Goal: Information Seeking & Learning: Learn about a topic

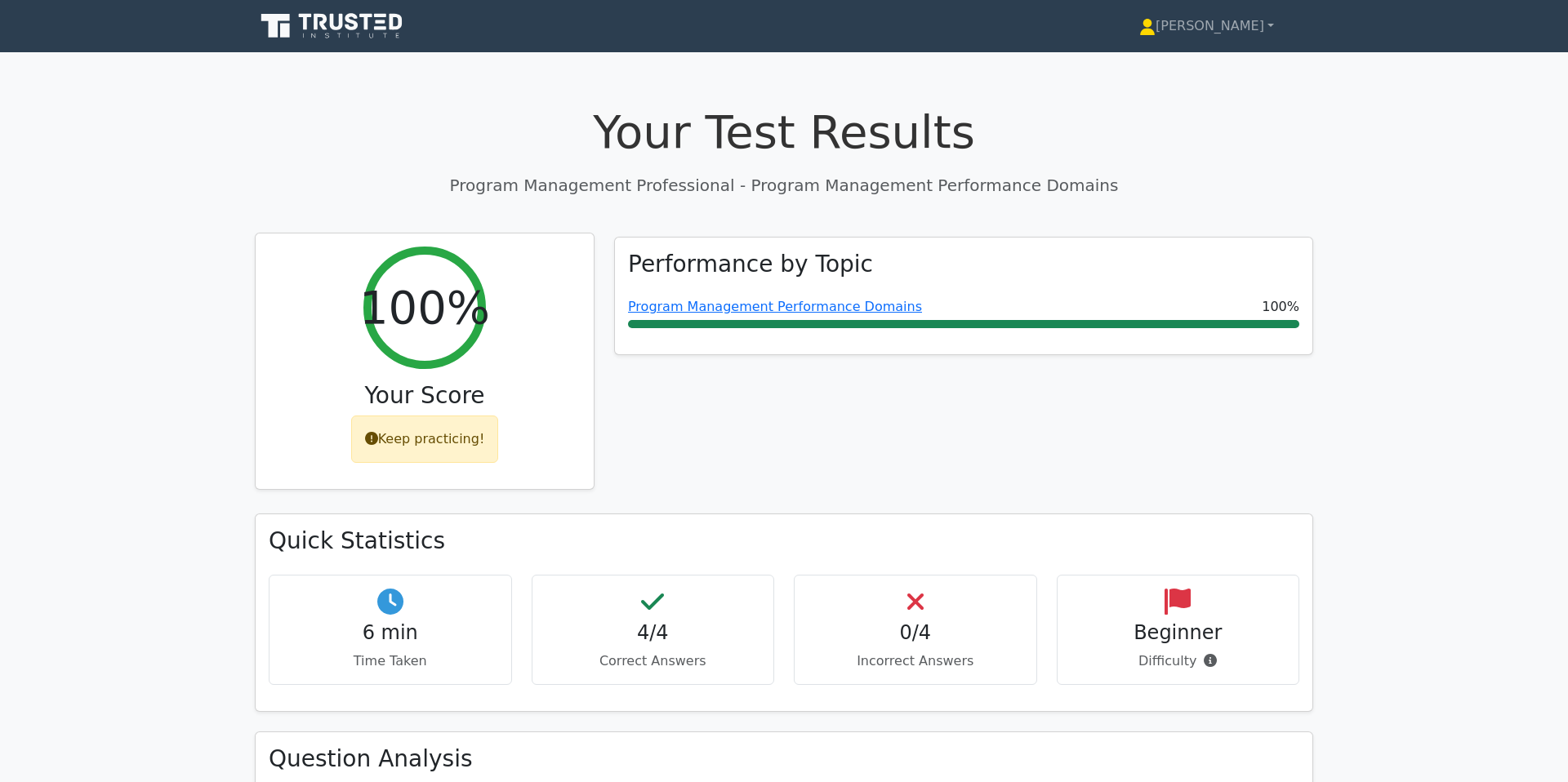
click at [440, 437] on div "Keep practicing!" at bounding box center [425, 438] width 147 height 47
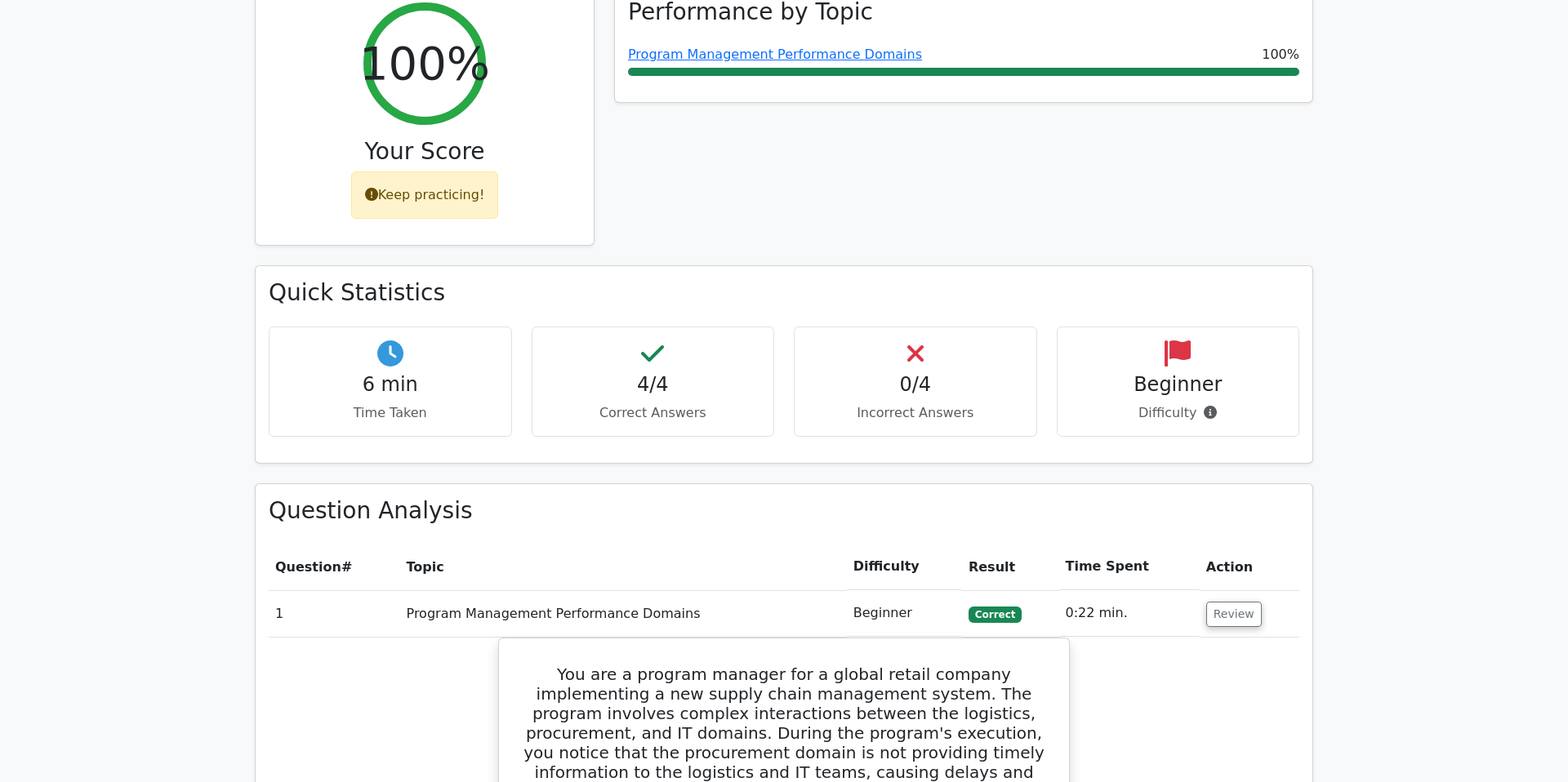
scroll to position [170, 0]
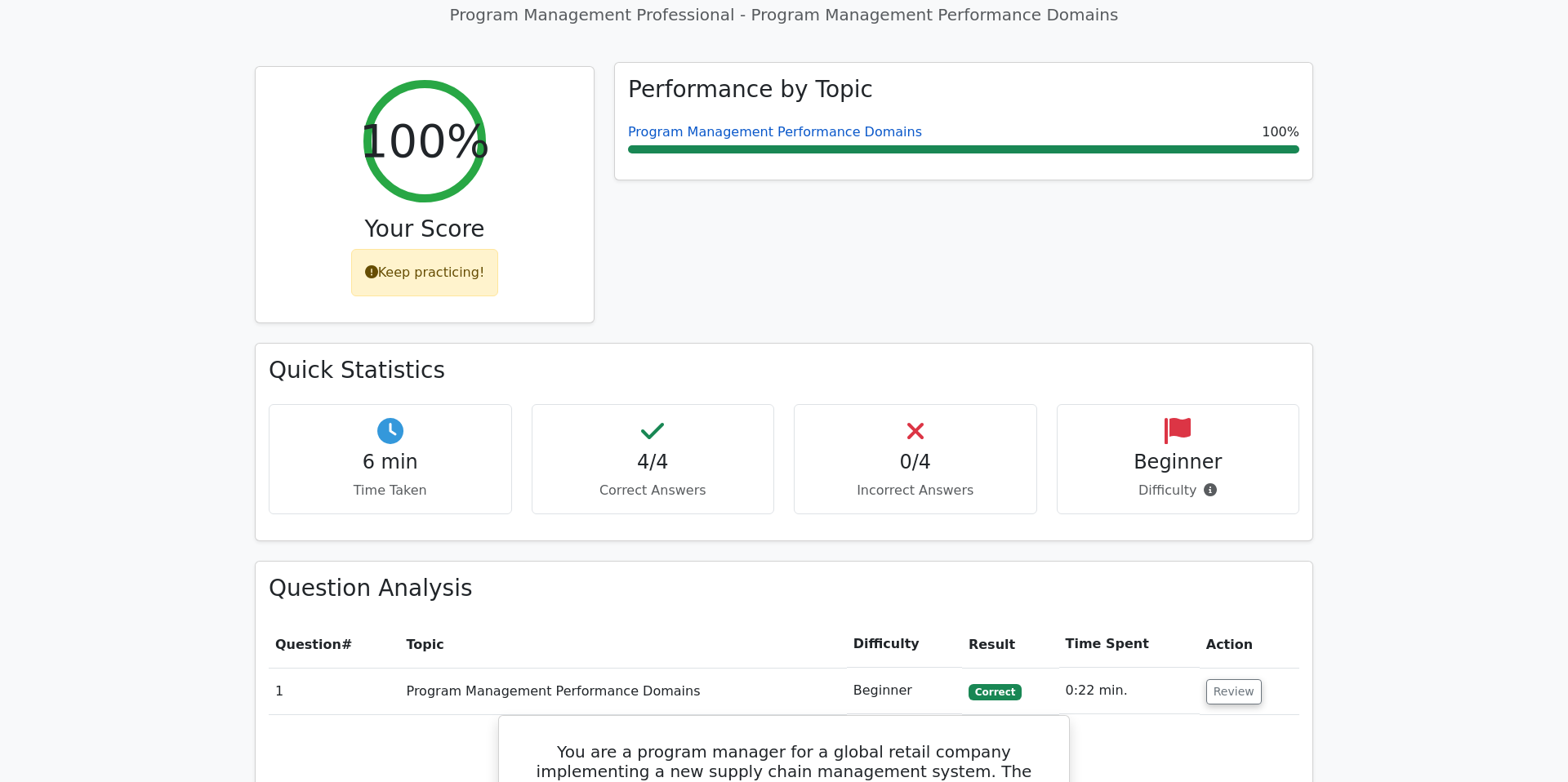
click at [791, 134] on link "Program Management Performance Domains" at bounding box center [774, 131] width 294 height 15
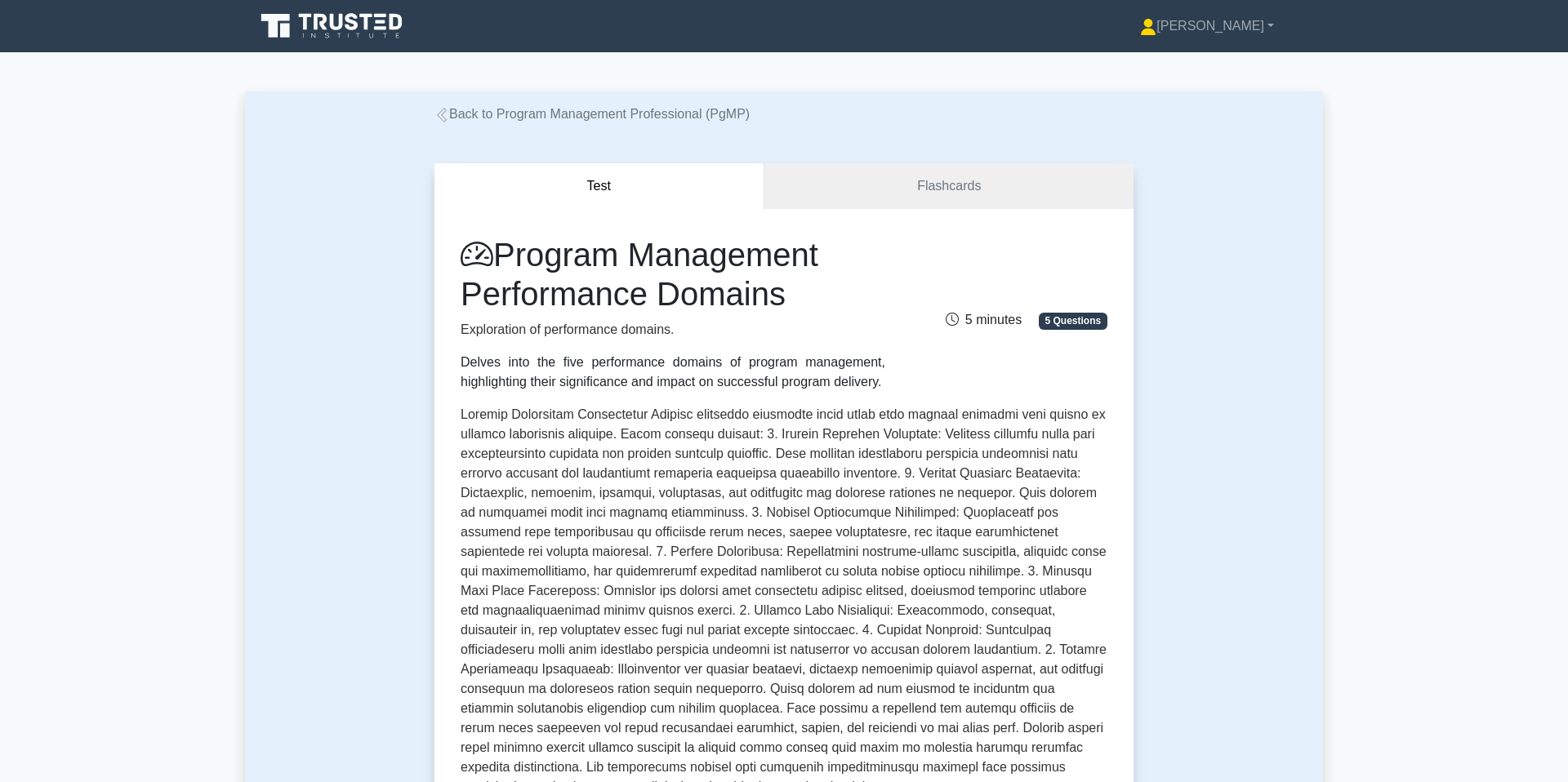
click at [440, 107] on icon at bounding box center [441, 115] width 15 height 15
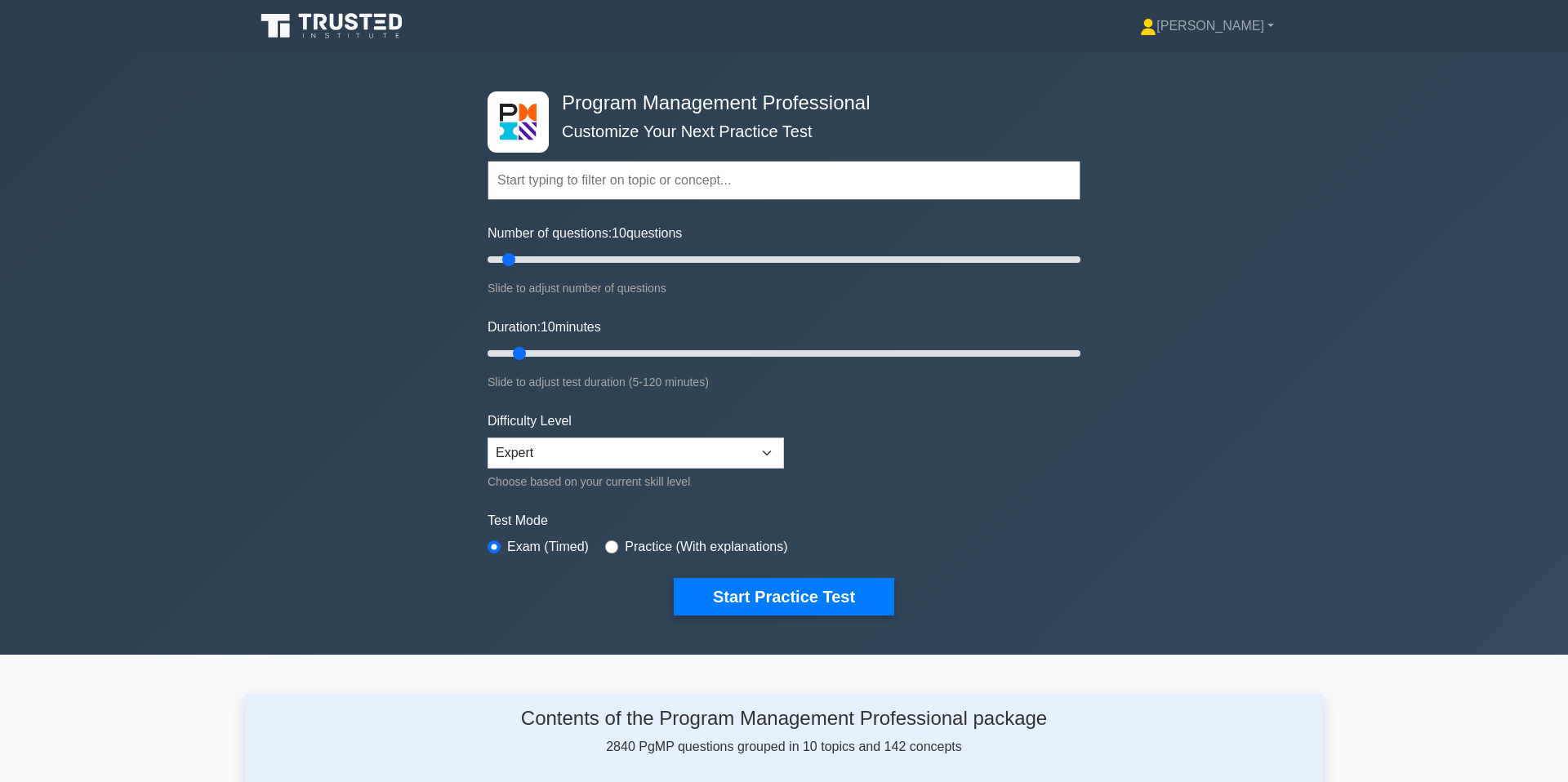
click at [625, 180] on input "text" at bounding box center [784, 180] width 593 height 39
click at [657, 173] on input "text" at bounding box center [784, 180] width 593 height 39
type input "Program Phase"
click at [674, 578] on button "Start Practice Test" at bounding box center [784, 596] width 220 height 37
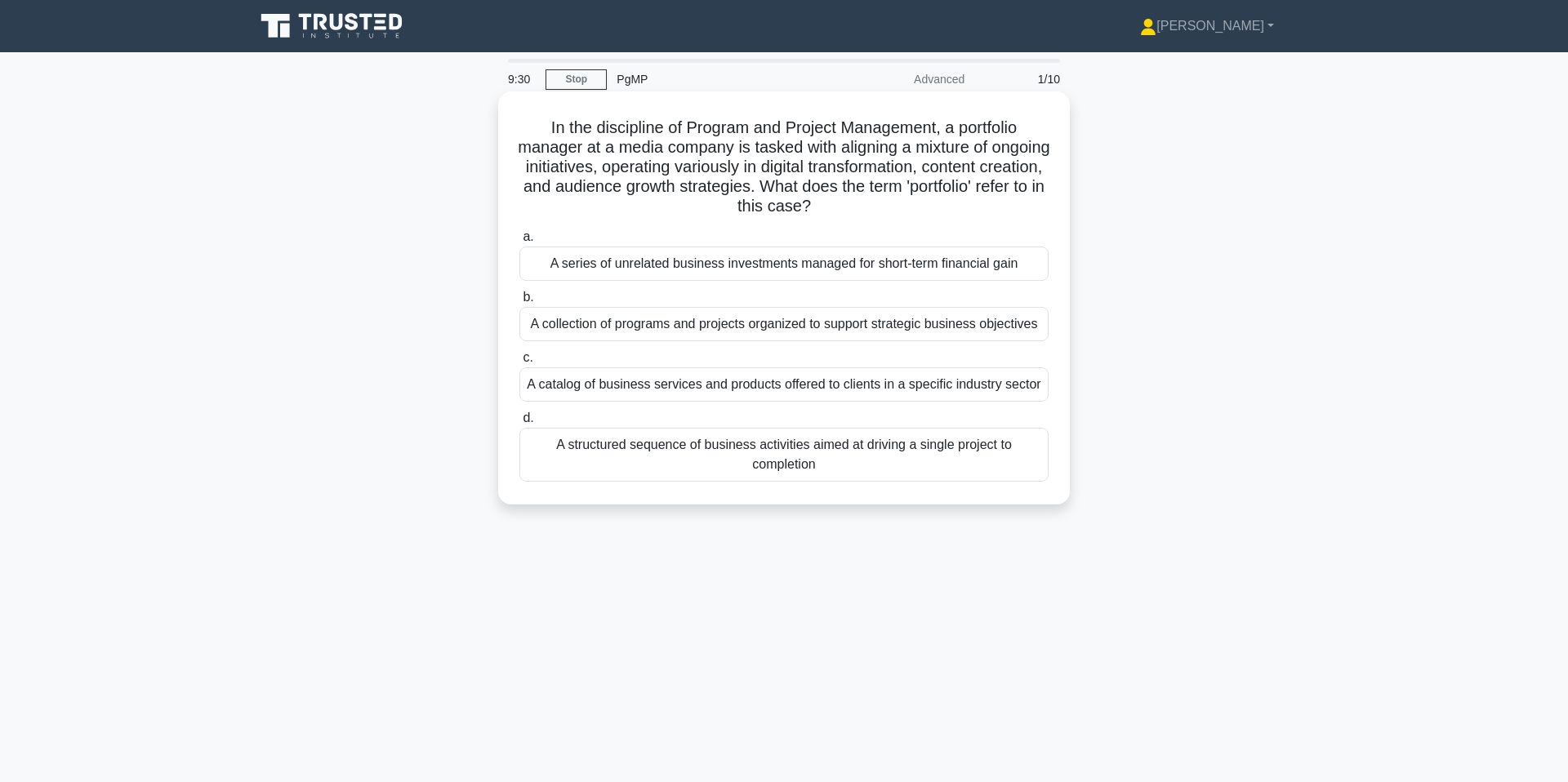
click at [632, 326] on div "A collection of programs and projects organized to support strategic business o…" at bounding box center [784, 324] width 529 height 35
click at [519, 303] on input "b. A collection of programs and projects organized to support strategic busines…" at bounding box center [519, 297] width 0 height 11
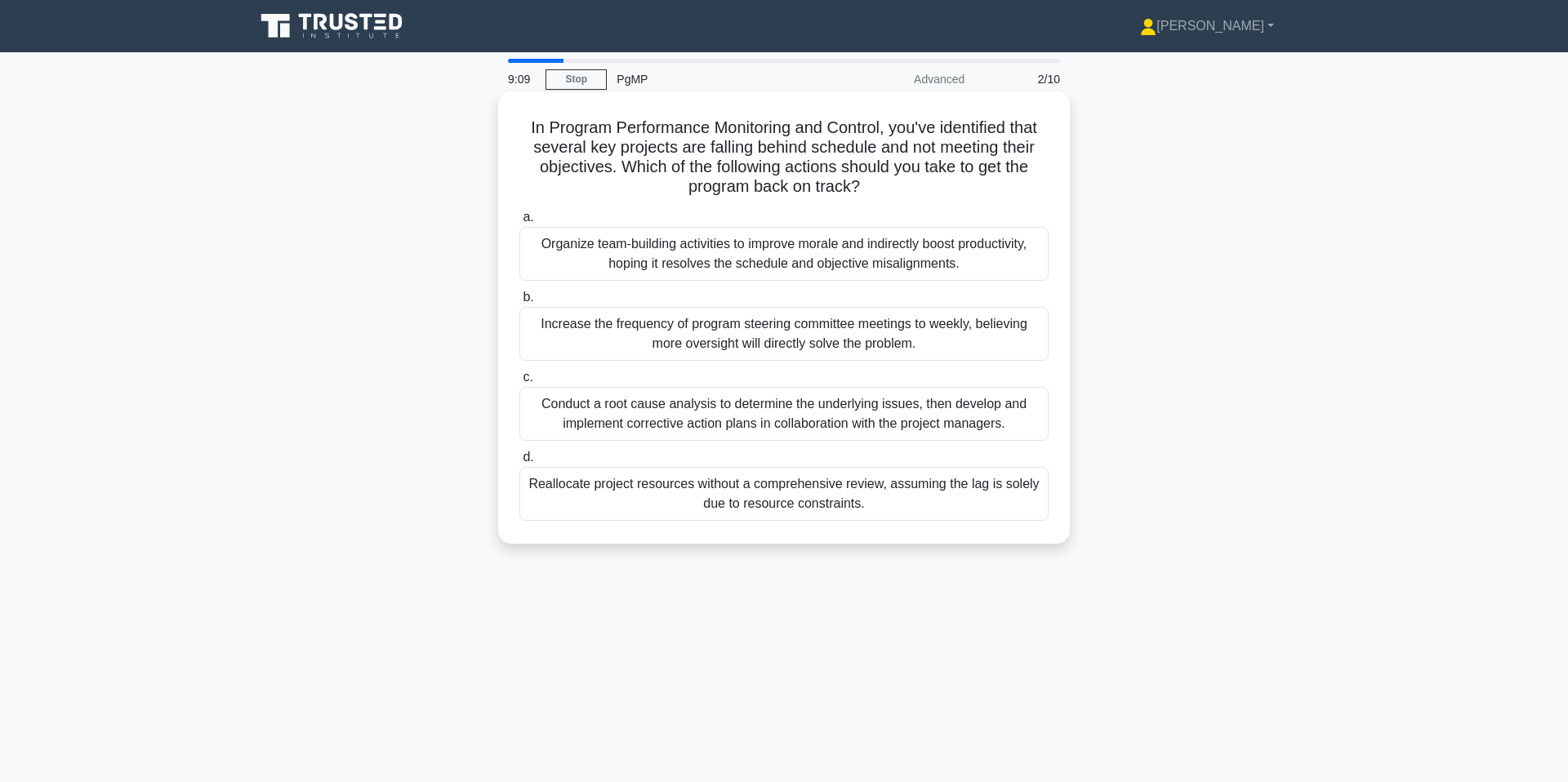
click at [713, 415] on div "Conduct a root cause analysis to determine the underlying issues, then develop …" at bounding box center [784, 414] width 529 height 54
click at [519, 383] on input "c. Conduct a root cause analysis to determine the underlying issues, then devel…" at bounding box center [519, 377] width 0 height 11
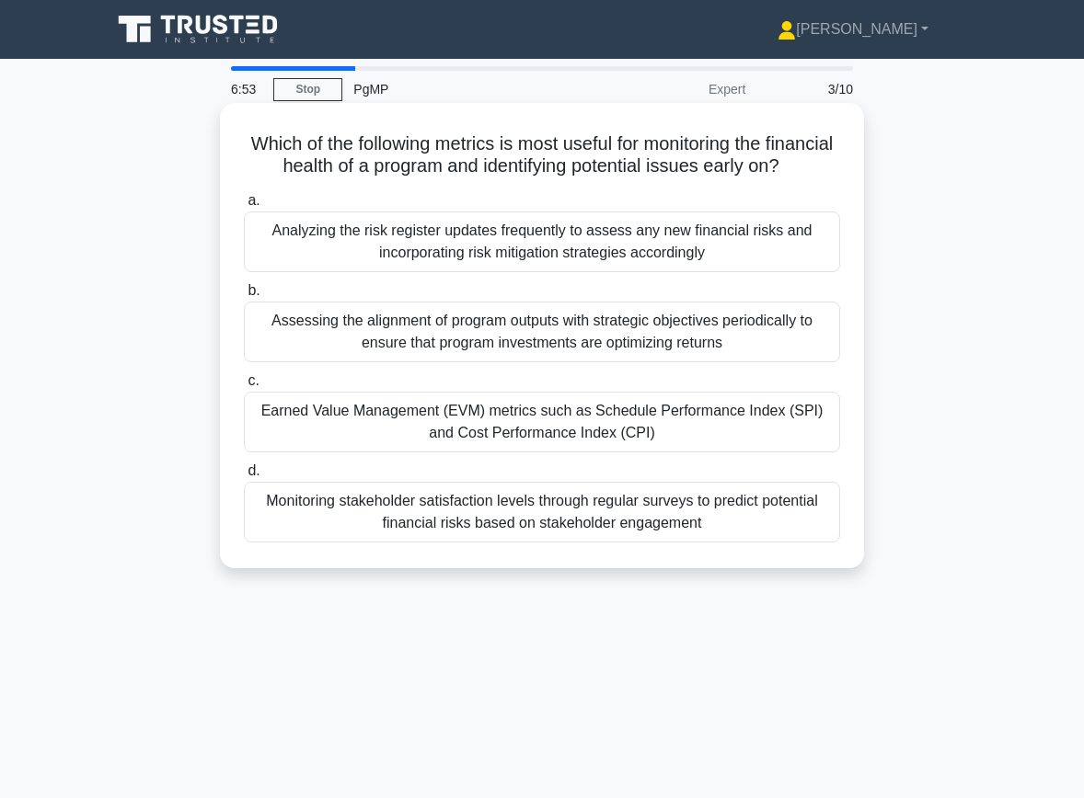
click at [441, 426] on div "Earned Value Management (EVM) metrics such as Schedule Performance Index (SPI) …" at bounding box center [542, 422] width 596 height 61
click at [244, 387] on input "c. Earned Value Management (EVM) metrics such as Schedule Performance Index (SP…" at bounding box center [244, 381] width 0 height 12
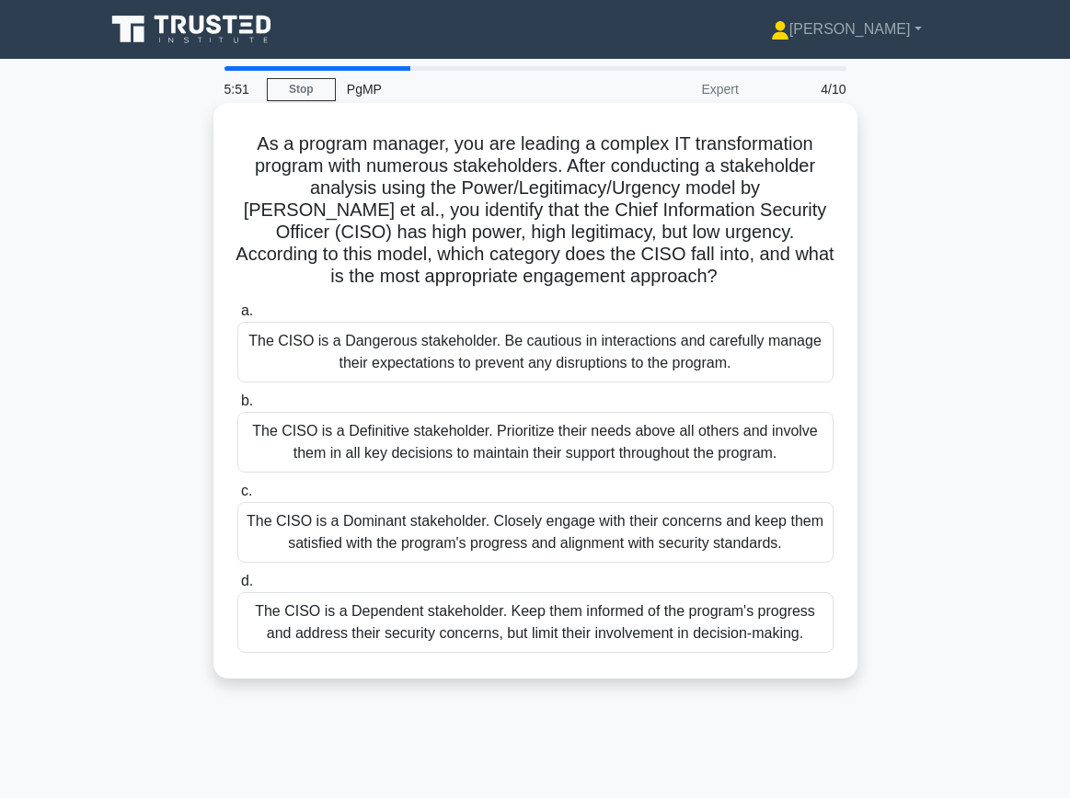
click at [503, 533] on div "The CISO is a Dominant stakeholder. Closely engage with their concerns and keep…" at bounding box center [535, 532] width 596 height 61
click at [237, 498] on input "c. The CISO is a Dominant stakeholder. Closely engage with their concerns and k…" at bounding box center [237, 492] width 0 height 12
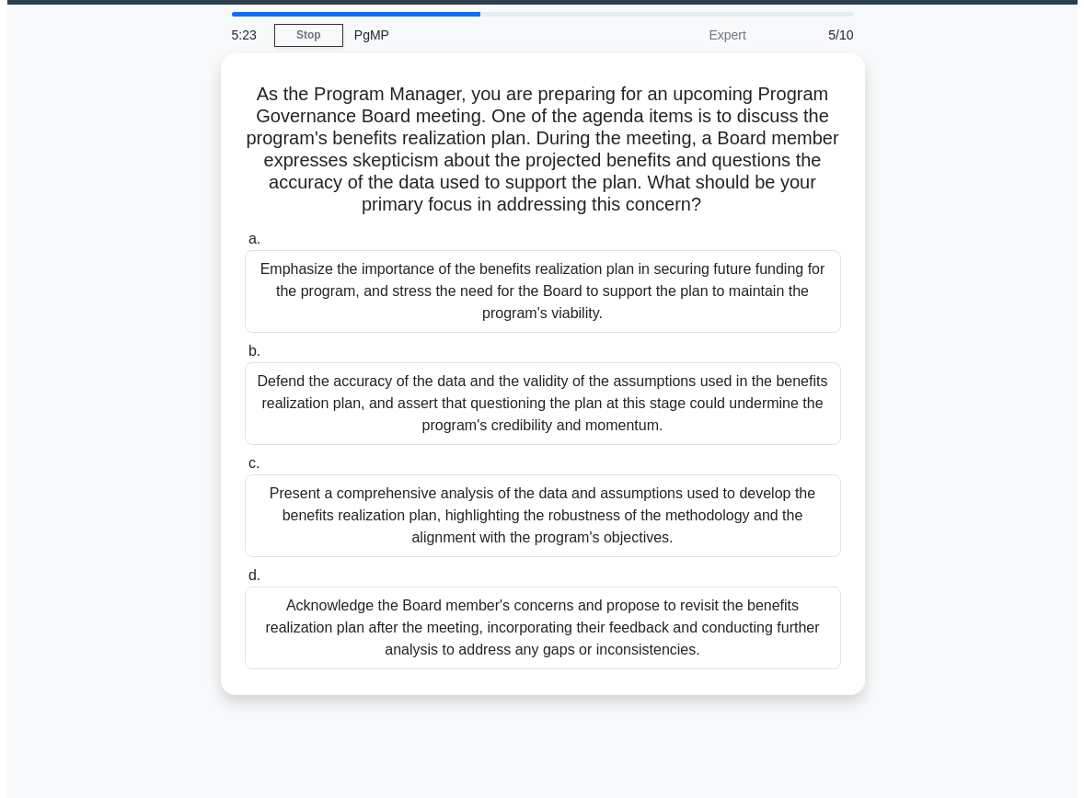
scroll to position [68, 0]
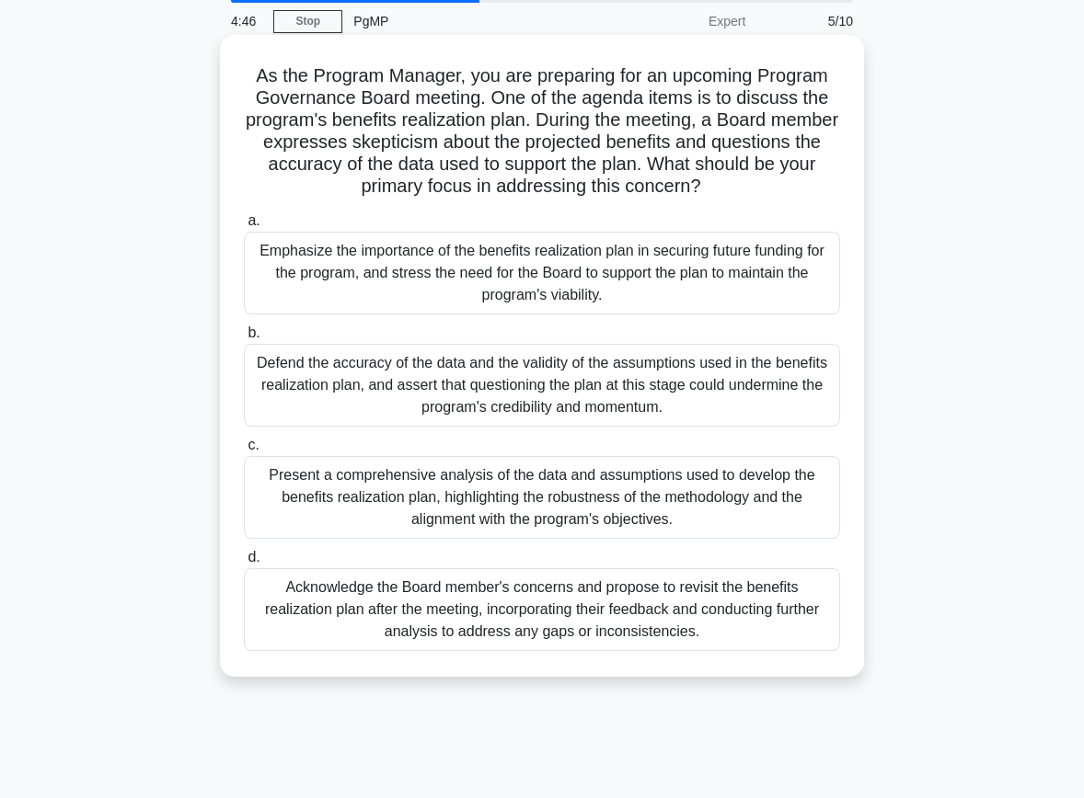
click at [793, 511] on div "Present a comprehensive analysis of the data and assumptions used to develop th…" at bounding box center [542, 497] width 596 height 83
click at [244, 452] on input "c. Present a comprehensive analysis of the data and assumptions used to develop…" at bounding box center [244, 446] width 0 height 12
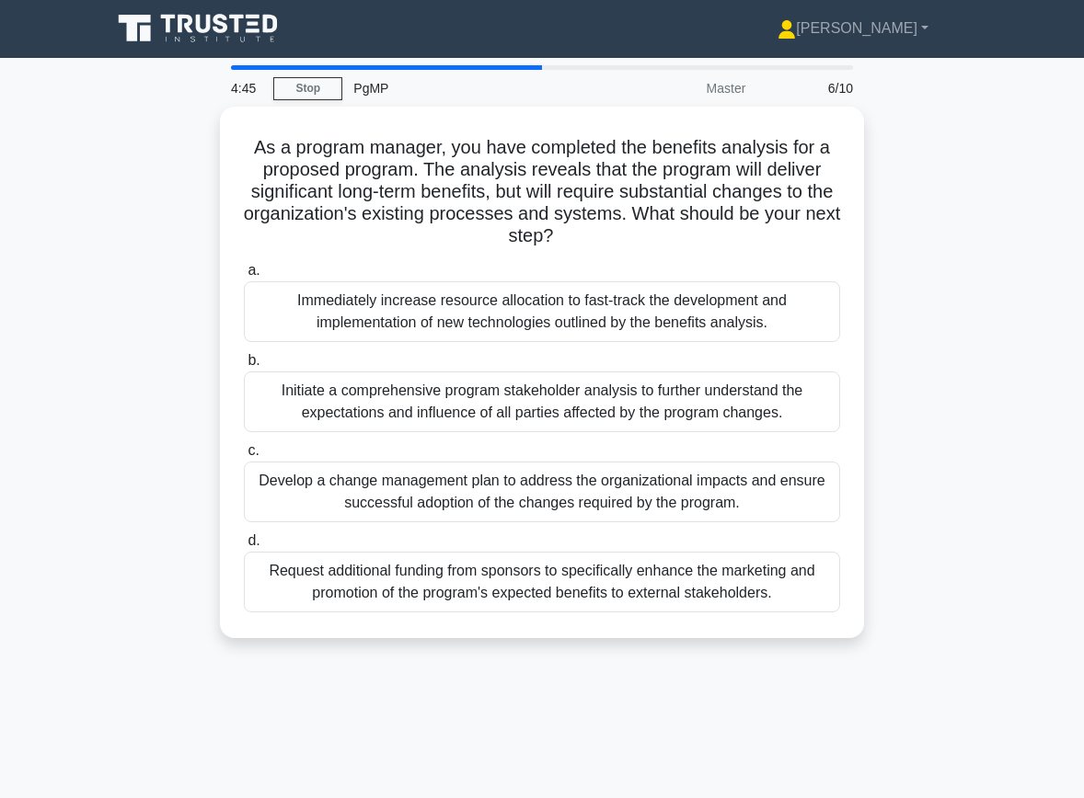
scroll to position [0, 0]
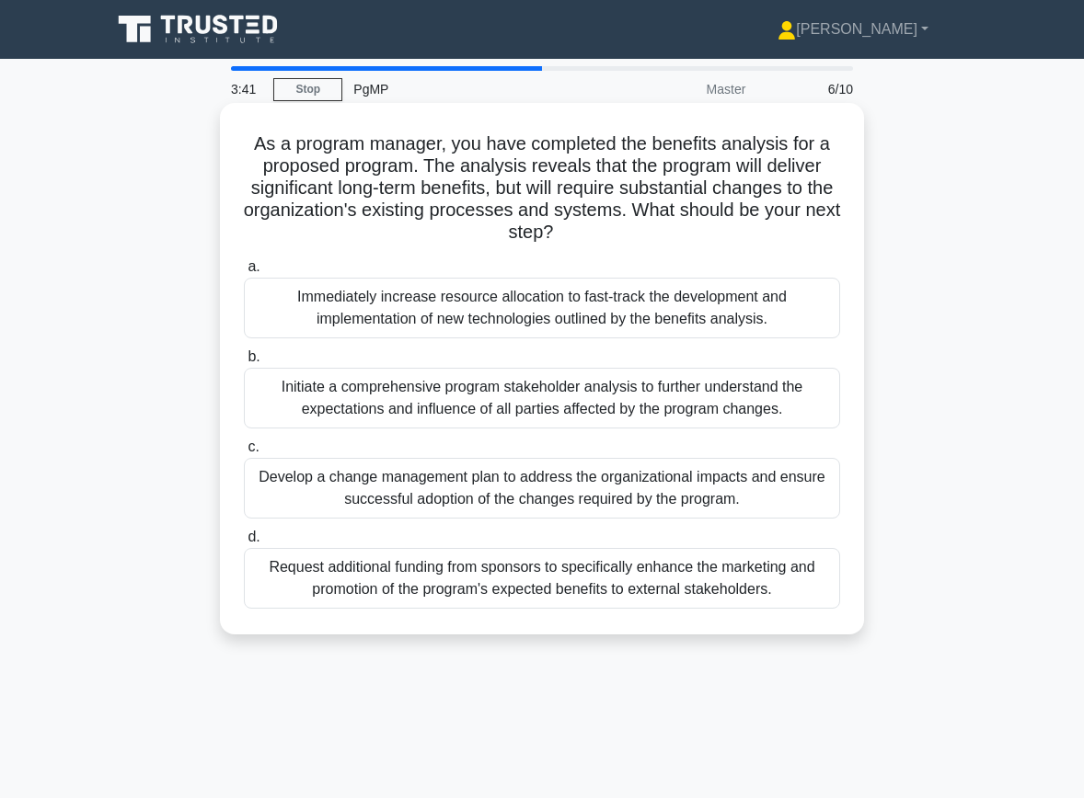
click at [741, 478] on div "Develop a change management plan to address the organizational impacts and ensu…" at bounding box center [542, 488] width 596 height 61
click at [244, 453] on input "c. Develop a change management plan to address the organizational impacts and e…" at bounding box center [244, 448] width 0 height 12
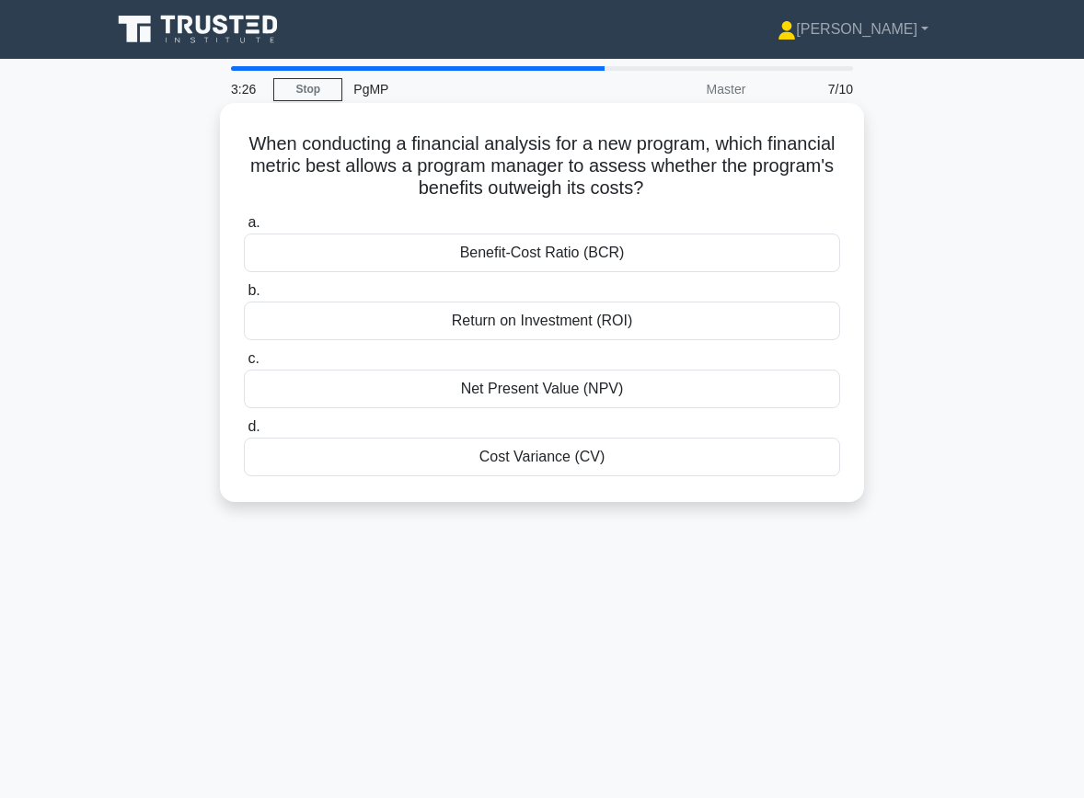
click at [470, 250] on div "Benefit-Cost Ratio (BCR)" at bounding box center [542, 253] width 596 height 39
click at [244, 229] on input "a. Benefit-Cost Ratio (BCR)" at bounding box center [244, 223] width 0 height 12
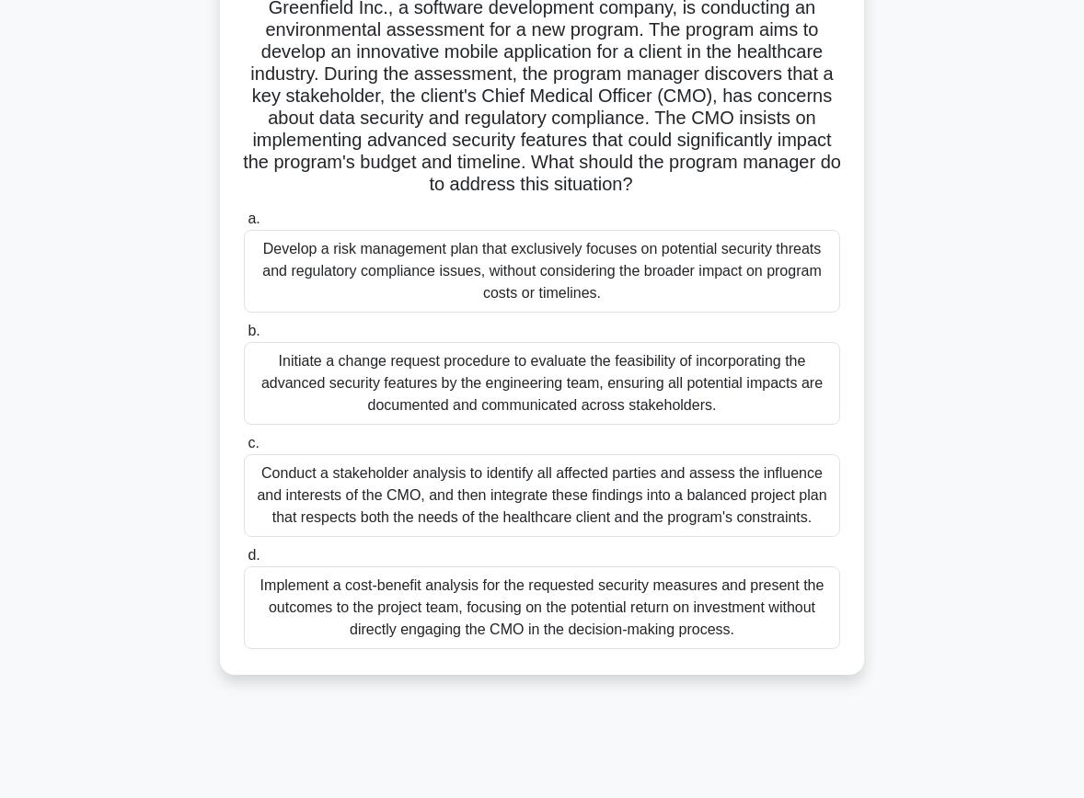
scroll to position [110, 0]
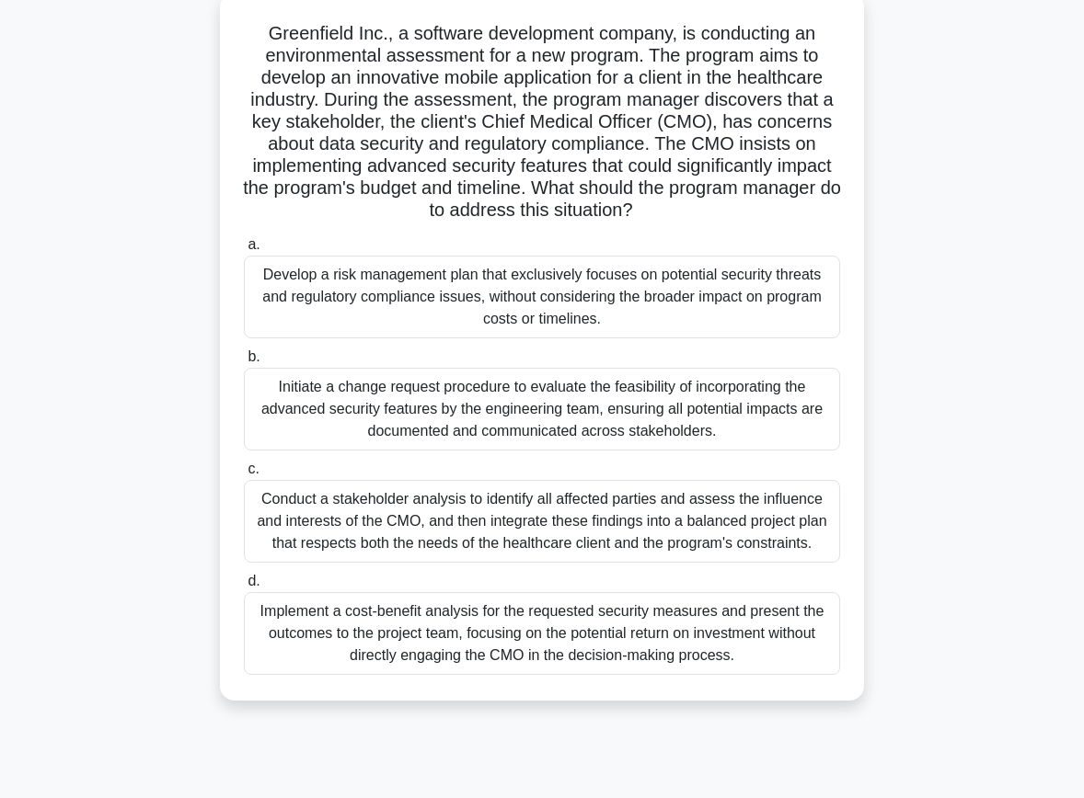
click at [756, 421] on div "Initiate a change request procedure to evaluate the feasibility of incorporatin…" at bounding box center [542, 409] width 596 height 83
click at [244, 363] on input "b. Initiate a change request procedure to evaluate the feasibility of incorpora…" at bounding box center [244, 357] width 0 height 12
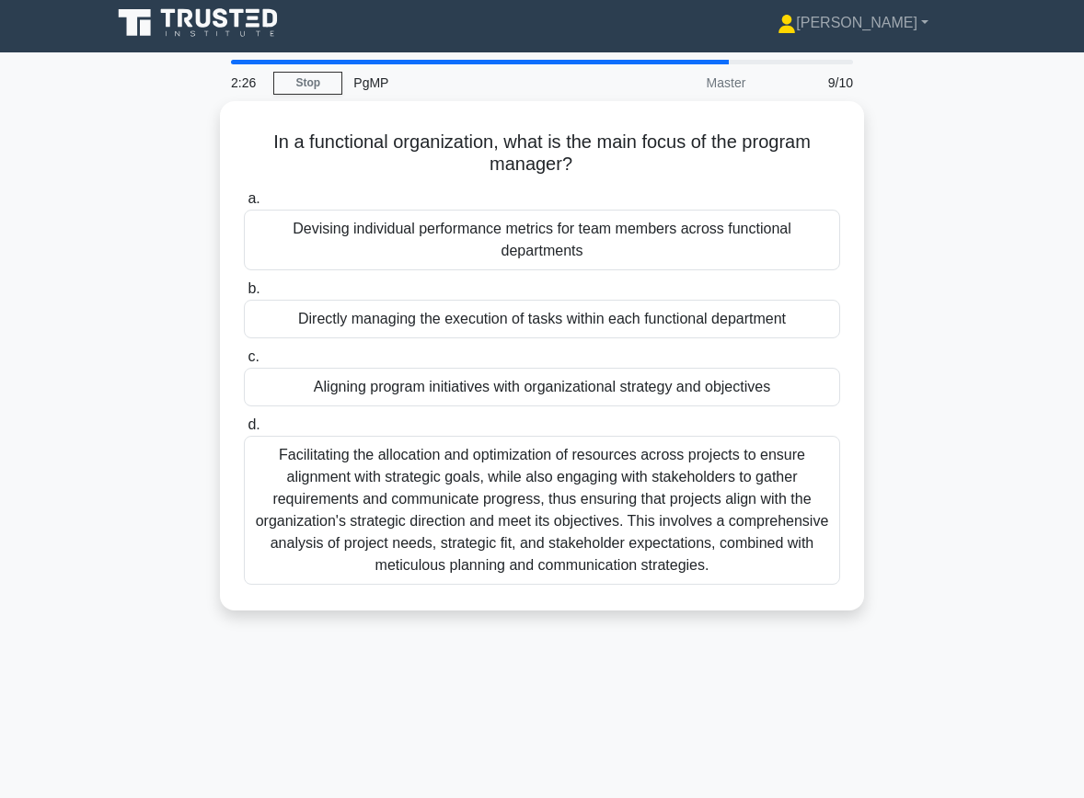
scroll to position [0, 0]
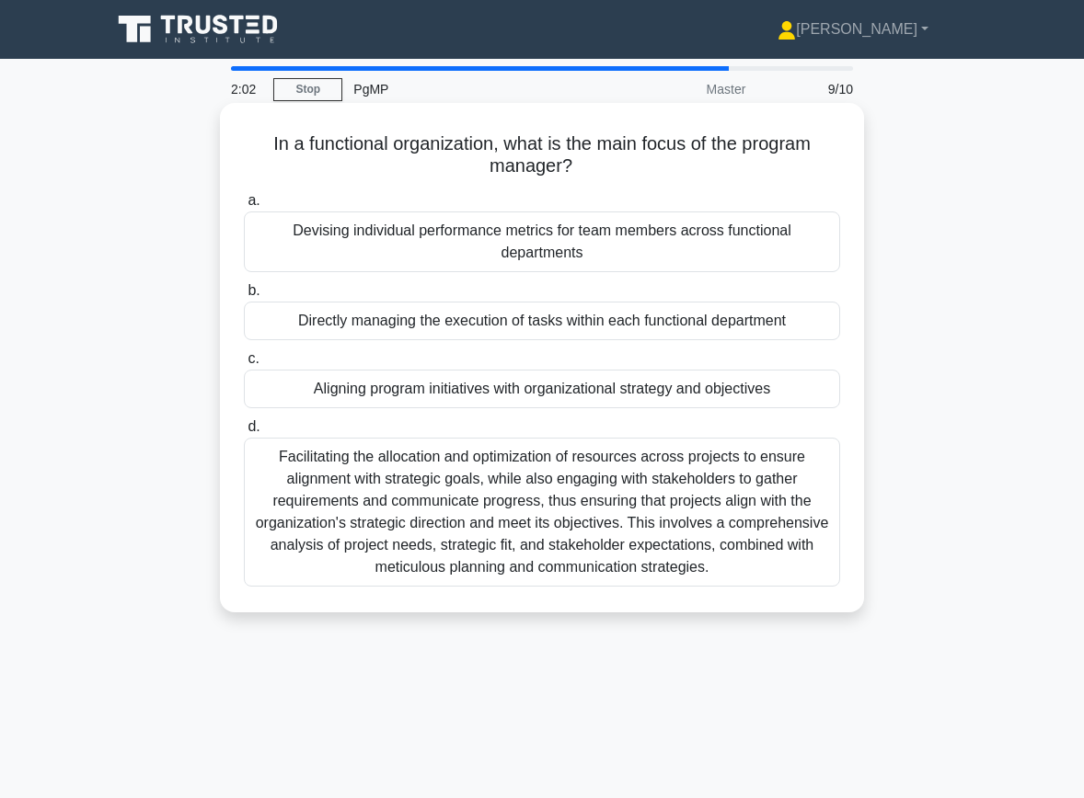
click at [782, 490] on div "Facilitating the allocation and optimization of resources across projects to en…" at bounding box center [542, 512] width 596 height 149
click at [244, 433] on input "d. Facilitating the allocation and optimization of resources across projects to…" at bounding box center [244, 427] width 0 height 12
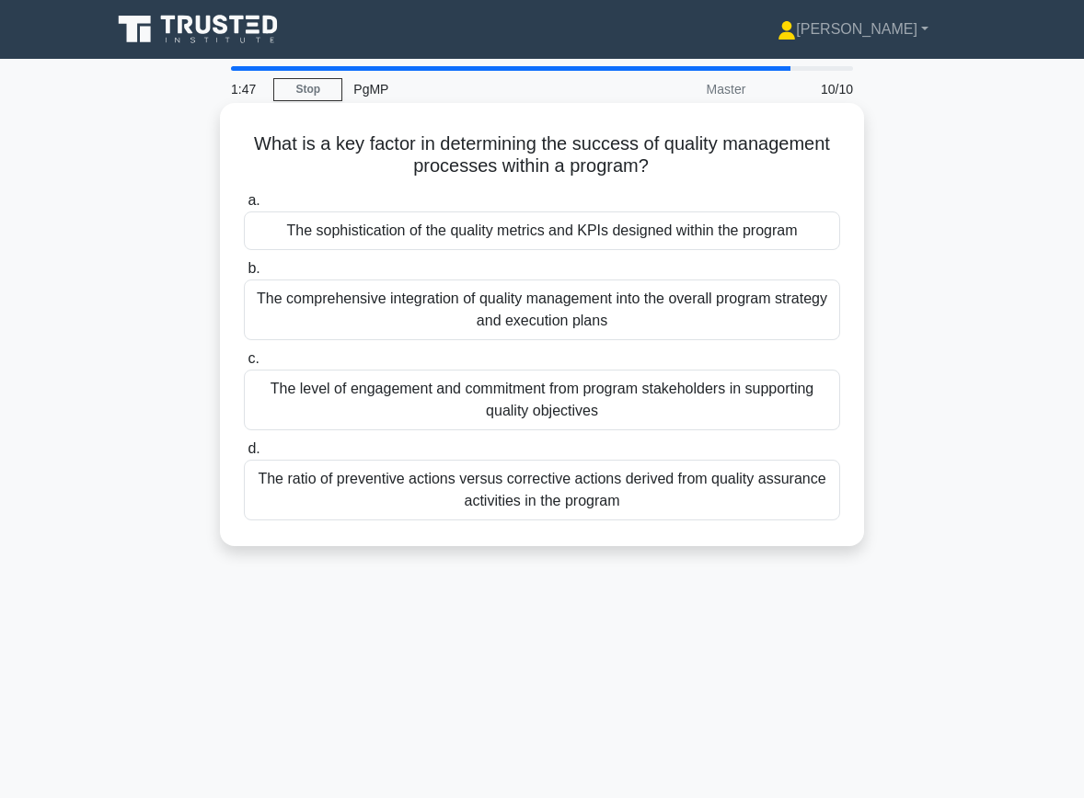
click at [303, 300] on div "The comprehensive integration of quality management into the overall program st…" at bounding box center [542, 310] width 596 height 61
click at [244, 275] on input "b. The comprehensive integration of quality management into the overall program…" at bounding box center [244, 269] width 0 height 12
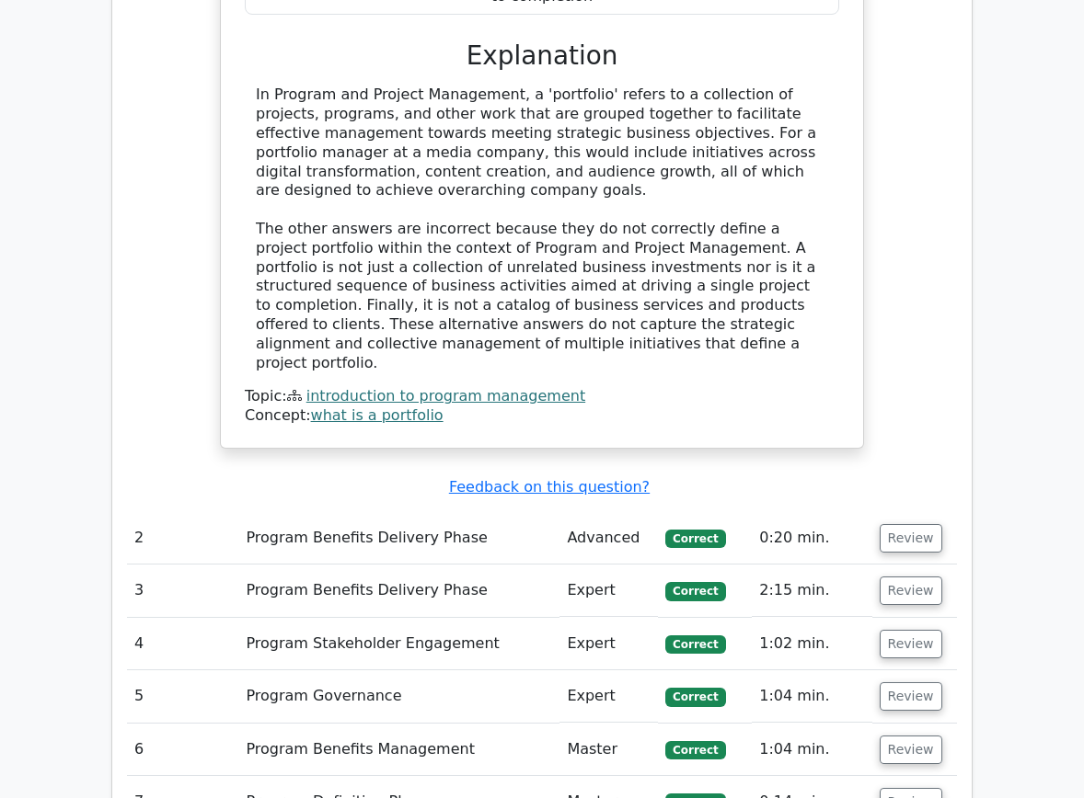
scroll to position [1820, 0]
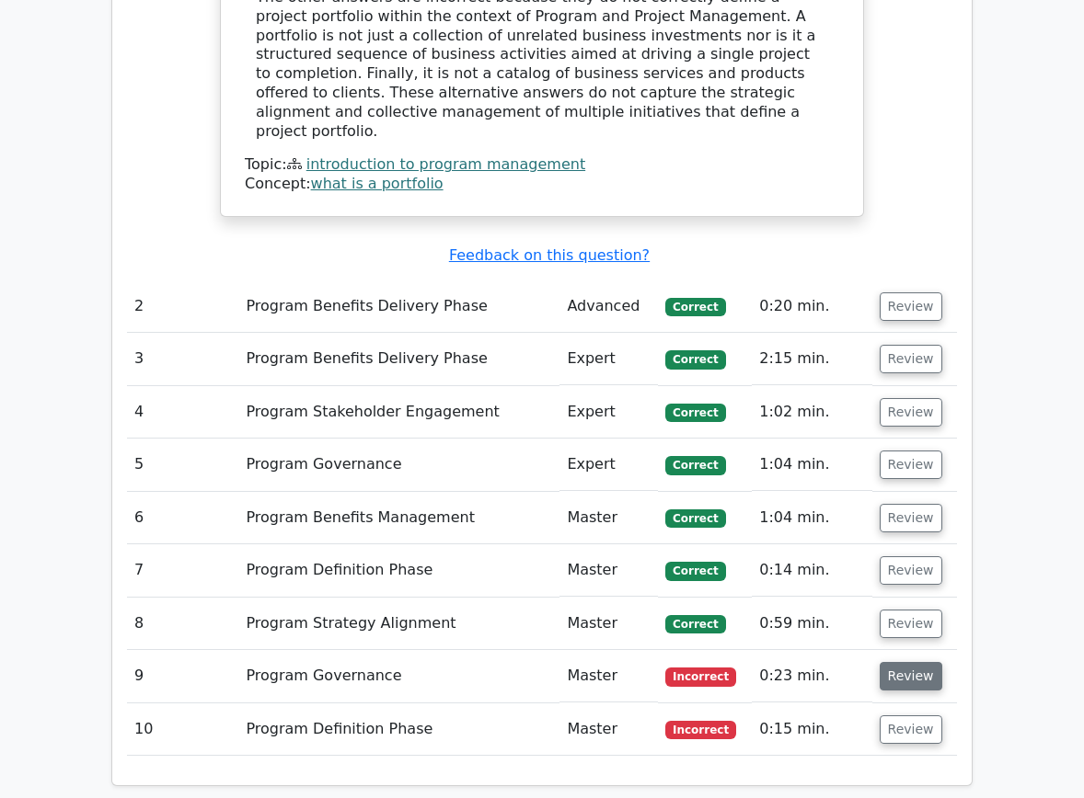
click at [890, 662] on button "Review" at bounding box center [910, 676] width 63 height 29
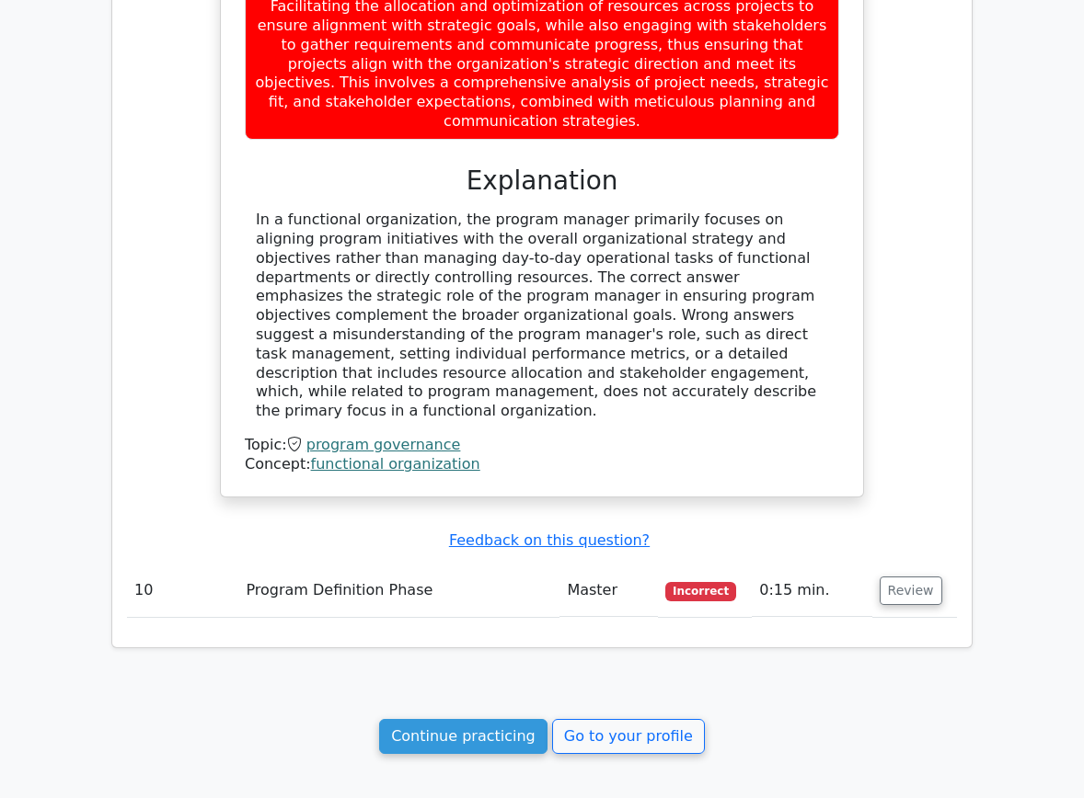
scroll to position [2981, 0]
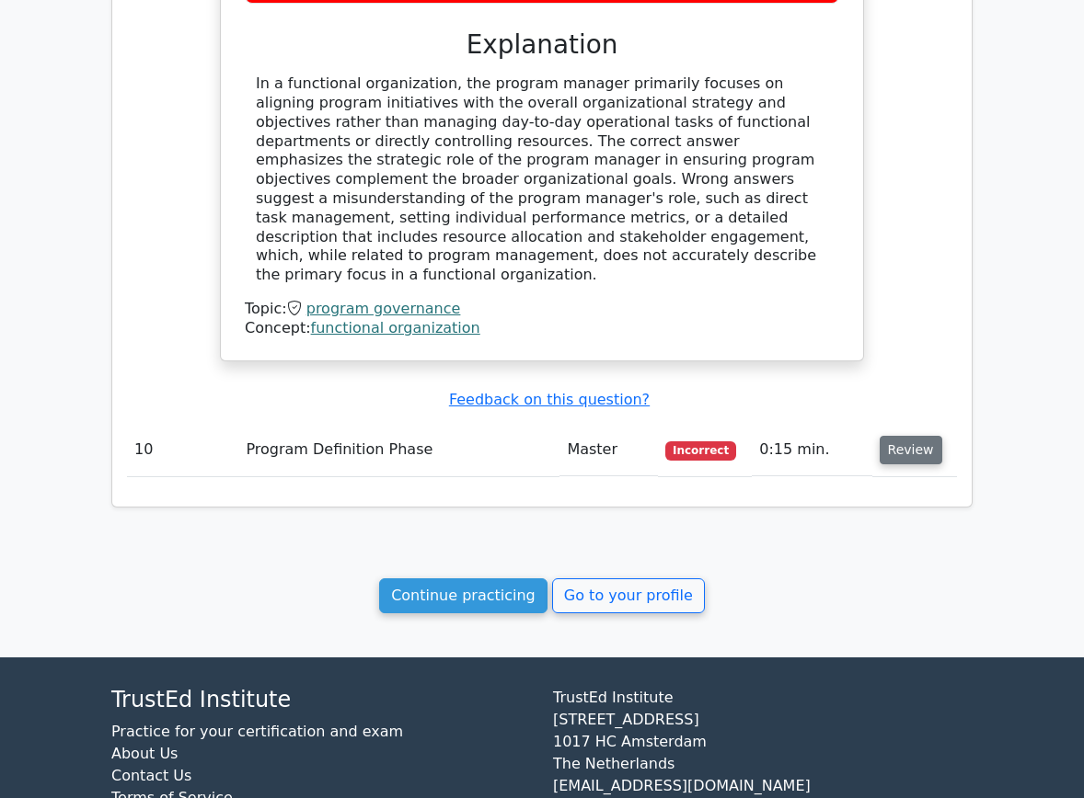
click at [908, 436] on button "Review" at bounding box center [910, 450] width 63 height 29
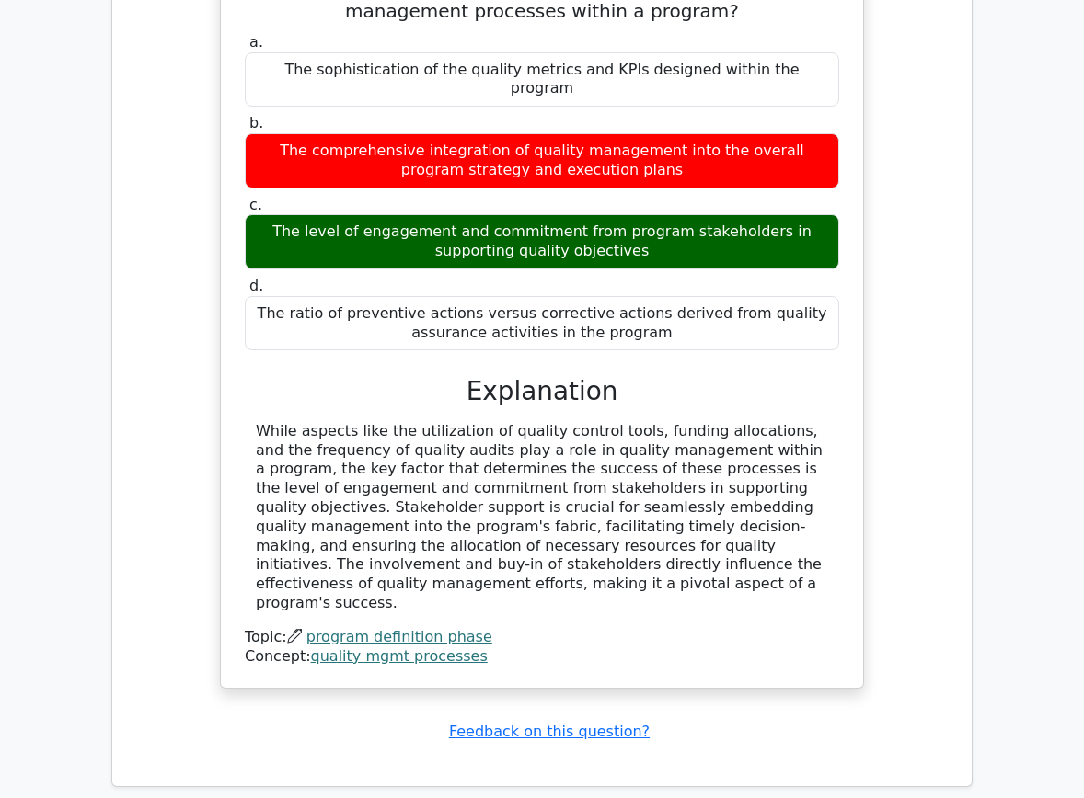
scroll to position [3748, 0]
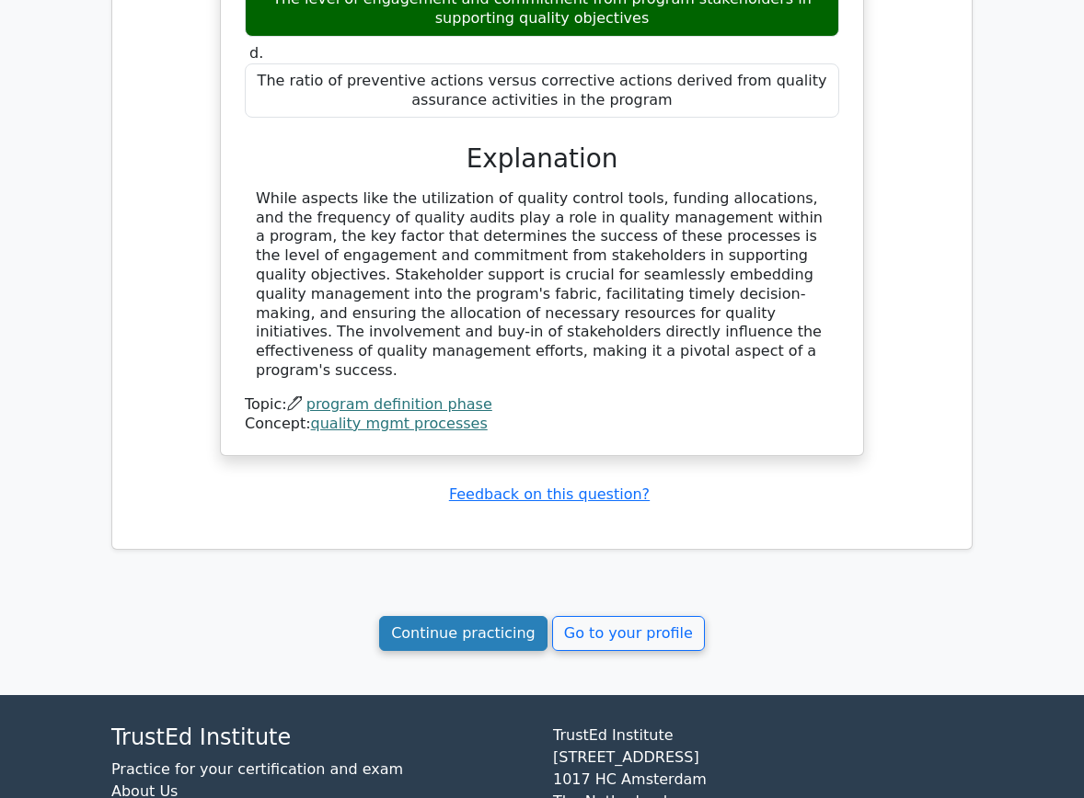
click at [497, 616] on link "Continue practicing" at bounding box center [463, 633] width 168 height 35
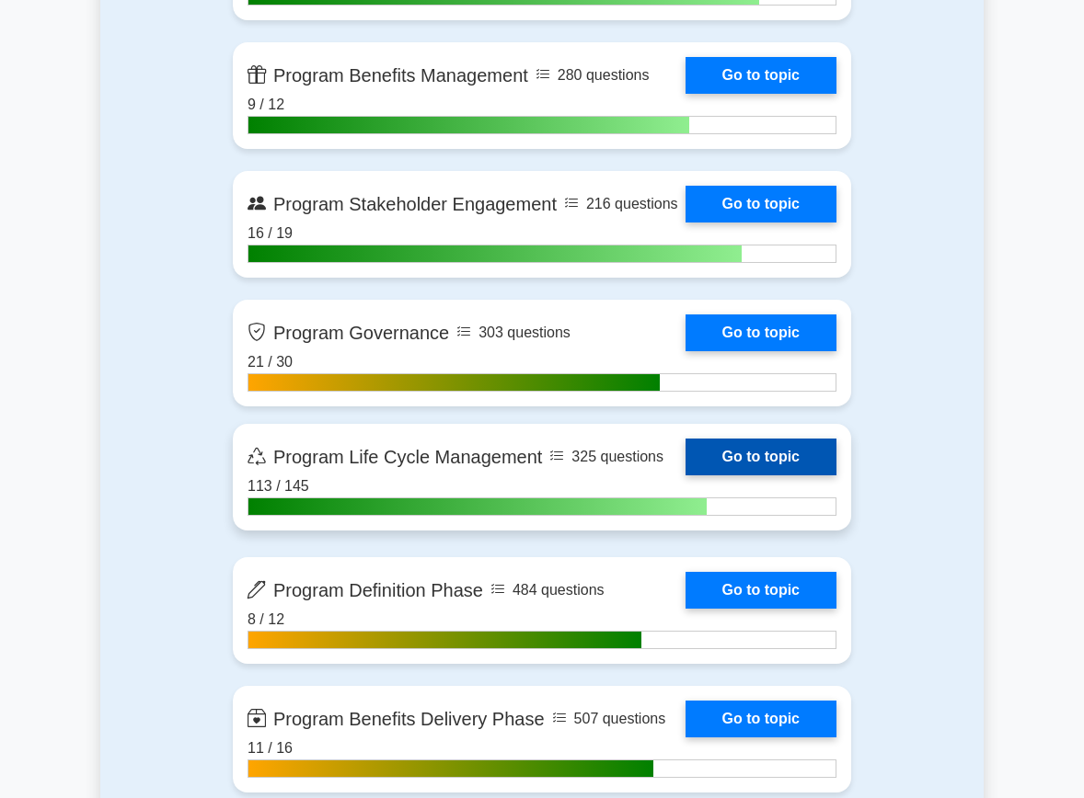
scroll to position [1287, 0]
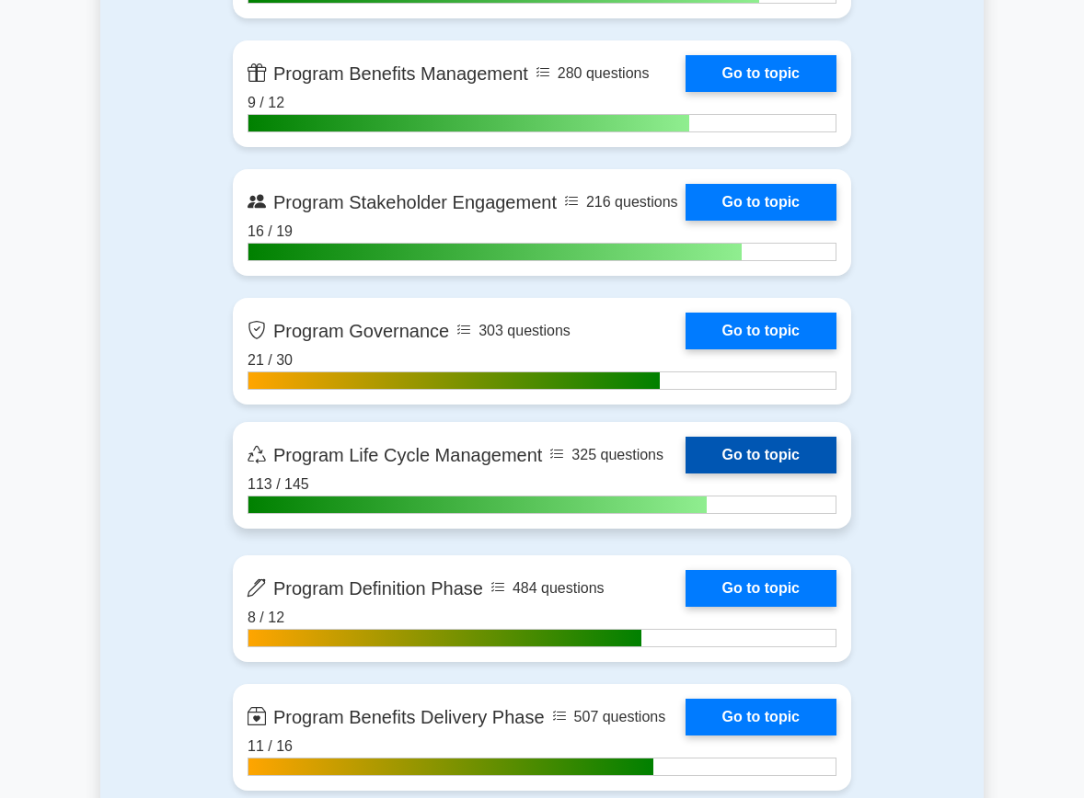
click at [685, 452] on link "Go to topic" at bounding box center [760, 455] width 151 height 37
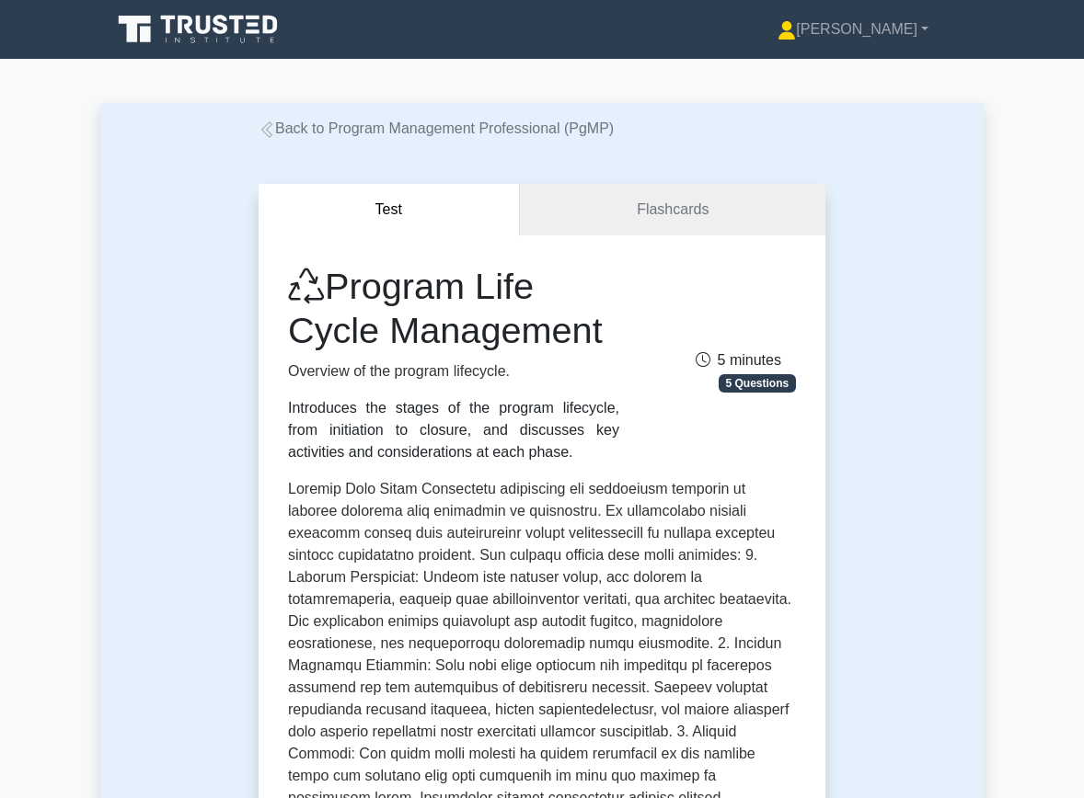
click at [262, 134] on icon at bounding box center [266, 129] width 17 height 17
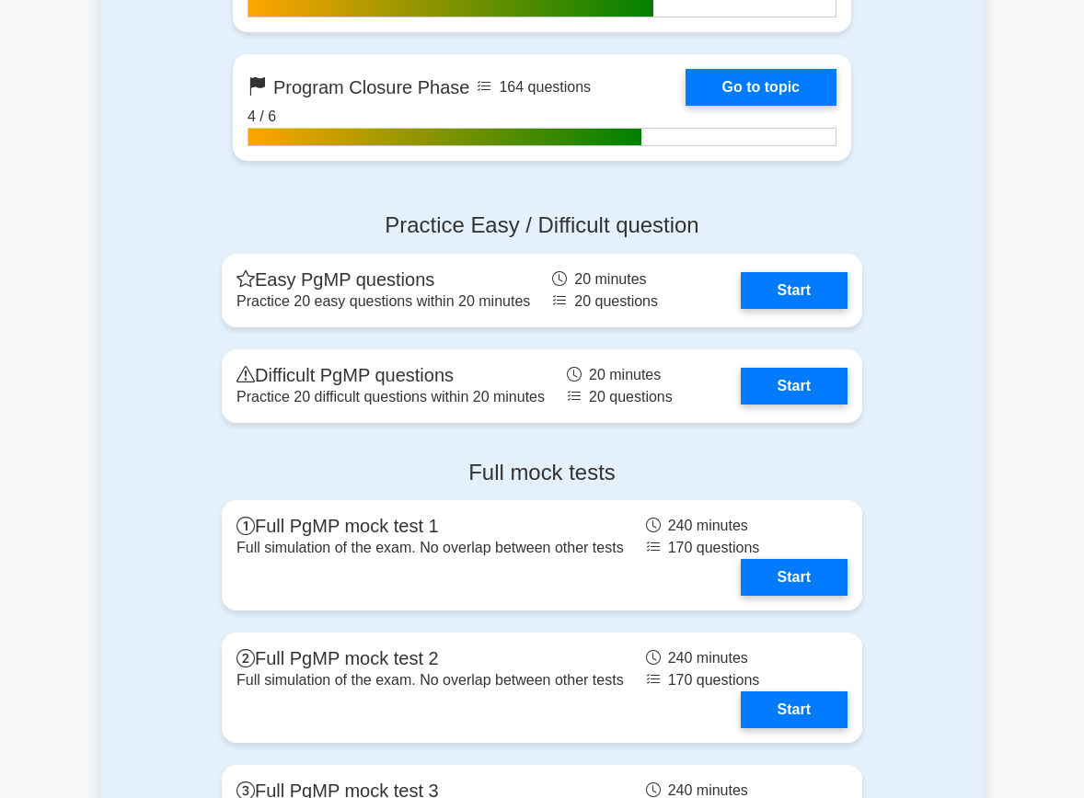
scroll to position [2274, 0]
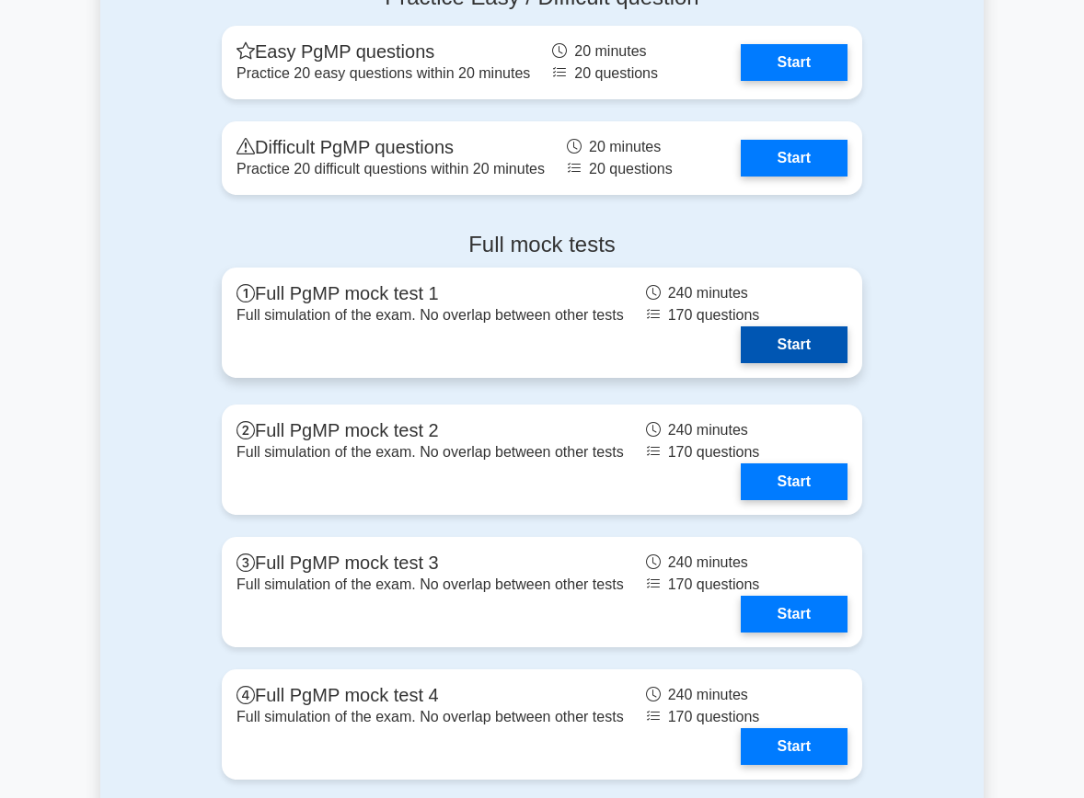
click at [824, 340] on link "Start" at bounding box center [793, 345] width 107 height 37
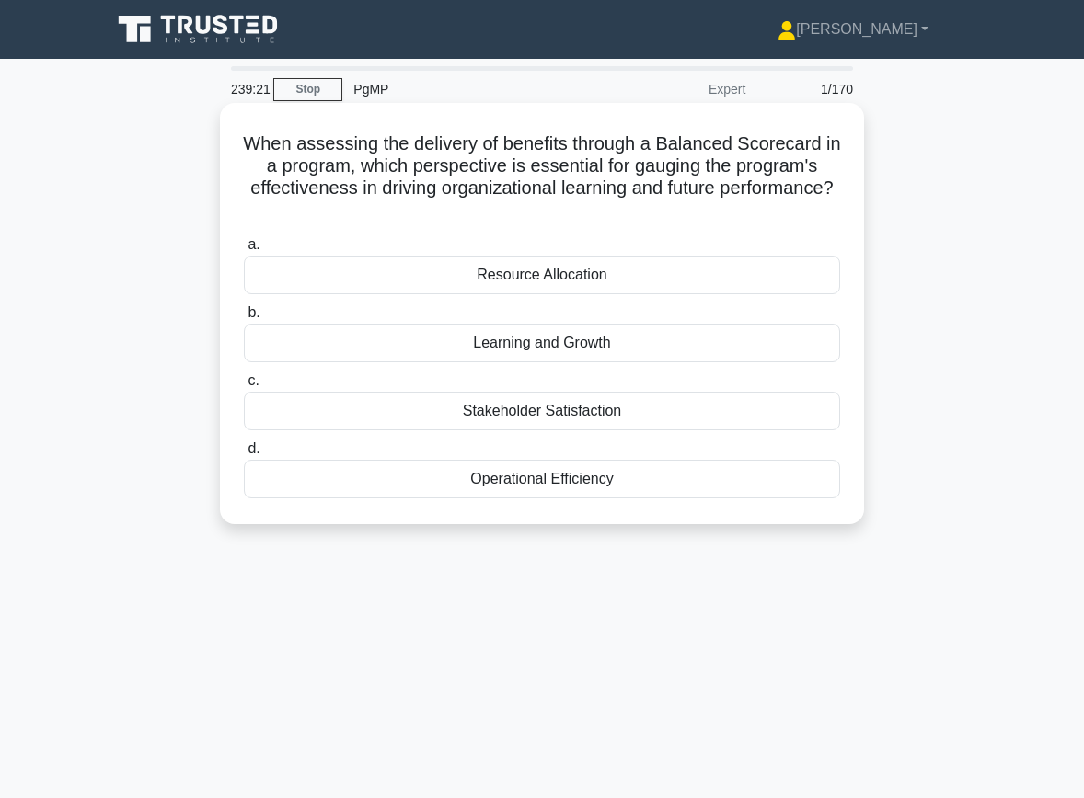
click at [526, 344] on div "Learning and Growth" at bounding box center [542, 343] width 596 height 39
click at [244, 319] on input "b. Learning and Growth" at bounding box center [244, 313] width 0 height 12
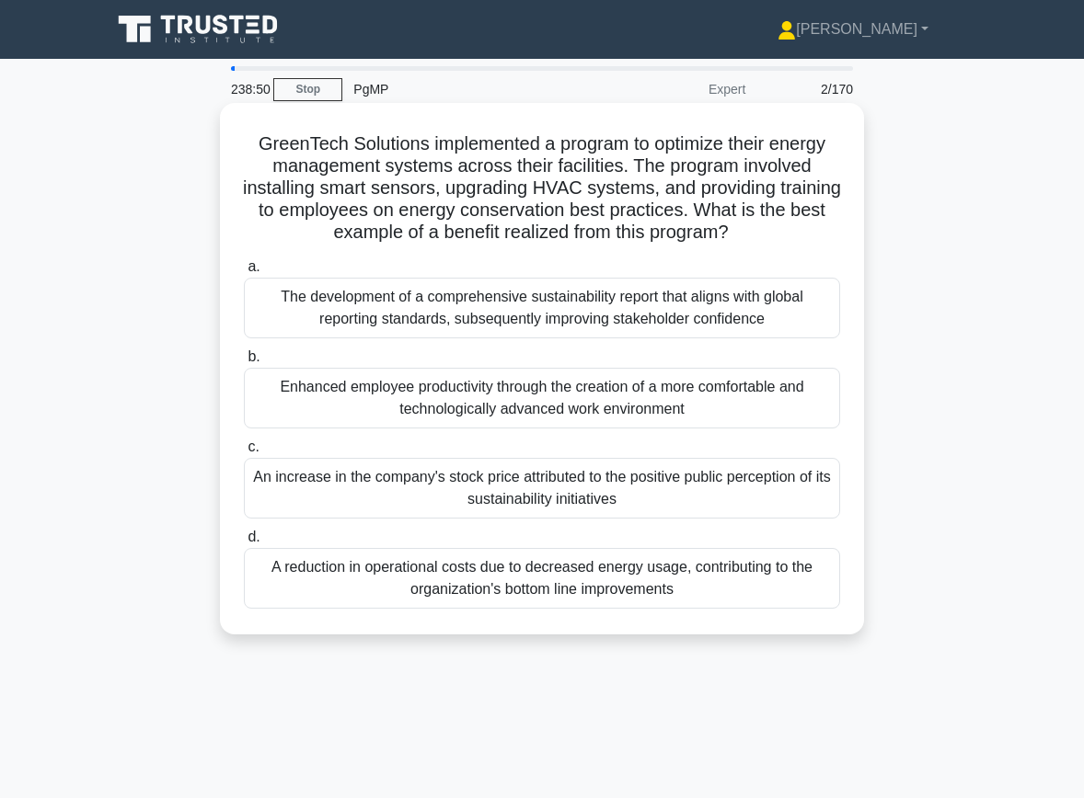
click at [738, 325] on div "The development of a comprehensive sustainability report that aligns with globa…" at bounding box center [542, 308] width 596 height 61
click at [244, 273] on input "a. The development of a comprehensive sustainability report that aligns with gl…" at bounding box center [244, 267] width 0 height 12
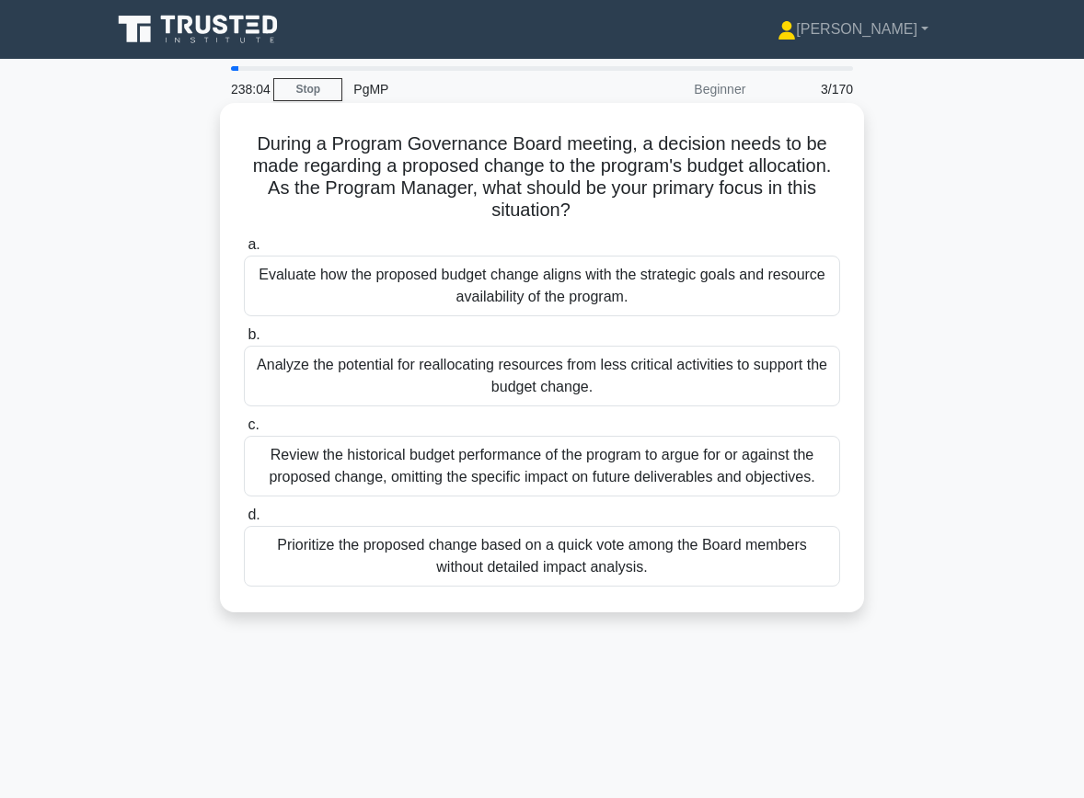
click at [760, 278] on div "Evaluate how the proposed budget change aligns with the strategic goals and res…" at bounding box center [542, 286] width 596 height 61
click at [244, 251] on input "a. Evaluate how the proposed budget change aligns with the strategic goals and …" at bounding box center [244, 245] width 0 height 12
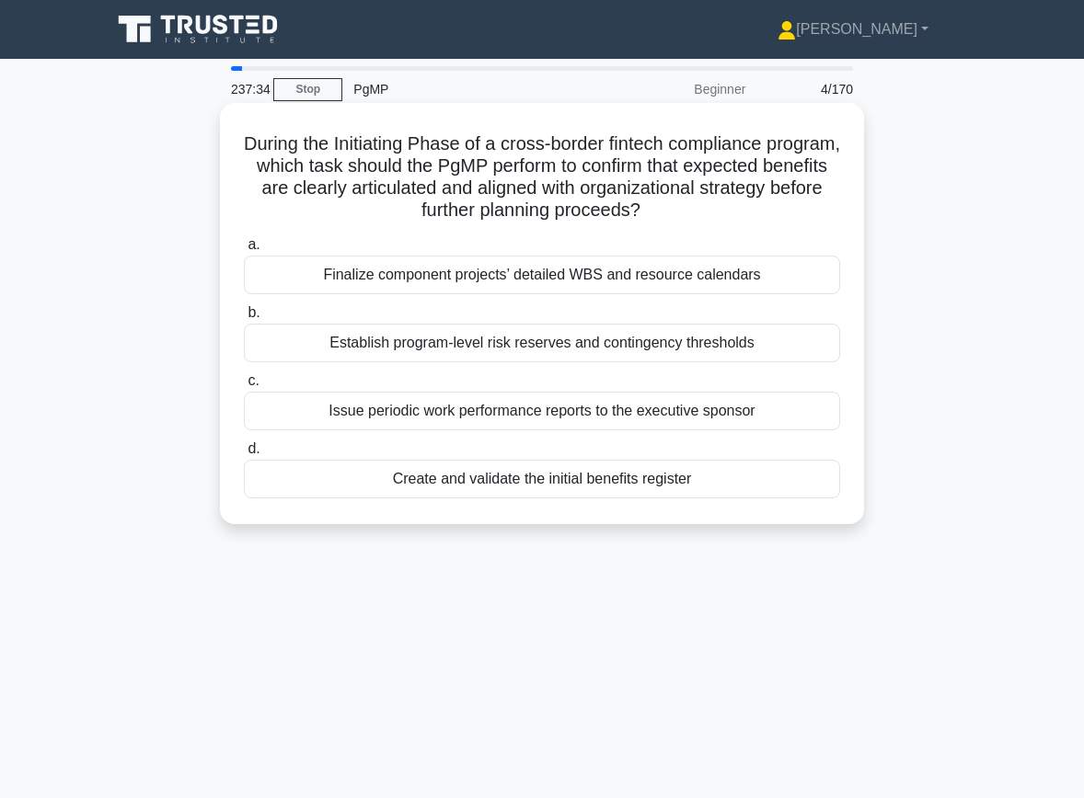
click at [710, 496] on div "Create and validate the initial benefits register" at bounding box center [542, 479] width 596 height 39
click at [244, 455] on input "d. Create and validate the initial benefits register" at bounding box center [244, 449] width 0 height 12
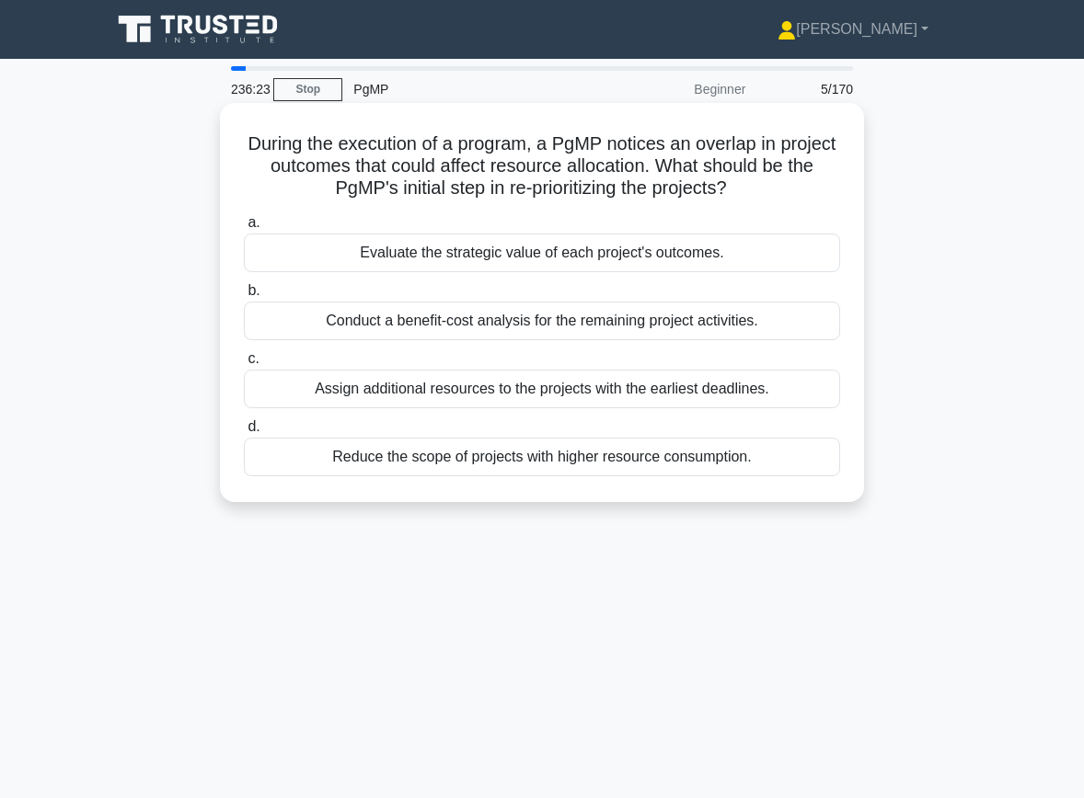
click at [545, 320] on div "Conduct a benefit-cost analysis for the remaining project activities." at bounding box center [542, 321] width 596 height 39
click at [244, 297] on input "b. Conduct a benefit-cost analysis for the remaining project activities." at bounding box center [244, 291] width 0 height 12
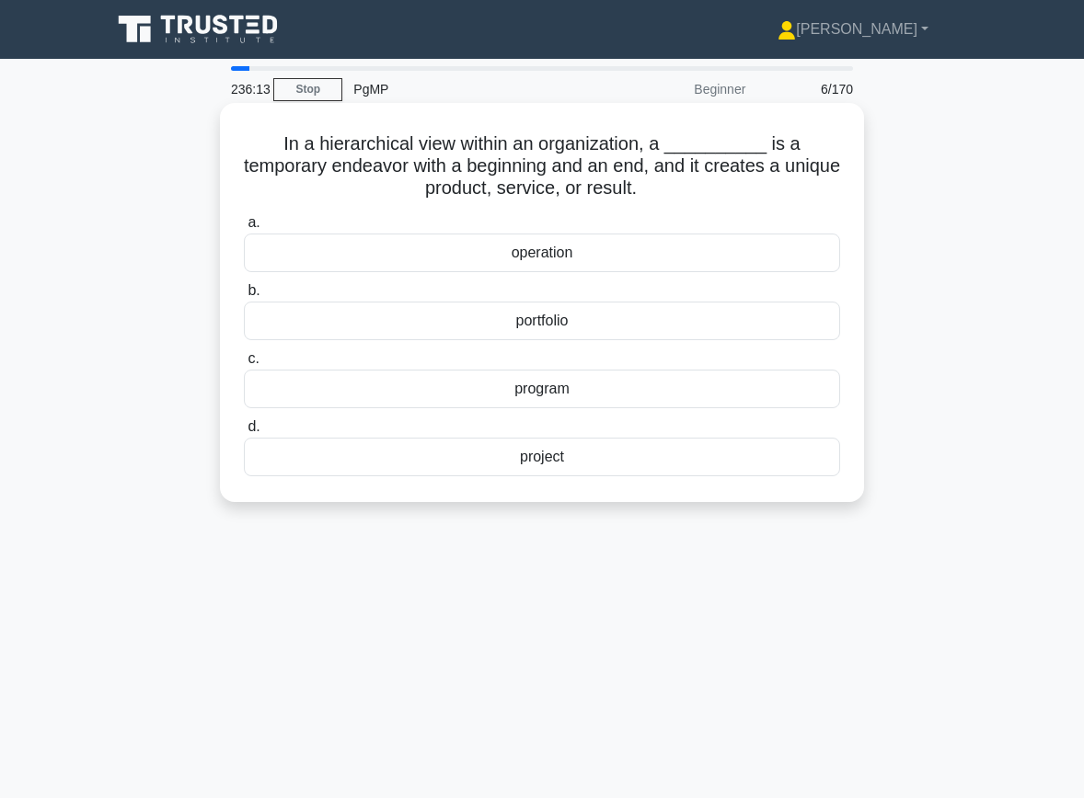
click at [573, 476] on div "project" at bounding box center [542, 457] width 596 height 39
click at [244, 433] on input "d. project" at bounding box center [244, 427] width 0 height 12
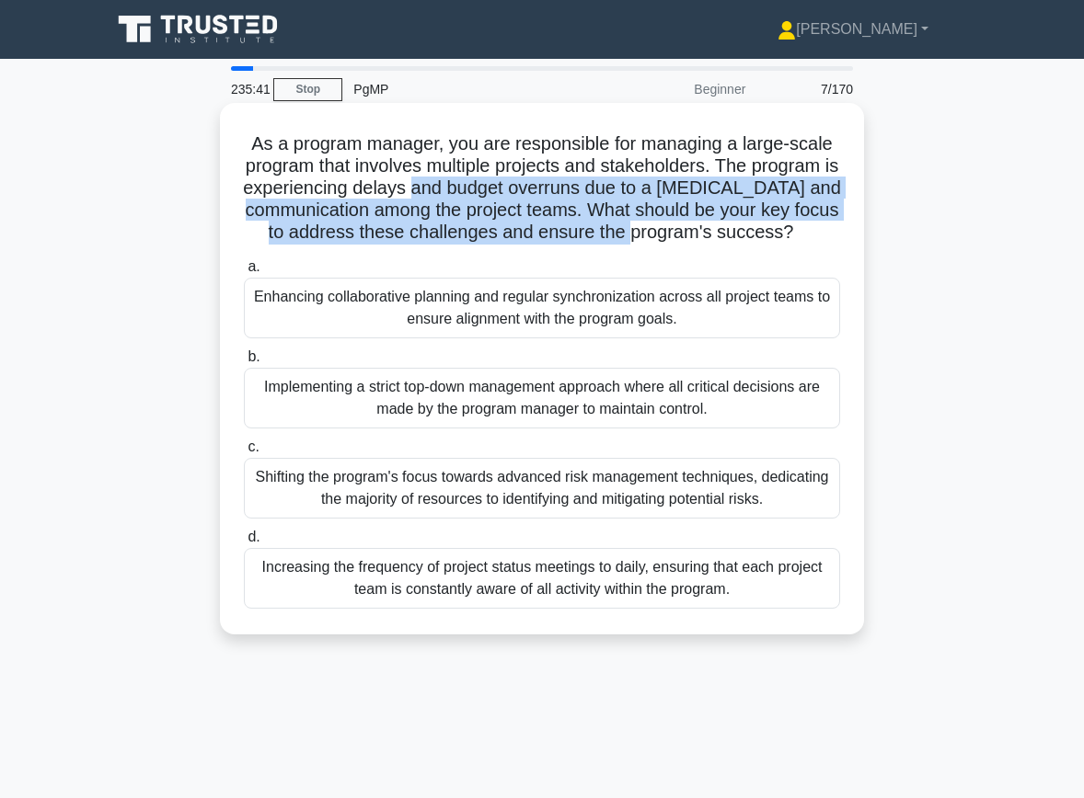
drag, startPoint x: 419, startPoint y: 183, endPoint x: 609, endPoint y: 229, distance: 195.9
click at [609, 229] on h5 "As a program manager, you are responsible for managing a large-scale program th…" at bounding box center [542, 188] width 600 height 112
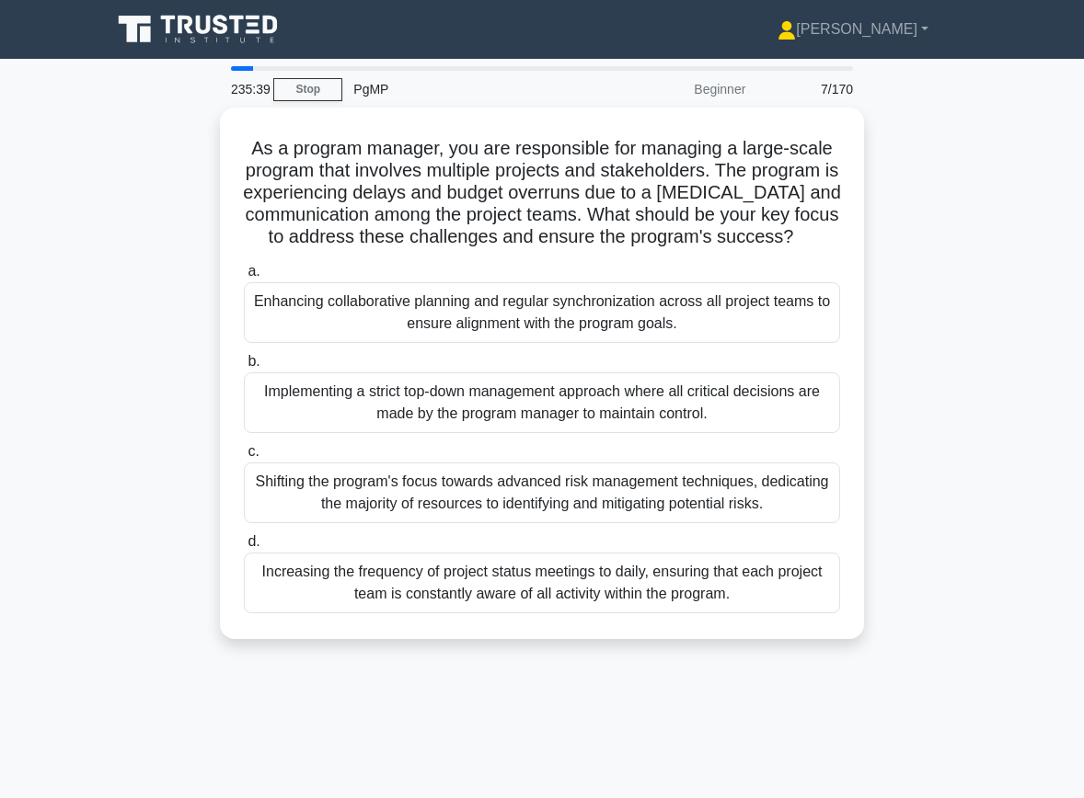
click at [936, 316] on div "As a program manager, you are responsible for managing a large-scale program th…" at bounding box center [541, 385] width 883 height 554
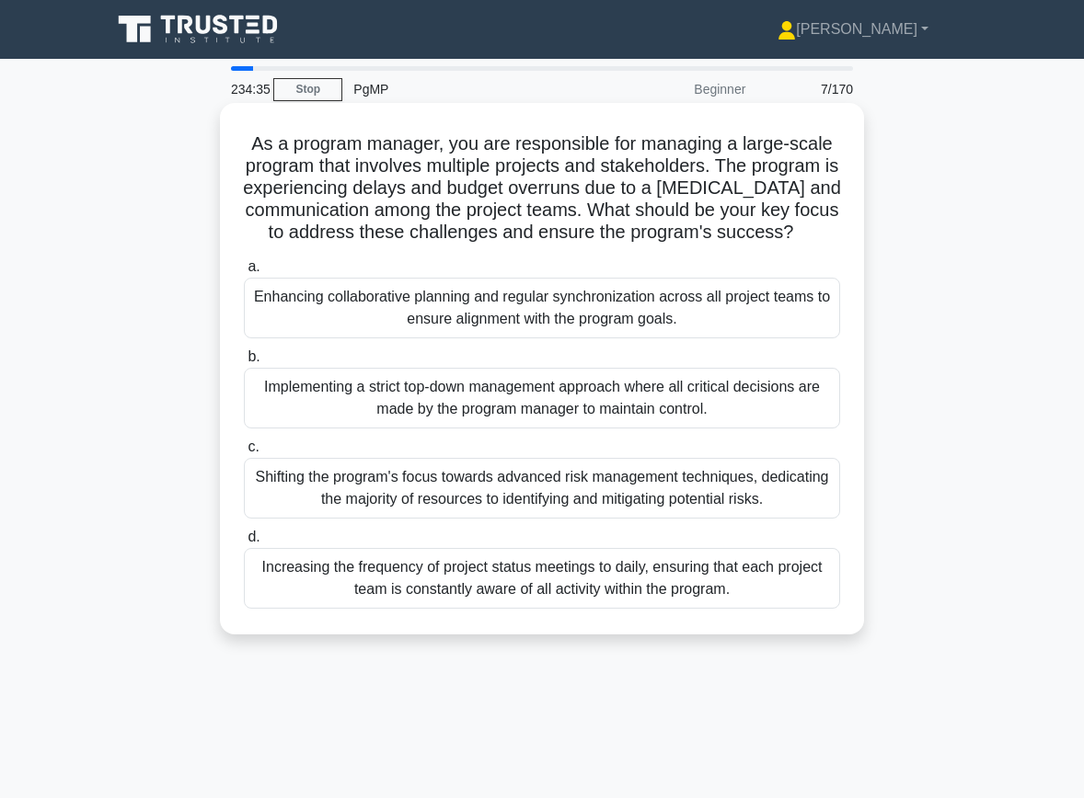
click at [780, 293] on div "Enhancing collaborative planning and regular synchronization across all project…" at bounding box center [542, 308] width 596 height 61
click at [244, 273] on input "a. Enhancing collaborative planning and regular synchronization across all proj…" at bounding box center [244, 267] width 0 height 12
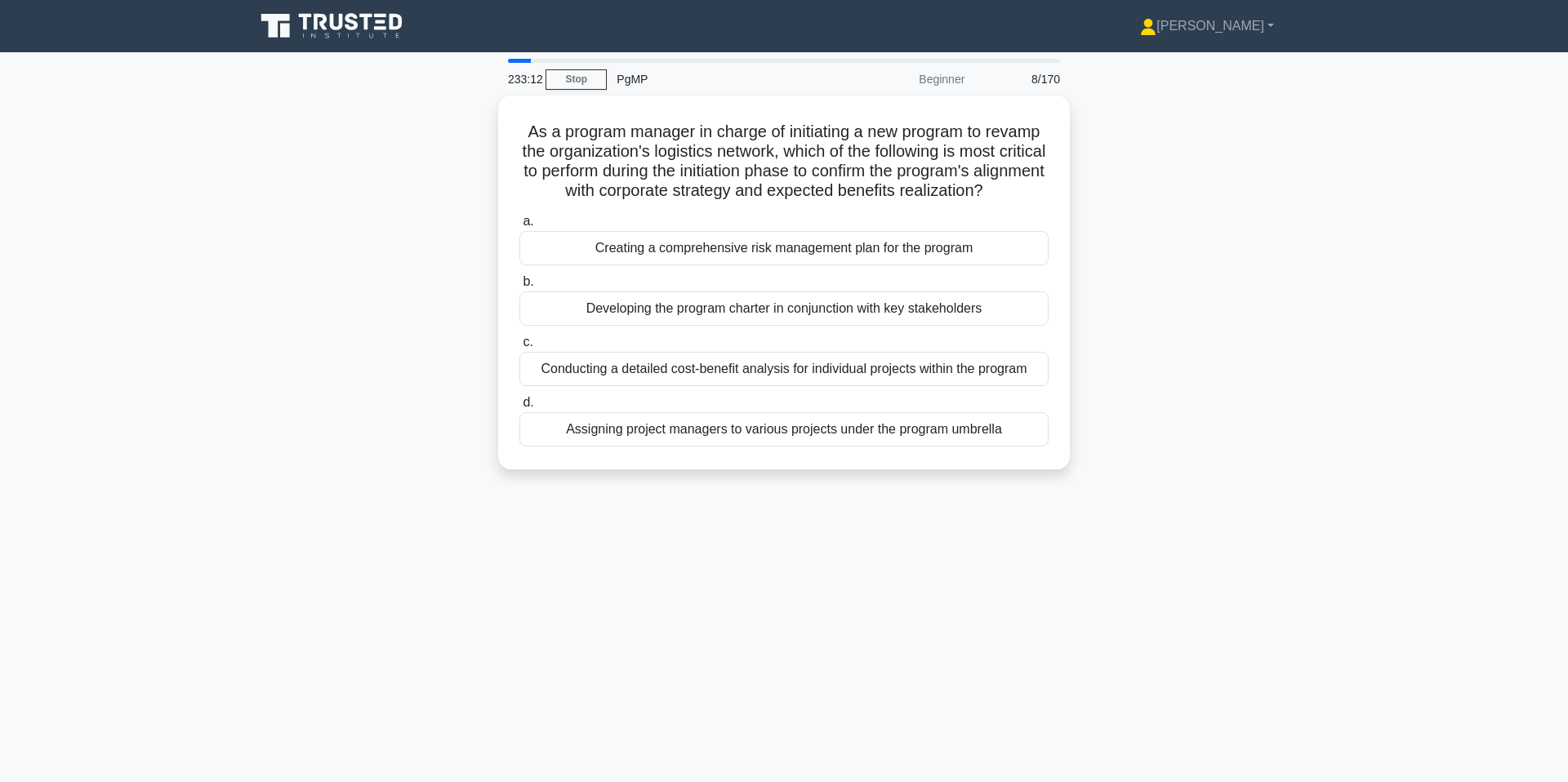
click at [463, 162] on div "As a program manager in charge of initiating a new program to revamp the organi…" at bounding box center [784, 292] width 1078 height 393
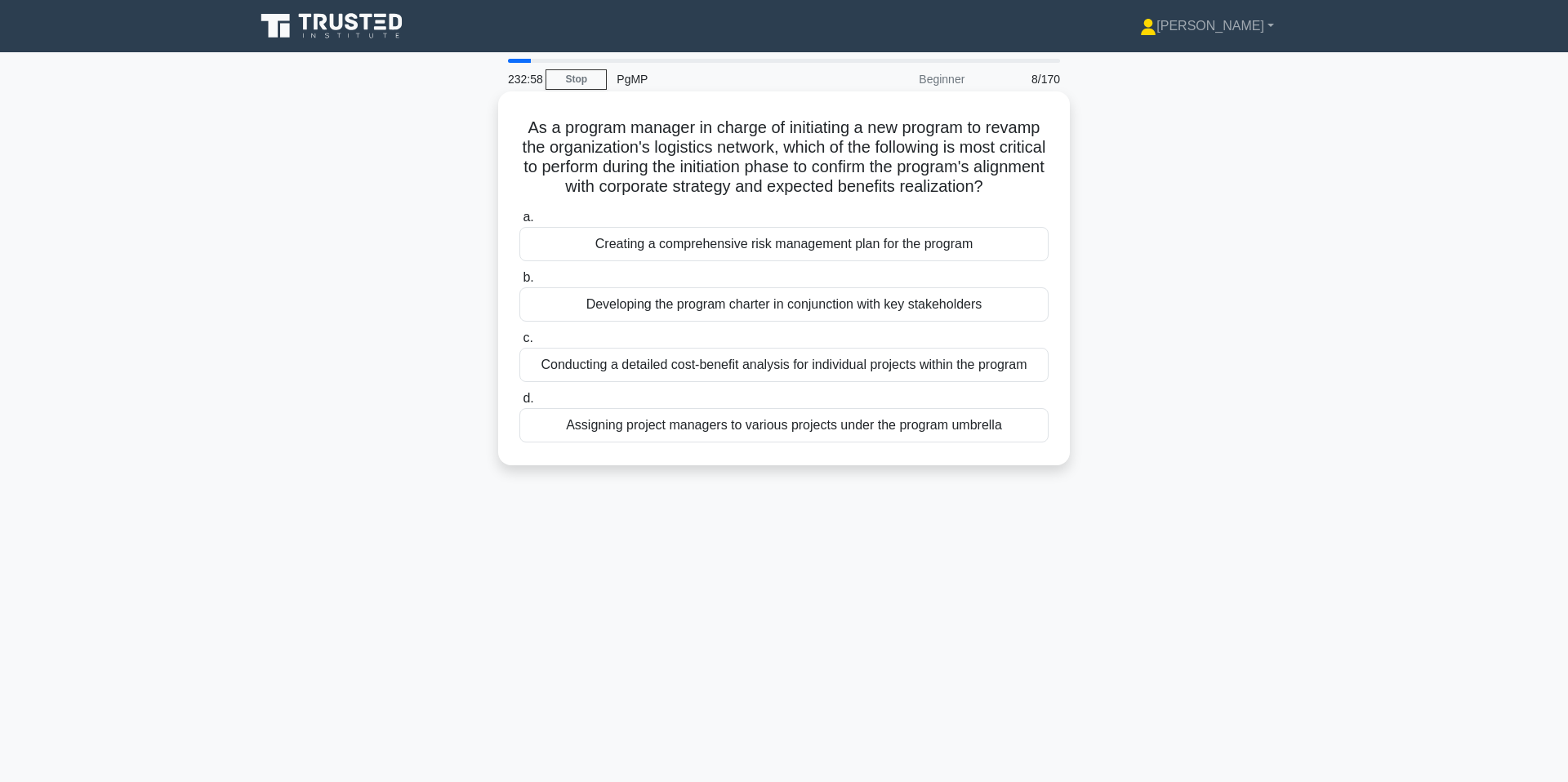
drag, startPoint x: 709, startPoint y: 117, endPoint x: 717, endPoint y: 163, distance: 46.7
click at [717, 163] on h5 "As a program manager in charge of initiating a new program to revamp the organi…" at bounding box center [784, 157] width 533 height 80
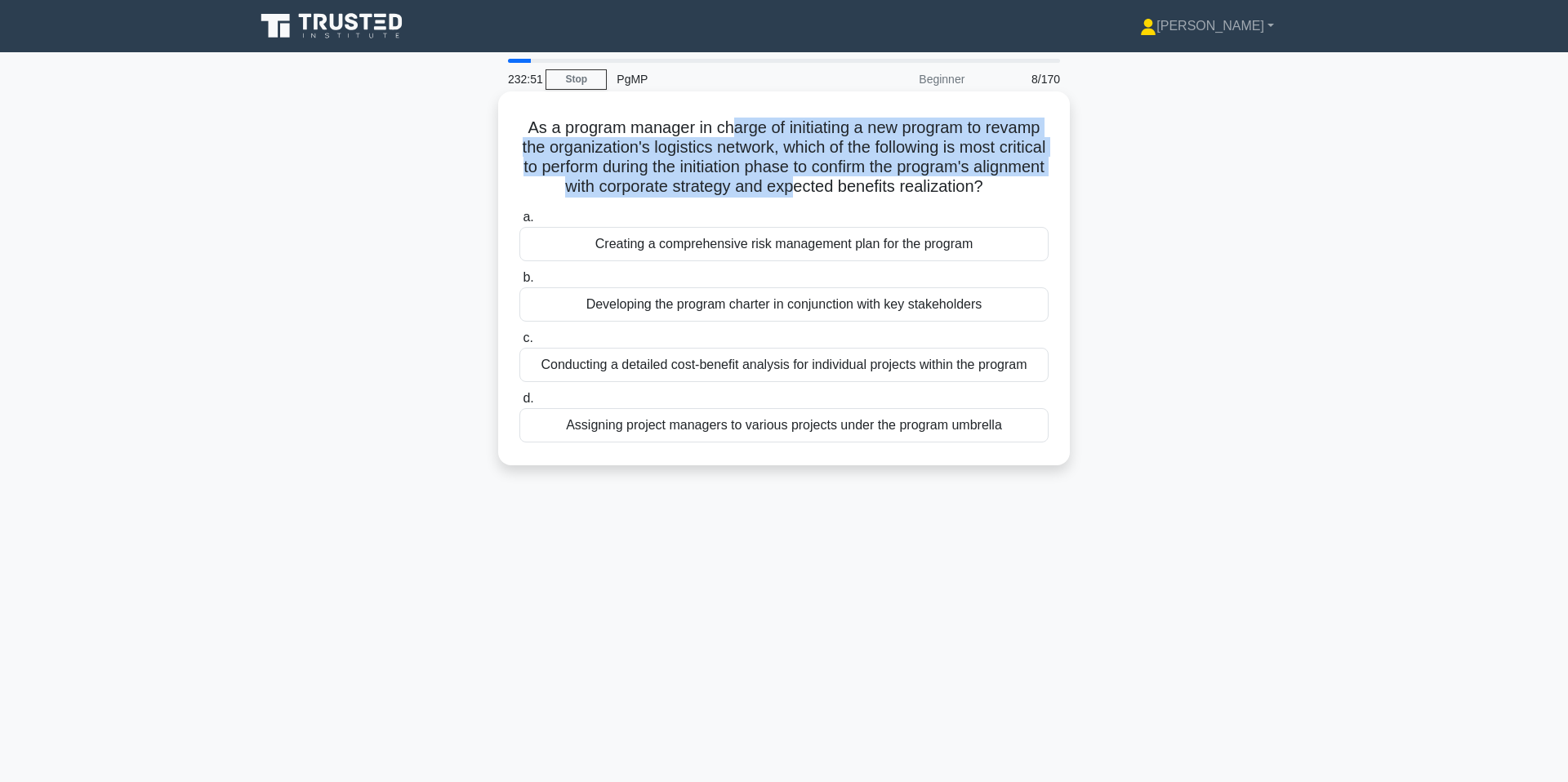
drag, startPoint x: 729, startPoint y: 121, endPoint x: 794, endPoint y: 181, distance: 88.5
click at [794, 181] on h5 "As a program manager in charge of initiating a new program to revamp the organi…" at bounding box center [784, 157] width 533 height 80
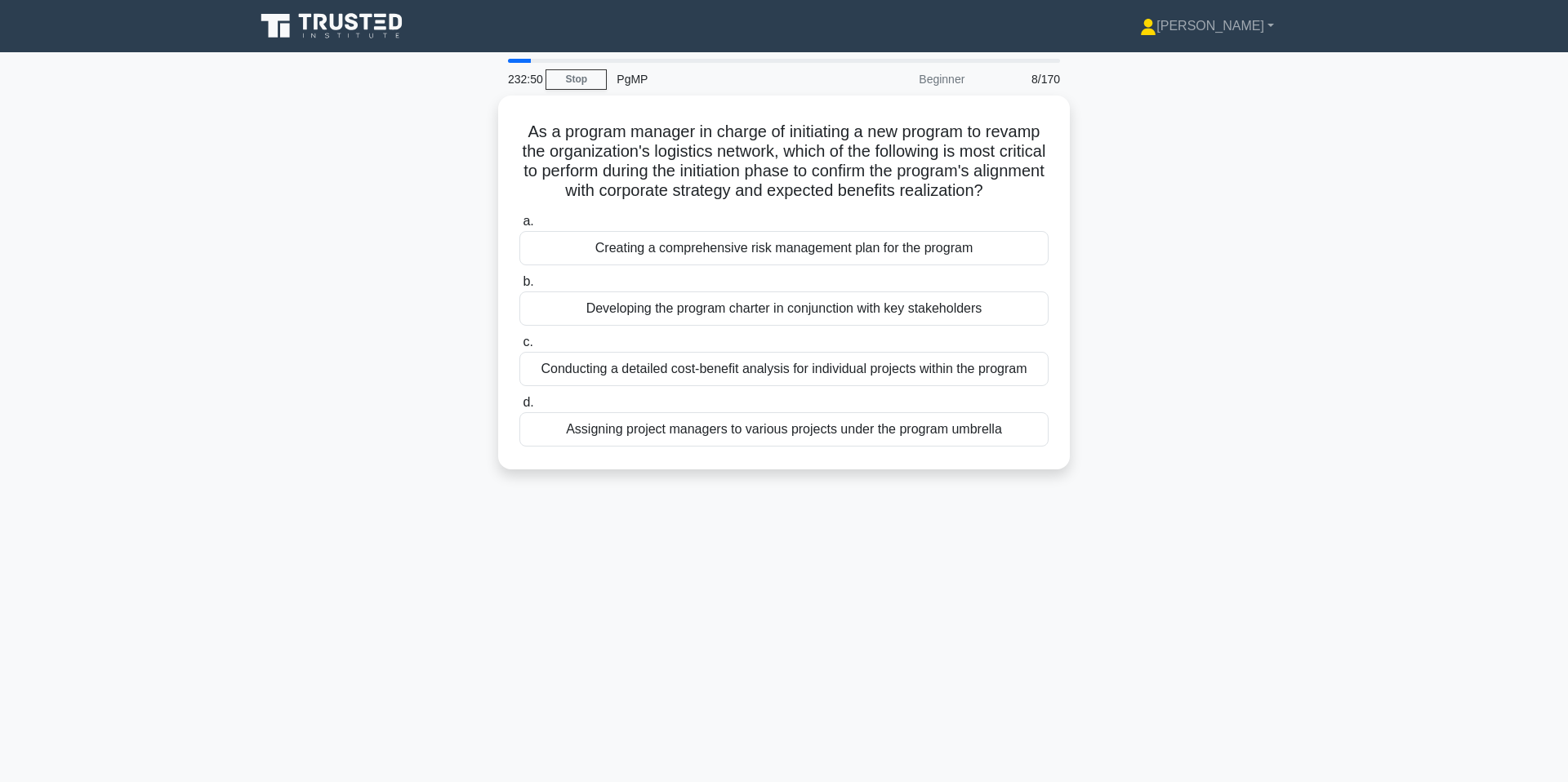
click at [962, 283] on div "As a program manager in charge of initiating a new program to revamp the organi…" at bounding box center [784, 292] width 1078 height 393
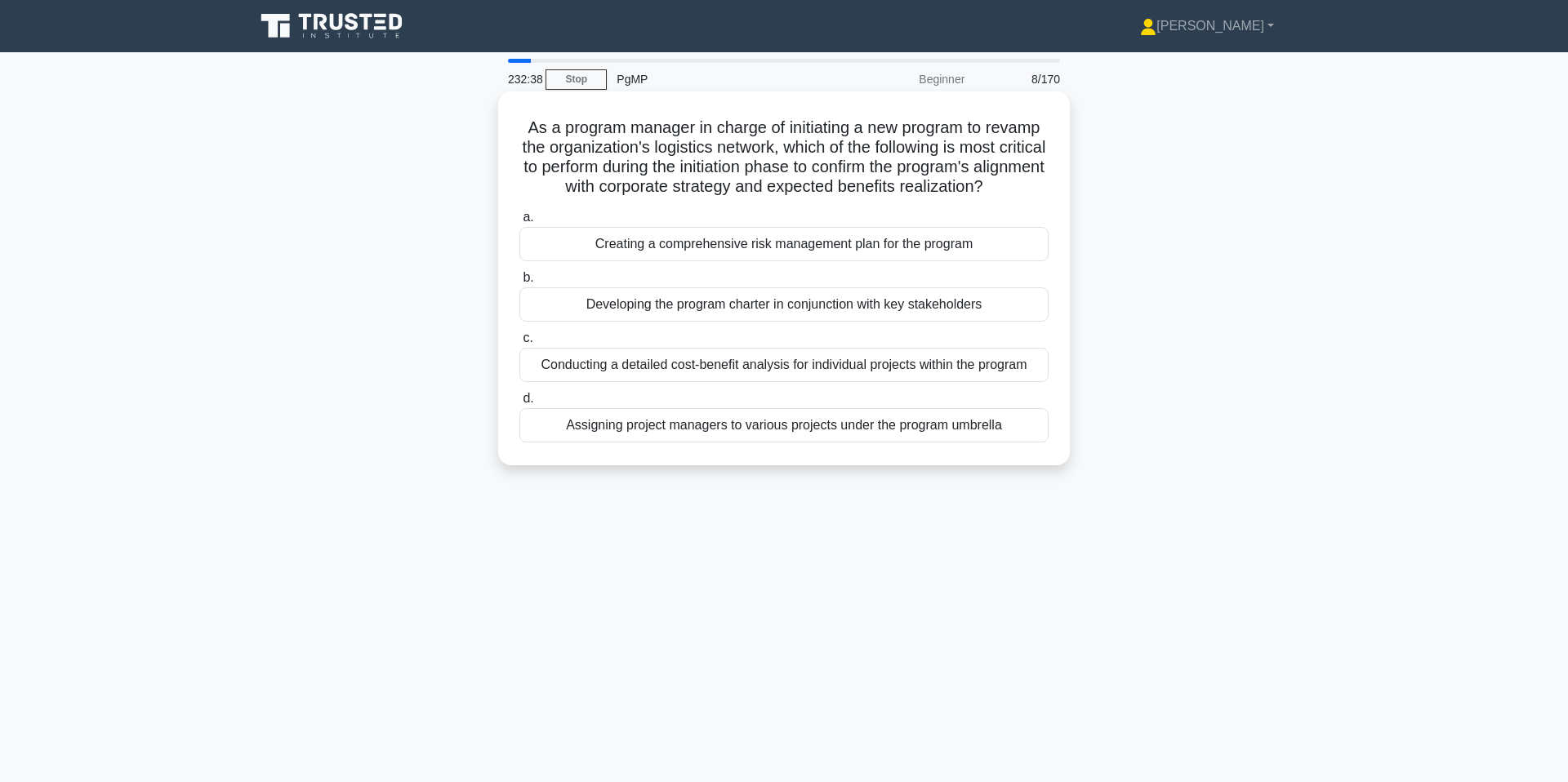
click at [962, 306] on div "Developing the program charter in conjunction with key stakeholders" at bounding box center [784, 304] width 529 height 35
click at [519, 283] on input "b. Developing the program charter in conjunction with key stakeholders" at bounding box center [519, 278] width 0 height 11
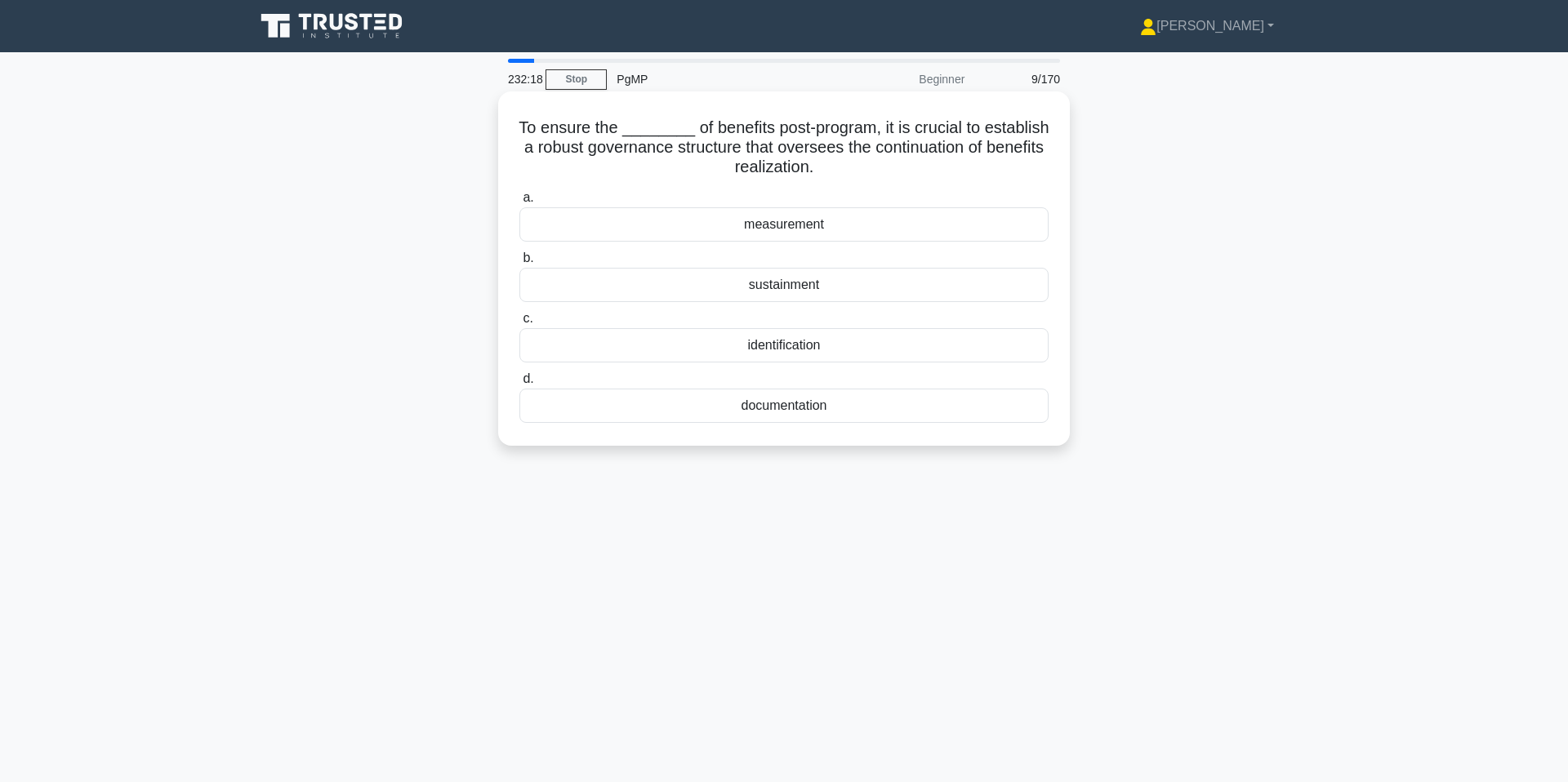
click at [962, 280] on div "sustainment" at bounding box center [784, 285] width 529 height 35
click at [519, 264] on input "b. sustainment" at bounding box center [519, 258] width 0 height 11
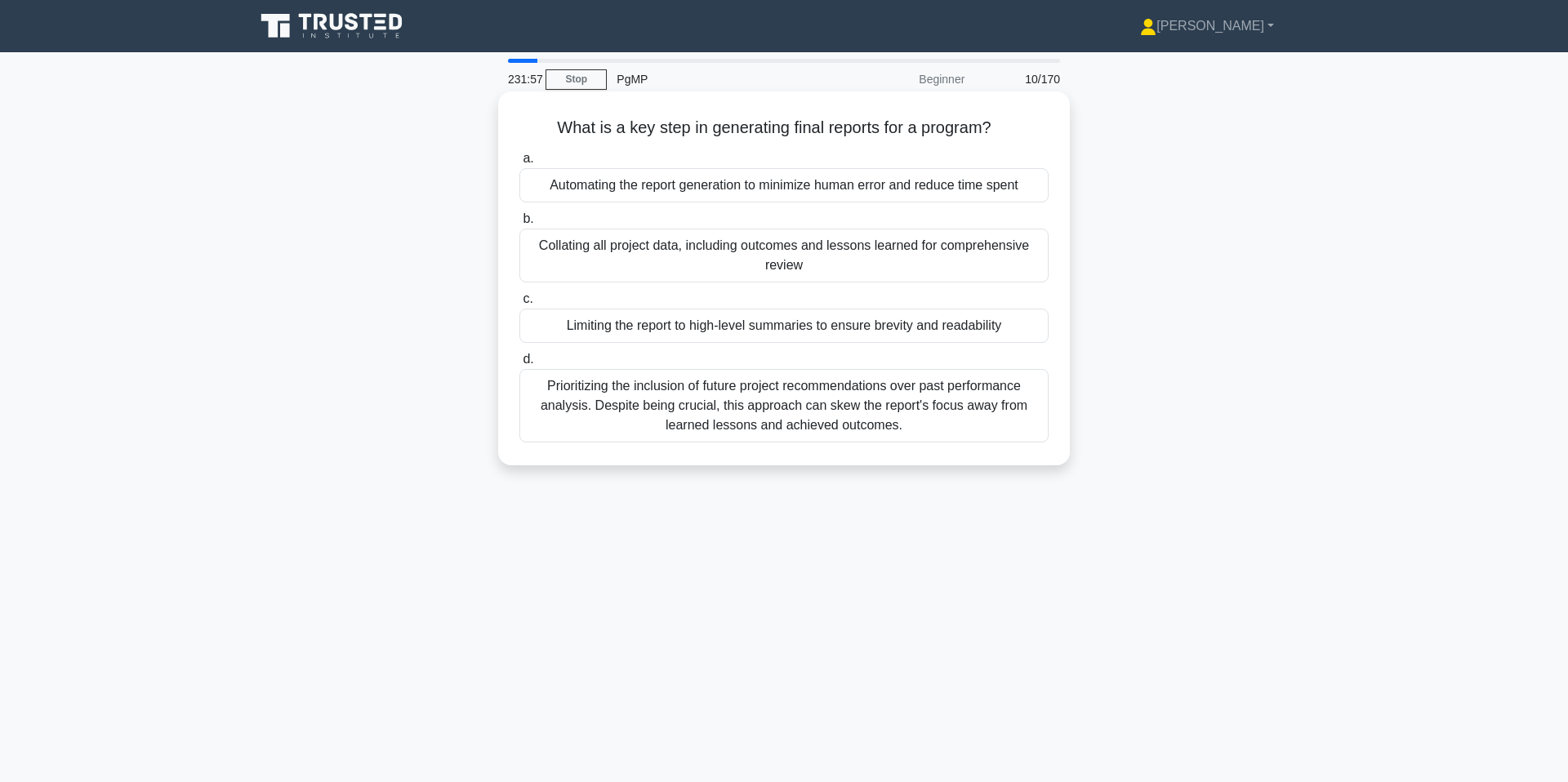
click at [937, 251] on div "Collating all project data, including outcomes and lessons learned for comprehe…" at bounding box center [784, 256] width 529 height 54
click at [519, 225] on input "b. Collating all project data, including outcomes and lessons learned for compr…" at bounding box center [519, 219] width 0 height 11
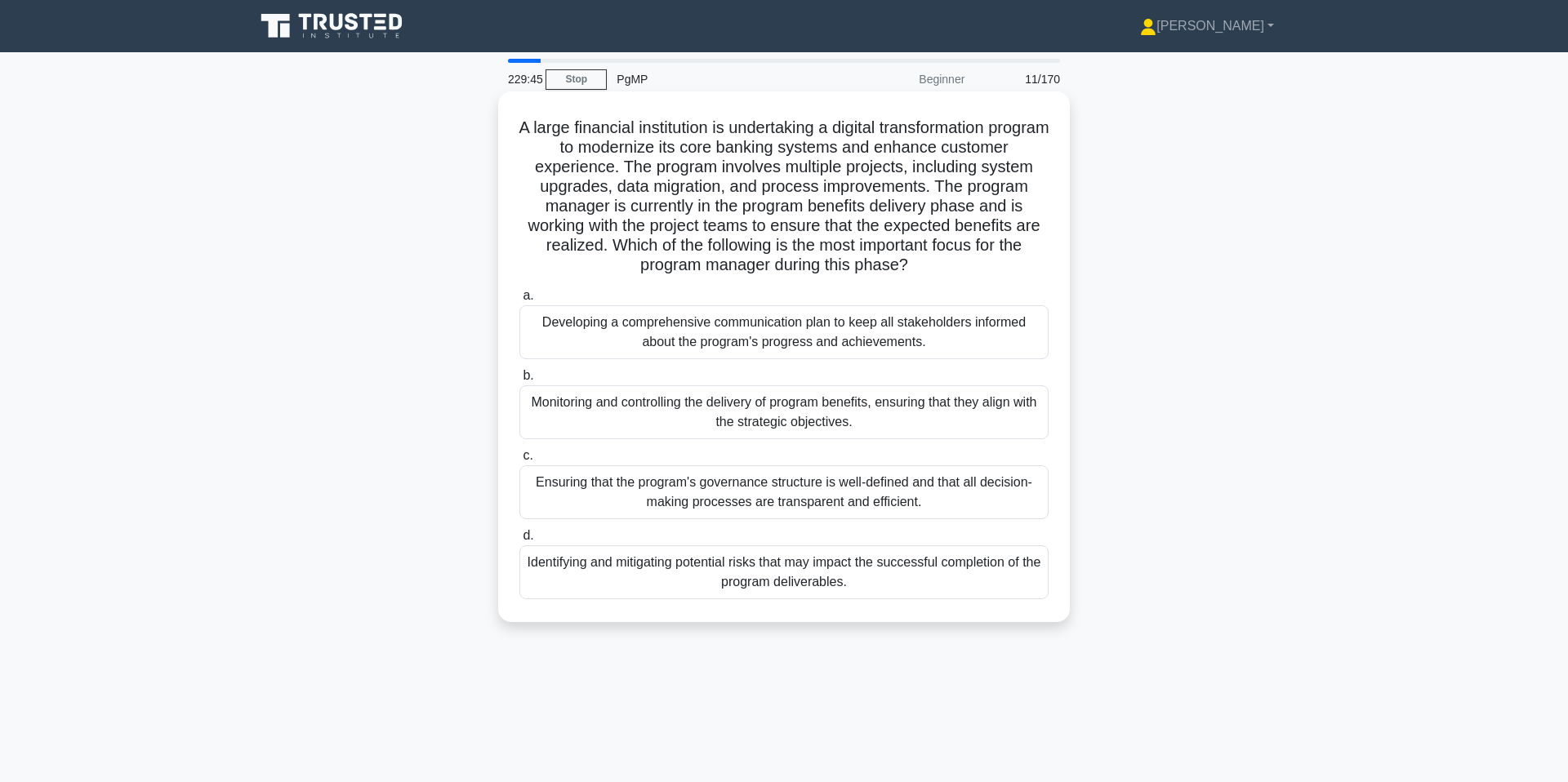
drag, startPoint x: 677, startPoint y: 170, endPoint x: 932, endPoint y: 267, distance: 272.8
click at [932, 267] on h5 "A large financial institution is undertaking a digital transformation program t…" at bounding box center [784, 196] width 533 height 158
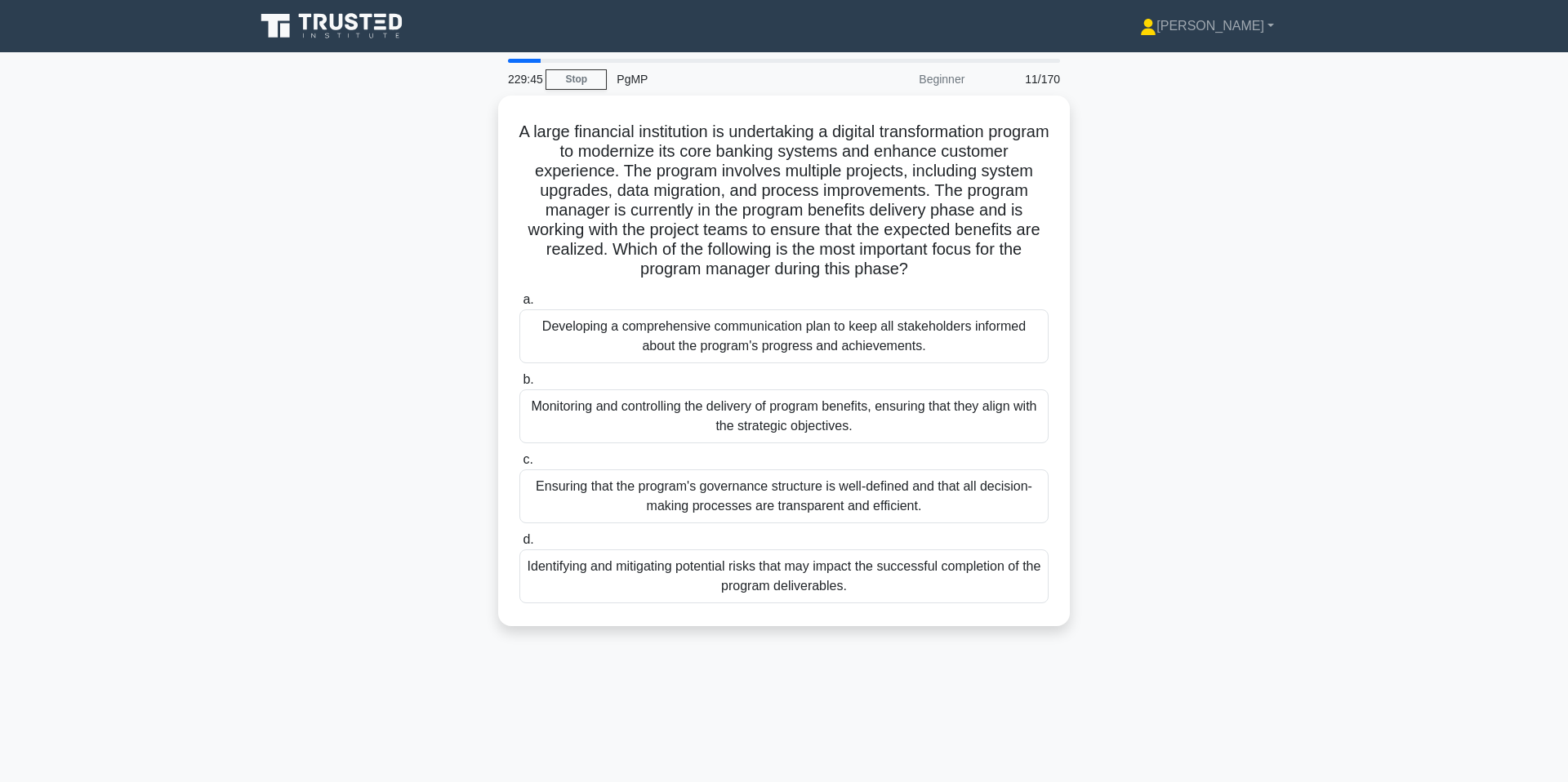
click at [962, 292] on div "A large financial institution is undertaking a digital transformation program t…" at bounding box center [784, 371] width 1078 height 550
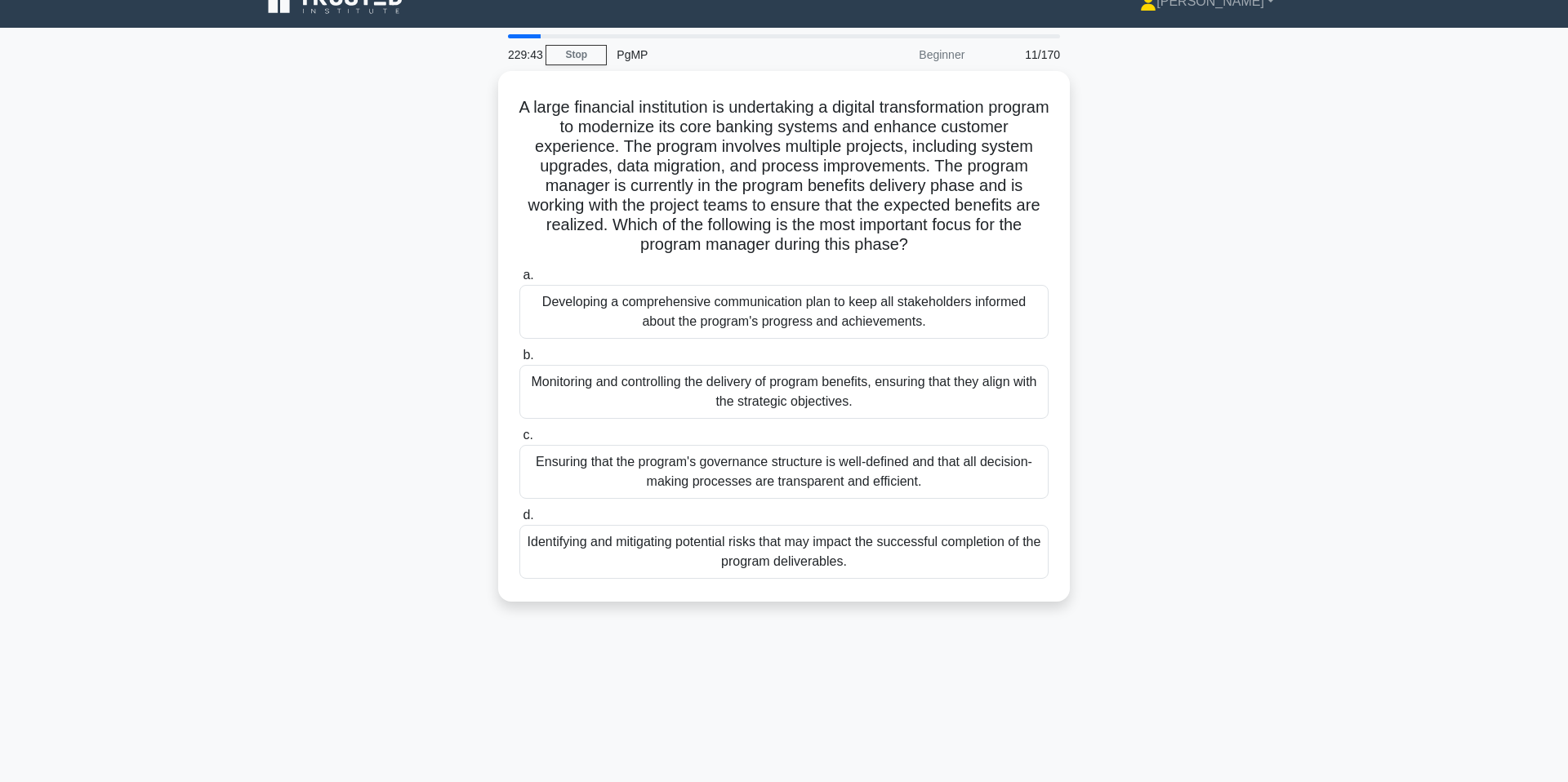
scroll to position [26, 0]
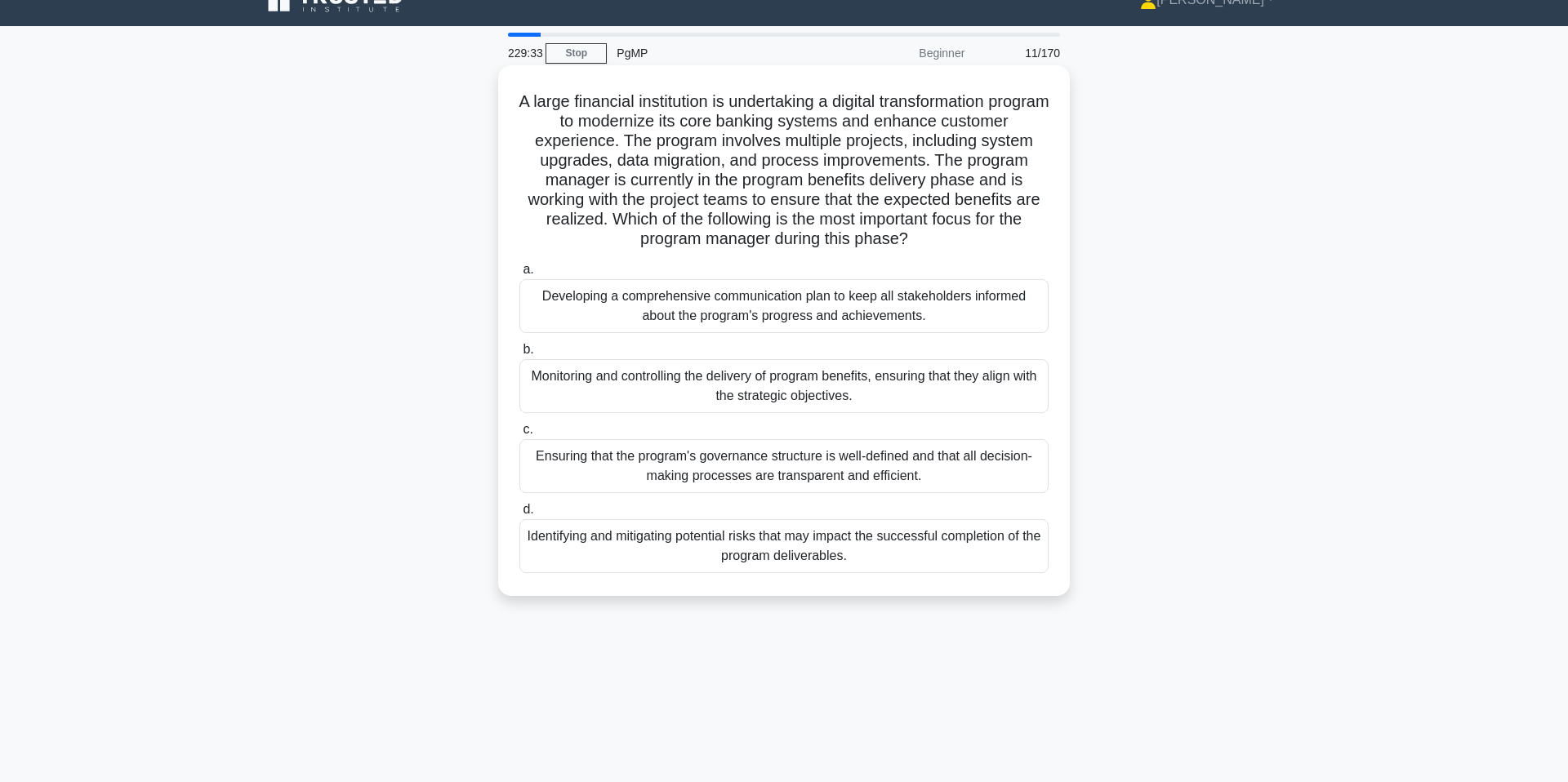
click at [962, 385] on div "Monitoring and controlling the delivery of program benefits, ensuring that they…" at bounding box center [784, 386] width 529 height 54
click at [519, 355] on input "b. Monitoring and controlling the delivery of program benefits, ensuring that t…" at bounding box center [519, 350] width 0 height 11
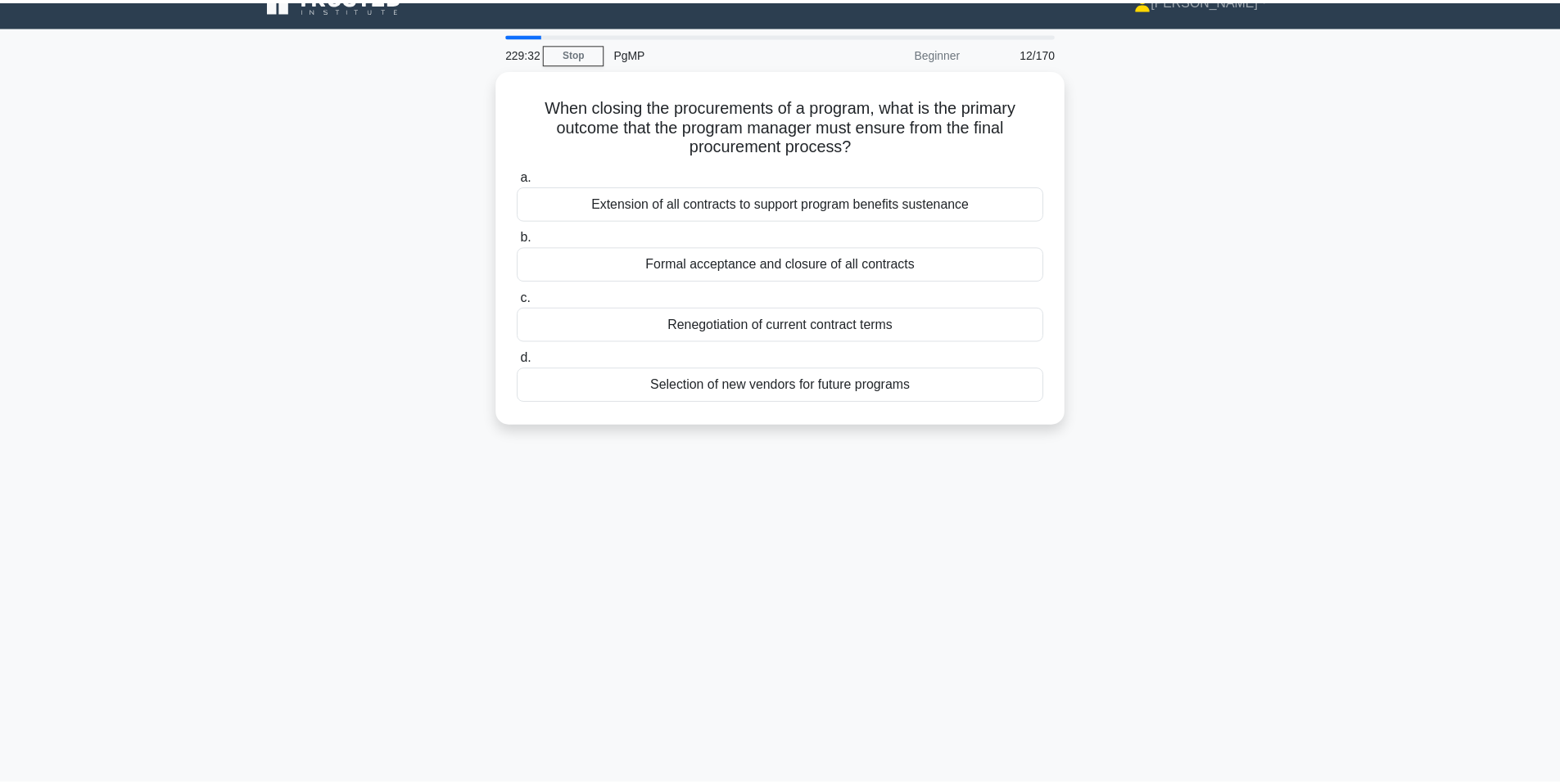
scroll to position [0, 0]
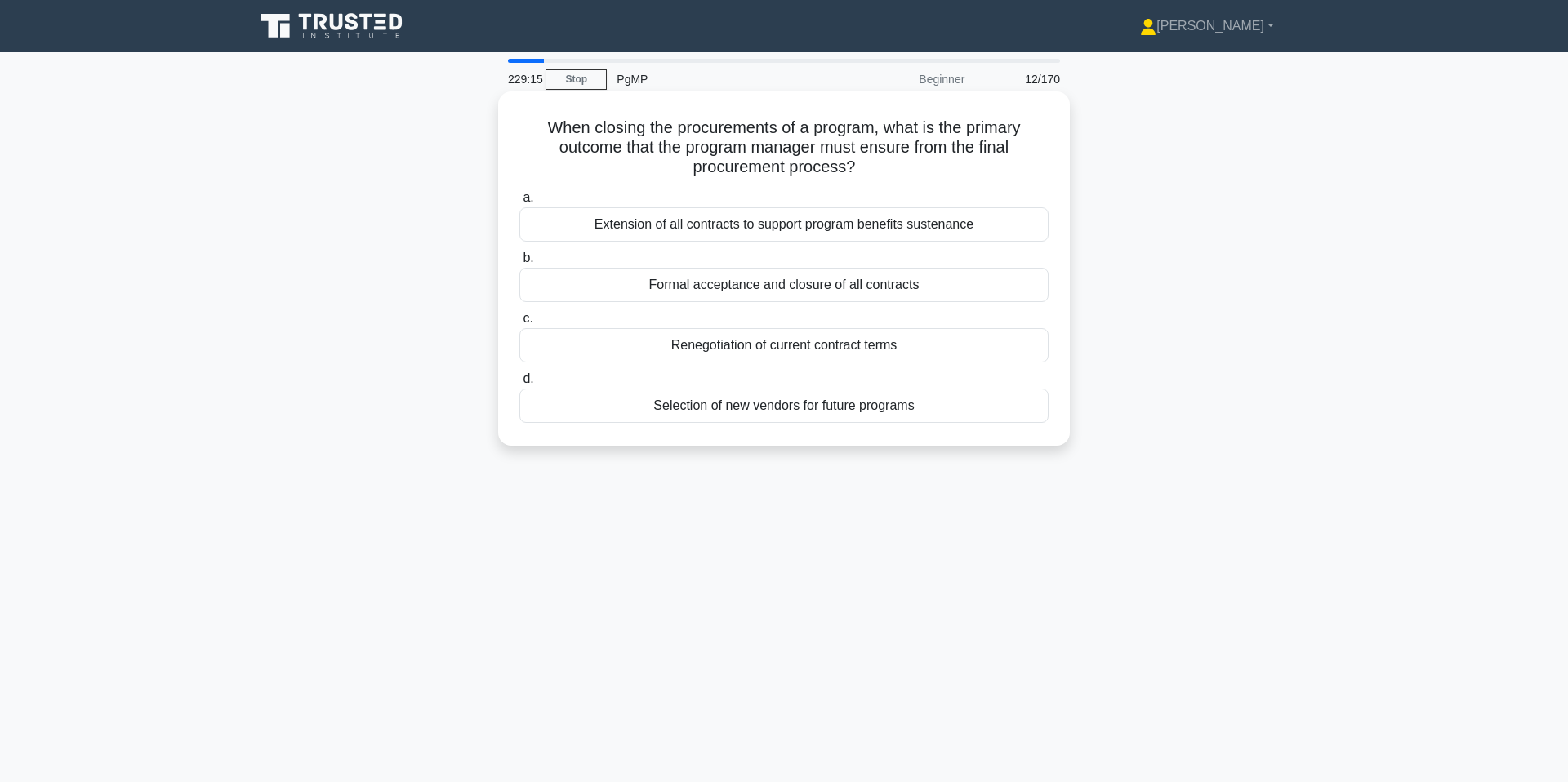
click at [962, 286] on div "Formal acceptance and closure of all contracts" at bounding box center [784, 285] width 529 height 35
click at [519, 264] on input "b. Formal acceptance and closure of all contracts" at bounding box center [519, 258] width 0 height 11
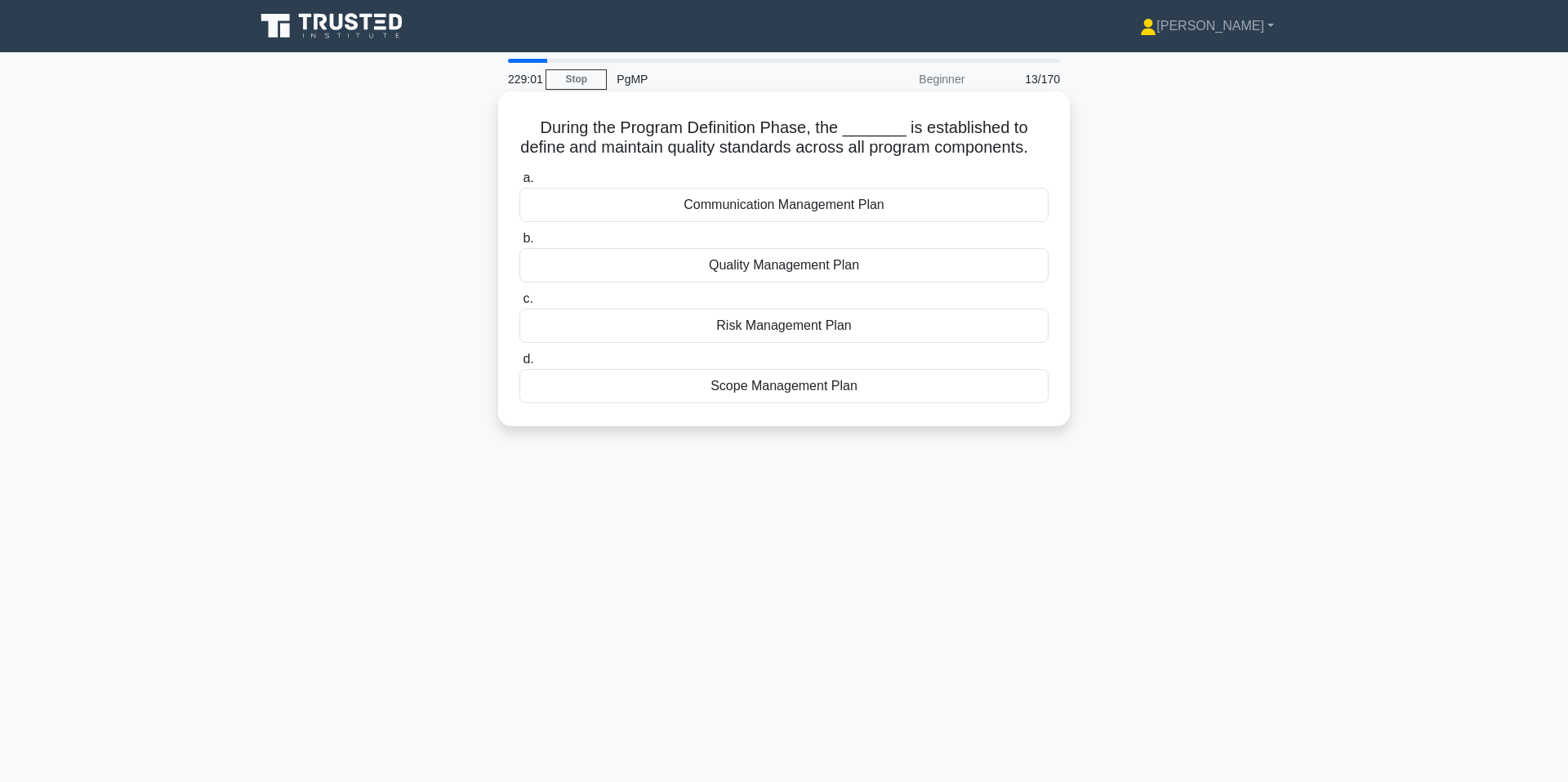
click at [962, 268] on div "Quality Management Plan" at bounding box center [784, 265] width 529 height 35
click at [519, 244] on input "b. Quality Management Plan" at bounding box center [519, 239] width 0 height 11
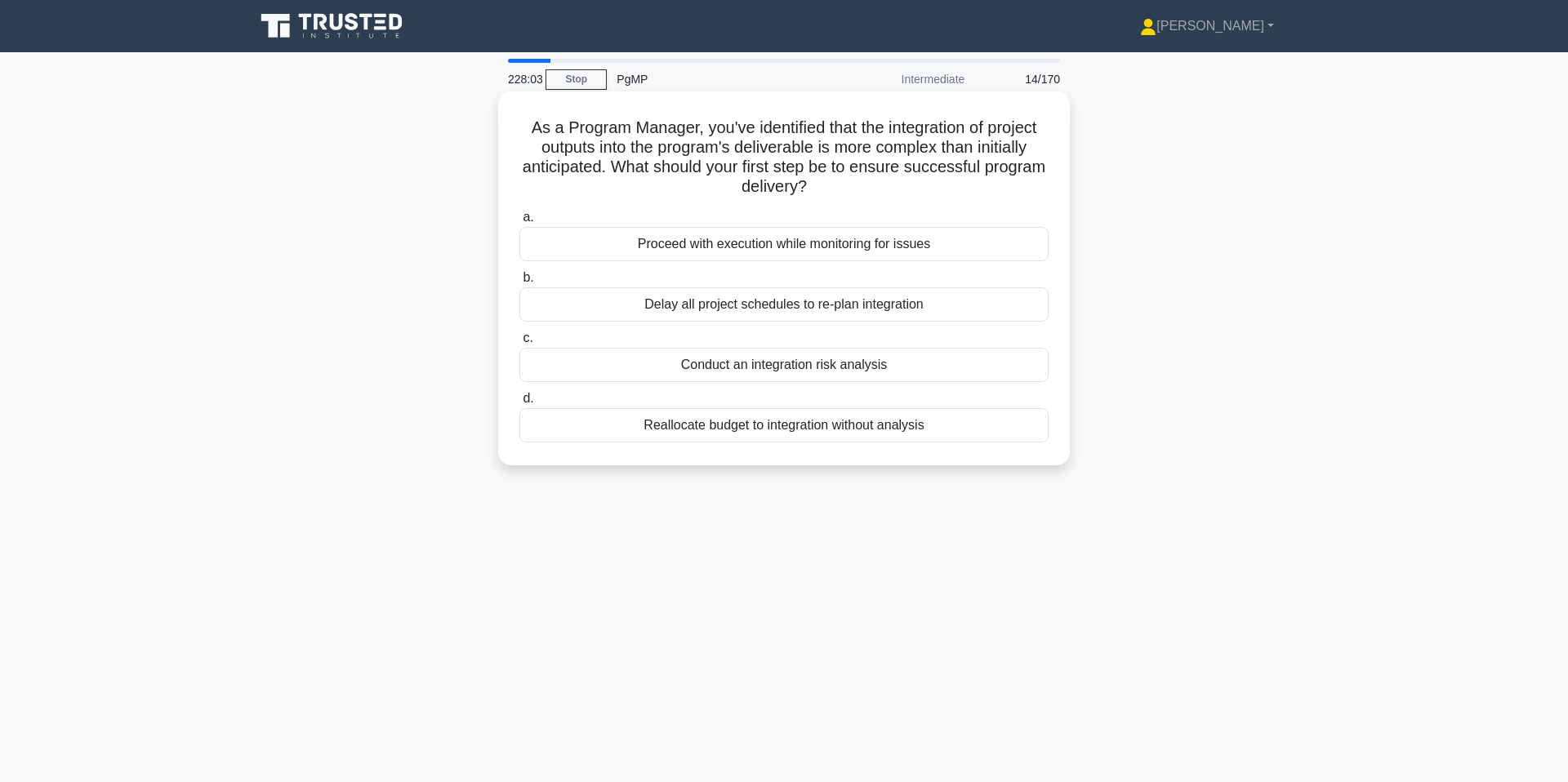
click at [951, 368] on div "Conduct an integration risk analysis" at bounding box center [784, 365] width 529 height 35
click at [519, 344] on input "c. Conduct an integration risk analysis" at bounding box center [519, 338] width 0 height 11
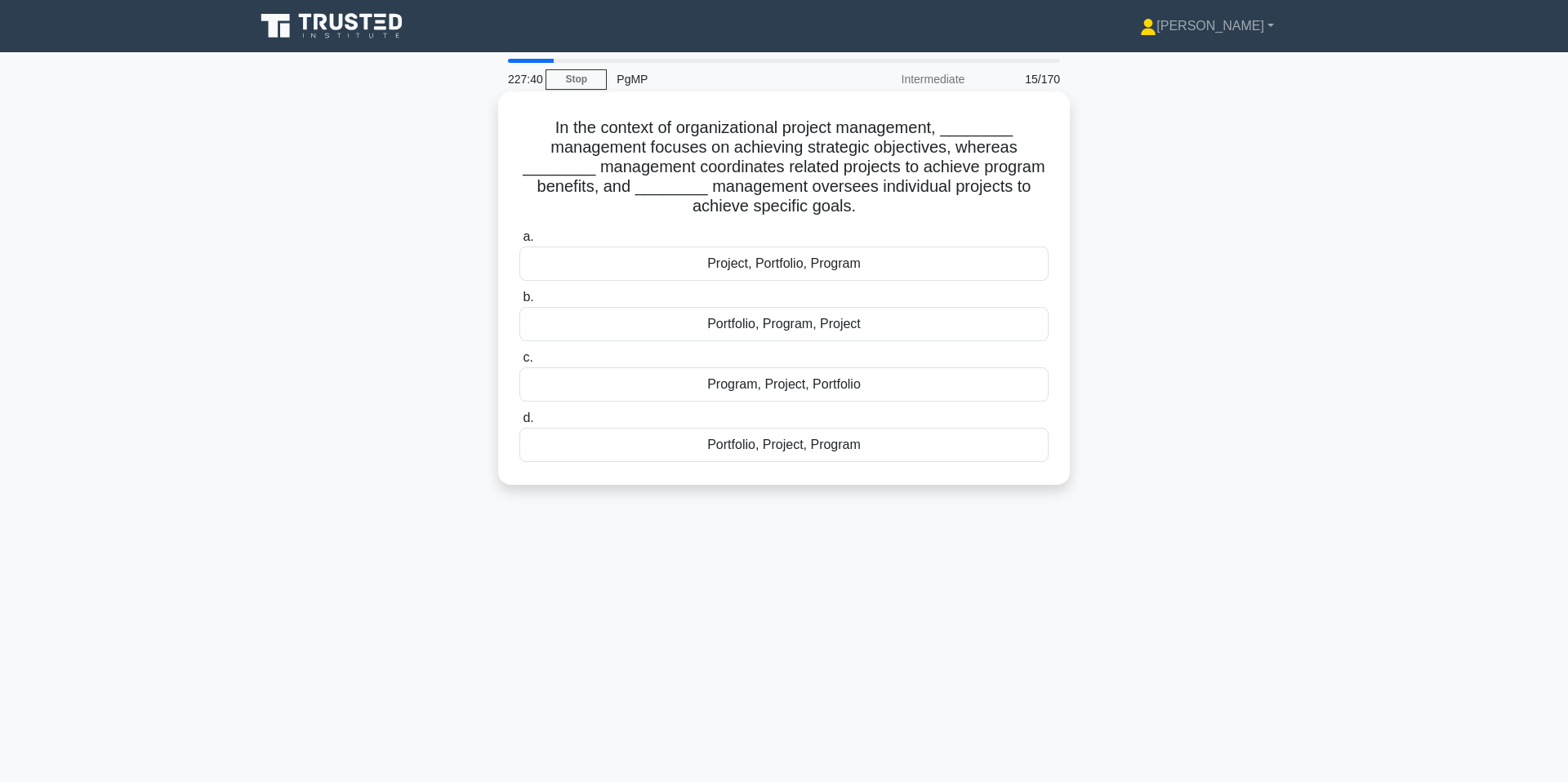
click at [841, 331] on div "Portfolio, Program, Project" at bounding box center [784, 324] width 529 height 35
click at [519, 303] on input "b. Portfolio, Program, Project" at bounding box center [519, 297] width 0 height 11
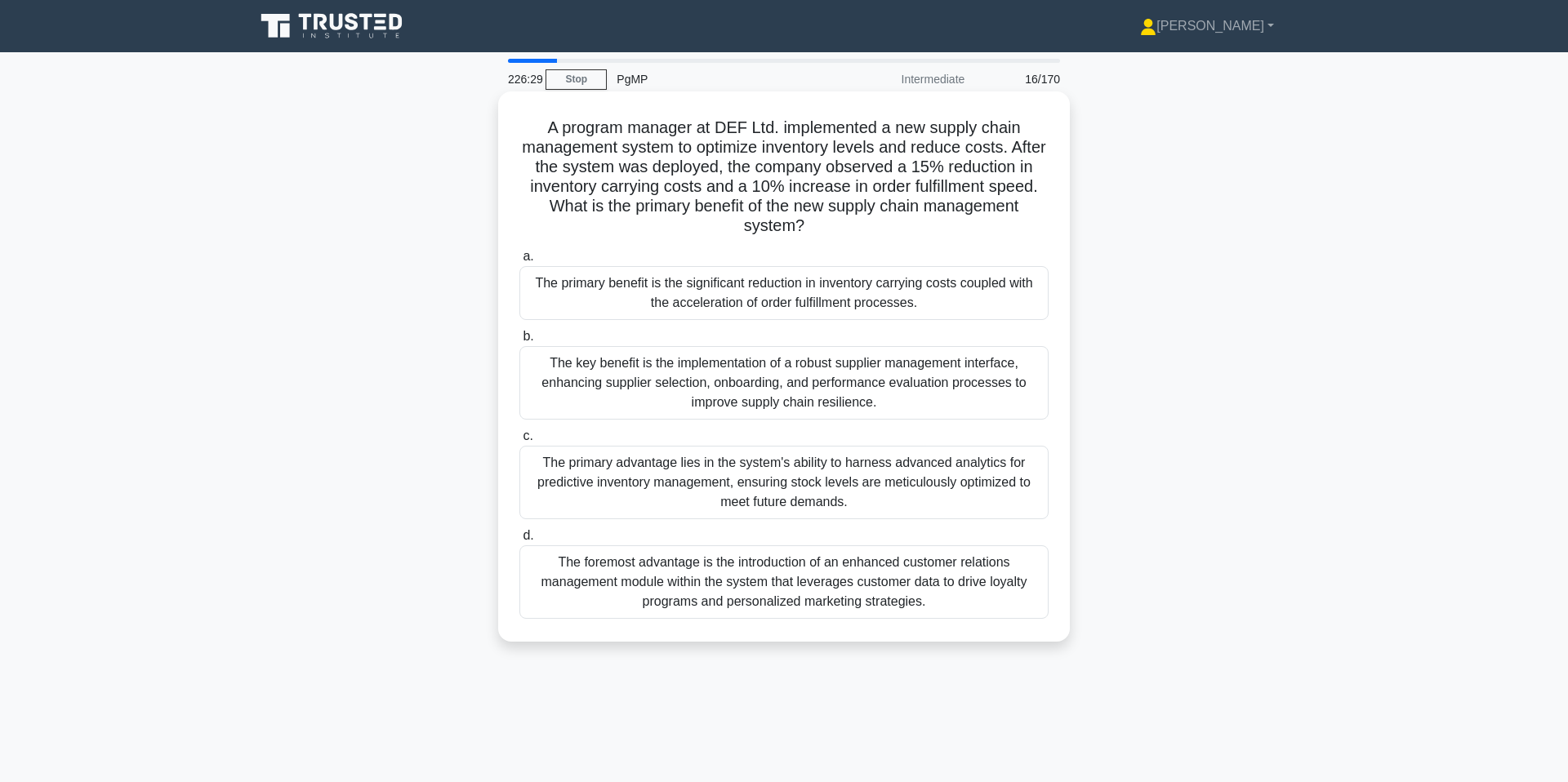
click at [962, 302] on div "The primary benefit is the significant reduction in inventory carrying costs co…" at bounding box center [784, 293] width 529 height 54
click at [519, 262] on input "a. The primary benefit is the significant reduction in inventory carrying costs…" at bounding box center [519, 257] width 0 height 11
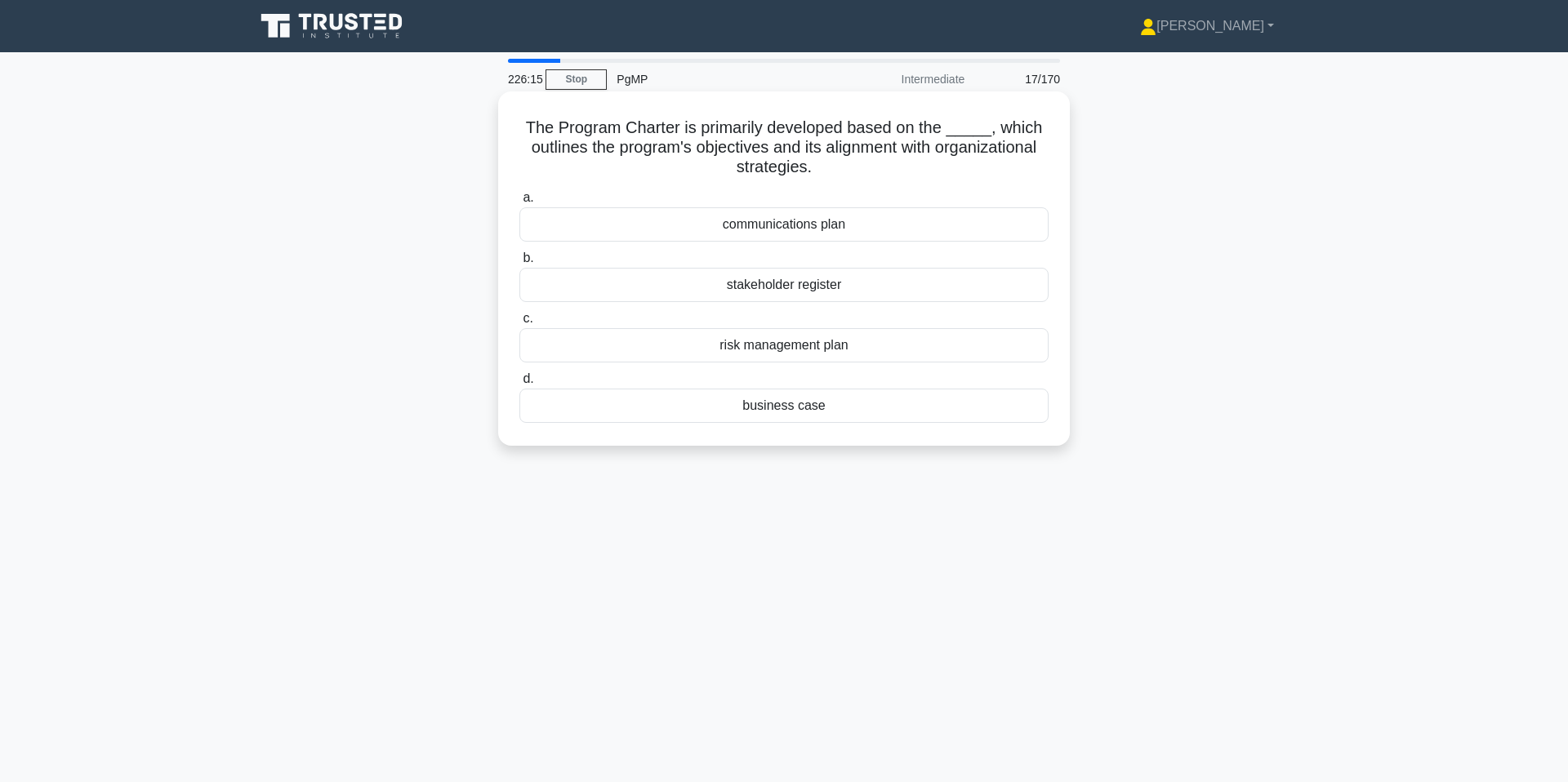
click at [919, 410] on div "business case" at bounding box center [784, 406] width 529 height 35
click at [519, 384] on input "d. business case" at bounding box center [519, 379] width 0 height 11
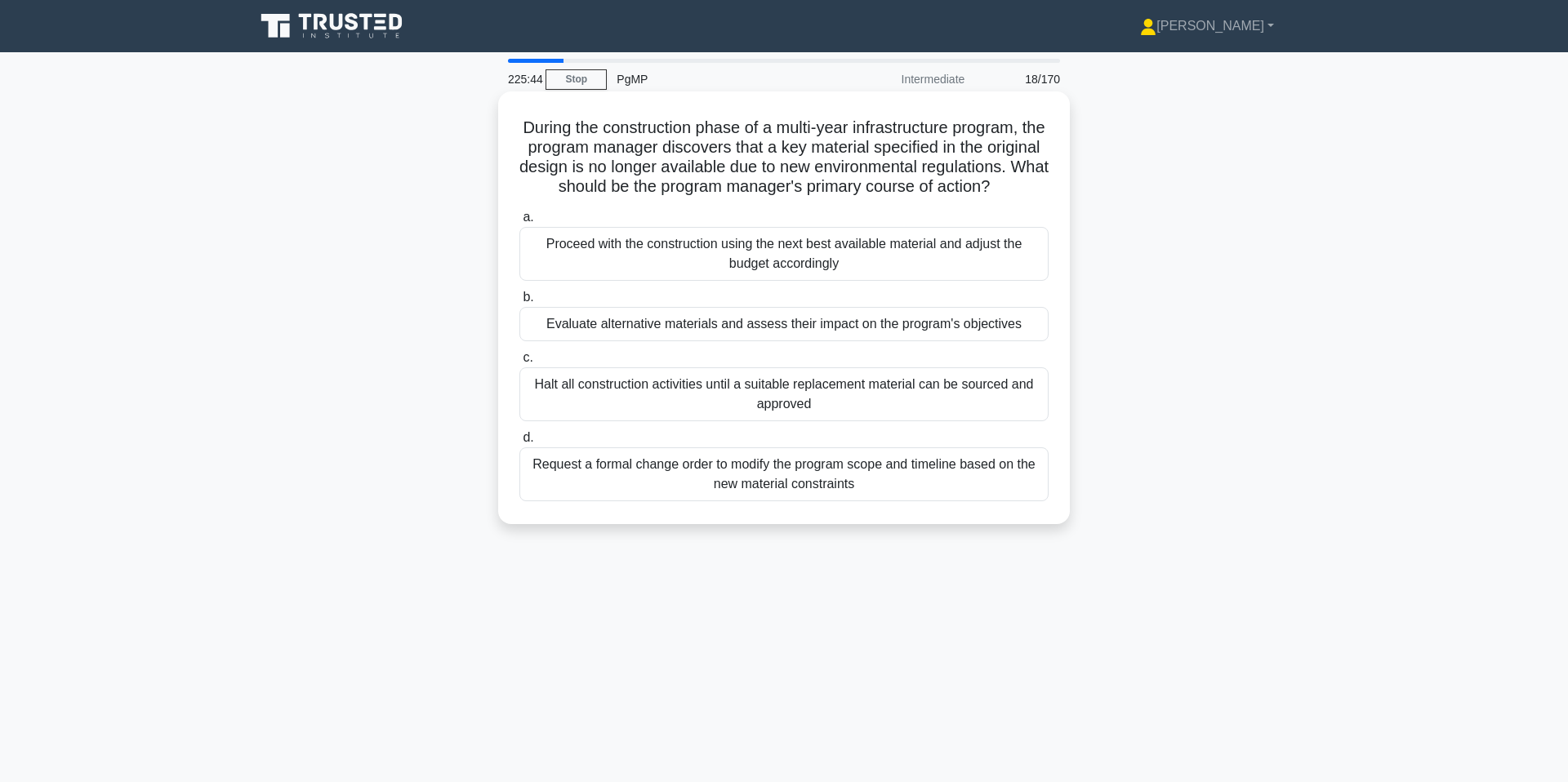
click at [962, 329] on div "Evaluate alternative materials and assess their impact on the program's objecti…" at bounding box center [784, 324] width 529 height 35
click at [519, 303] on input "b. Evaluate alternative materials and assess their impact on the program's obje…" at bounding box center [519, 297] width 0 height 11
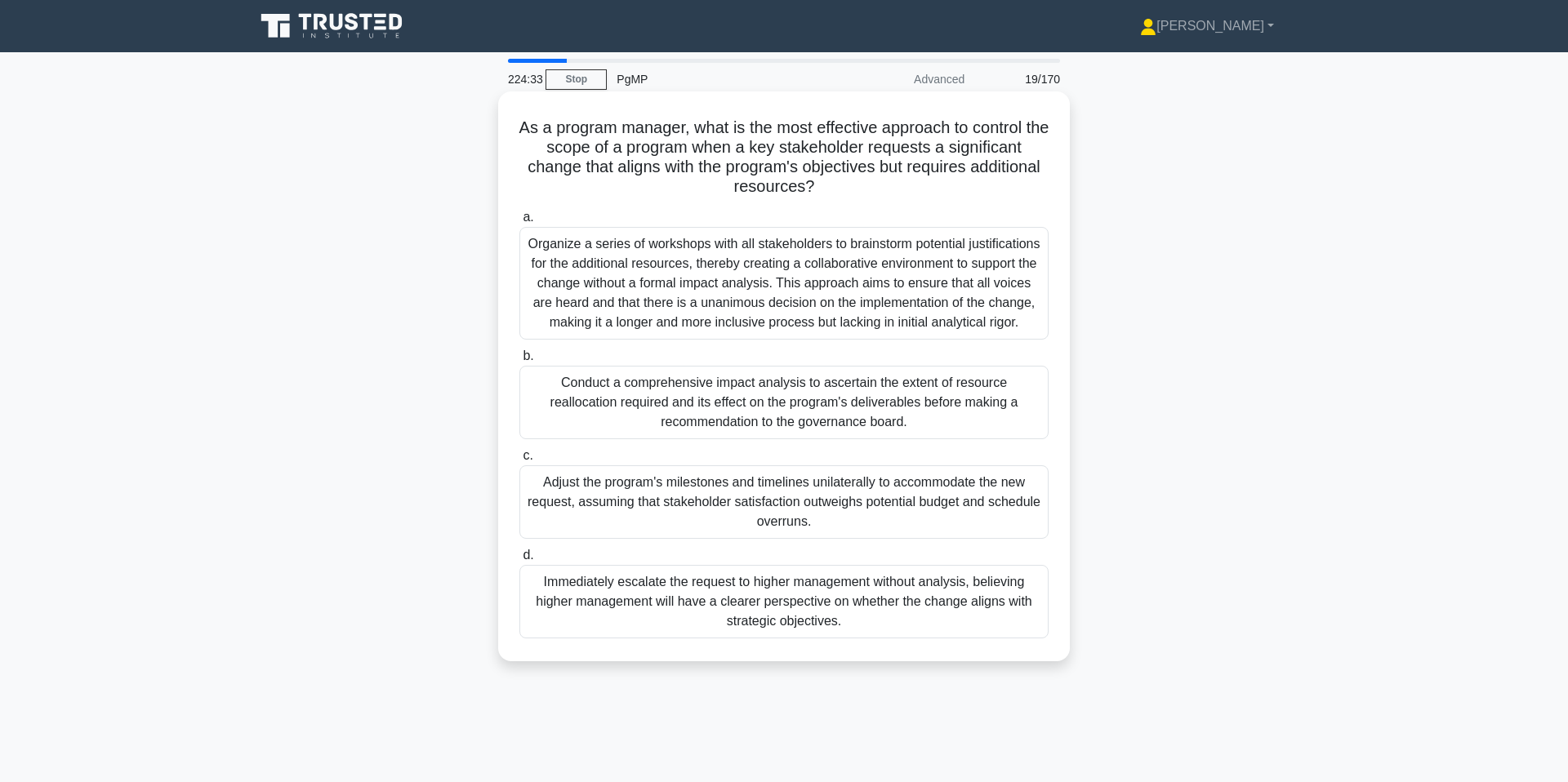
click at [930, 406] on div "Conduct a comprehensive impact analysis to ascertain the extent of resource rea…" at bounding box center [784, 402] width 529 height 74
click at [519, 361] on input "b. Conduct a comprehensive impact analysis to ascertain the extent of resource …" at bounding box center [519, 357] width 0 height 11
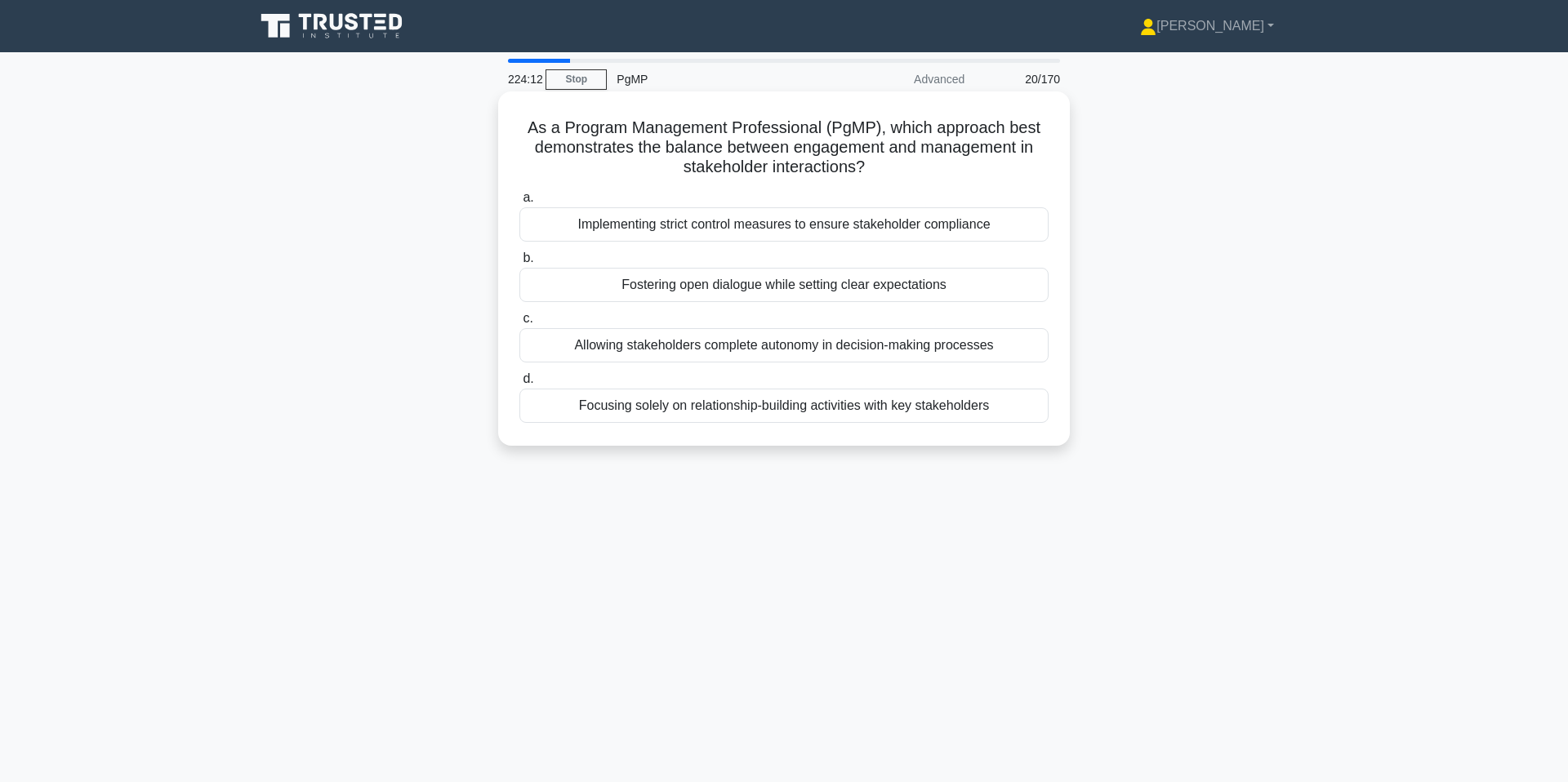
click at [953, 288] on div "Fostering open dialogue while setting clear expectations" at bounding box center [784, 285] width 529 height 35
click at [519, 264] on input "b. Fostering open dialogue while setting clear expectations" at bounding box center [519, 258] width 0 height 11
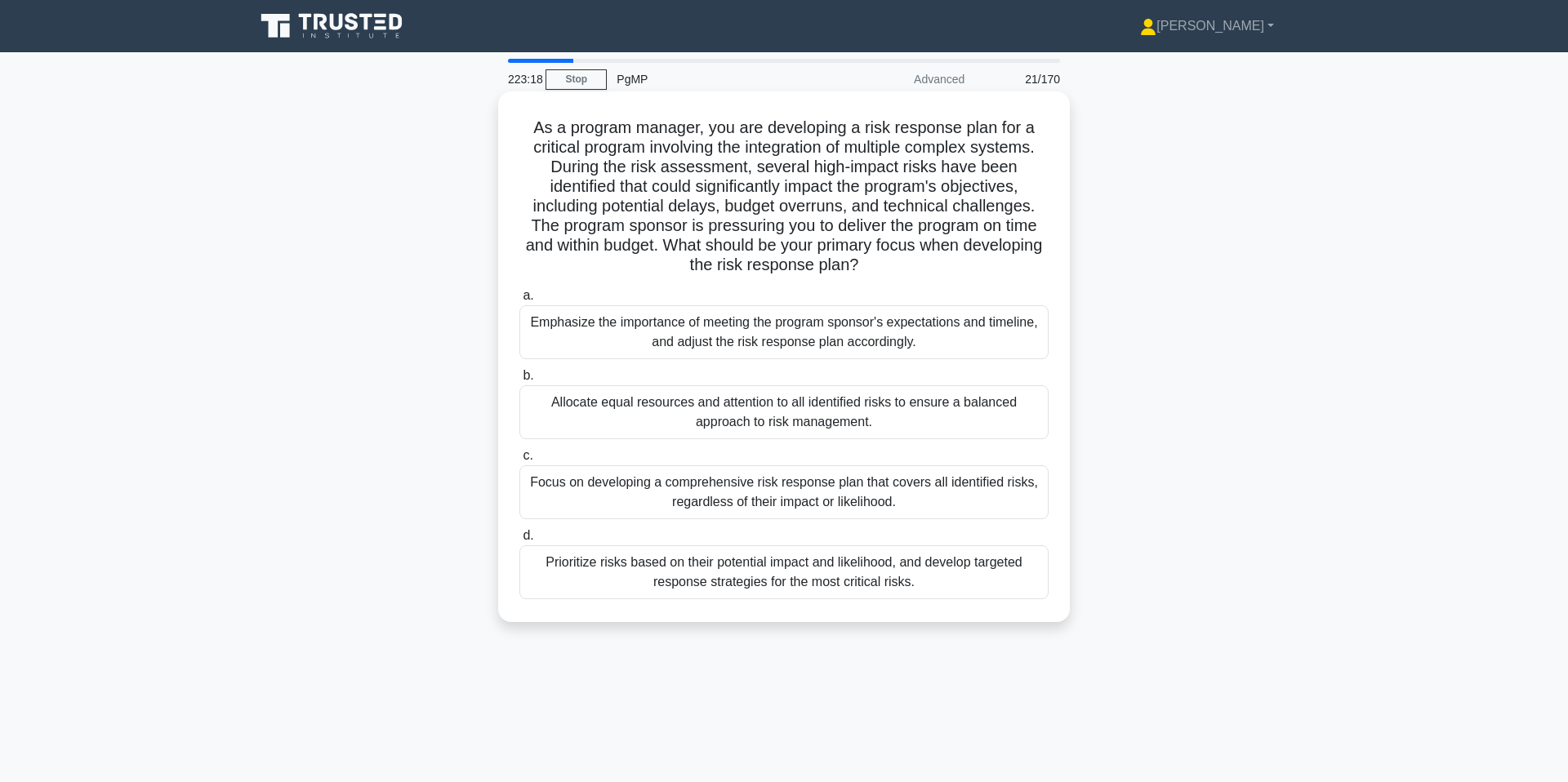
drag, startPoint x: 589, startPoint y: 143, endPoint x: 867, endPoint y: 274, distance: 307.3
click at [867, 274] on h5 "As a program manager, you are developing a risk response plan for a critical pr…" at bounding box center [784, 196] width 533 height 158
click at [801, 192] on h5 "As a program manager, you are developing a risk response plan for a critical pr…" at bounding box center [784, 196] width 533 height 158
click at [962, 572] on div "Prioritize risks based on their potential impact and likelihood, and develop ta…" at bounding box center [784, 572] width 529 height 54
click at [519, 541] on input "d. Prioritize risks based on their potential impact and likelihood, and develop…" at bounding box center [519, 536] width 0 height 11
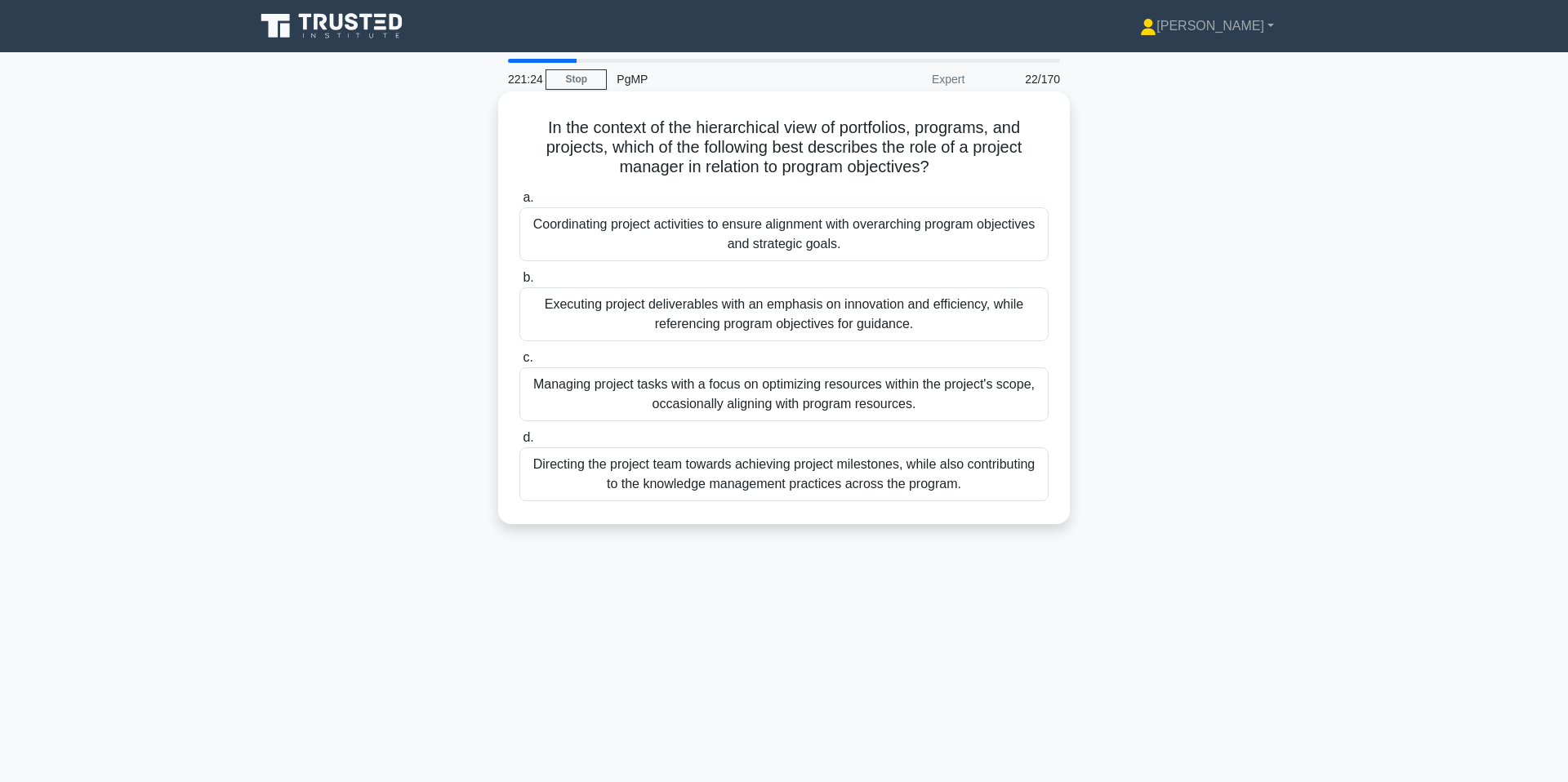
click at [909, 227] on div "Coordinating project activities to ensure alignment with overarching program ob…" at bounding box center [784, 234] width 529 height 54
click at [519, 203] on input "a. Coordinating project activities to ensure alignment with overarching program…" at bounding box center [519, 198] width 0 height 11
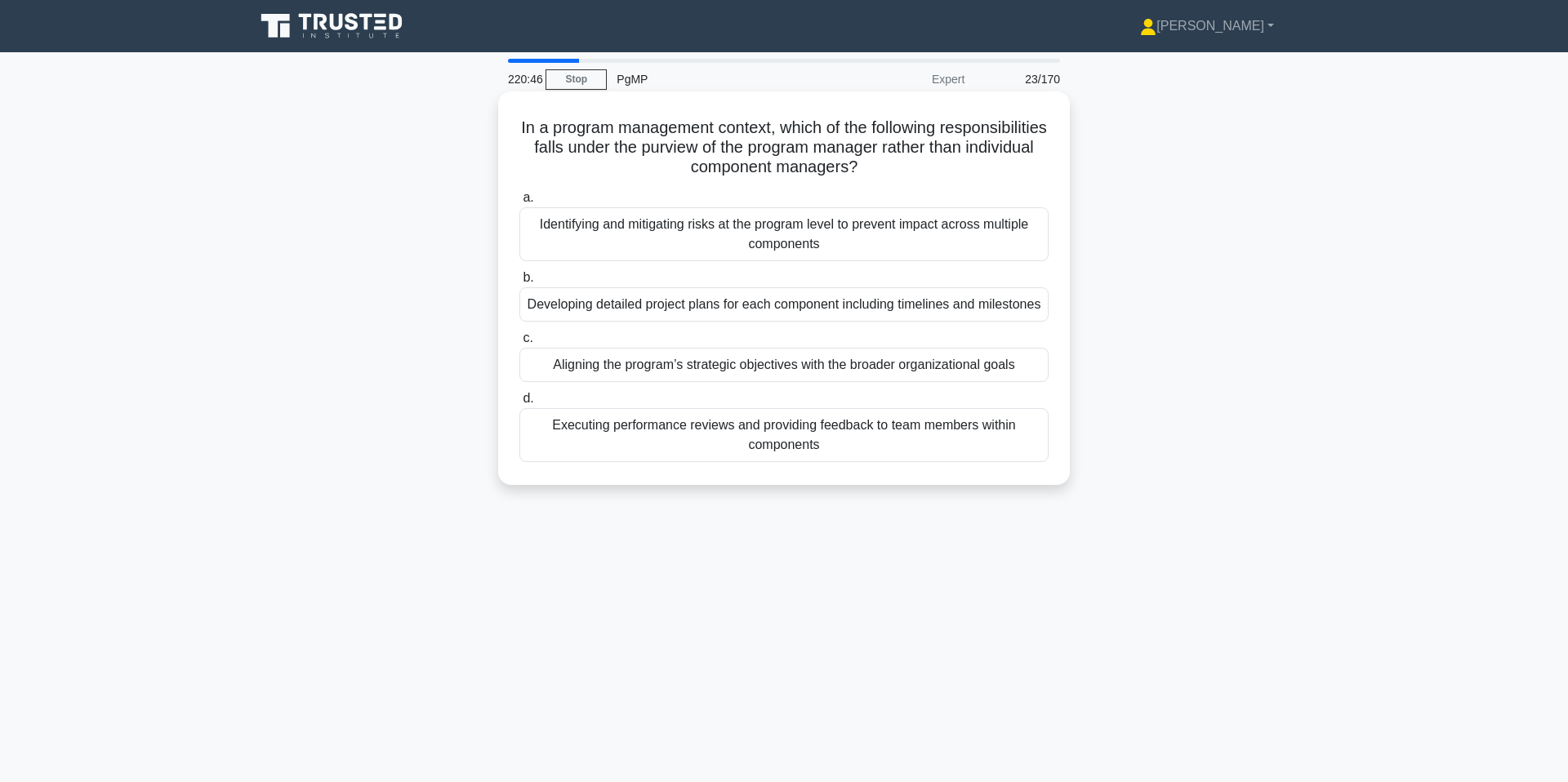
click at [962, 368] on div "Aligning the program’s strategic objectives with the broader organizational goa…" at bounding box center [784, 365] width 529 height 35
click at [519, 344] on input "c. Aligning the program’s strategic objectives with the broader organizational …" at bounding box center [519, 338] width 0 height 11
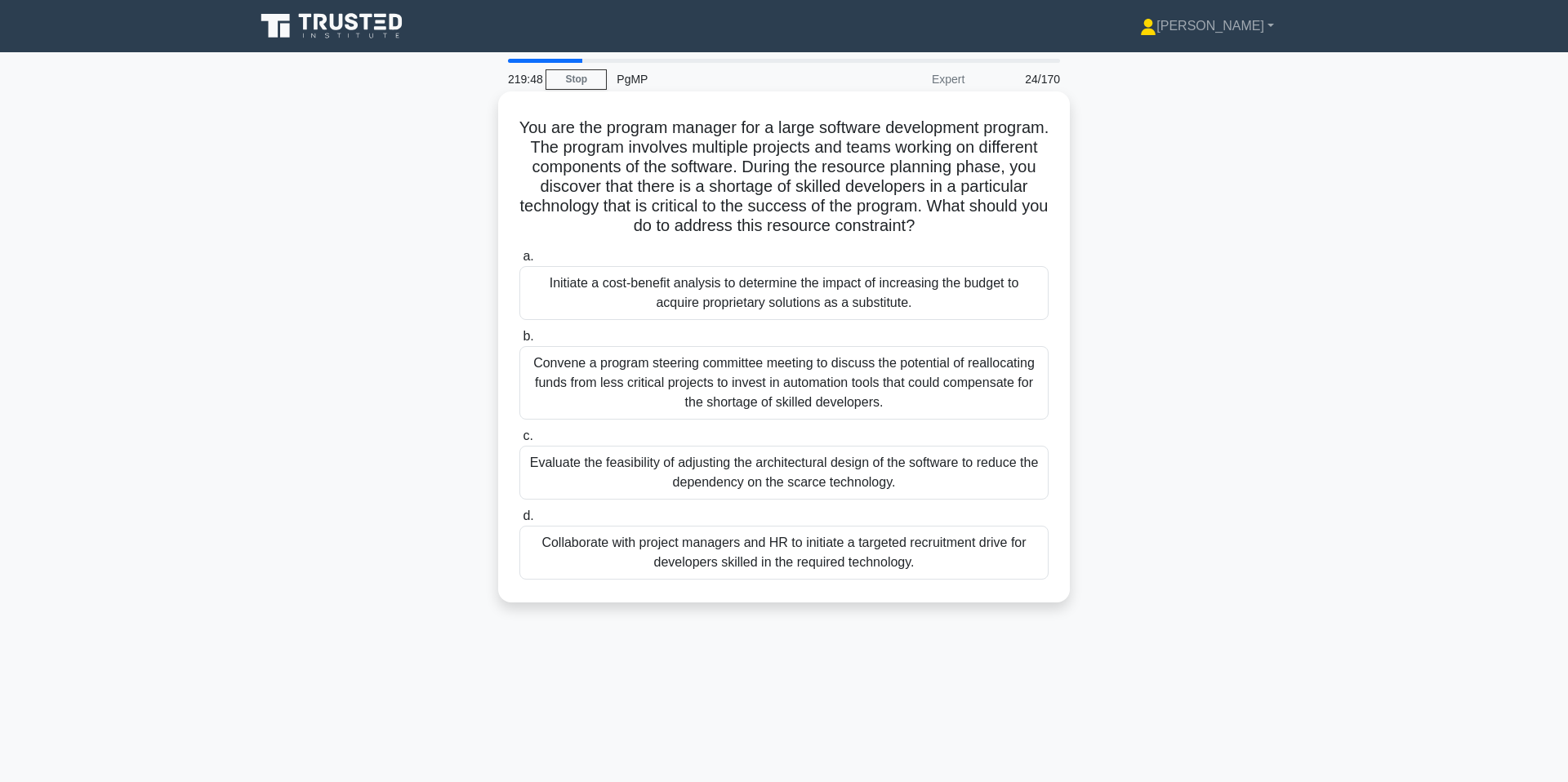
click at [953, 562] on div "Collaborate with project managers and HR to initiate a targeted recruitment dri…" at bounding box center [784, 552] width 529 height 54
click at [519, 522] on input "d. Collaborate with project managers and HR to initiate a targeted recruitment …" at bounding box center [519, 517] width 0 height 11
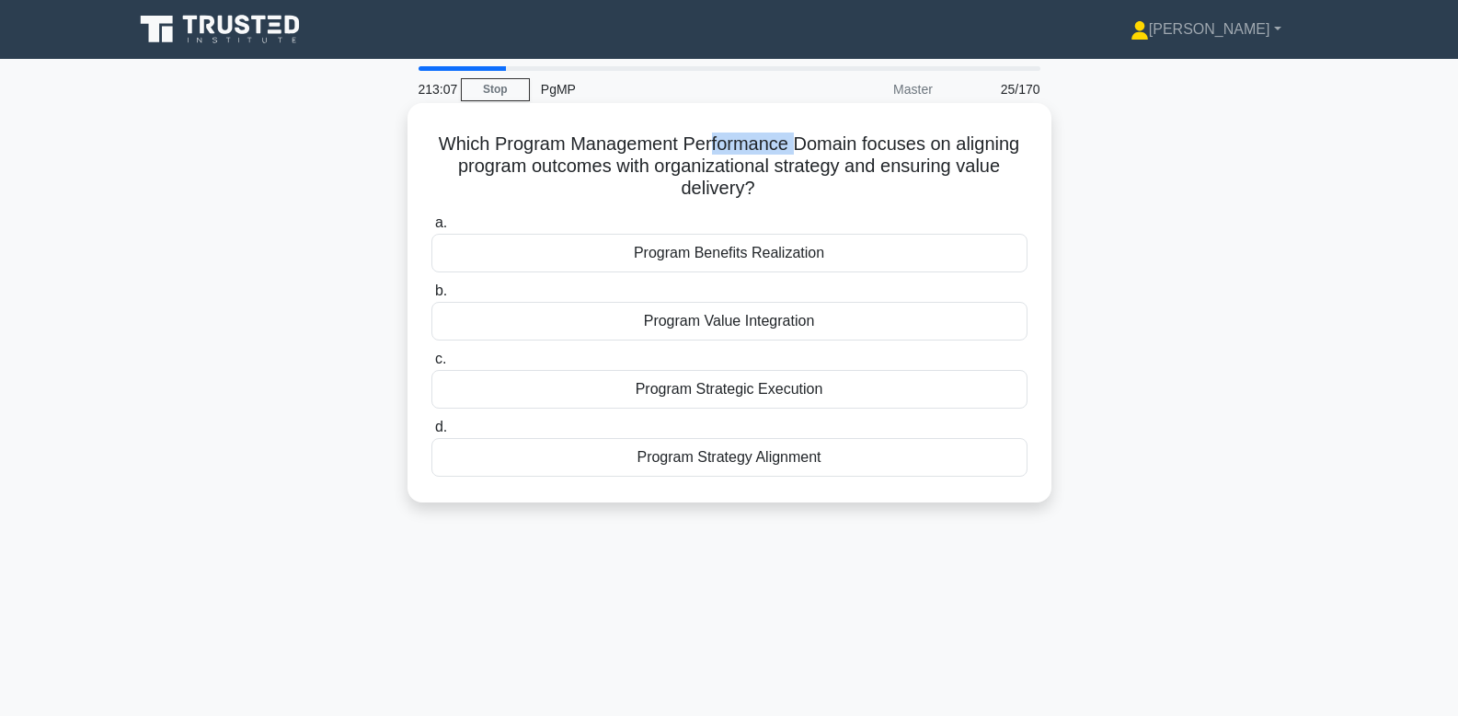
drag, startPoint x: 712, startPoint y: 141, endPoint x: 793, endPoint y: 148, distance: 81.3
click at [793, 148] on h5 "Which Program Management Performance Domain focuses on aligning program outcome…" at bounding box center [730, 166] width 600 height 68
drag, startPoint x: 573, startPoint y: 160, endPoint x: 842, endPoint y: 162, distance: 268.6
click at [842, 162] on h5 "Which Program Management Performance Domain focuses on aligning program outcome…" at bounding box center [730, 166] width 600 height 68
click at [731, 459] on div "Program Strategy Alignment" at bounding box center [729, 457] width 596 height 39
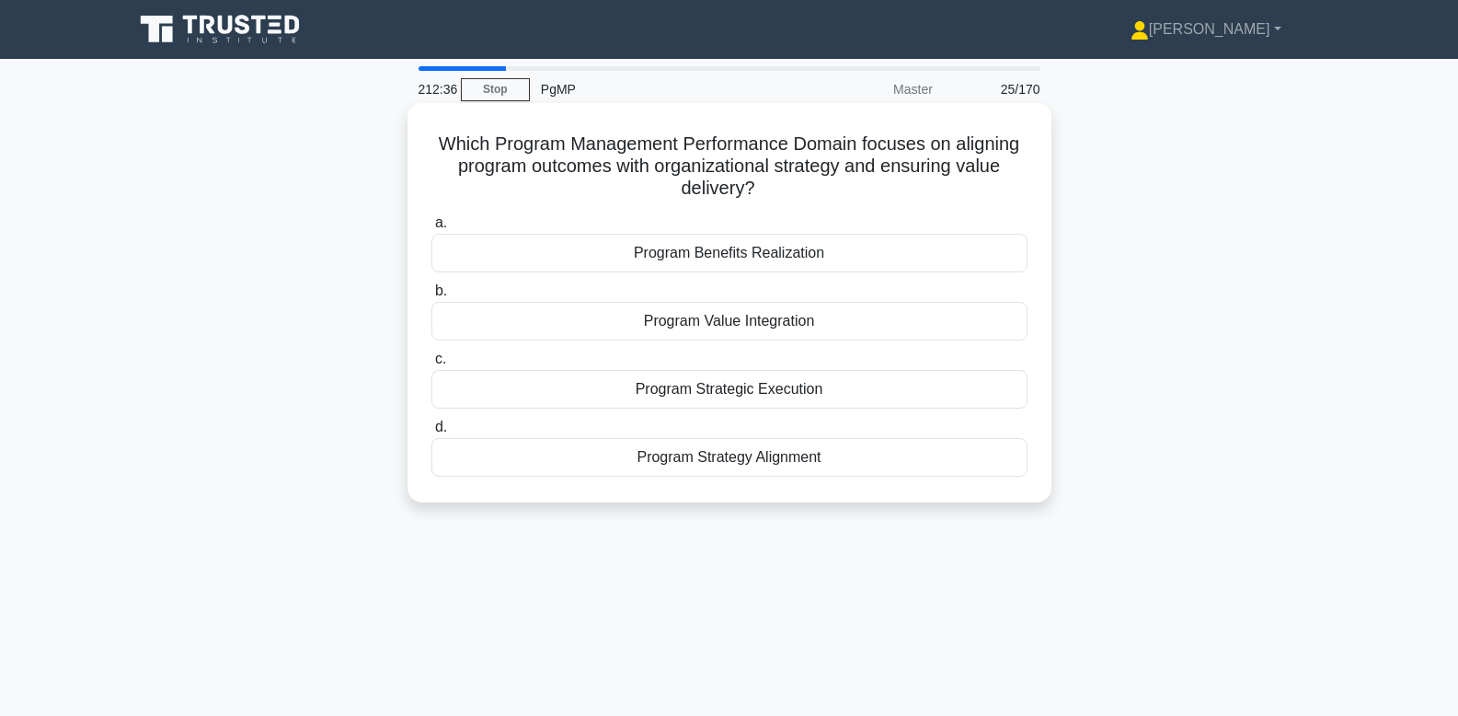
click at [431, 433] on input "d. Program Strategy Alignment" at bounding box center [431, 427] width 0 height 12
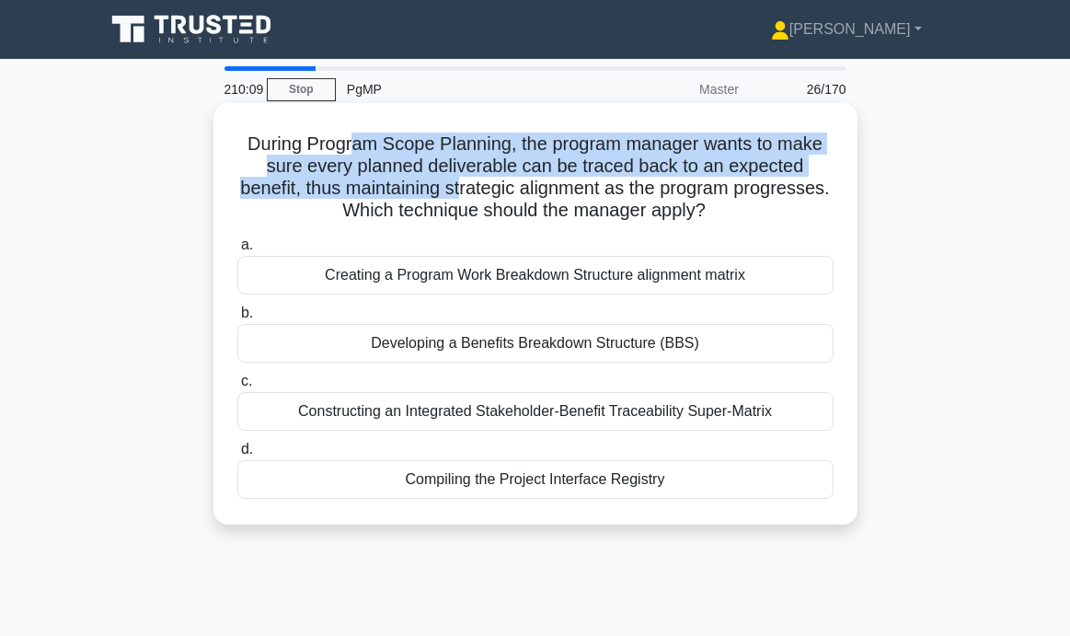
drag, startPoint x: 350, startPoint y: 141, endPoint x: 460, endPoint y: 186, distance: 118.4
click at [460, 186] on h5 "During Program Scope Planning, the program manager wants to make sure every pla…" at bounding box center [535, 177] width 600 height 90
click at [273, 192] on h5 "During Program Scope Planning, the program manager wants to make sure every pla…" at bounding box center [535, 177] width 600 height 90
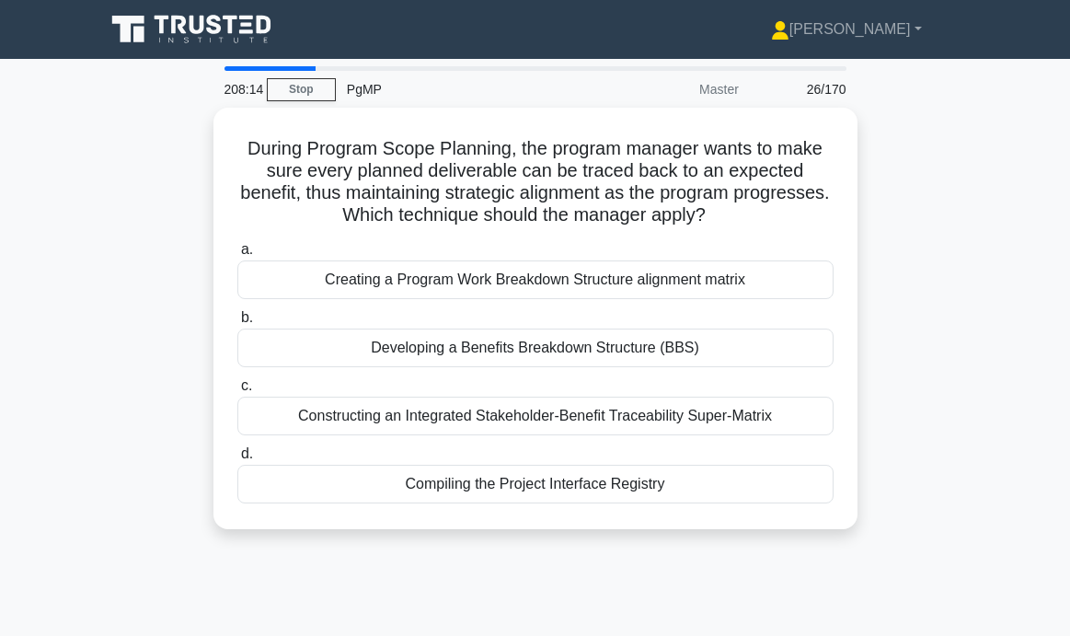
click at [135, 137] on div "During Program Scope Planning, the program manager wants to make sure every pla…" at bounding box center [535, 329] width 883 height 443
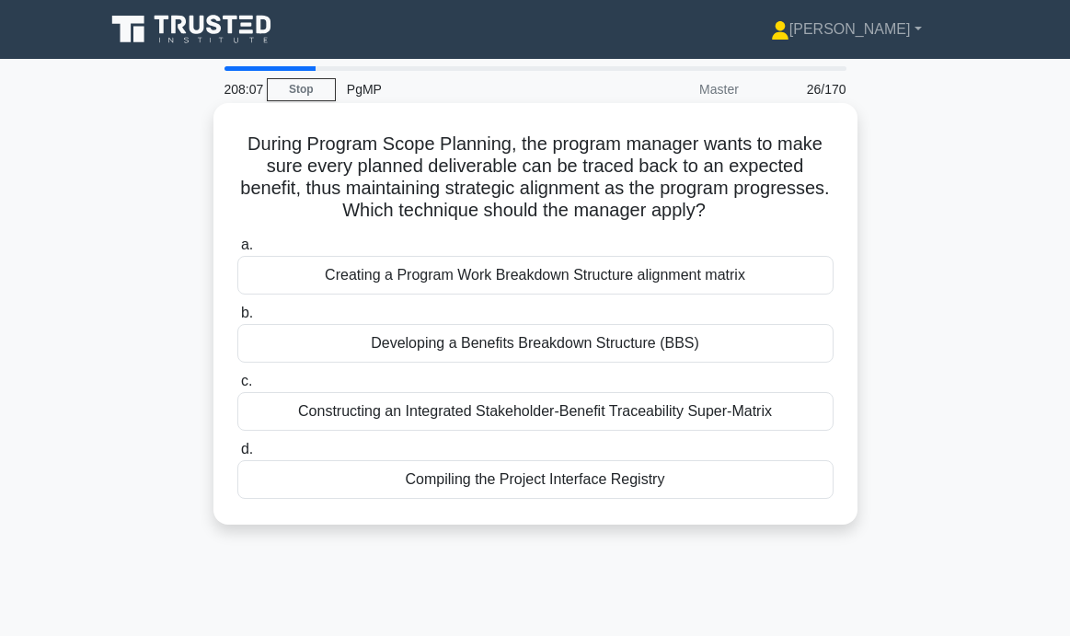
drag, startPoint x: 255, startPoint y: 142, endPoint x: 734, endPoint y: 219, distance: 485.4
click at [734, 219] on h5 "During Program Scope Planning, the program manager wants to make sure every pla…" at bounding box center [535, 177] width 600 height 90
click at [587, 192] on h5 "During Program Scope Planning, the program manager wants to make sure every pla…" at bounding box center [535, 177] width 600 height 90
click at [777, 414] on div "Constructing an Integrated Stakeholder-Benefit Traceability Super-Matrix" at bounding box center [535, 411] width 596 height 39
click at [237, 387] on input "c. Constructing an Integrated Stakeholder-Benefit Traceability Super-Matrix" at bounding box center [237, 381] width 0 height 12
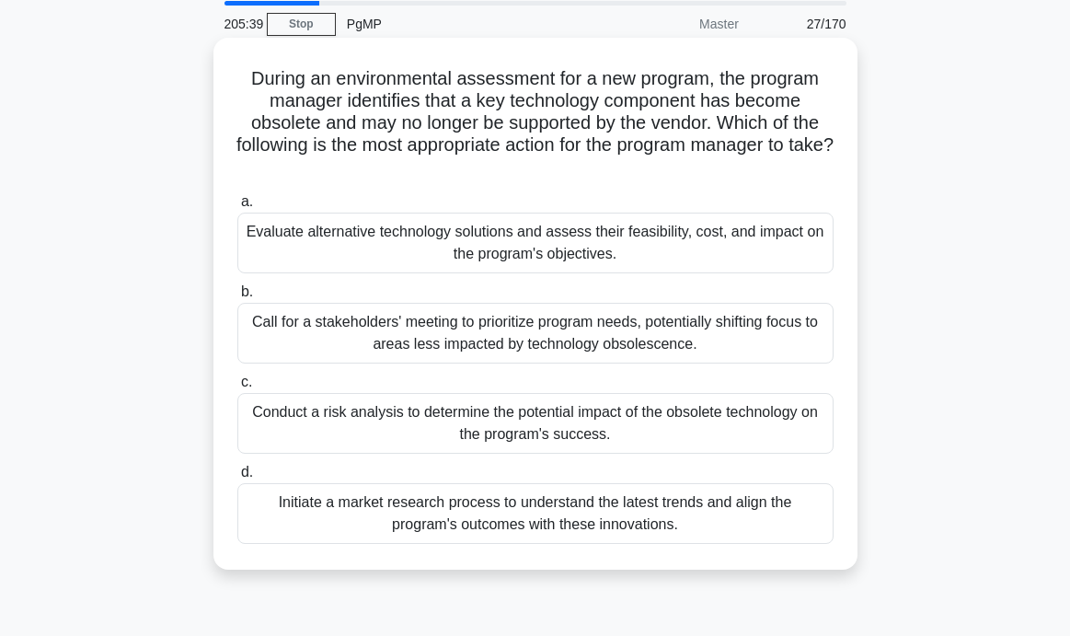
scroll to position [67, 0]
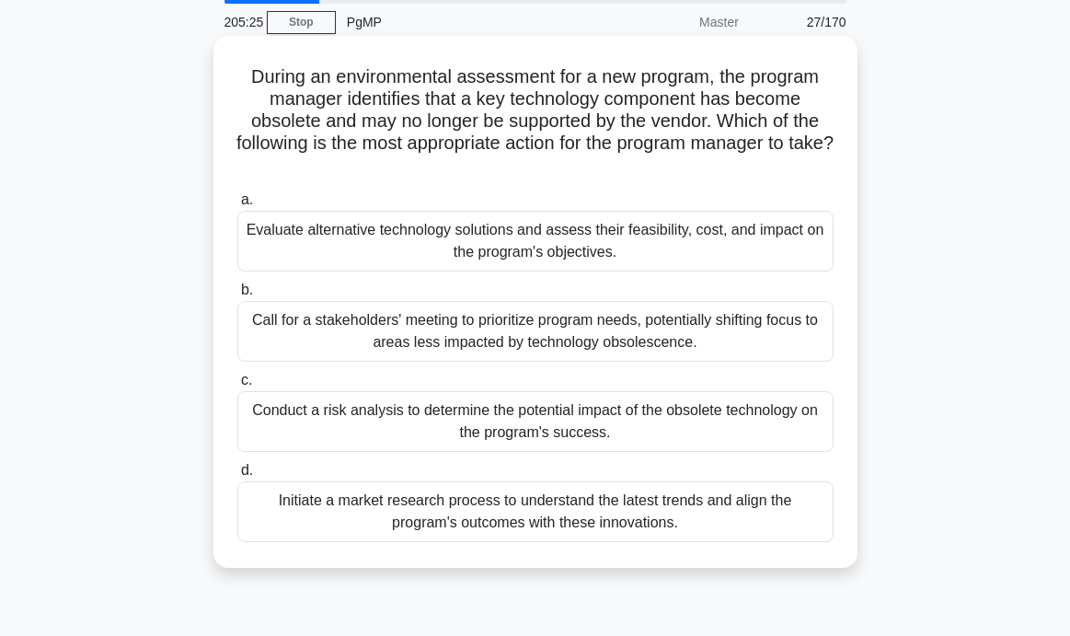
click at [389, 240] on div "Evaluate alternative technology solutions and assess their feasibility, cost, a…" at bounding box center [535, 241] width 596 height 61
click at [237, 206] on input "a. Evaluate alternative technology solutions and assess their feasibility, cost…" at bounding box center [237, 200] width 0 height 12
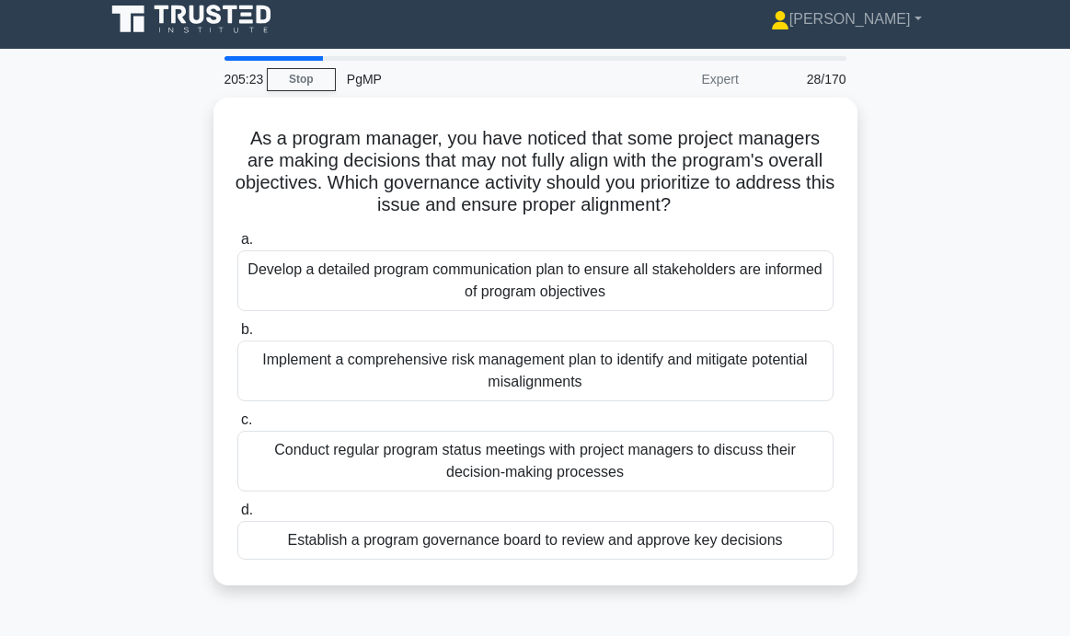
scroll to position [15, 0]
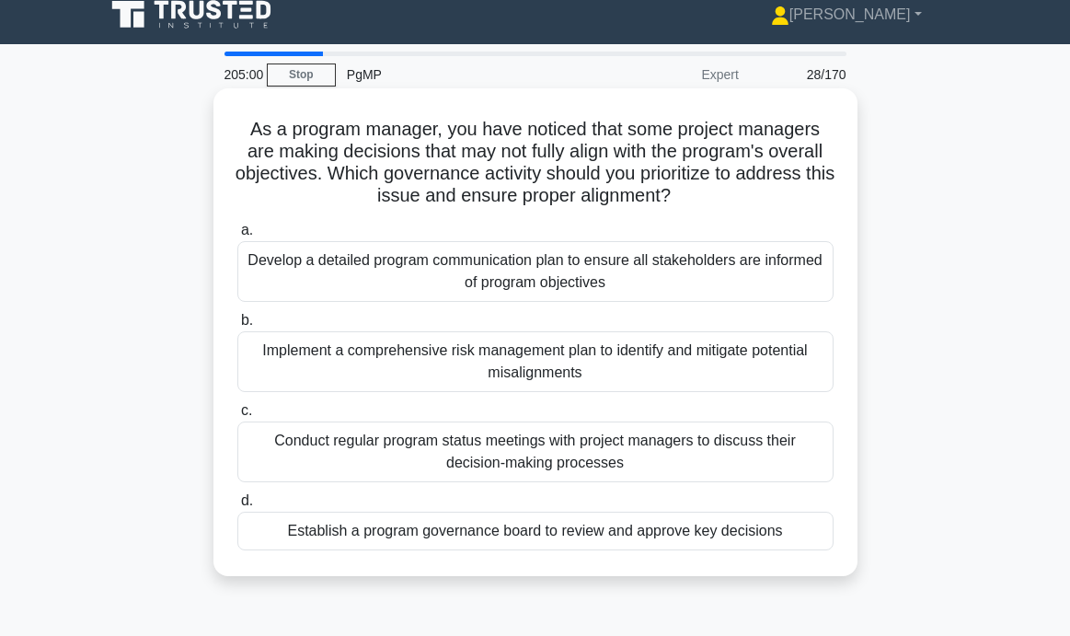
click at [465, 527] on div "Establish a program governance board to review and approve key decisions" at bounding box center [535, 530] width 596 height 39
click at [237, 507] on input "d. Establish a program governance board to review and approve key decisions" at bounding box center [237, 501] width 0 height 12
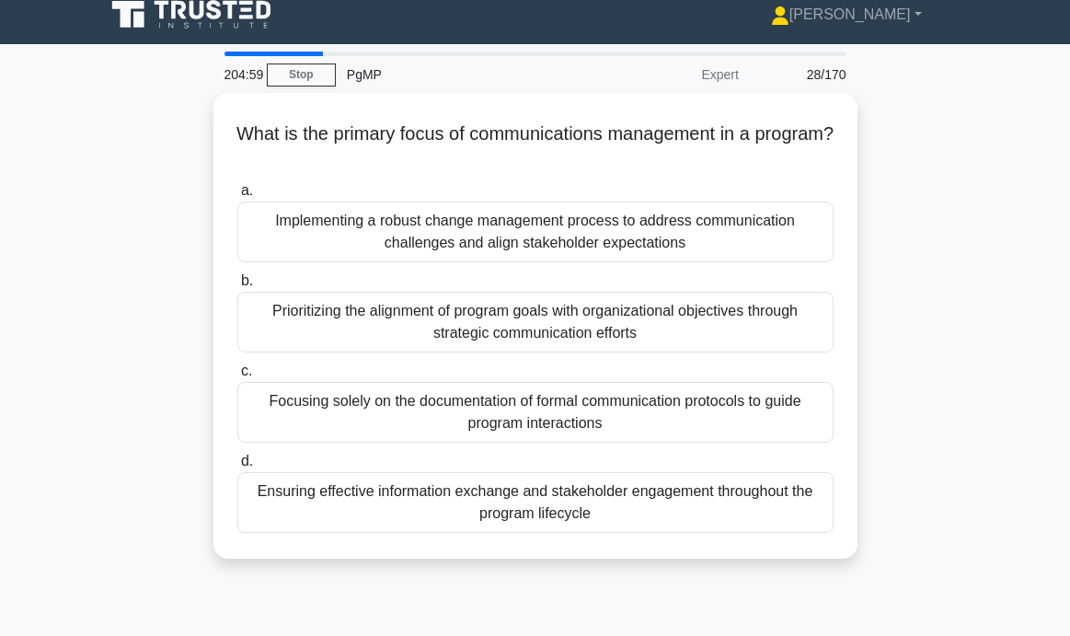
scroll to position [0, 0]
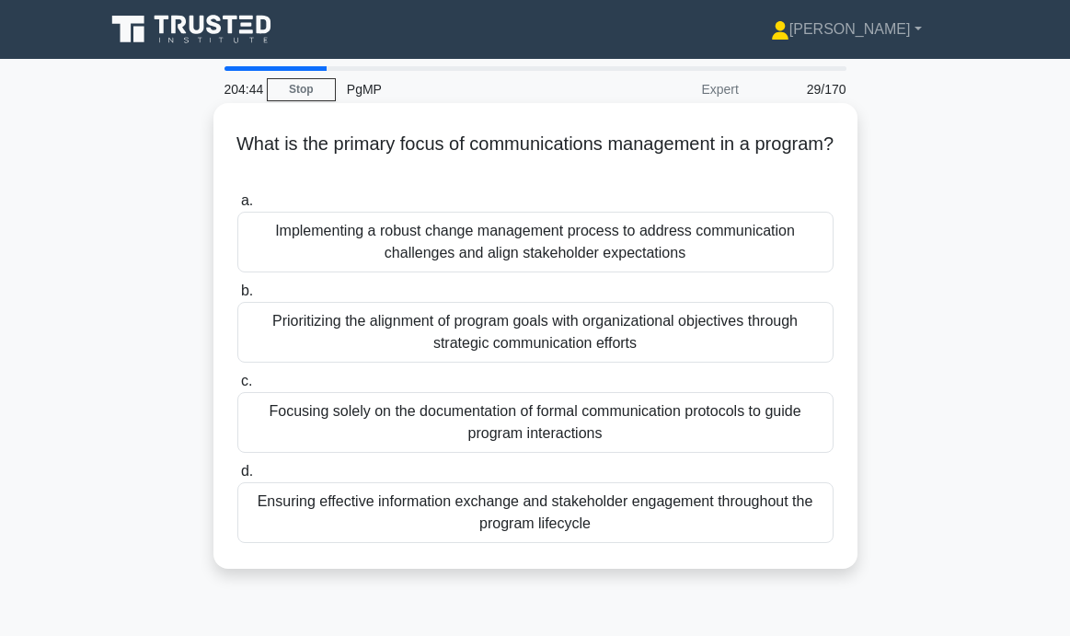
click at [369, 513] on div "Ensuring effective information exchange and stakeholder engagement throughout t…" at bounding box center [535, 512] width 596 height 61
click at [237, 477] on input "d. Ensuring effective information exchange and stakeholder engagement throughou…" at bounding box center [237, 471] width 0 height 12
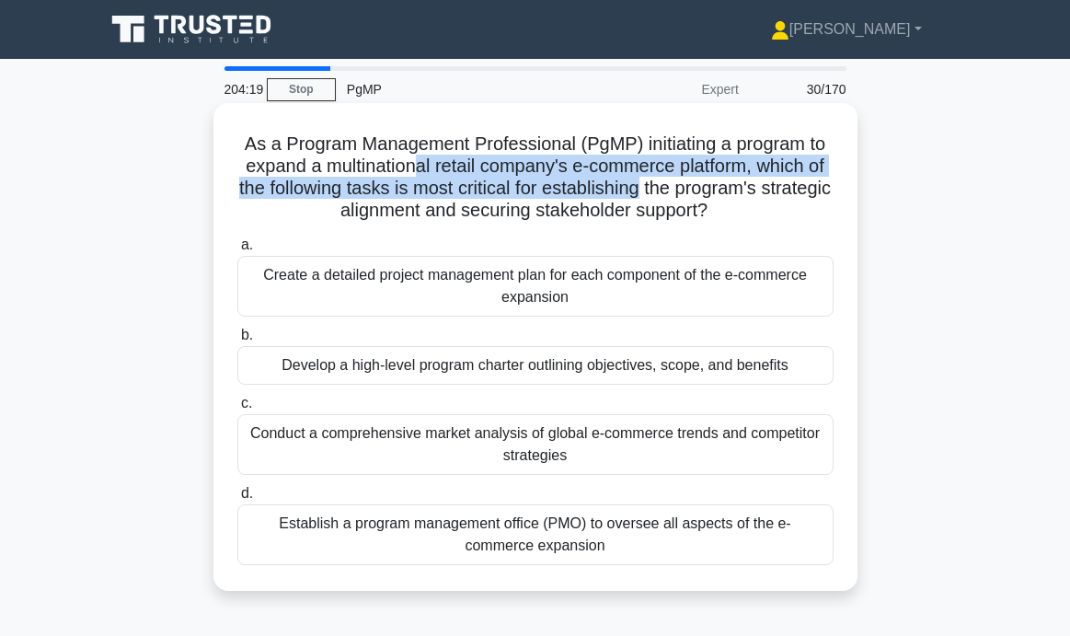
drag, startPoint x: 426, startPoint y: 173, endPoint x: 638, endPoint y: 188, distance: 213.0
click at [638, 188] on h5 "As a Program Management Professional (PgMP) initiating a program to expand a mu…" at bounding box center [535, 177] width 600 height 90
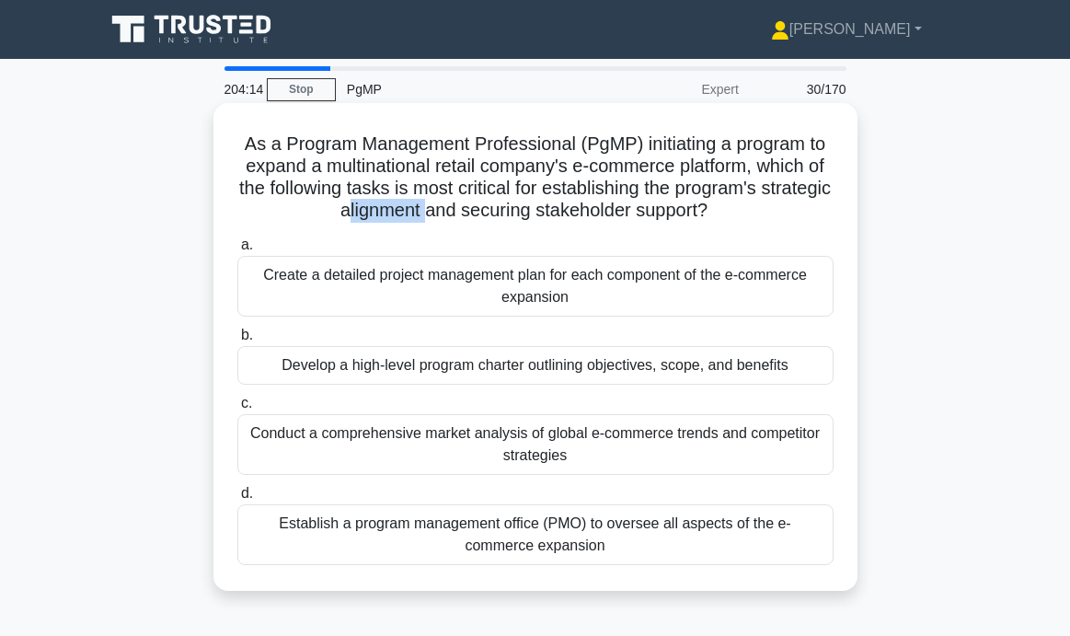
drag, startPoint x: 344, startPoint y: 215, endPoint x: 427, endPoint y: 211, distance: 82.9
click at [427, 211] on h5 "As a Program Management Professional (PgMP) initiating a program to expand a mu…" at bounding box center [535, 177] width 600 height 90
click at [346, 364] on div "Develop a high-level program charter outlining objectives, scope, and benefits" at bounding box center [535, 365] width 596 height 39
click at [237, 341] on input "b. Develop a high-level program charter outlining objectives, scope, and benefi…" at bounding box center [237, 335] width 0 height 12
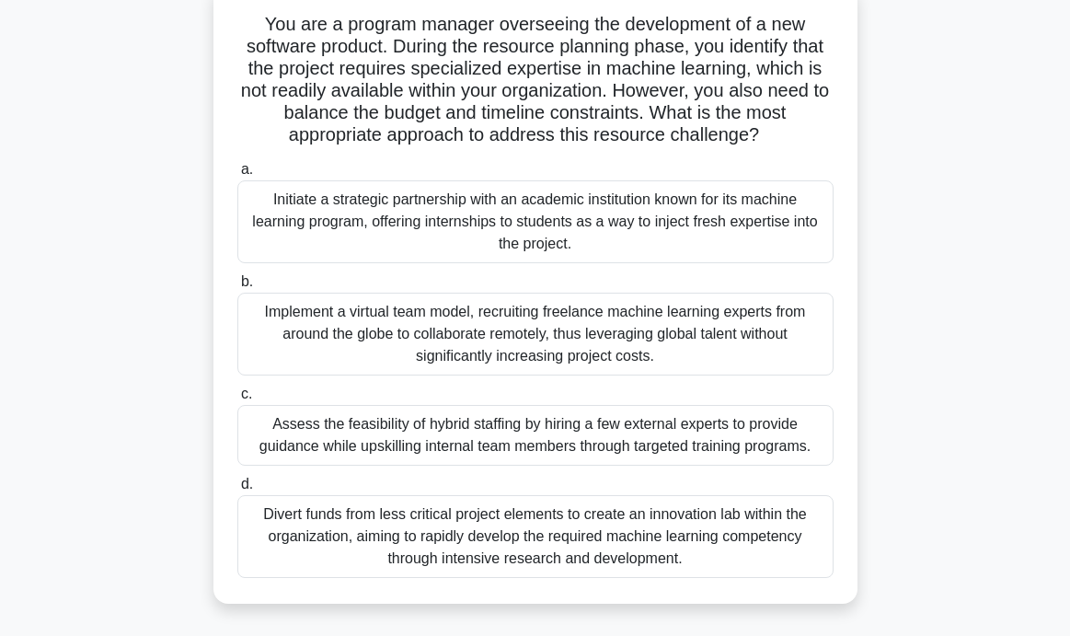
scroll to position [122, 0]
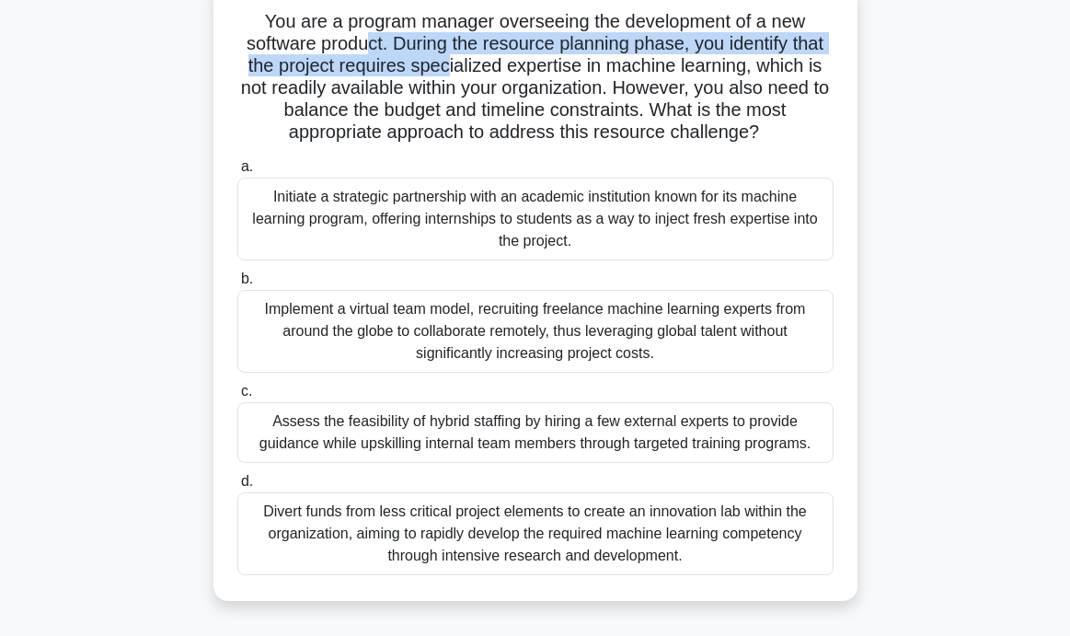
drag, startPoint x: 368, startPoint y: 52, endPoint x: 446, endPoint y: 66, distance: 79.6
click at [446, 66] on h5 "You are a program manager overseeing the development of a new software product.…" at bounding box center [535, 77] width 600 height 134
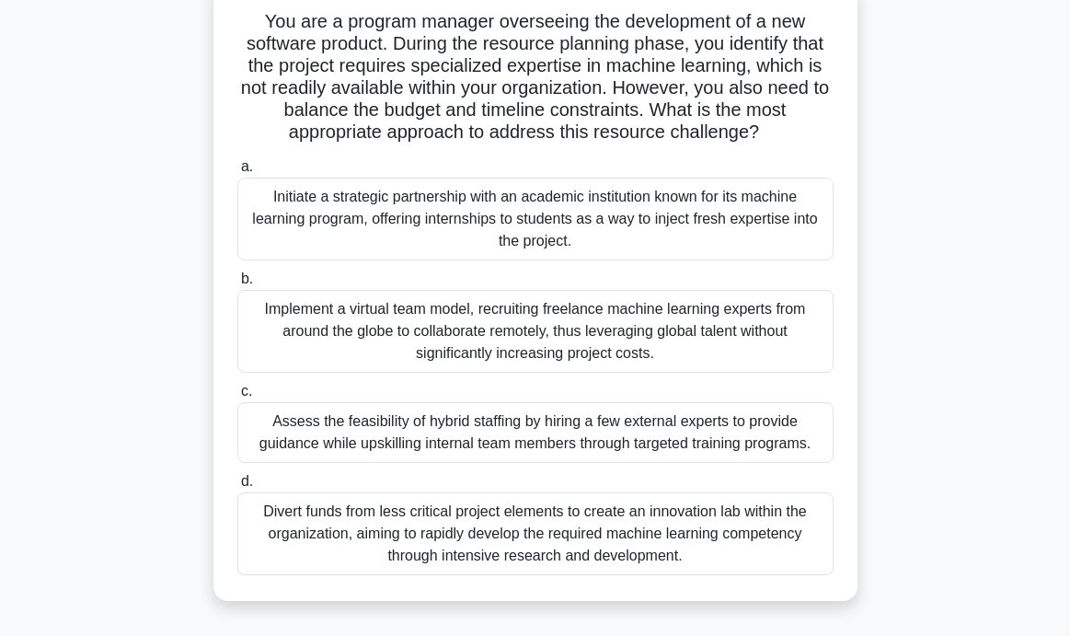
drag, startPoint x: 353, startPoint y: 66, endPoint x: 761, endPoint y: 136, distance: 413.5
click at [761, 136] on h5 "You are a program manager overseeing the development of a new software product.…" at bounding box center [535, 77] width 600 height 134
click at [576, 136] on h5 "You are a program manager overseeing the development of a new software product.…" at bounding box center [535, 77] width 600 height 134
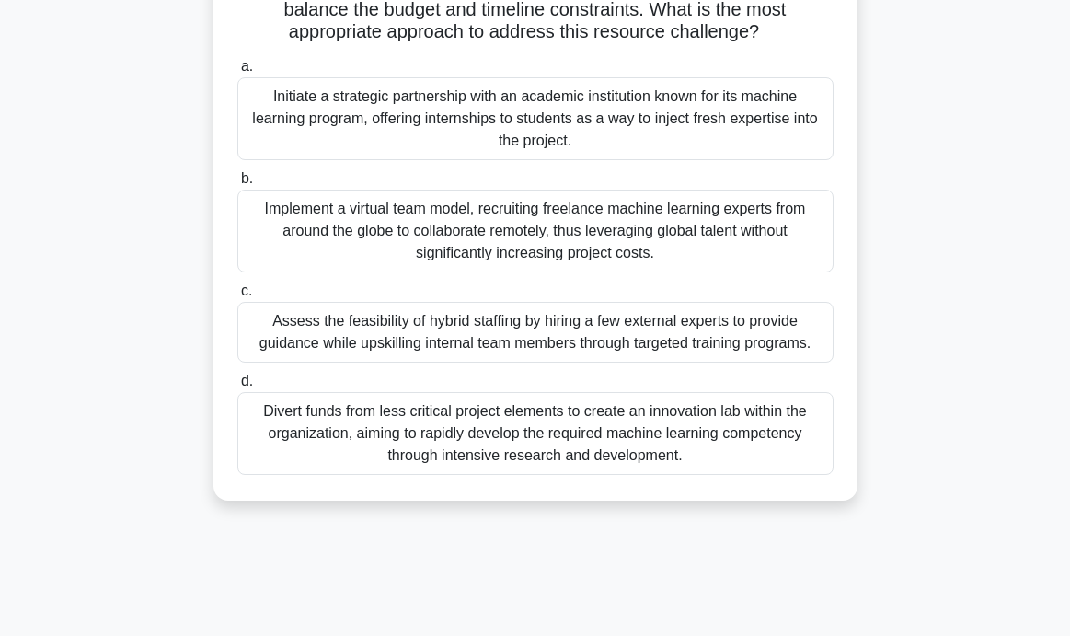
scroll to position [251, 0]
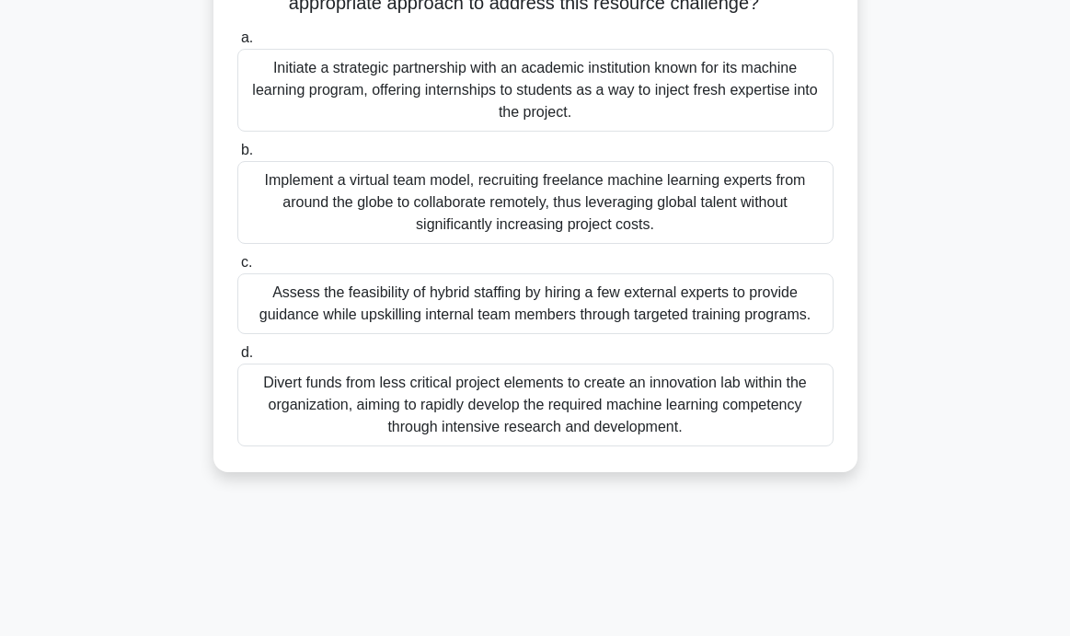
click at [701, 293] on div "Assess the feasibility of hybrid staffing by hiring a few external experts to p…" at bounding box center [535, 303] width 596 height 61
click at [237, 269] on input "c. Assess the feasibility of hybrid staffing by hiring a few external experts t…" at bounding box center [237, 263] width 0 height 12
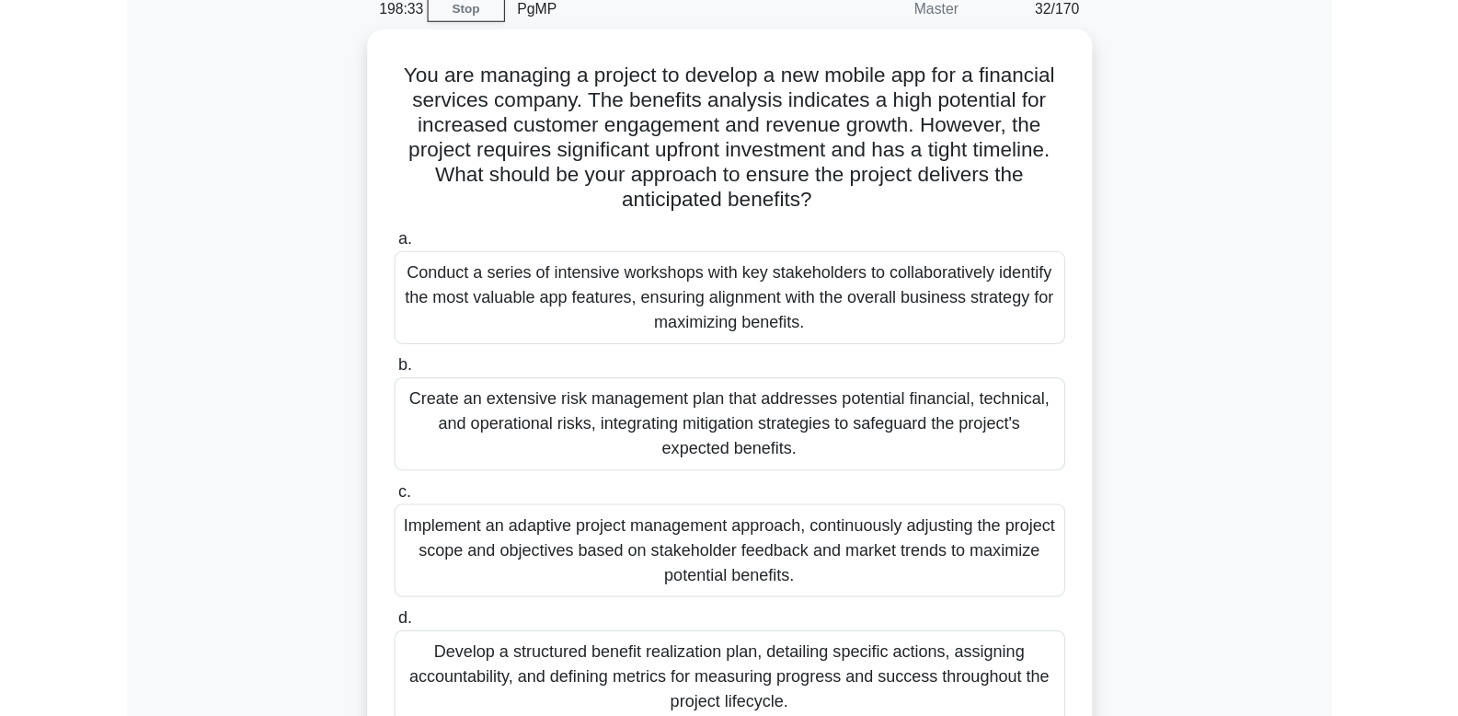
scroll to position [98, 0]
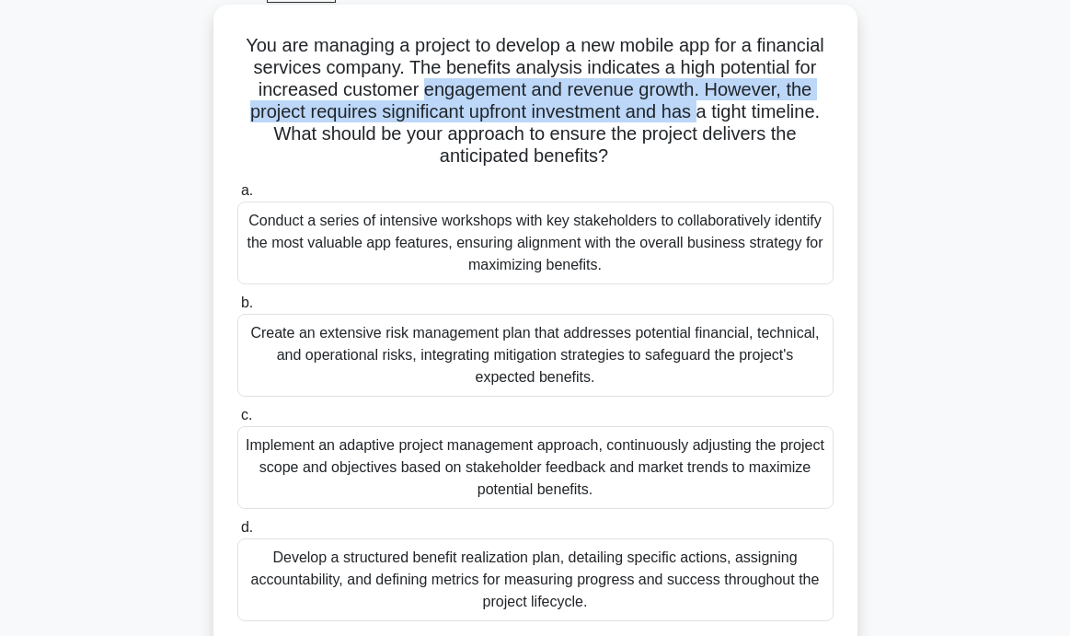
drag, startPoint x: 425, startPoint y: 90, endPoint x: 699, endPoint y: 109, distance: 274.8
click at [699, 109] on h5 "You are managing a project to develop a new mobile app for a financial services…" at bounding box center [535, 101] width 600 height 134
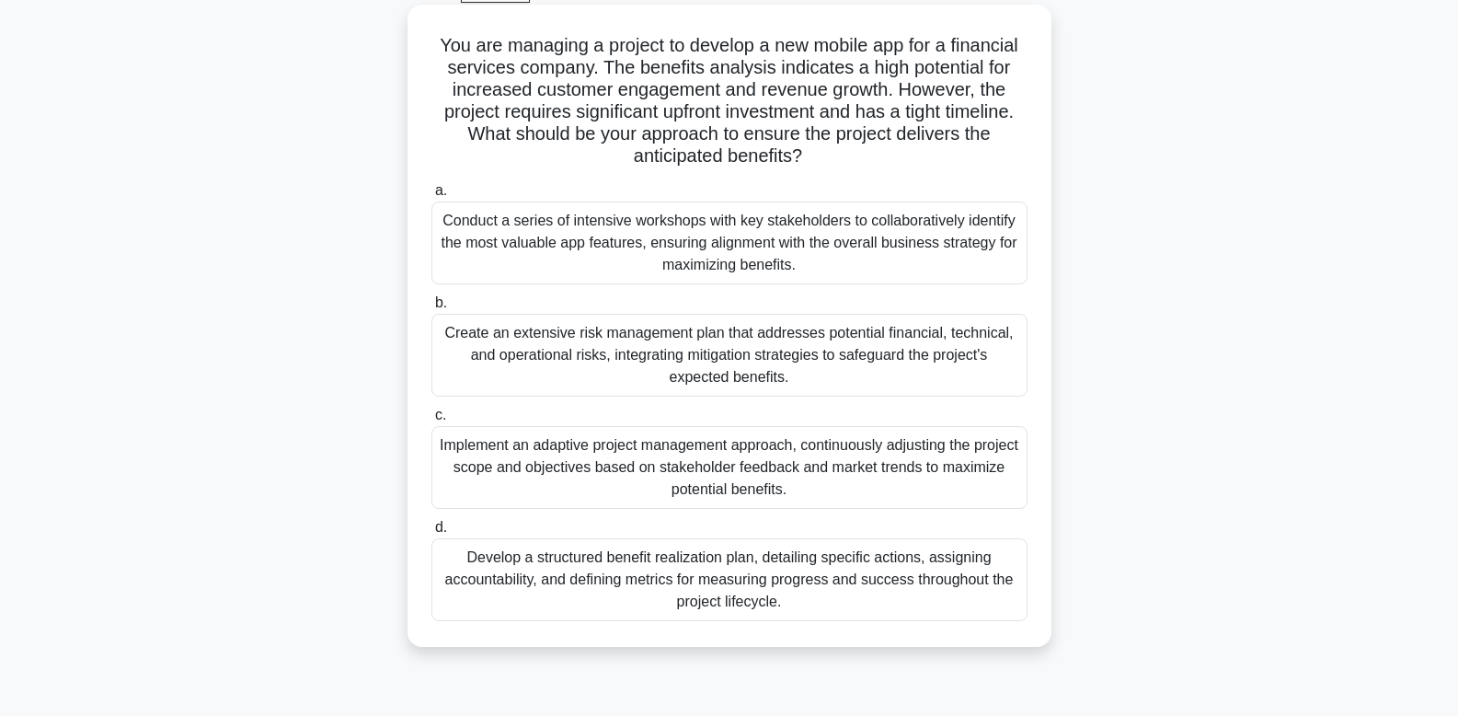
click at [556, 568] on div "Develop a structured benefit realization plan, detailing specific actions, assi…" at bounding box center [729, 579] width 596 height 83
click at [431, 534] on input "d. Develop a structured benefit realization plan, detailing specific actions, a…" at bounding box center [431, 528] width 0 height 12
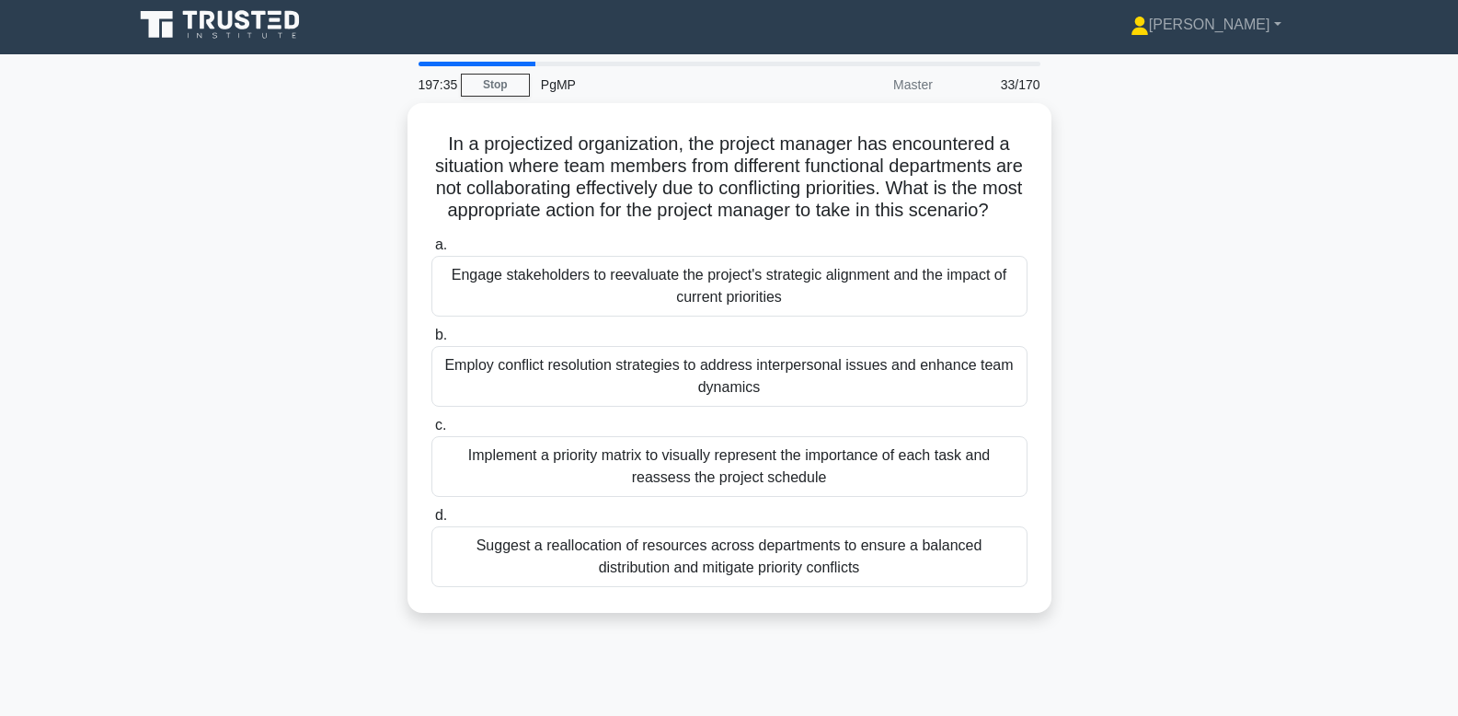
scroll to position [0, 0]
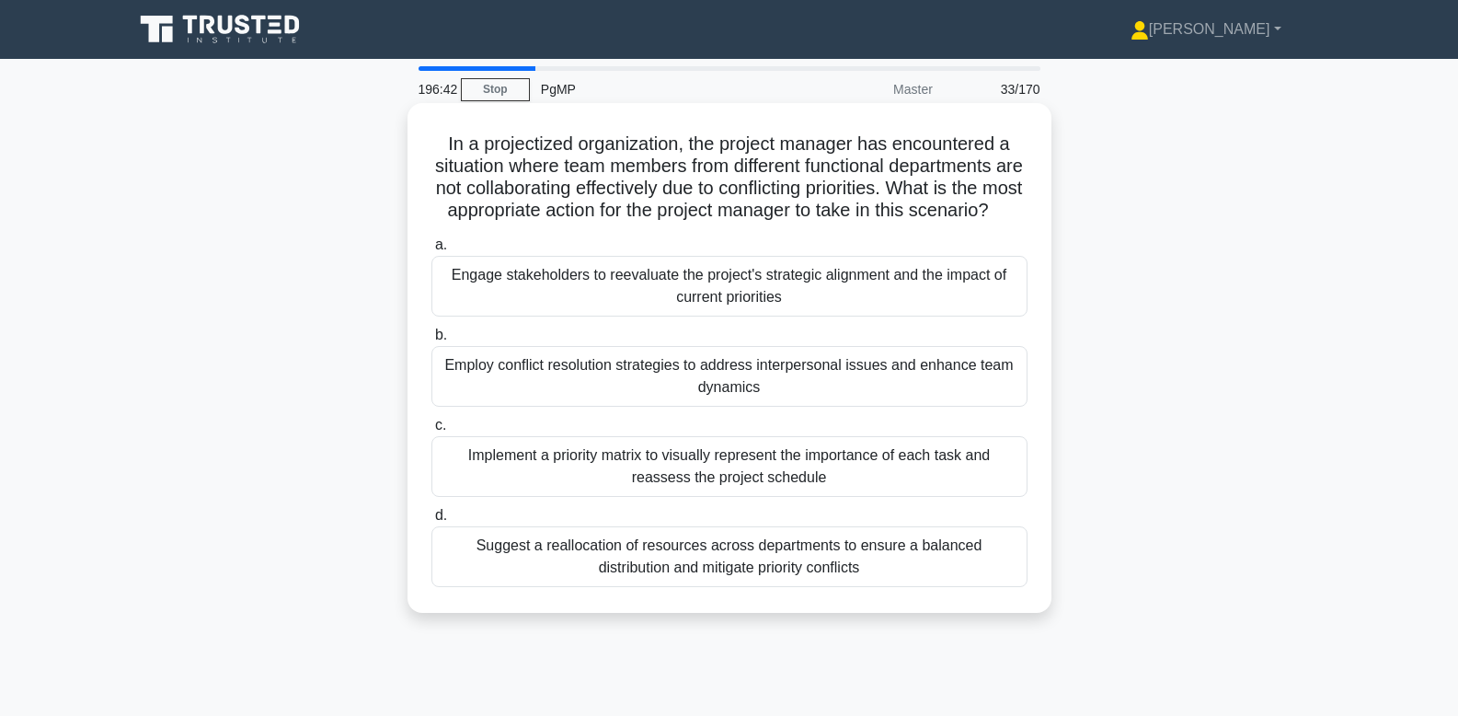
click at [932, 462] on div "Implement a priority matrix to visually represent the importance of each task a…" at bounding box center [729, 466] width 596 height 61
click at [431, 431] on input "c. Implement a priority matrix to visually represent the importance of each tas…" at bounding box center [431, 425] width 0 height 12
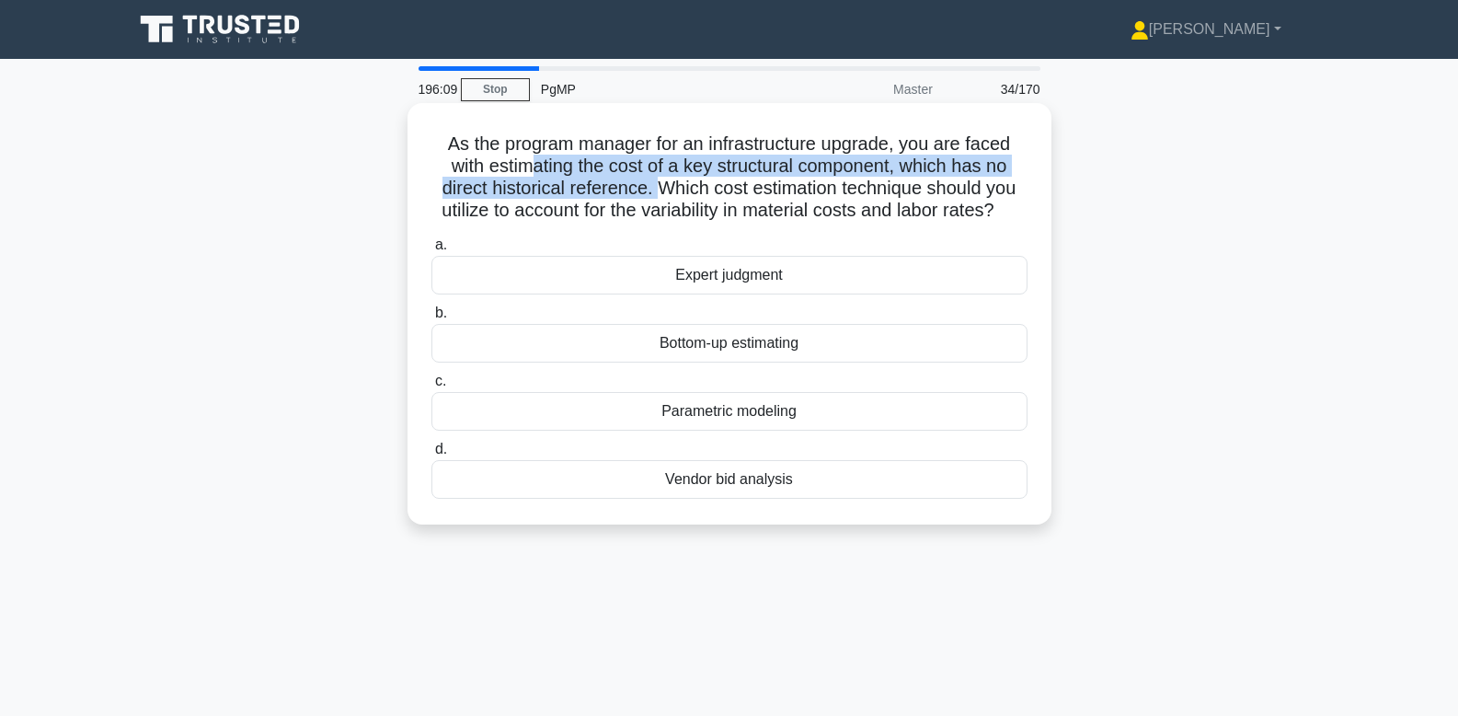
drag, startPoint x: 558, startPoint y: 166, endPoint x: 660, endPoint y: 187, distance: 104.3
click at [660, 187] on h5 "As the program manager for an infrastructure upgrade, you are faced with estima…" at bounding box center [730, 177] width 600 height 90
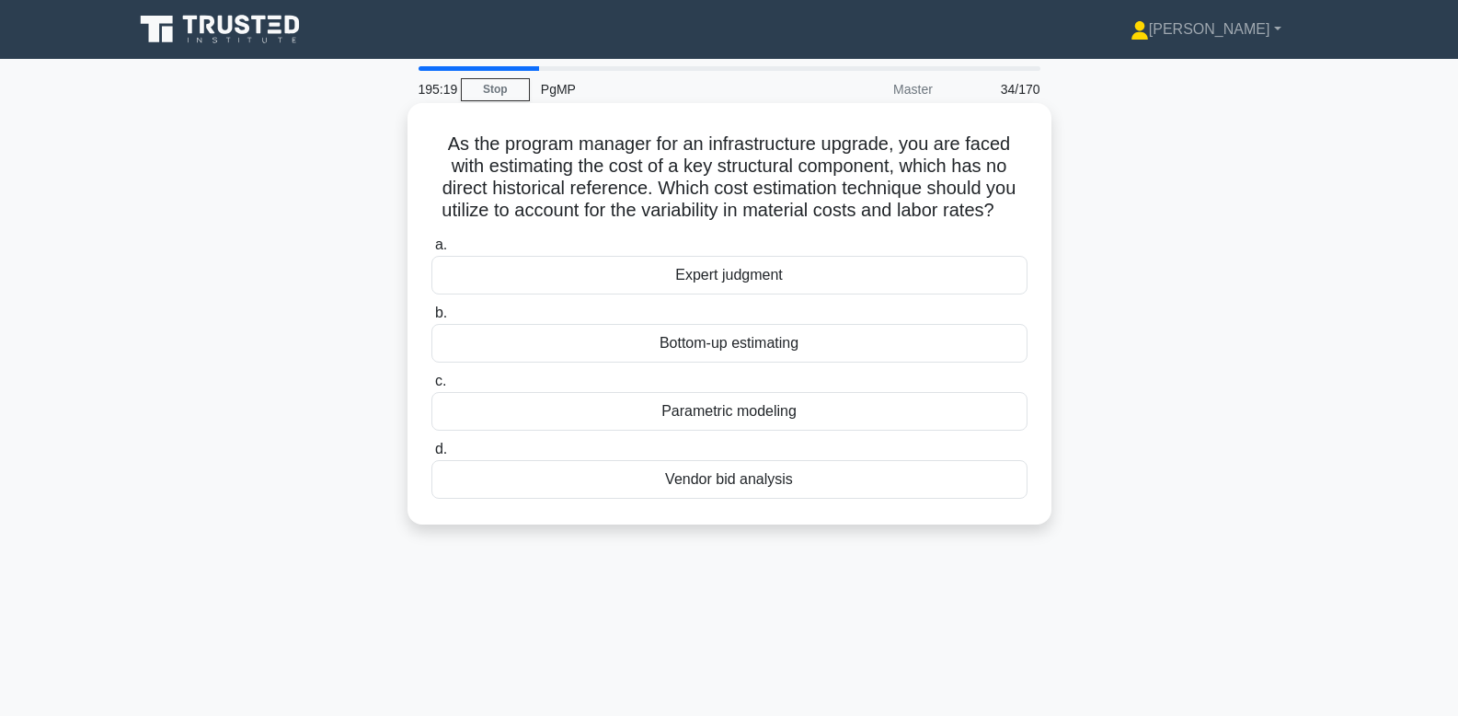
click at [839, 268] on div "Expert judgment" at bounding box center [729, 275] width 596 height 39
click at [431, 251] on input "a. Expert judgment" at bounding box center [431, 245] width 0 height 12
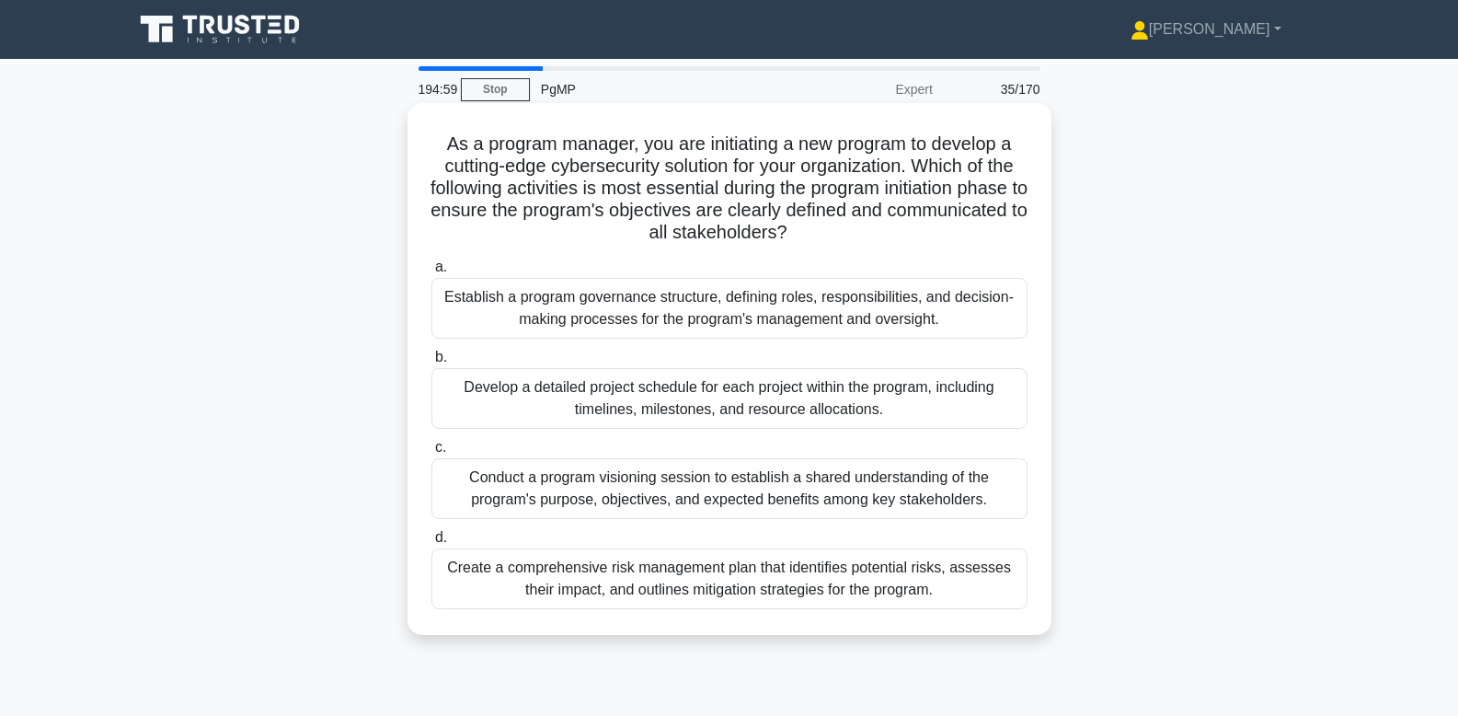
drag, startPoint x: 613, startPoint y: 200, endPoint x: 811, endPoint y: 225, distance: 200.4
click at [811, 225] on h5 "As a program manager, you are initiating a new program to develop a cutting-edg…" at bounding box center [730, 188] width 600 height 112
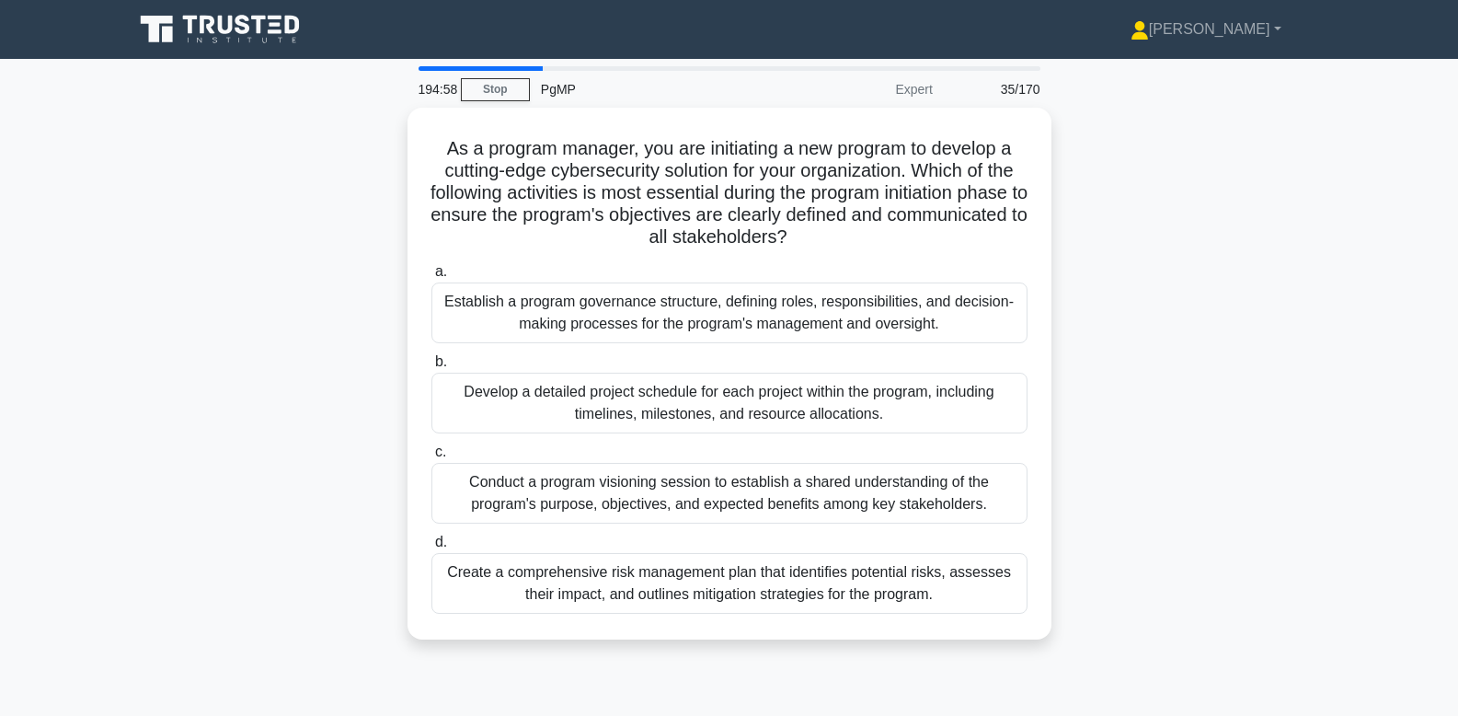
click at [1083, 368] on div "As a program manager, you are initiating a new program to develop a cutting-edg…" at bounding box center [729, 385] width 1214 height 554
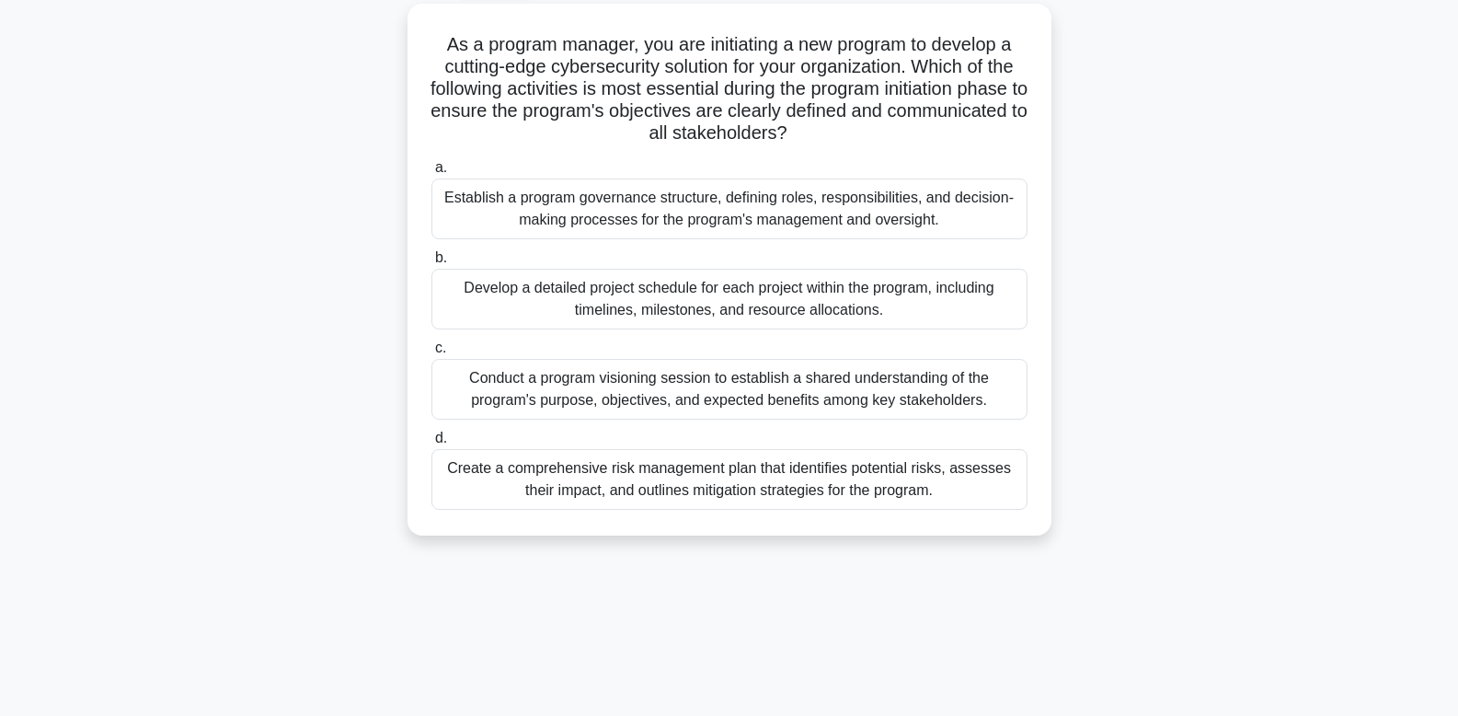
scroll to position [115, 0]
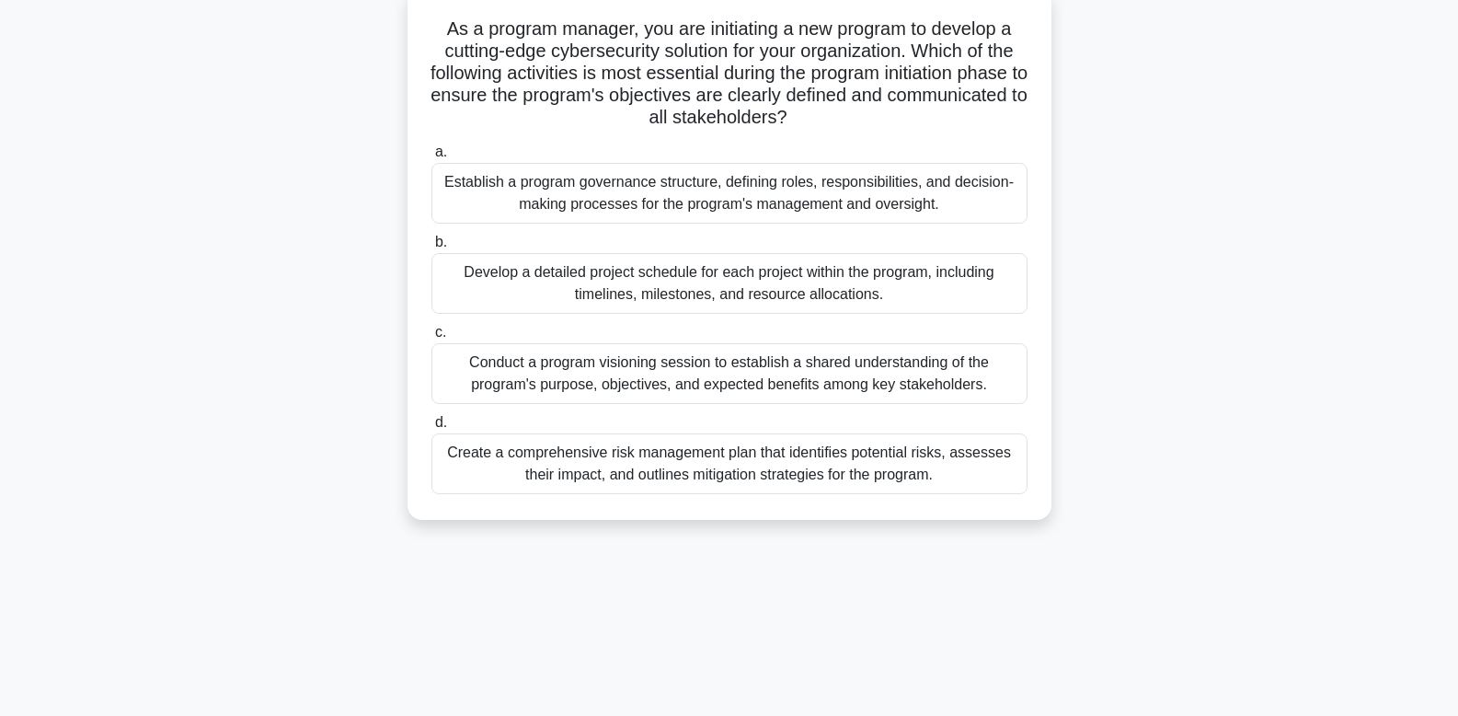
click at [936, 362] on div "Conduct a program visioning session to establish a shared understanding of the …" at bounding box center [729, 373] width 596 height 61
click at [431, 339] on input "c. Conduct a program visioning session to establish a shared understanding of t…" at bounding box center [431, 333] width 0 height 12
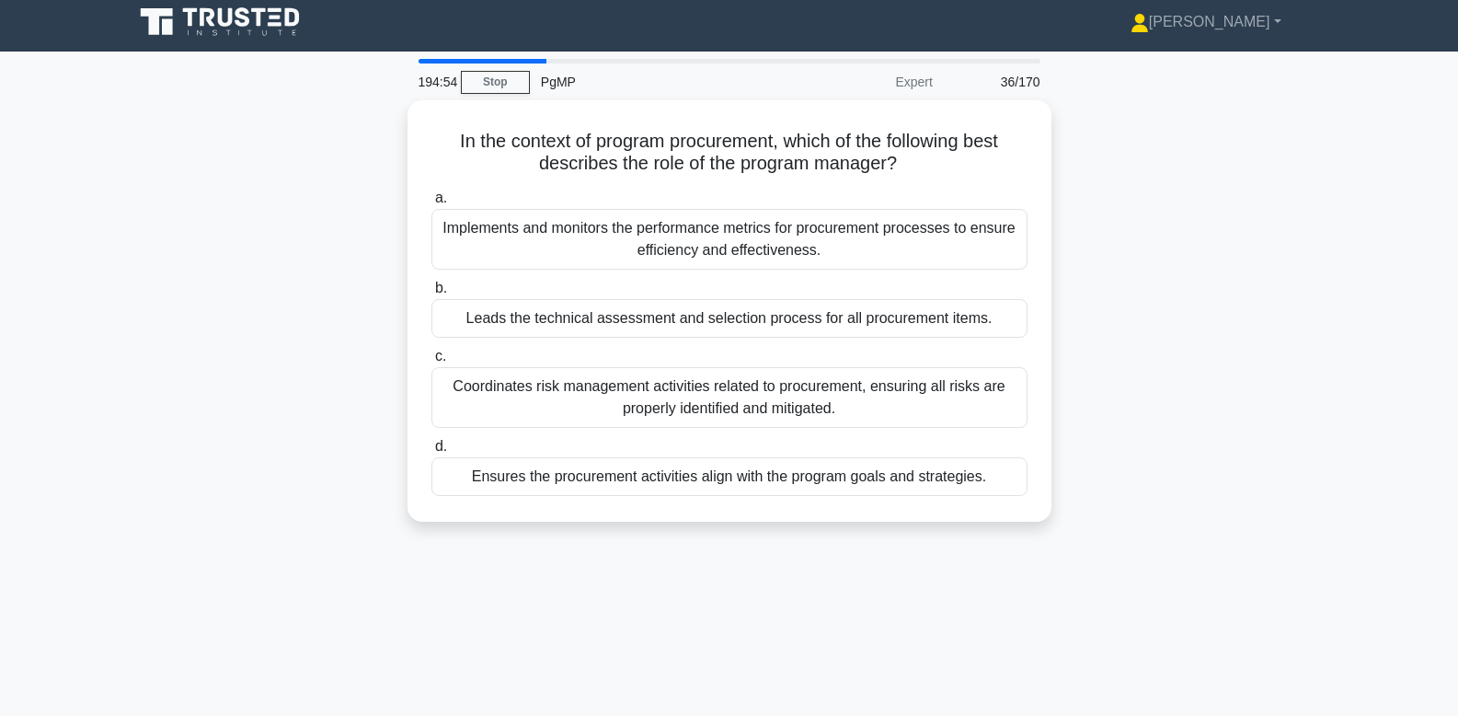
scroll to position [0, 0]
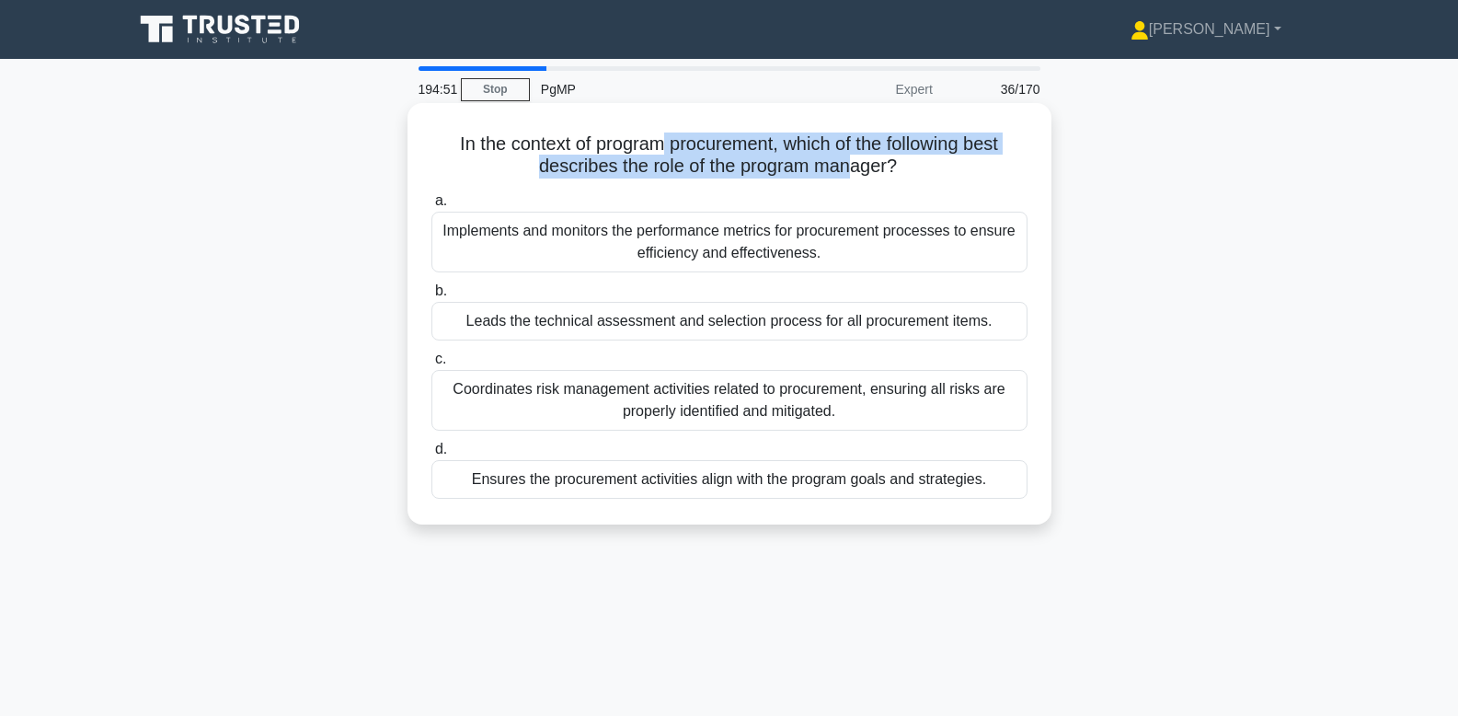
drag, startPoint x: 662, startPoint y: 144, endPoint x: 848, endPoint y: 161, distance: 186.5
click at [848, 161] on h5 "In the context of program procurement, which of the following best describes th…" at bounding box center [730, 155] width 600 height 46
click at [819, 162] on h5 "In the context of program procurement, which of the following best describes th…" at bounding box center [730, 155] width 600 height 46
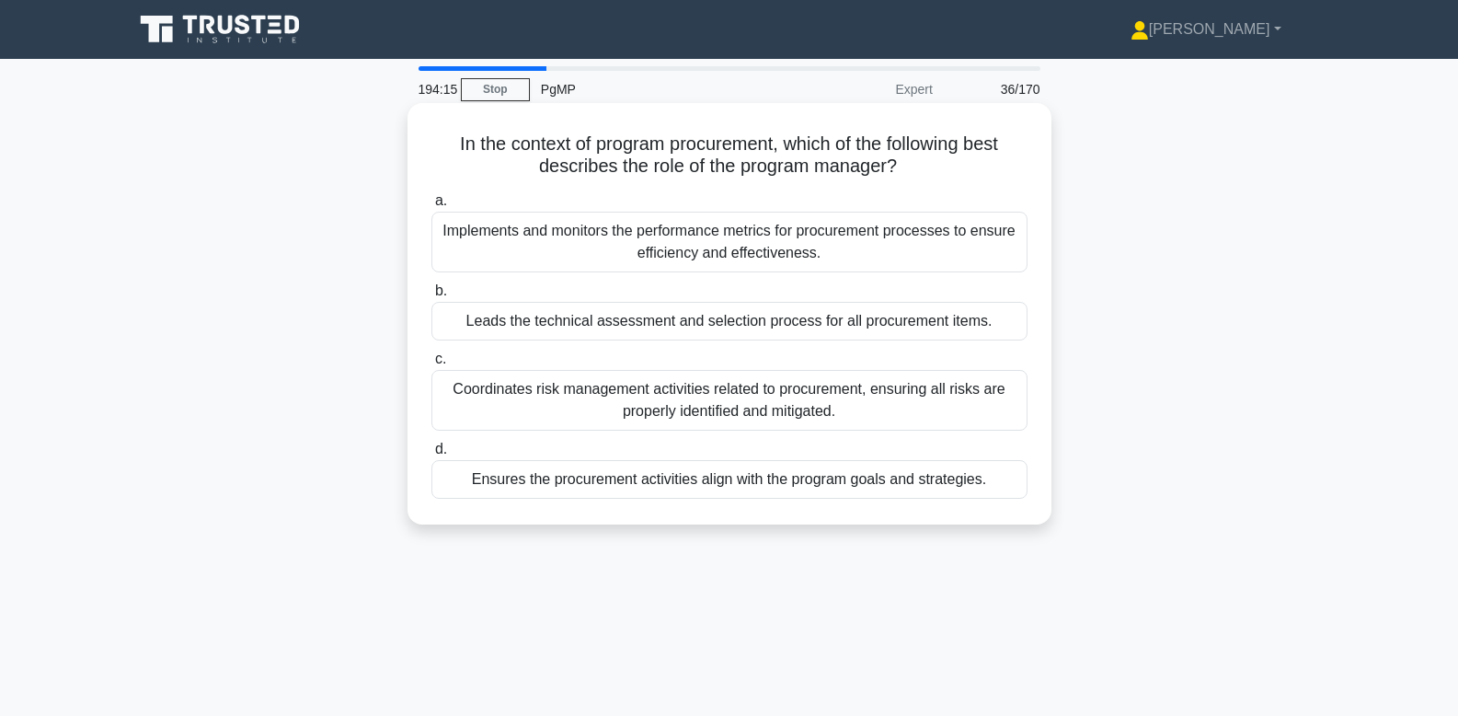
click at [951, 483] on div "Ensures the procurement activities align with the program goals and strategies." at bounding box center [729, 479] width 596 height 39
click at [431, 455] on input "d. Ensures the procurement activities align with the program goals and strategi…" at bounding box center [431, 449] width 0 height 12
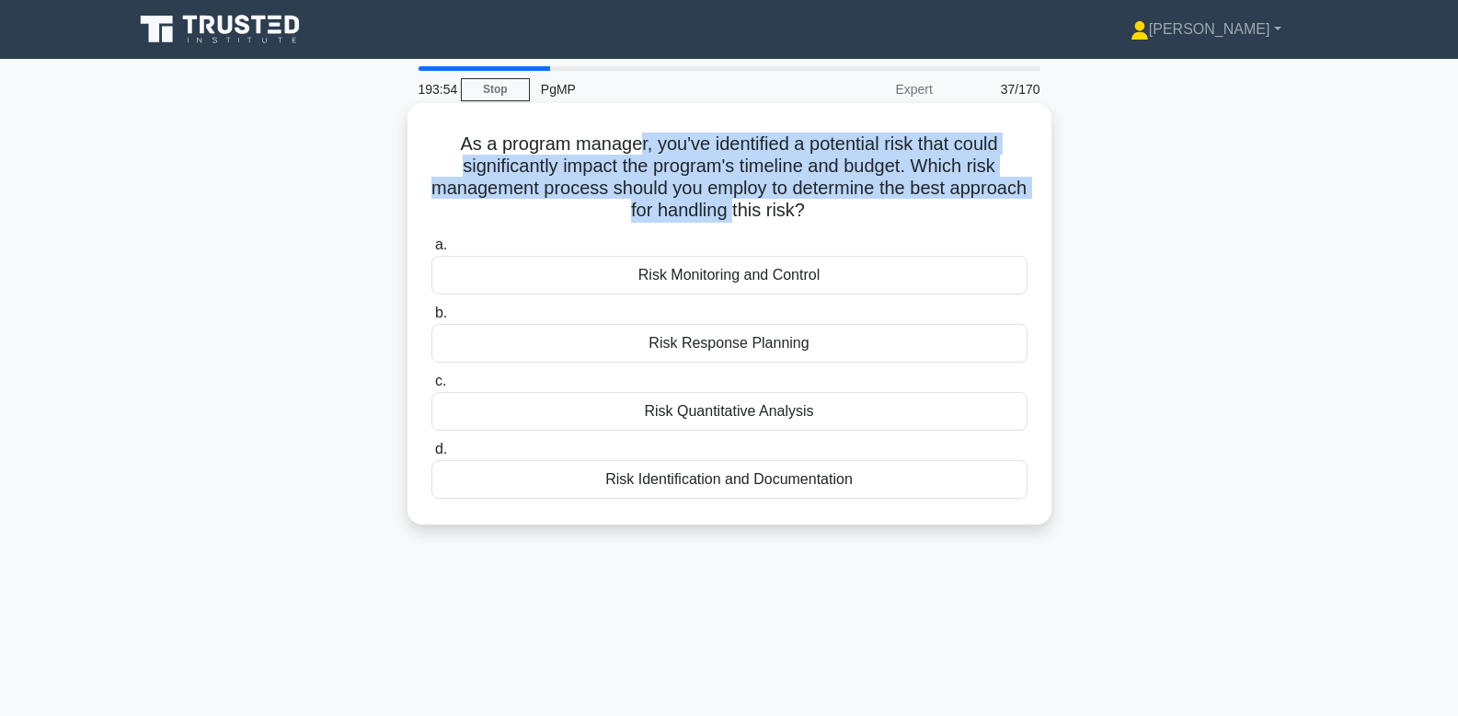
drag, startPoint x: 635, startPoint y: 139, endPoint x: 729, endPoint y: 205, distance: 114.8
click at [729, 205] on h5 "As a program manager, you've identified a potential risk that could significant…" at bounding box center [730, 177] width 600 height 90
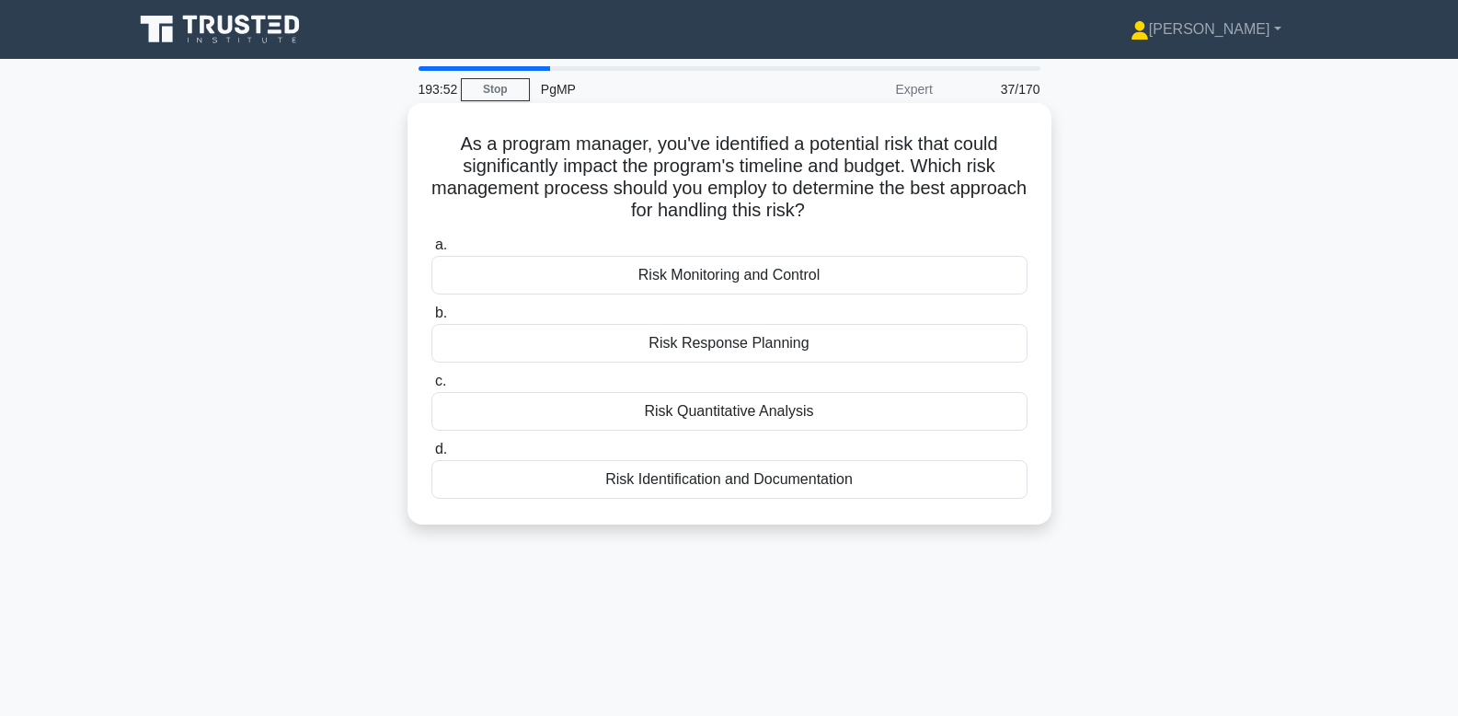
click at [864, 353] on div "Risk Response Planning" at bounding box center [729, 343] width 596 height 39
click at [431, 319] on input "b. Risk Response Planning" at bounding box center [431, 313] width 0 height 12
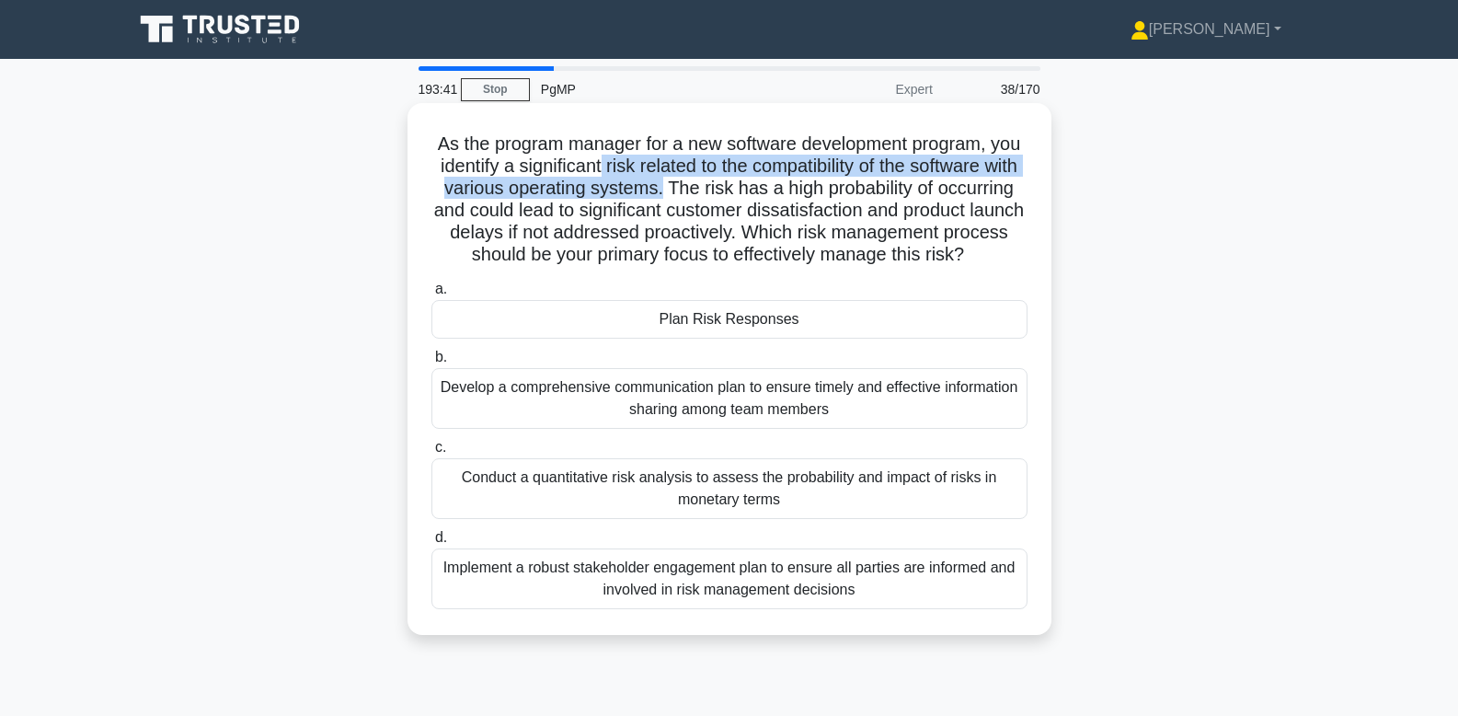
drag, startPoint x: 632, startPoint y: 168, endPoint x: 660, endPoint y: 196, distance: 39.0
click at [660, 196] on h5 "As the program manager for a new software development program, you identify a s…" at bounding box center [730, 199] width 600 height 134
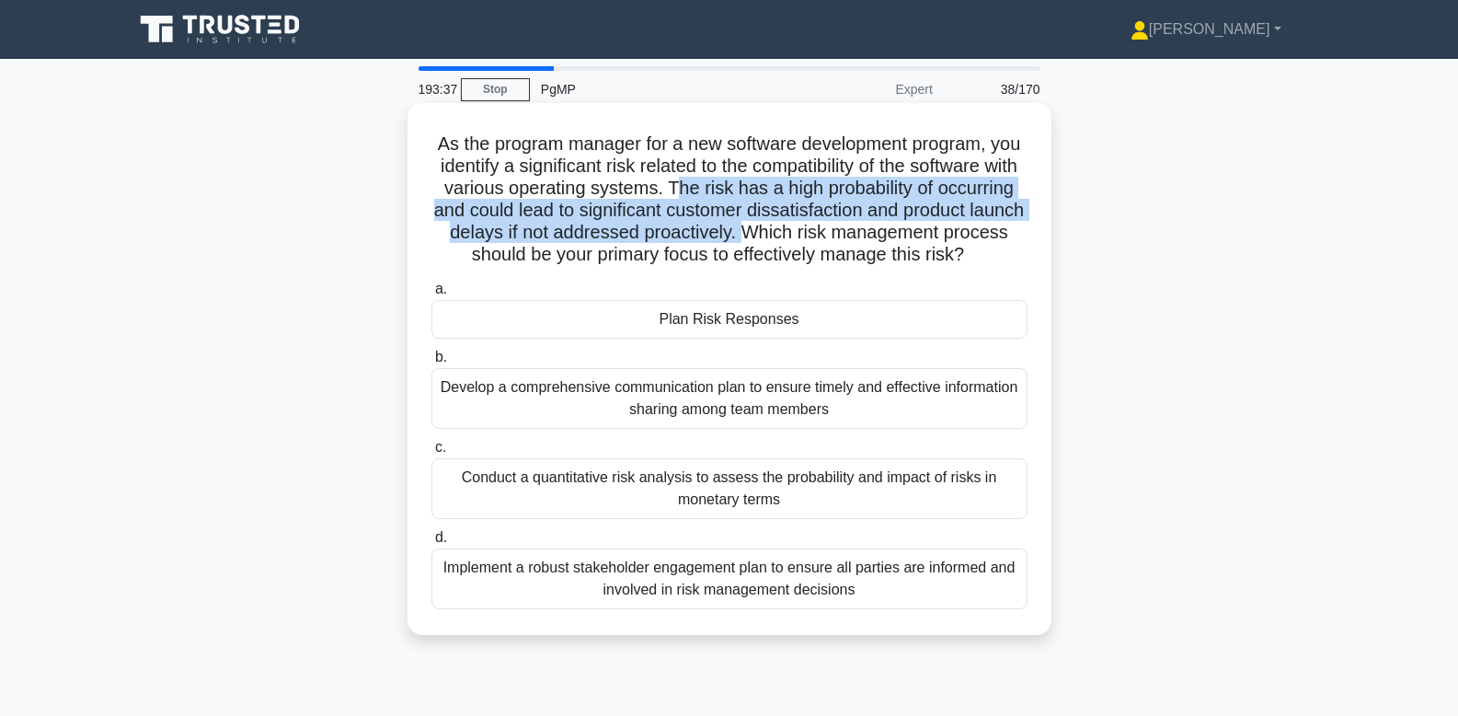
drag, startPoint x: 673, startPoint y: 194, endPoint x: 744, endPoint y: 227, distance: 78.2
click at [744, 227] on h5 "As the program manager for a new software development program, you identify a s…" at bounding box center [730, 199] width 600 height 134
click at [712, 203] on h5 "As the program manager for a new software development program, you identify a s…" at bounding box center [730, 199] width 600 height 134
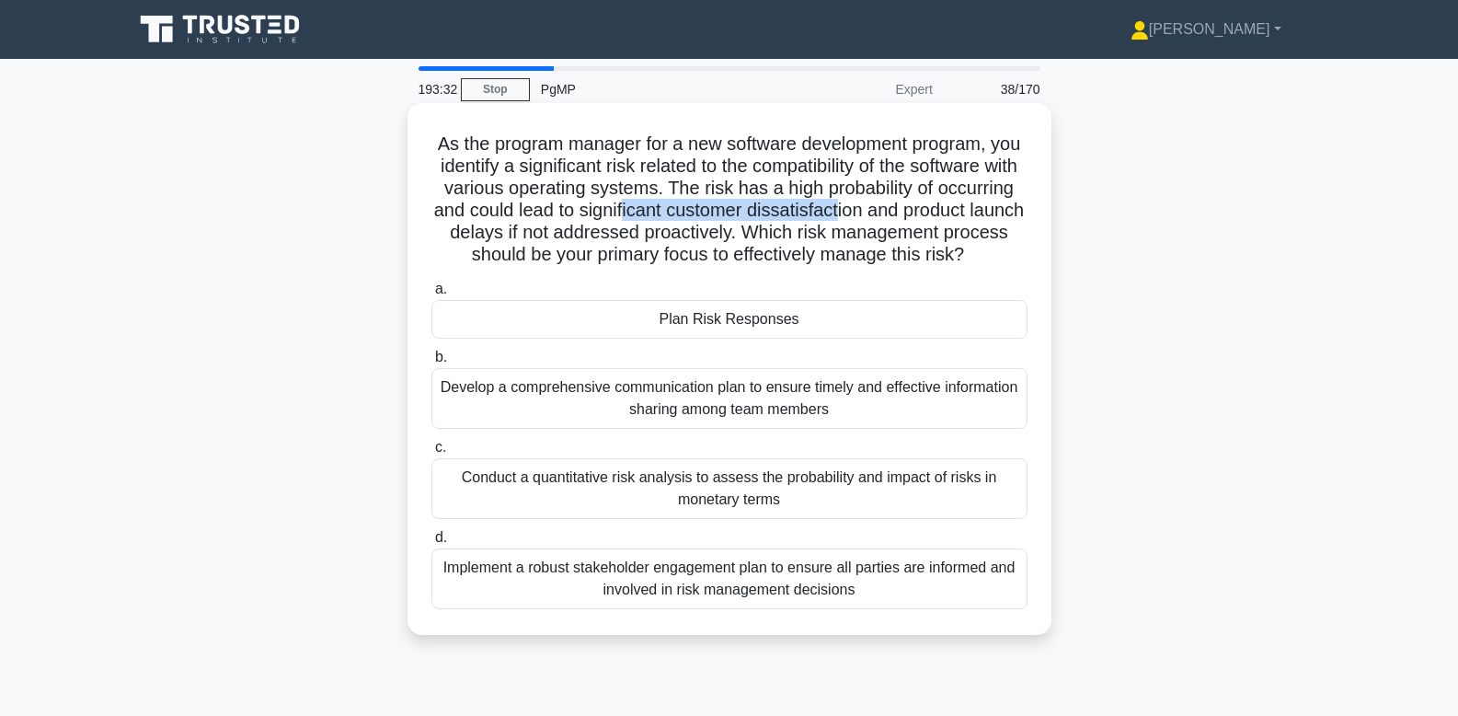
drag, startPoint x: 622, startPoint y: 221, endPoint x: 836, endPoint y: 218, distance: 214.3
click at [836, 218] on h5 "As the program manager for a new software development program, you identify a s…" at bounding box center [730, 199] width 600 height 134
click at [814, 223] on h5 "As the program manager for a new software development program, you identify a s…" at bounding box center [730, 199] width 600 height 134
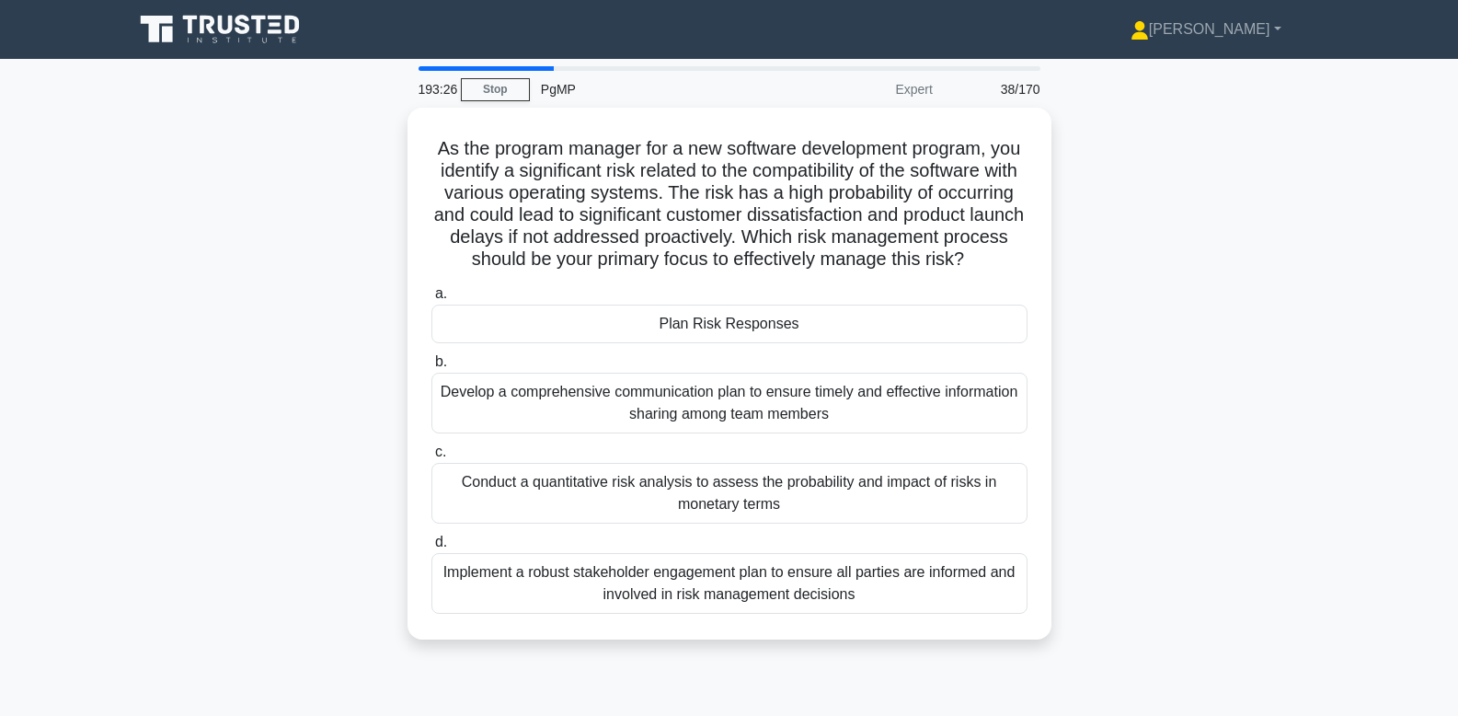
scroll to position [27, 0]
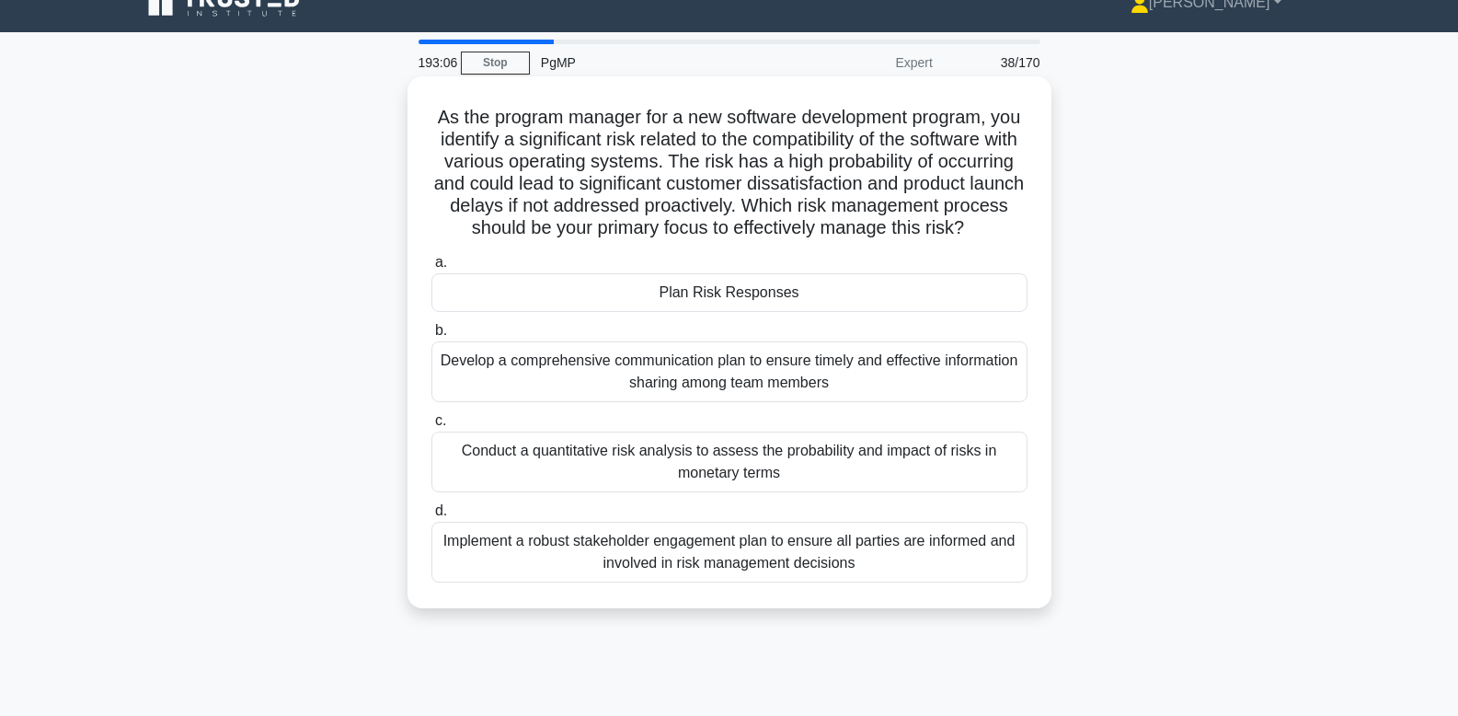
click at [920, 282] on div "Plan Risk Responses" at bounding box center [729, 292] width 596 height 39
click at [431, 269] on input "a. Plan Risk Responses" at bounding box center [431, 263] width 0 height 12
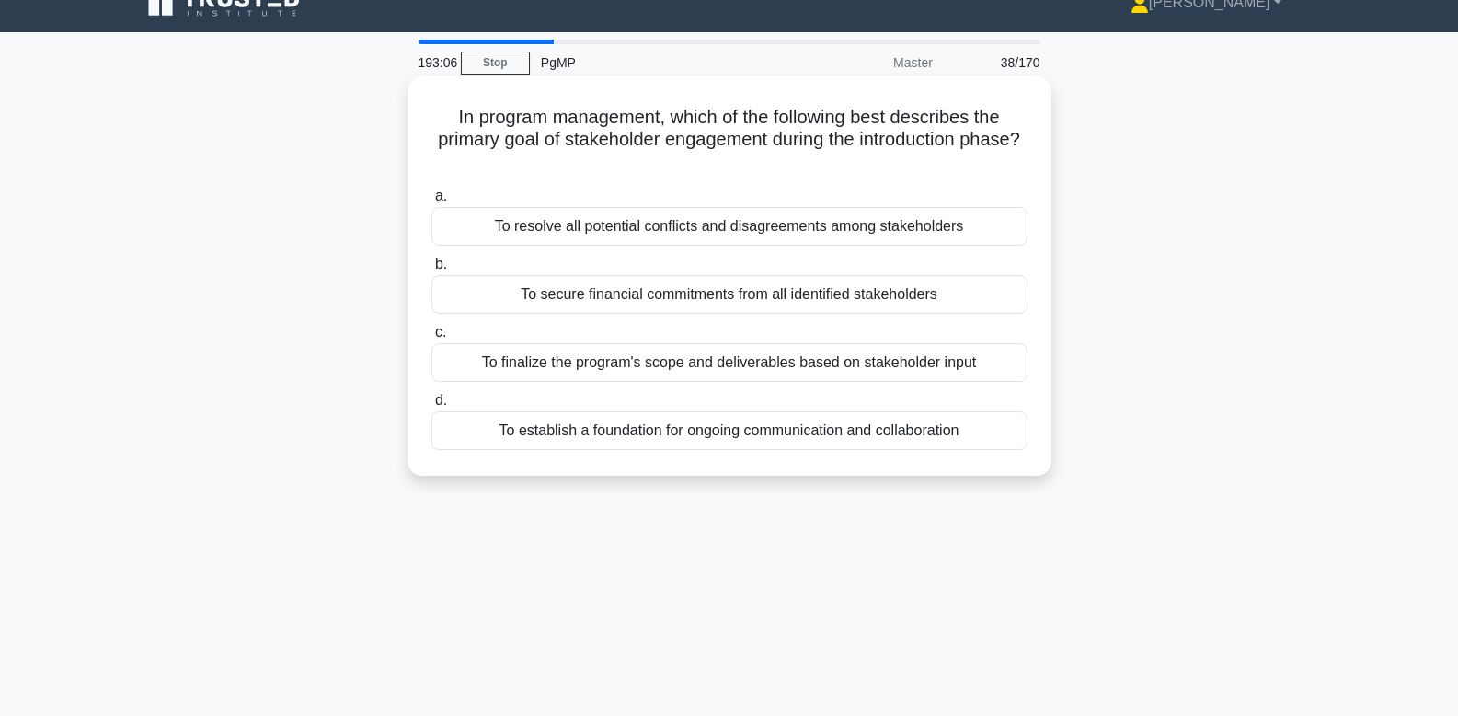
scroll to position [0, 0]
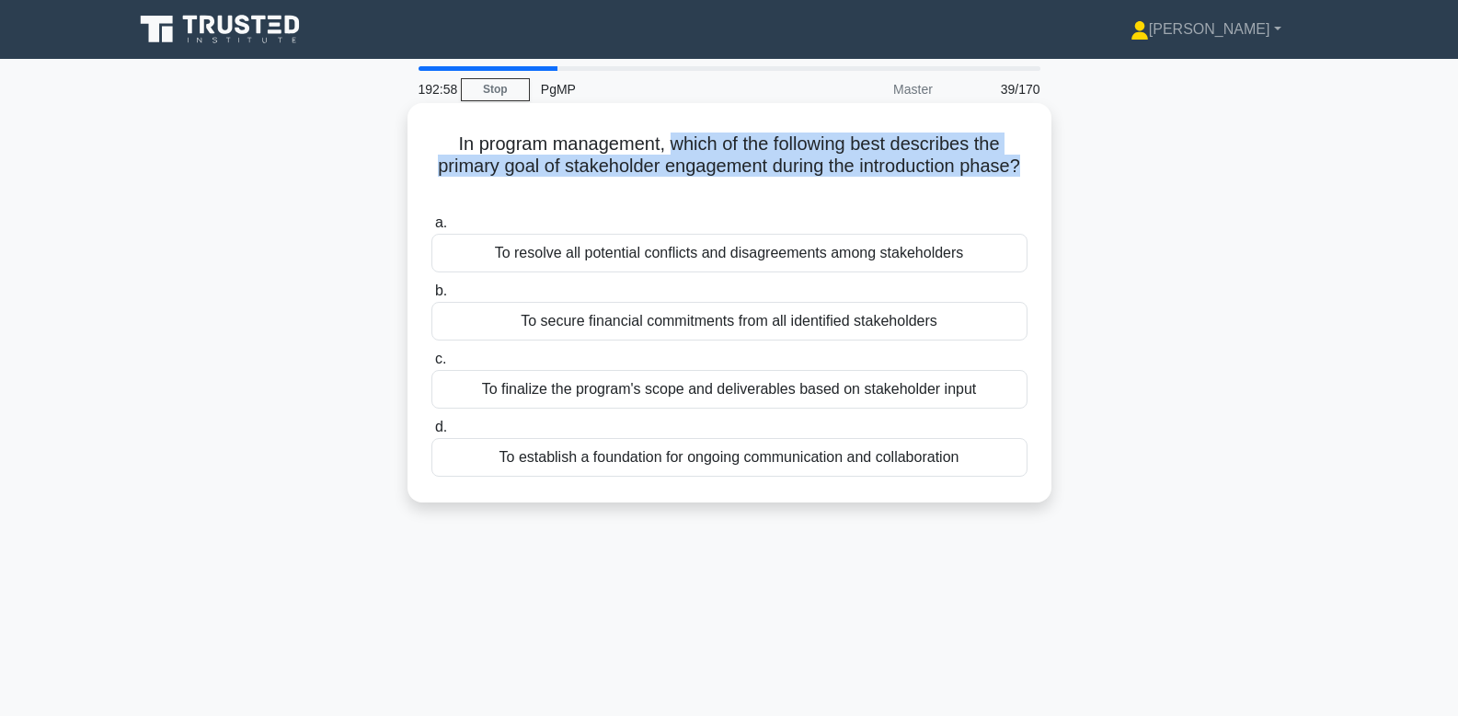
drag, startPoint x: 672, startPoint y: 137, endPoint x: 1028, endPoint y: 173, distance: 357.8
click at [1028, 173] on h5 "In program management, which of the following best describes the primary goal o…" at bounding box center [730, 166] width 600 height 68
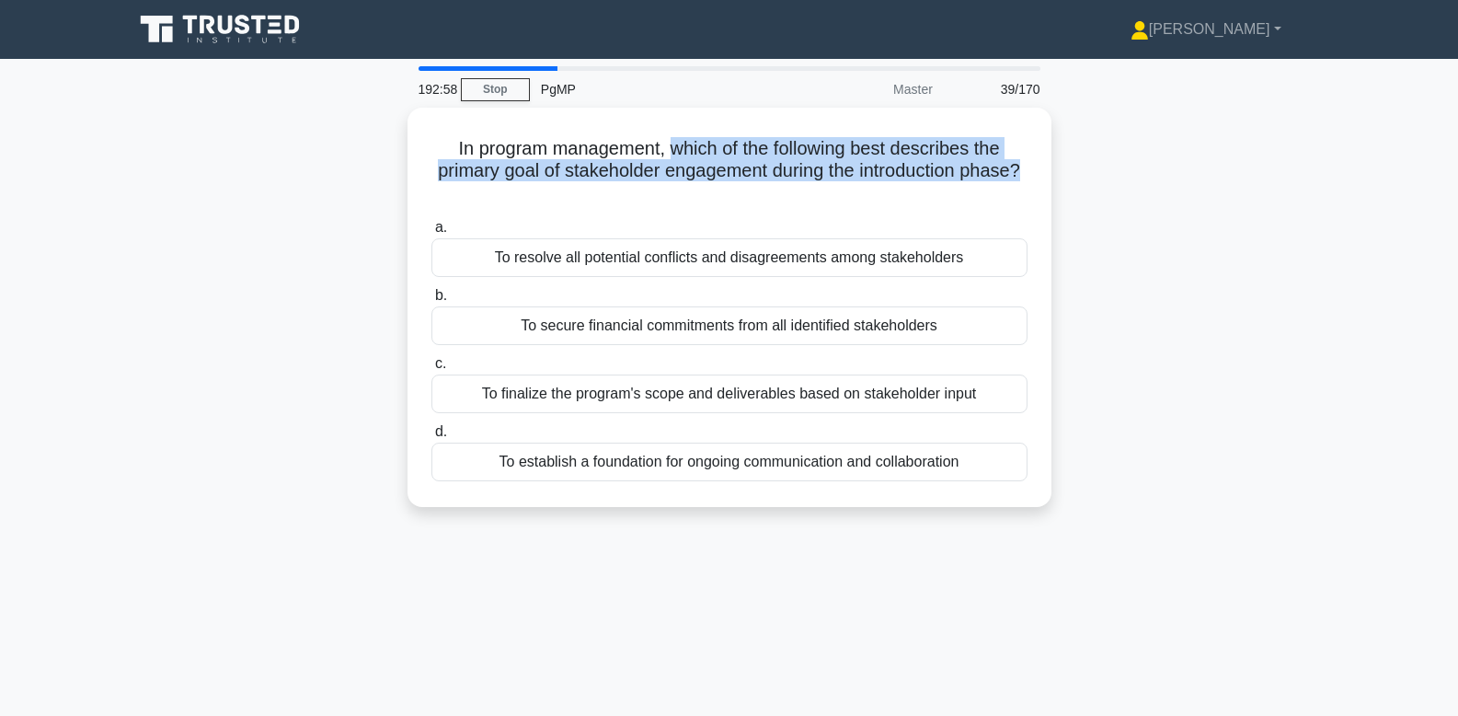
click at [1082, 179] on div "In program management, which of the following best describes the primary goal o…" at bounding box center [729, 318] width 1214 height 421
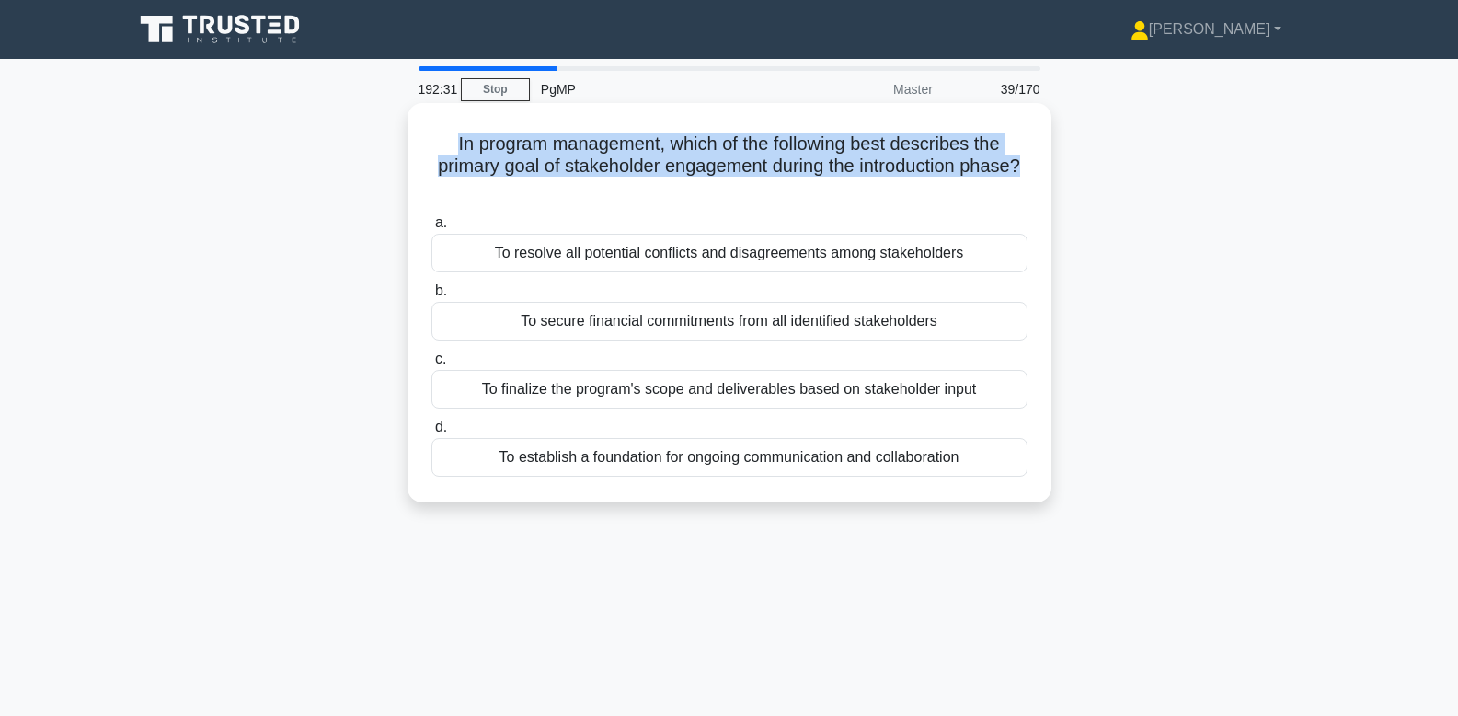
drag, startPoint x: 995, startPoint y: 165, endPoint x: 446, endPoint y: 141, distance: 549.7
click at [446, 141] on h5 "In program management, which of the following best describes the primary goal o…" at bounding box center [730, 166] width 600 height 68
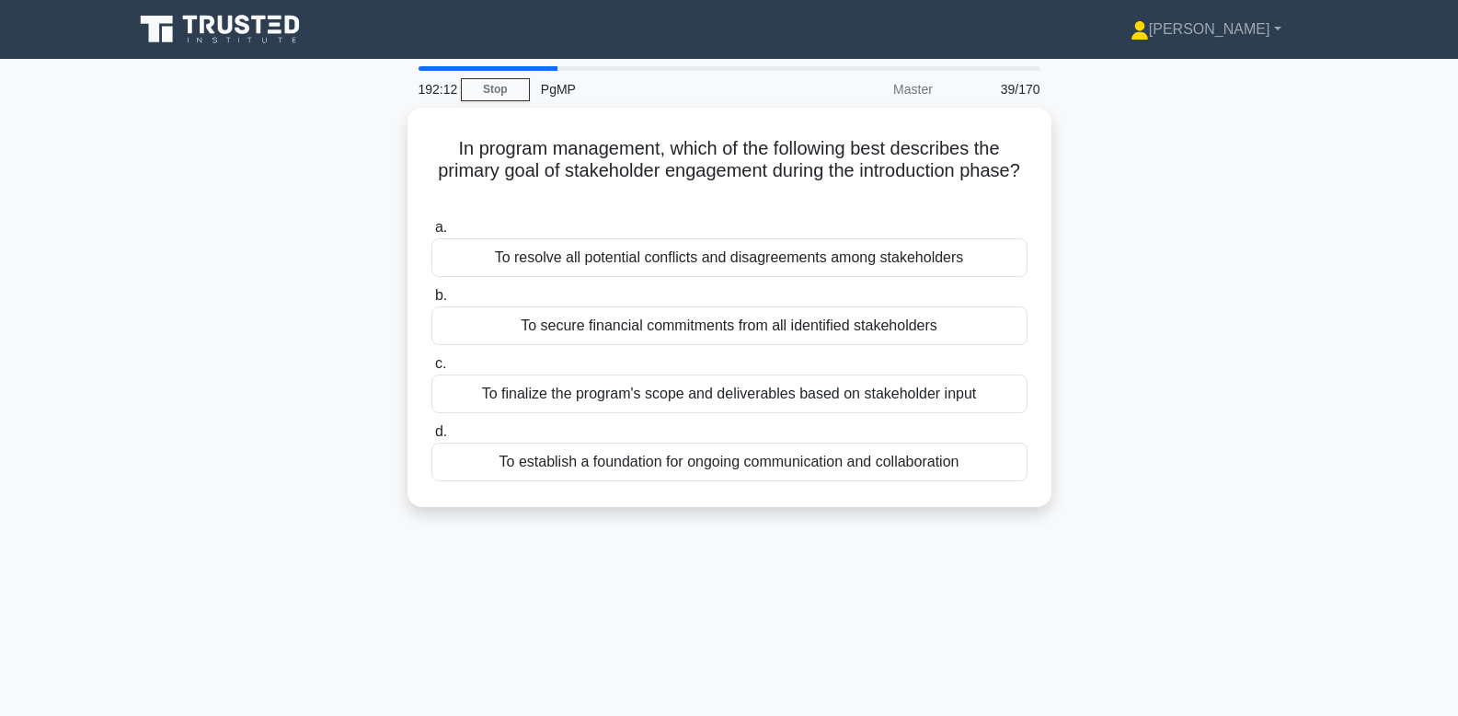
click at [1083, 225] on div "In program management, which of the following best describes the primary goal o…" at bounding box center [729, 318] width 1214 height 421
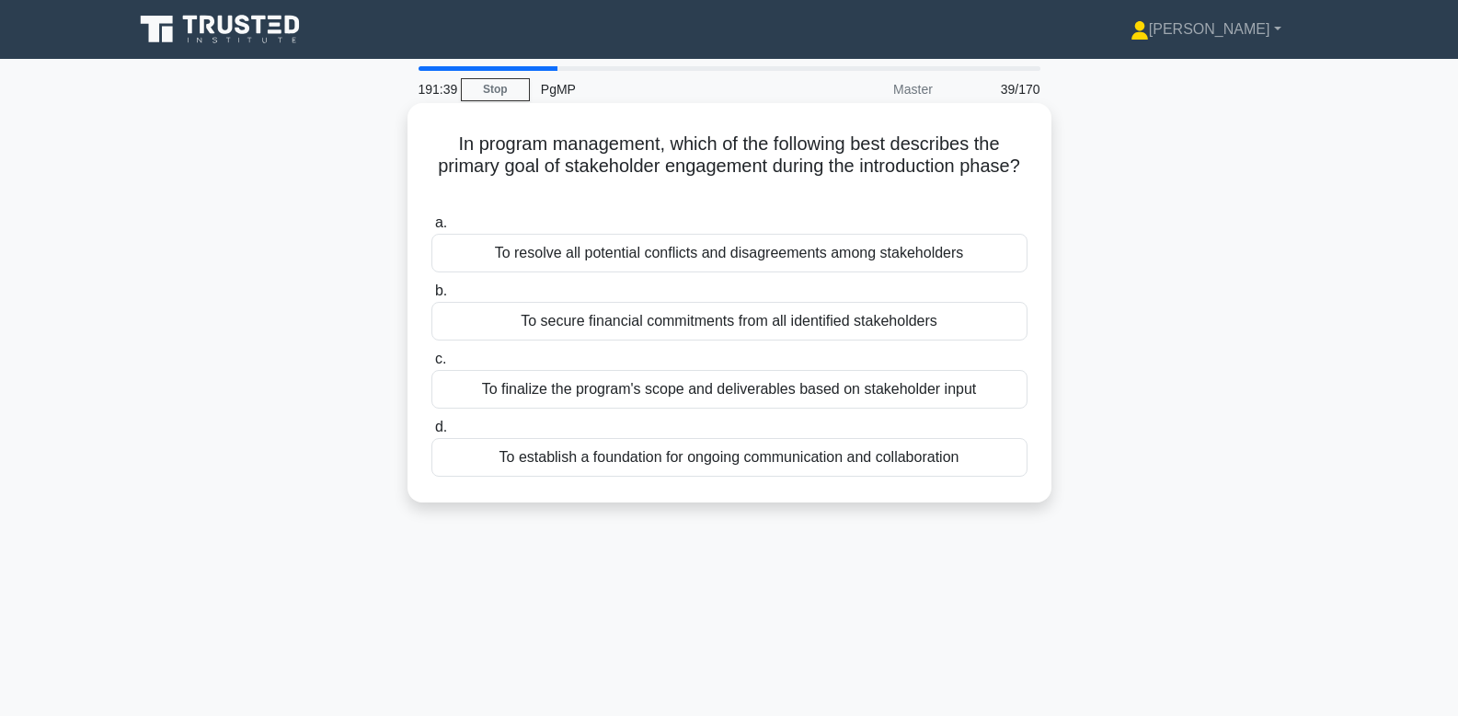
click at [945, 258] on div "To resolve all potential conflicts and disagreements among stakeholders" at bounding box center [729, 253] width 596 height 39
click at [431, 229] on input "a. To resolve all potential conflicts and disagreements among stakeholders" at bounding box center [431, 223] width 0 height 12
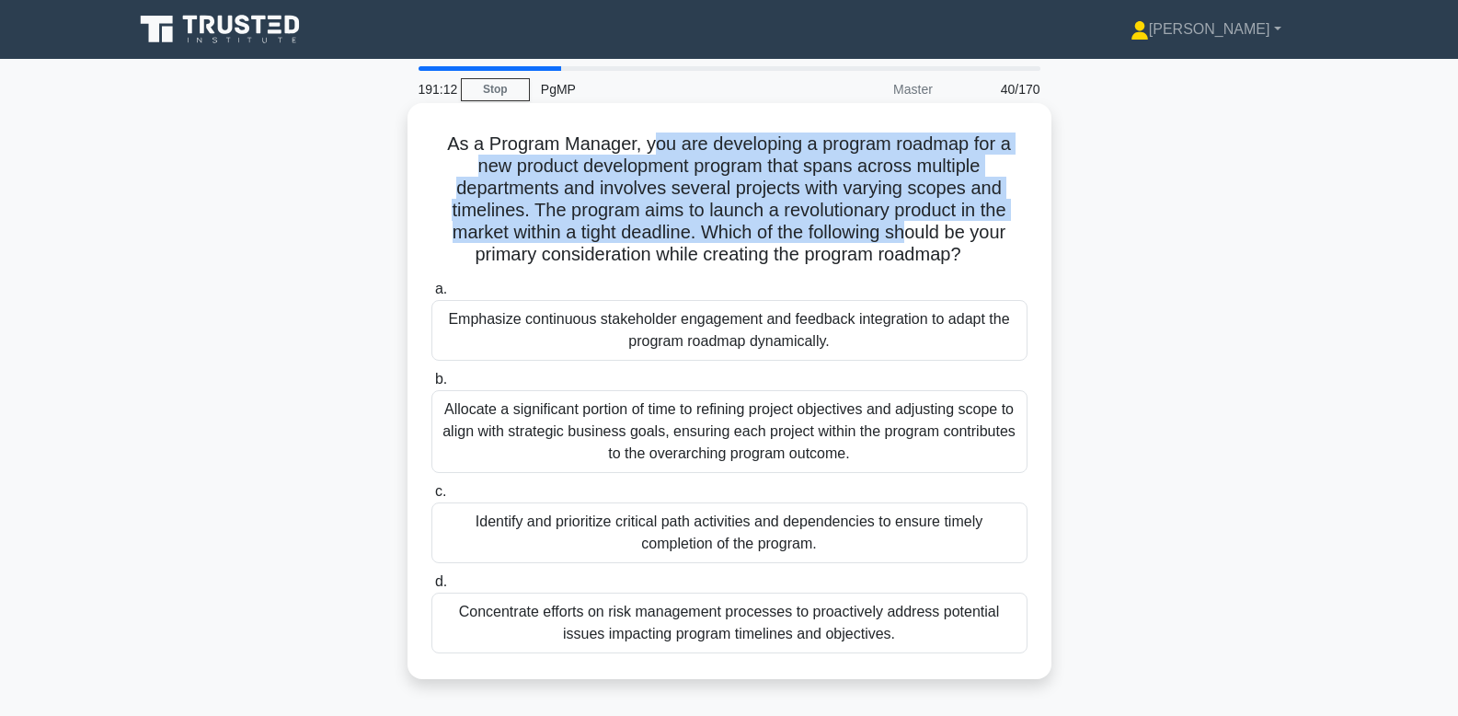
drag, startPoint x: 636, startPoint y: 149, endPoint x: 809, endPoint y: 236, distance: 193.8
click at [809, 236] on h5 "As a Program Manager, you are developing a program roadmap for a new product de…" at bounding box center [730, 199] width 600 height 134
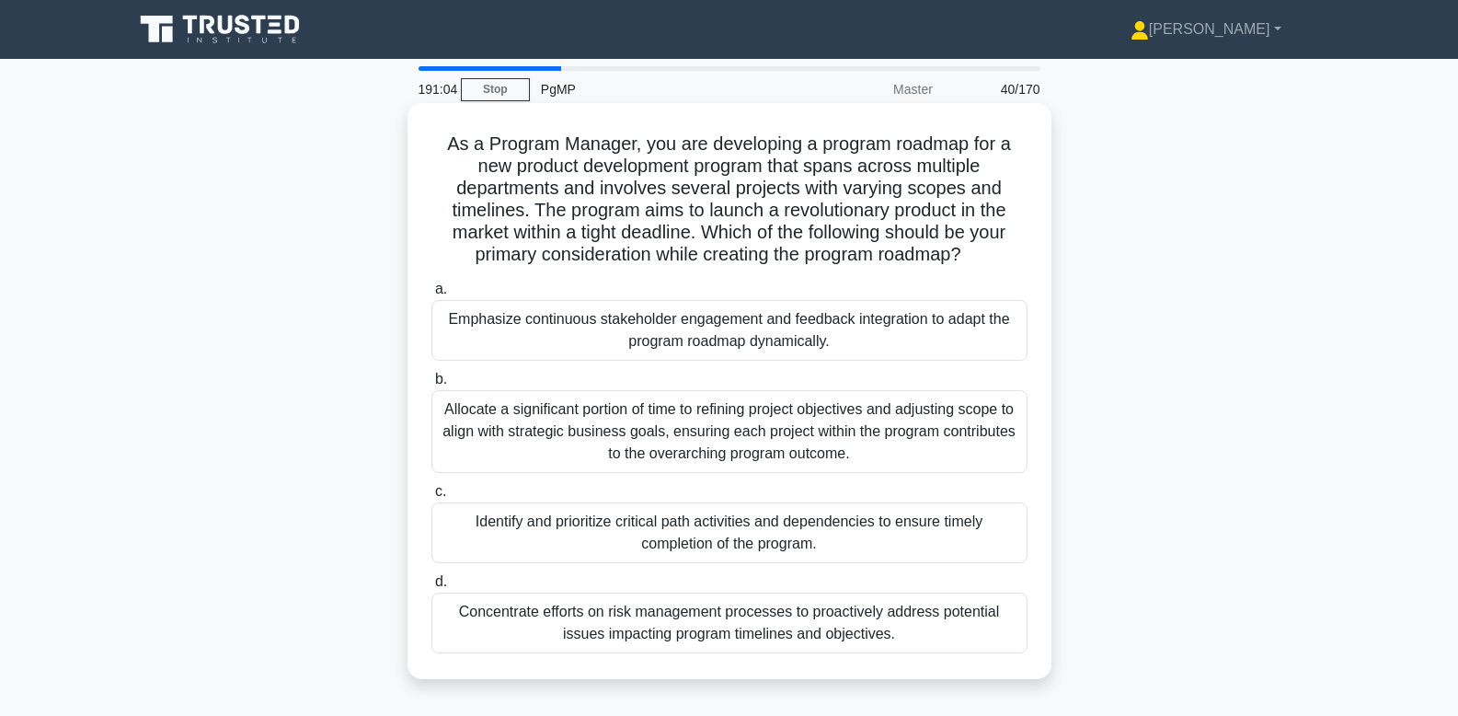
click at [921, 327] on div "Emphasize continuous stakeholder engagement and feedback integration to adapt t…" at bounding box center [729, 330] width 596 height 61
click at [431, 295] on input "a. Emphasize continuous stakeholder engagement and feedback integration to adap…" at bounding box center [431, 289] width 0 height 12
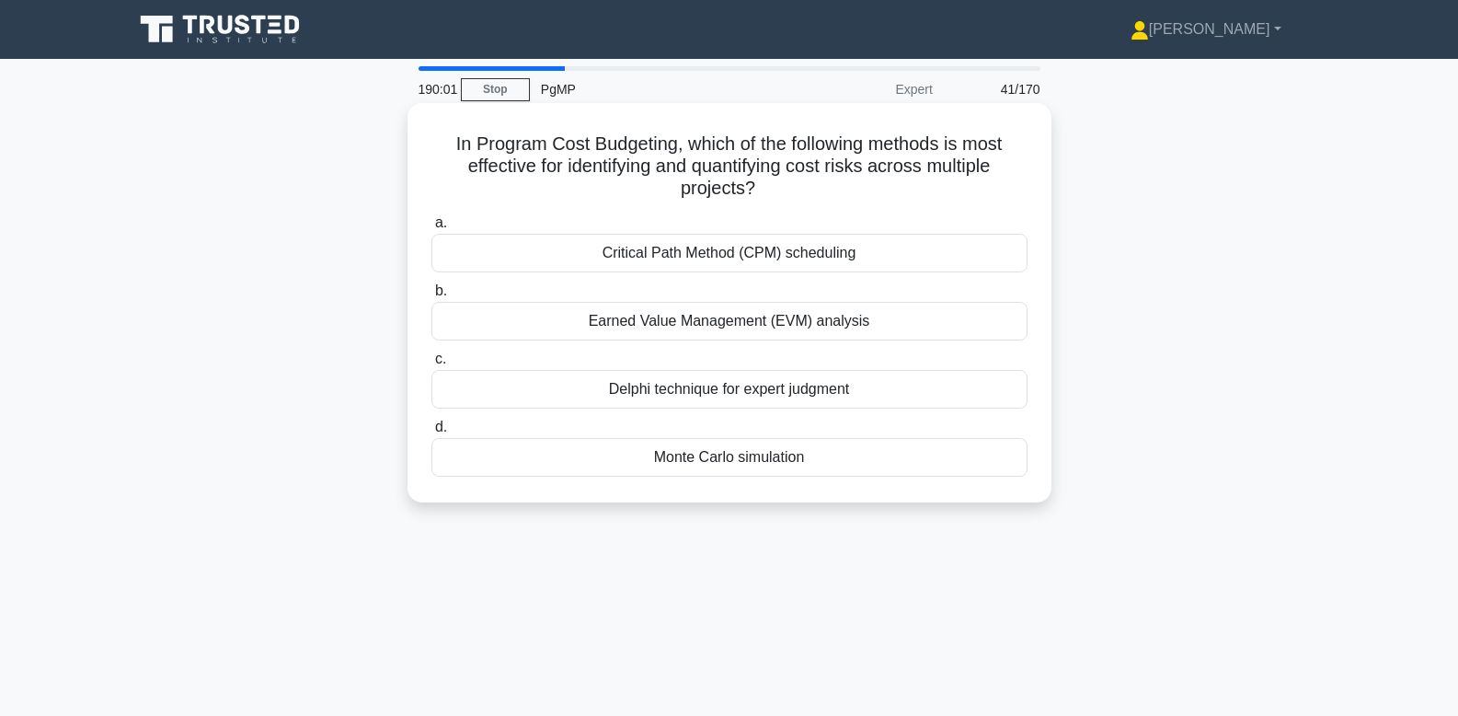
drag, startPoint x: 795, startPoint y: 189, endPoint x: 419, endPoint y: 137, distance: 378.9
click at [419, 137] on div "In Program Cost Budgeting, which of the following methods is most effective for…" at bounding box center [729, 302] width 629 height 385
copy h5 "In Program Cost Budgeting, which of the following methods is most effective for…"
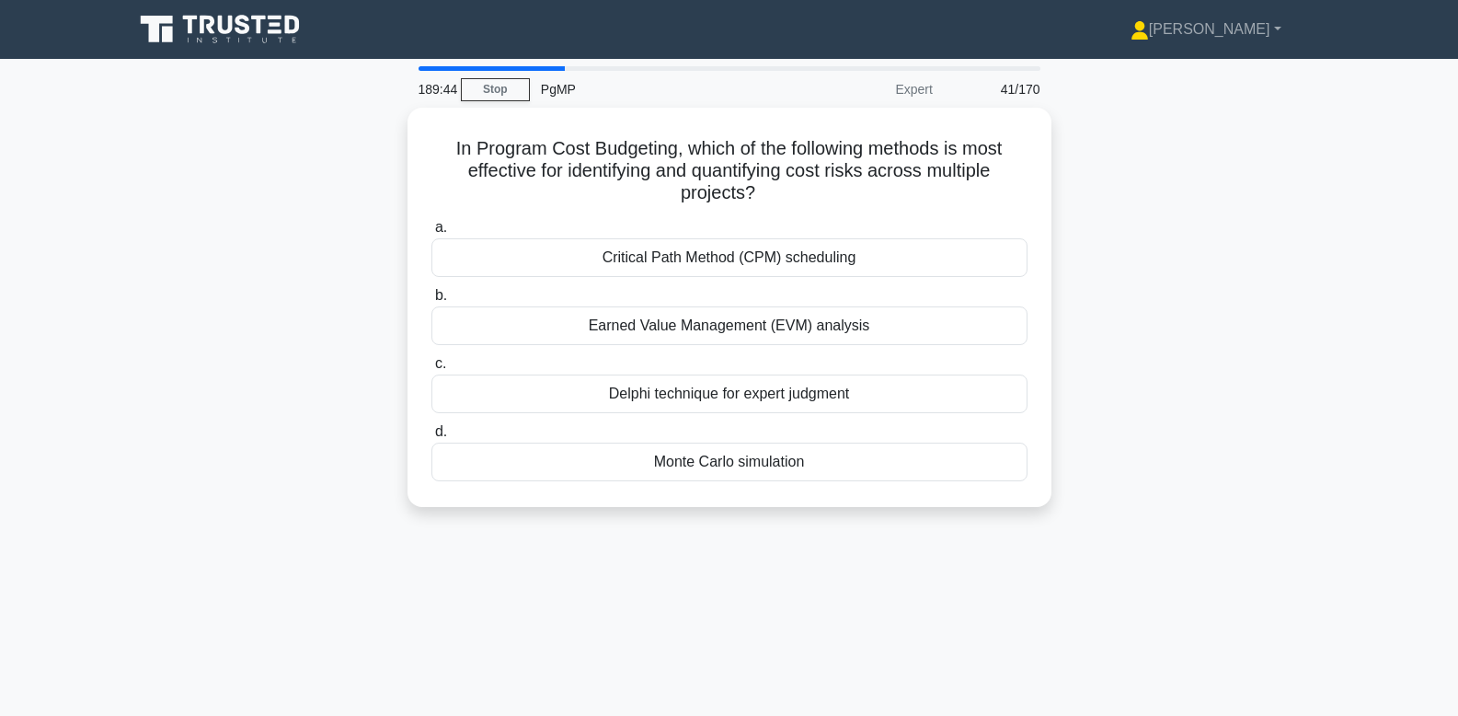
click at [1083, 212] on div "In Program Cost Budgeting, which of the following methods is most effective for…" at bounding box center [729, 318] width 1214 height 421
click at [1083, 164] on div "In Program Cost Budgeting, which of the following methods is most effective for…" at bounding box center [729, 318] width 1214 height 421
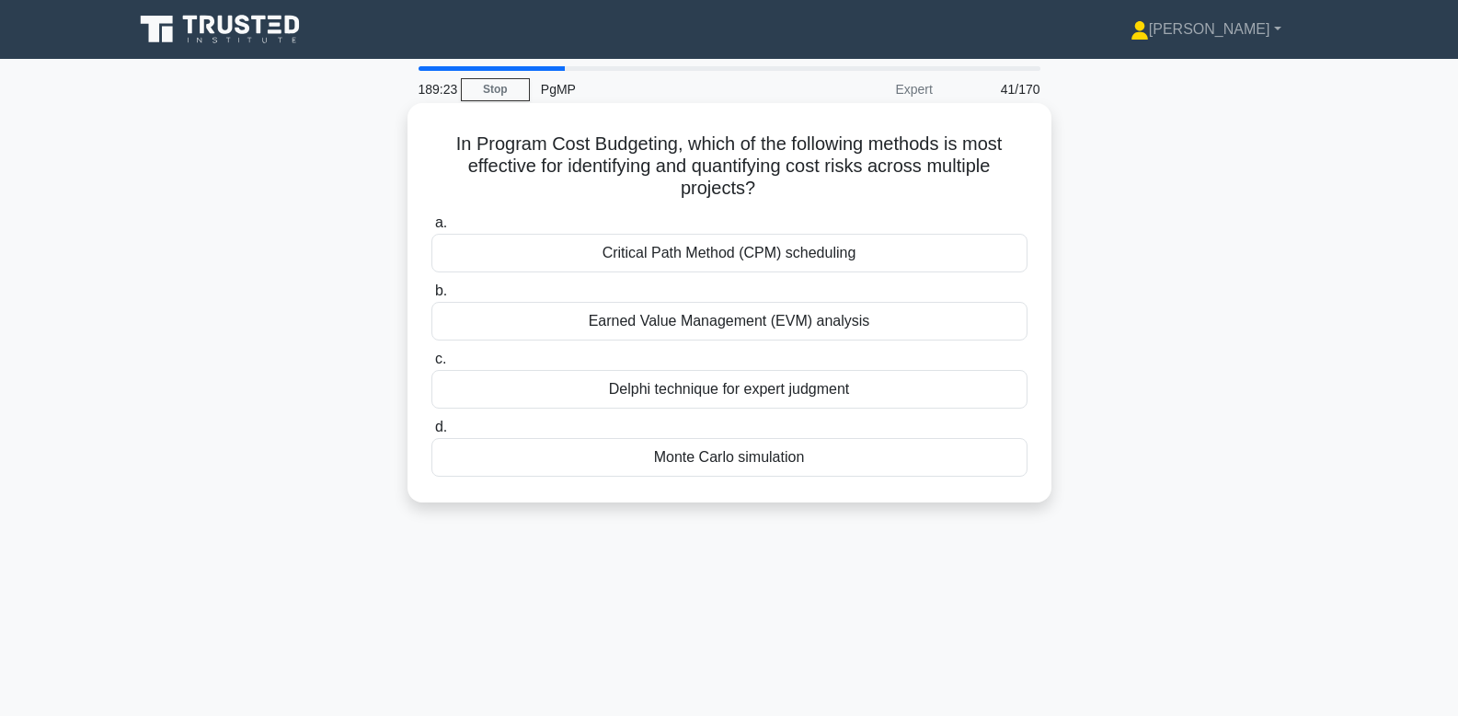
click at [812, 456] on div "Monte Carlo simulation" at bounding box center [729, 457] width 596 height 39
click at [431, 433] on input "d. Monte Carlo simulation" at bounding box center [431, 427] width 0 height 12
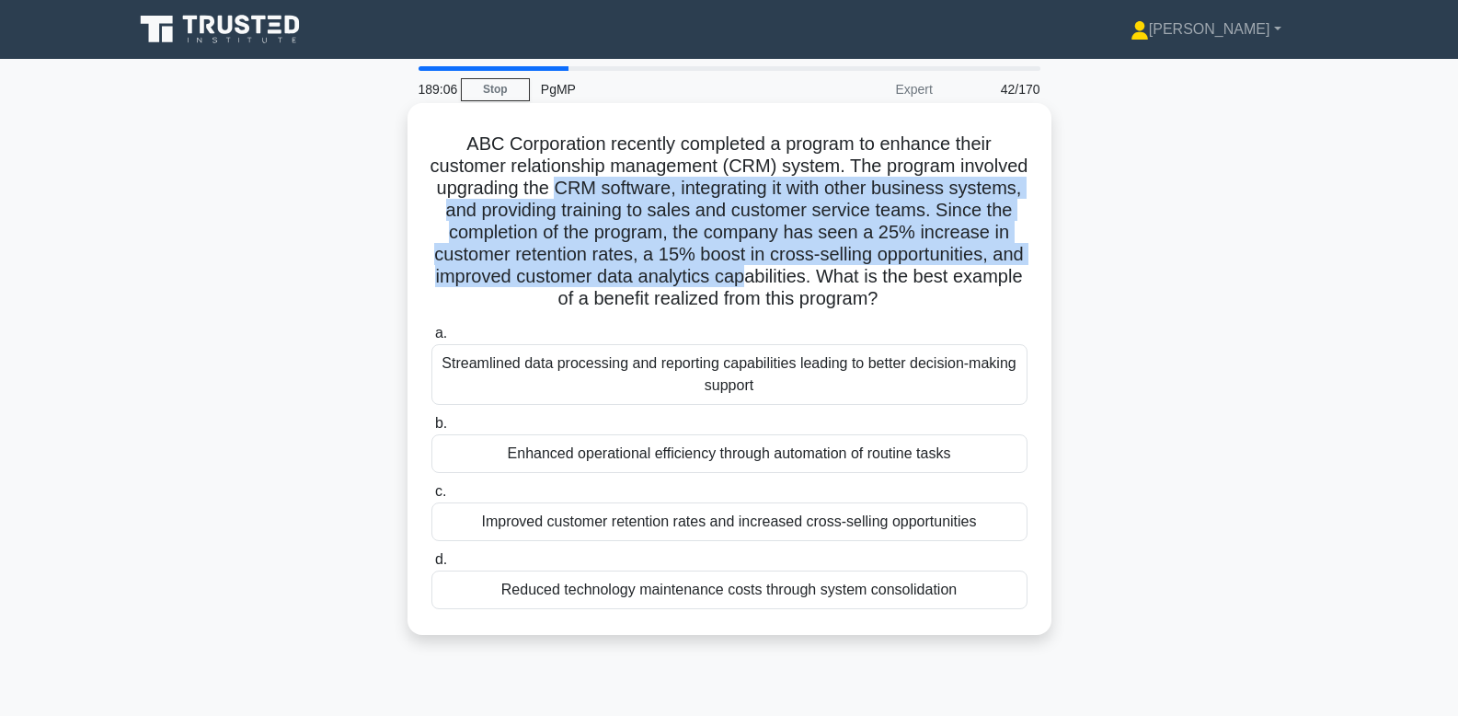
drag, startPoint x: 560, startPoint y: 183, endPoint x: 745, endPoint y: 278, distance: 207.8
click at [745, 278] on h5 "ABC Corporation recently completed a program to enhance their customer relation…" at bounding box center [730, 221] width 600 height 178
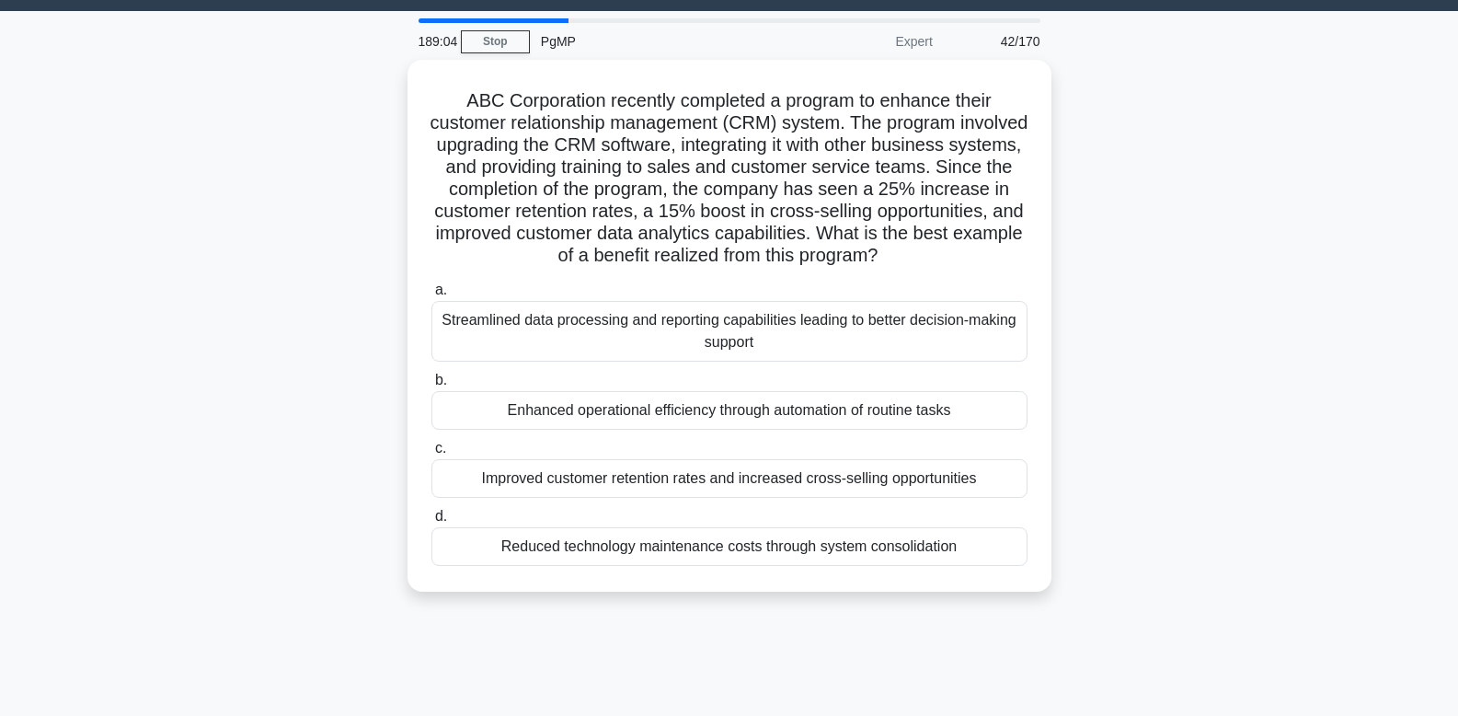
scroll to position [49, 0]
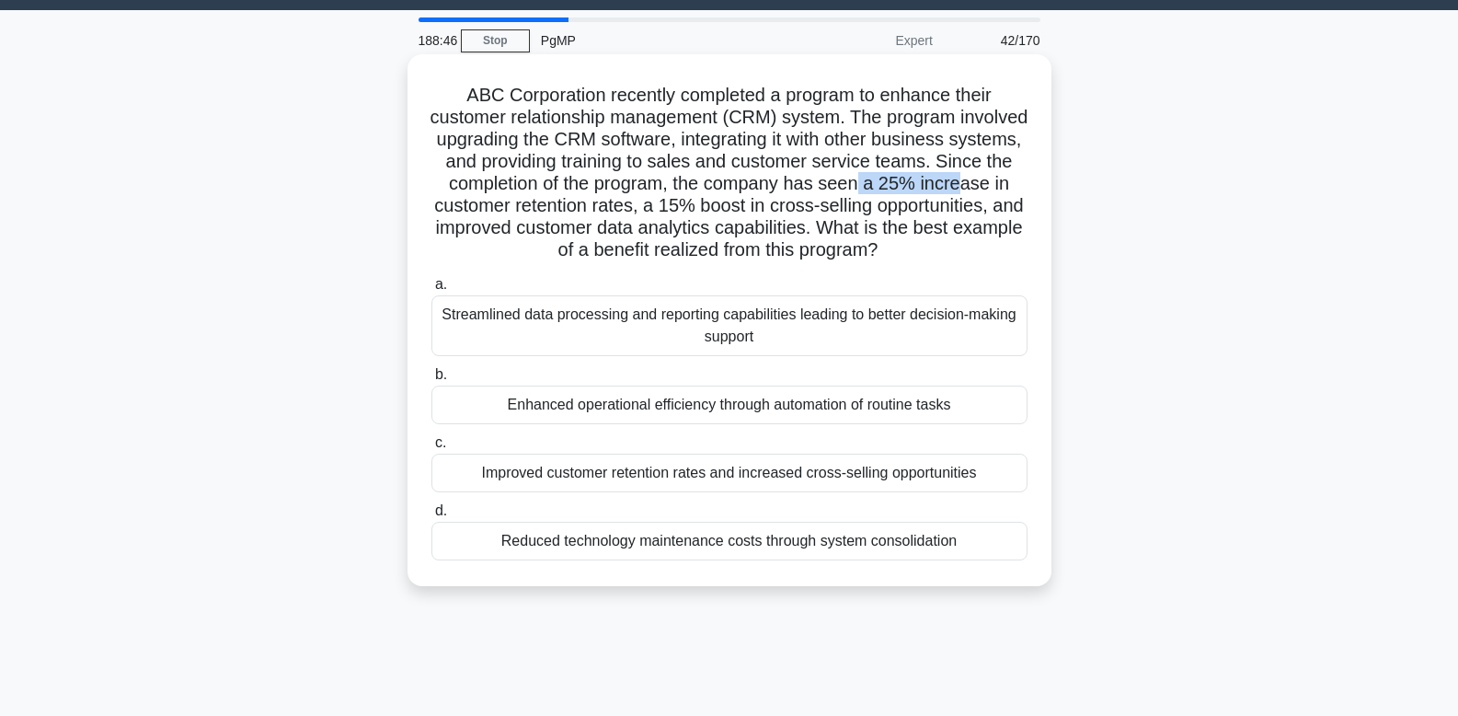
drag, startPoint x: 855, startPoint y: 183, endPoint x: 958, endPoint y: 183, distance: 103.0
click at [958, 183] on h5 "ABC Corporation recently completed a program to enhance their customer relation…" at bounding box center [730, 173] width 600 height 178
drag, startPoint x: 647, startPoint y: 206, endPoint x: 793, endPoint y: 204, distance: 146.3
click at [793, 204] on h5 "ABC Corporation recently completed a program to enhance their customer relation…" at bounding box center [730, 173] width 600 height 178
click at [868, 478] on div "Improved customer retention rates and increased cross-selling opportunities" at bounding box center [729, 472] width 596 height 39
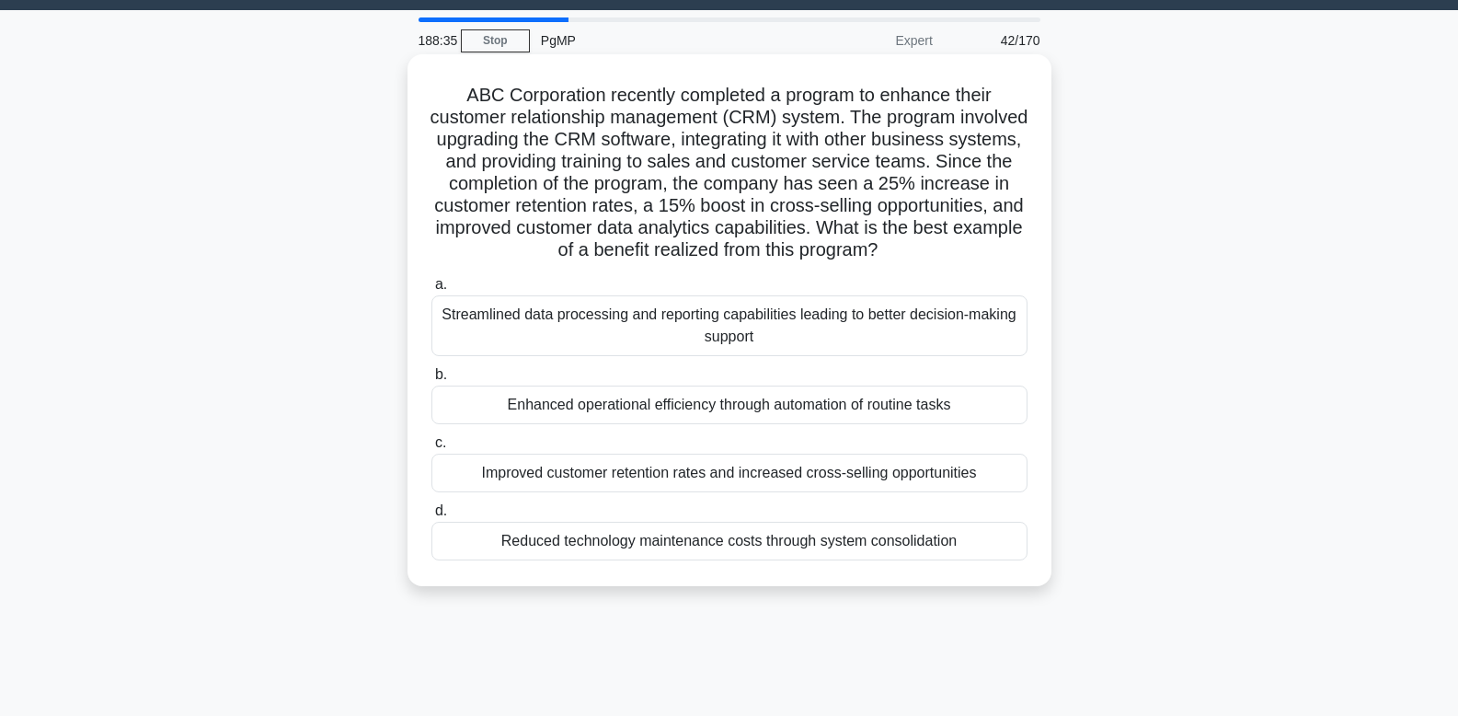
click at [431, 449] on input "c. Improved customer retention rates and increased cross-selling opportunities" at bounding box center [431, 443] width 0 height 12
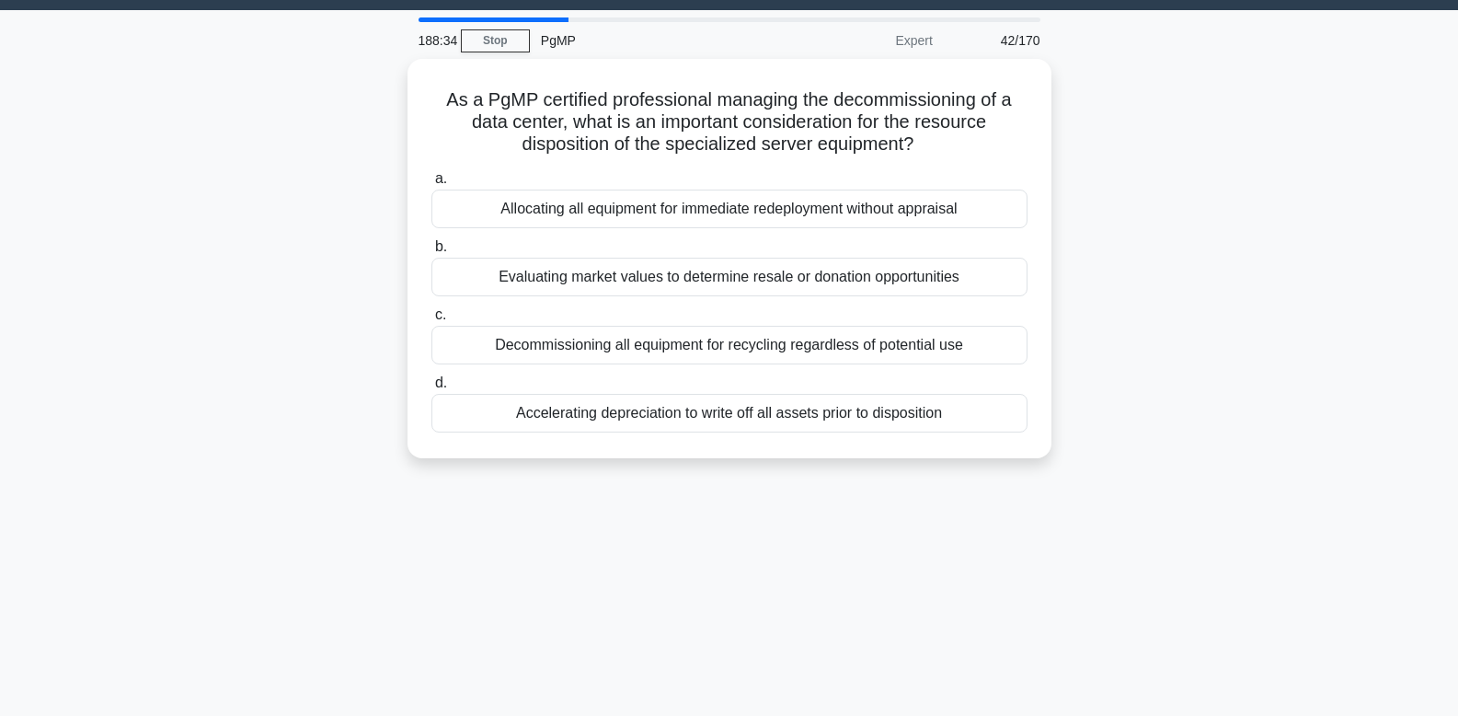
scroll to position [0, 0]
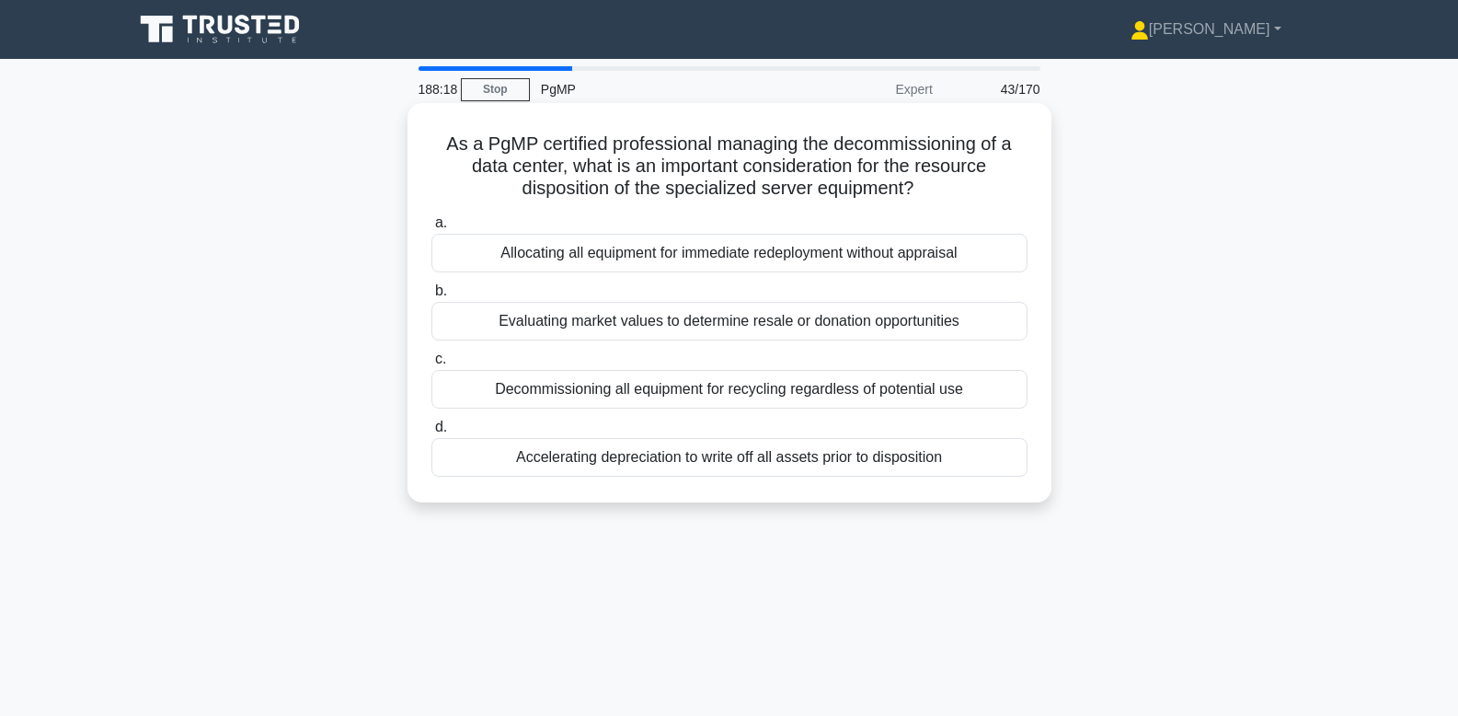
drag, startPoint x: 847, startPoint y: 182, endPoint x: 410, endPoint y: 152, distance: 438.0
click at [410, 152] on div "As a PgMP certified professional managing the decommissioning of a data center,…" at bounding box center [729, 302] width 644 height 399
copy h5 "As a PgMP certified professional managing the decommissioning of a data center,…"
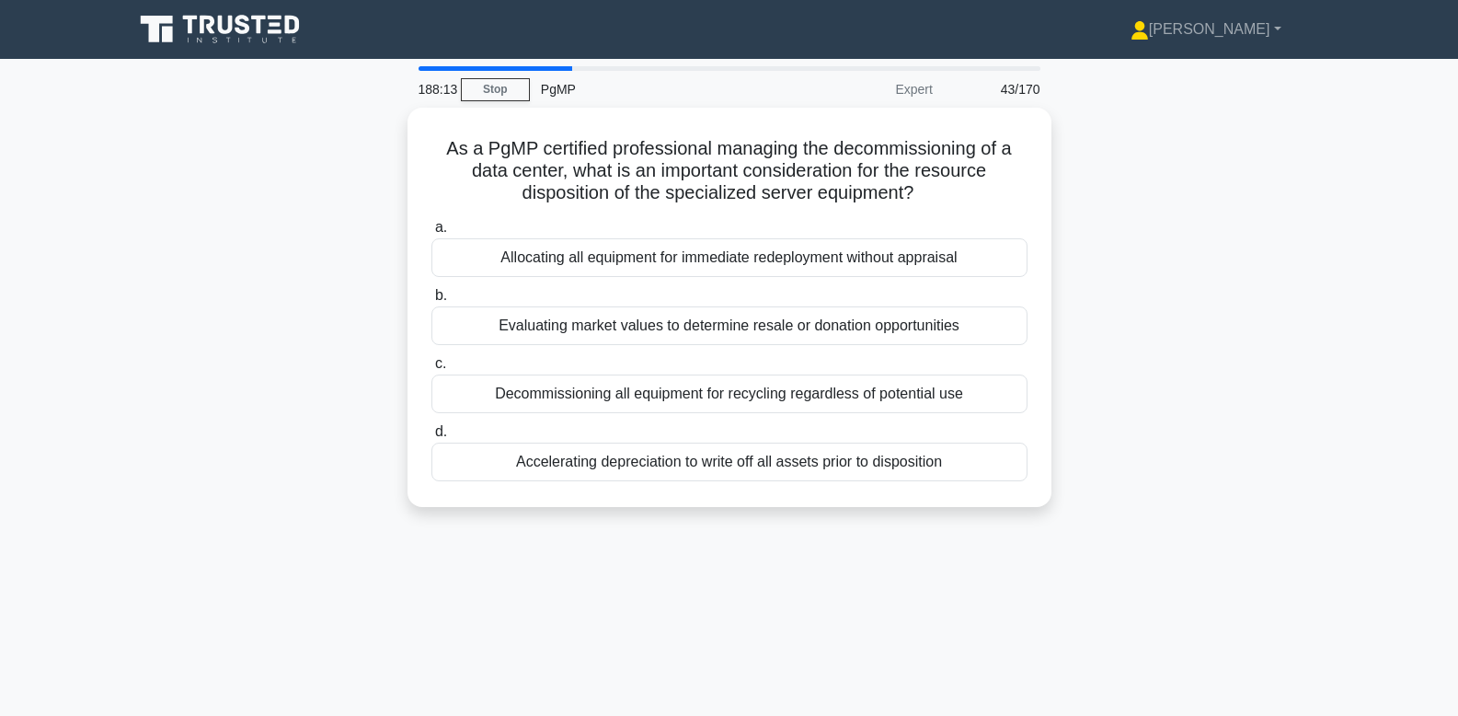
click at [1083, 247] on div "As a PgMP certified professional managing the decommissioning of a data center,…" at bounding box center [729, 318] width 1214 height 421
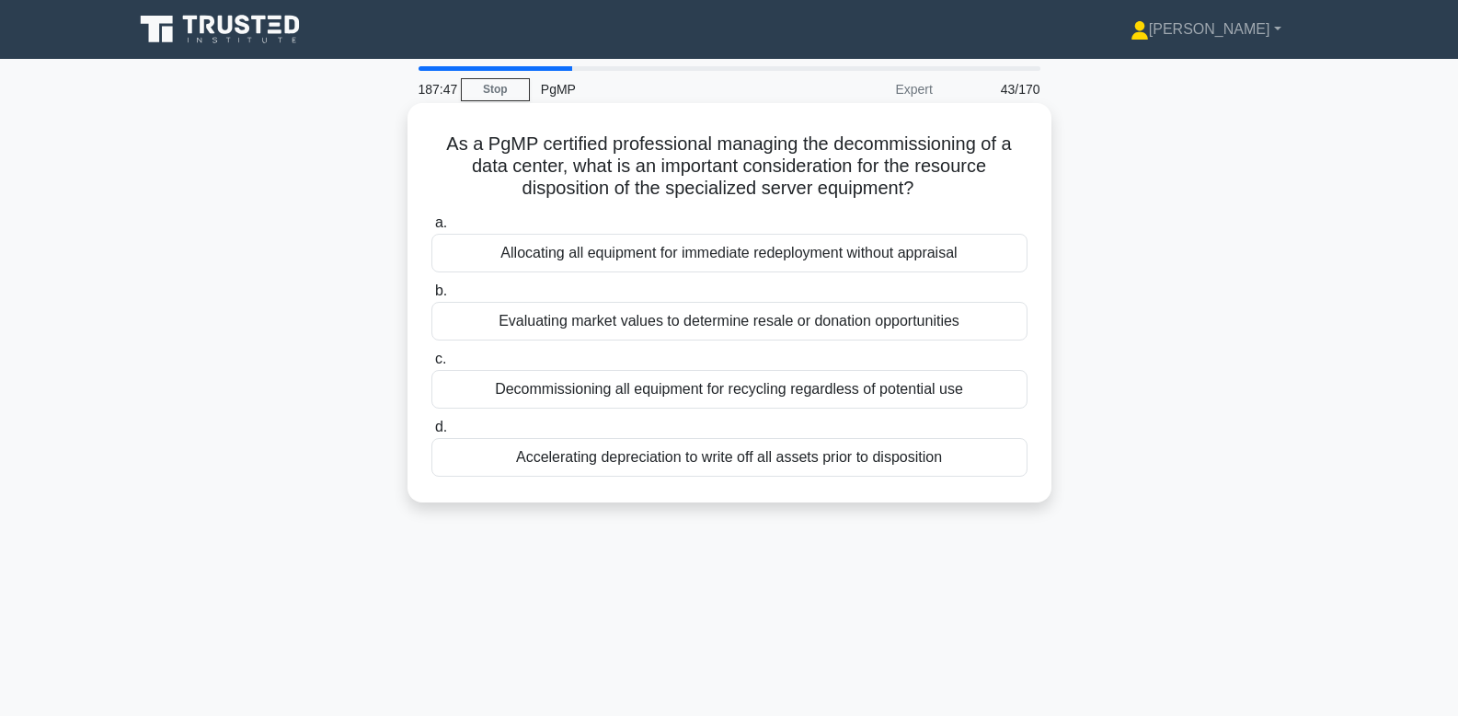
drag, startPoint x: 857, startPoint y: 185, endPoint x: 408, endPoint y: 144, distance: 450.7
click at [408, 144] on div "As a PgMP certified professional managing the decommissioning of a data center,…" at bounding box center [729, 302] width 644 height 399
copy h5 "As a PgMP certified professional managing the decommissioning of a data center,…"
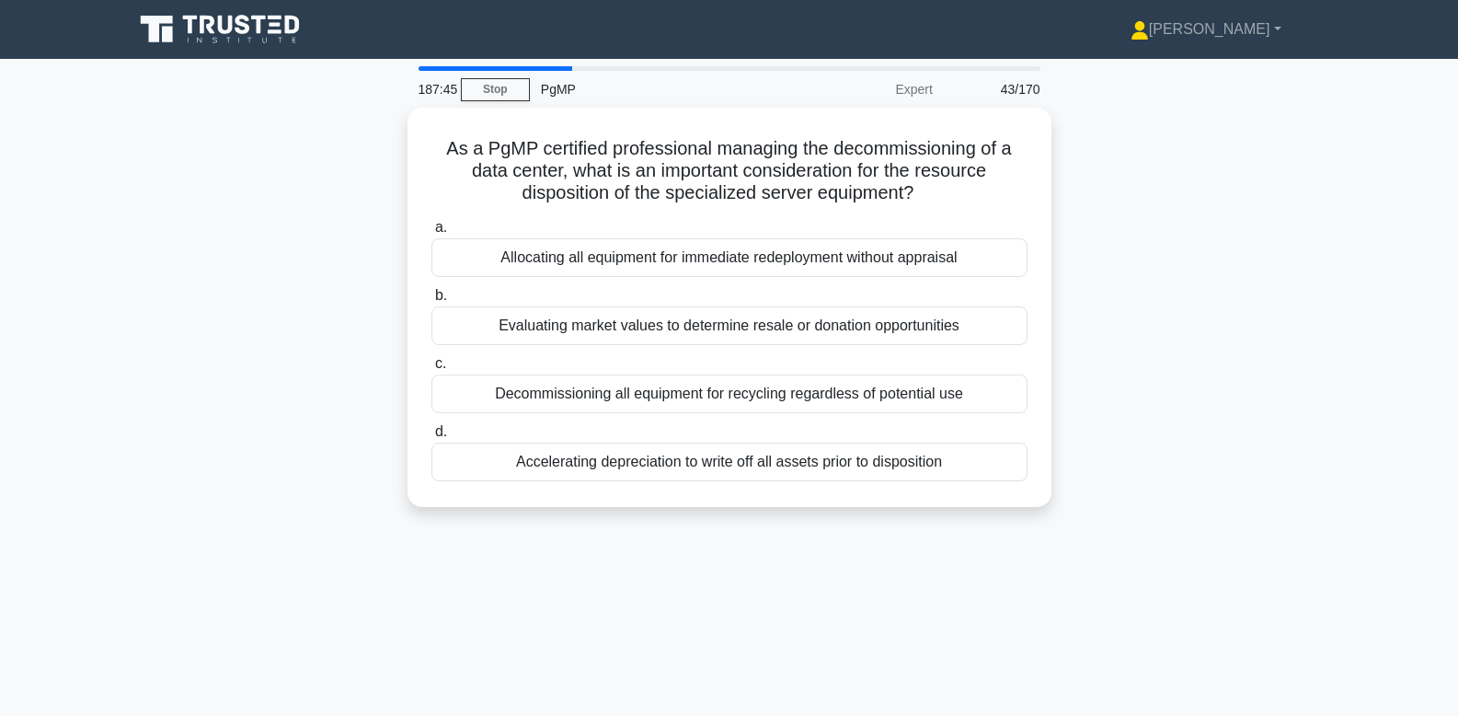
click at [1083, 451] on div "As a PgMP certified professional managing the decommissioning of a data center,…" at bounding box center [729, 318] width 1214 height 421
click at [1083, 289] on div "As a PgMP certified professional managing the decommissioning of a data center,…" at bounding box center [729, 318] width 1214 height 421
click at [1083, 259] on div "As a PgMP certified professional managing the decommissioning of a data center,…" at bounding box center [729, 318] width 1214 height 421
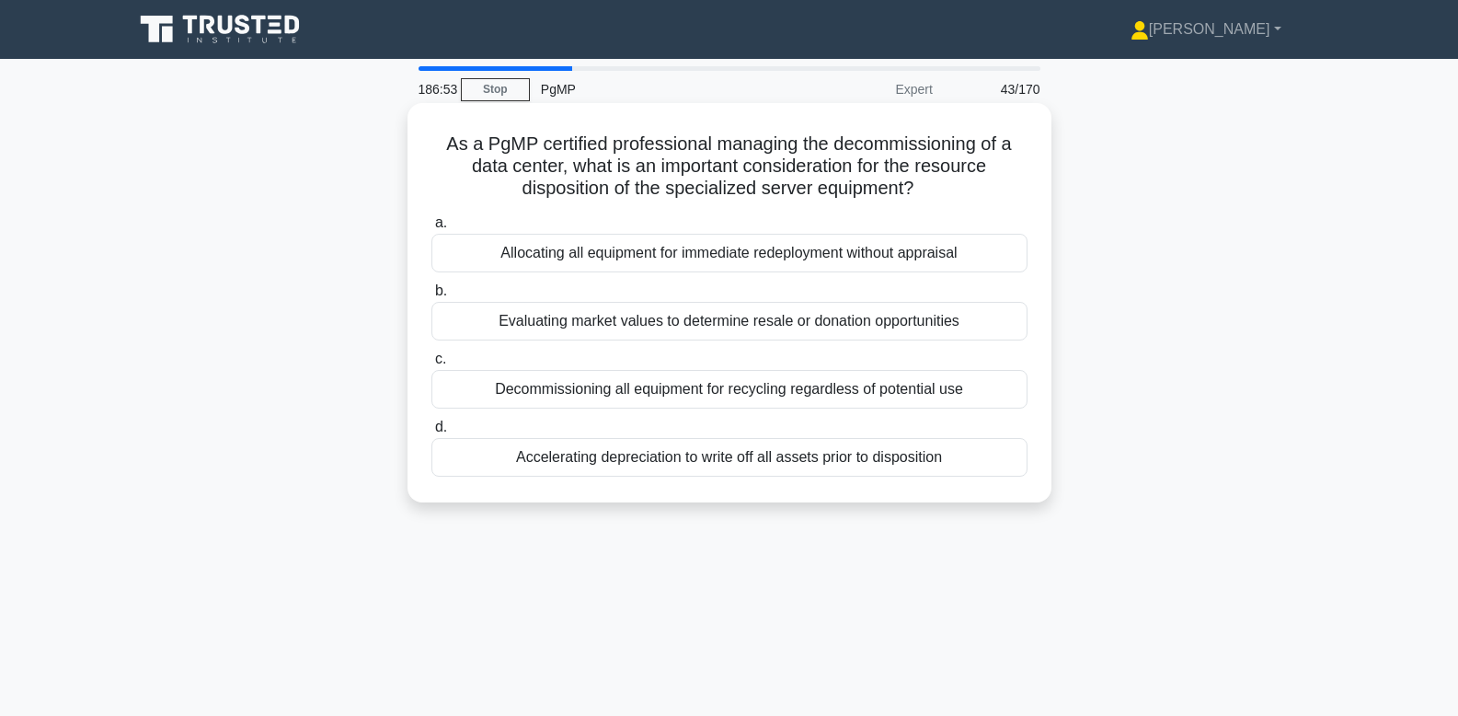
click at [1048, 330] on div "As a PgMP certified professional managing the decommissioning of a data center,…" at bounding box center [729, 302] width 644 height 399
click at [940, 326] on div "Evaluating market values to determine resale or donation opportunities" at bounding box center [729, 321] width 596 height 39
click at [431, 297] on input "b. Evaluating market values to determine resale or donation opportunities" at bounding box center [431, 291] width 0 height 12
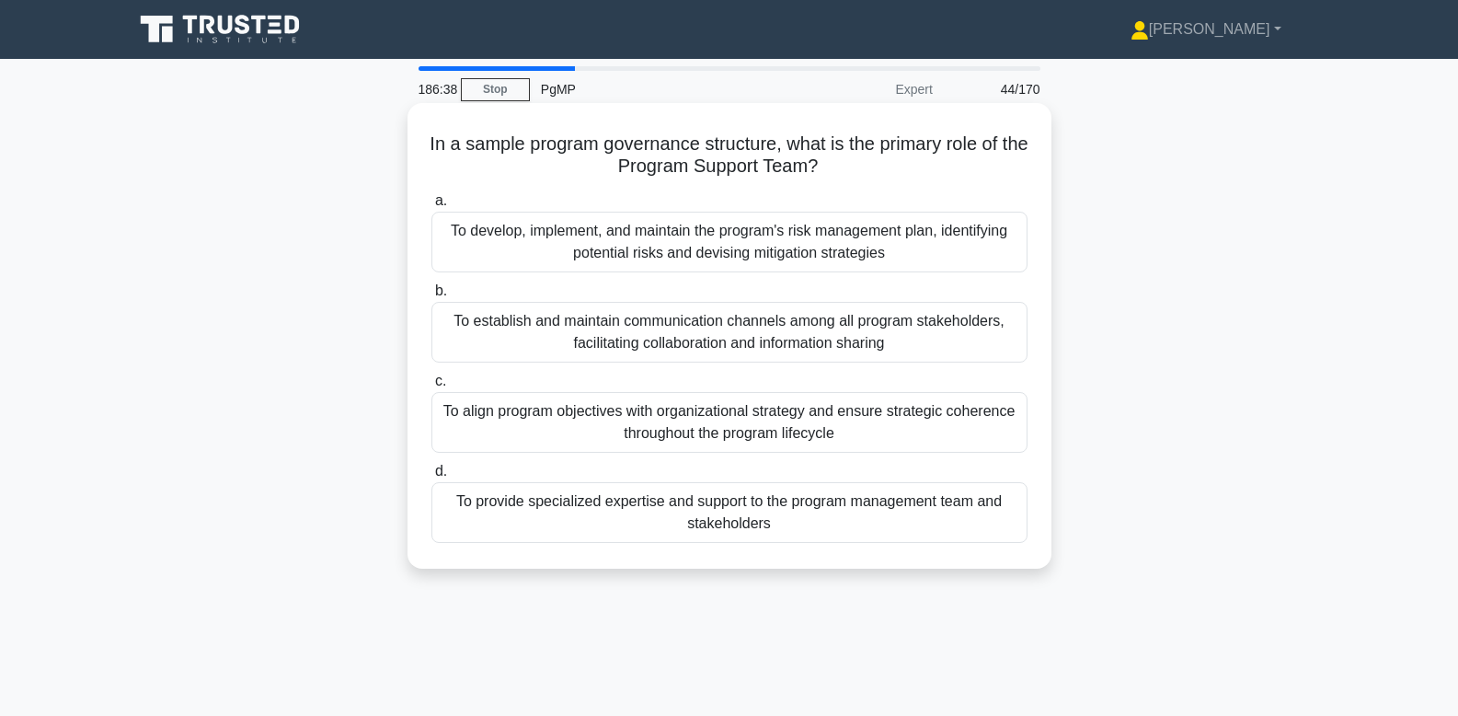
drag, startPoint x: 573, startPoint y: 144, endPoint x: 891, endPoint y: 163, distance: 318.8
click at [891, 163] on h5 "In a sample program governance structure, what is the primary role of the Progr…" at bounding box center [730, 155] width 600 height 46
click at [725, 168] on h5 "In a sample program governance structure, what is the primary role of the Progr…" at bounding box center [730, 155] width 600 height 46
click at [989, 534] on div "To provide specialized expertise and support to the program management team and…" at bounding box center [729, 512] width 596 height 61
click at [431, 477] on input "d. To provide specialized expertise and support to the program management team …" at bounding box center [431, 471] width 0 height 12
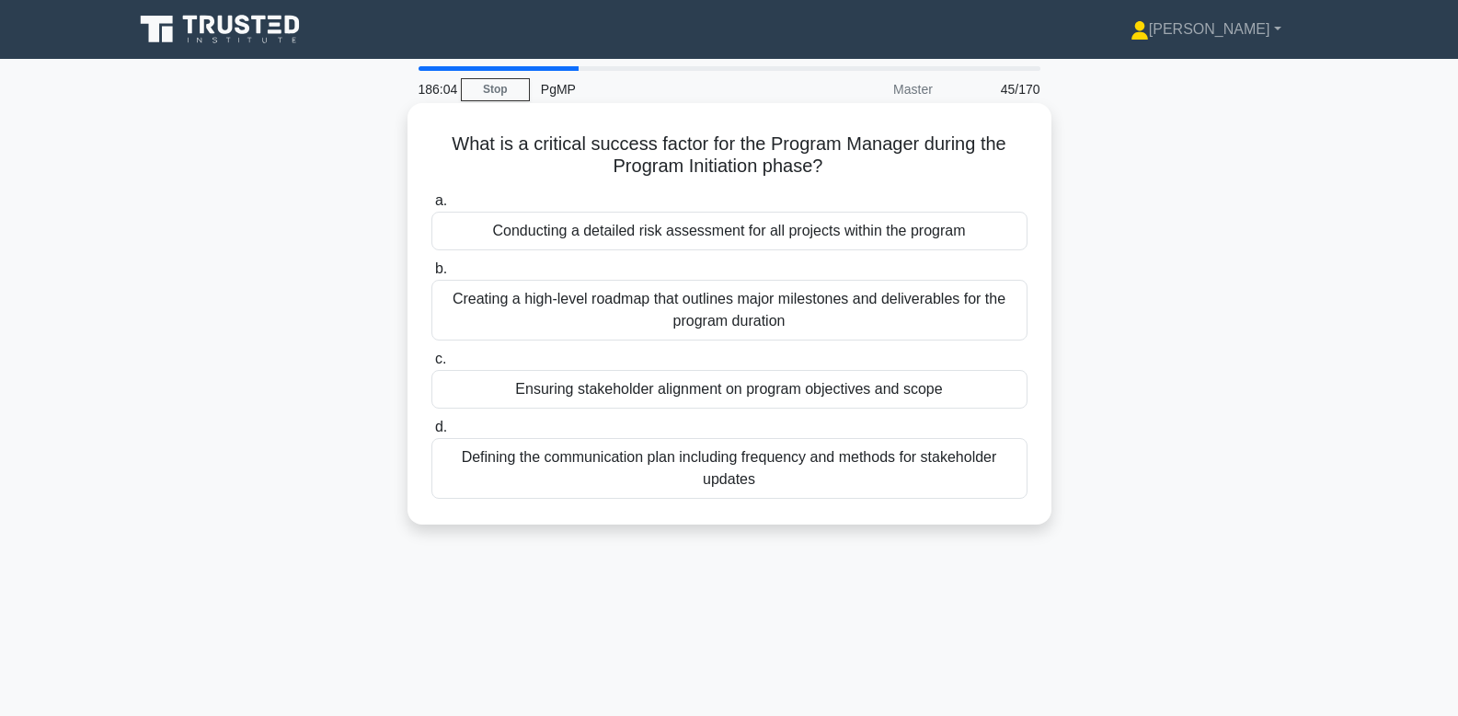
click at [966, 396] on div "Ensuring stakeholder alignment on program objectives and scope" at bounding box center [729, 389] width 596 height 39
click at [431, 365] on input "c. Ensuring stakeholder alignment on program objectives and scope" at bounding box center [431, 359] width 0 height 12
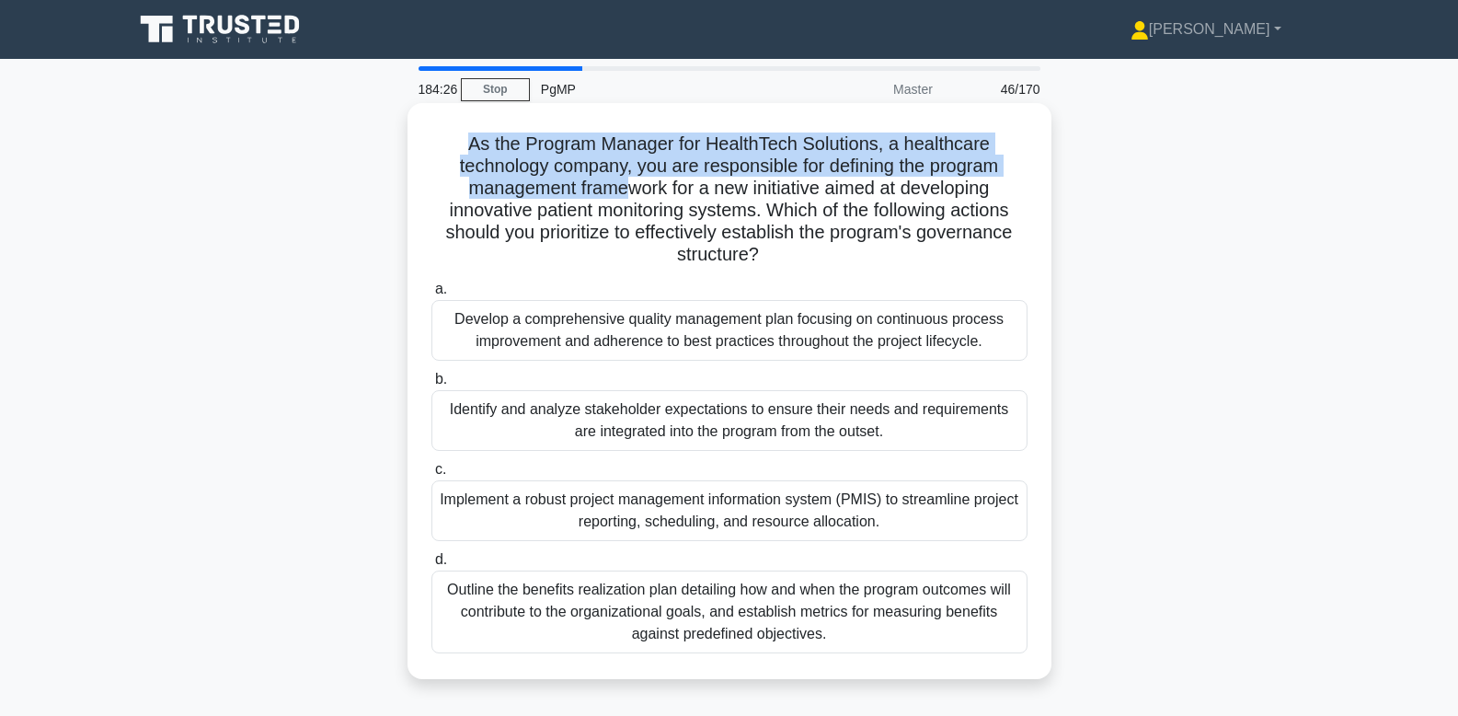
drag, startPoint x: 463, startPoint y: 139, endPoint x: 625, endPoint y: 181, distance: 167.3
click at [625, 181] on h5 "As the Program Manager for HealthTech Solutions, a healthcare technology compan…" at bounding box center [730, 199] width 600 height 134
click at [530, 173] on h5 "As the Program Manager for HealthTech Solutions, a healthcare technology compan…" at bounding box center [730, 199] width 600 height 134
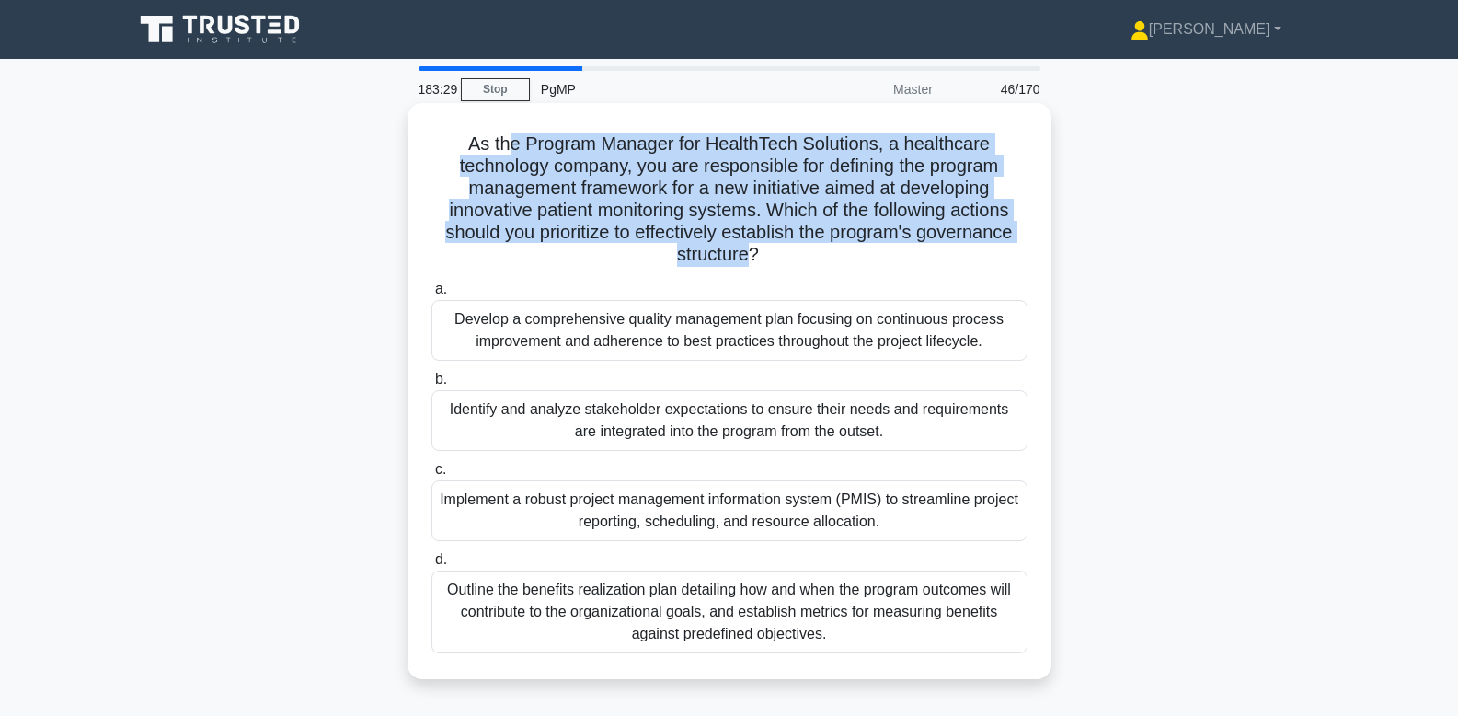
drag, startPoint x: 522, startPoint y: 142, endPoint x: 749, endPoint y: 250, distance: 251.0
click at [749, 250] on h5 "As the Program Manager for HealthTech Solutions, a healthcare technology compan…" at bounding box center [730, 199] width 600 height 134
click at [747, 227] on h5 "As the Program Manager for HealthTech Solutions, a healthcare technology compan…" at bounding box center [730, 199] width 600 height 134
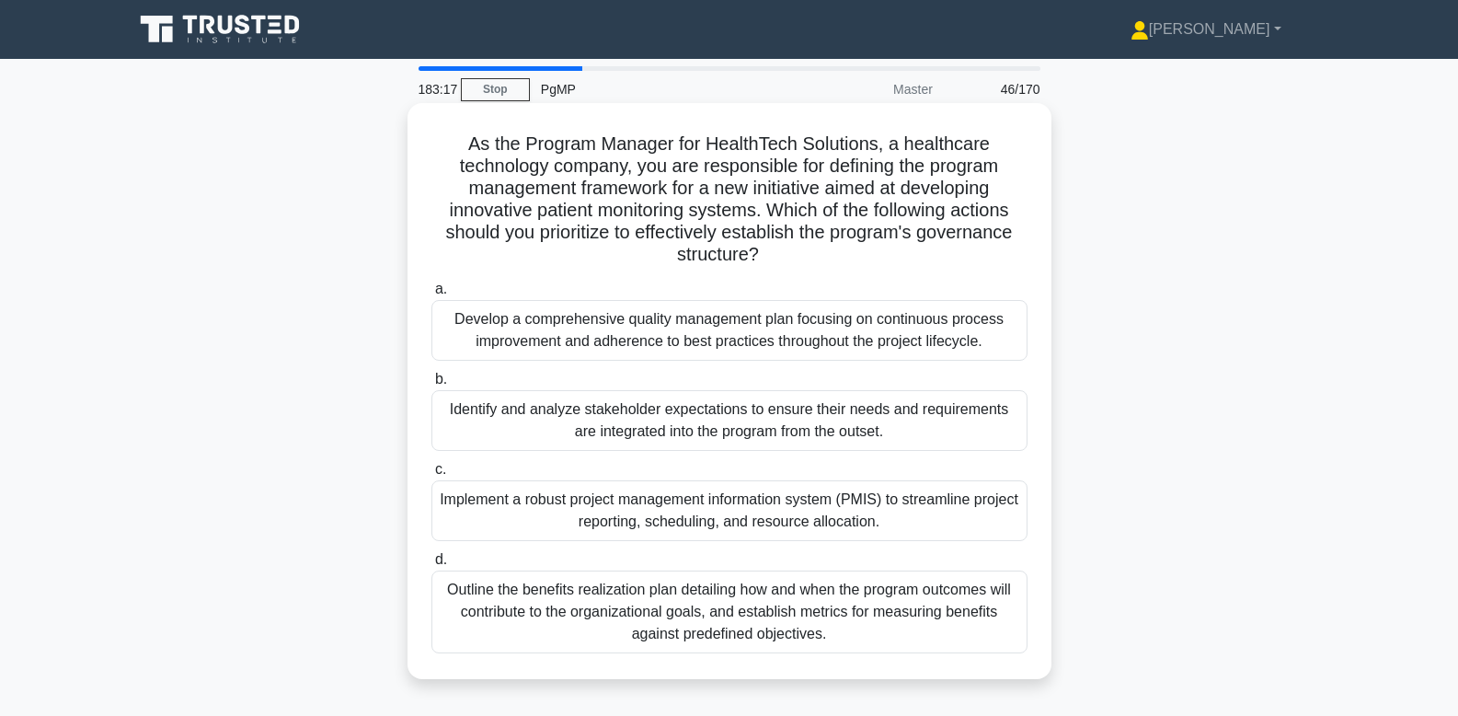
drag, startPoint x: 624, startPoint y: 238, endPoint x: 471, endPoint y: 141, distance: 181.2
click at [471, 141] on h5 "As the Program Manager for HealthTech Solutions, a healthcare technology compan…" at bounding box center [730, 199] width 600 height 134
click at [640, 166] on h5 "As the Program Manager for HealthTech Solutions, a healthcare technology compan…" at bounding box center [730, 199] width 600 height 134
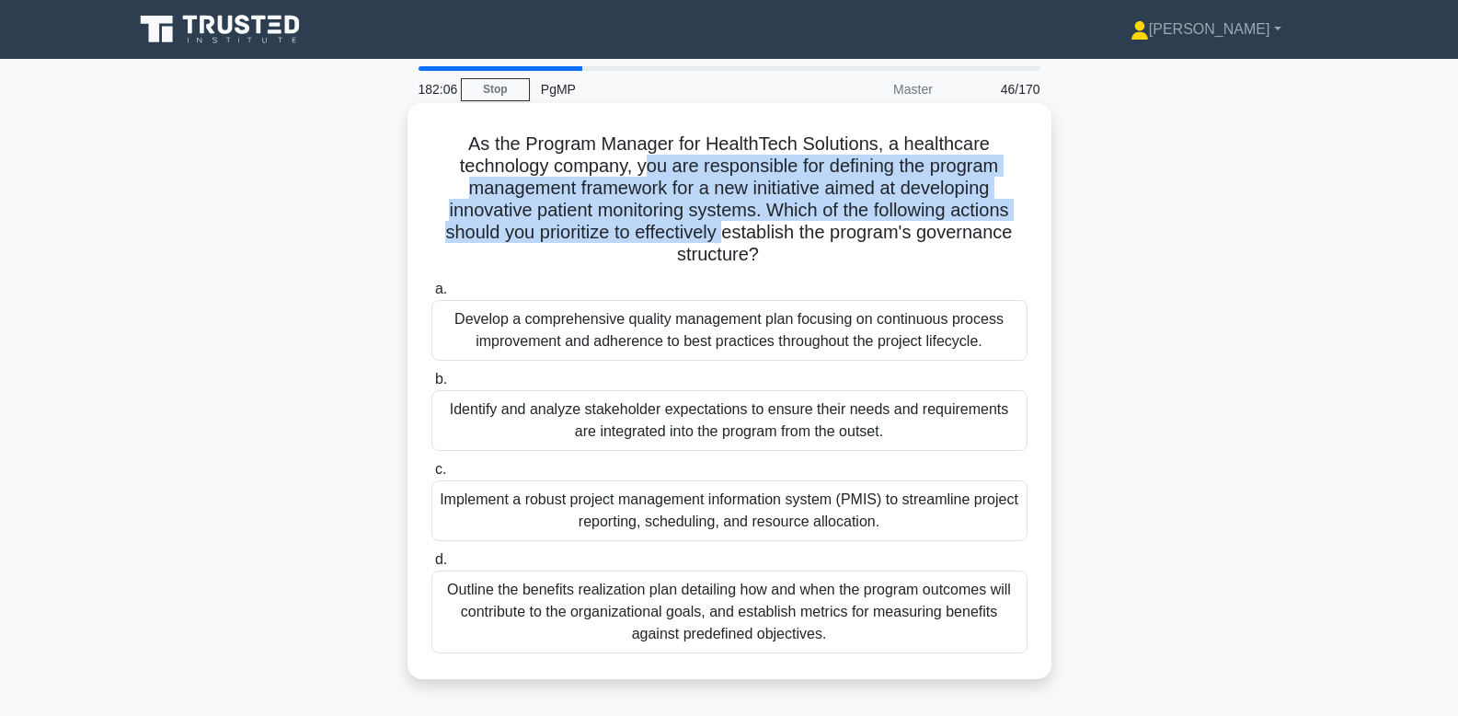
drag, startPoint x: 644, startPoint y: 165, endPoint x: 725, endPoint y: 236, distance: 108.2
click at [725, 236] on h5 "As the Program Manager for HealthTech Solutions, a healthcare technology compan…" at bounding box center [730, 199] width 600 height 134
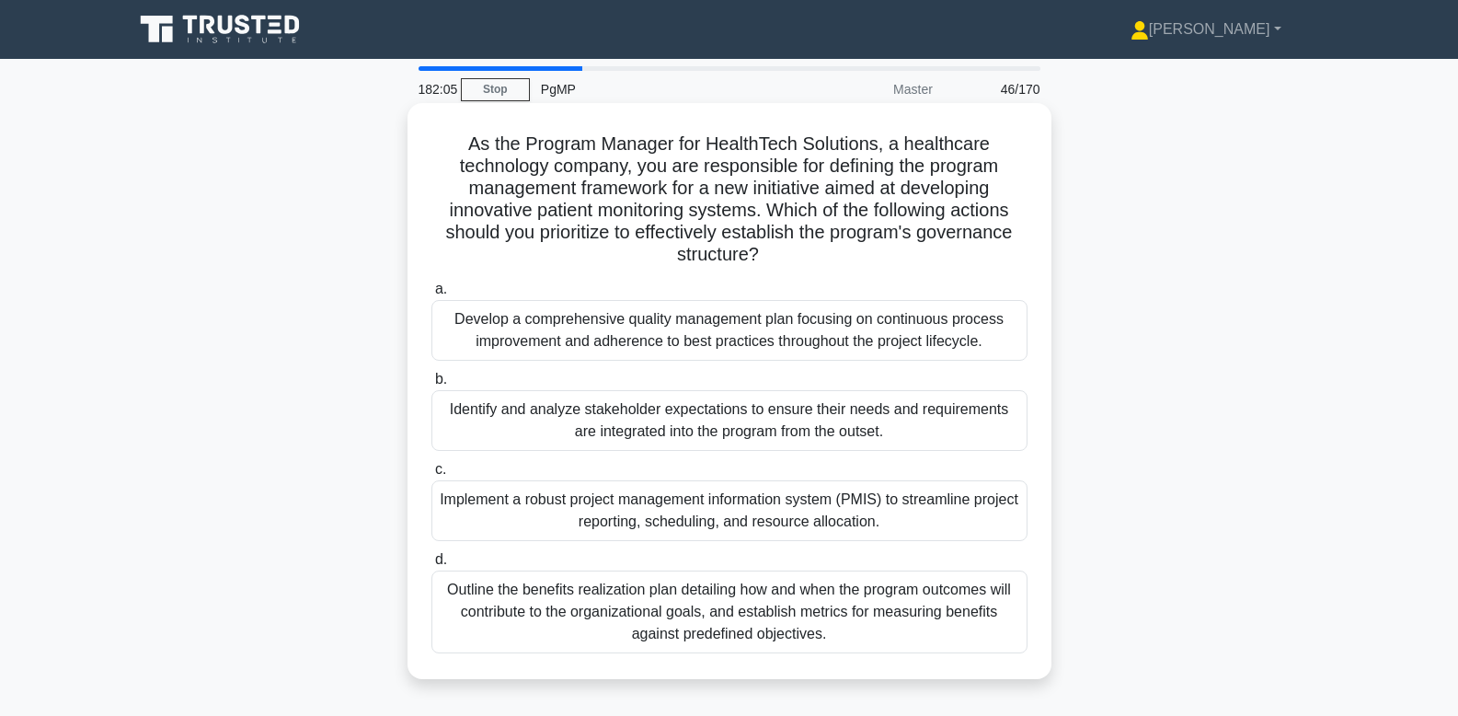
click at [784, 250] on h5 "As the Program Manager for HealthTech Solutions, a healthcare technology compan…" at bounding box center [730, 199] width 600 height 134
drag, startPoint x: 717, startPoint y: 236, endPoint x: 719, endPoint y: 253, distance: 16.8
click at [719, 253] on h5 "As the Program Manager for HealthTech Solutions, a healthcare technology compan…" at bounding box center [730, 199] width 600 height 134
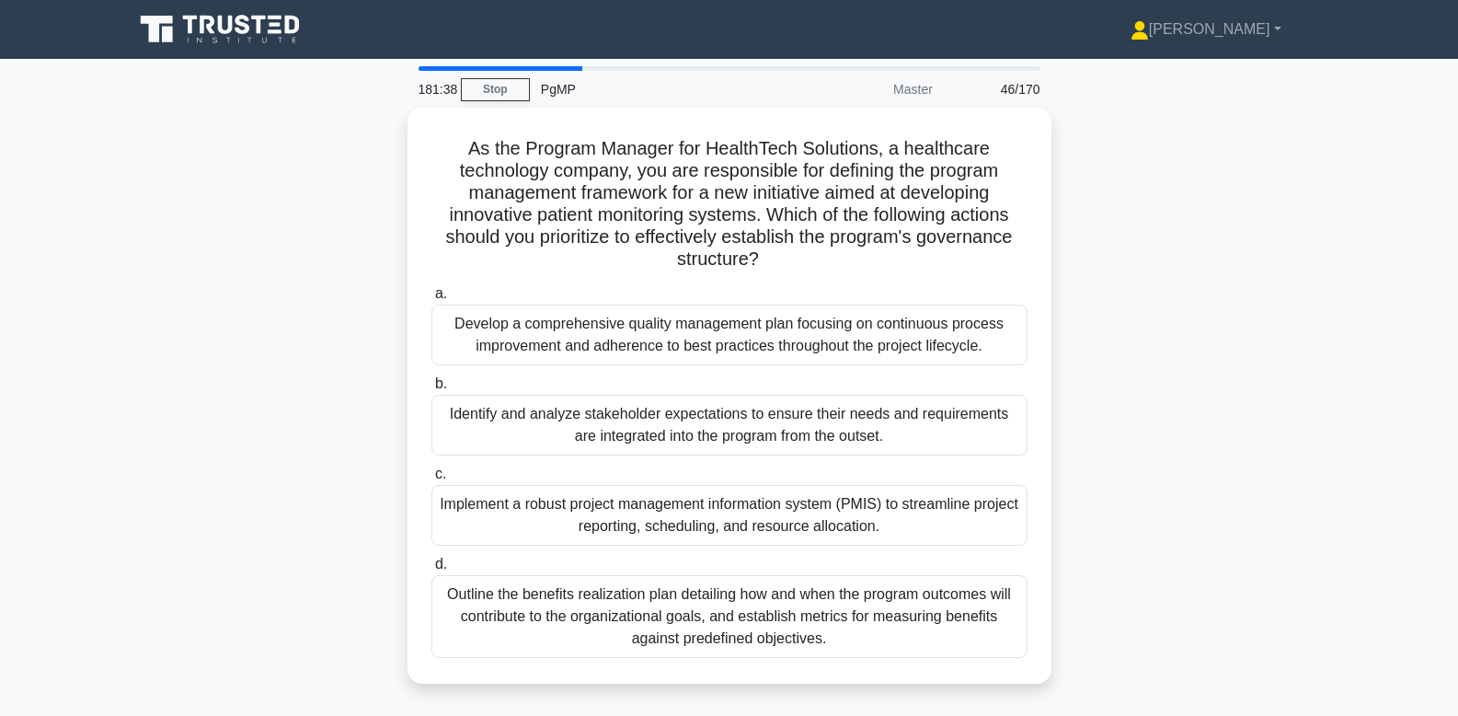
click at [1083, 451] on div "As the Program Manager for HealthTech Solutions, a healthcare technology compan…" at bounding box center [729, 407] width 1214 height 598
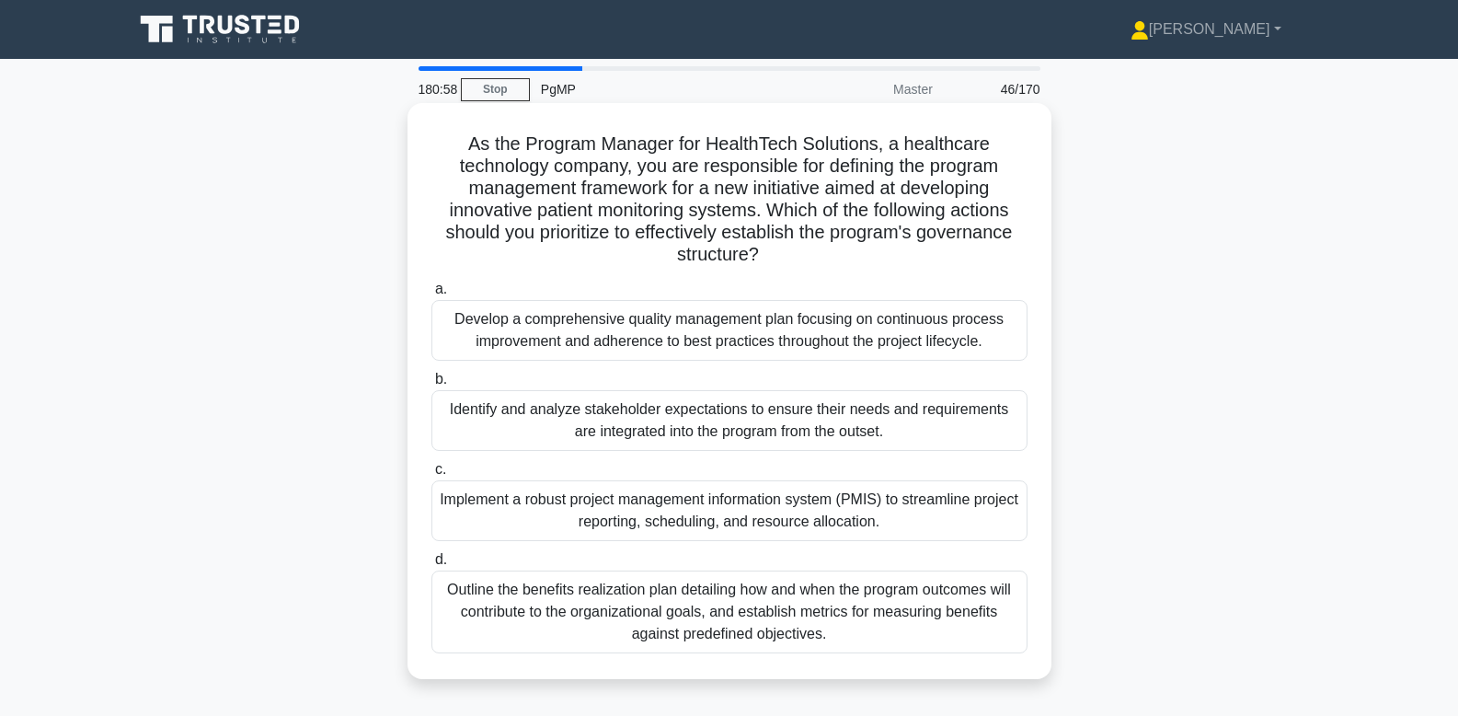
click at [984, 339] on div "Develop a comprehensive quality management plan focusing on continuous process …" at bounding box center [729, 330] width 596 height 61
click at [431, 295] on input "a. Develop a comprehensive quality management plan focusing on continuous proce…" at bounding box center [431, 289] width 0 height 12
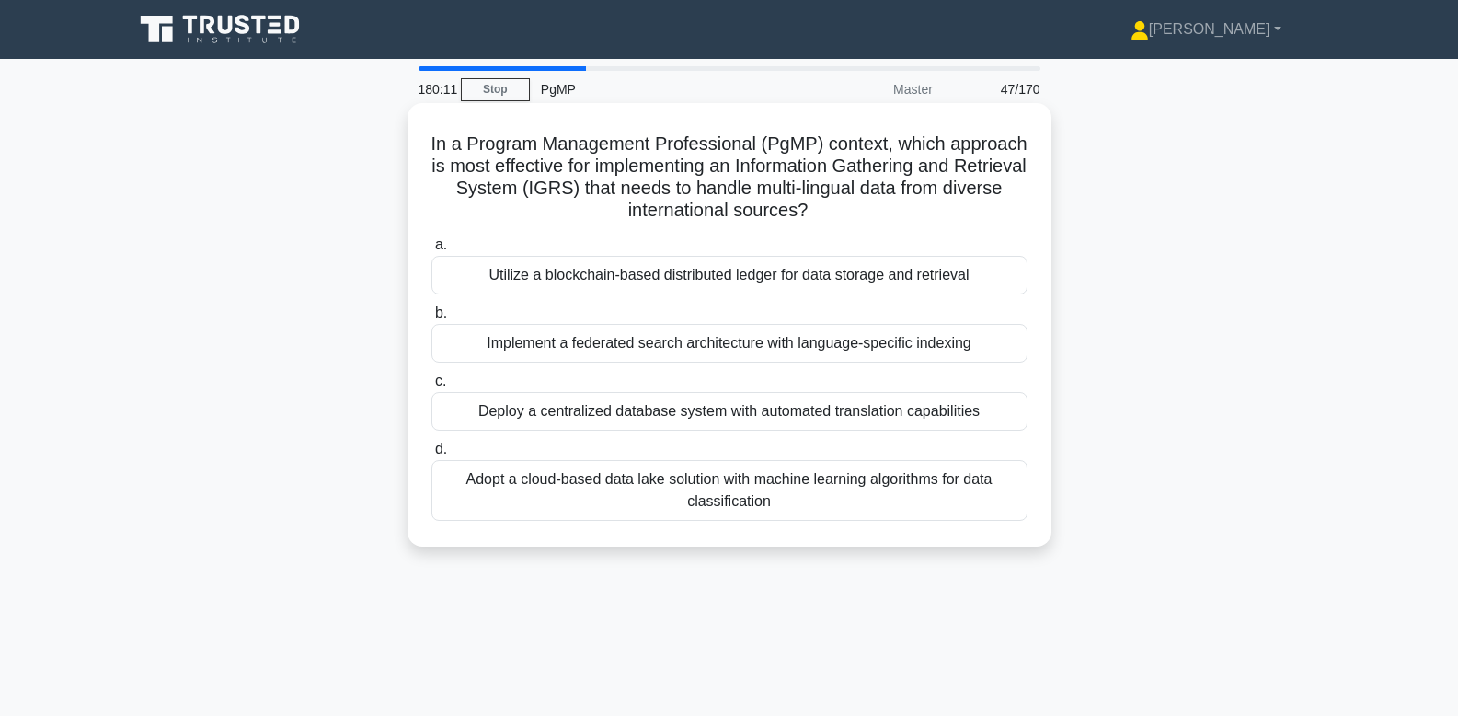
click at [901, 350] on div "Implement a federated search architecture with language-specific indexing" at bounding box center [729, 343] width 596 height 39
click at [431, 319] on input "b. Implement a federated search architecture with language-specific indexing" at bounding box center [431, 313] width 0 height 12
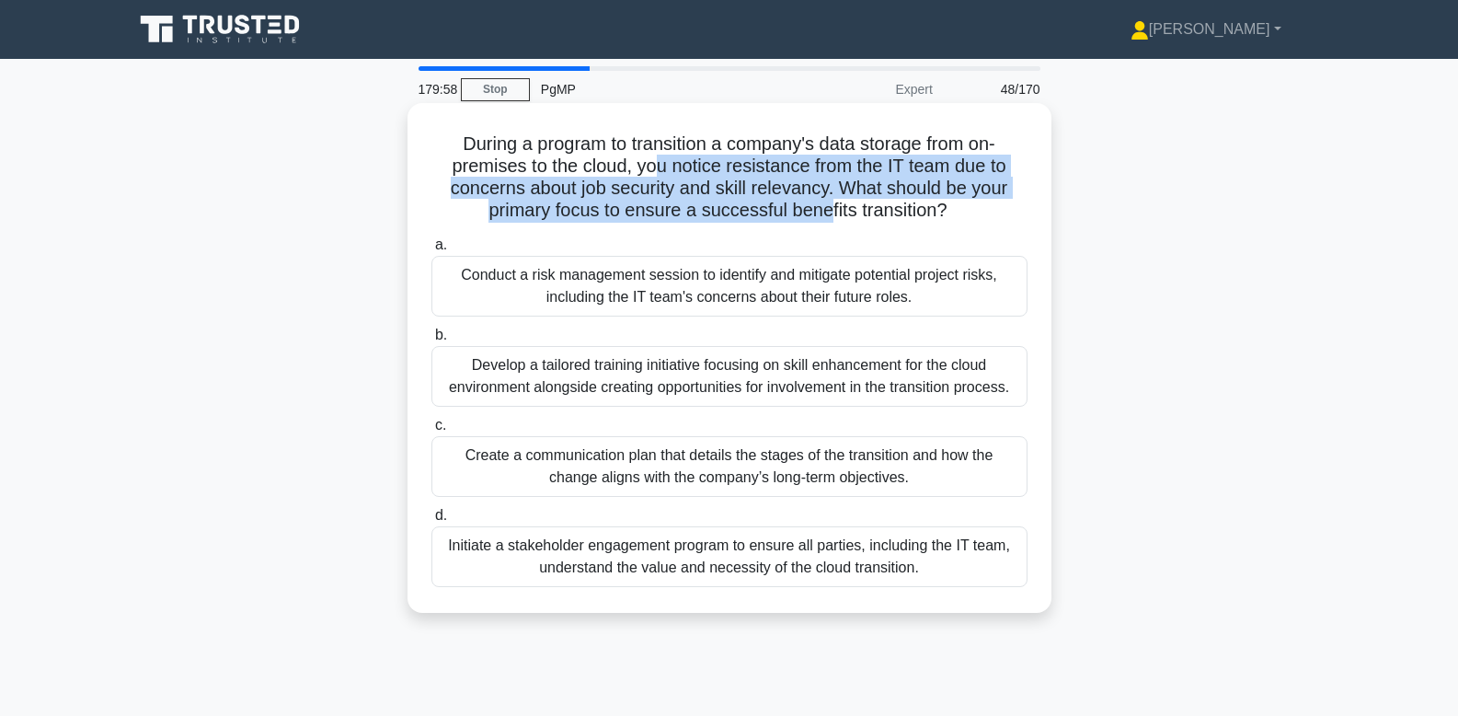
drag, startPoint x: 684, startPoint y: 167, endPoint x: 829, endPoint y: 201, distance: 148.4
click at [829, 201] on h5 "During a program to transition a company's data storage from on-premises to the…" at bounding box center [730, 177] width 600 height 90
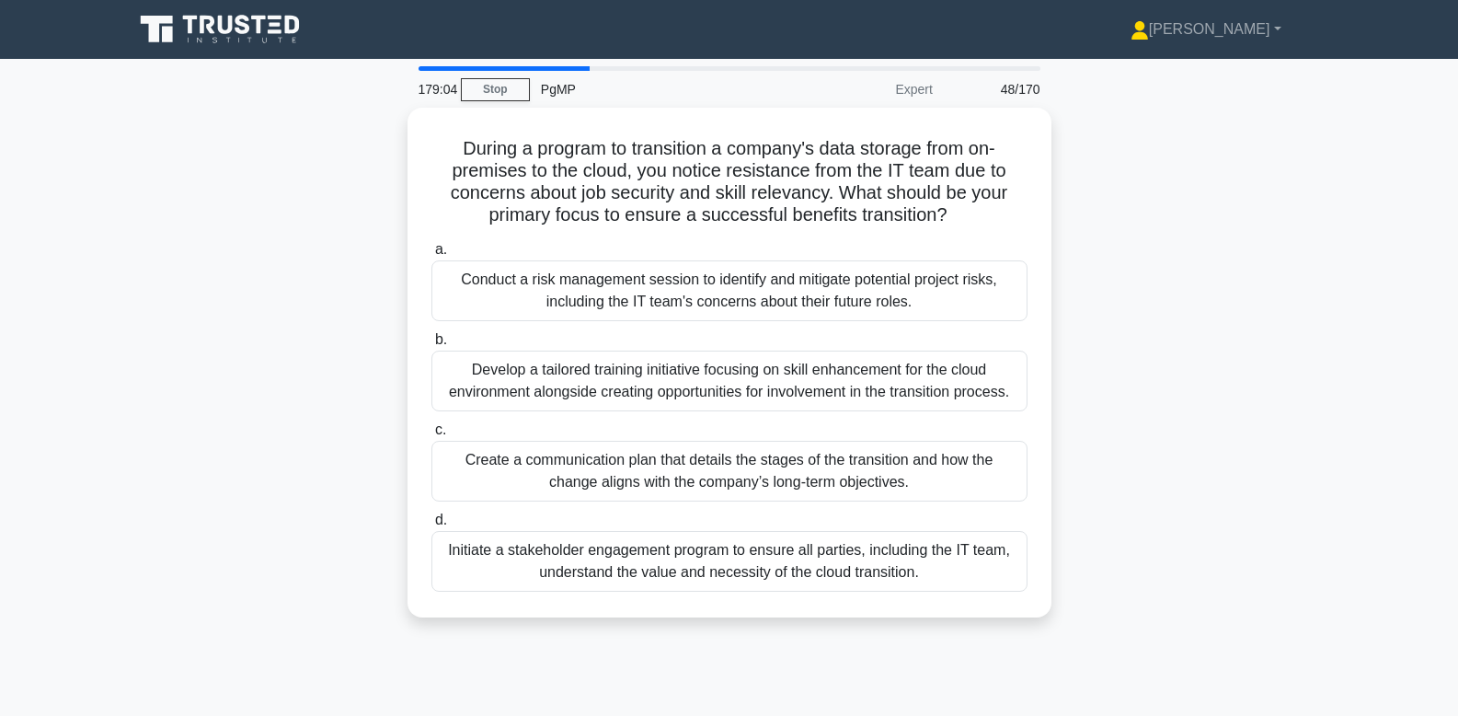
scroll to position [27, 0]
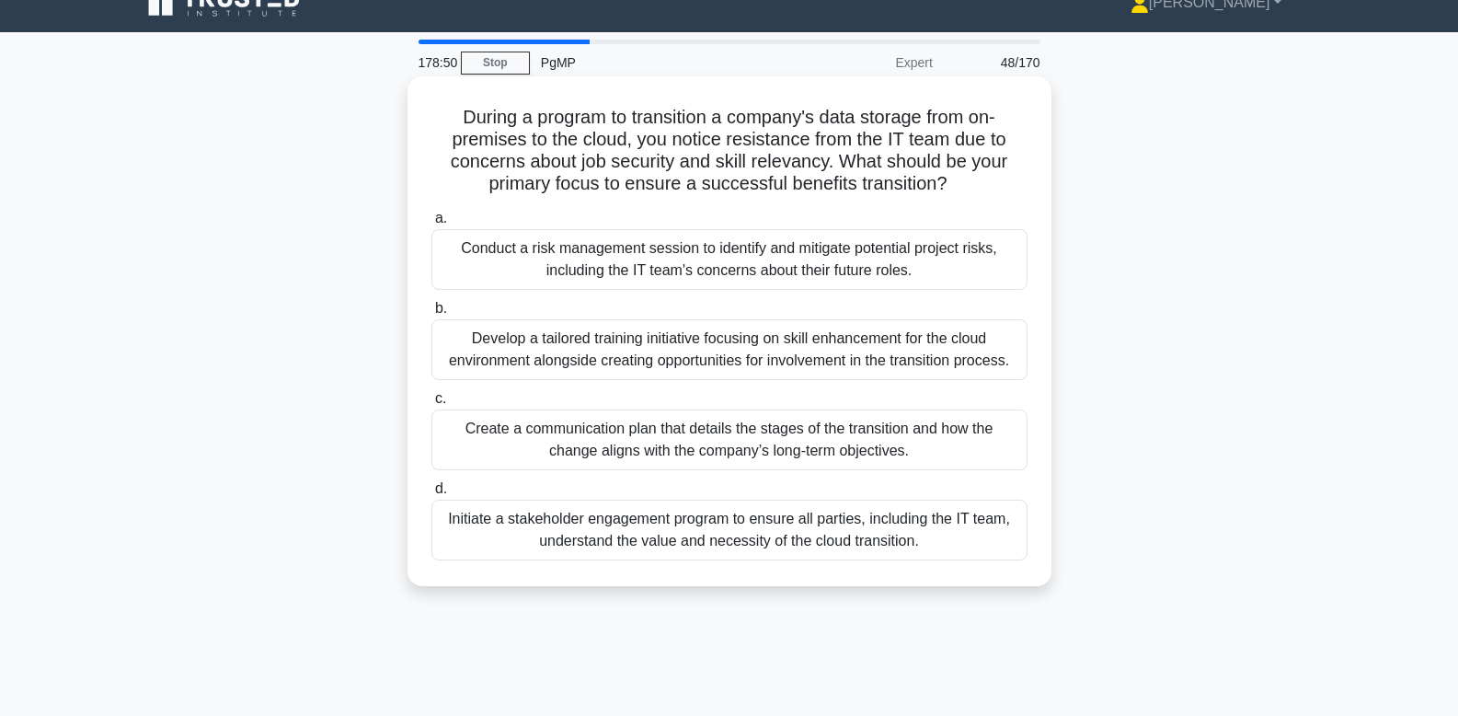
click at [502, 347] on div "Develop a tailored training initiative focusing on skill enhancement for the cl…" at bounding box center [729, 349] width 596 height 61
click at [431, 315] on input "b. Develop a tailored training initiative focusing on skill enhancement for the…" at bounding box center [431, 309] width 0 height 12
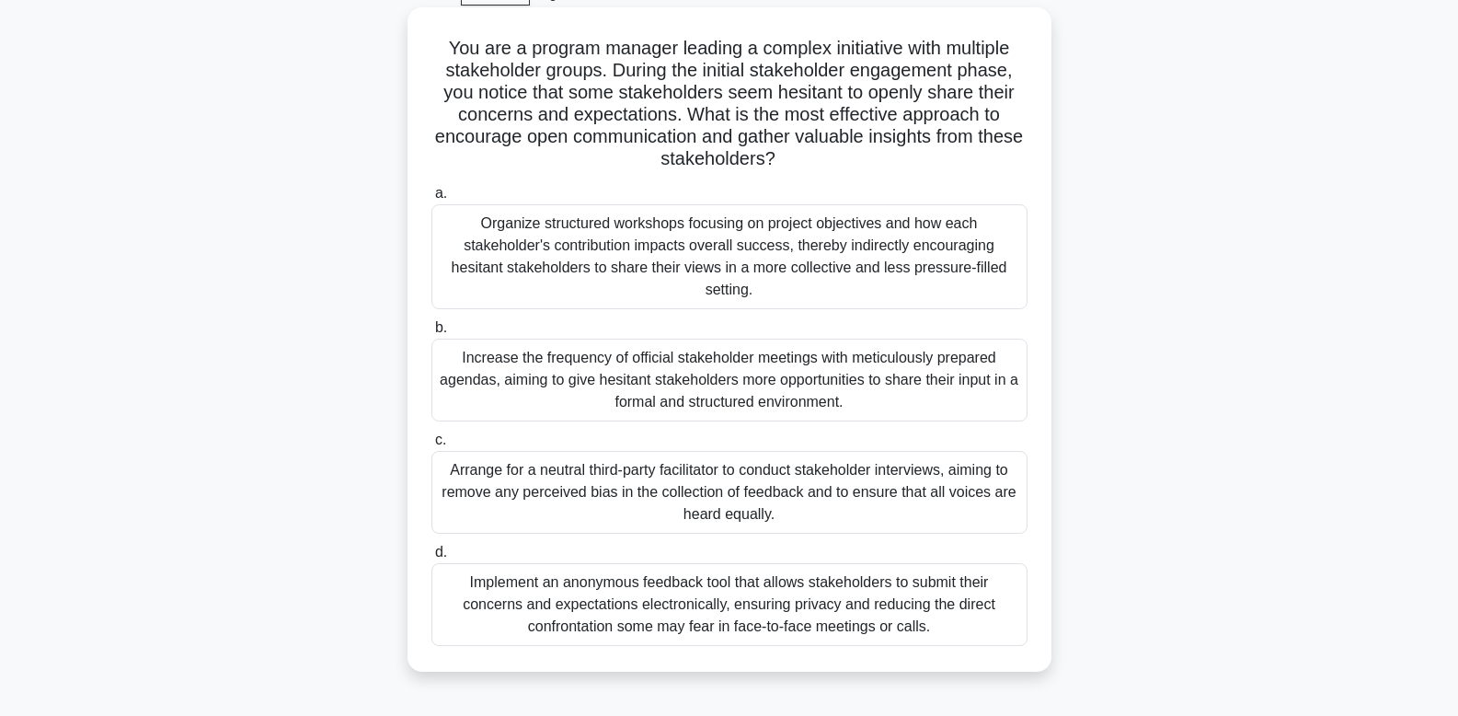
scroll to position [58, 0]
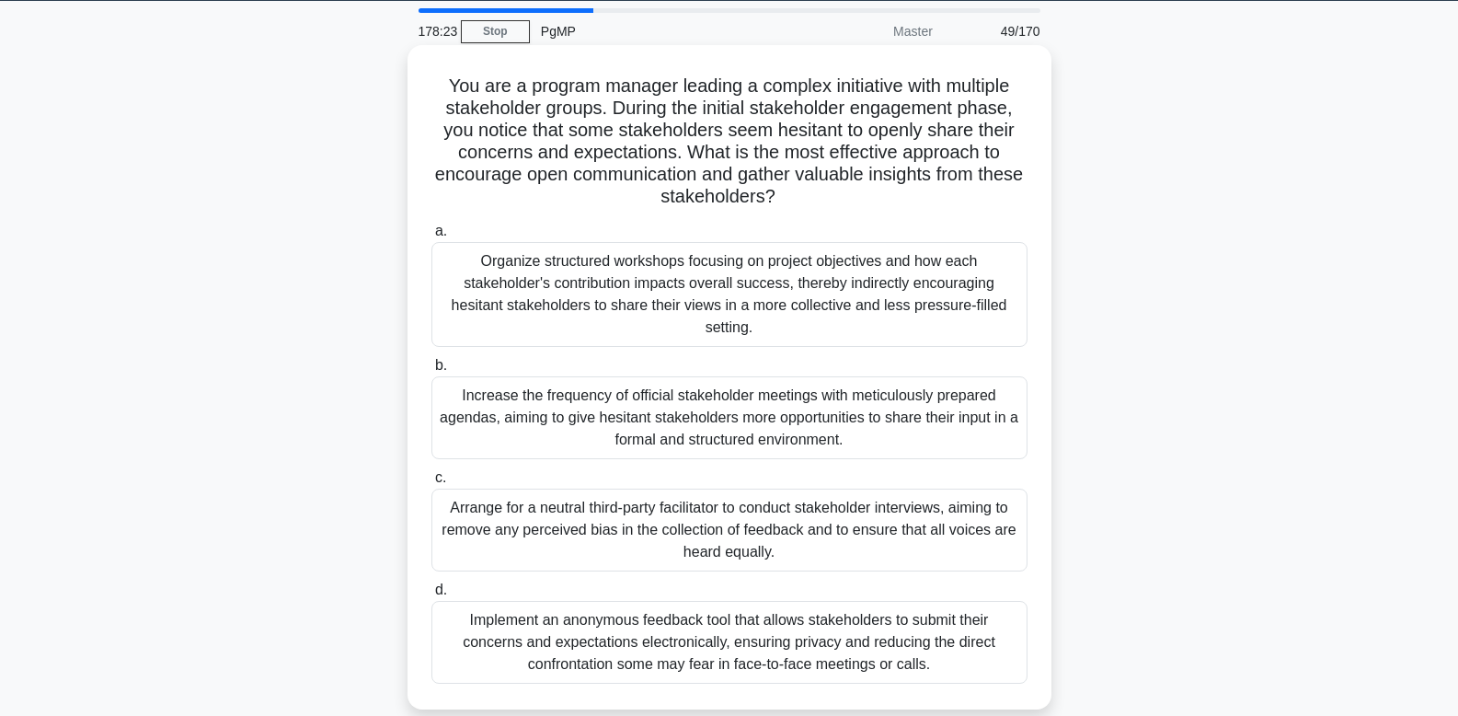
click at [644, 302] on div "Organize structured workshops focusing on project objectives and how each stake…" at bounding box center [729, 294] width 596 height 105
click at [431, 237] on input "a. Organize structured workshops focusing on project objectives and how each st…" at bounding box center [431, 231] width 0 height 12
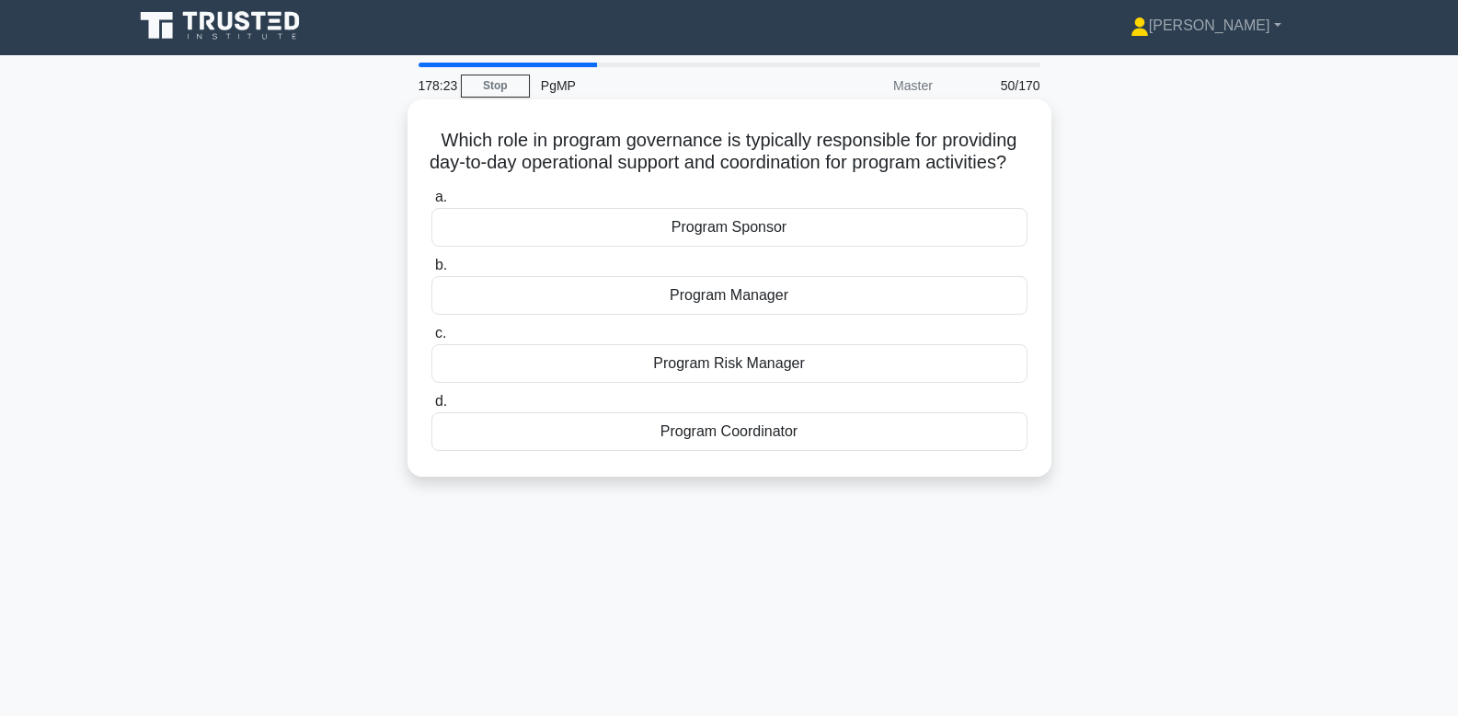
scroll to position [0, 0]
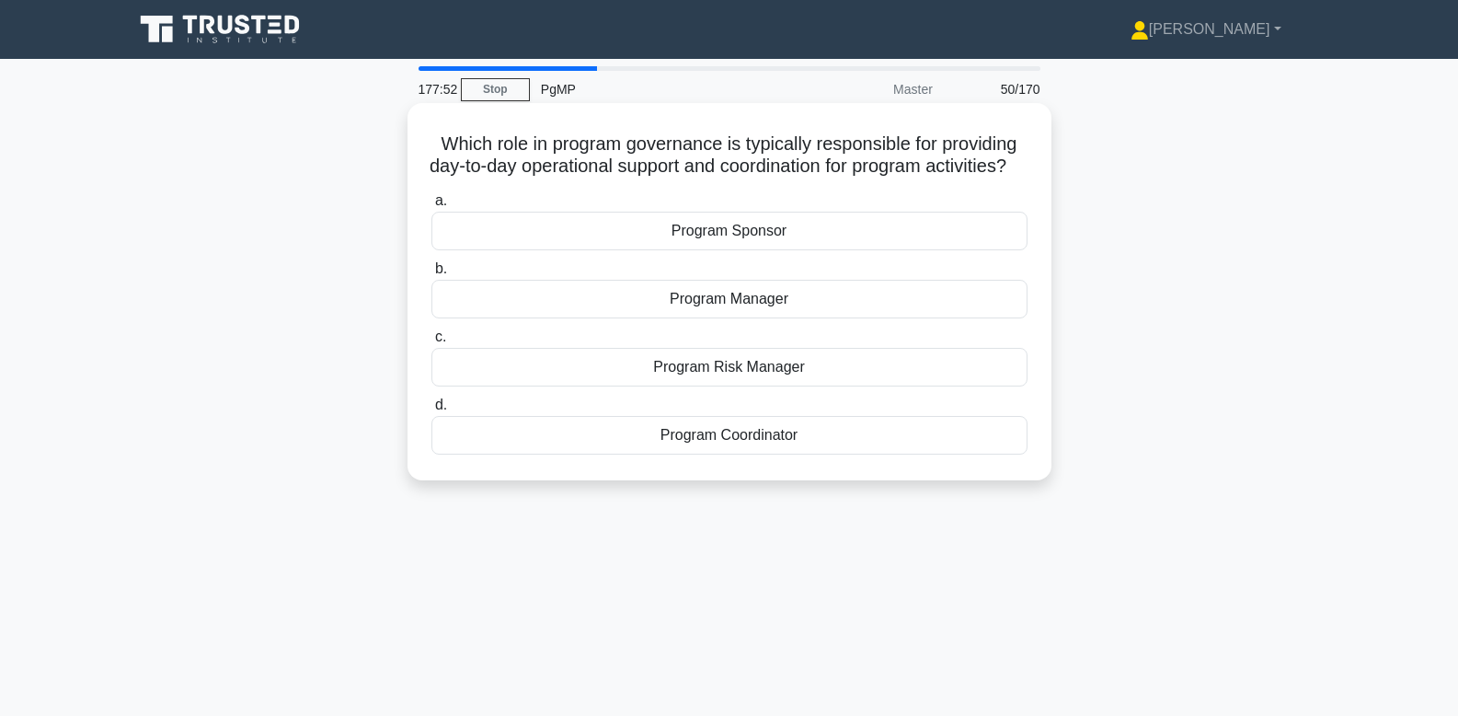
click at [785, 454] on div "Program Coordinator" at bounding box center [729, 435] width 596 height 39
click at [431, 411] on input "d. Program Coordinator" at bounding box center [431, 405] width 0 height 12
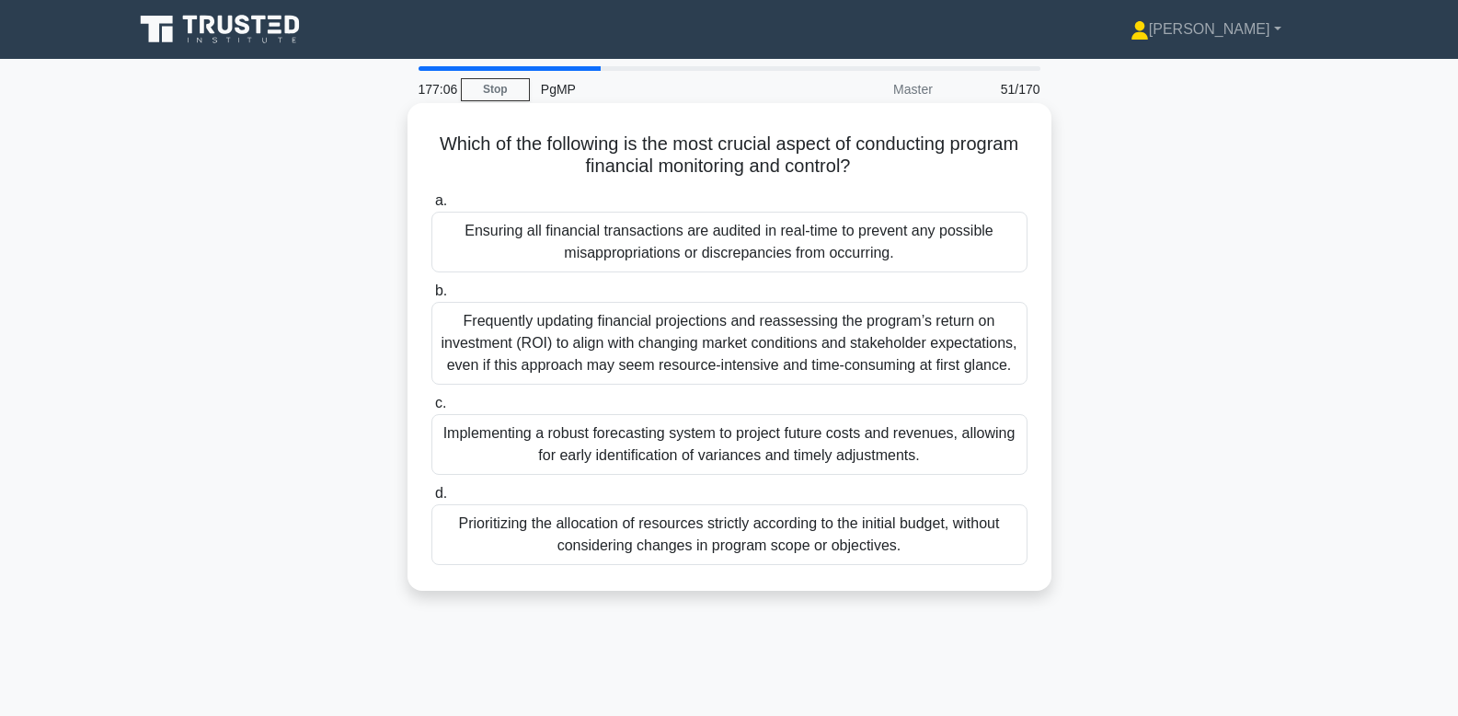
click at [917, 334] on div "Frequently updating financial projections and reassessing the program’s return …" at bounding box center [729, 343] width 596 height 83
click at [431, 297] on input "b. Frequently updating financial projections and reassessing the program’s retu…" at bounding box center [431, 291] width 0 height 12
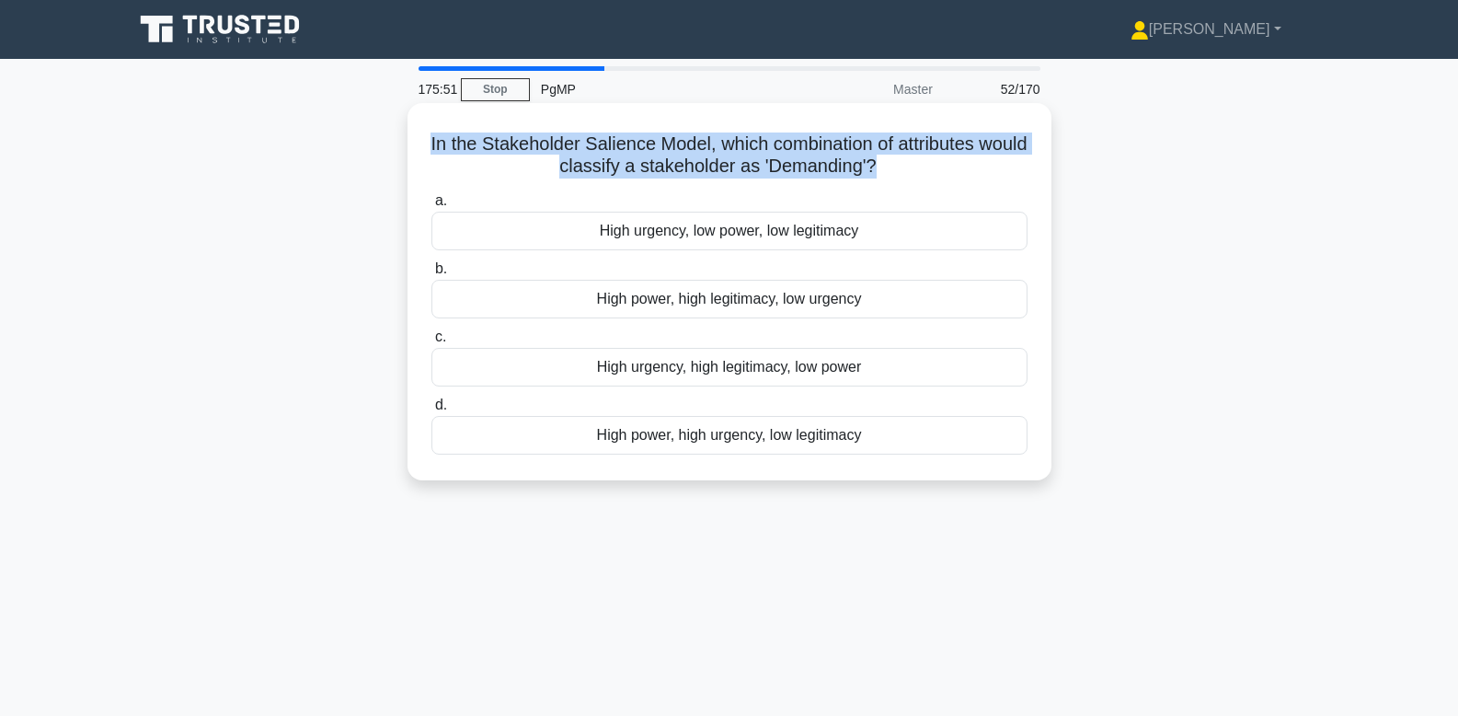
drag, startPoint x: 598, startPoint y: 166, endPoint x: 408, endPoint y: 141, distance: 191.2
click at [408, 141] on div "In the Stakeholder Salience Model, which combination of attributes would classi…" at bounding box center [729, 291] width 644 height 377
copy div "In the Stakeholder Salience Model, which combination of attributes would classi…"
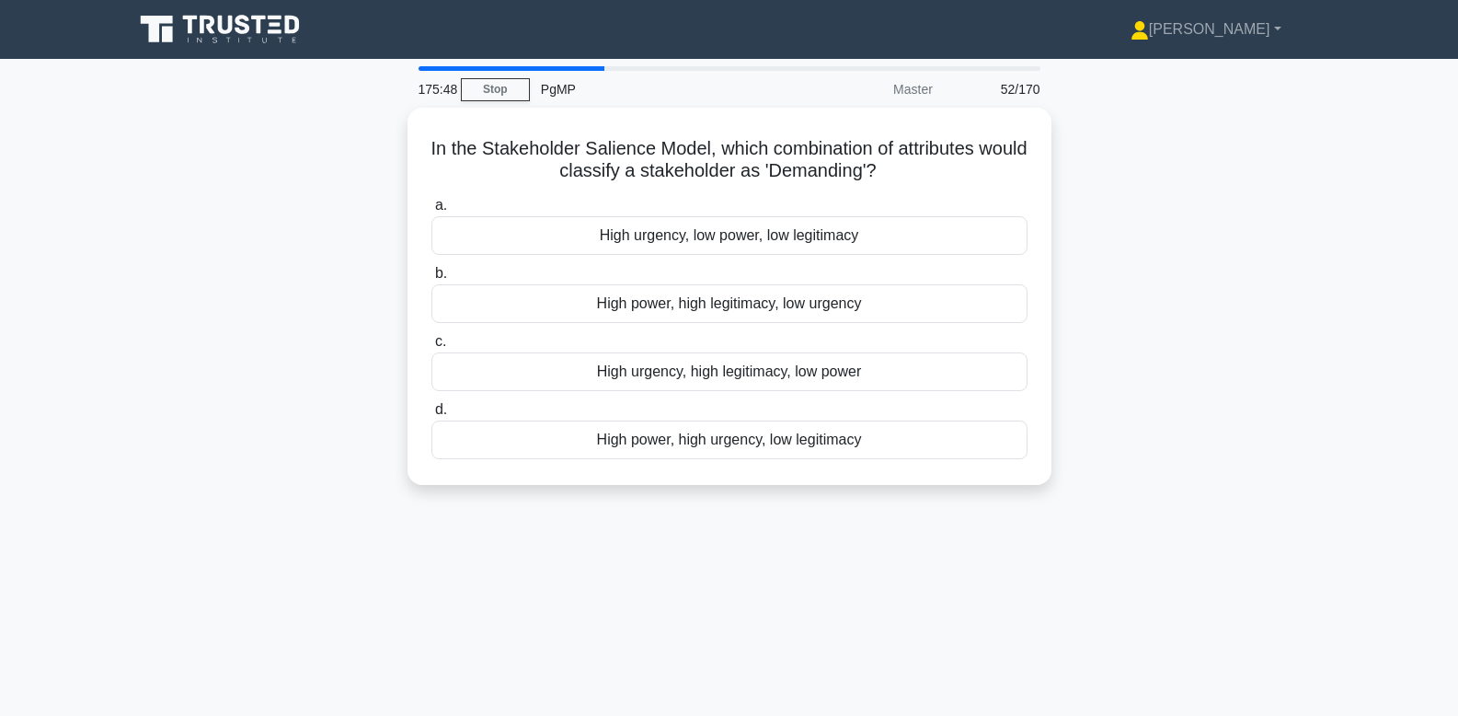
click at [1083, 348] on div "In the Stakeholder Salience Model, which combination of attributes would classi…" at bounding box center [729, 307] width 1214 height 399
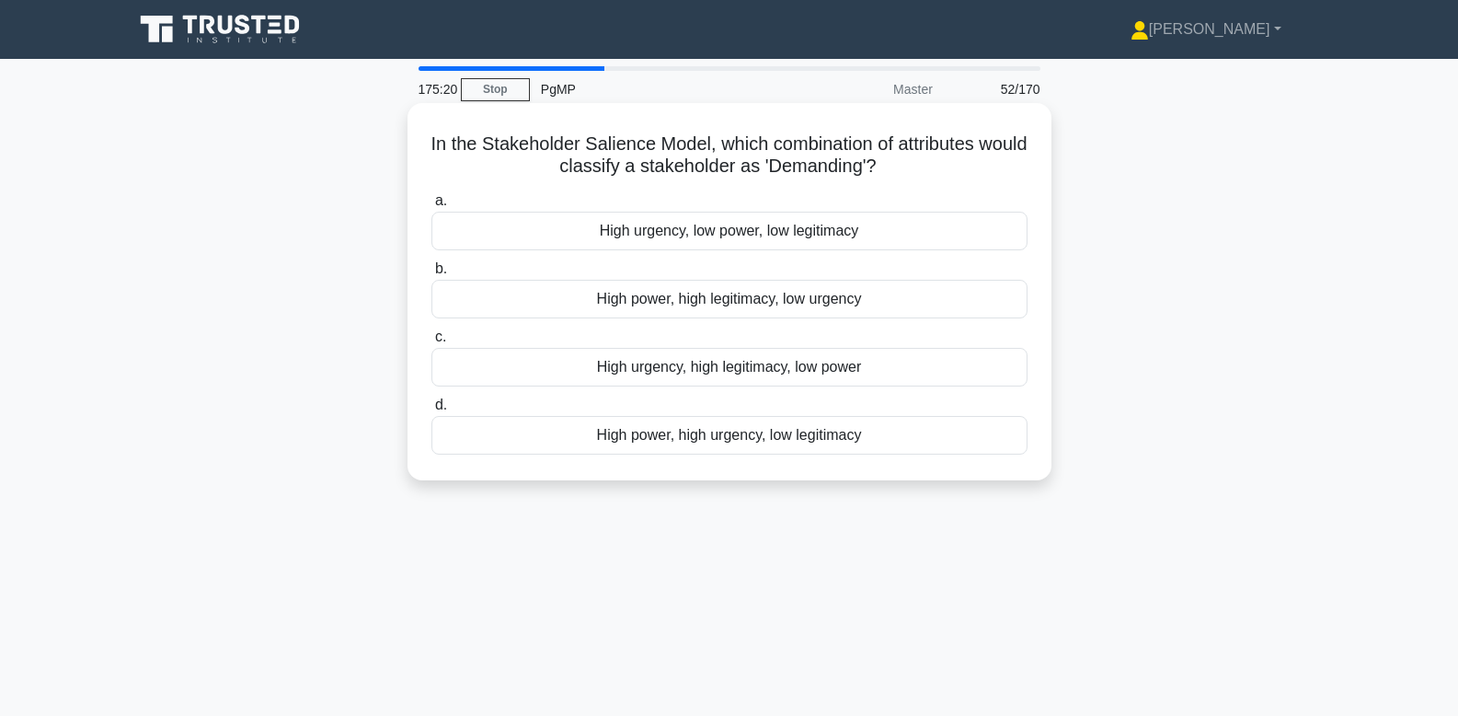
click at [815, 233] on div "High urgency, low power, low legitimacy" at bounding box center [729, 231] width 596 height 39
click at [431, 207] on input "a. High urgency, low power, low legitimacy" at bounding box center [431, 201] width 0 height 12
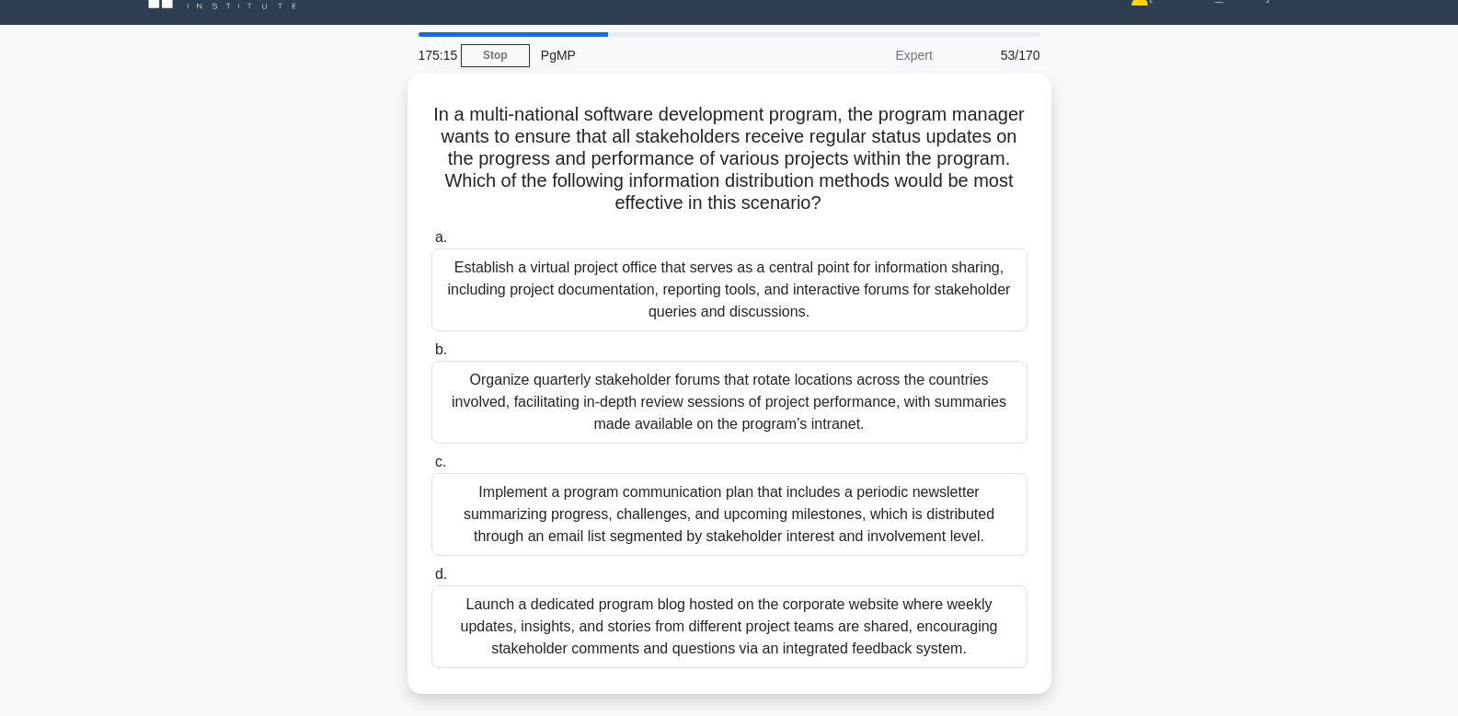
scroll to position [43, 0]
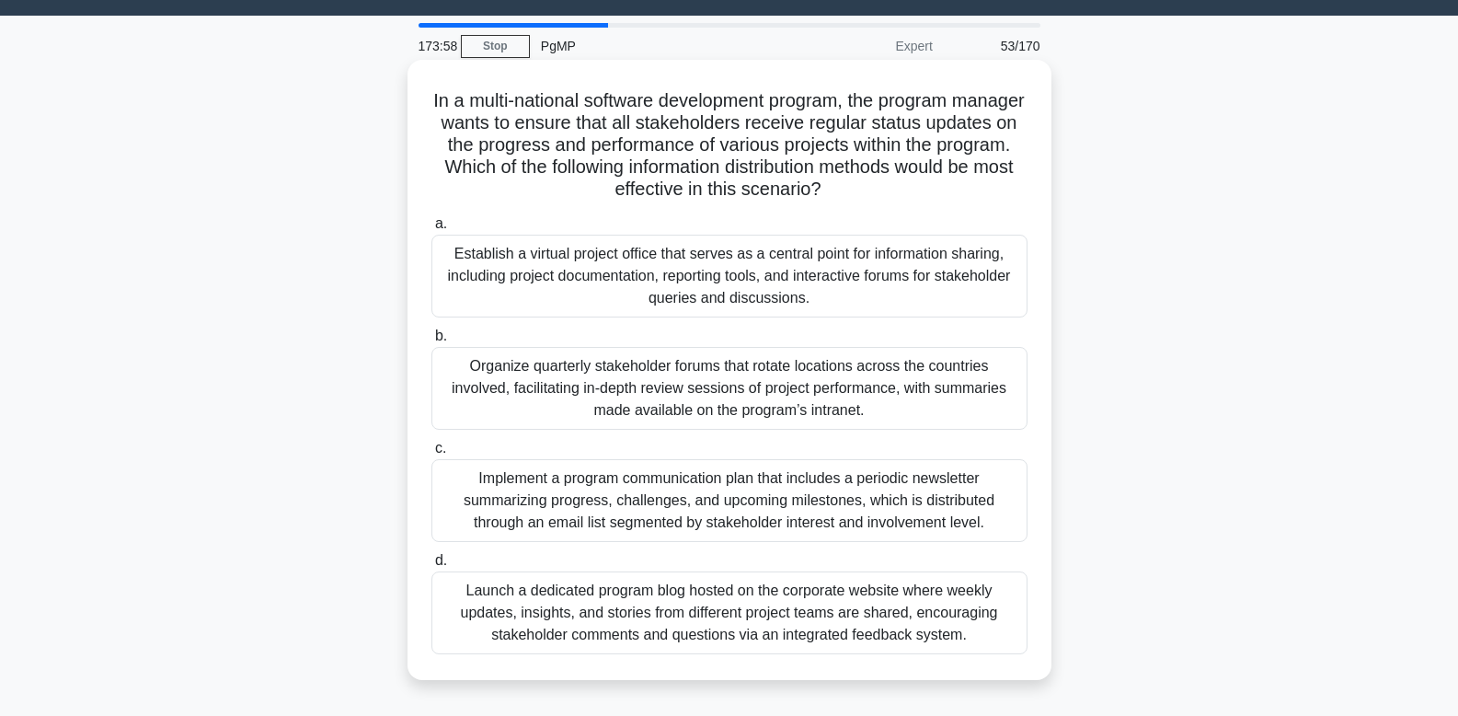
click at [826, 511] on div "Implement a program communication plan that includes a periodic newsletter summ…" at bounding box center [729, 500] width 596 height 83
click at [431, 454] on input "c. Implement a program communication plan that includes a periodic newsletter s…" at bounding box center [431, 448] width 0 height 12
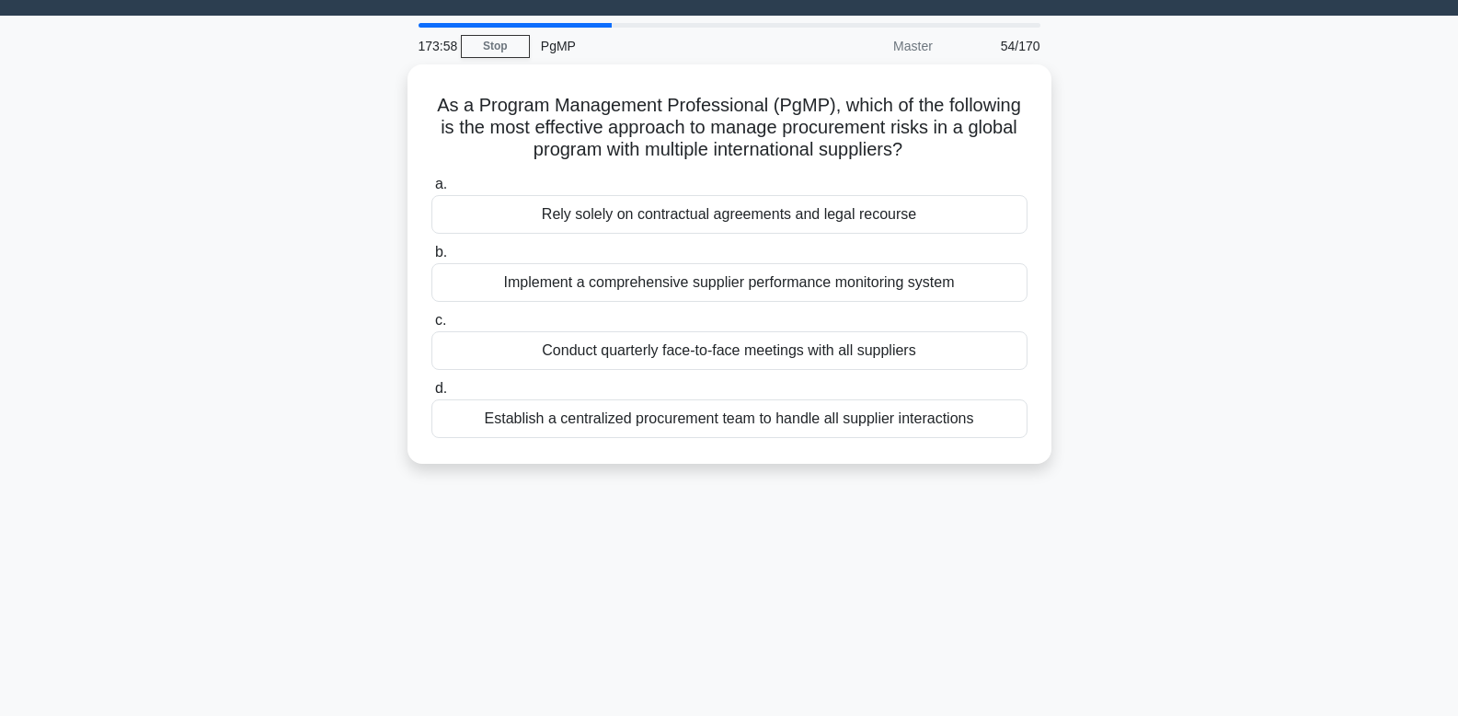
scroll to position [0, 0]
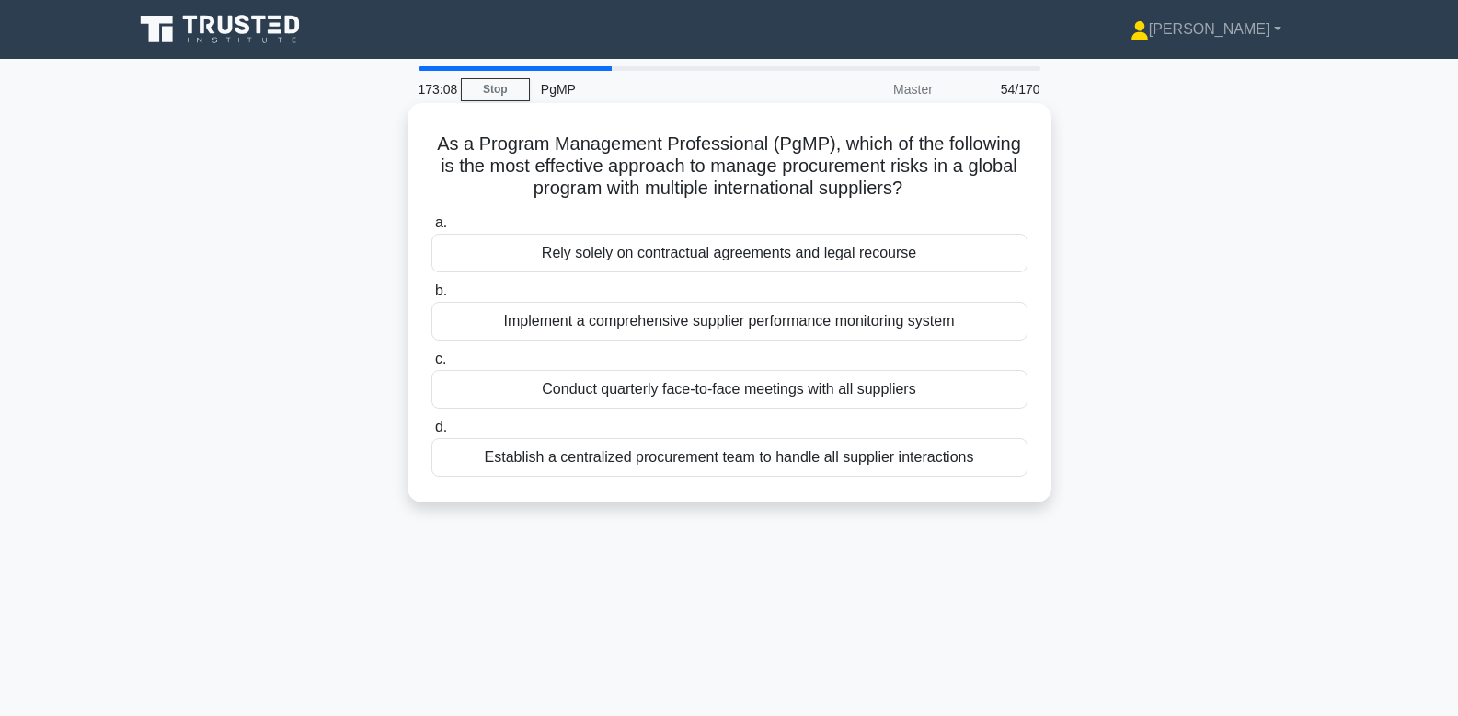
click at [970, 326] on div "Implement a comprehensive supplier performance monitoring system" at bounding box center [729, 321] width 596 height 39
click at [431, 297] on input "b. Implement a comprehensive supplier performance monitoring system" at bounding box center [431, 291] width 0 height 12
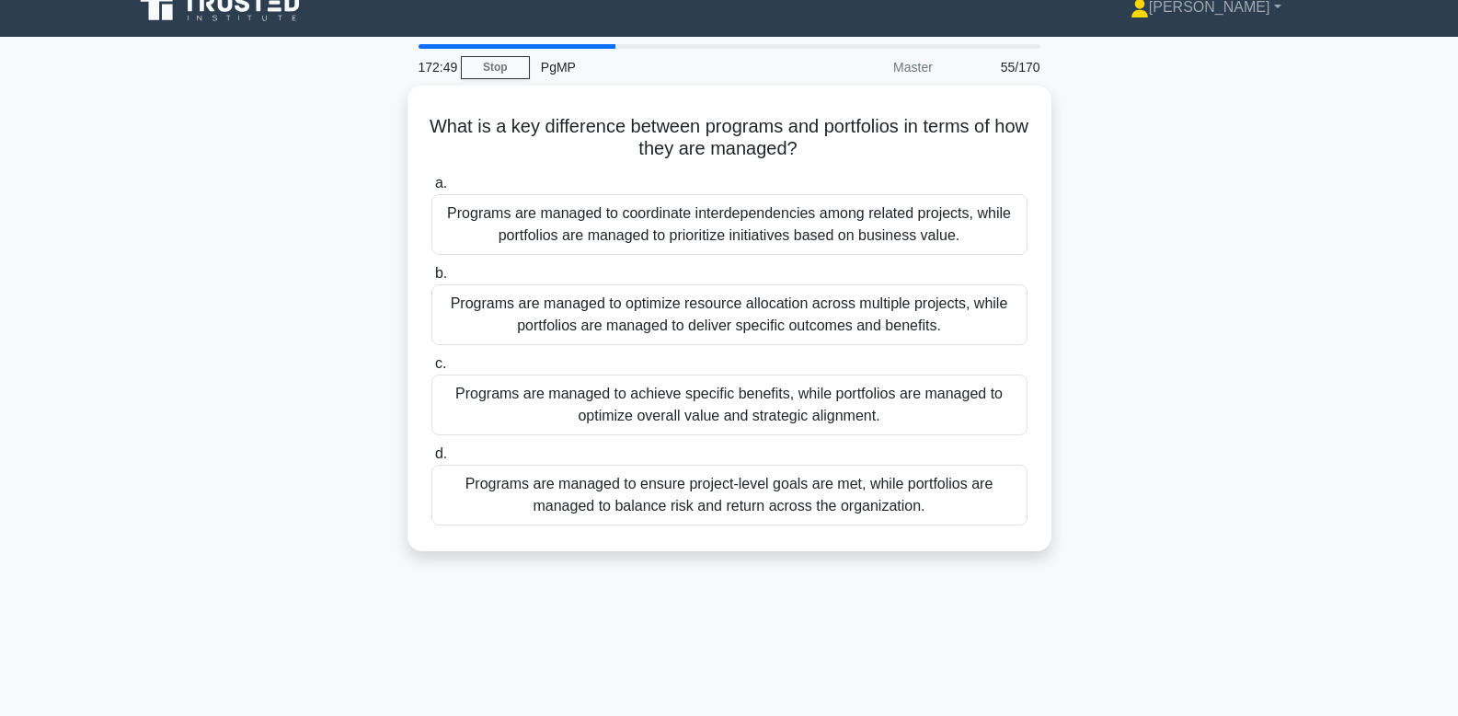
scroll to position [47, 0]
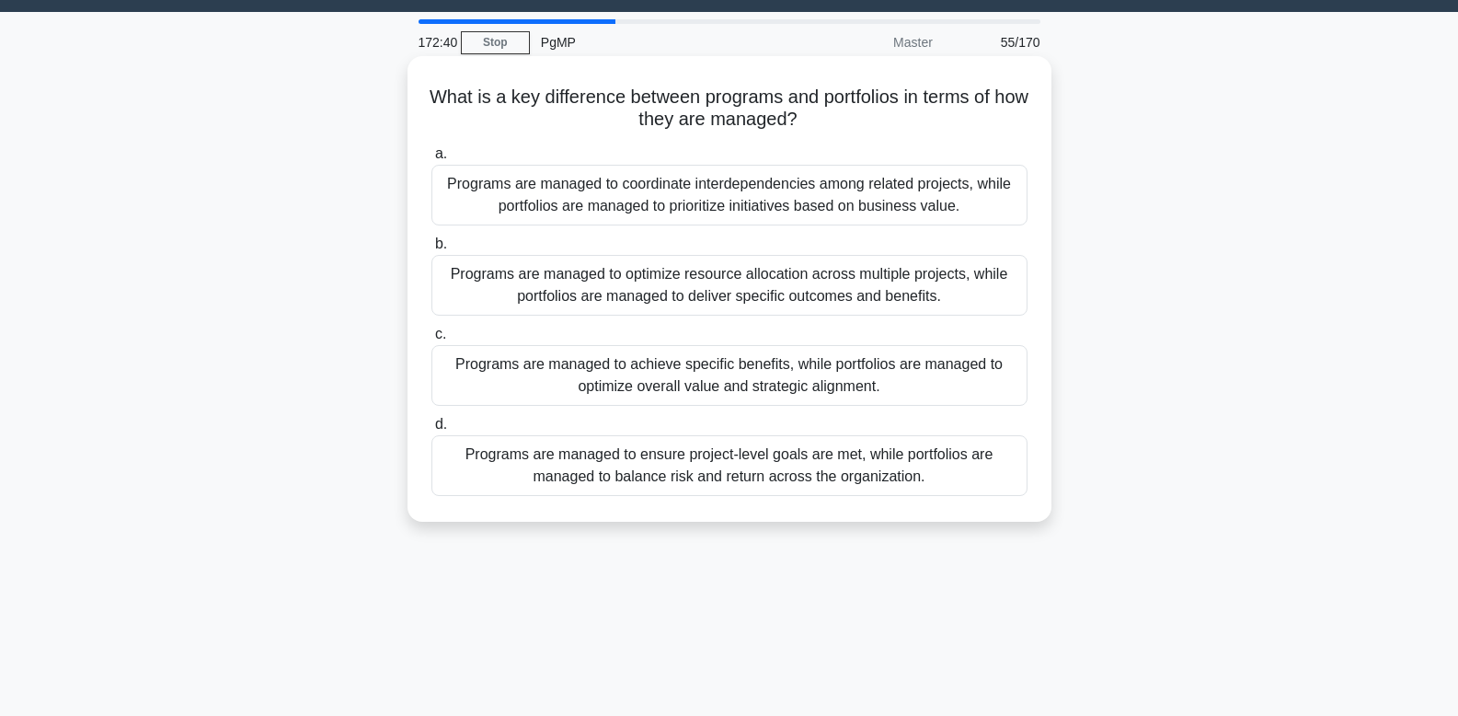
click at [967, 187] on div "Programs are managed to coordinate interdependencies among related projects, wh…" at bounding box center [729, 195] width 596 height 61
click at [431, 160] on input "a. Programs are managed to coordinate interdependencies among related projects,…" at bounding box center [431, 154] width 0 height 12
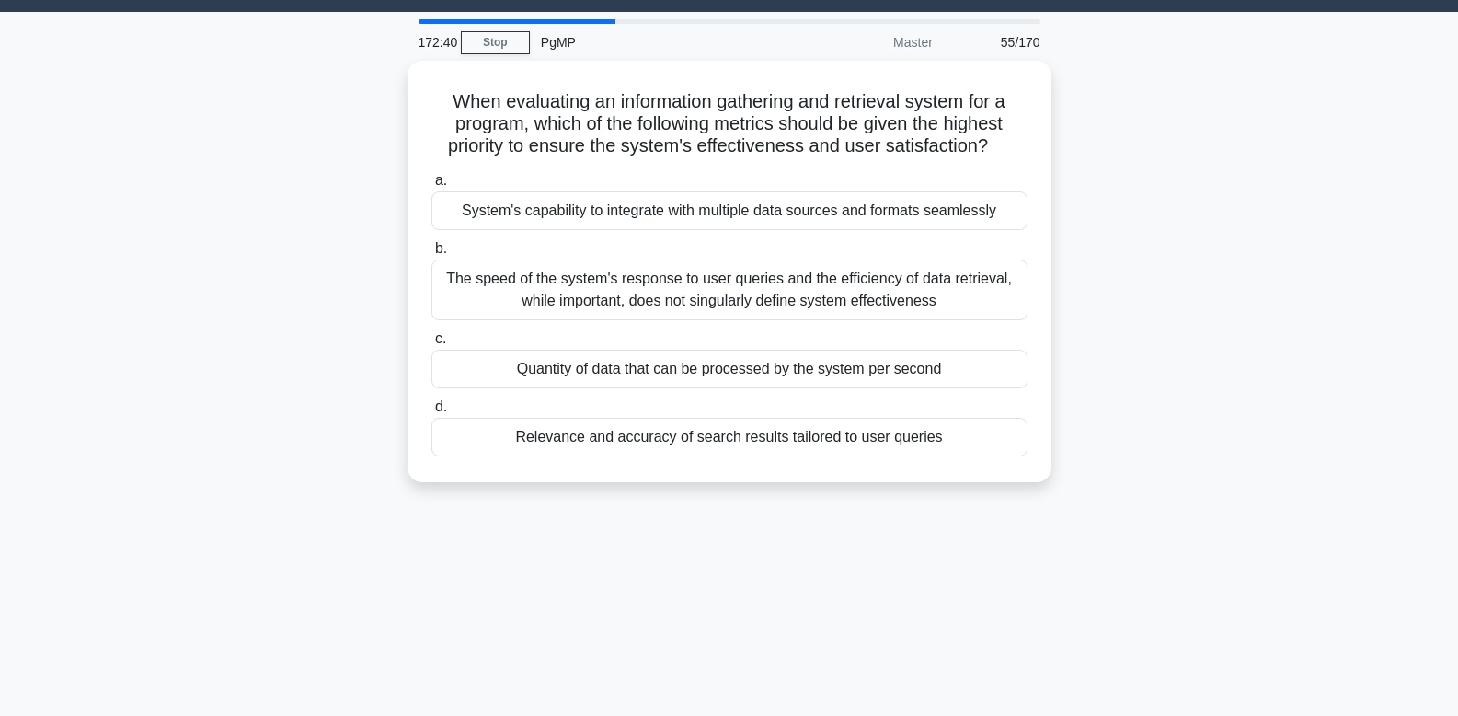
scroll to position [0, 0]
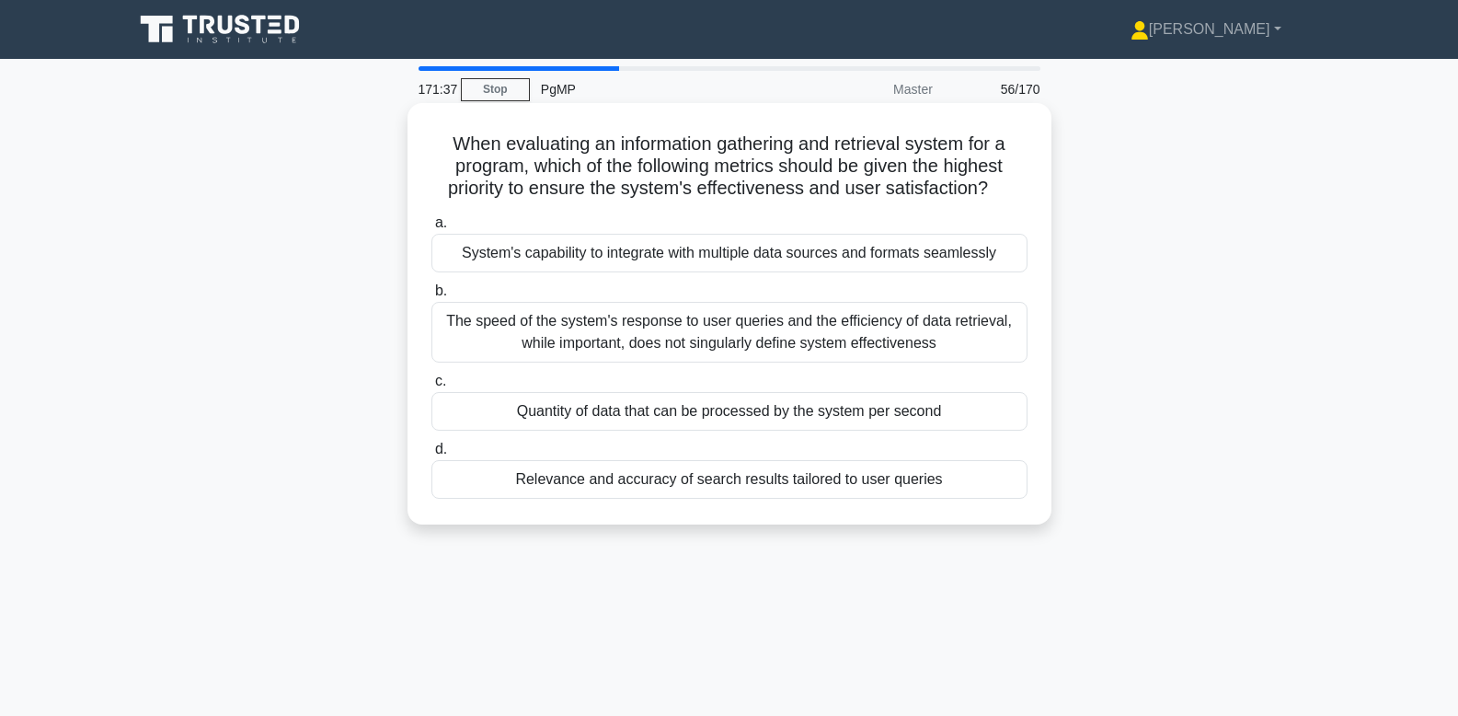
click at [901, 481] on div "Relevance and accuracy of search results tailored to user queries" at bounding box center [729, 479] width 596 height 39
click at [431, 455] on input "d. Relevance and accuracy of search results tailored to user queries" at bounding box center [431, 449] width 0 height 12
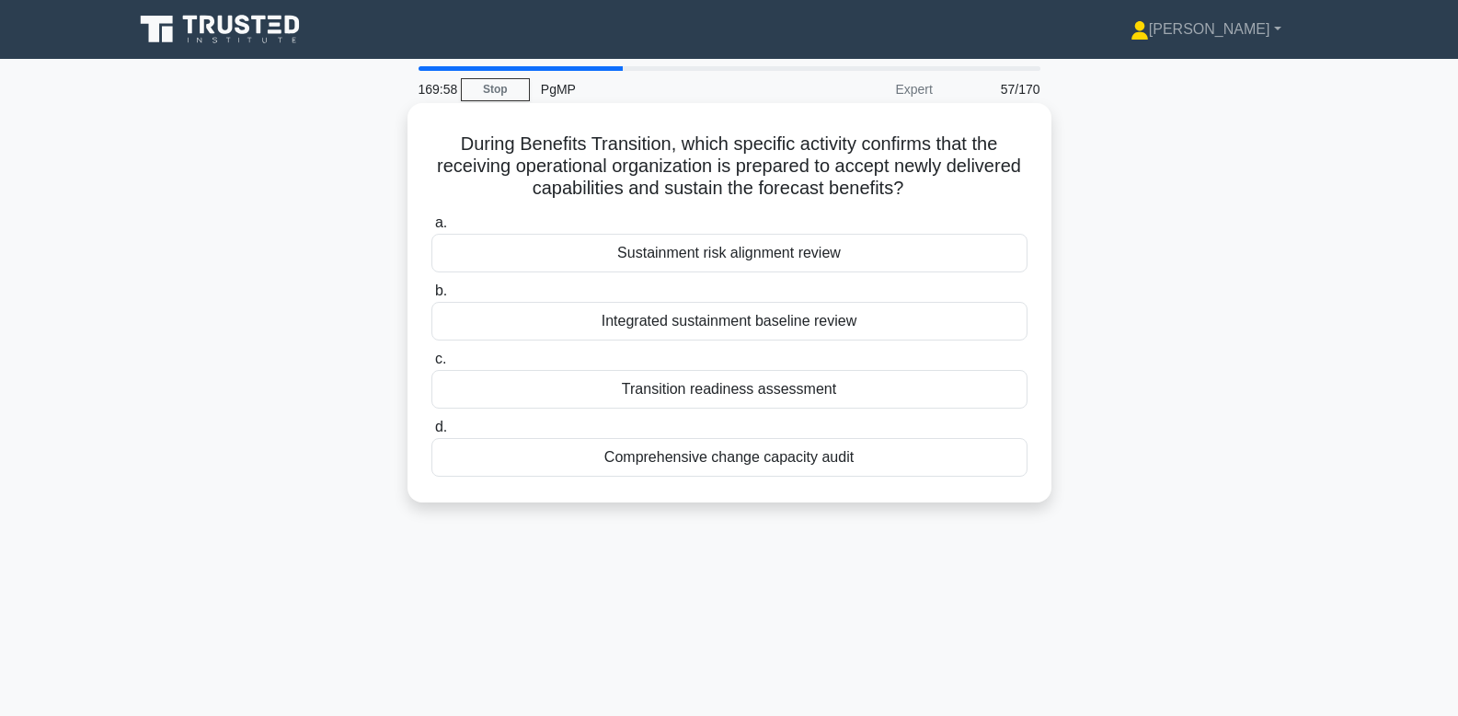
click at [845, 393] on div "Transition readiness assessment" at bounding box center [729, 389] width 596 height 39
click at [431, 365] on input "c. Transition readiness assessment" at bounding box center [431, 359] width 0 height 12
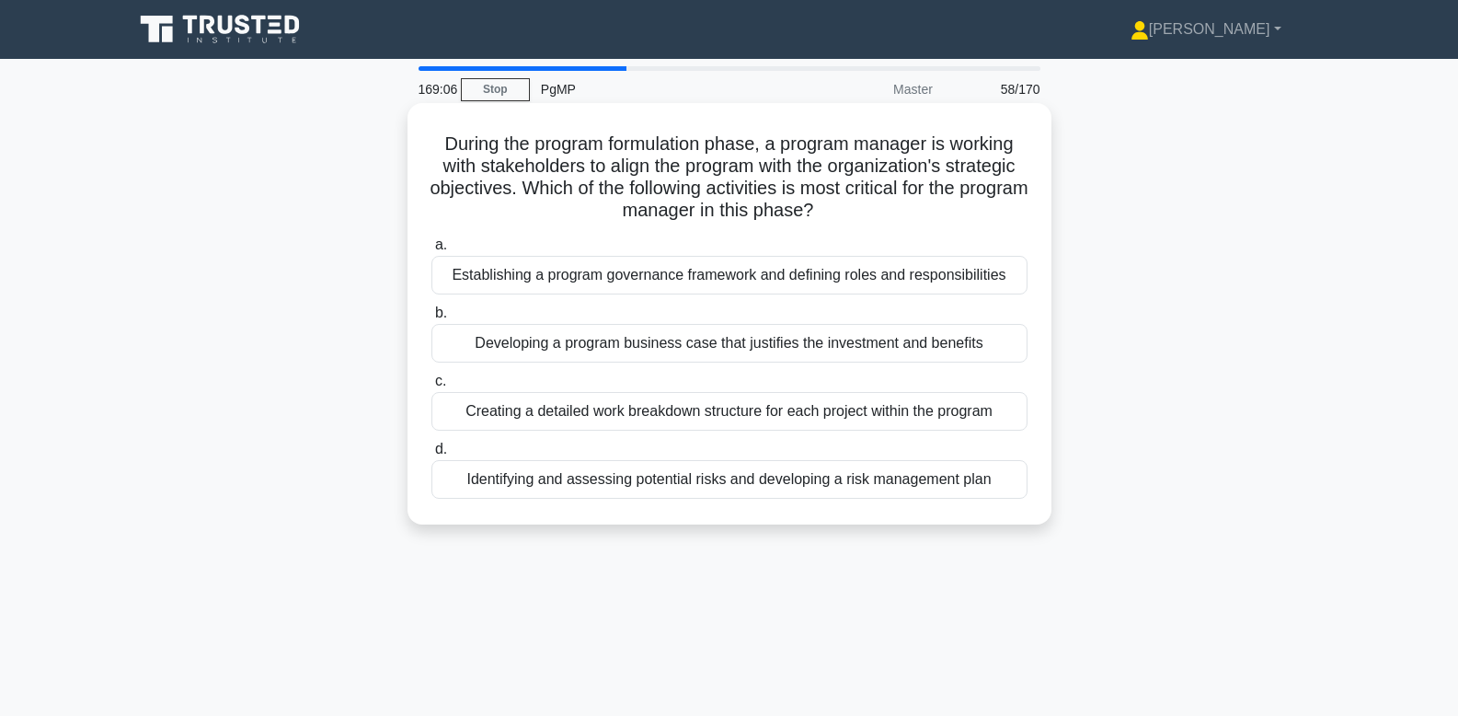
click at [703, 343] on div "Developing a program business case that justifies the investment and benefits" at bounding box center [729, 343] width 596 height 39
click at [431, 319] on input "b. Developing a program business case that justifies the investment and benefits" at bounding box center [431, 313] width 0 height 12
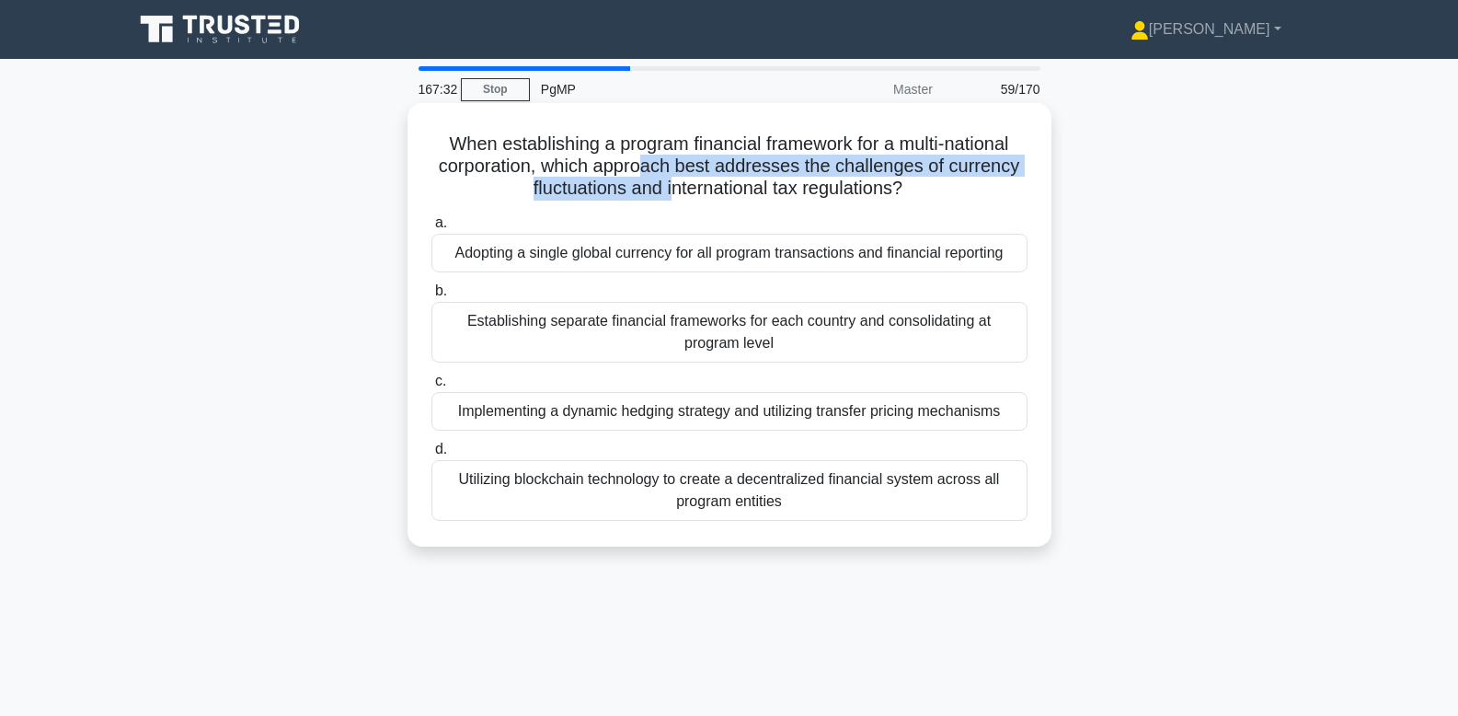
drag, startPoint x: 639, startPoint y: 166, endPoint x: 672, endPoint y: 193, distance: 43.1
click at [672, 193] on h5 "When establishing a program financial framework for a multi-national corporatio…" at bounding box center [730, 166] width 600 height 68
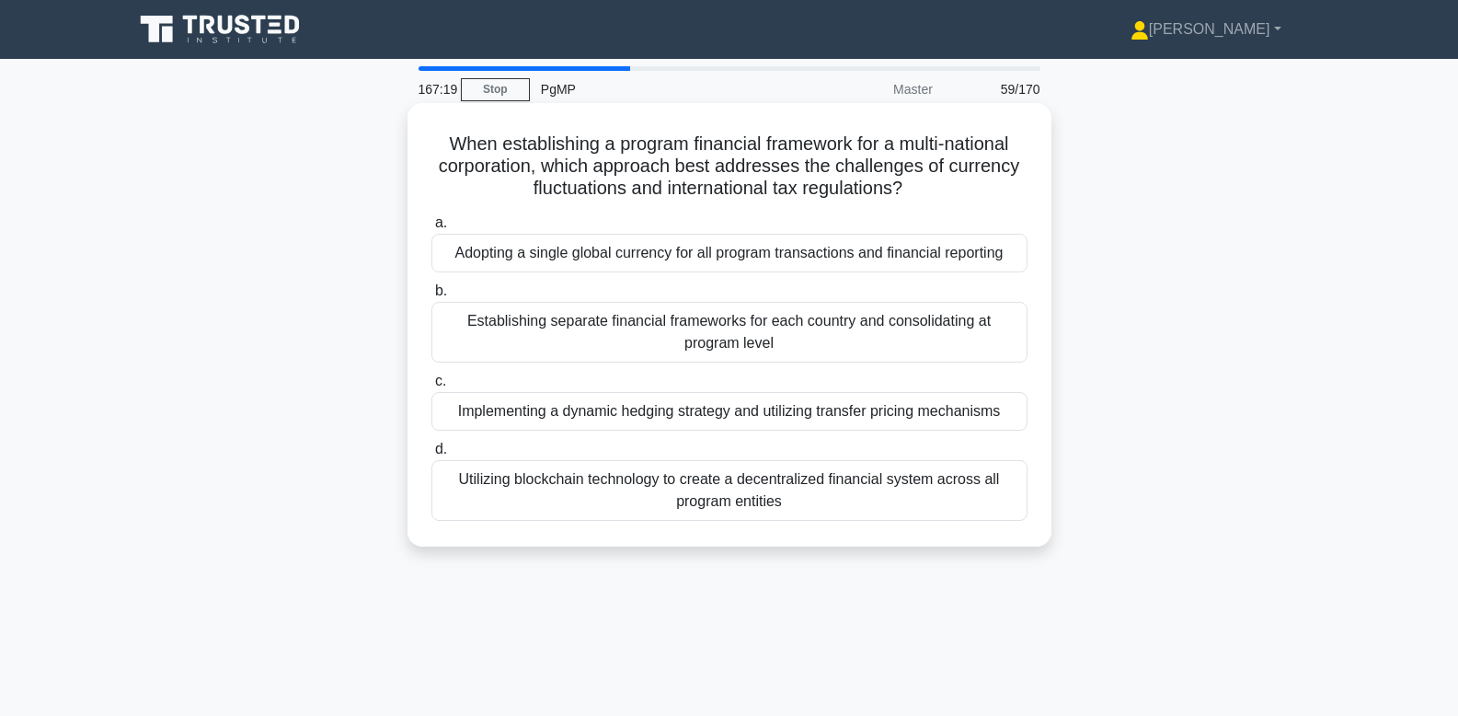
click at [772, 322] on div "Establishing separate financial frameworks for each country and consolidating a…" at bounding box center [729, 332] width 596 height 61
click at [431, 297] on input "b. Establishing separate financial frameworks for each country and consolidatin…" at bounding box center [431, 291] width 0 height 12
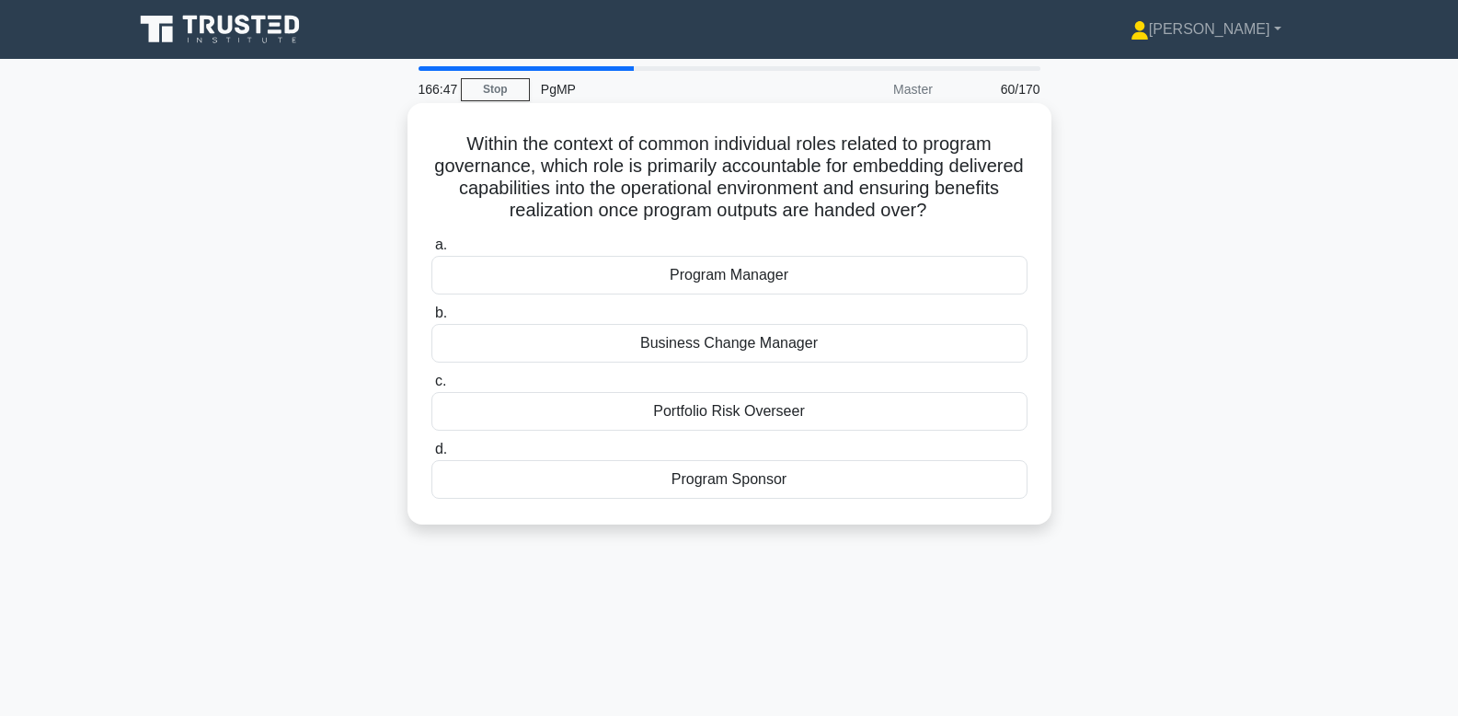
click at [824, 281] on div "Program Manager" at bounding box center [729, 275] width 596 height 39
click at [431, 251] on input "a. Program Manager" at bounding box center [431, 245] width 0 height 12
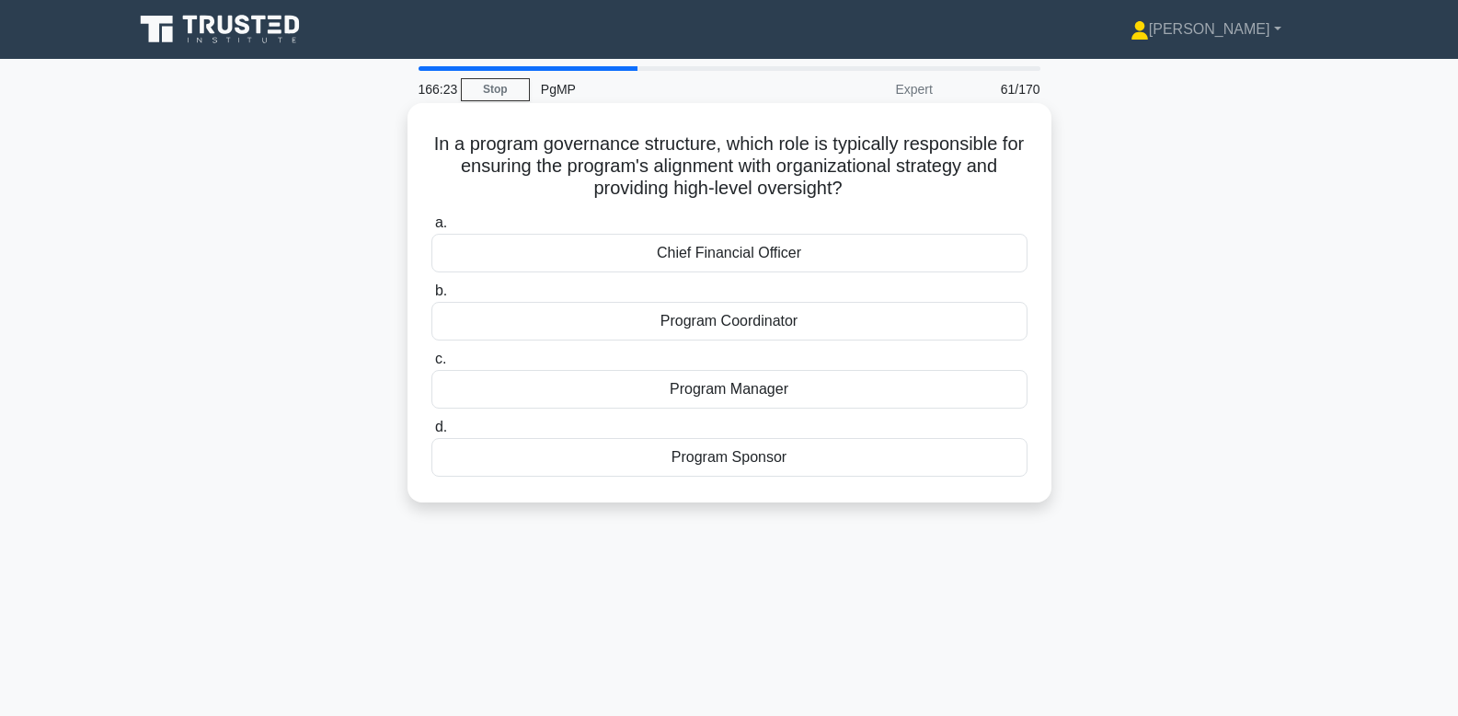
click at [745, 391] on div "Program Manager" at bounding box center [729, 389] width 596 height 39
click at [431, 365] on input "c. Program Manager" at bounding box center [431, 359] width 0 height 12
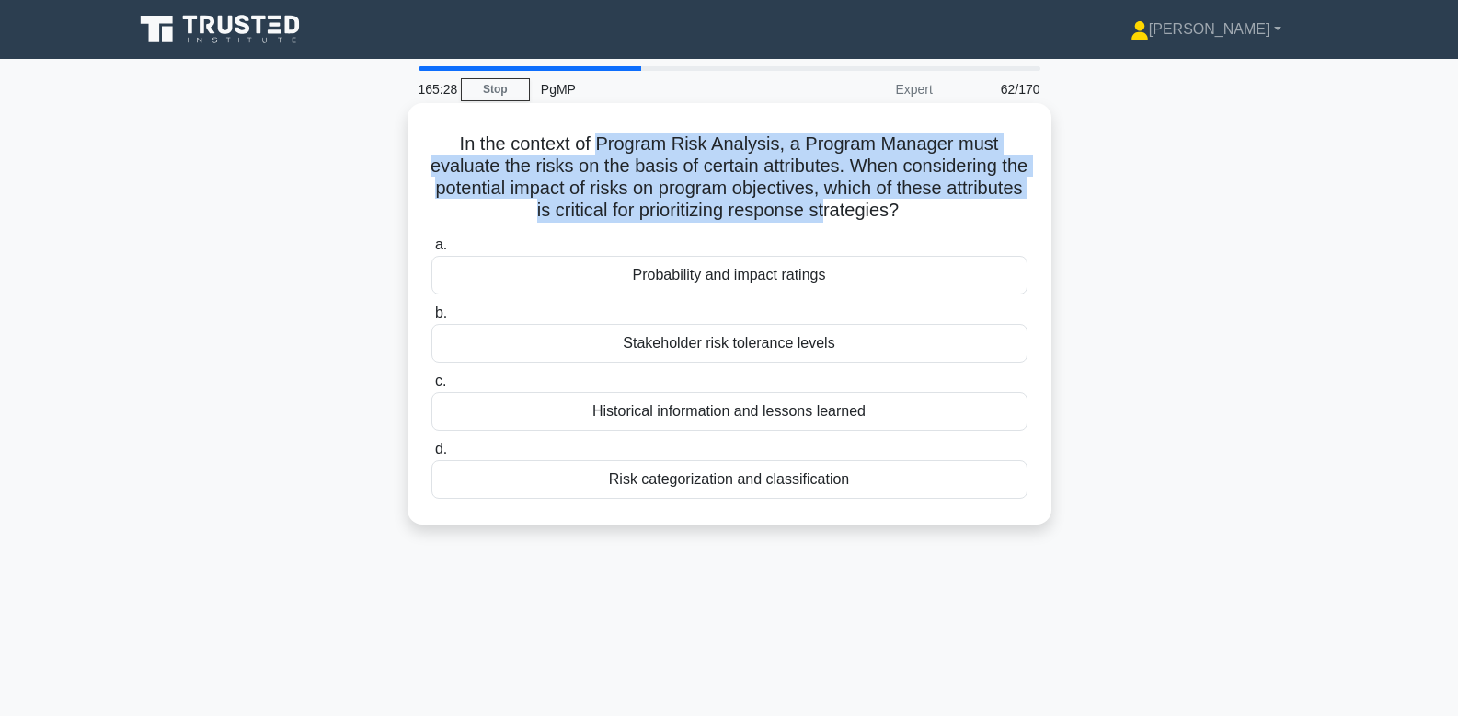
drag, startPoint x: 601, startPoint y: 141, endPoint x: 825, endPoint y: 206, distance: 233.8
click at [825, 206] on h5 "In the context of Program Risk Analysis, a Program Manager must evaluate the ri…" at bounding box center [730, 177] width 600 height 90
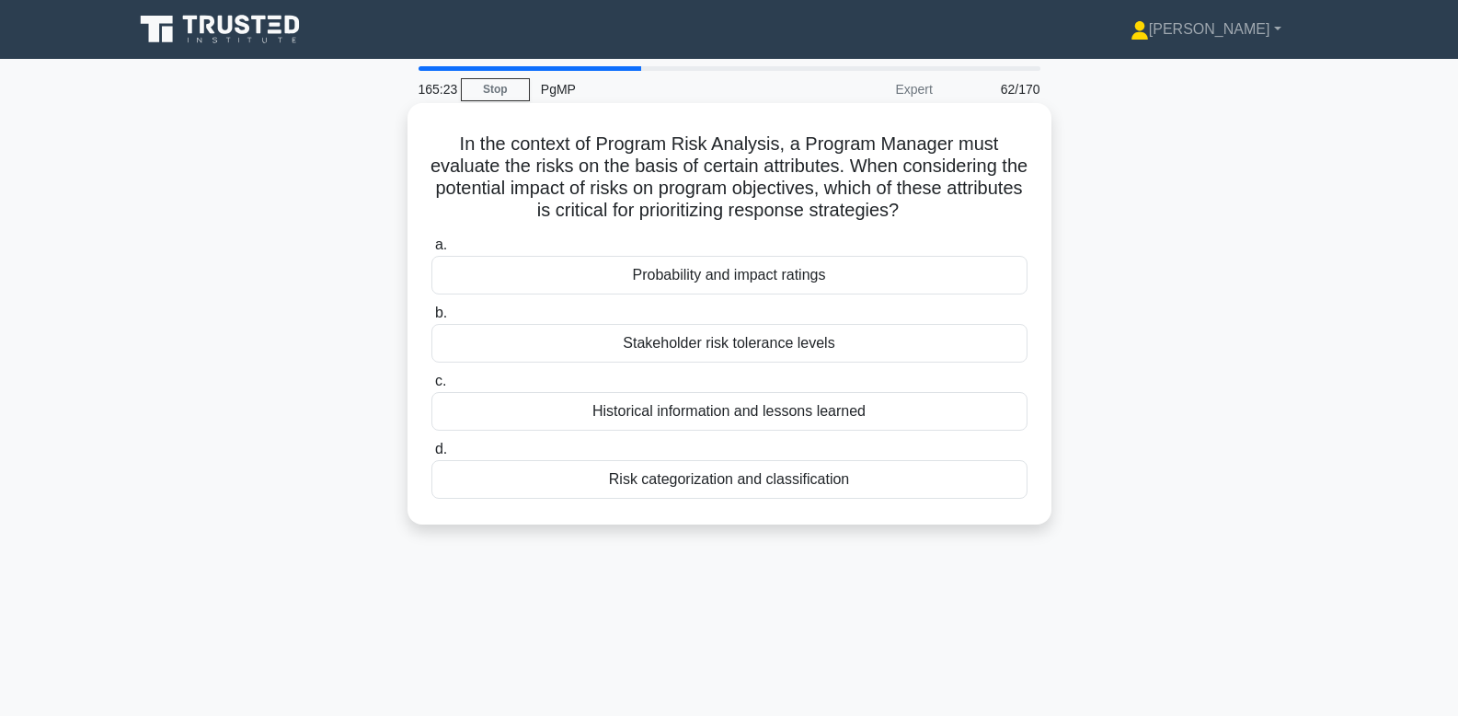
click at [748, 280] on div "Probability and impact ratings" at bounding box center [729, 275] width 596 height 39
click at [431, 251] on input "a. Probability and impact ratings" at bounding box center [431, 245] width 0 height 12
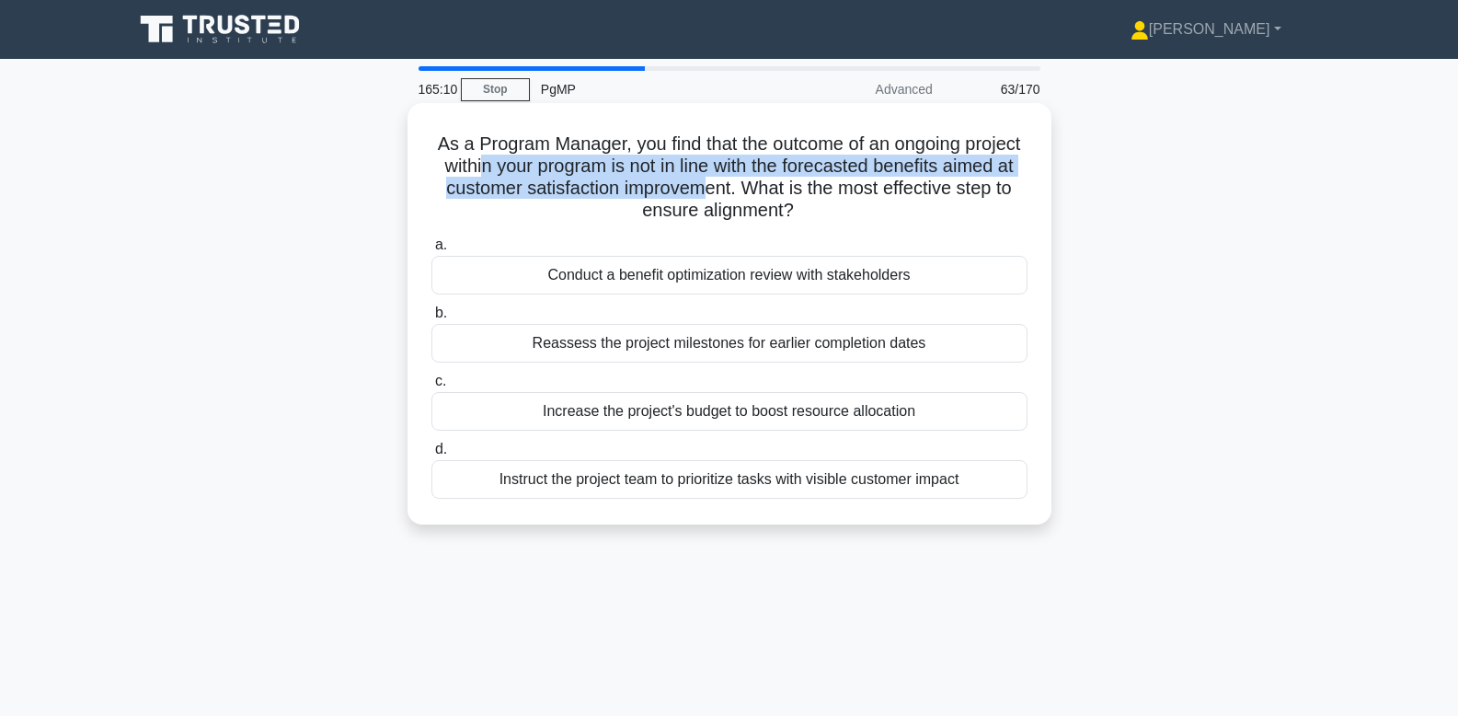
drag, startPoint x: 478, startPoint y: 163, endPoint x: 703, endPoint y: 193, distance: 226.5
click at [703, 193] on h5 "As a Program Manager, you find that the outcome of an ongoing project within yo…" at bounding box center [730, 177] width 600 height 90
click at [676, 157] on h5 "As a Program Manager, you find that the outcome of an ongoing project within yo…" at bounding box center [730, 177] width 600 height 90
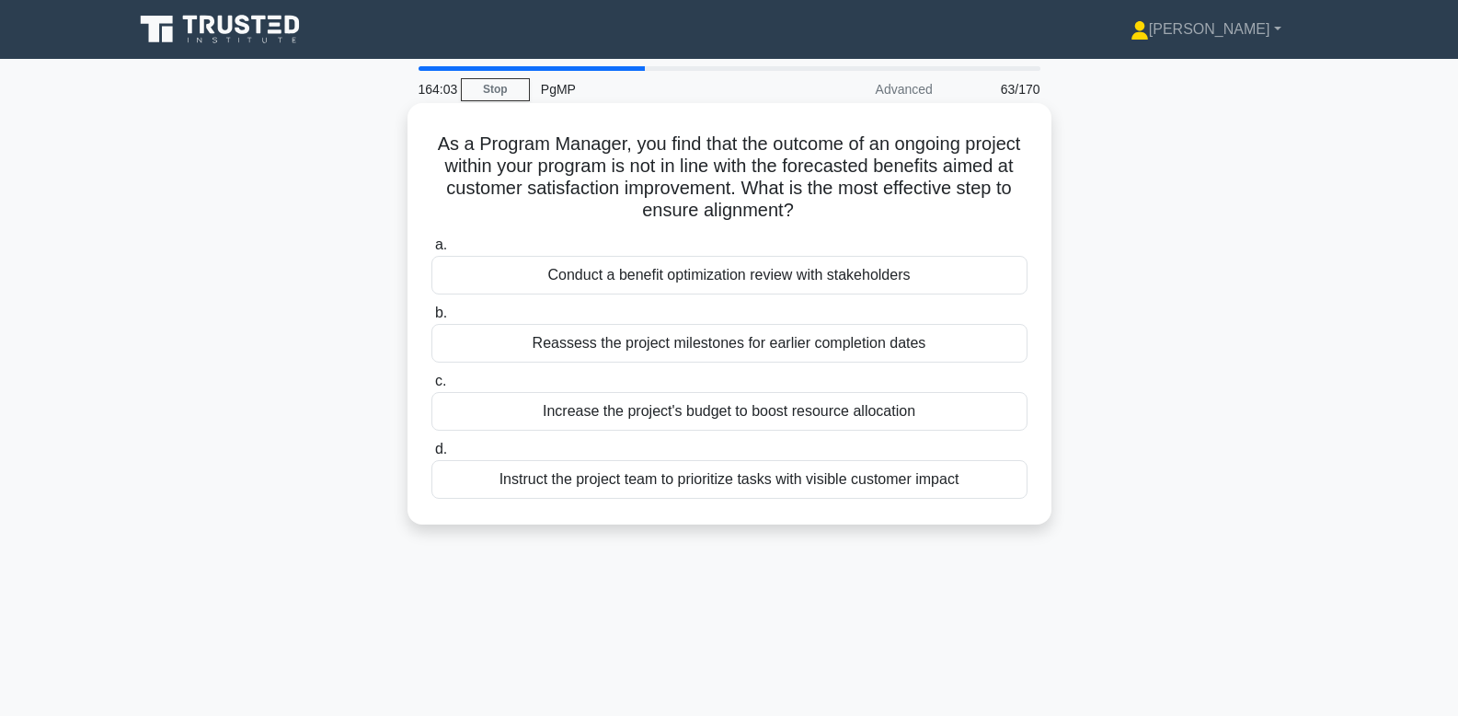
click at [945, 486] on div "Instruct the project team to prioritize tasks with visible customer impact" at bounding box center [729, 479] width 596 height 39
click at [431, 455] on input "d. Instruct the project team to prioritize tasks with visible customer impact" at bounding box center [431, 449] width 0 height 12
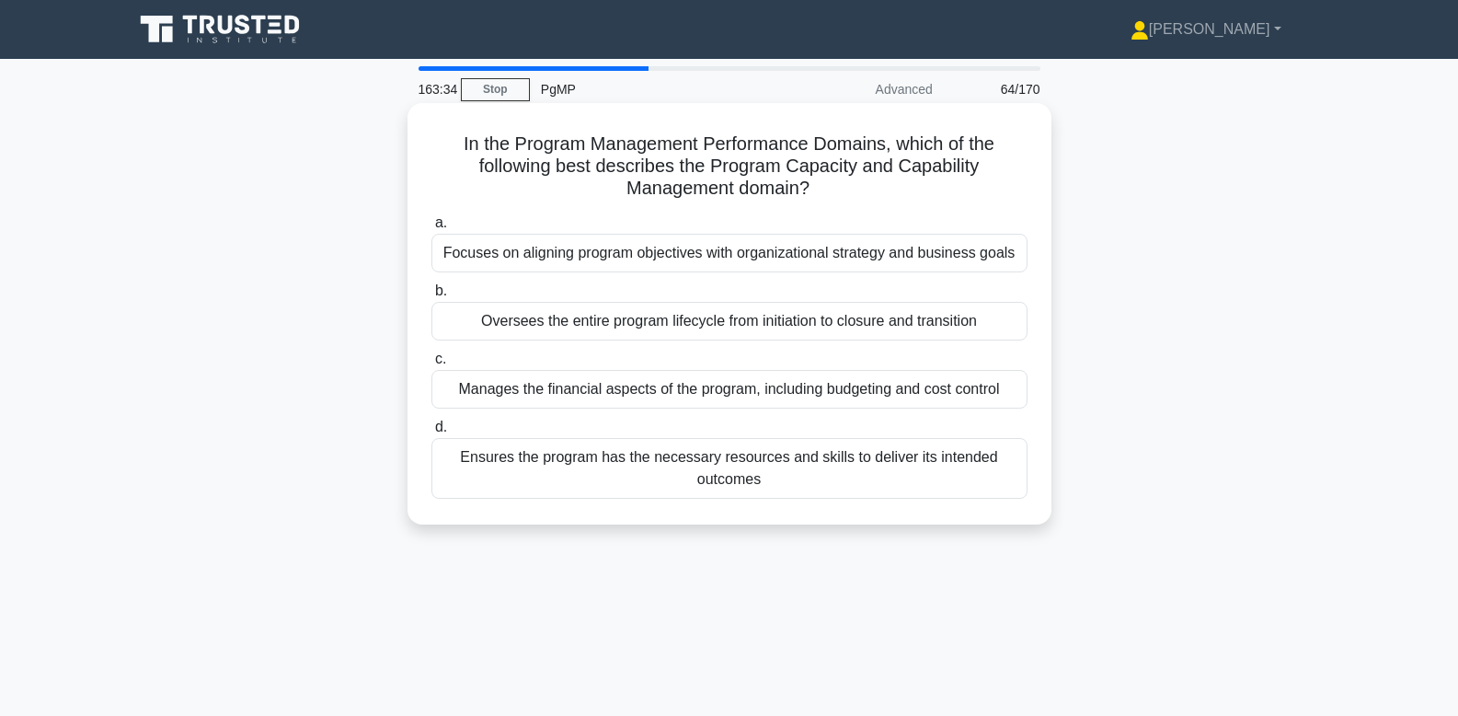
click at [934, 469] on div "Ensures the program has the necessary resources and skills to deliver its inten…" at bounding box center [729, 468] width 596 height 61
click at [431, 433] on input "d. Ensures the program has the necessary resources and skills to deliver its in…" at bounding box center [431, 427] width 0 height 12
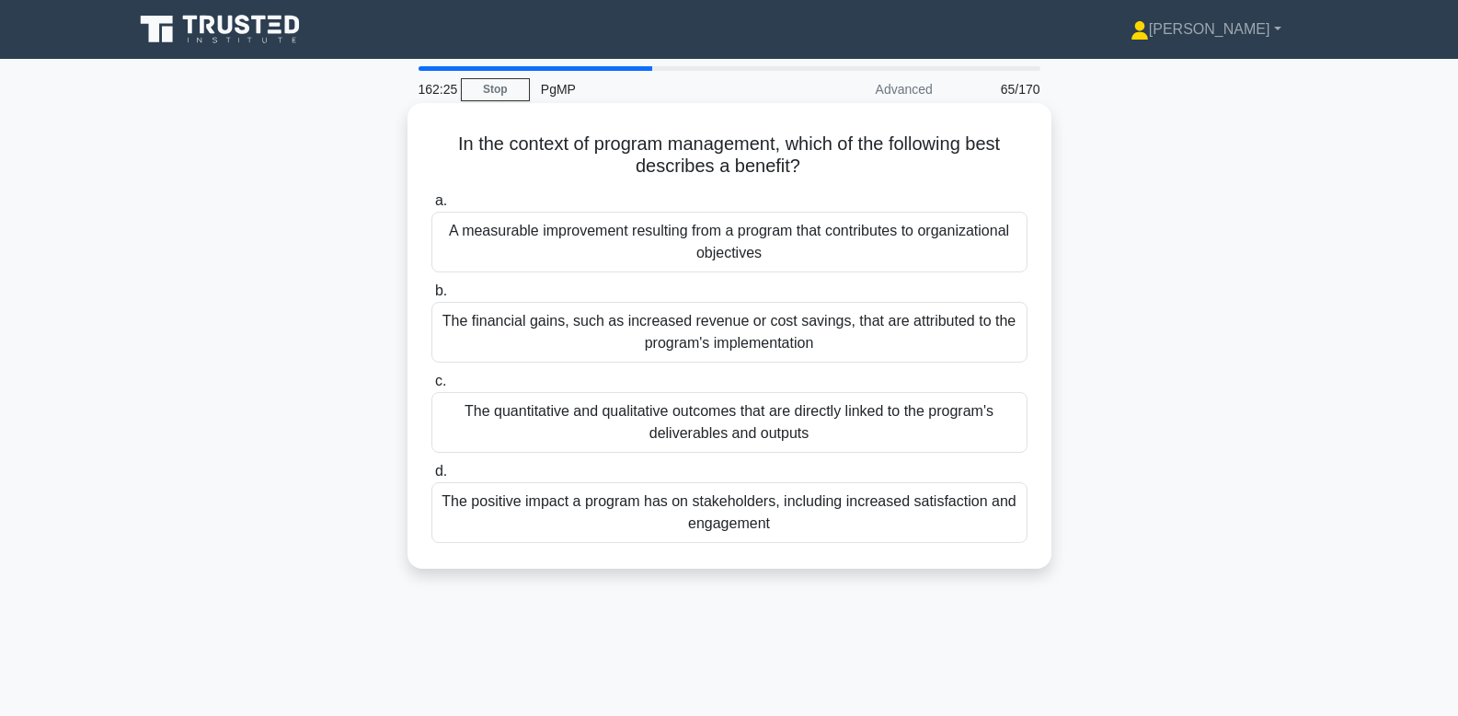
click at [888, 234] on div "A measurable improvement resulting from a program that contributes to organizat…" at bounding box center [729, 242] width 596 height 61
click at [431, 207] on input "a. A measurable improvement resulting from a program that contributes to organi…" at bounding box center [431, 201] width 0 height 12
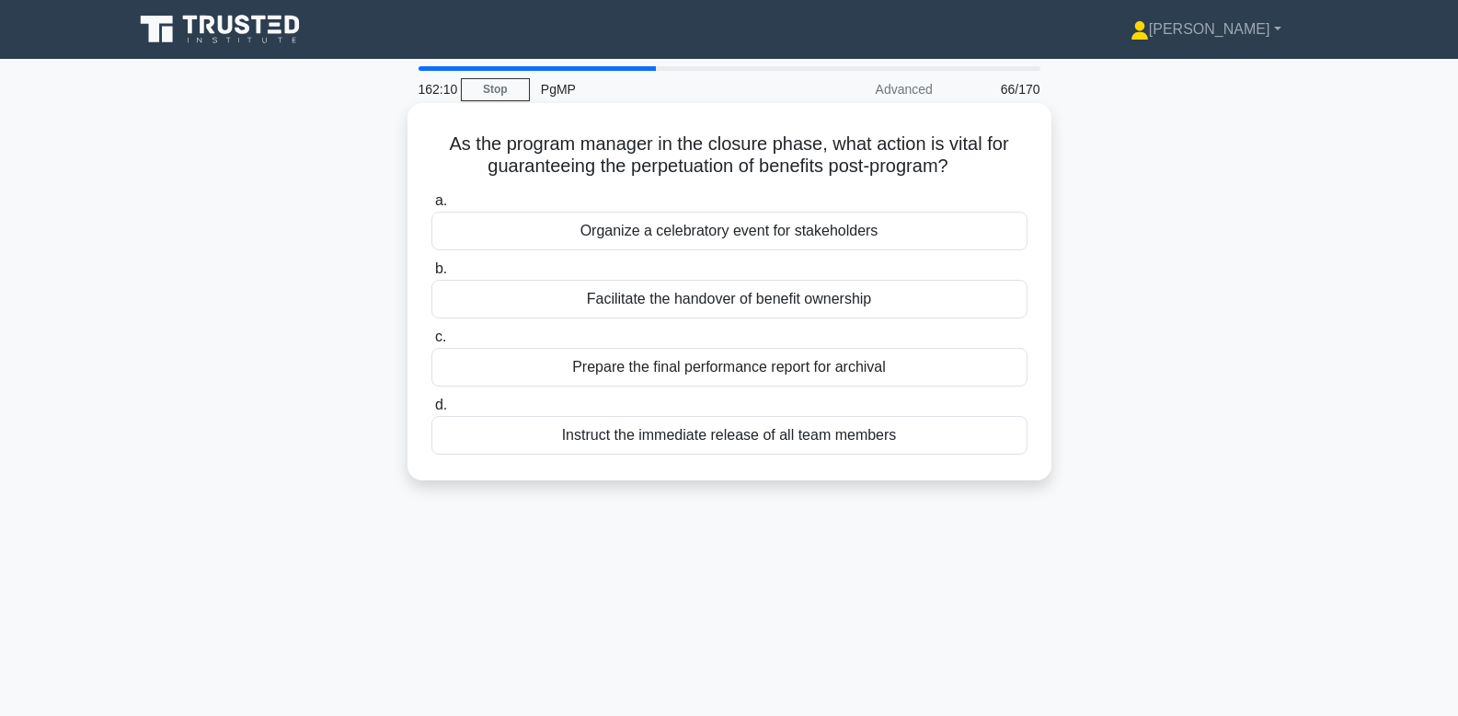
click at [869, 309] on div "Facilitate the handover of benefit ownership" at bounding box center [729, 299] width 596 height 39
click at [431, 275] on input "b. Facilitate the handover of benefit ownership" at bounding box center [431, 269] width 0 height 12
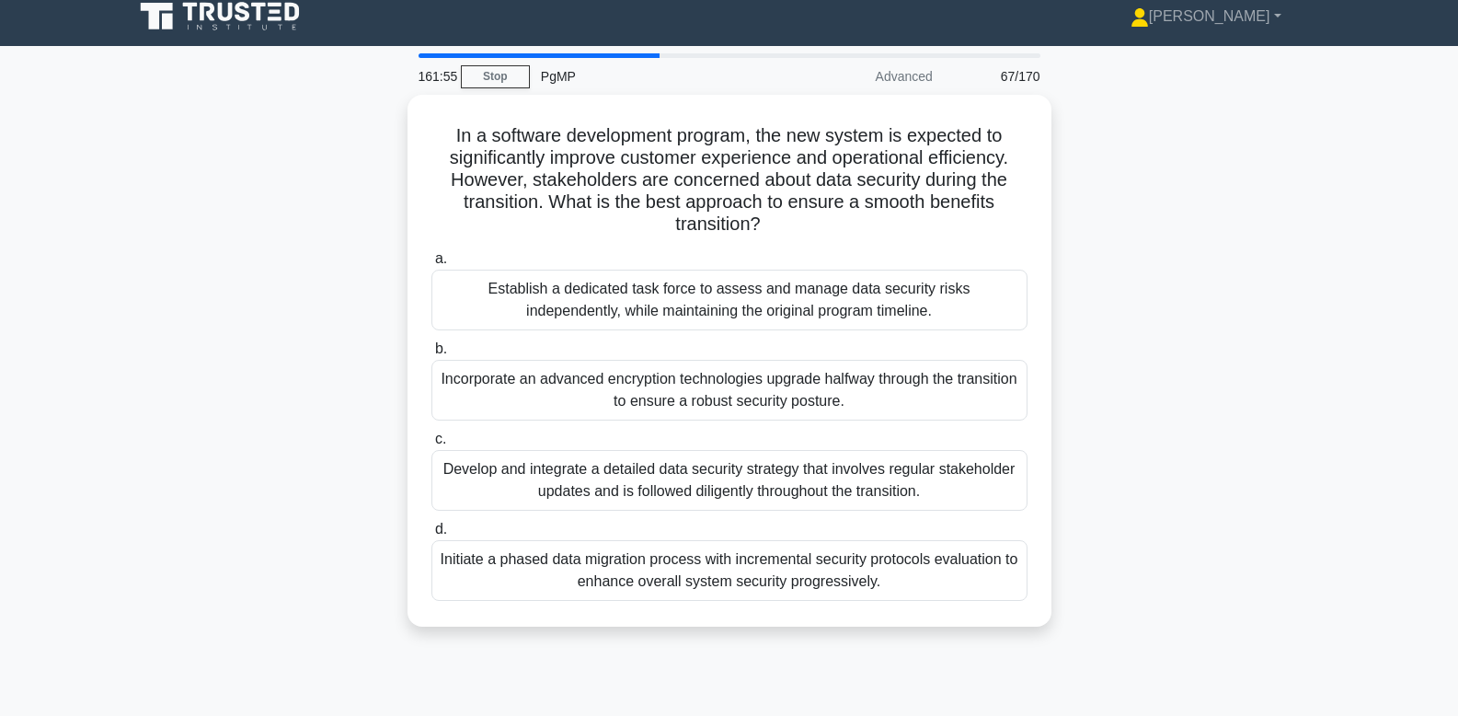
scroll to position [29, 0]
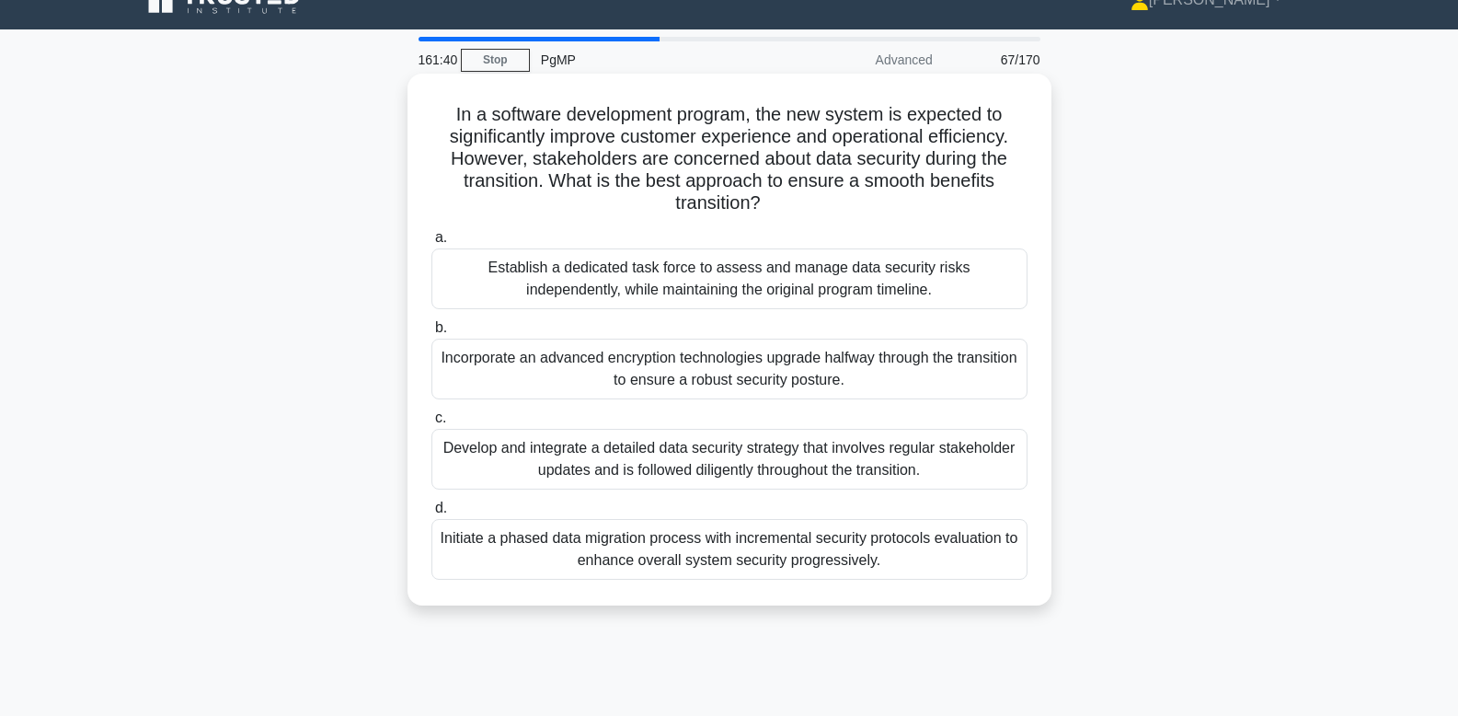
click at [946, 468] on div "Develop and integrate a detailed data security strategy that involves regular s…" at bounding box center [729, 459] width 596 height 61
click at [431, 424] on input "c. Develop and integrate a detailed data security strategy that involves regula…" at bounding box center [431, 418] width 0 height 12
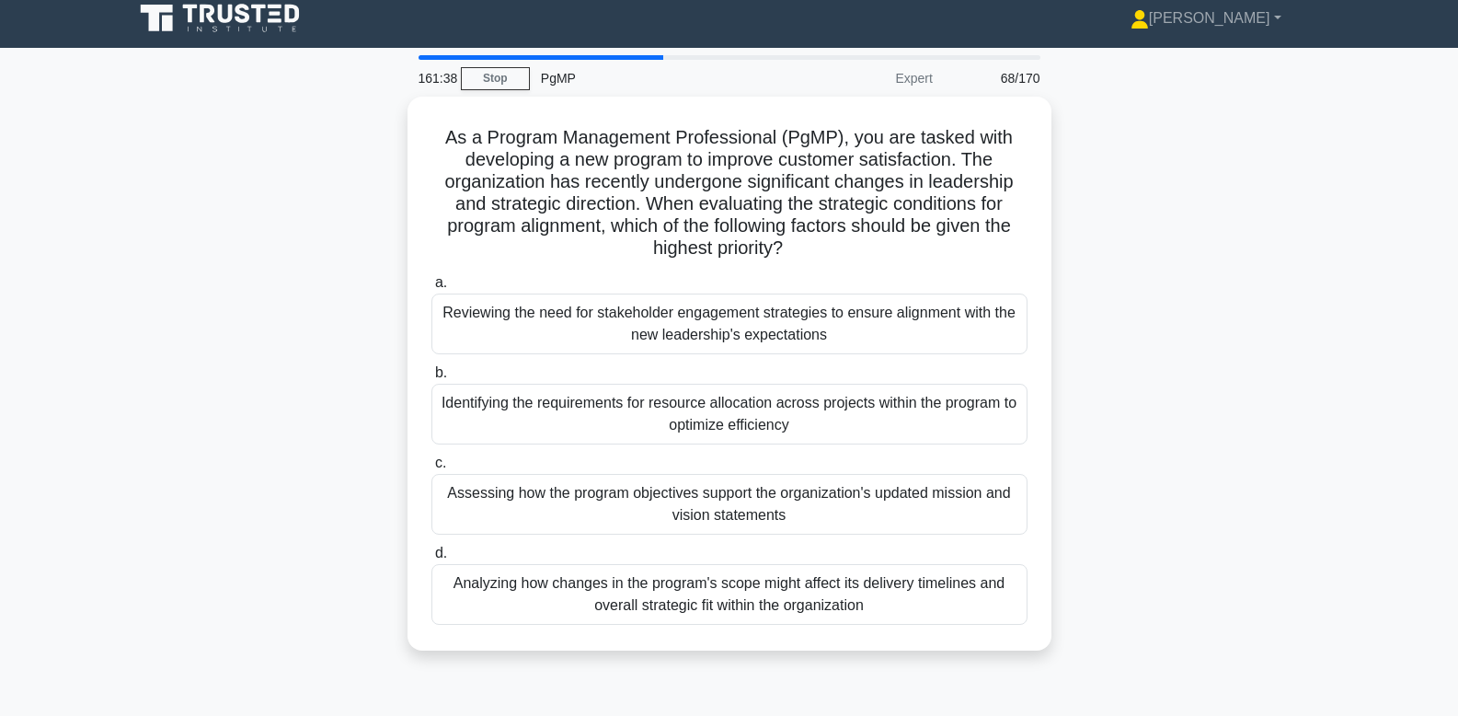
scroll to position [27, 0]
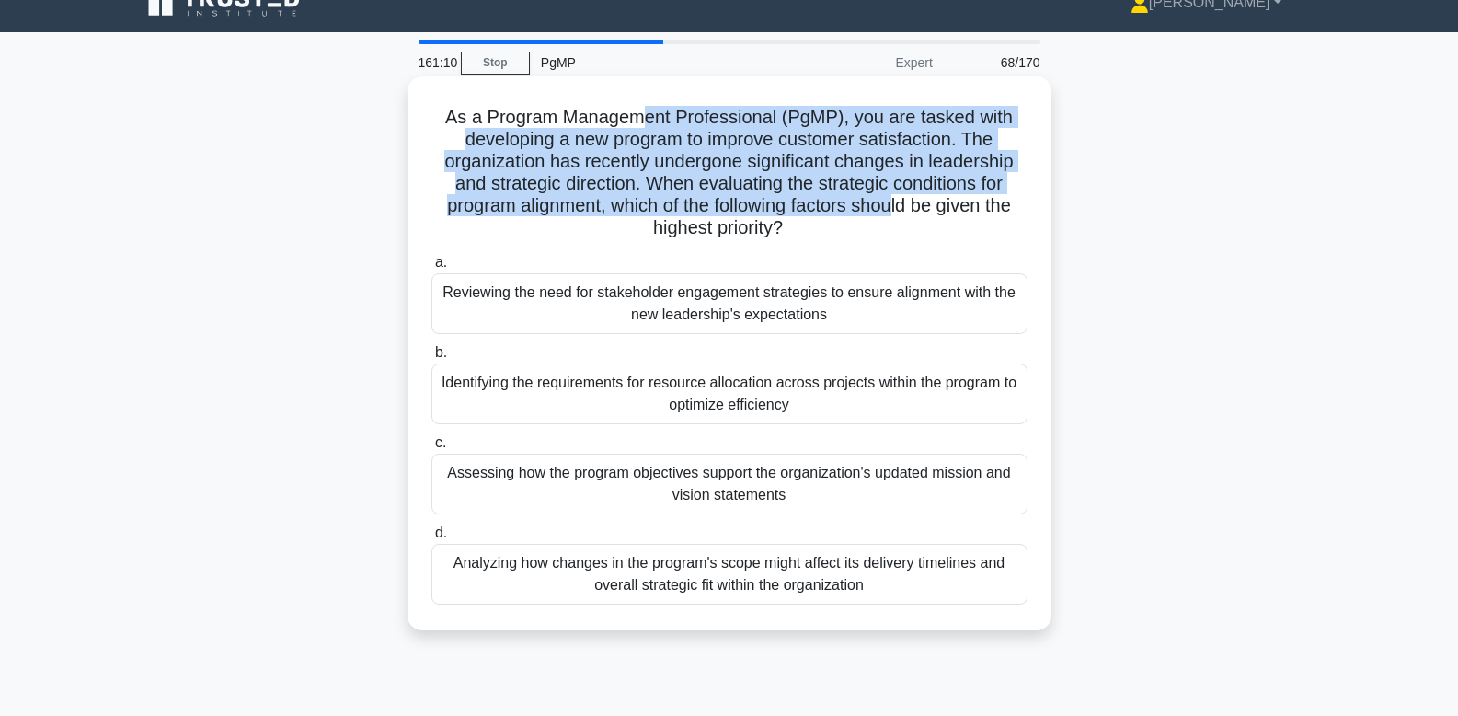
drag, startPoint x: 641, startPoint y: 121, endPoint x: 892, endPoint y: 205, distance: 264.7
click at [892, 205] on h5 "As a Program Management Professional (PgMP), you are tasked with developing a n…" at bounding box center [730, 173] width 600 height 134
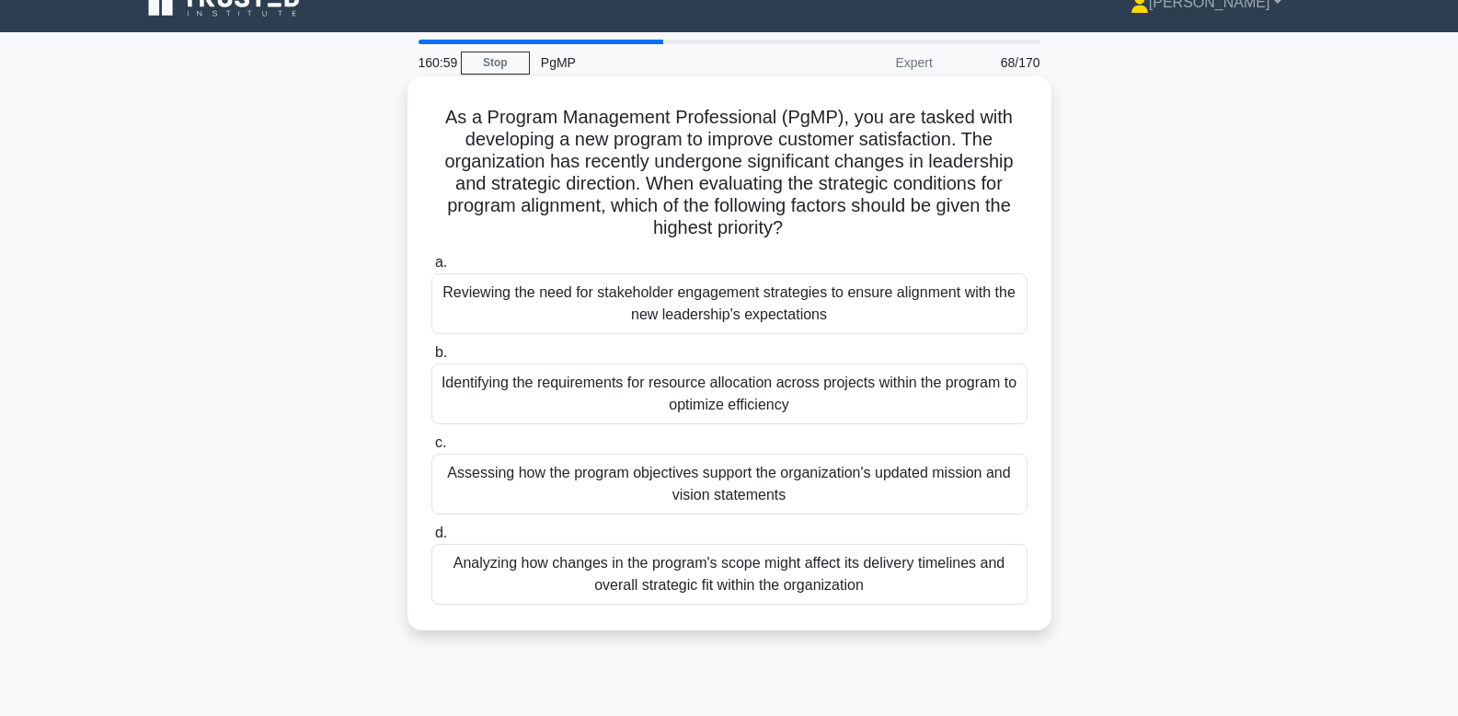
drag, startPoint x: 871, startPoint y: 224, endPoint x: 650, endPoint y: 189, distance: 223.5
click at [650, 189] on h5 "As a Program Management Professional (PgMP), you are tasked with developing a n…" at bounding box center [730, 173] width 600 height 134
click at [974, 499] on div "Assessing how the program objectives support the organization's updated mission…" at bounding box center [729, 483] width 596 height 61
click at [431, 449] on input "c. Assessing how the program objectives support the organization's updated miss…" at bounding box center [431, 443] width 0 height 12
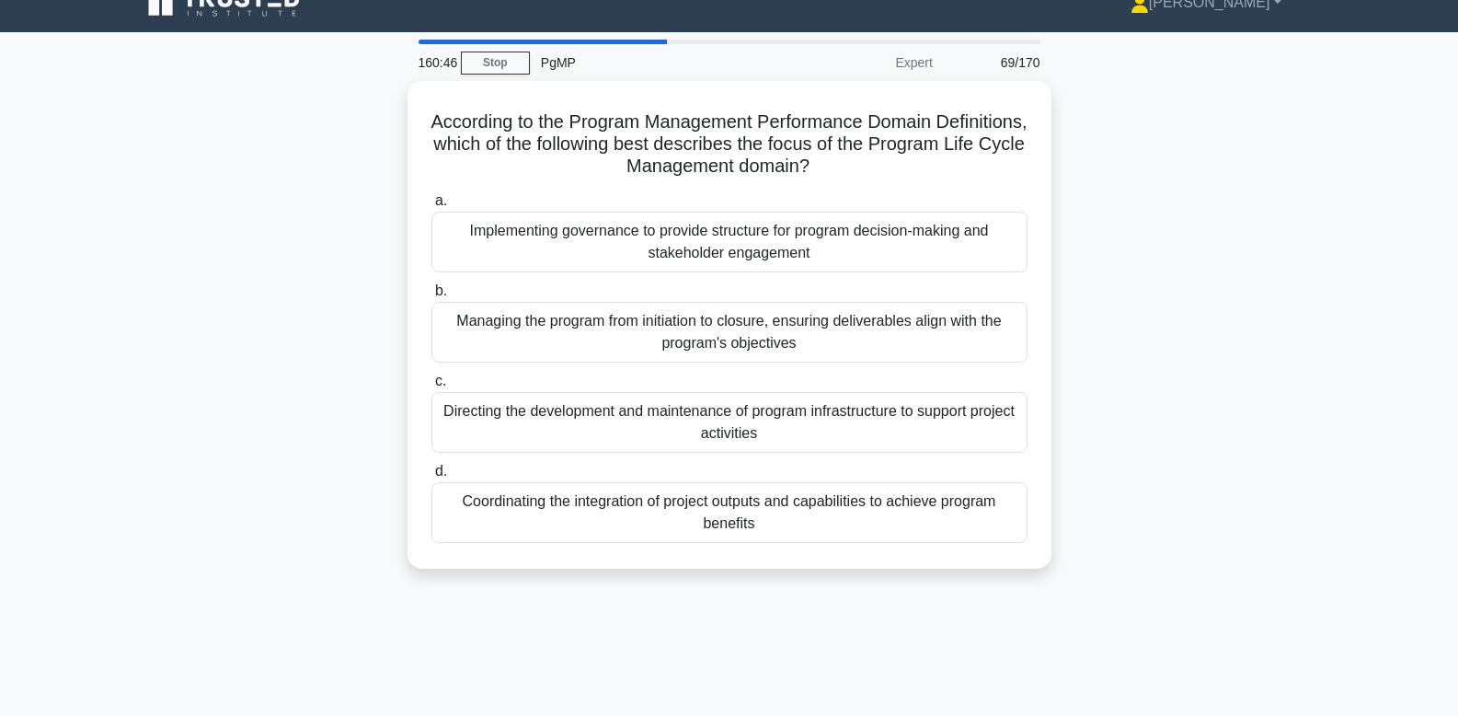
scroll to position [0, 0]
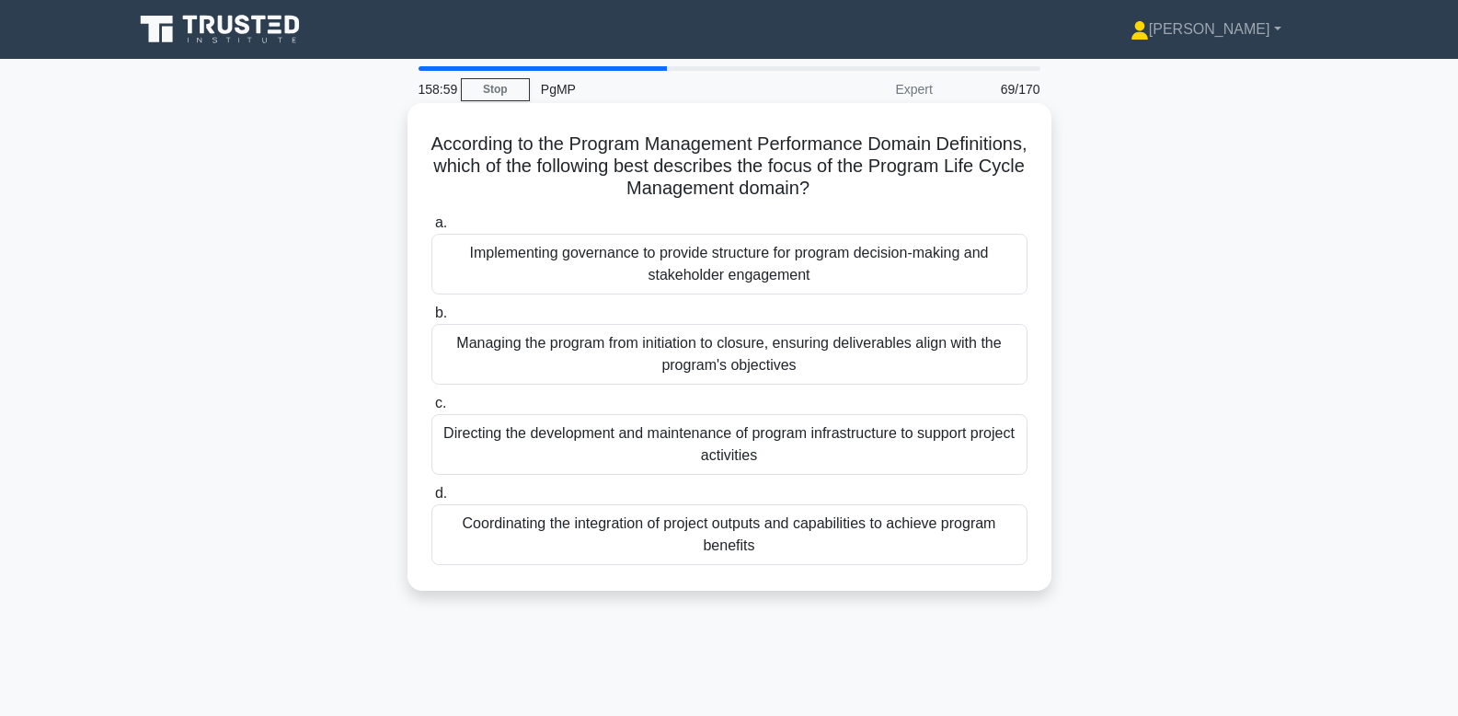
click at [891, 530] on div "Coordinating the integration of project outputs and capabilities to achieve pro…" at bounding box center [729, 534] width 596 height 61
click at [431, 499] on input "d. Coordinating the integration of project outputs and capabilities to achieve …" at bounding box center [431, 494] width 0 height 12
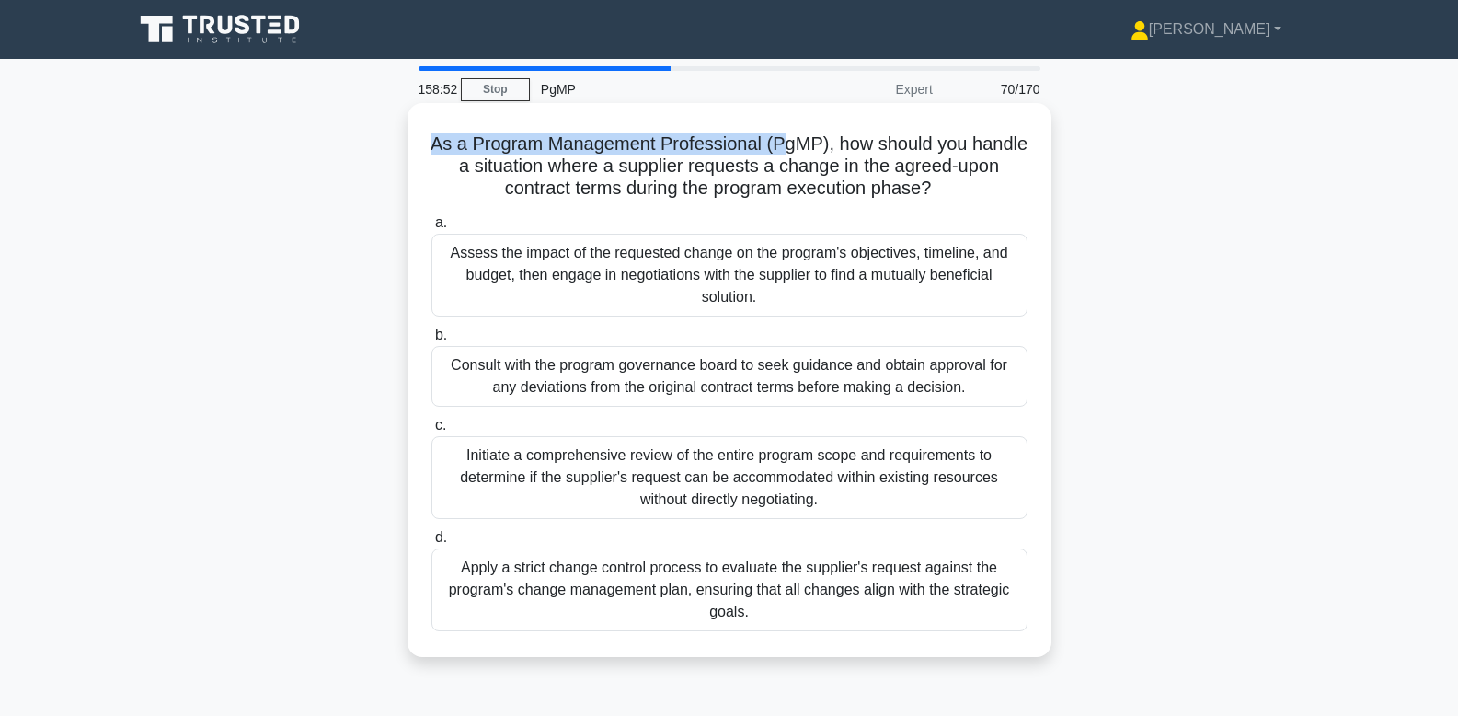
drag, startPoint x: 625, startPoint y: 123, endPoint x: 782, endPoint y: 145, distance: 158.8
click at [782, 145] on div "As a Program Management Professional (PgMP), how should you handle a situation …" at bounding box center [729, 379] width 629 height 539
click at [781, 145] on h5 "As a Program Management Professional (PgMP), how should you handle a situation …" at bounding box center [730, 166] width 600 height 68
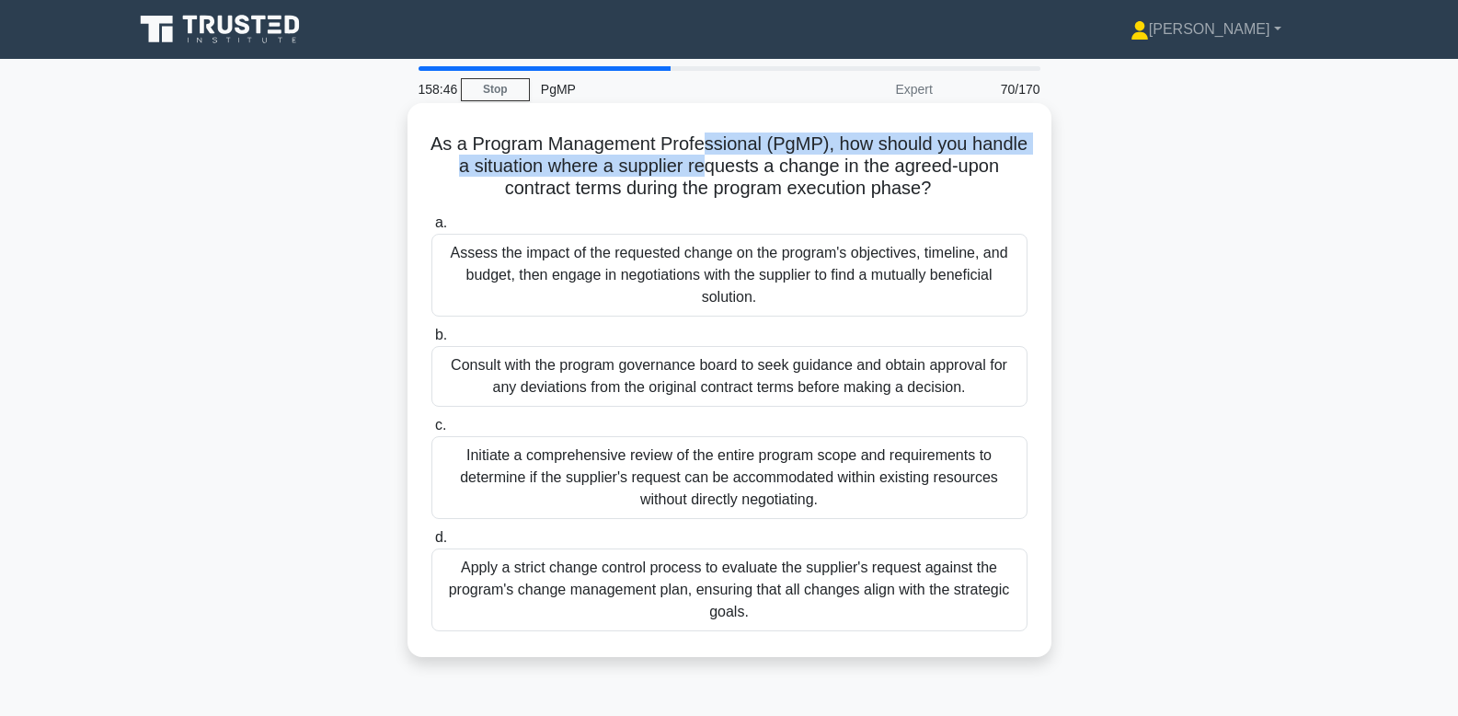
drag, startPoint x: 704, startPoint y: 147, endPoint x: 702, endPoint y: 176, distance: 28.6
click at [702, 176] on h5 "As a Program Management Professional (PgMP), how should you handle a situation …" at bounding box center [730, 166] width 600 height 68
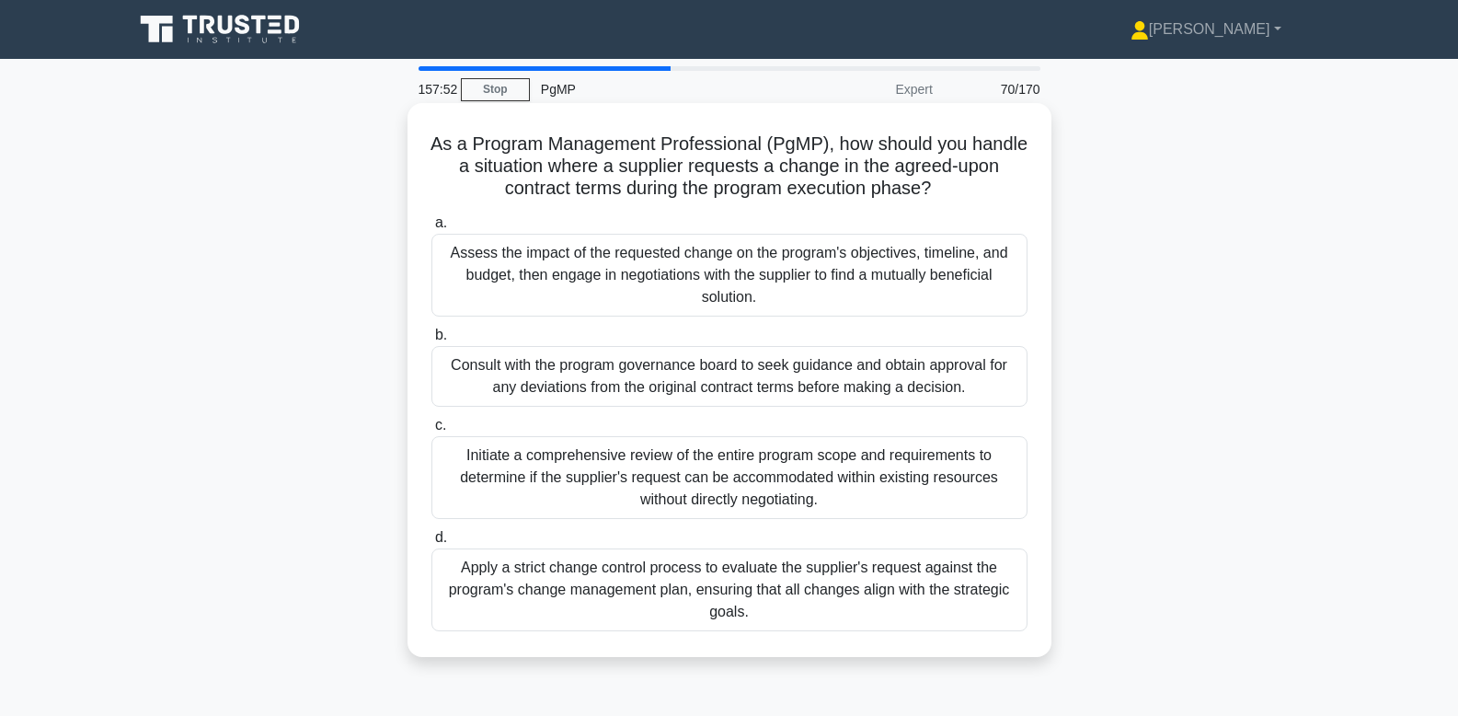
click at [690, 393] on div "Consult with the program governance board to seek guidance and obtain approval …" at bounding box center [729, 376] width 596 height 61
click at [431, 341] on input "b. Consult with the program governance board to seek guidance and obtain approv…" at bounding box center [431, 335] width 0 height 12
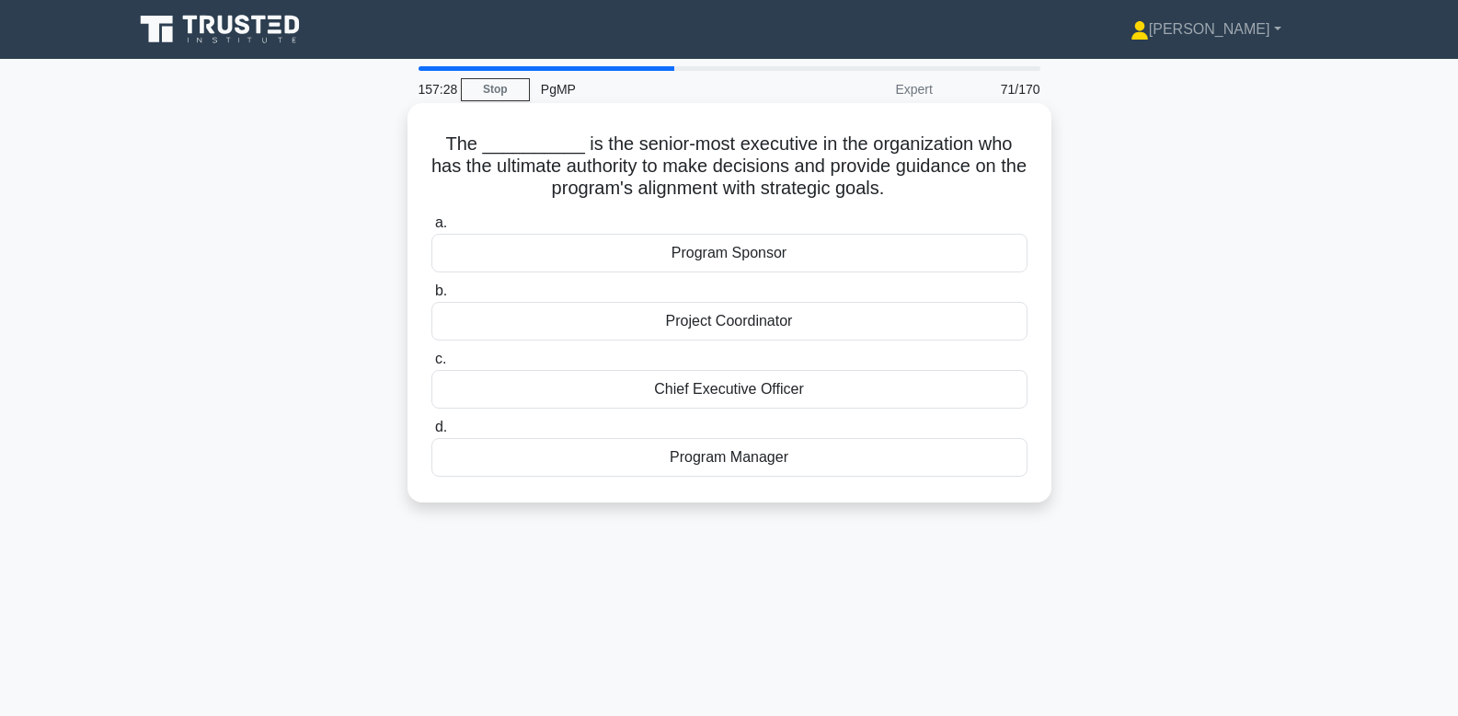
click at [821, 258] on div "Program Sponsor" at bounding box center [729, 253] width 596 height 39
click at [431, 229] on input "a. Program Sponsor" at bounding box center [431, 223] width 0 height 12
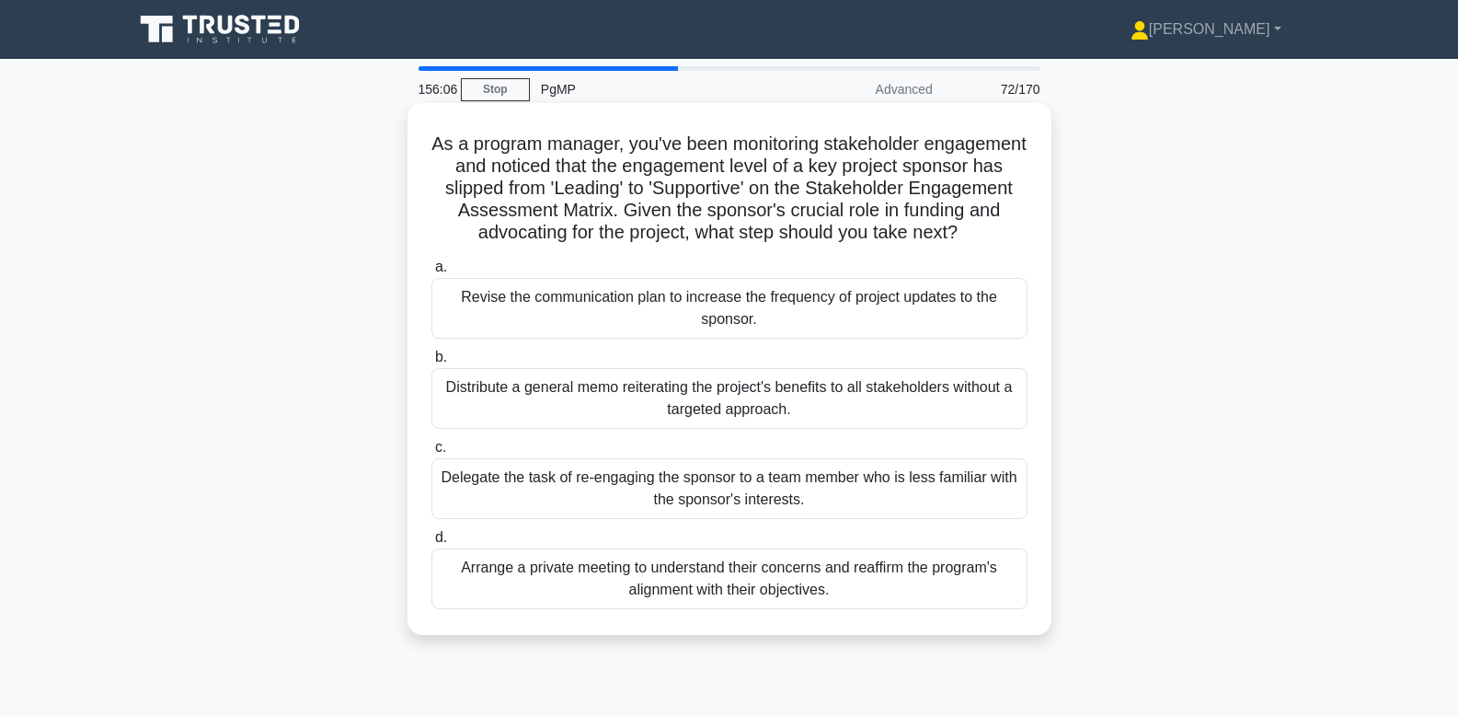
click at [953, 392] on div "Distribute a general memo reiterating the project's benefits to all stakeholder…" at bounding box center [729, 398] width 596 height 61
click at [431, 363] on input "b. Distribute a general memo reiterating the project's benefits to all stakehol…" at bounding box center [431, 357] width 0 height 12
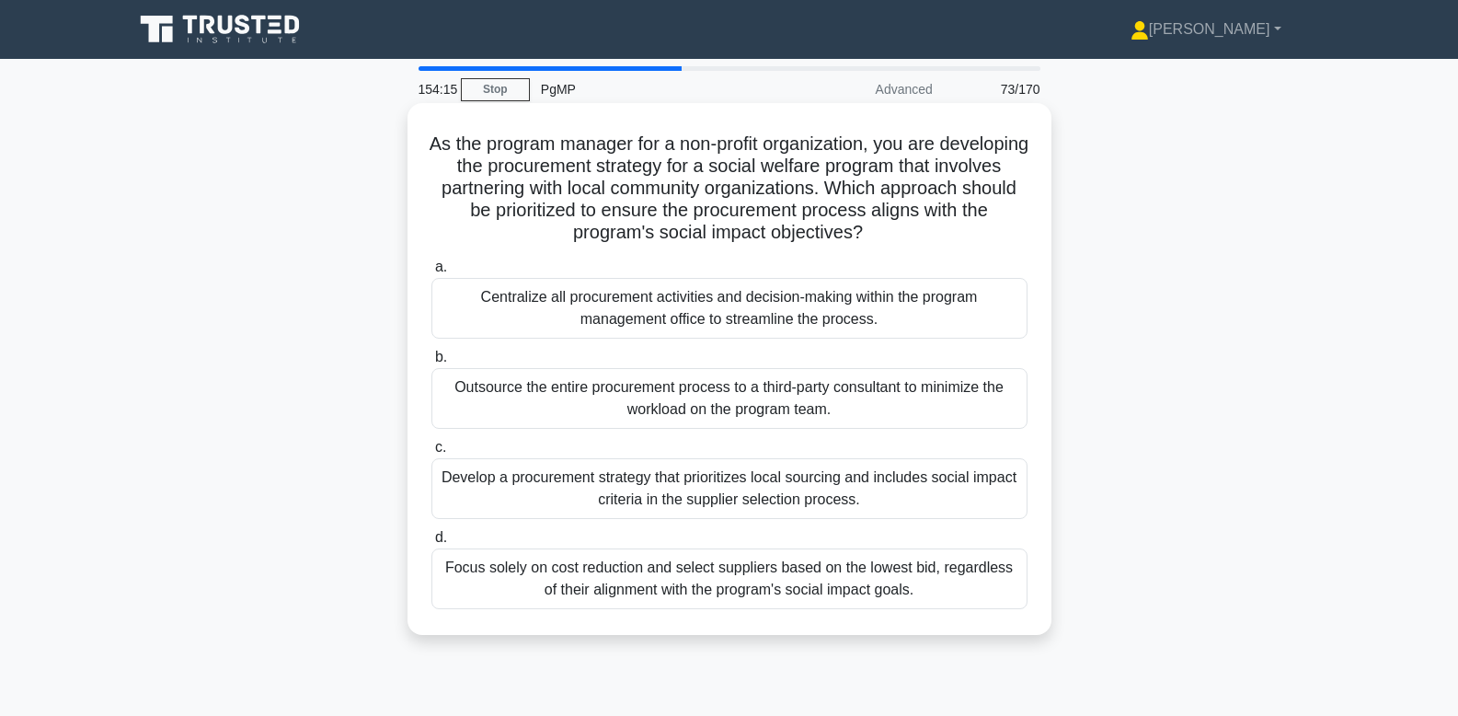
click at [966, 493] on div "Develop a procurement strategy that prioritizes local sourcing and includes soc…" at bounding box center [729, 488] width 596 height 61
click at [431, 453] on input "c. Develop a procurement strategy that prioritizes local sourcing and includes …" at bounding box center [431, 448] width 0 height 12
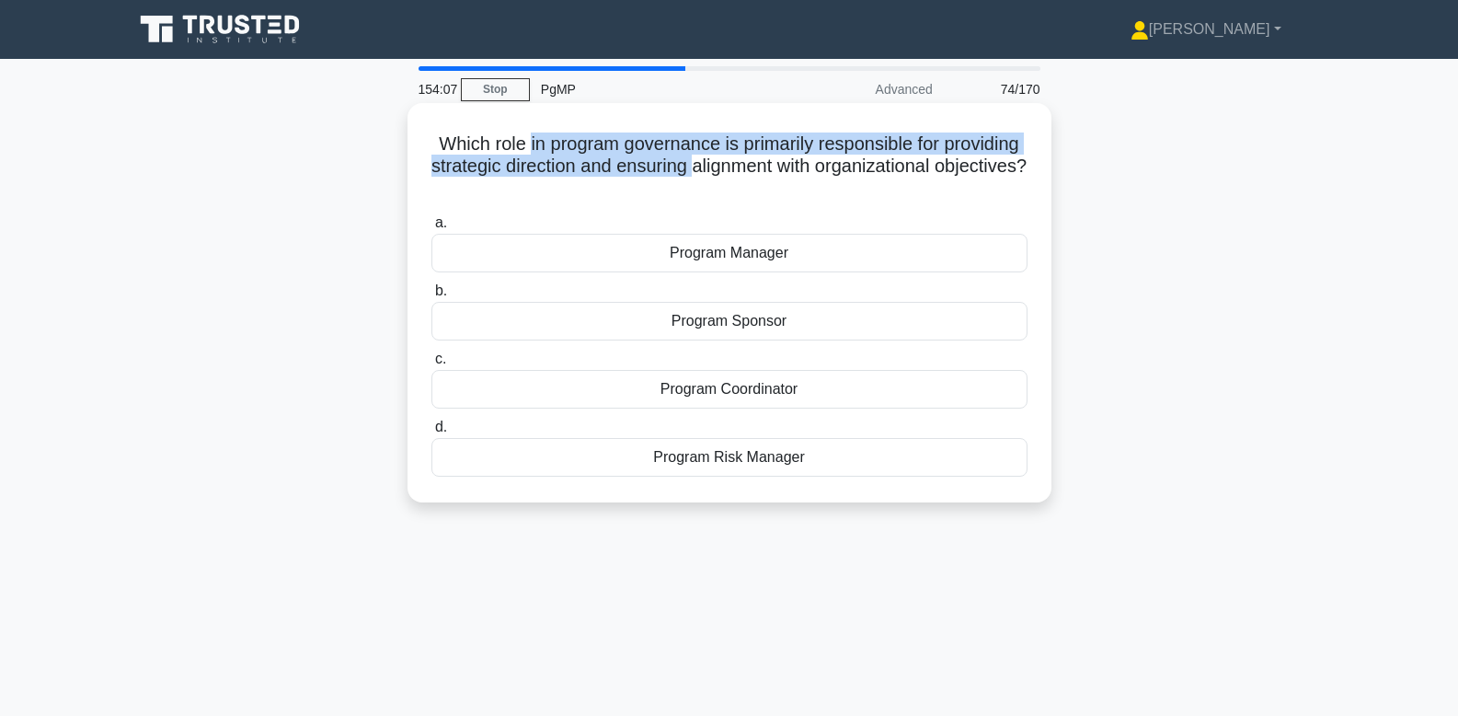
drag, startPoint x: 531, startPoint y: 140, endPoint x: 692, endPoint y: 169, distance: 163.6
click at [692, 169] on h5 "Which role in program governance is primarily responsible for providing strateg…" at bounding box center [730, 166] width 600 height 68
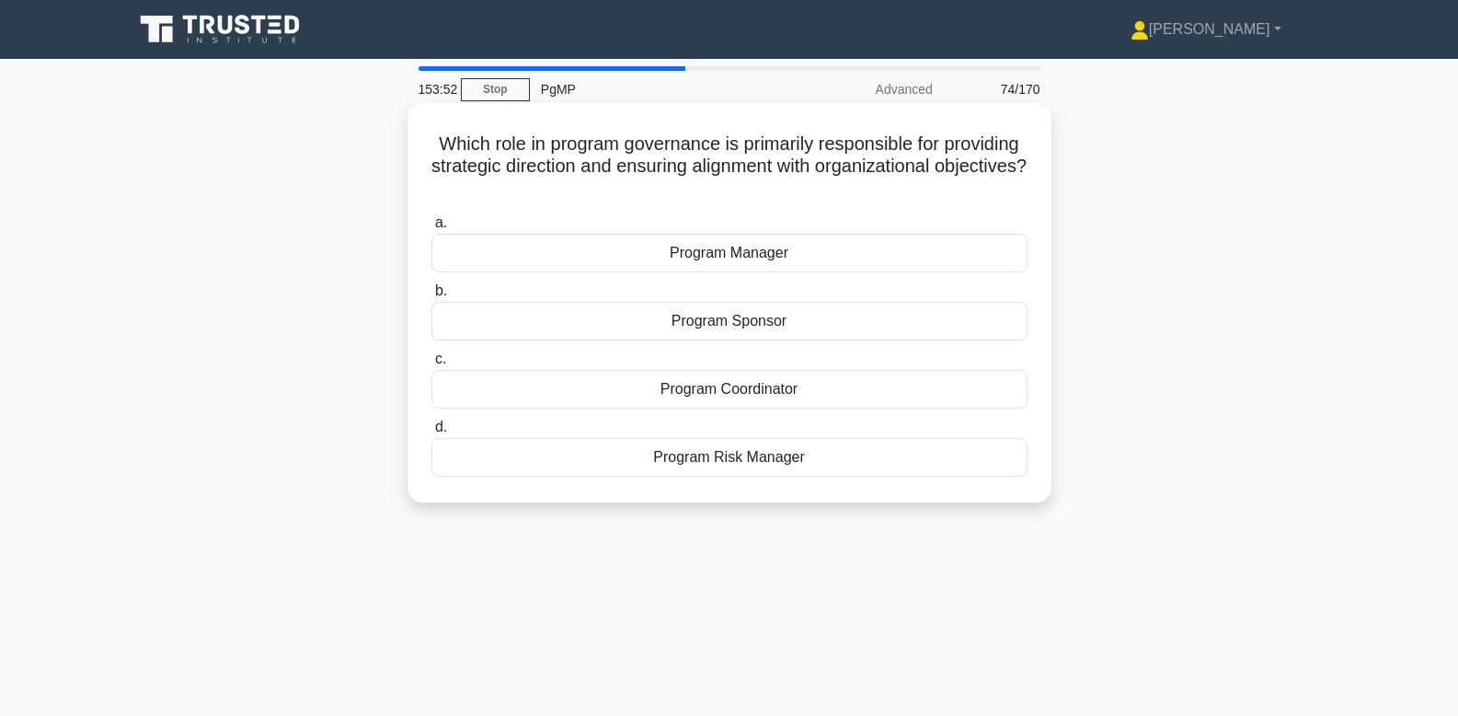
click at [747, 260] on div "Program Manager" at bounding box center [729, 253] width 596 height 39
click at [431, 229] on input "a. Program Manager" at bounding box center [431, 223] width 0 height 12
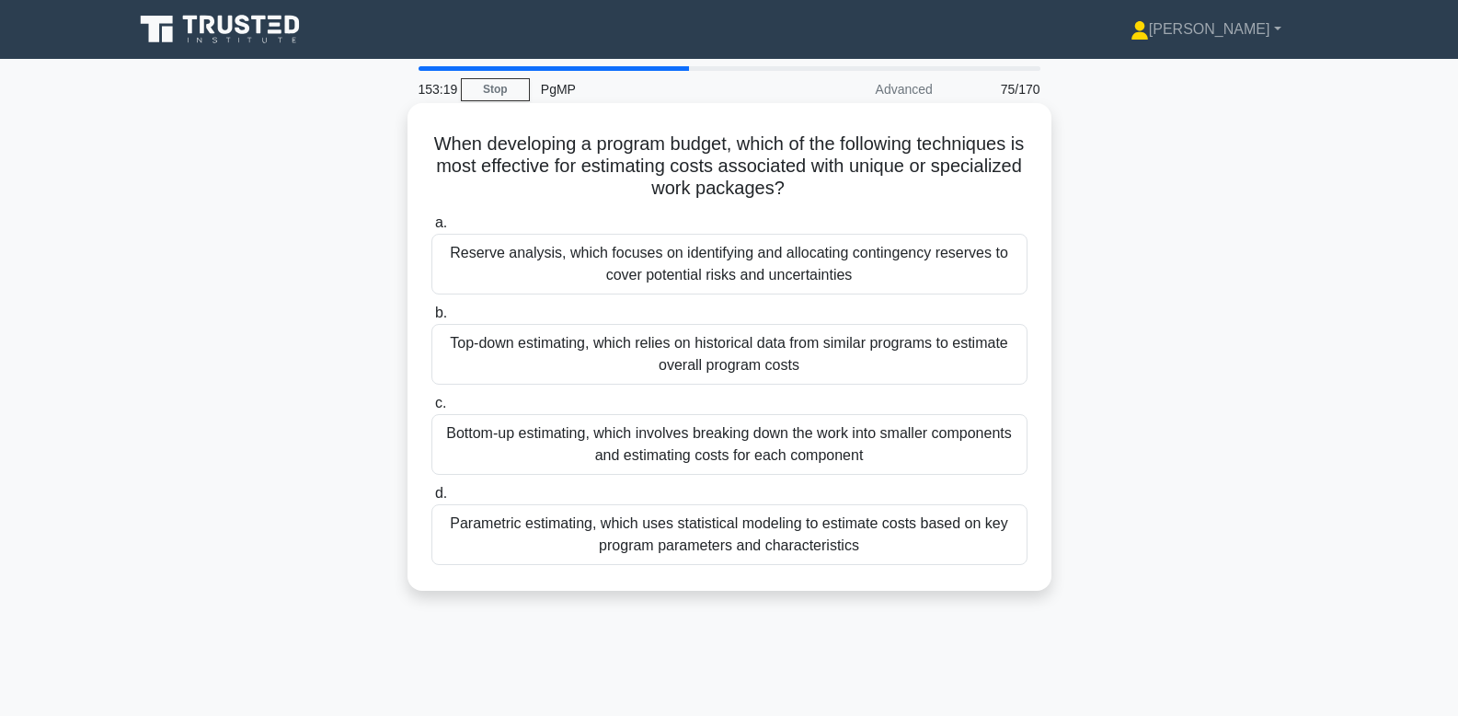
click at [969, 549] on div "Parametric estimating, which uses statistical modeling to estimate costs based …" at bounding box center [729, 534] width 596 height 61
click at [431, 499] on input "d. Parametric estimating, which uses statistical modeling to estimate costs bas…" at bounding box center [431, 494] width 0 height 12
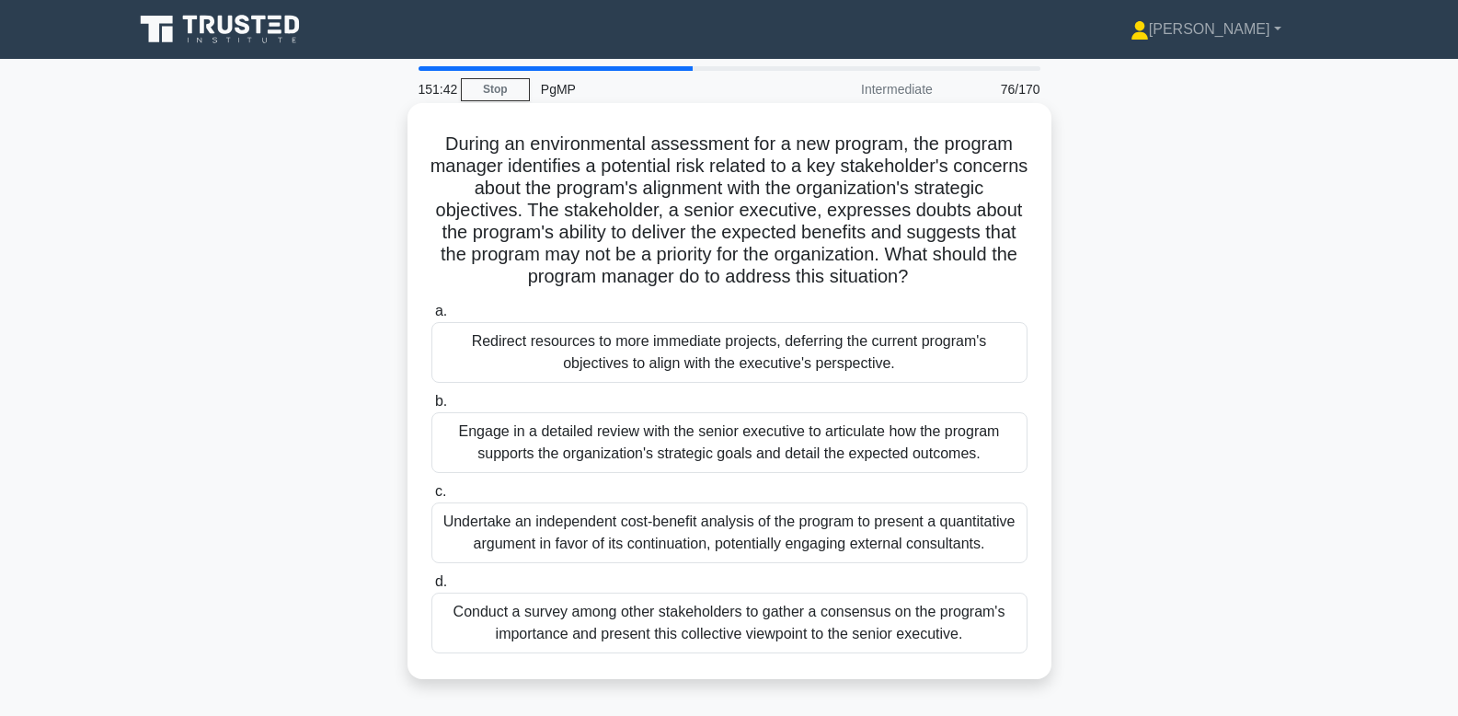
click at [764, 431] on div "Engage in a detailed review with the senior executive to articulate how the pro…" at bounding box center [729, 442] width 596 height 61
click at [431, 407] on input "b. Engage in a detailed review with the senior executive to articulate how the …" at bounding box center [431, 402] width 0 height 12
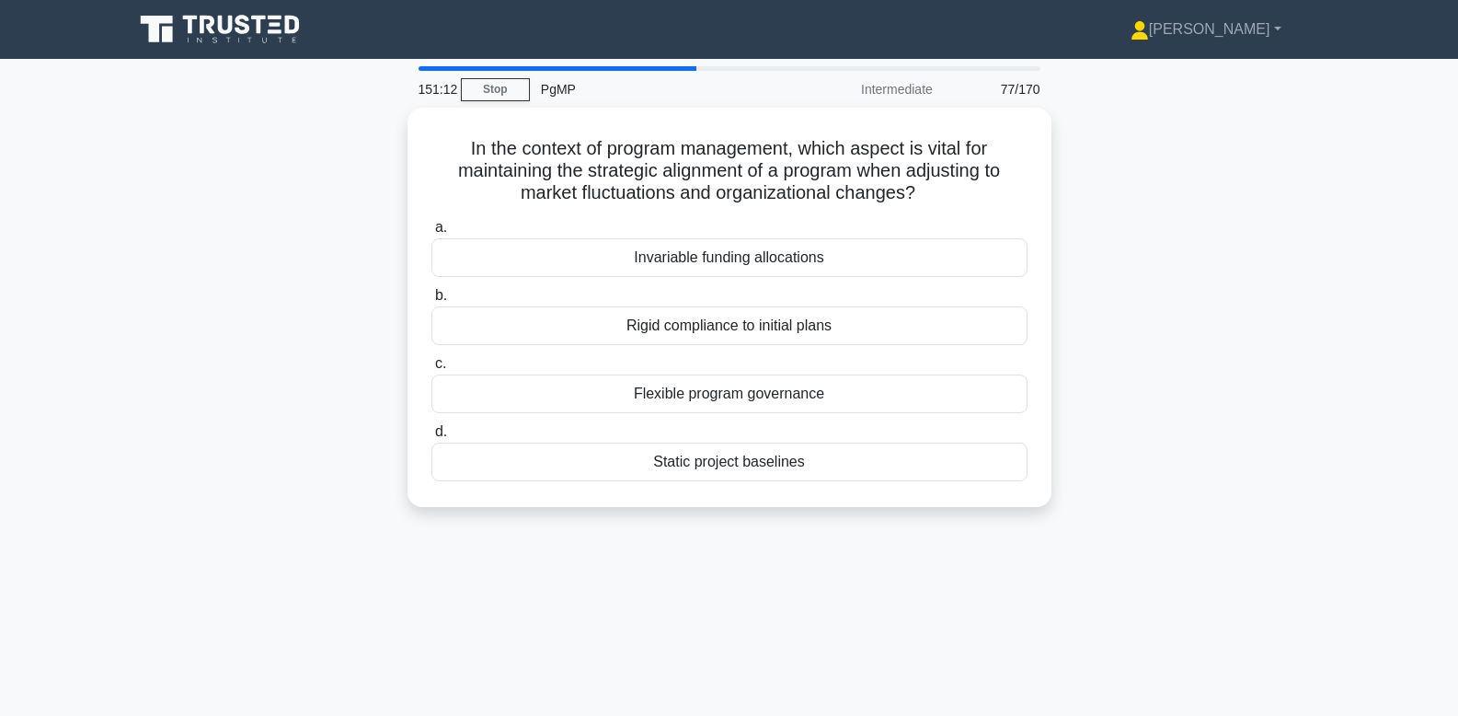
drag, startPoint x: 833, startPoint y: 393, endPoint x: 1309, endPoint y: 423, distance: 476.5
click at [1083, 423] on div "In the context of program management, which aspect is vital for maintaining the…" at bounding box center [729, 318] width 1214 height 421
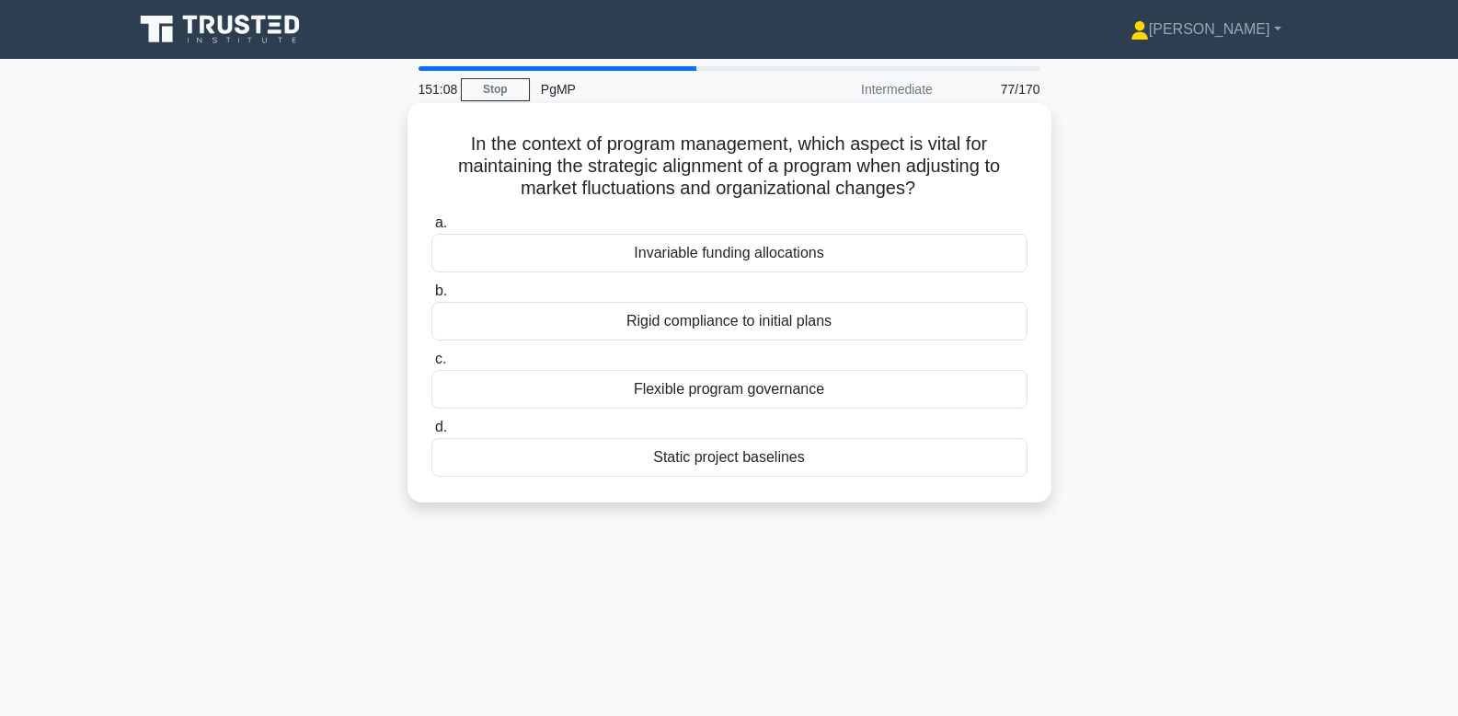
click at [849, 392] on div "Flexible program governance" at bounding box center [729, 389] width 596 height 39
click at [431, 365] on input "c. Flexible program governance" at bounding box center [431, 359] width 0 height 12
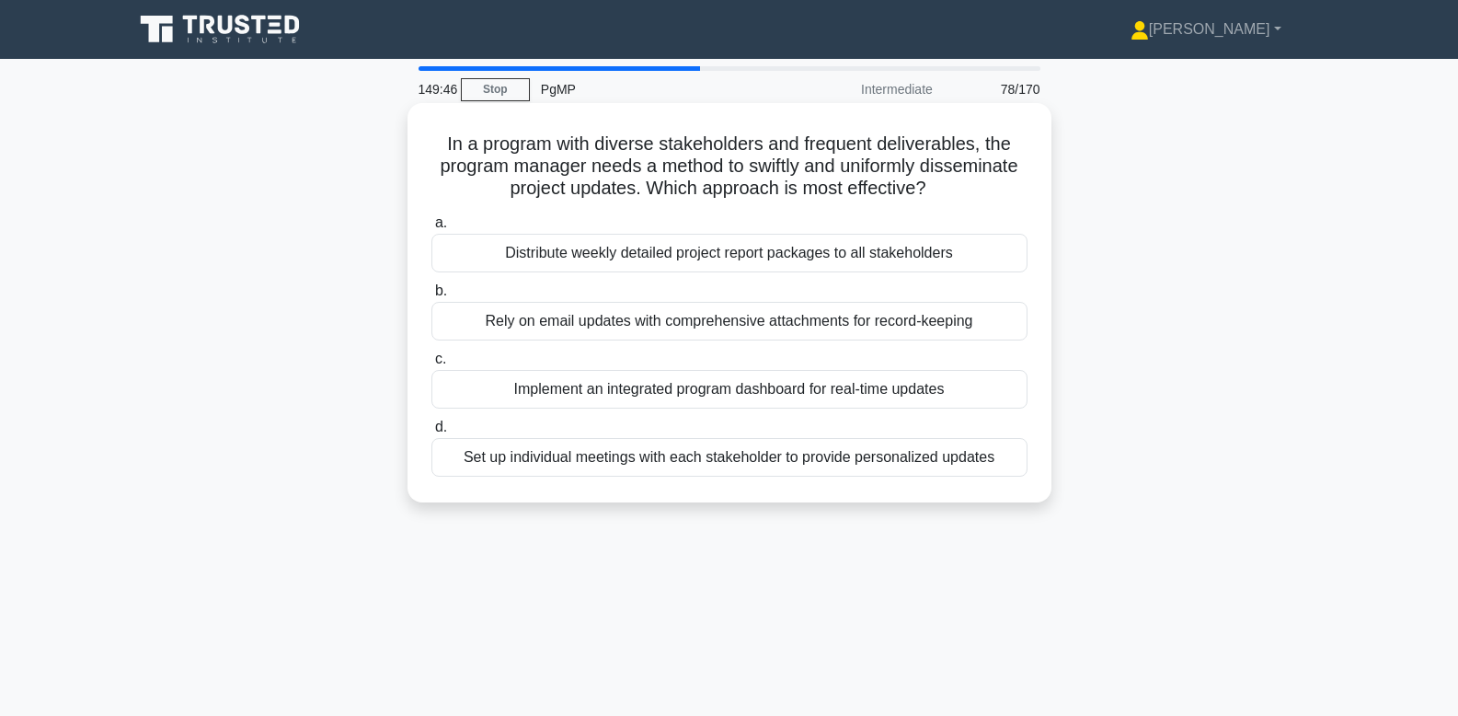
click at [985, 385] on div "Implement an integrated program dashboard for real-time updates" at bounding box center [729, 389] width 596 height 39
click at [431, 365] on input "c. Implement an integrated program dashboard for real-time updates" at bounding box center [431, 359] width 0 height 12
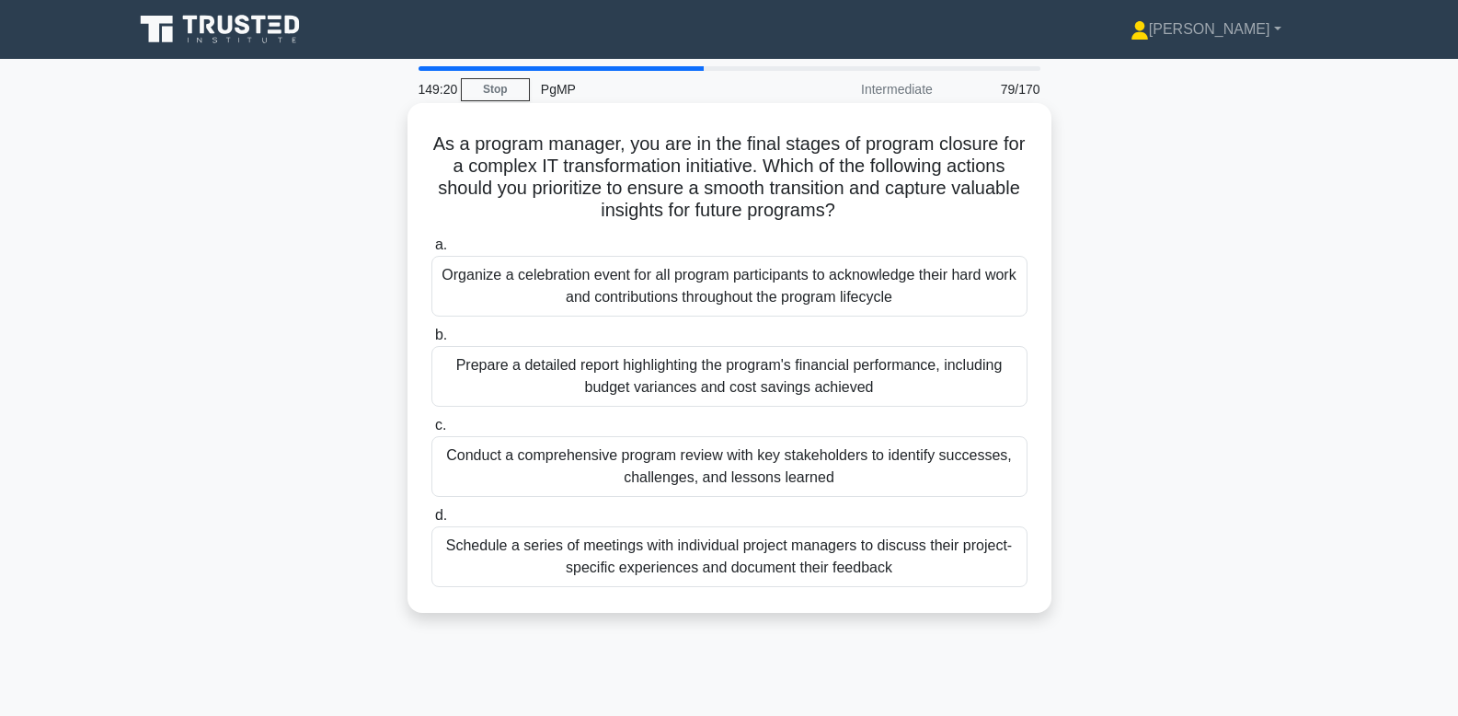
click at [734, 476] on div "Conduct a comprehensive program review with key stakeholders to identify succes…" at bounding box center [729, 466] width 596 height 61
click at [431, 431] on input "c. Conduct a comprehensive program review with key stakeholders to identify suc…" at bounding box center [431, 425] width 0 height 12
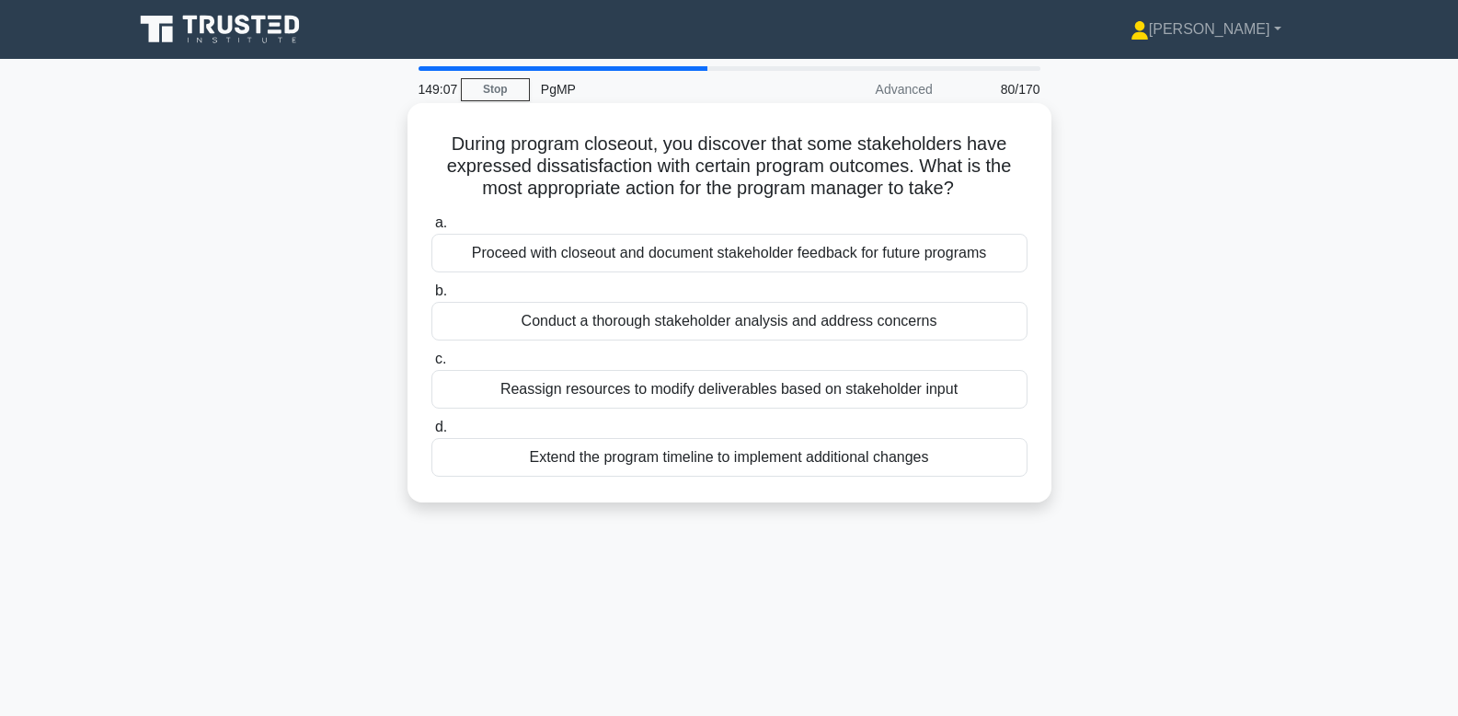
click at [843, 316] on div "Conduct a thorough stakeholder analysis and address concerns" at bounding box center [729, 321] width 596 height 39
click at [431, 297] on input "b. Conduct a thorough stakeholder analysis and address concerns" at bounding box center [431, 291] width 0 height 12
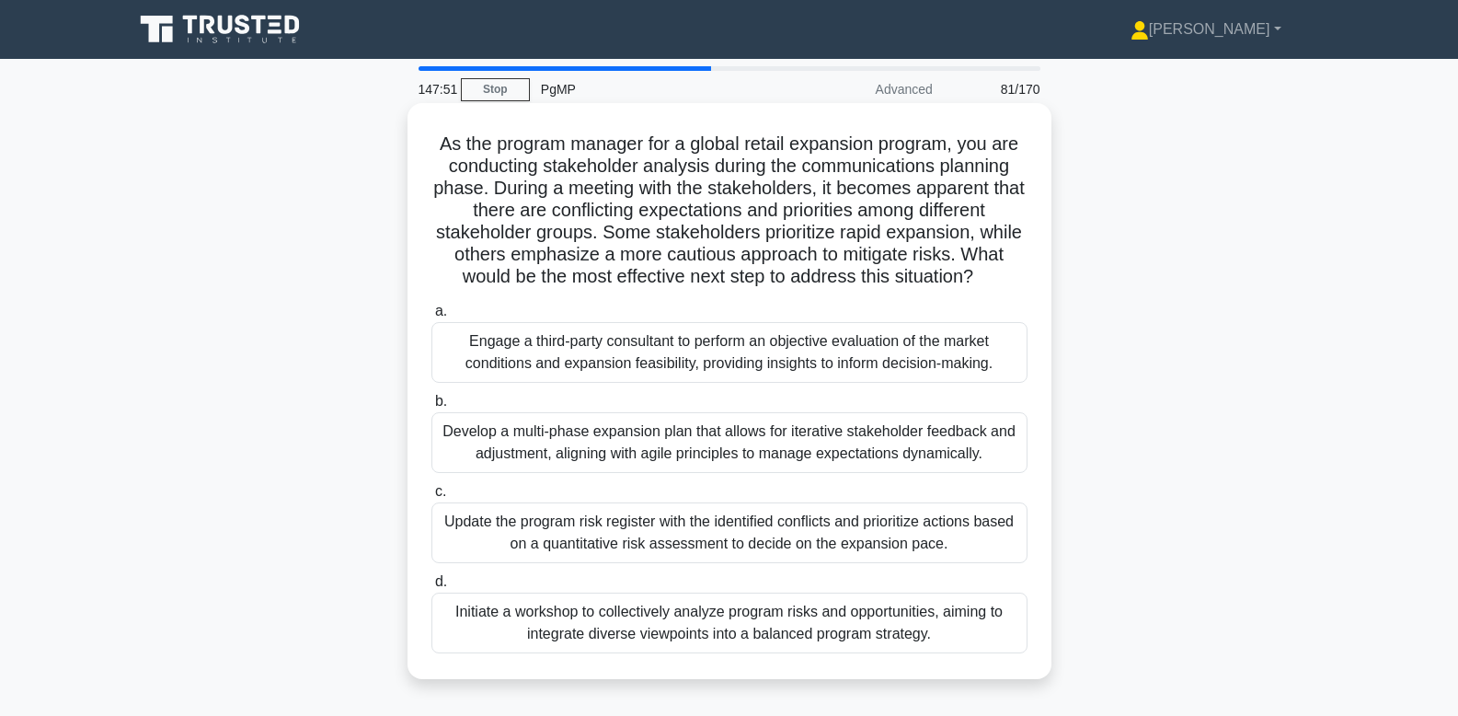
click at [892, 460] on div "Develop a multi-phase expansion plan that allows for iterative stakeholder feed…" at bounding box center [729, 442] width 596 height 61
click at [431, 407] on input "b. Develop a multi-phase expansion plan that allows for iterative stakeholder f…" at bounding box center [431, 402] width 0 height 12
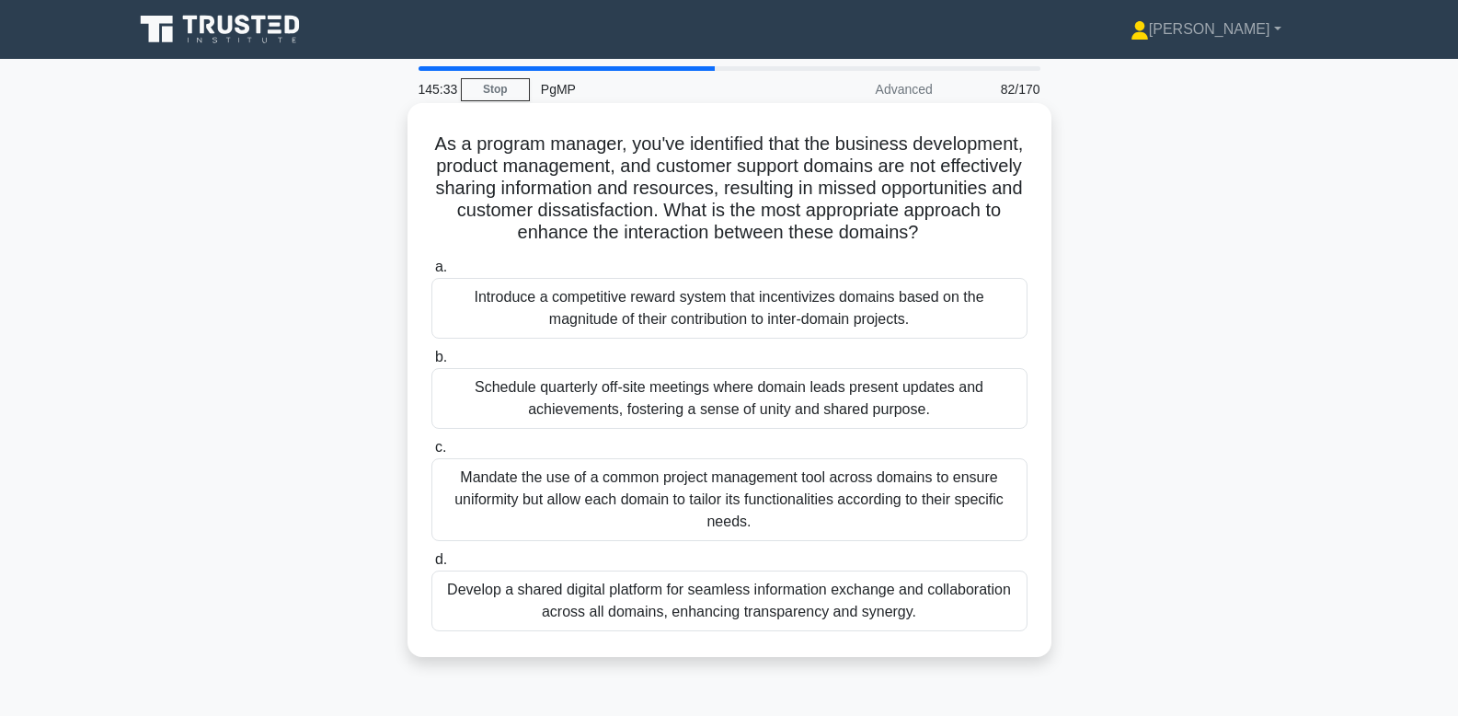
click at [866, 595] on div "Develop a shared digital platform for seamless information exchange and collabo…" at bounding box center [729, 600] width 596 height 61
click at [431, 566] on input "d. Develop a shared digital platform for seamless information exchange and coll…" at bounding box center [431, 560] width 0 height 12
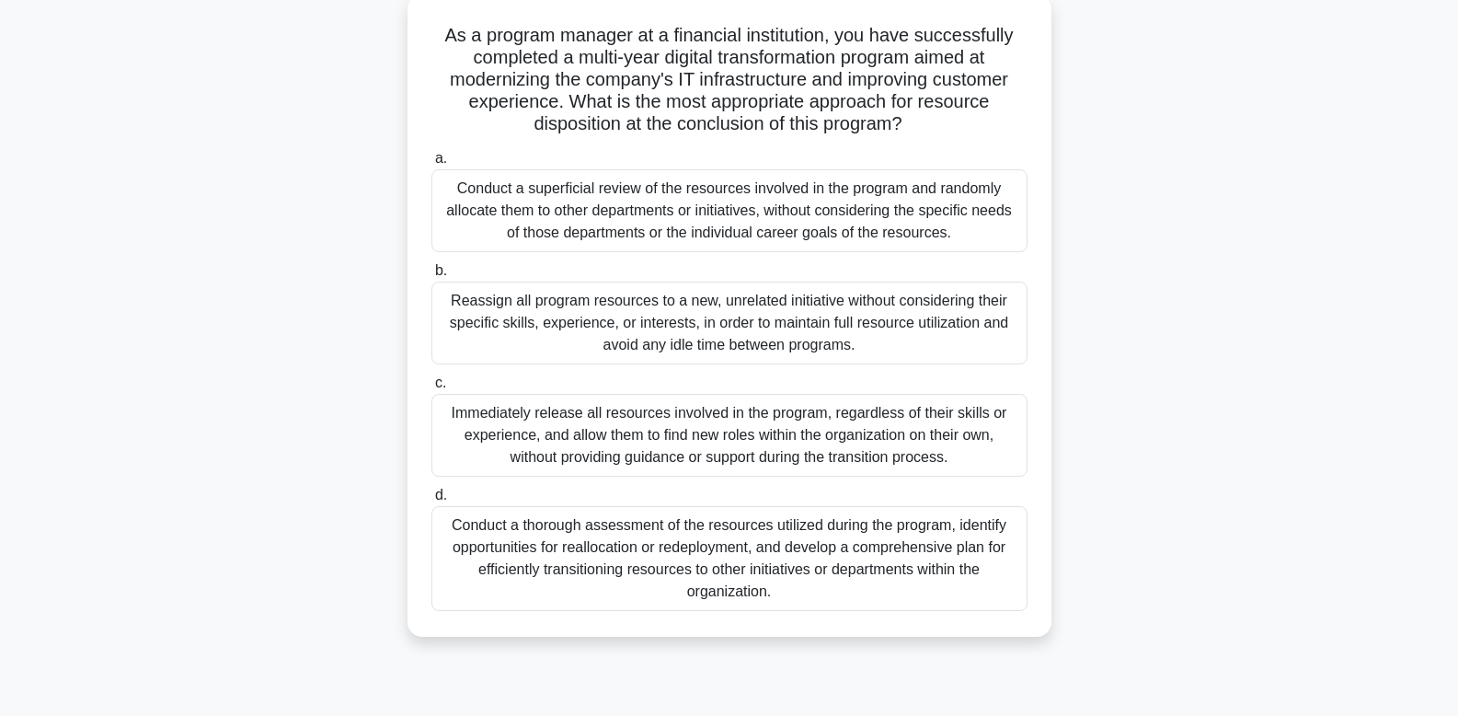
scroll to position [278, 0]
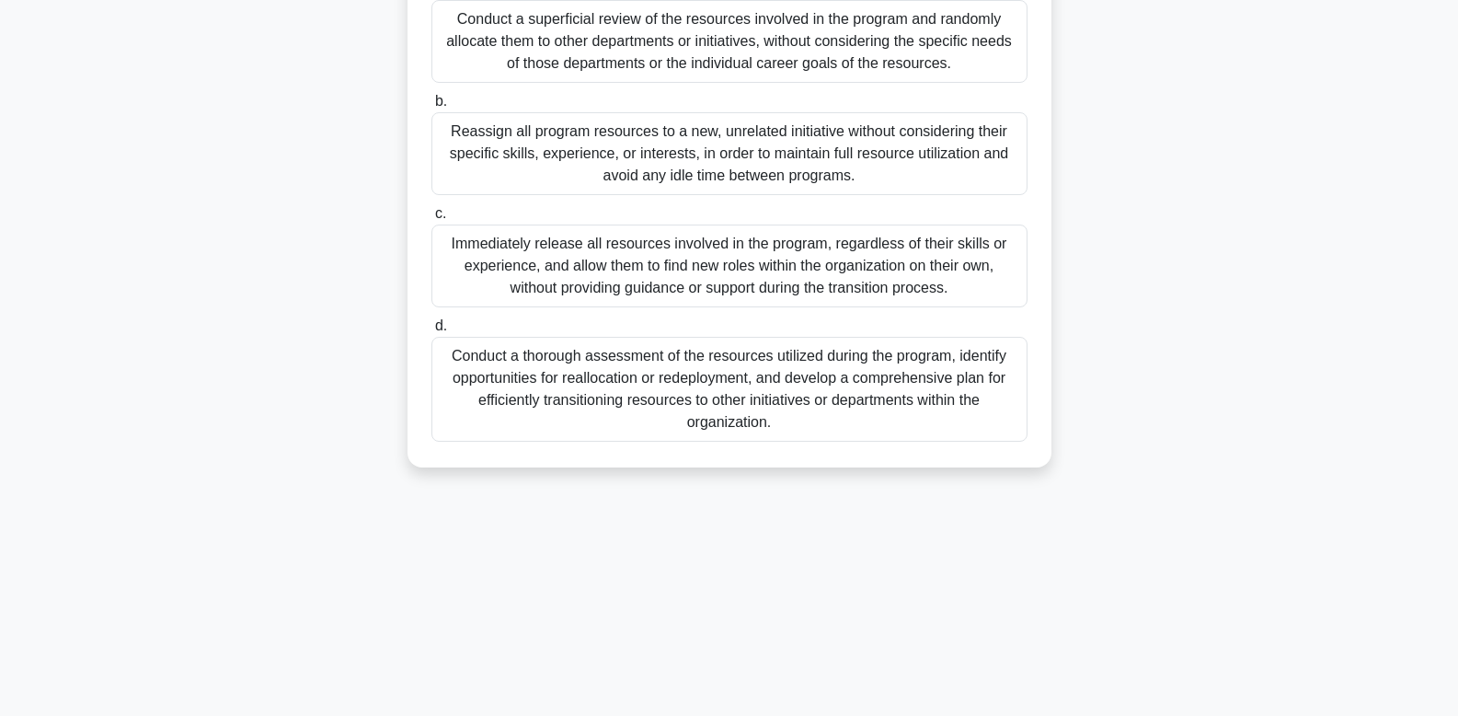
click at [599, 410] on div "Conduct a thorough assessment of the resources utilized during the program, ide…" at bounding box center [729, 389] width 596 height 105
click at [431, 332] on input "d. Conduct a thorough assessment of the resources utilized during the program, …" at bounding box center [431, 326] width 0 height 12
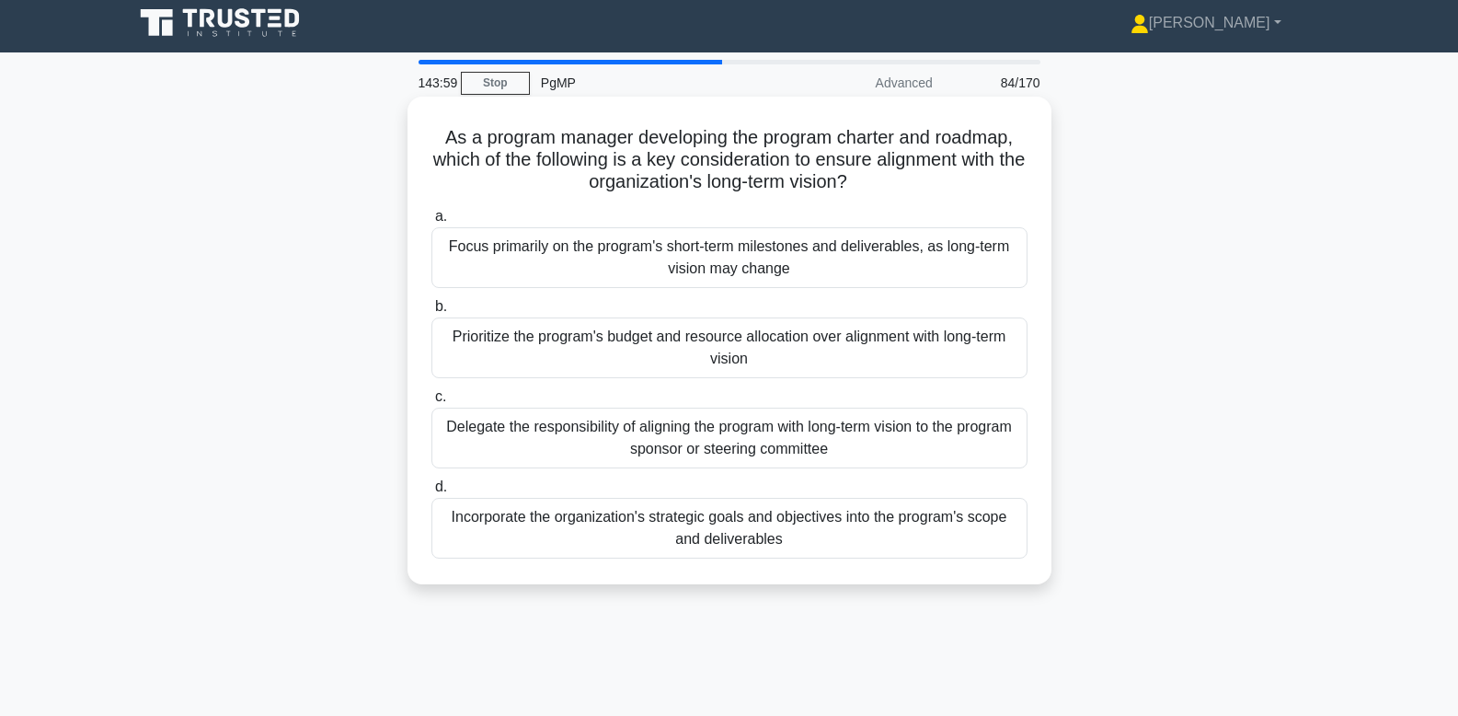
scroll to position [0, 0]
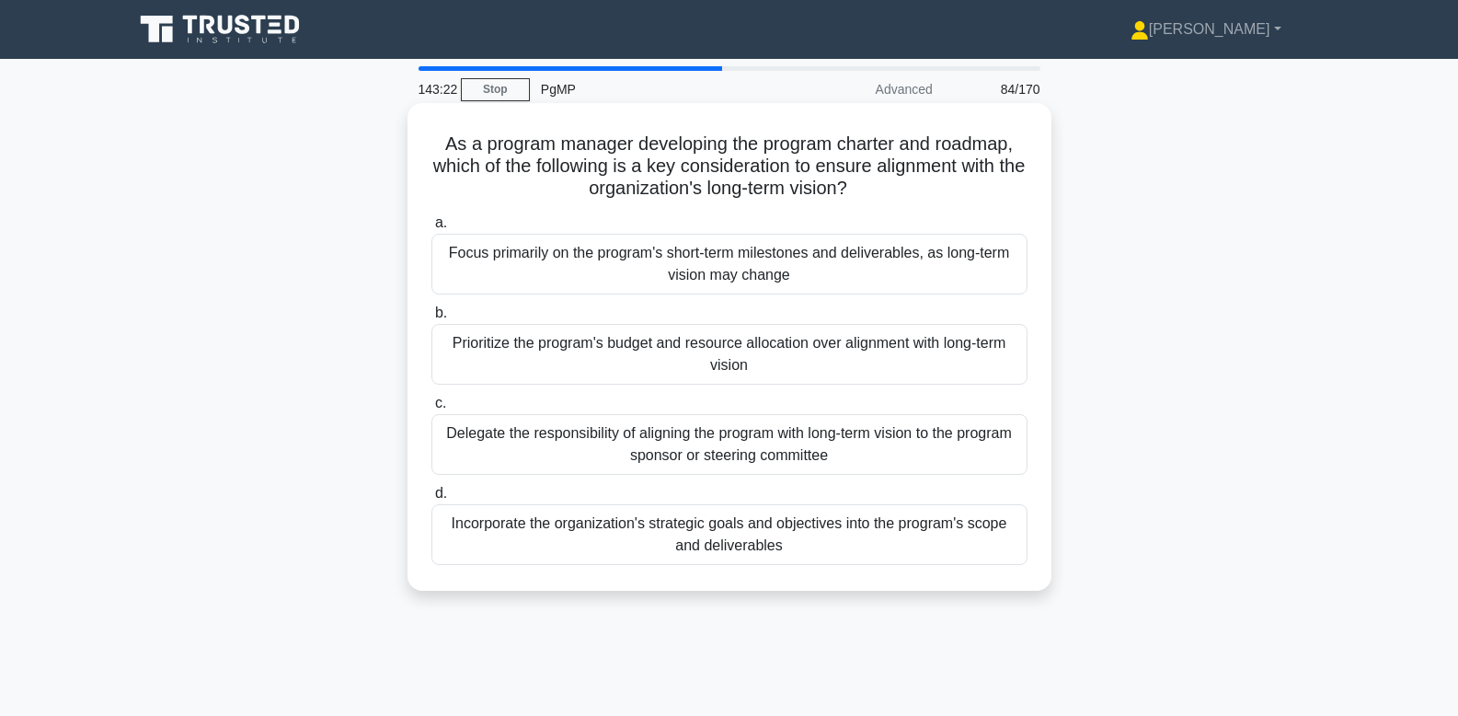
click at [761, 532] on div "Incorporate the organization's strategic goals and objectives into the program'…" at bounding box center [729, 534] width 596 height 61
click at [431, 499] on input "d. Incorporate the organization's strategic goals and objectives into the progr…" at bounding box center [431, 494] width 0 height 12
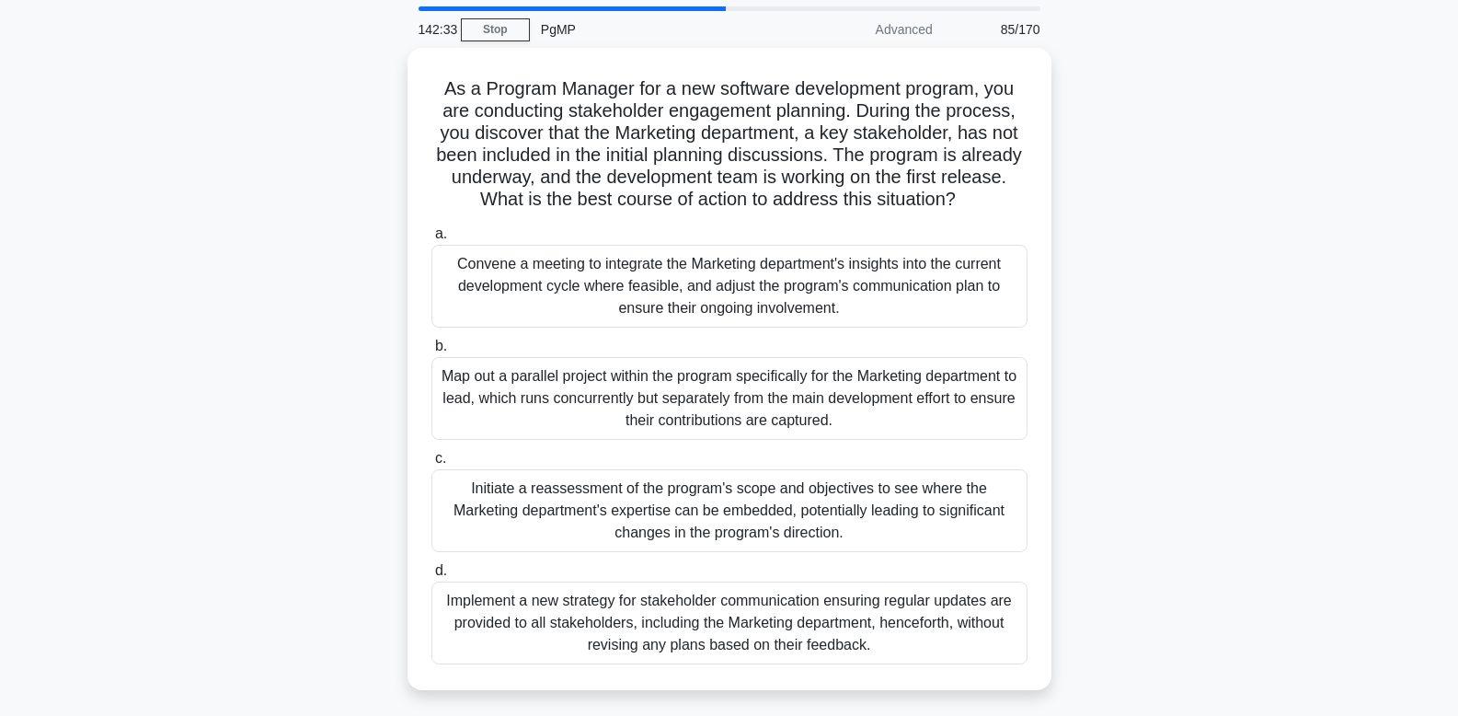
scroll to position [78, 0]
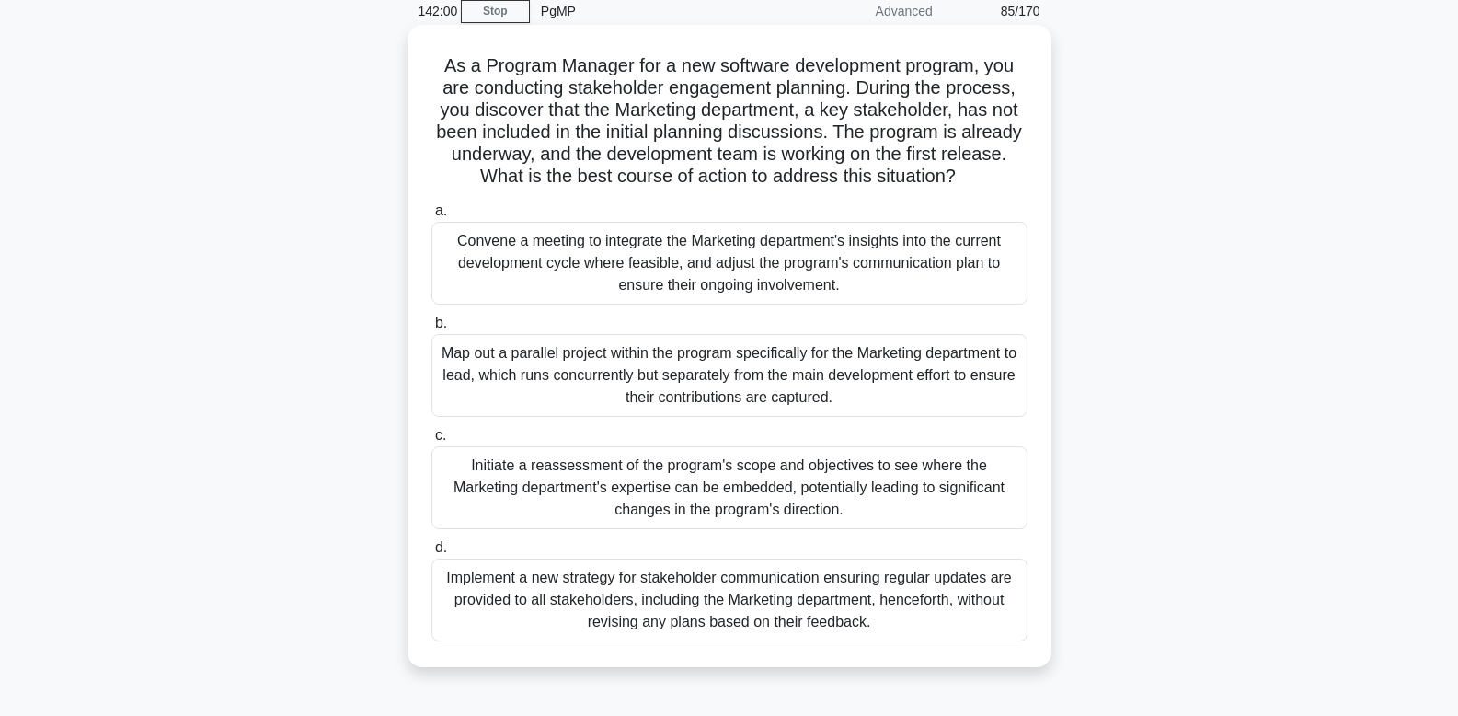
click at [863, 268] on div "Convene a meeting to integrate the Marketing department's insights into the cur…" at bounding box center [729, 263] width 596 height 83
click at [431, 217] on input "a. Convene a meeting to integrate the Marketing department's insights into the …" at bounding box center [431, 211] width 0 height 12
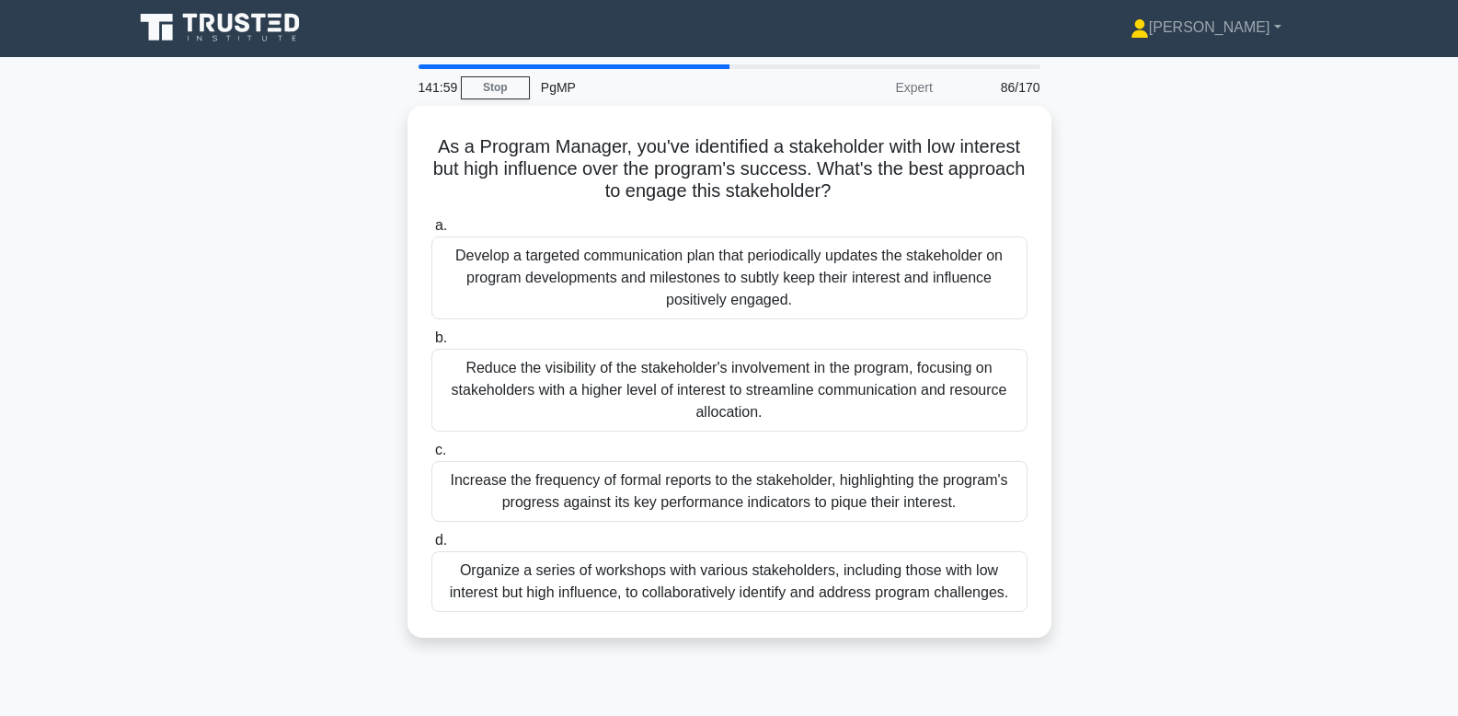
scroll to position [0, 0]
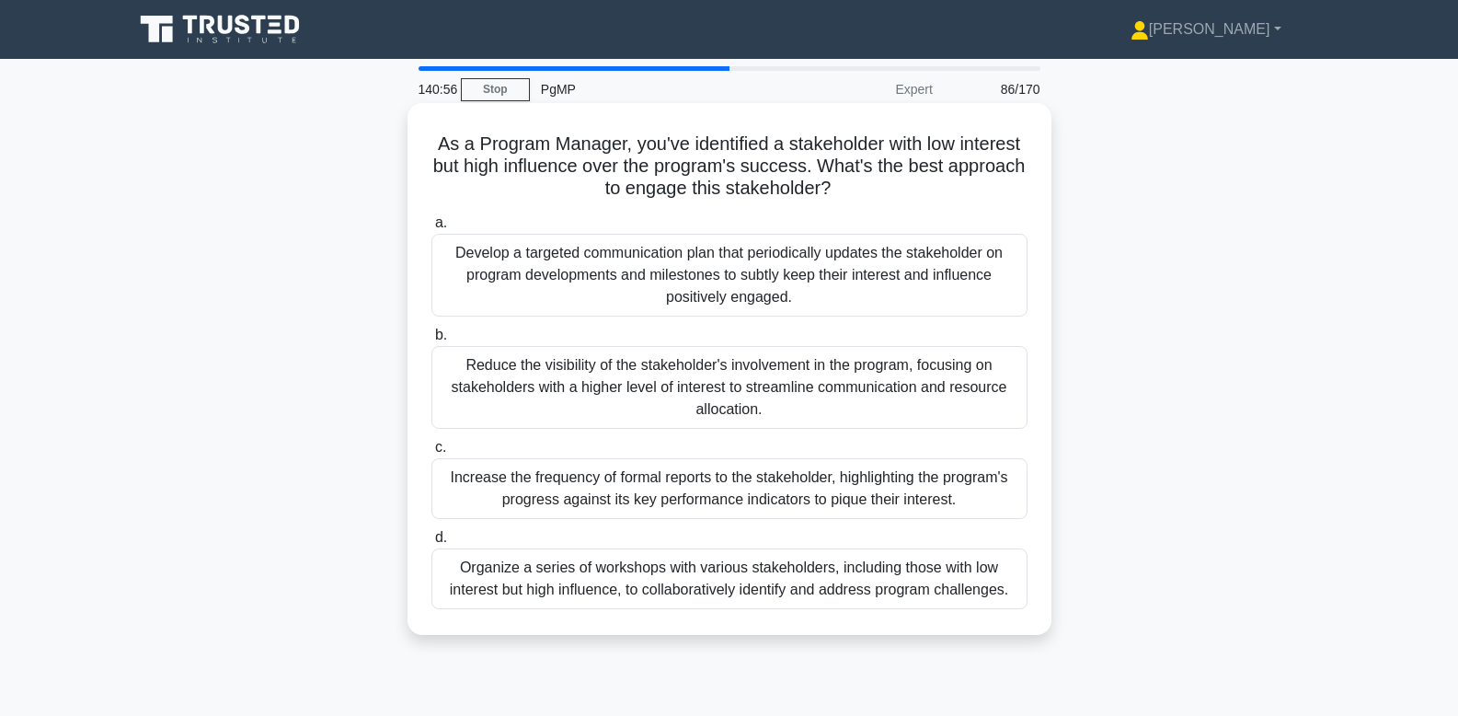
click at [709, 265] on div "Develop a targeted communication plan that periodically updates the stakeholder…" at bounding box center [729, 275] width 596 height 83
click at [431, 229] on input "a. Develop a targeted communication plan that periodically updates the stakehol…" at bounding box center [431, 223] width 0 height 12
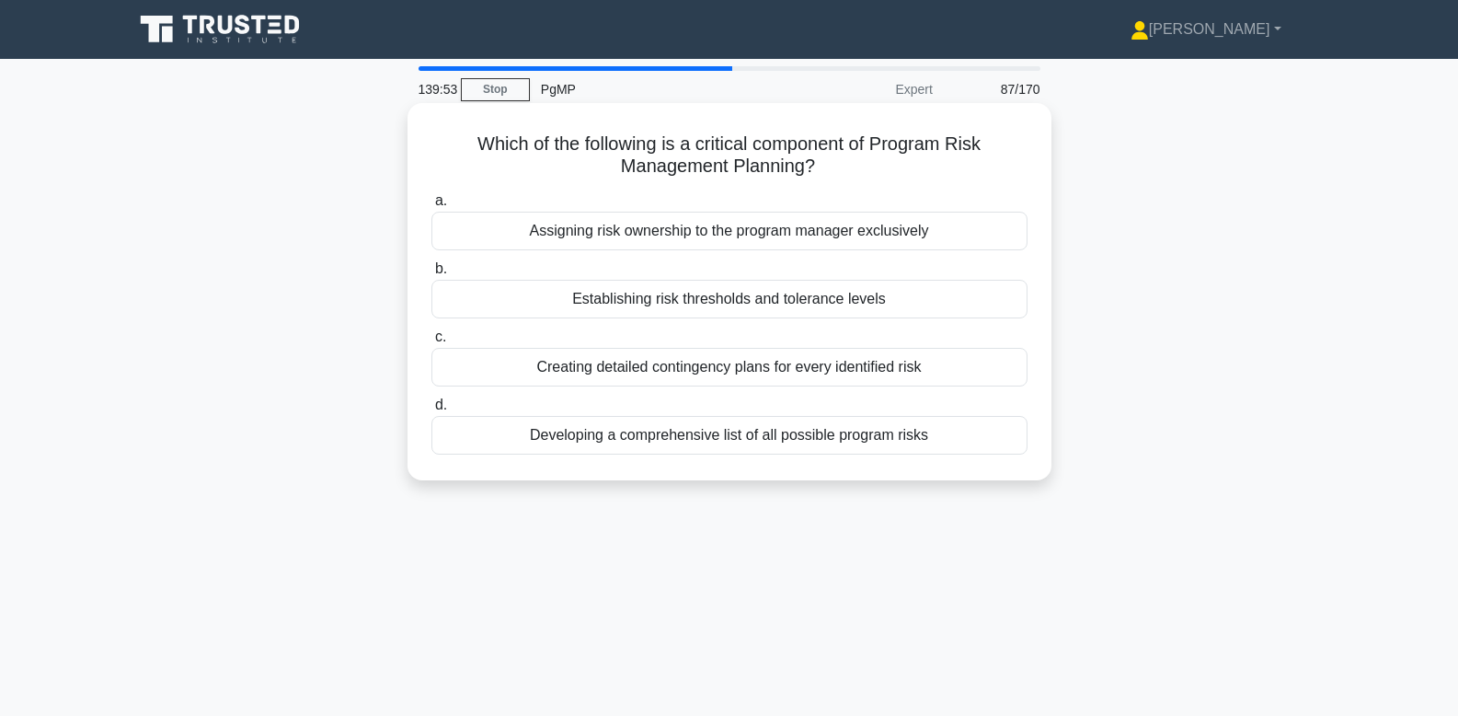
click at [704, 296] on div "Establishing risk thresholds and tolerance levels" at bounding box center [729, 299] width 596 height 39
click at [431, 275] on input "b. Establishing risk thresholds and tolerance levels" at bounding box center [431, 269] width 0 height 12
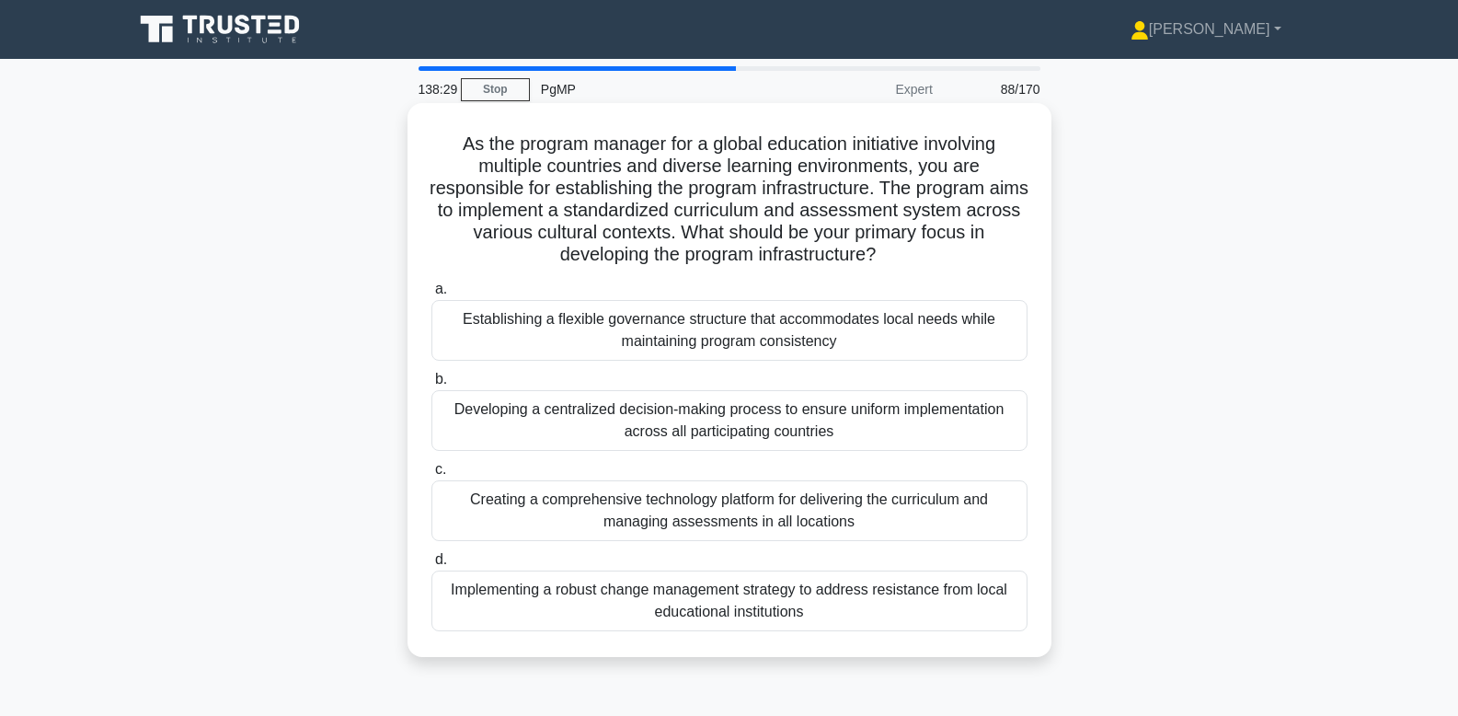
click at [752, 339] on div "Establishing a flexible governance structure that accommodates local needs whil…" at bounding box center [729, 330] width 596 height 61
click at [431, 295] on input "a. Establishing a flexible governance structure that accommodates local needs w…" at bounding box center [431, 289] width 0 height 12
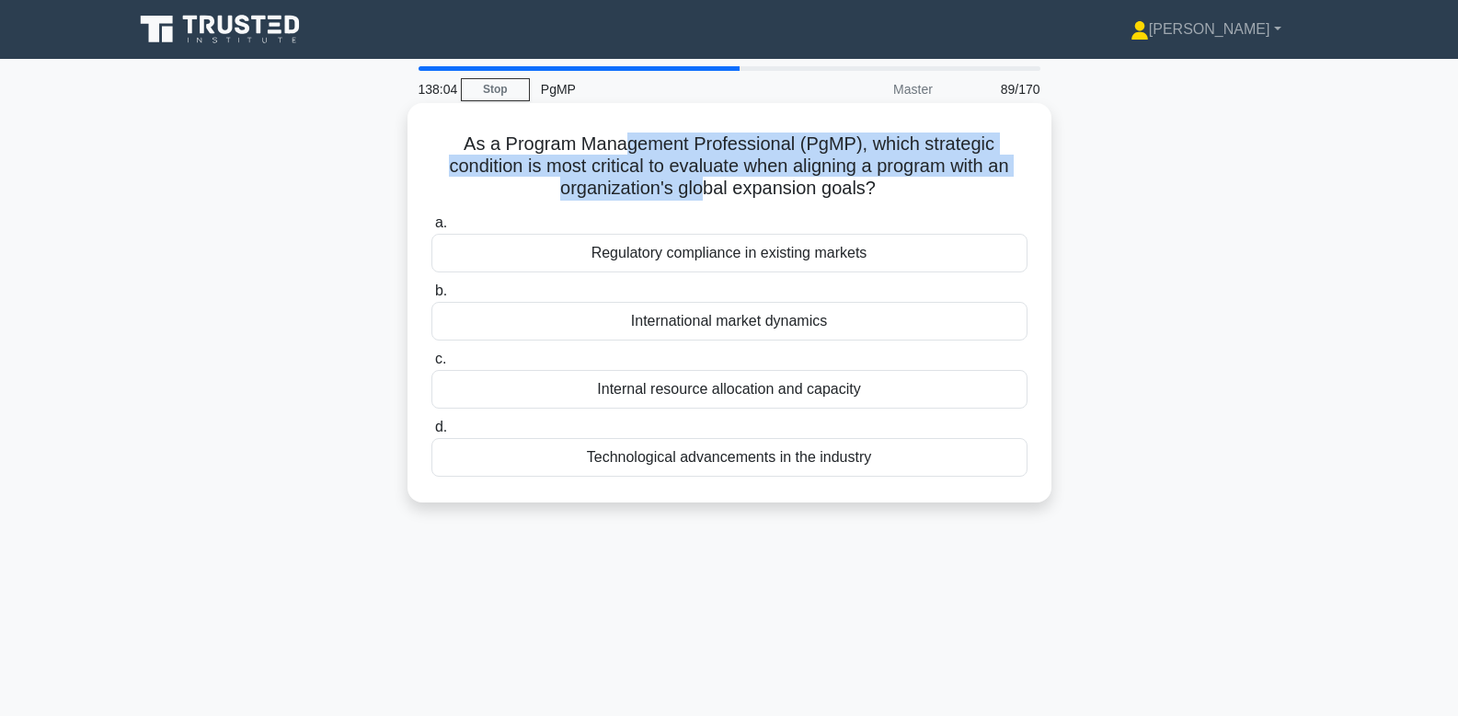
drag, startPoint x: 589, startPoint y: 151, endPoint x: 699, endPoint y: 178, distance: 113.8
click at [699, 178] on h5 "As a Program Management Professional (PgMP), which strategic condition is most …" at bounding box center [730, 166] width 600 height 68
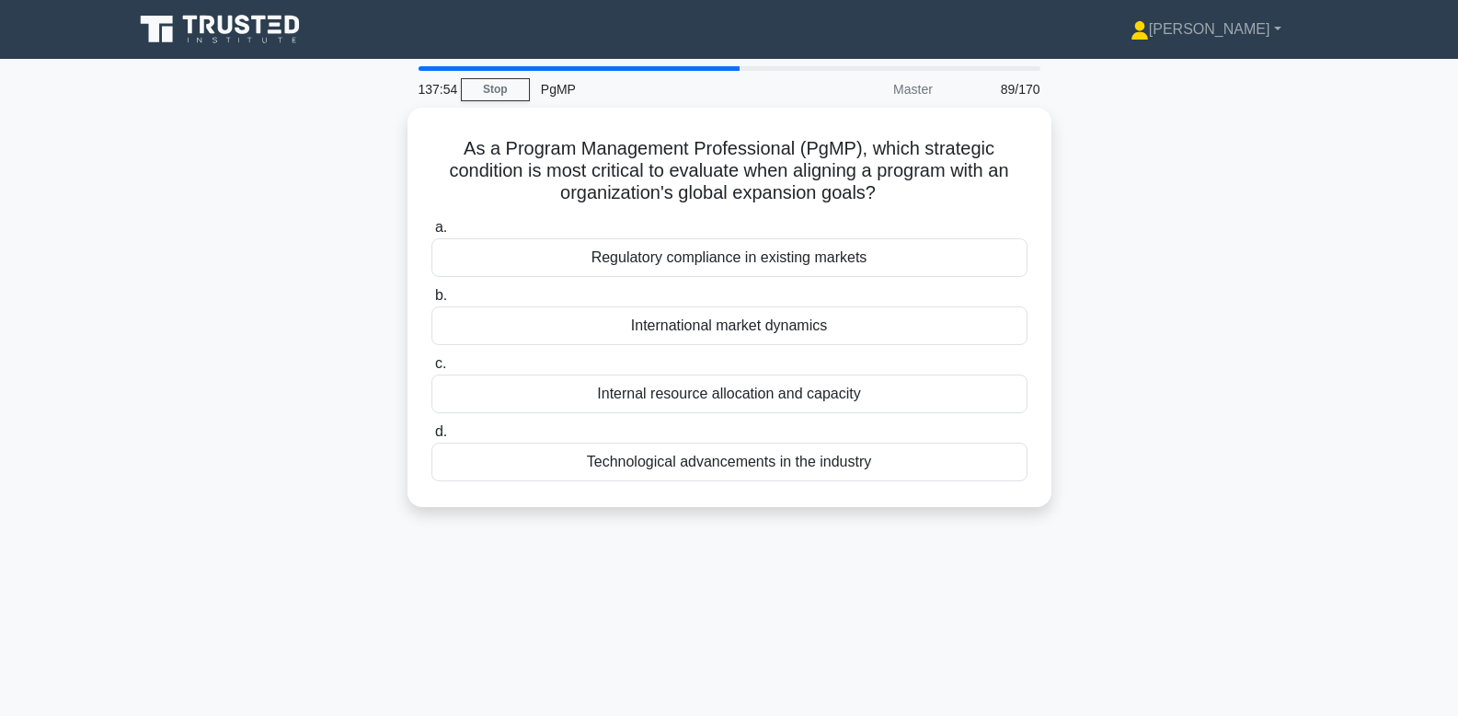
click at [1083, 275] on div "As a Program Management Professional (PgMP), which strategic condition is most …" at bounding box center [729, 318] width 1214 height 421
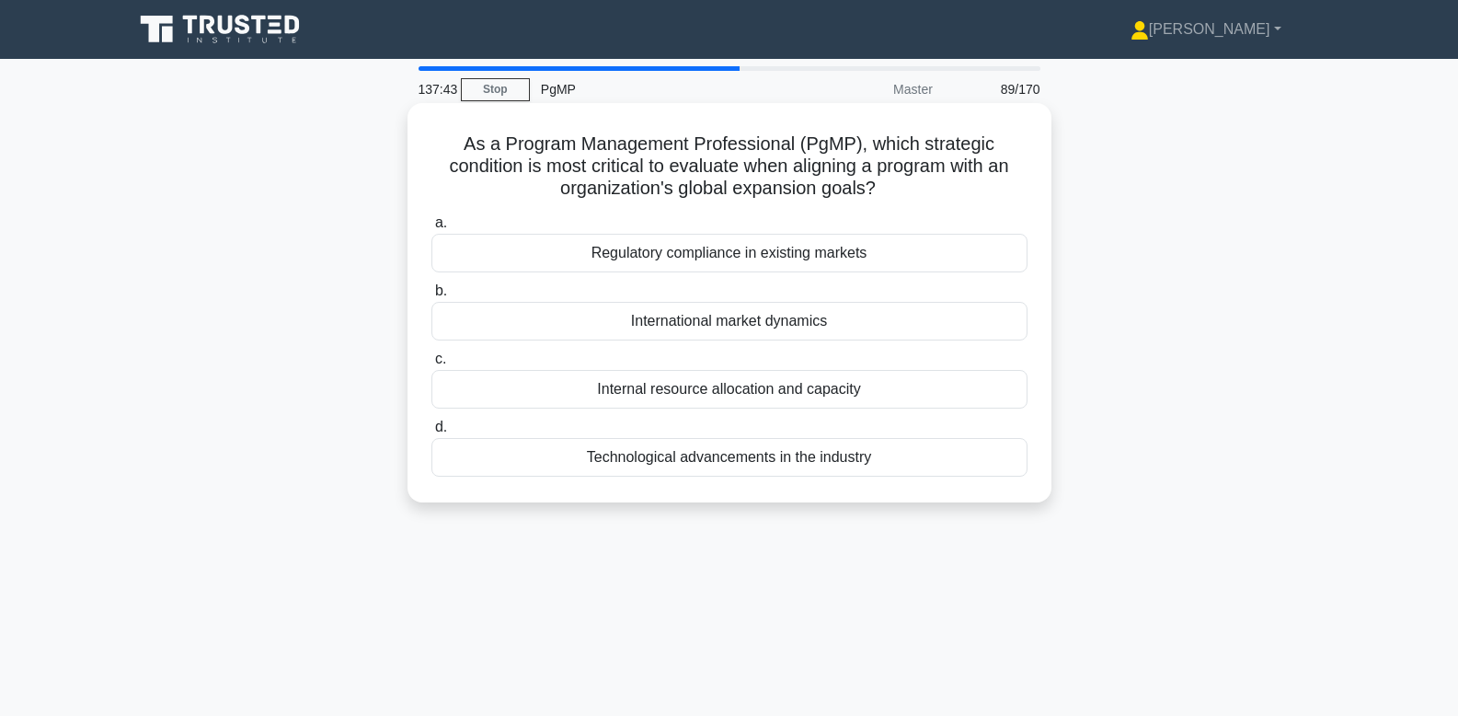
click at [925, 322] on div "International market dynamics" at bounding box center [729, 321] width 596 height 39
click at [431, 297] on input "b. International market dynamics" at bounding box center [431, 291] width 0 height 12
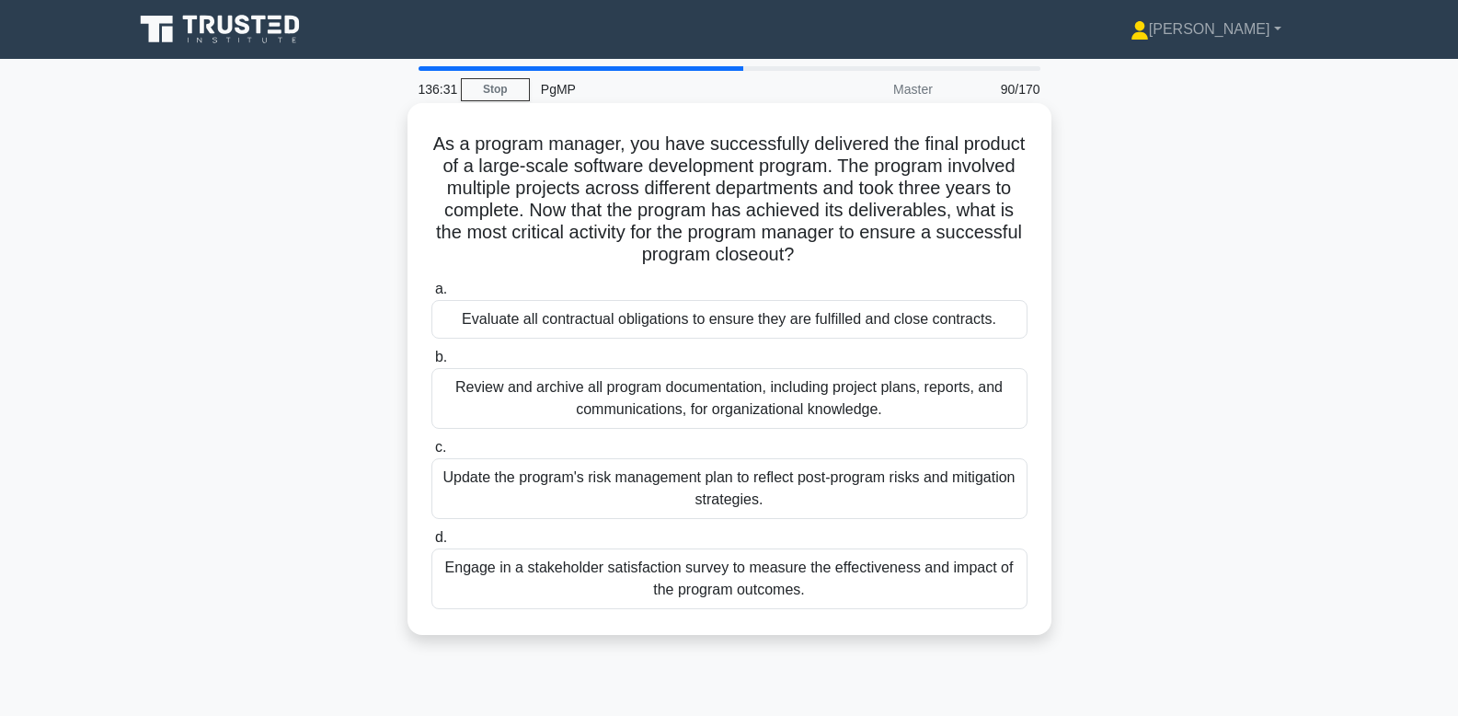
click at [637, 393] on div "Review and archive all program documentation, including project plans, reports,…" at bounding box center [729, 398] width 596 height 61
click at [431, 363] on input "b. Review and archive all program documentation, including project plans, repor…" at bounding box center [431, 357] width 0 height 12
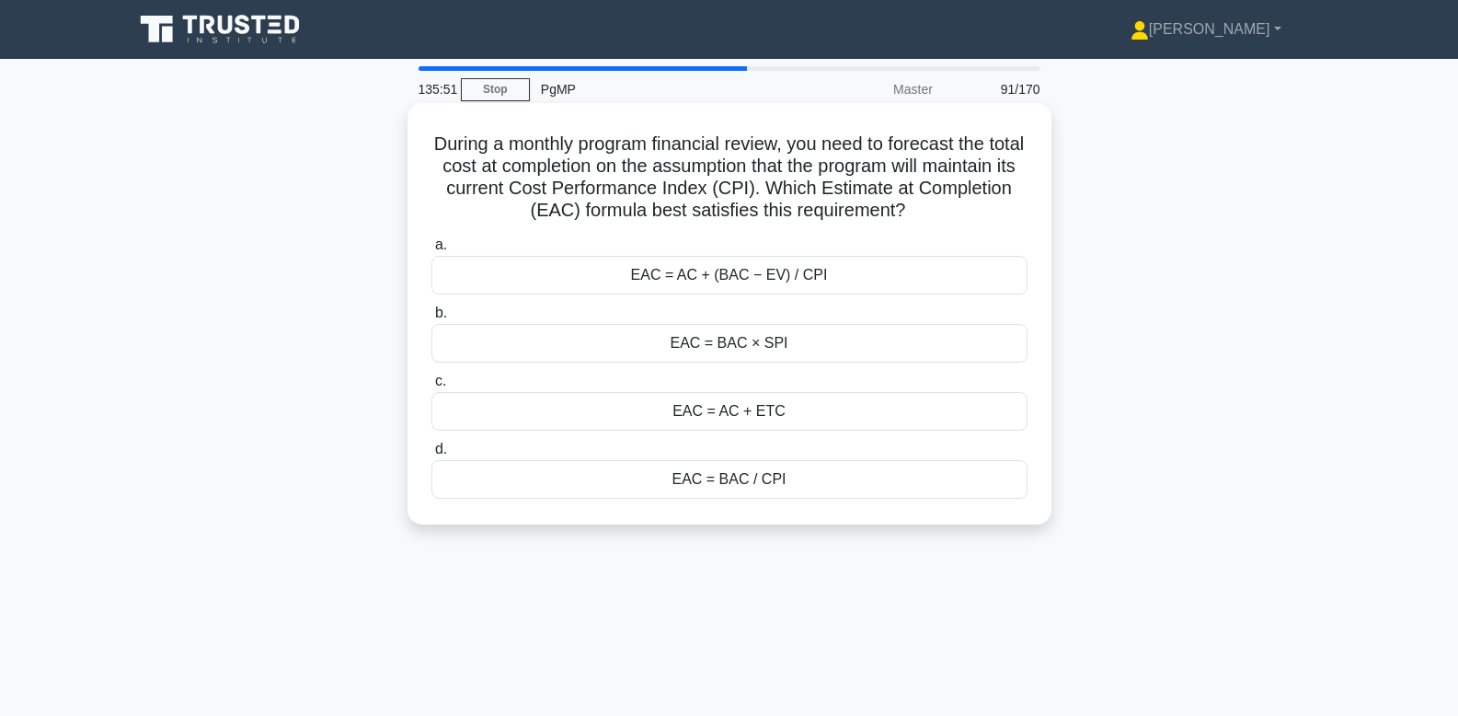
click at [792, 477] on div "EAC = BAC / CPI" at bounding box center [729, 479] width 596 height 39
click at [431, 455] on input "d. EAC = BAC / CPI" at bounding box center [431, 449] width 0 height 12
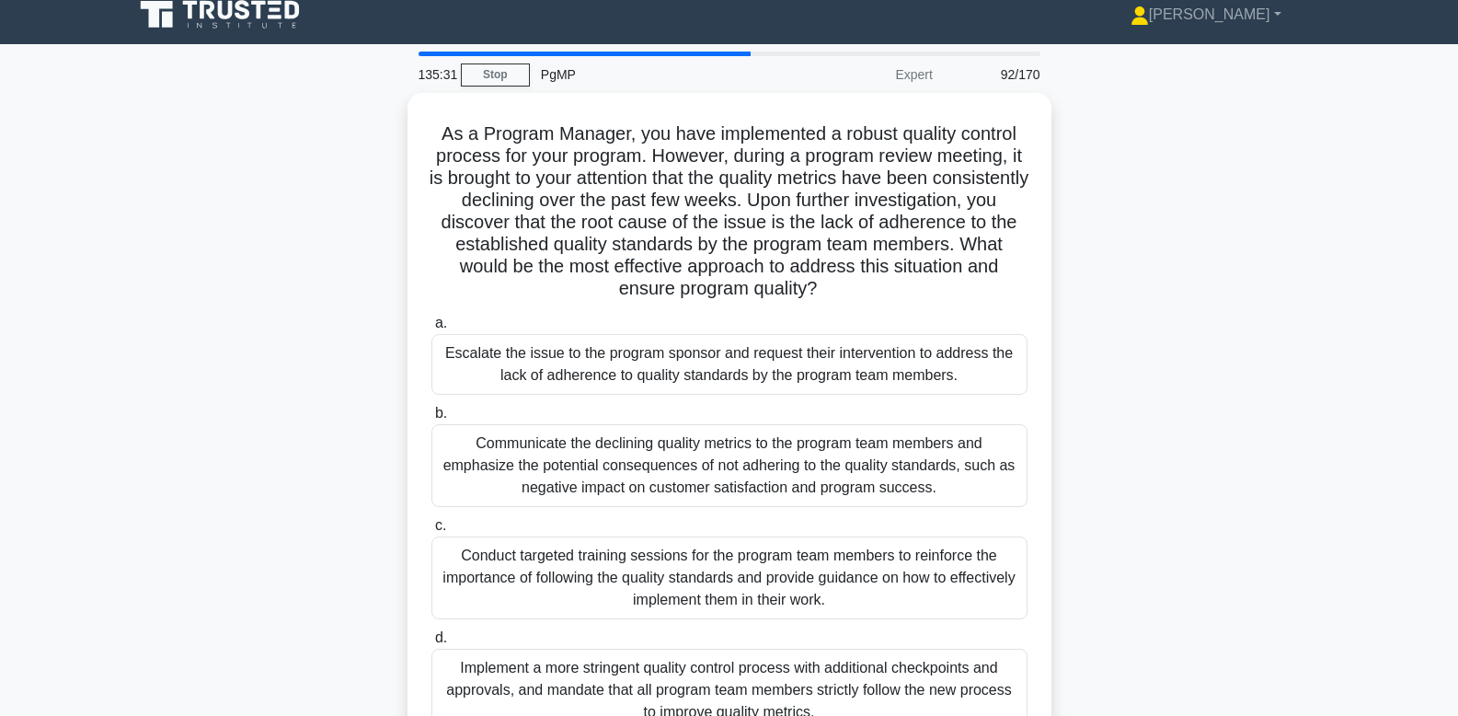
scroll to position [99, 0]
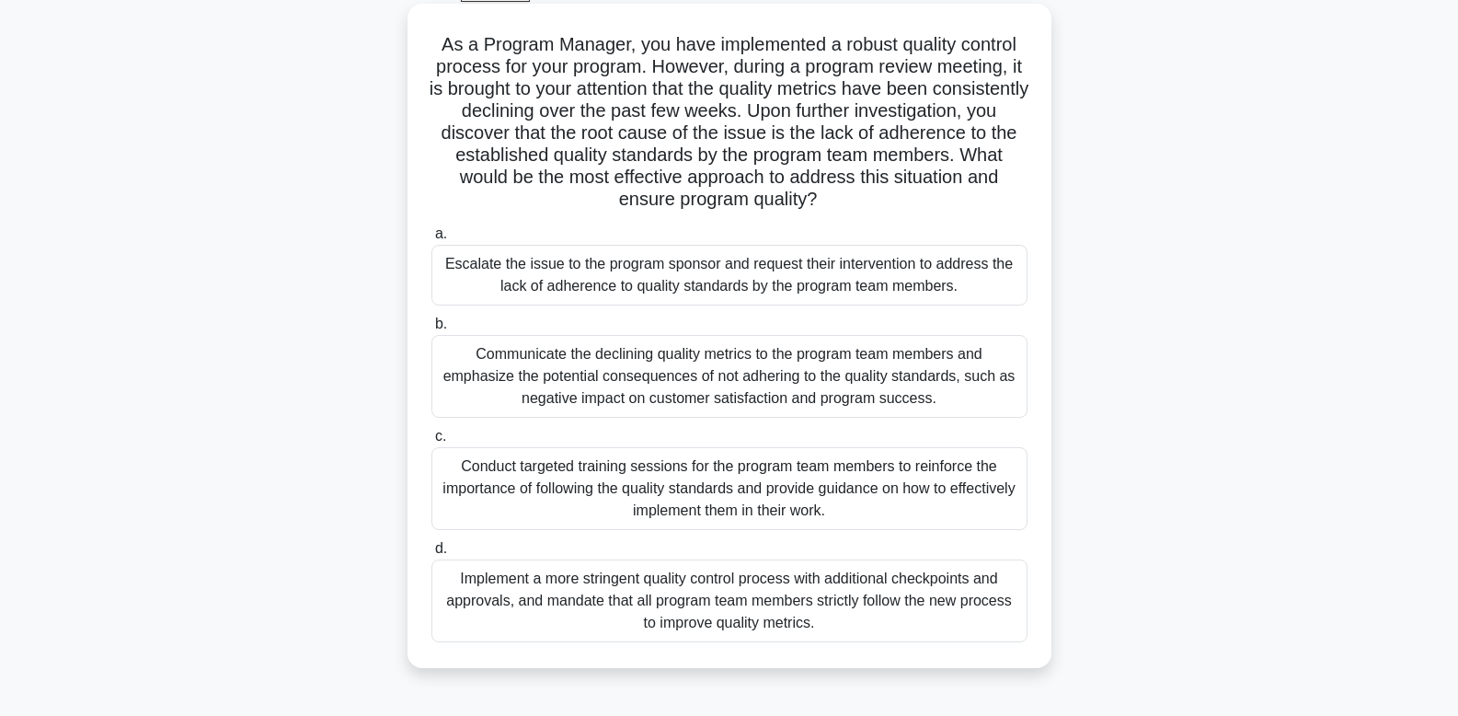
click at [810, 610] on div "Implement a more stringent quality control process with additional checkpoints …" at bounding box center [729, 600] width 596 height 83
click at [431, 555] on input "d. Implement a more stringent quality control process with additional checkpoin…" at bounding box center [431, 549] width 0 height 12
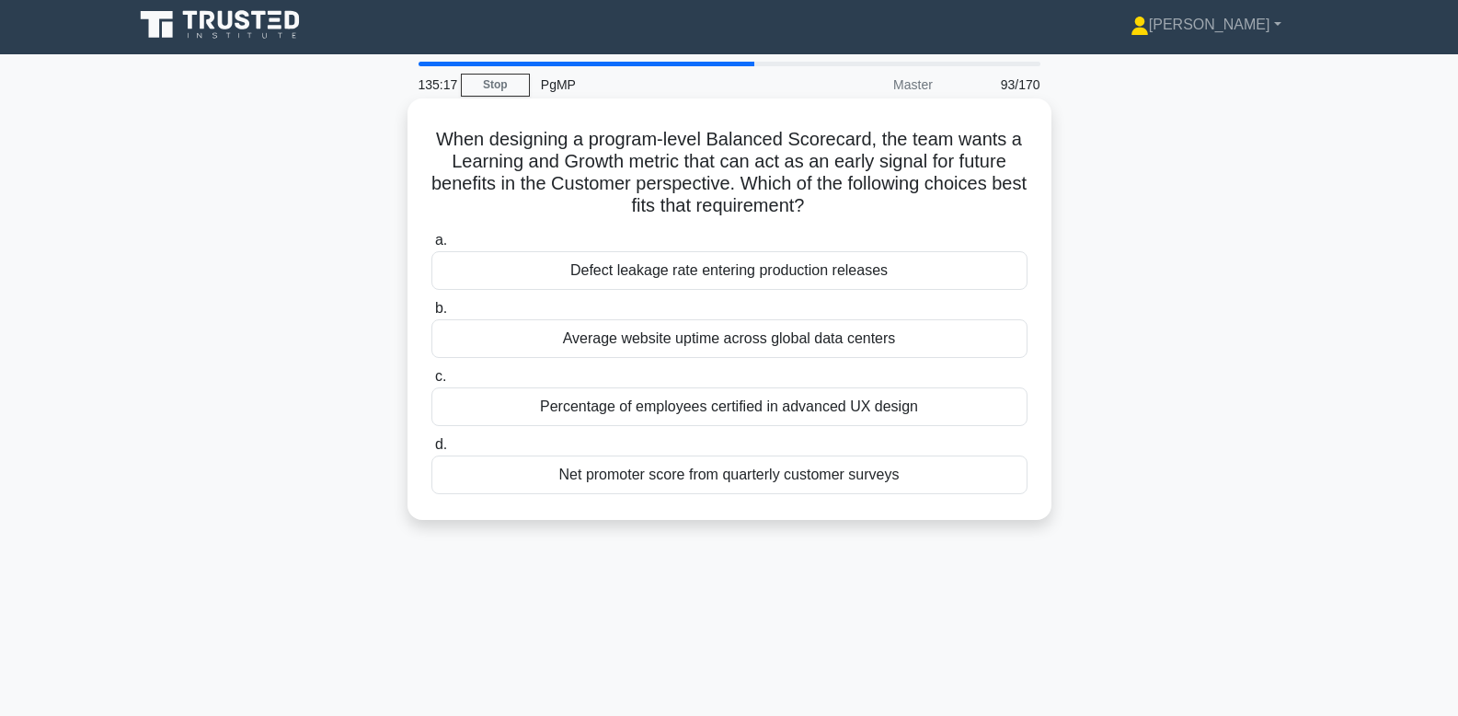
scroll to position [0, 0]
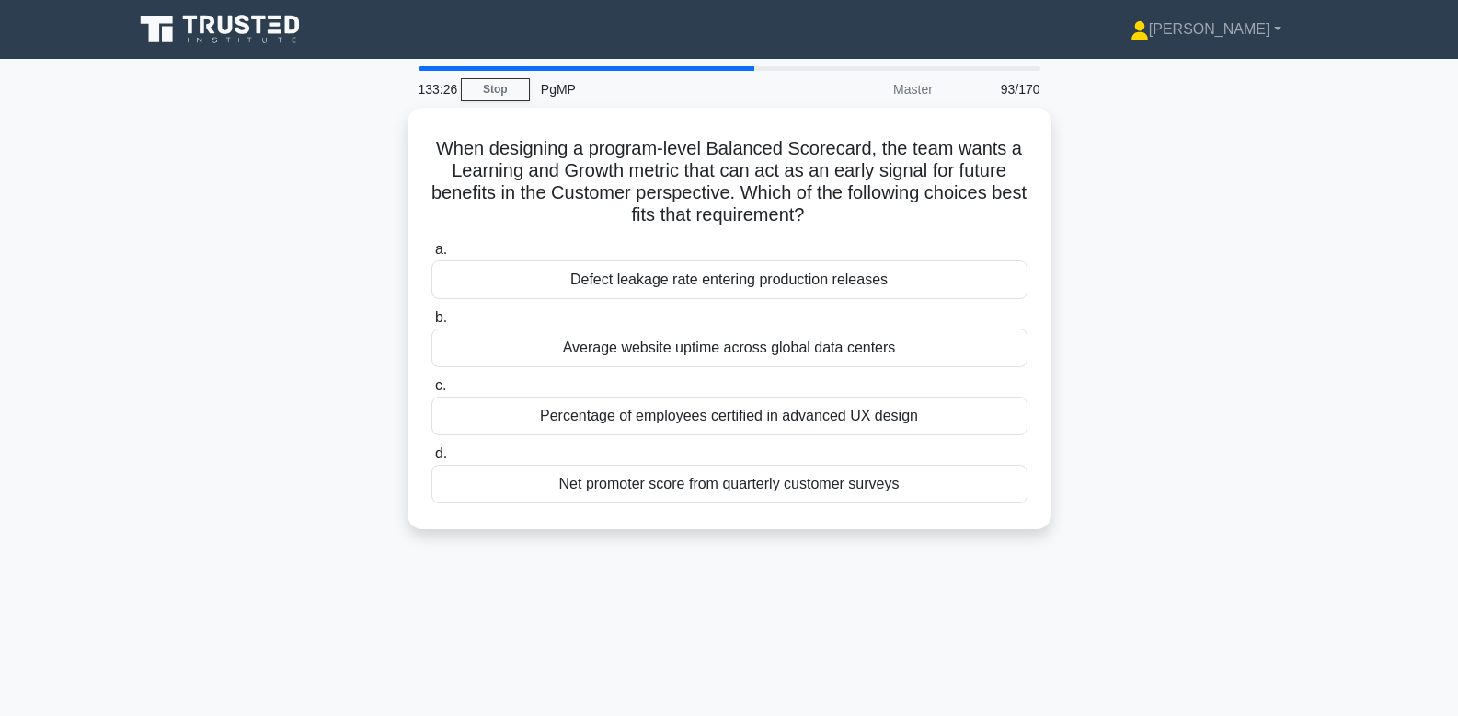
drag, startPoint x: 1098, startPoint y: 585, endPoint x: 366, endPoint y: 159, distance: 847.1
click at [366, 159] on div "133:26 Stop PgMP Master 93/170 When designing a program-level Balanced Scorecar…" at bounding box center [729, 526] width 1214 height 920
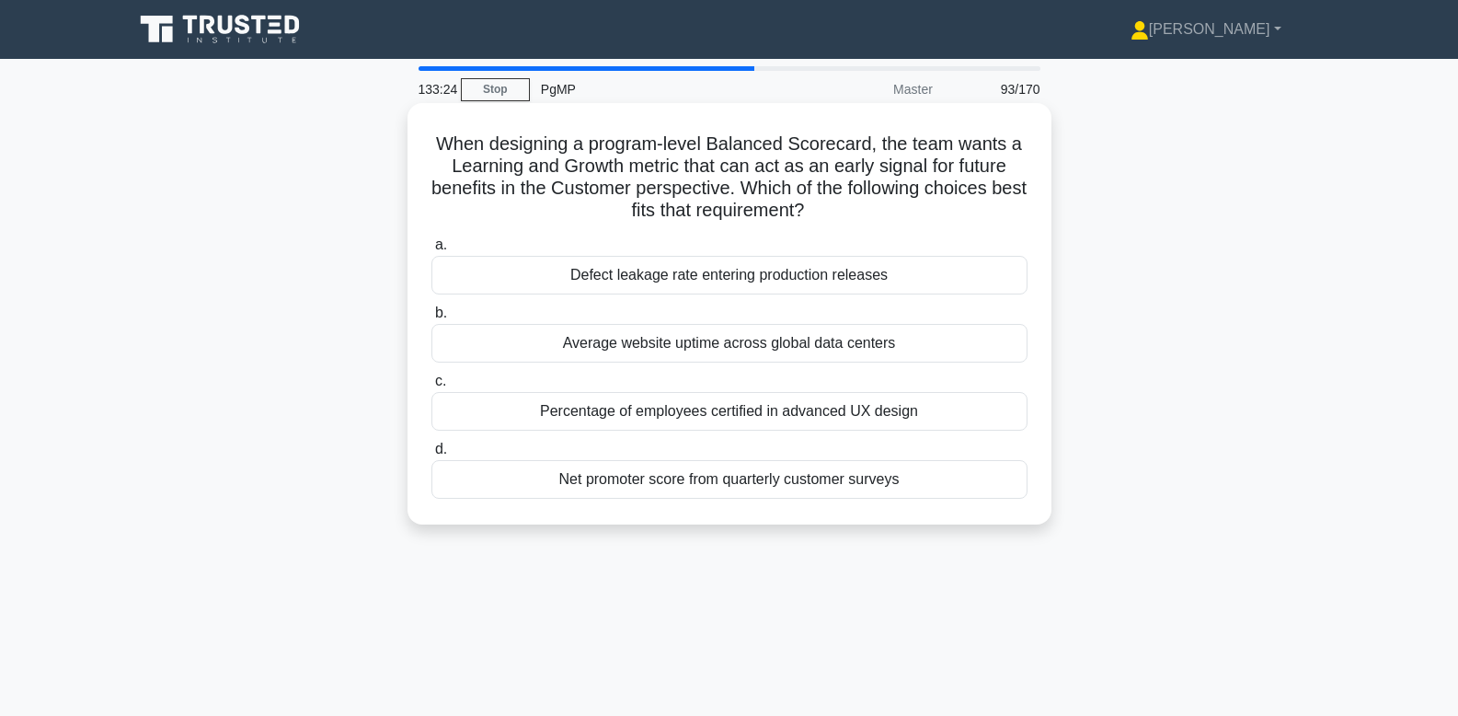
copy div "When designing a program-level Balanced Scorecard, the team wants a Learning an…"
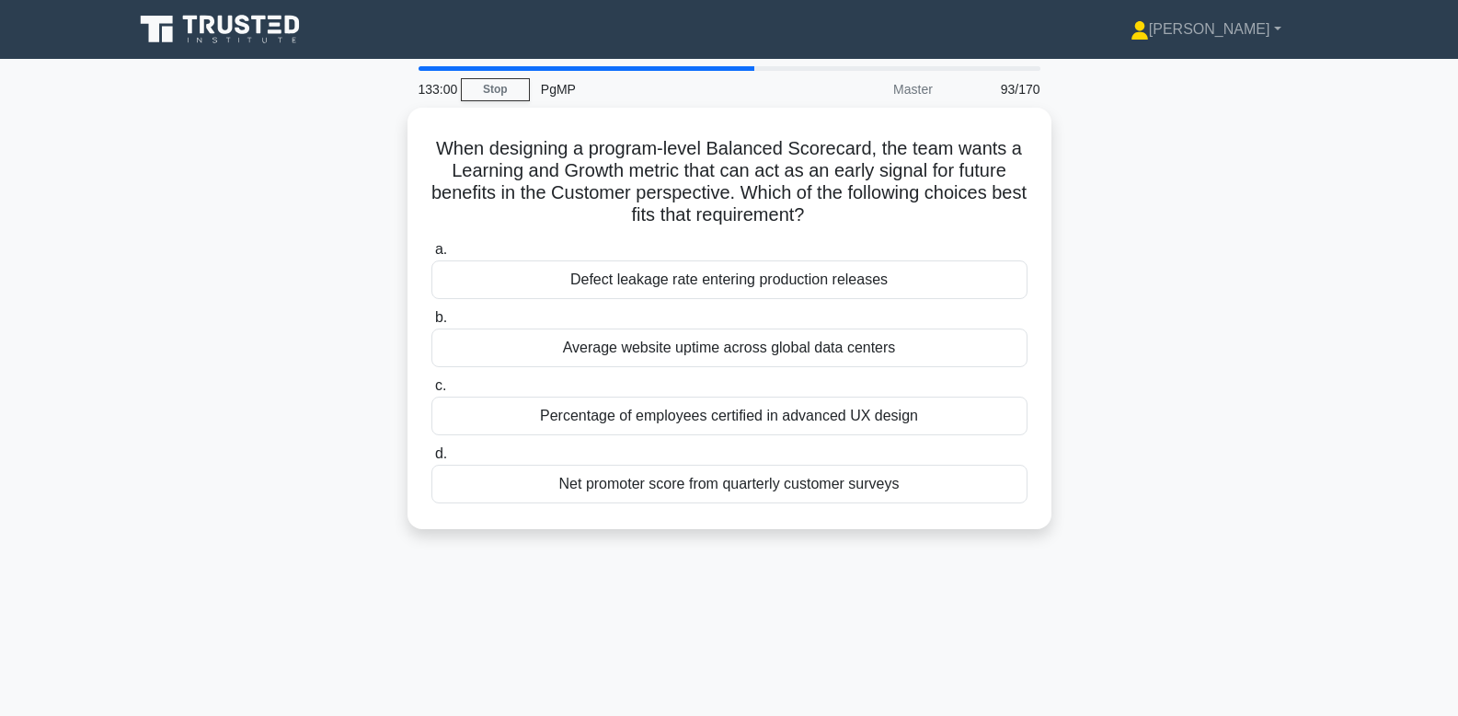
click at [1083, 396] on div "When designing a program-level Balanced Scorecard, the team wants a Learning an…" at bounding box center [729, 329] width 1214 height 443
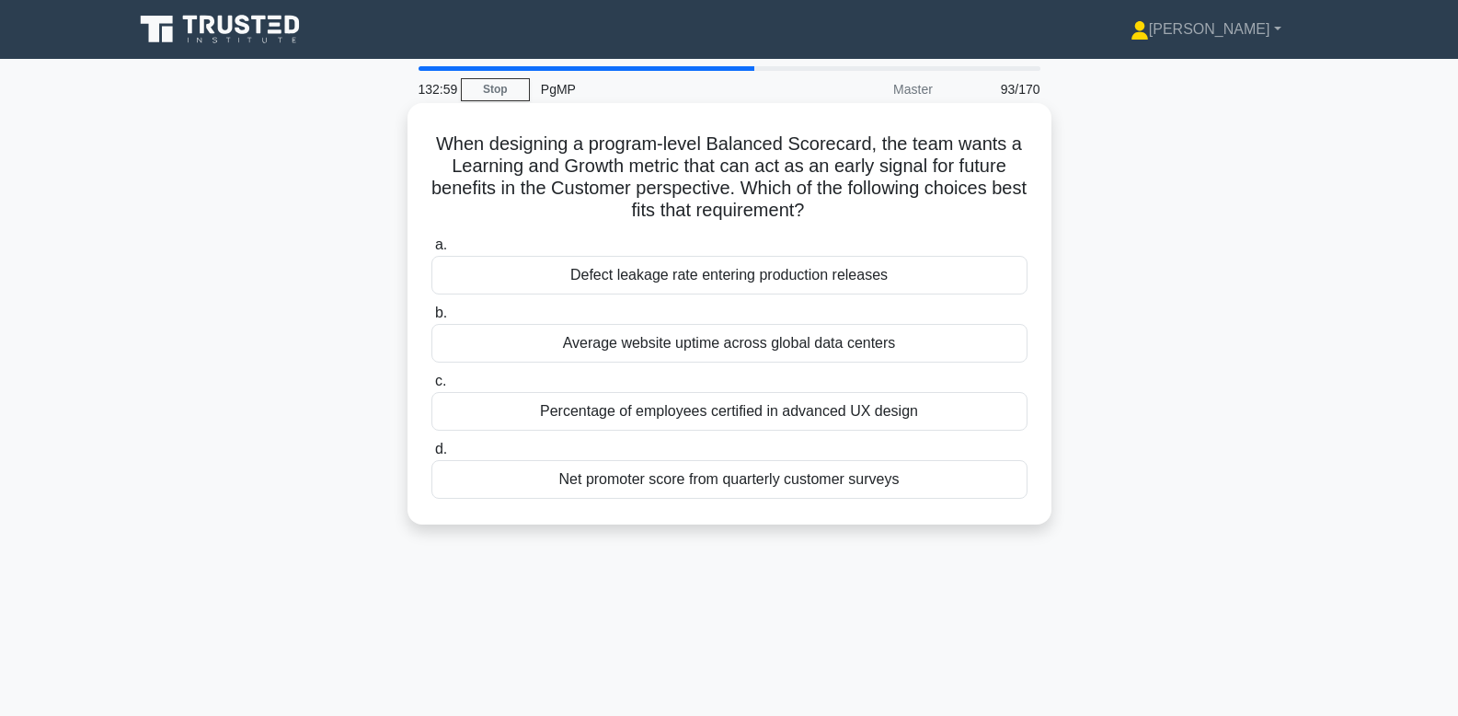
click at [900, 415] on div "Percentage of employees certified in advanced UX design" at bounding box center [729, 411] width 596 height 39
click at [431, 387] on input "c. Percentage of employees certified in advanced UX design" at bounding box center [431, 381] width 0 height 12
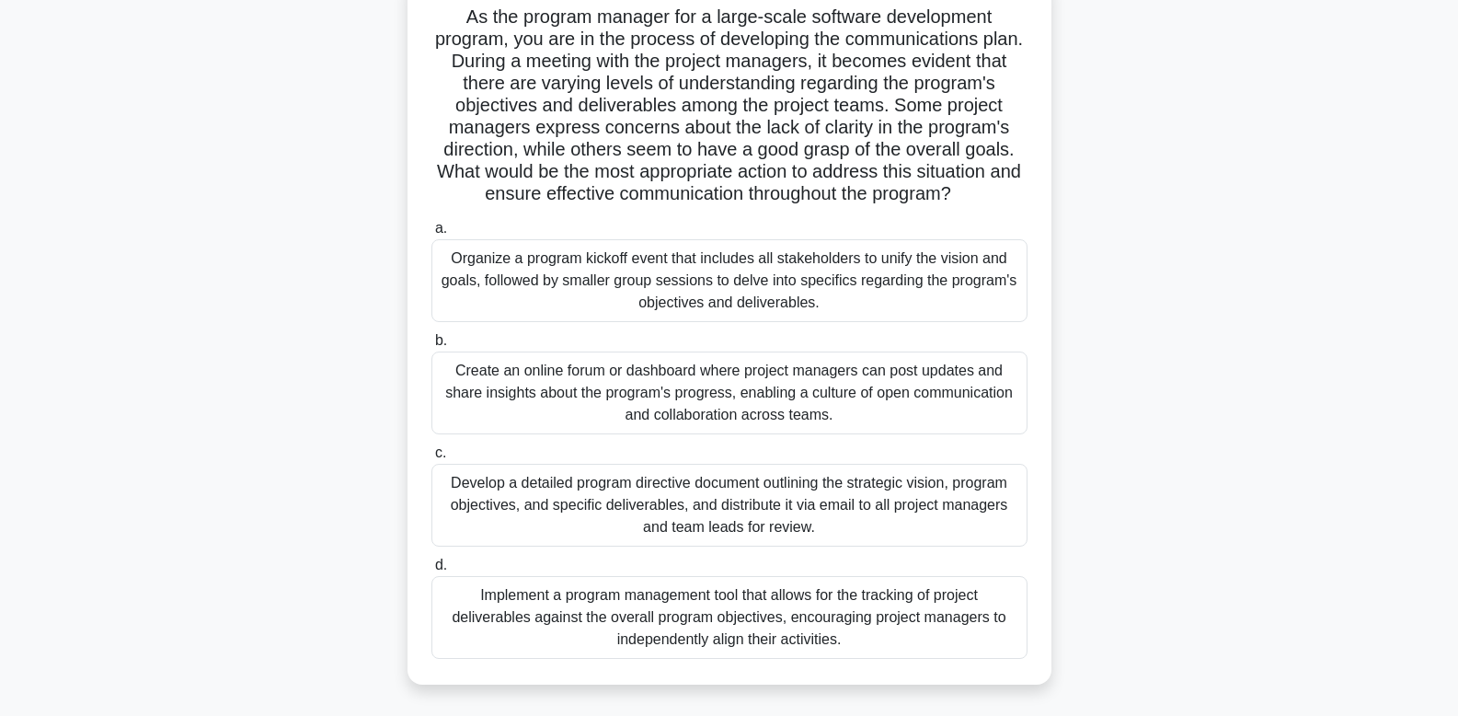
scroll to position [141, 0]
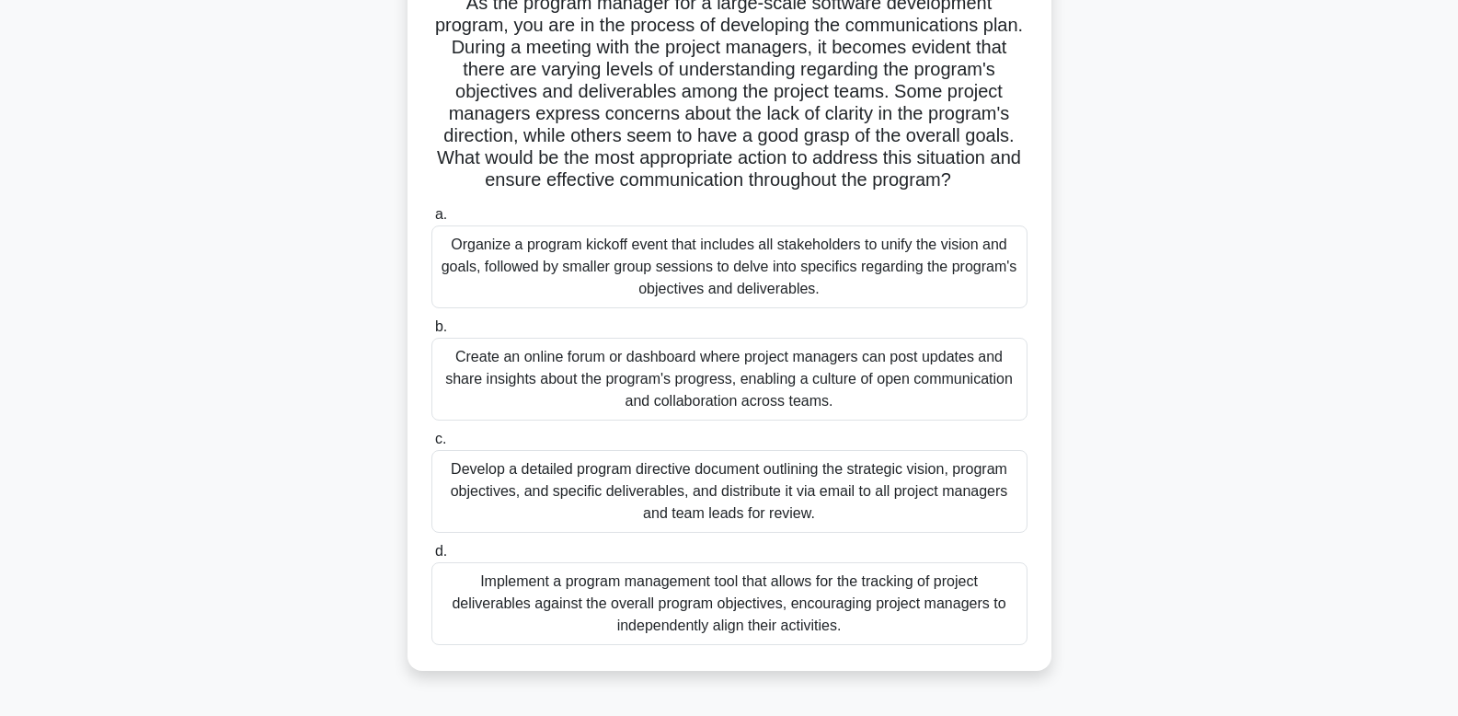
click at [951, 515] on div "Develop a detailed program directive document outlining the strategic vision, p…" at bounding box center [729, 491] width 596 height 83
click at [431, 445] on input "c. Develop a detailed program directive document outlining the strategic vision…" at bounding box center [431, 439] width 0 height 12
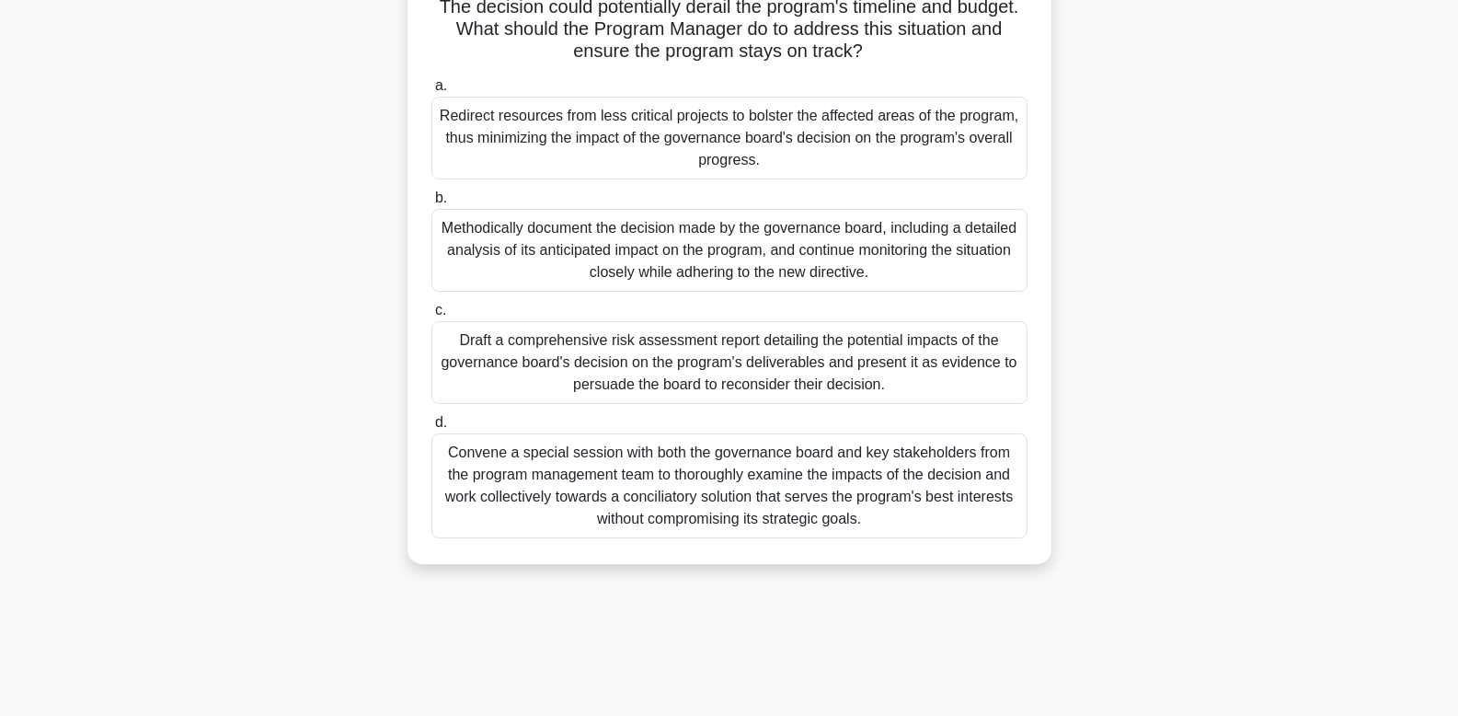
scroll to position [278, 0]
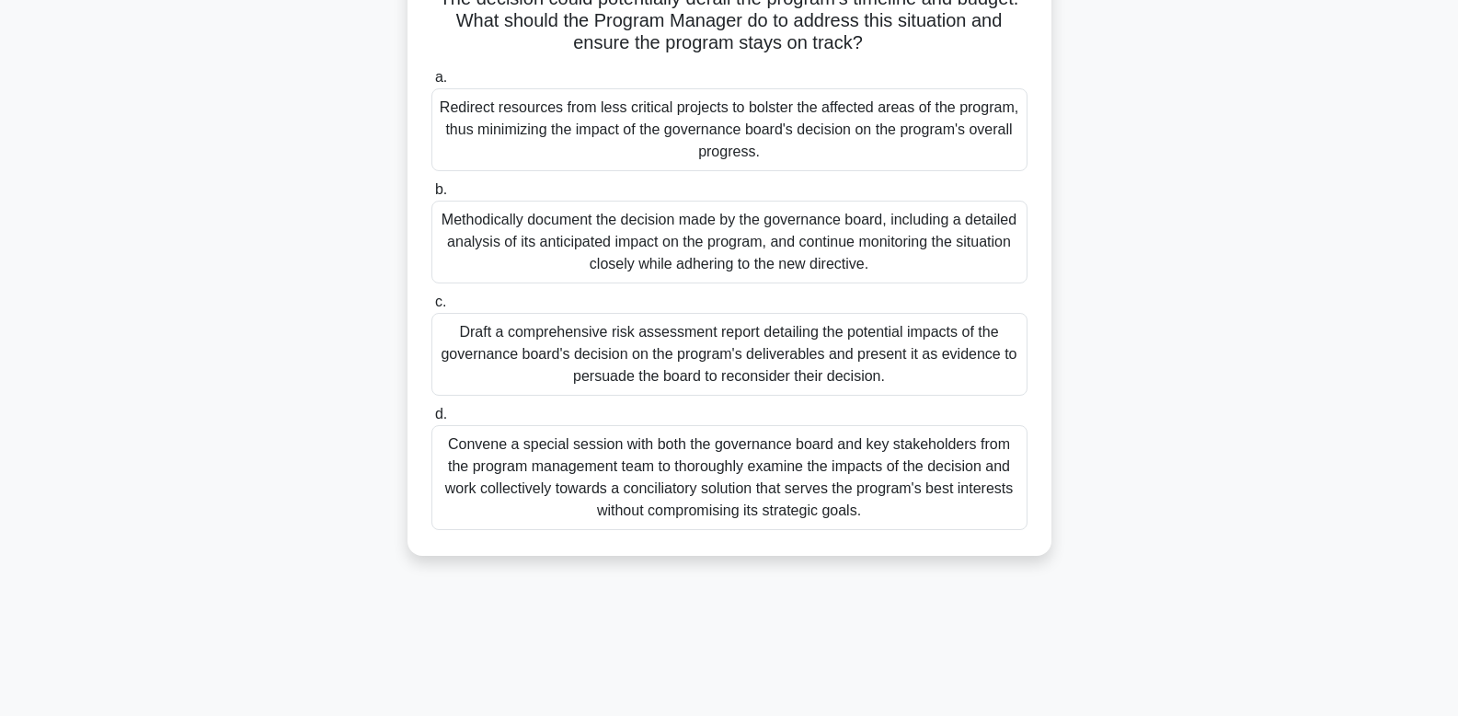
click at [870, 497] on div "Convene a special session with both the governance board and key stakeholders f…" at bounding box center [729, 477] width 596 height 105
click at [431, 420] on input "d. Convene a special session with both the governance board and key stakeholder…" at bounding box center [431, 414] width 0 height 12
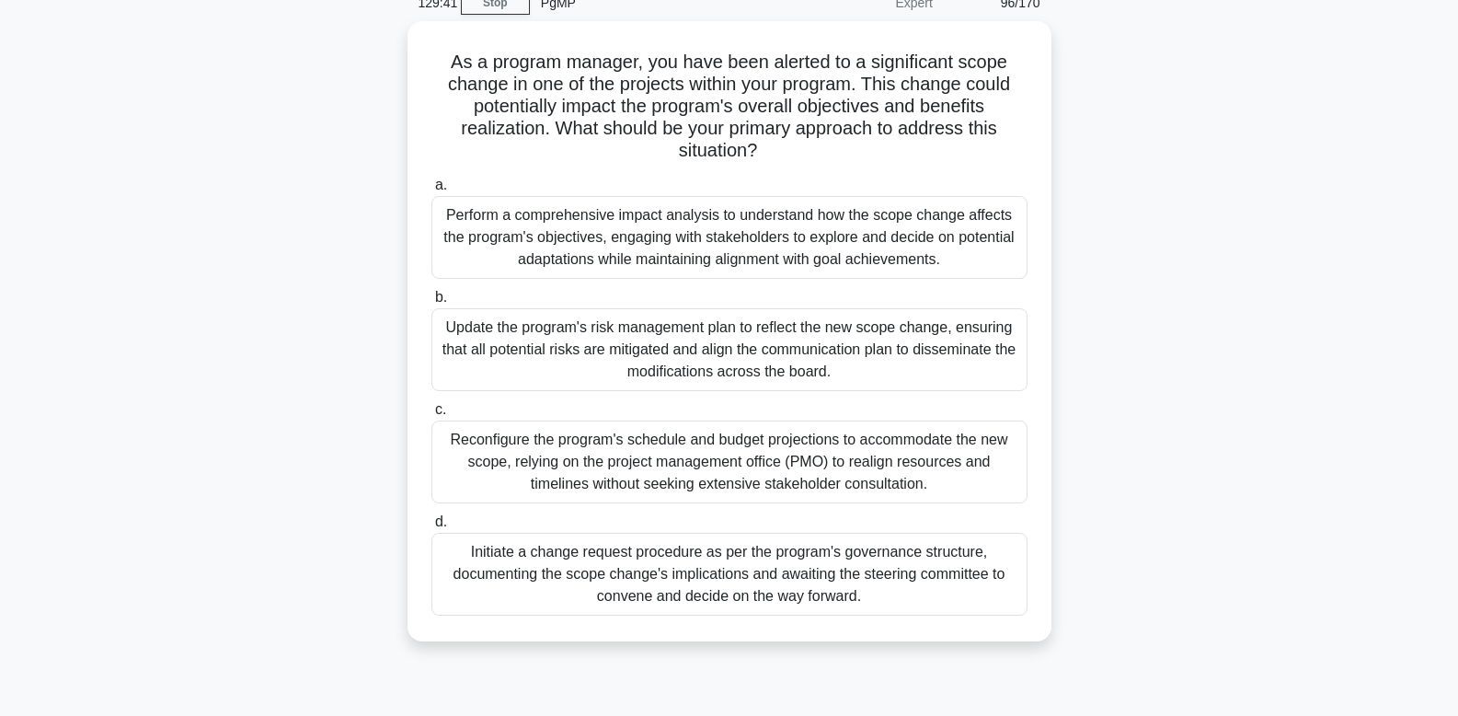
scroll to position [103, 0]
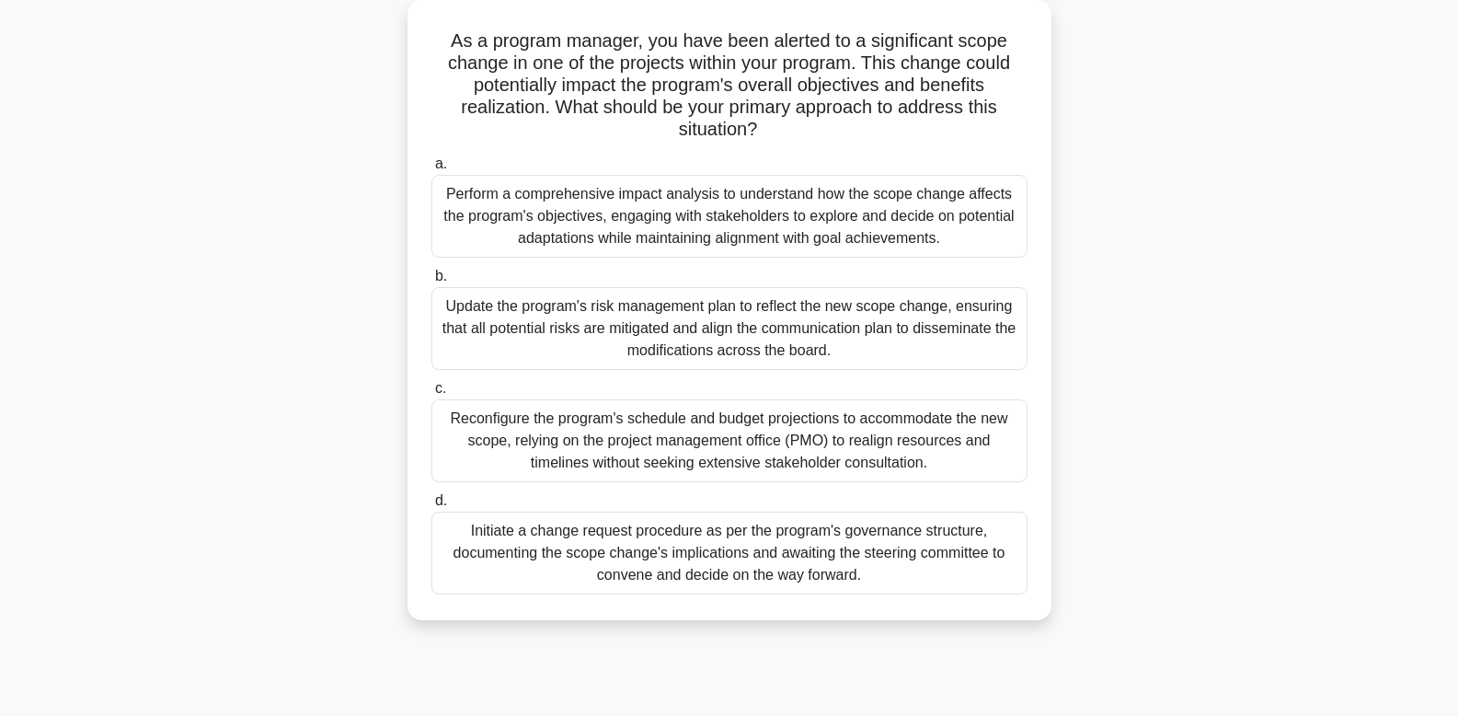
click at [932, 557] on div "Initiate a change request procedure as per the program's governance structure, …" at bounding box center [729, 552] width 596 height 83
click at [431, 507] on input "d. Initiate a change request procedure as per the program's governance structur…" at bounding box center [431, 501] width 0 height 12
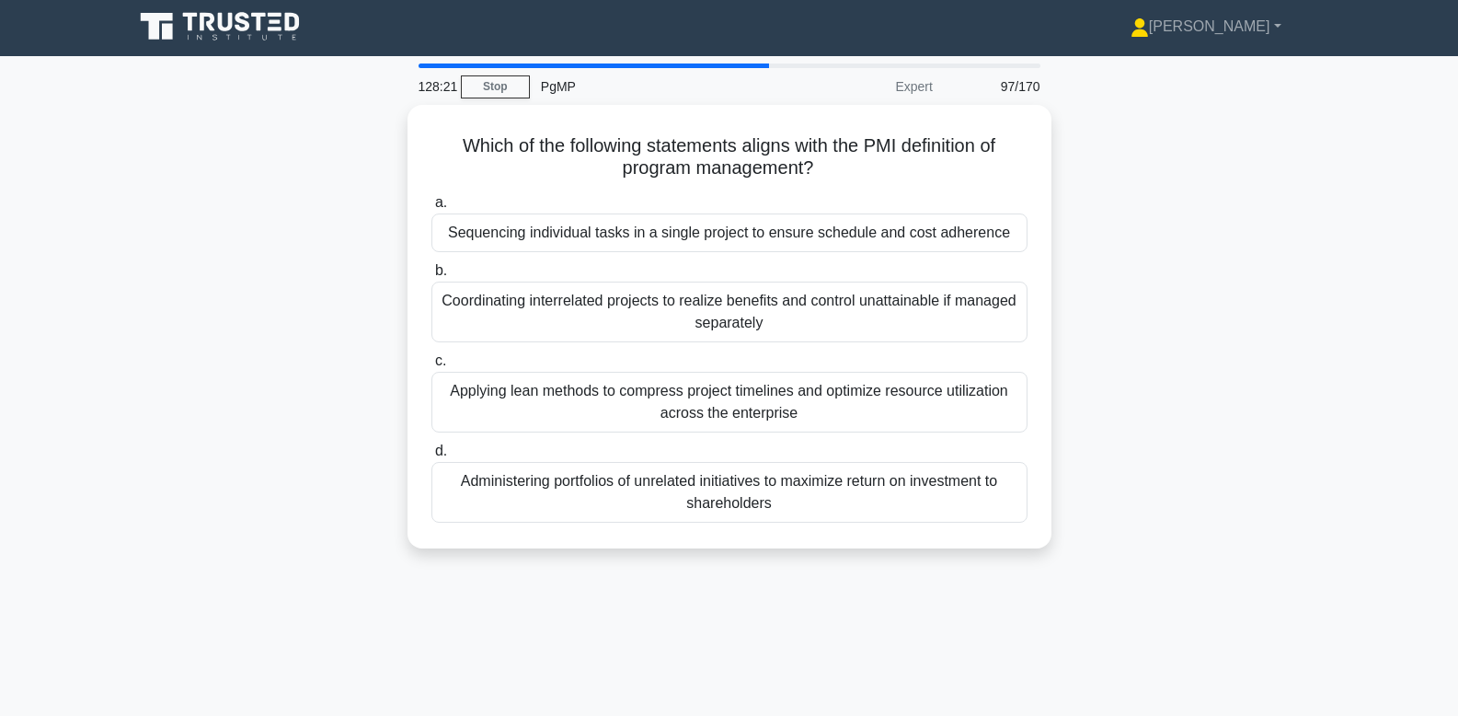
scroll to position [0, 0]
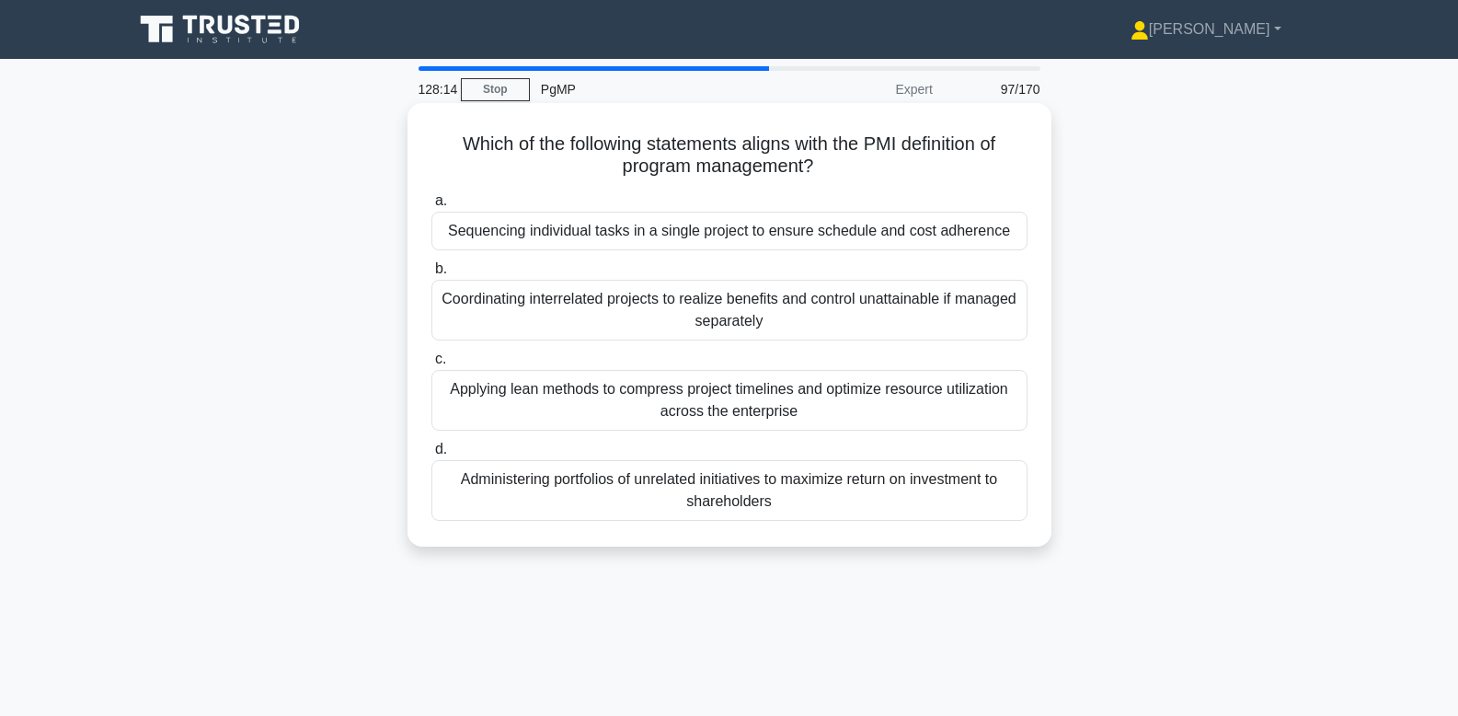
click at [964, 314] on div "Coordinating interrelated projects to realize benefits and control unattainable…" at bounding box center [729, 310] width 596 height 61
click at [431, 275] on input "b. Coordinating interrelated projects to realize benefits and control unattaina…" at bounding box center [431, 269] width 0 height 12
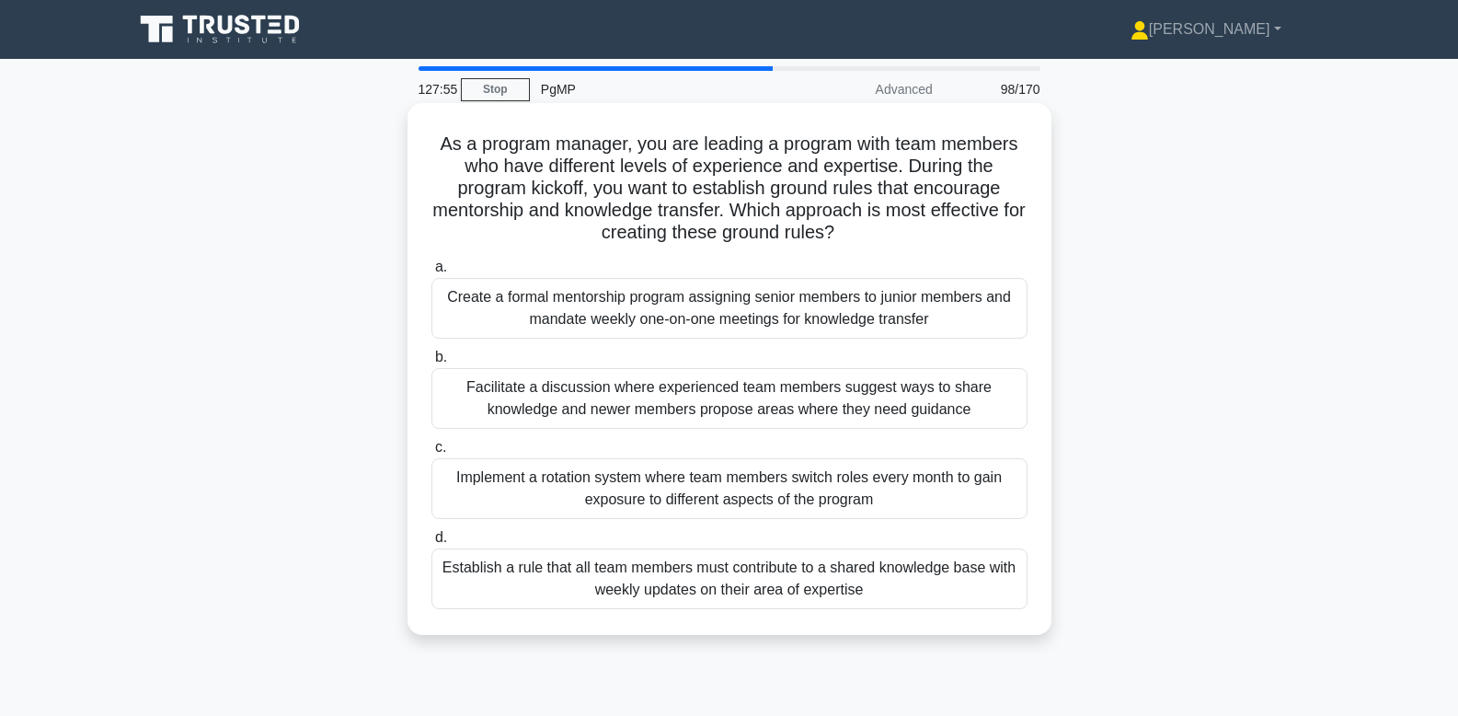
click at [930, 302] on div "Create a formal mentorship program assigning senior members to junior members a…" at bounding box center [729, 308] width 596 height 61
click at [431, 273] on input "a. Create a formal mentorship program assigning senior members to junior member…" at bounding box center [431, 267] width 0 height 12
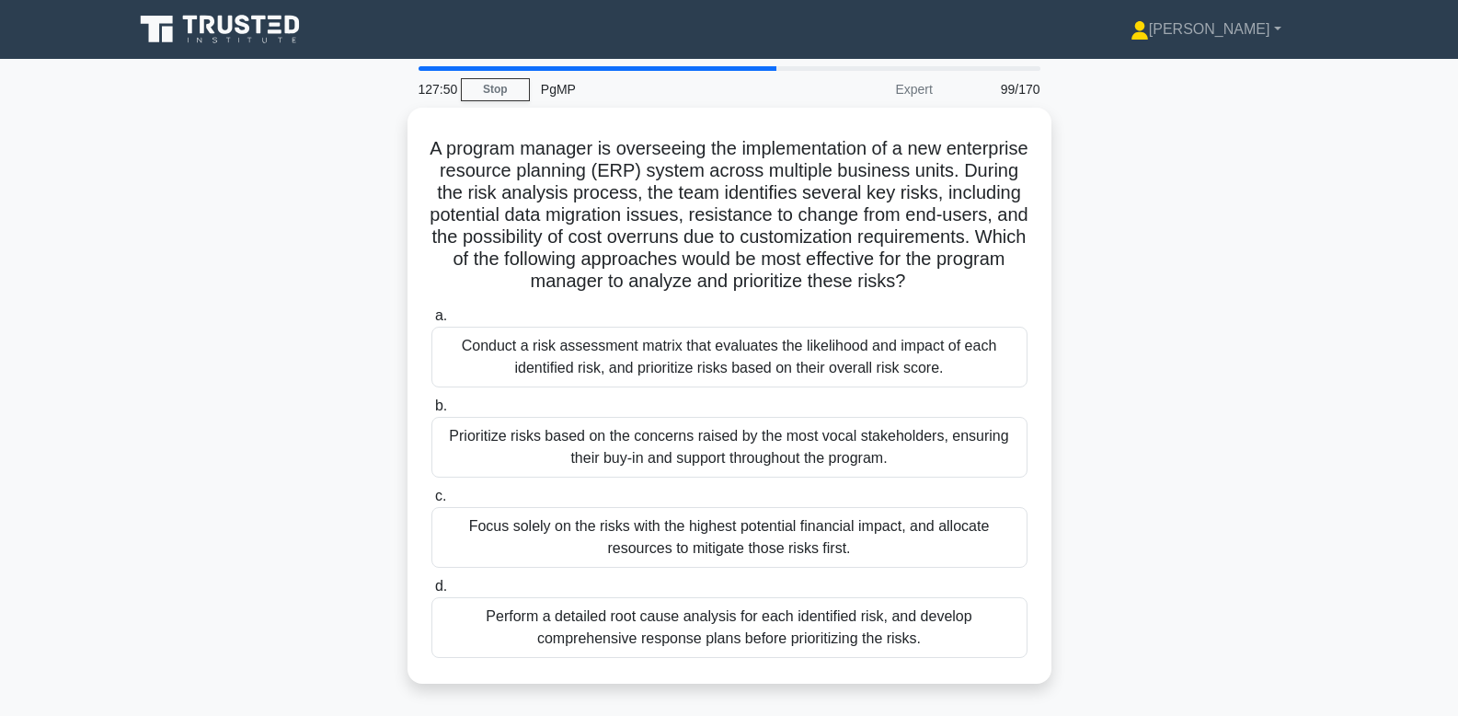
scroll to position [17, 0]
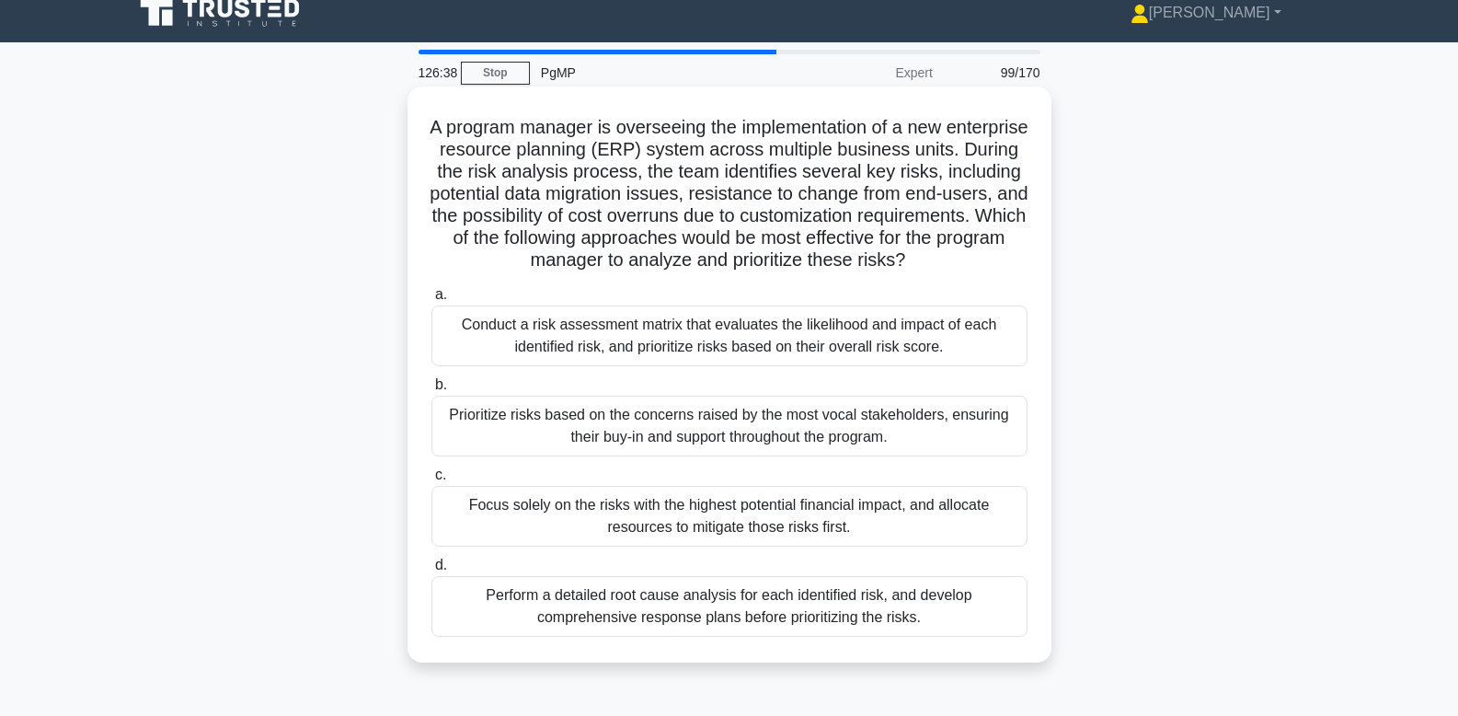
click at [902, 353] on div "Conduct a risk assessment matrix that evaluates the likelihood and impact of ea…" at bounding box center [729, 335] width 596 height 61
click at [431, 301] on input "a. Conduct a risk assessment matrix that evaluates the likelihood and impact of…" at bounding box center [431, 295] width 0 height 12
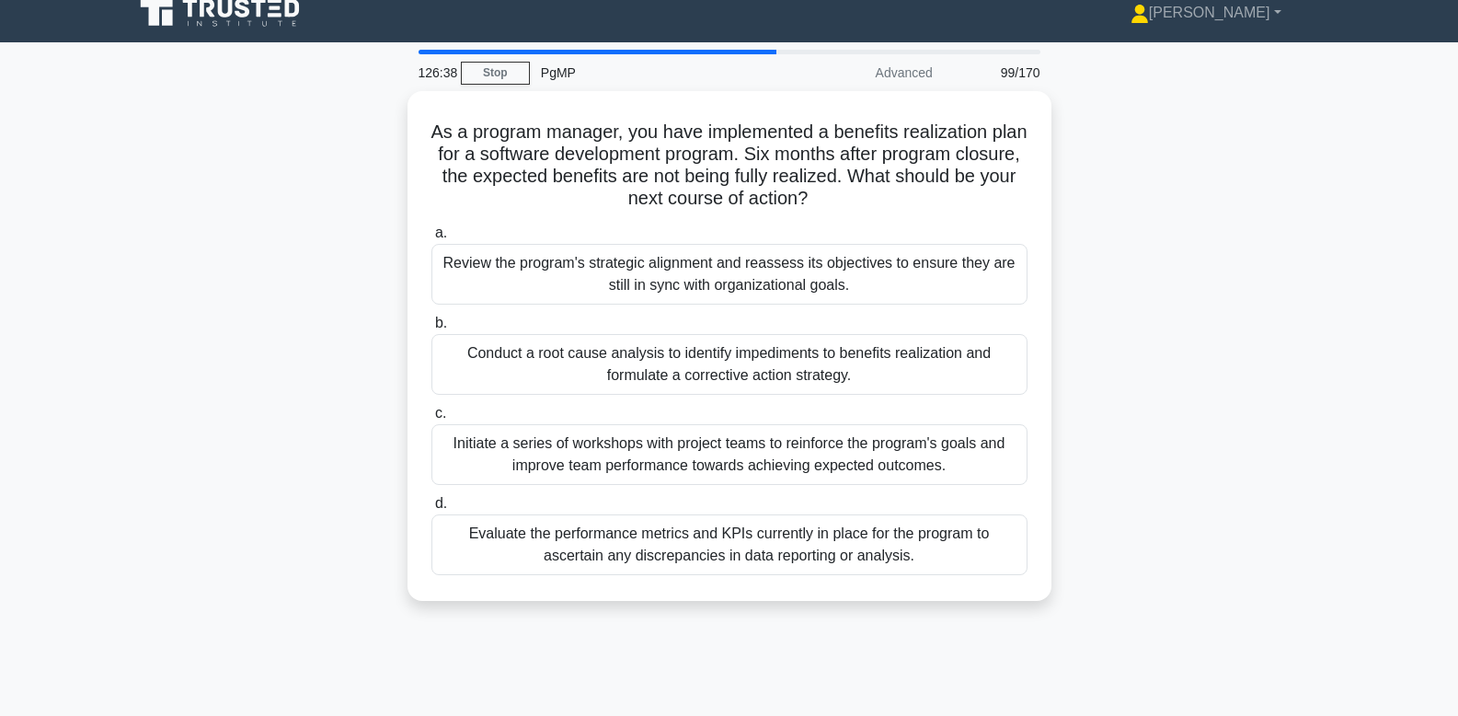
scroll to position [0, 0]
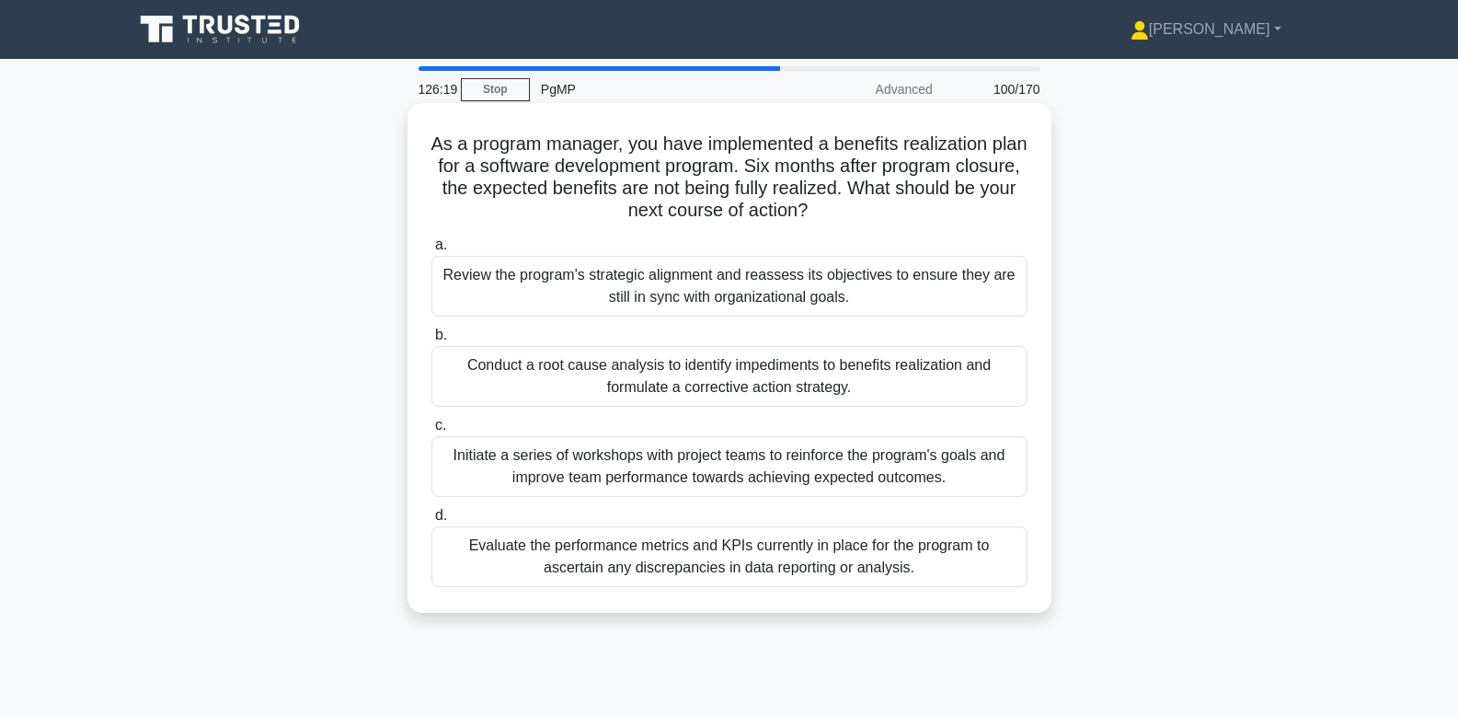
click at [733, 389] on div "Conduct a root cause analysis to identify impediments to benefits realization a…" at bounding box center [729, 376] width 596 height 61
click at [431, 341] on input "b. Conduct a root cause analysis to identify impediments to benefits realizatio…" at bounding box center [431, 335] width 0 height 12
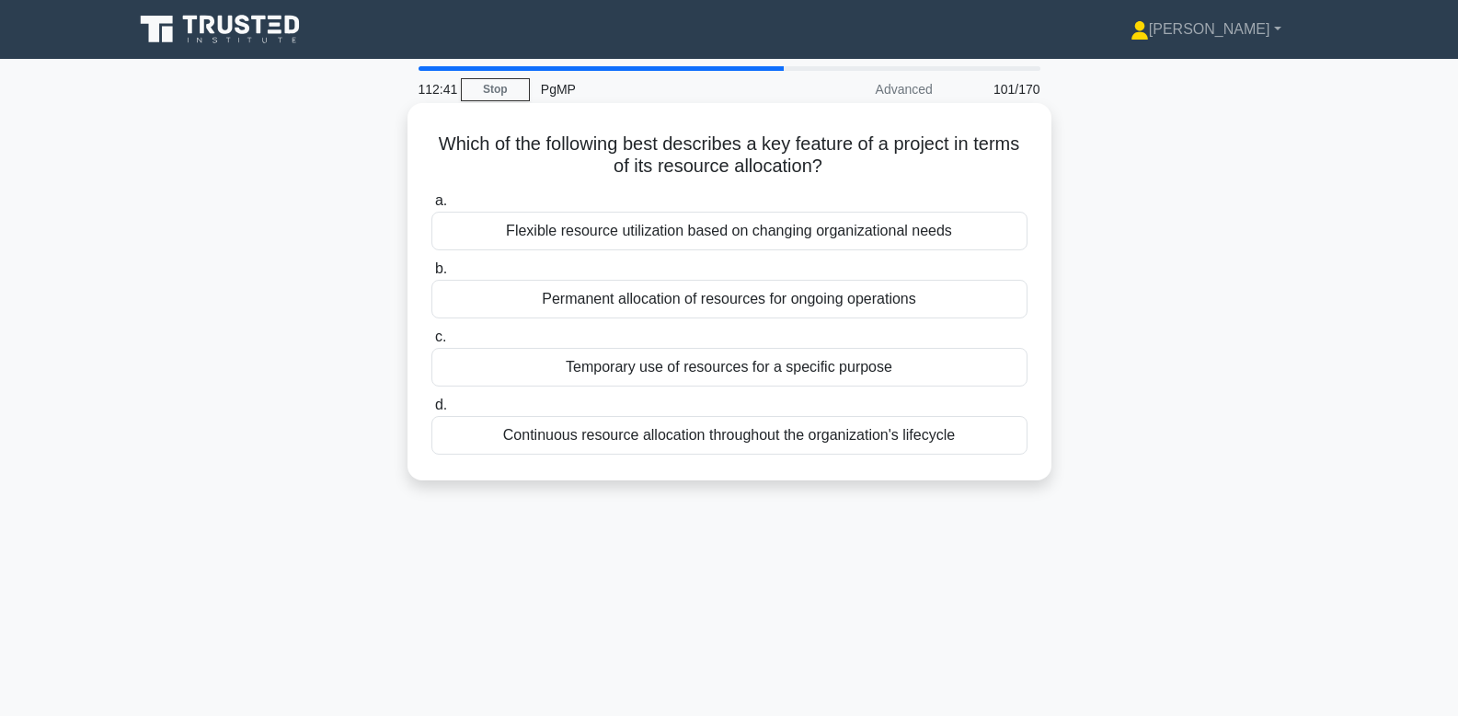
click at [540, 385] on div "Temporary use of resources for a specific purpose" at bounding box center [729, 367] width 596 height 39
click at [431, 343] on input "c. Temporary use of resources for a specific purpose" at bounding box center [431, 337] width 0 height 12
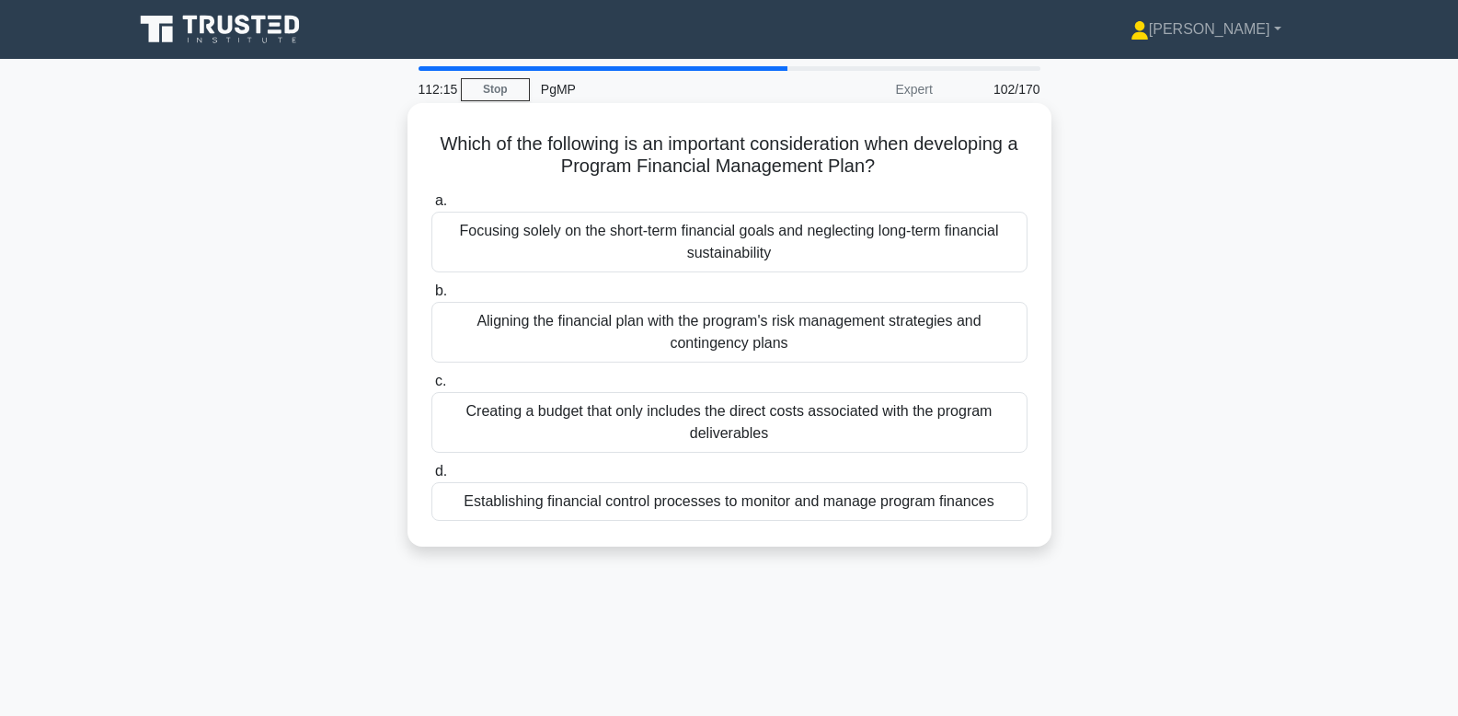
click at [520, 507] on div "Establishing financial control processes to monitor and manage program finances" at bounding box center [729, 501] width 596 height 39
click at [431, 477] on input "d. Establishing financial control processes to monitor and manage program finan…" at bounding box center [431, 471] width 0 height 12
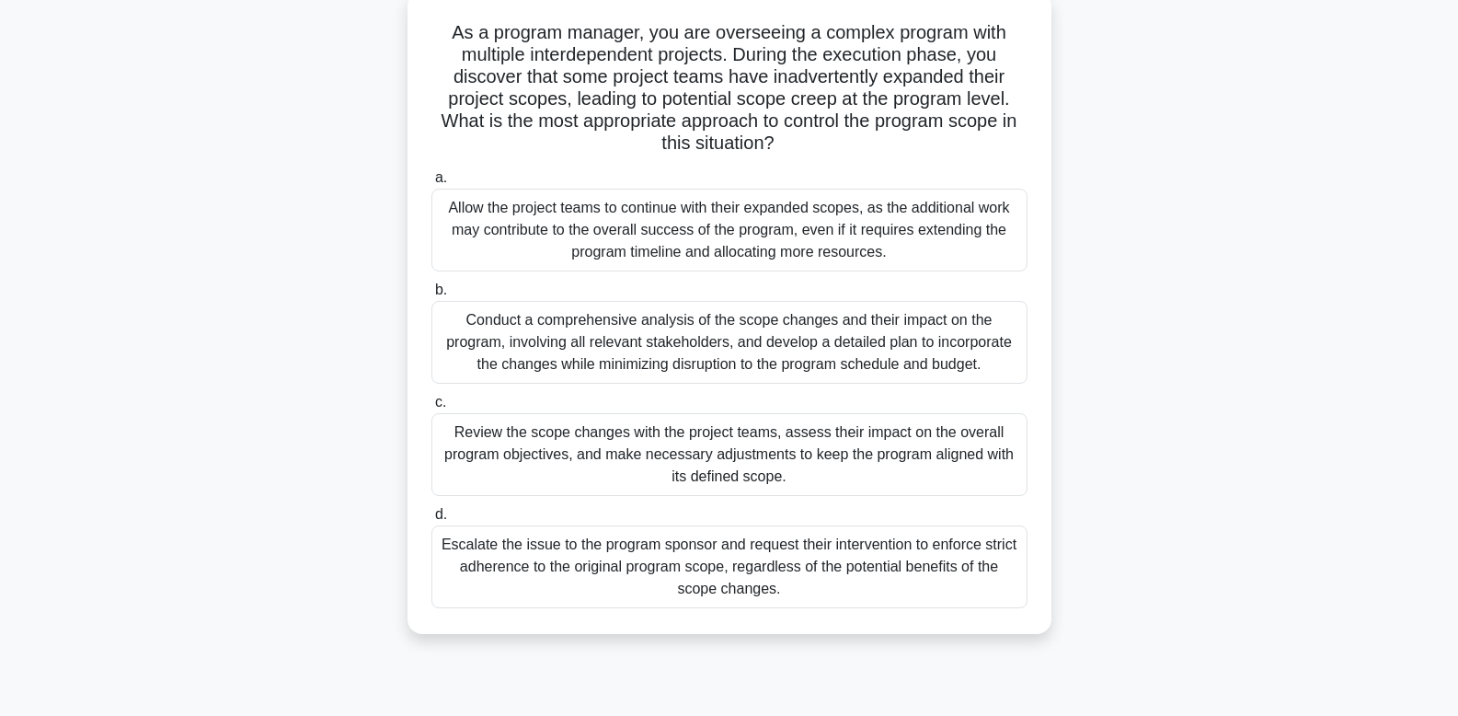
scroll to position [124, 0]
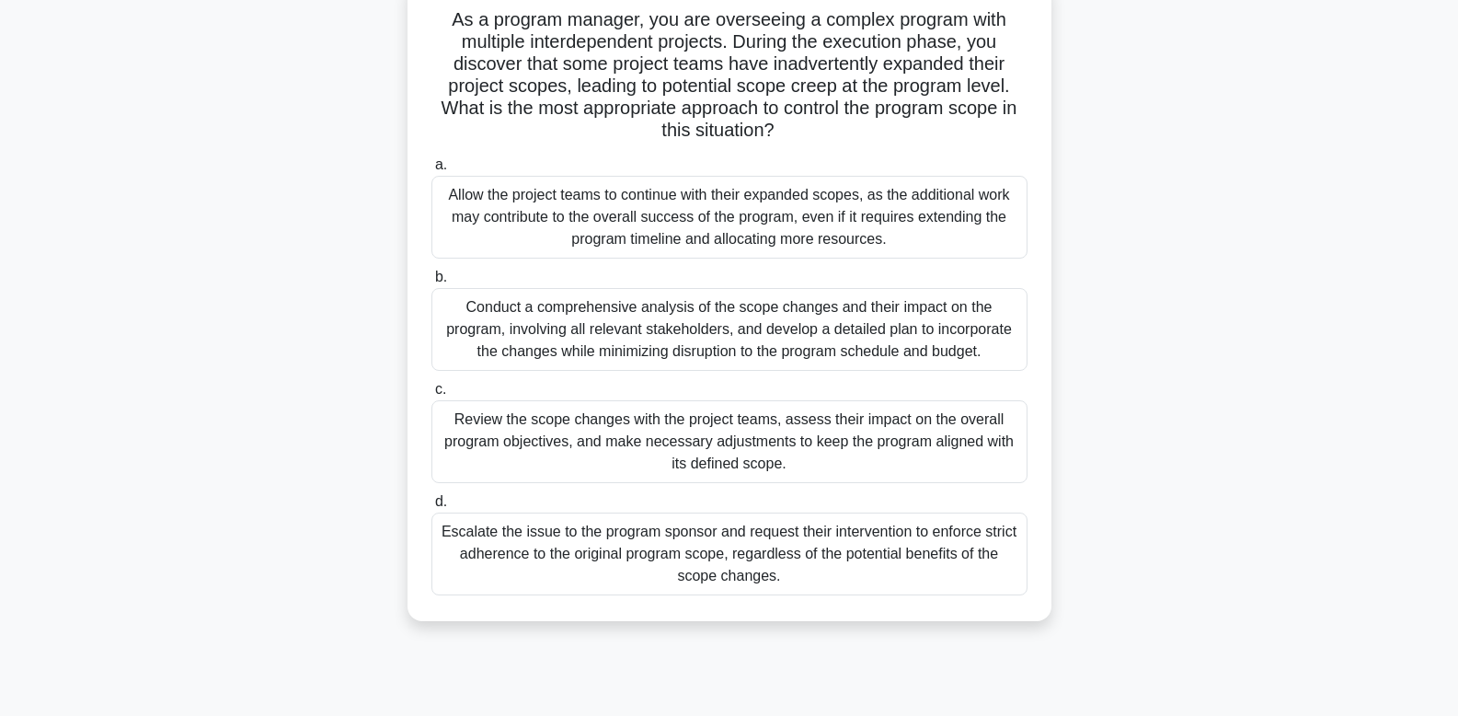
click at [586, 422] on div "Review the scope changes with the project teams, assess their impact on the ove…" at bounding box center [729, 441] width 596 height 83
click at [431, 396] on input "c. Review the scope changes with the project teams, assess their impact on the …" at bounding box center [431, 390] width 0 height 12
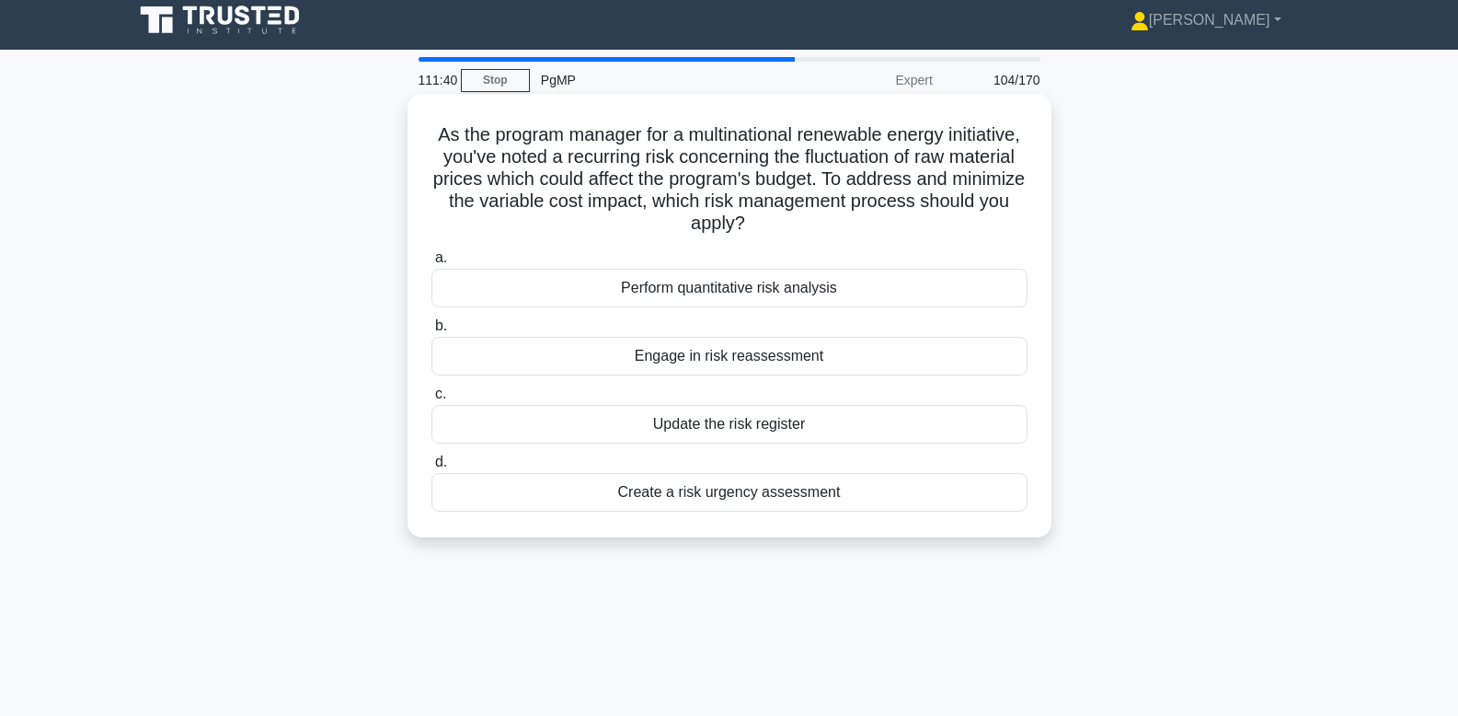
scroll to position [0, 0]
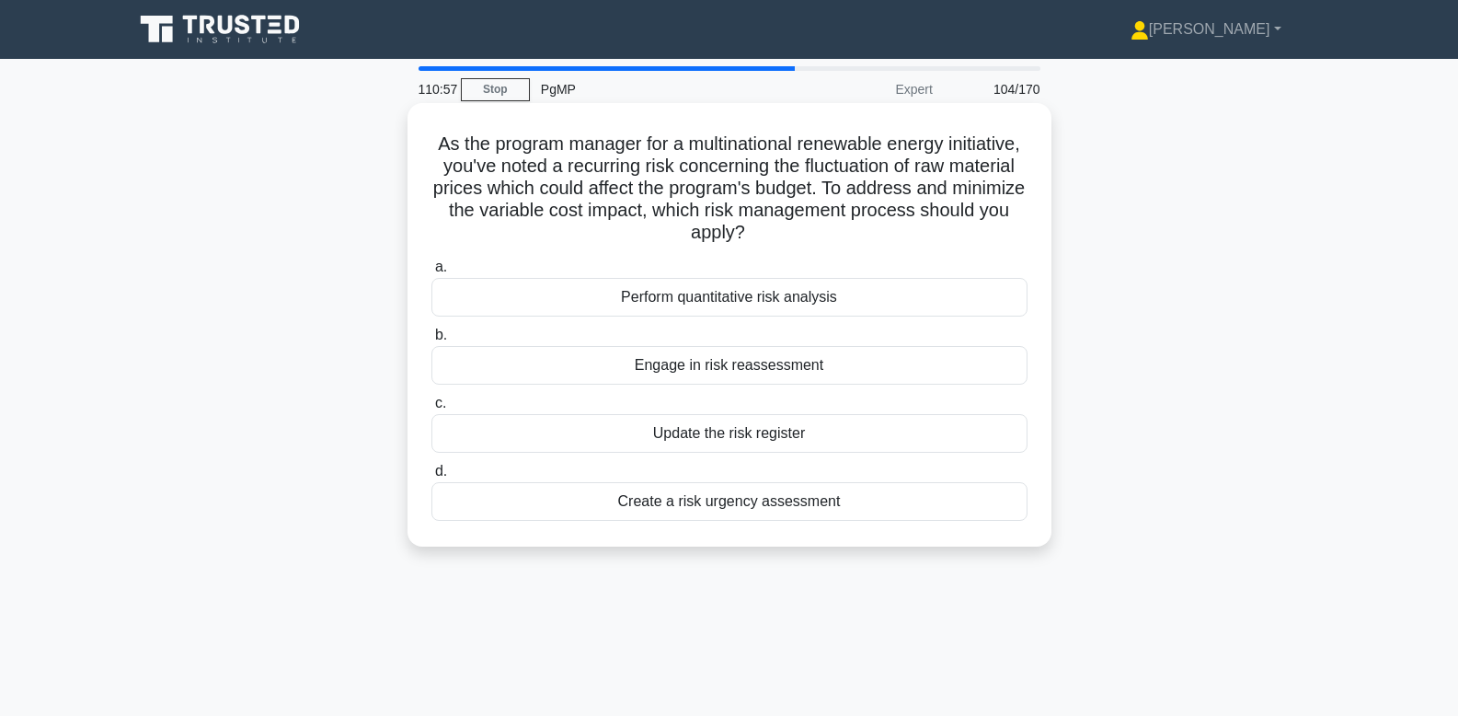
click at [551, 294] on div "Perform quantitative risk analysis" at bounding box center [729, 297] width 596 height 39
click at [431, 273] on input "a. Perform quantitative risk analysis" at bounding box center [431, 267] width 0 height 12
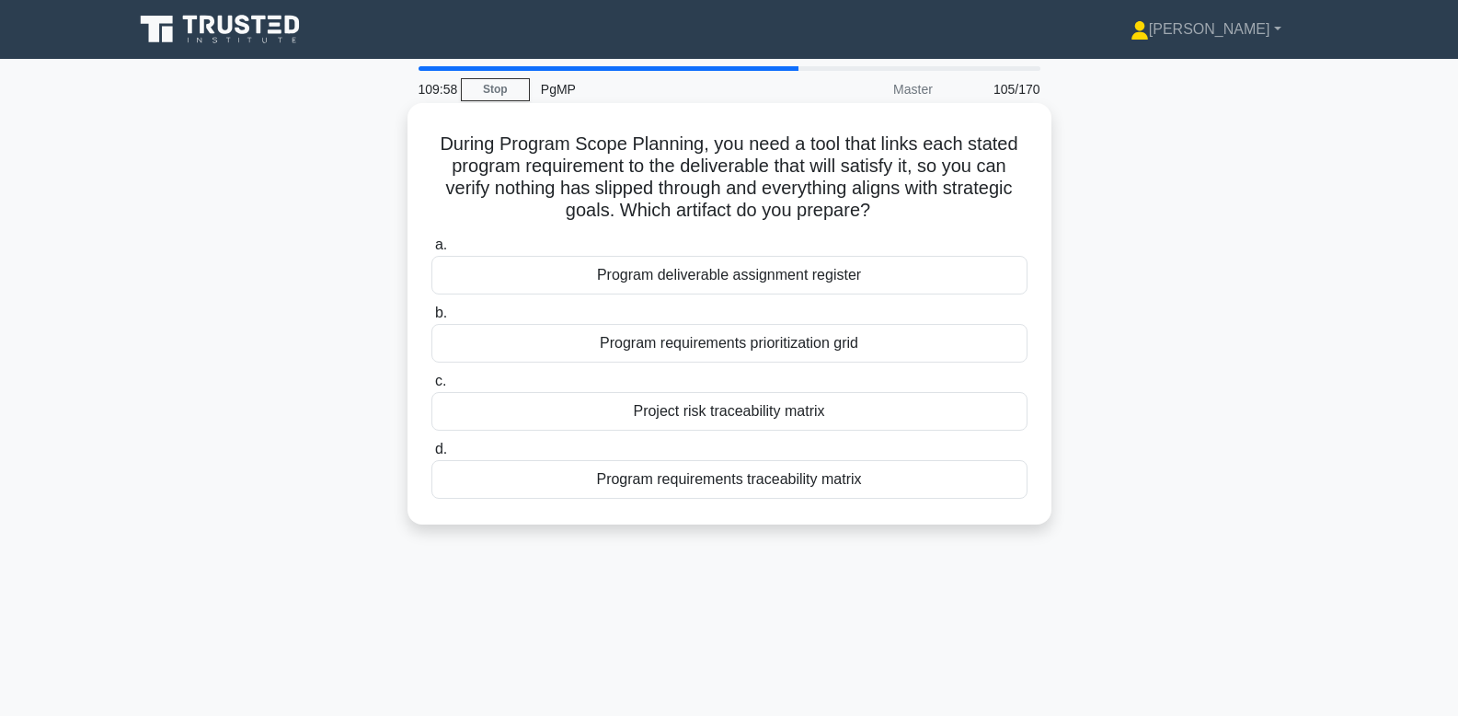
click at [802, 485] on div "Program requirements traceability matrix" at bounding box center [729, 479] width 596 height 39
click at [431, 455] on input "d. Program requirements traceability matrix" at bounding box center [431, 449] width 0 height 12
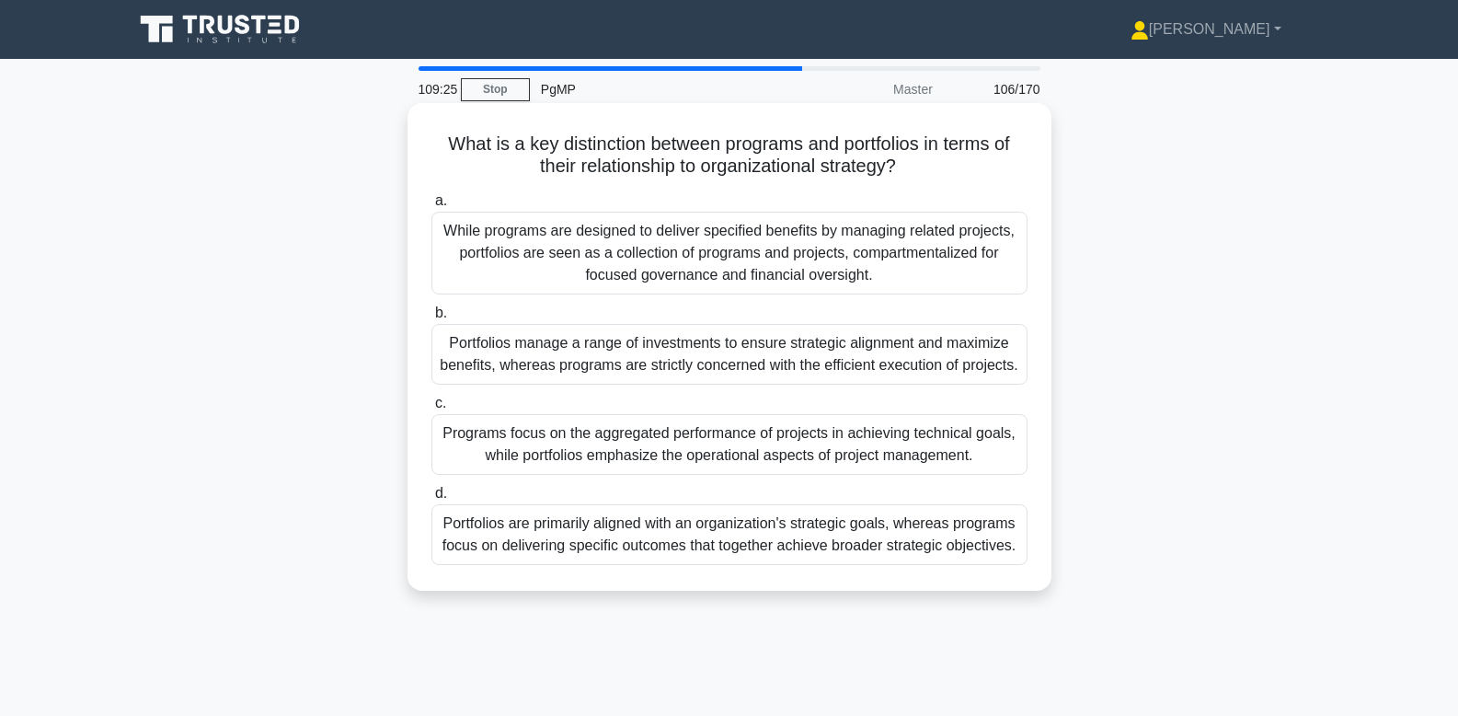
click at [1017, 265] on div "While programs are designed to deliver specified benefits by managing related p…" at bounding box center [729, 253] width 596 height 83
click at [431, 207] on input "a. While programs are designed to deliver specified benefits by managing relate…" at bounding box center [431, 201] width 0 height 12
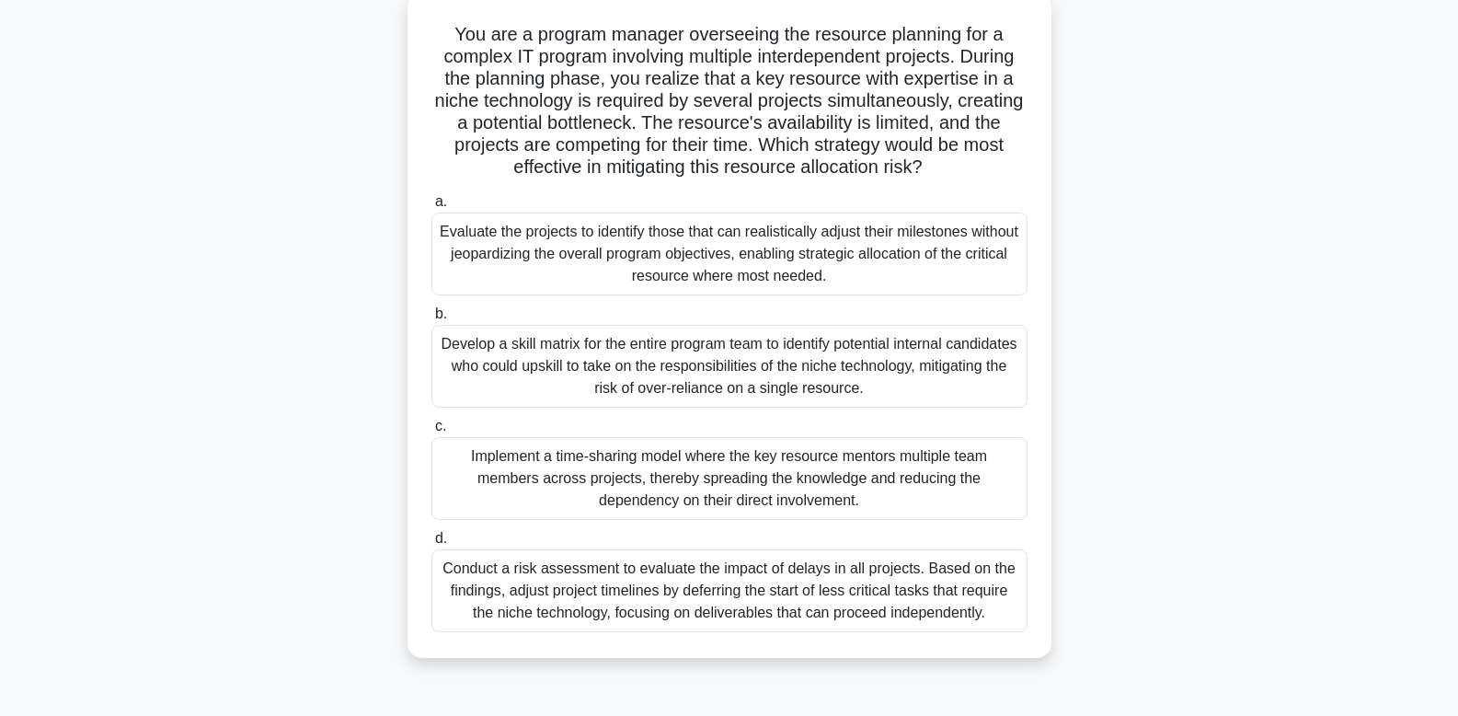
scroll to position [119, 0]
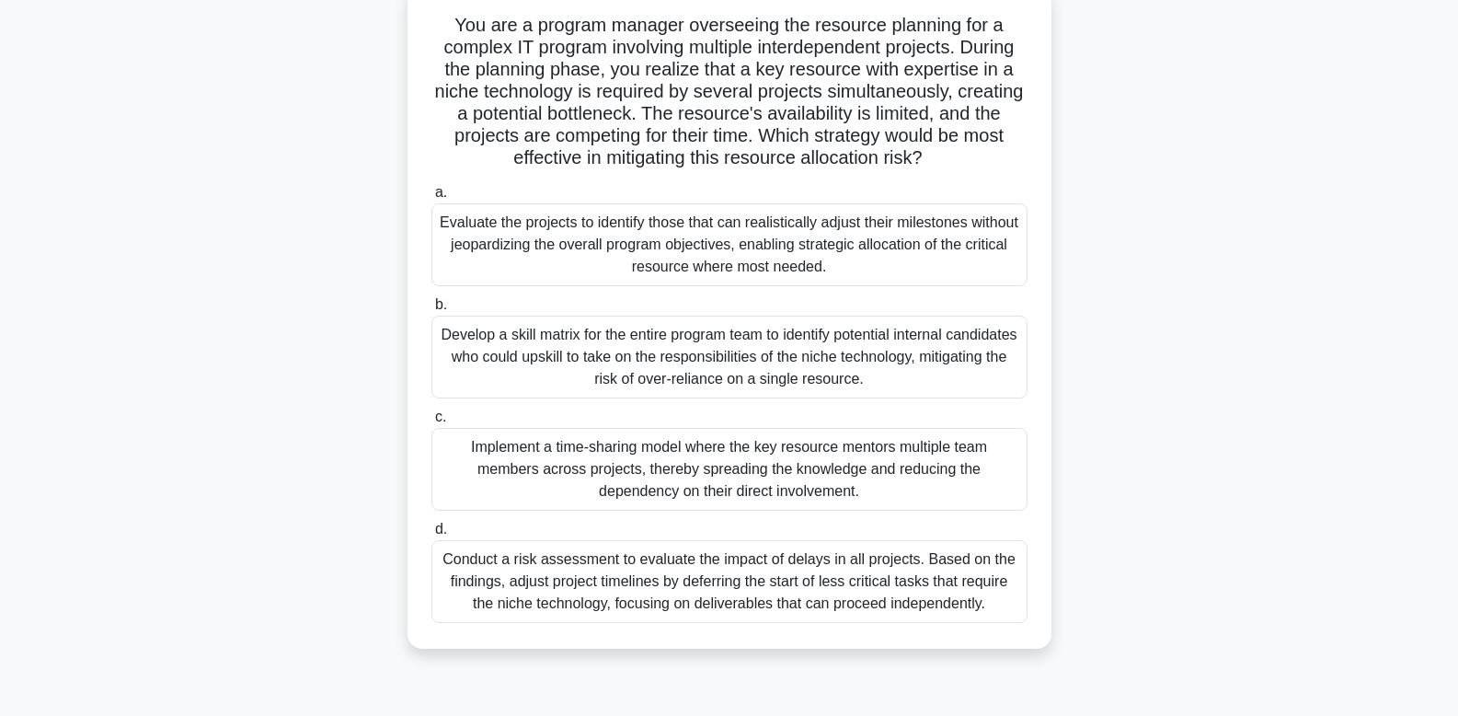
click at [838, 475] on div "Implement a time-sharing model where the key resource mentors multiple team mem…" at bounding box center [729, 469] width 596 height 83
click at [431, 423] on input "c. Implement a time-sharing model where the key resource mentors multiple team …" at bounding box center [431, 417] width 0 height 12
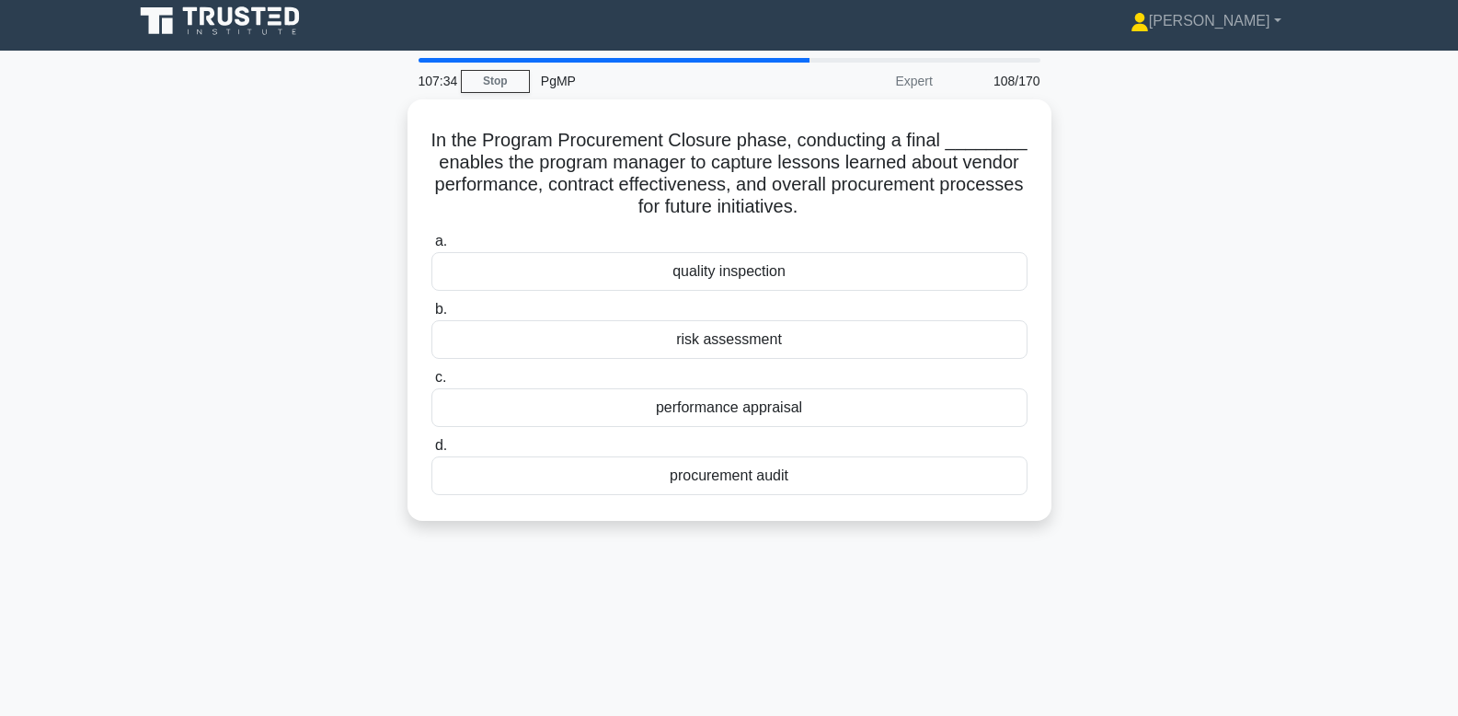
scroll to position [0, 0]
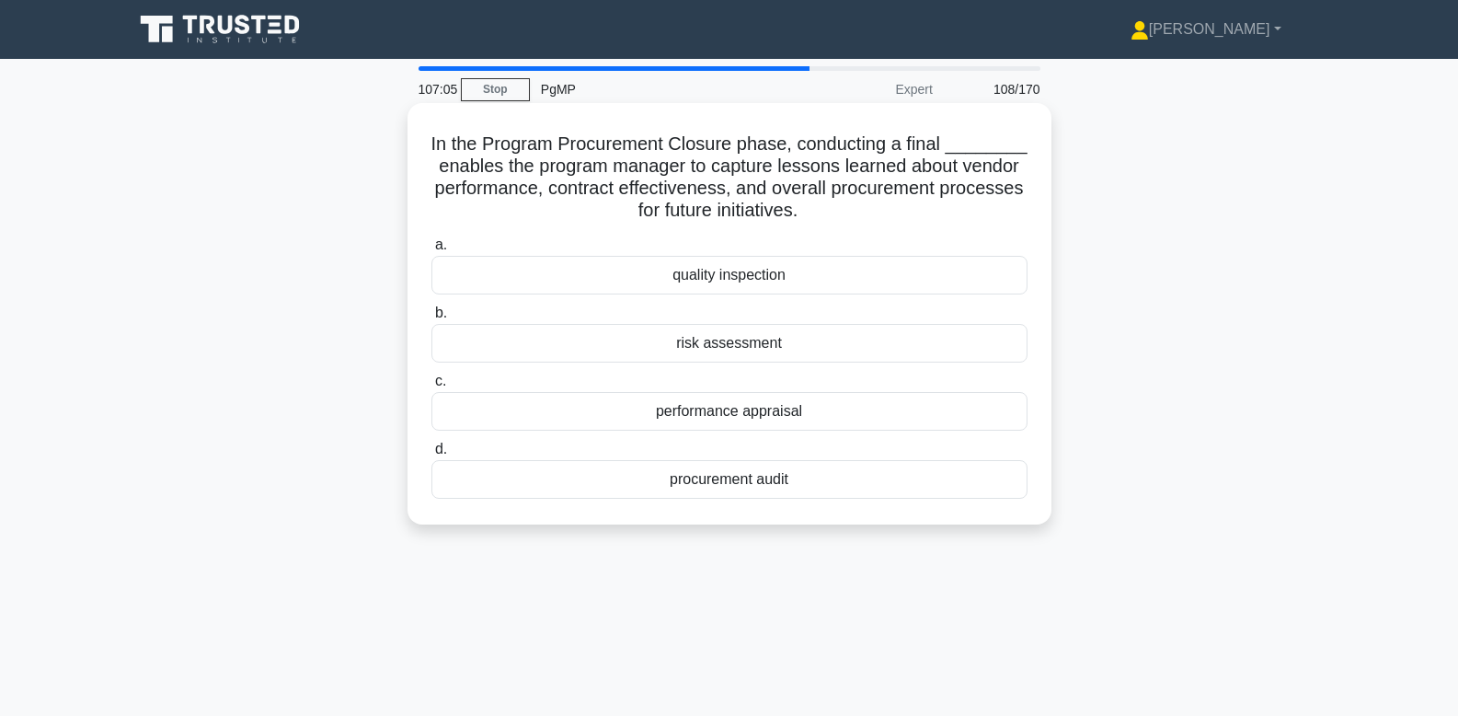
click at [677, 483] on div "procurement audit" at bounding box center [729, 479] width 596 height 39
click at [431, 455] on input "d. procurement audit" at bounding box center [431, 449] width 0 height 12
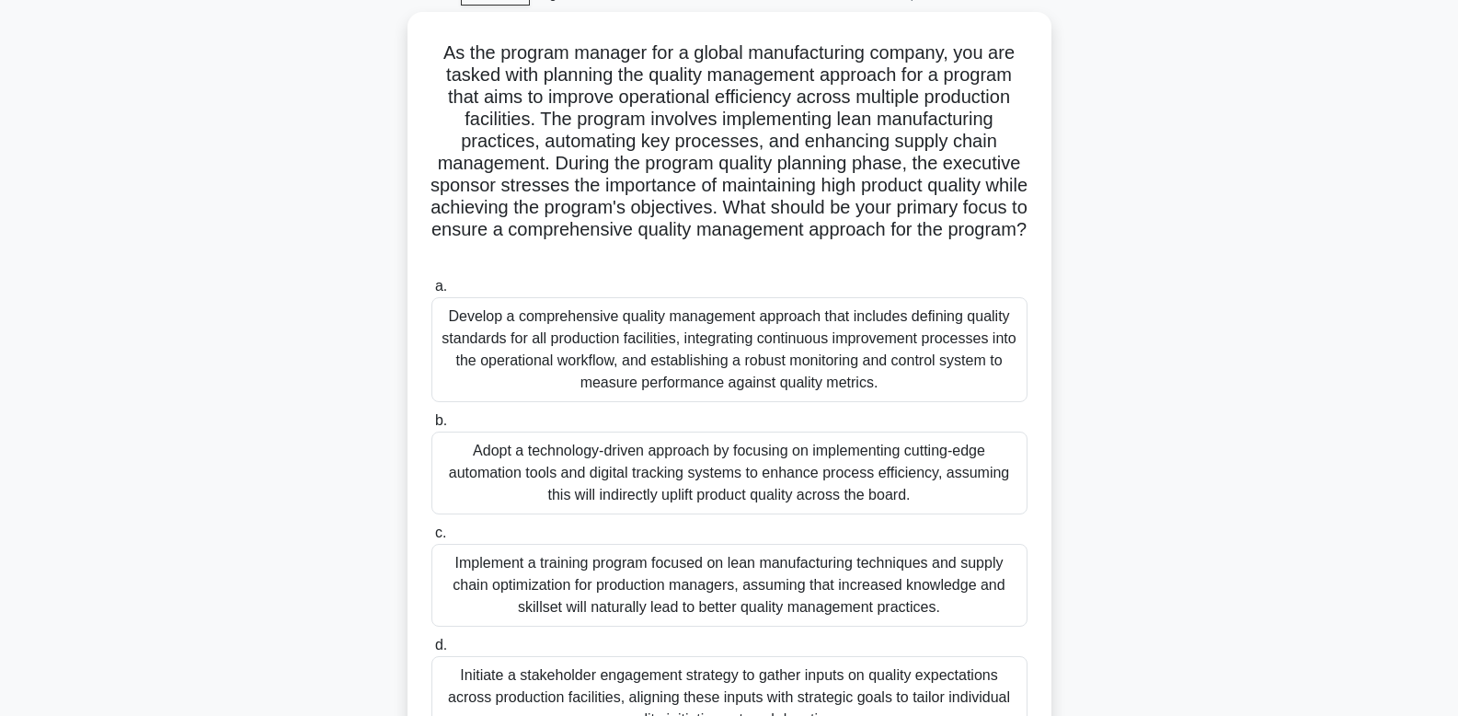
scroll to position [243, 0]
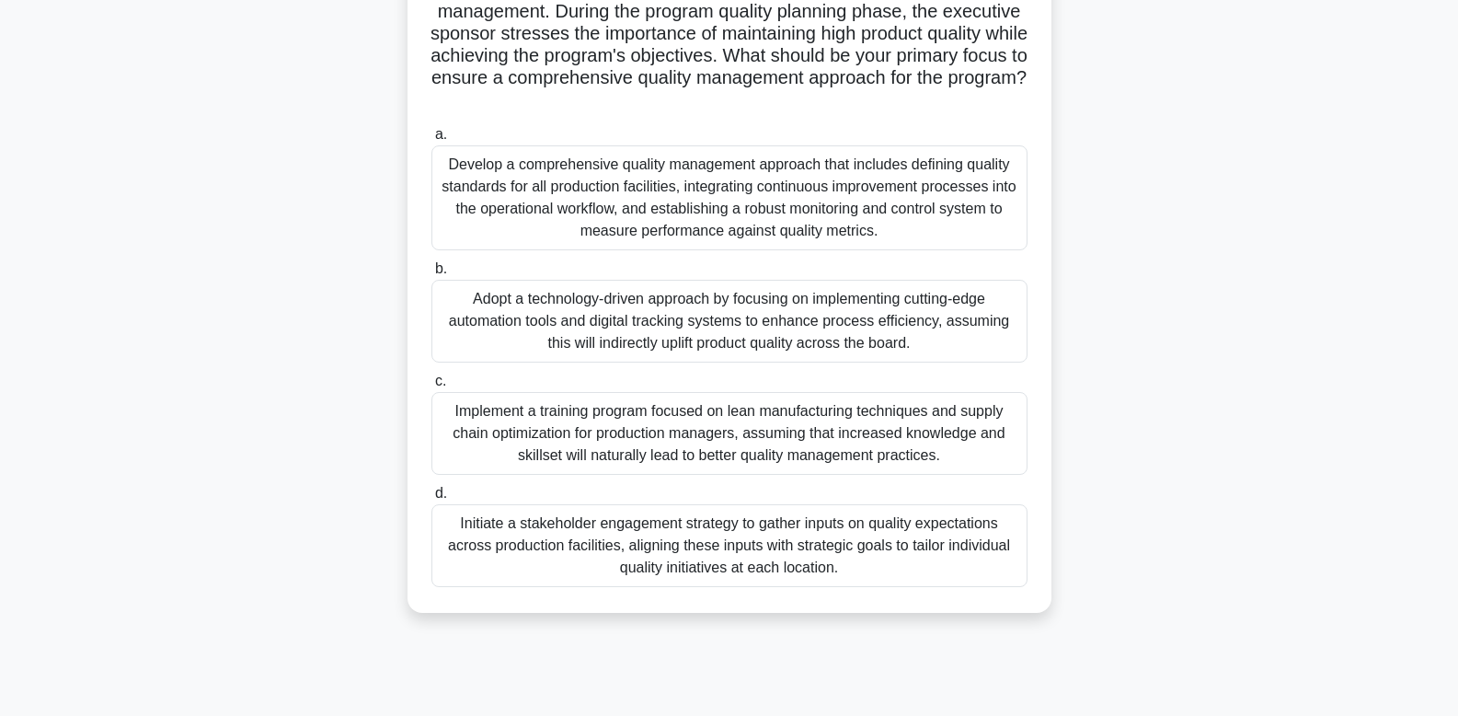
click at [933, 201] on div "Develop a comprehensive quality management approach that includes defining qual…" at bounding box center [729, 197] width 596 height 105
click at [431, 141] on input "a. Develop a comprehensive quality management approach that includes defining q…" at bounding box center [431, 135] width 0 height 12
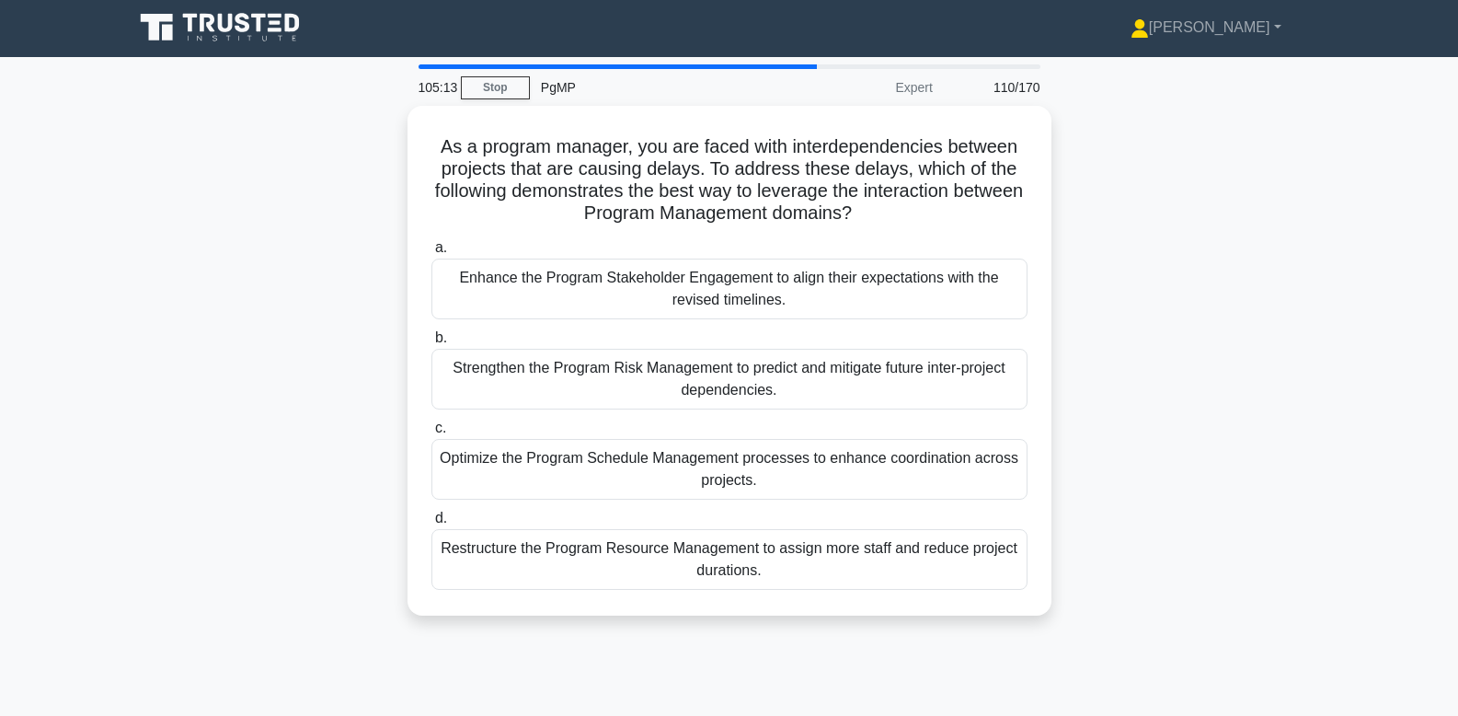
scroll to position [0, 0]
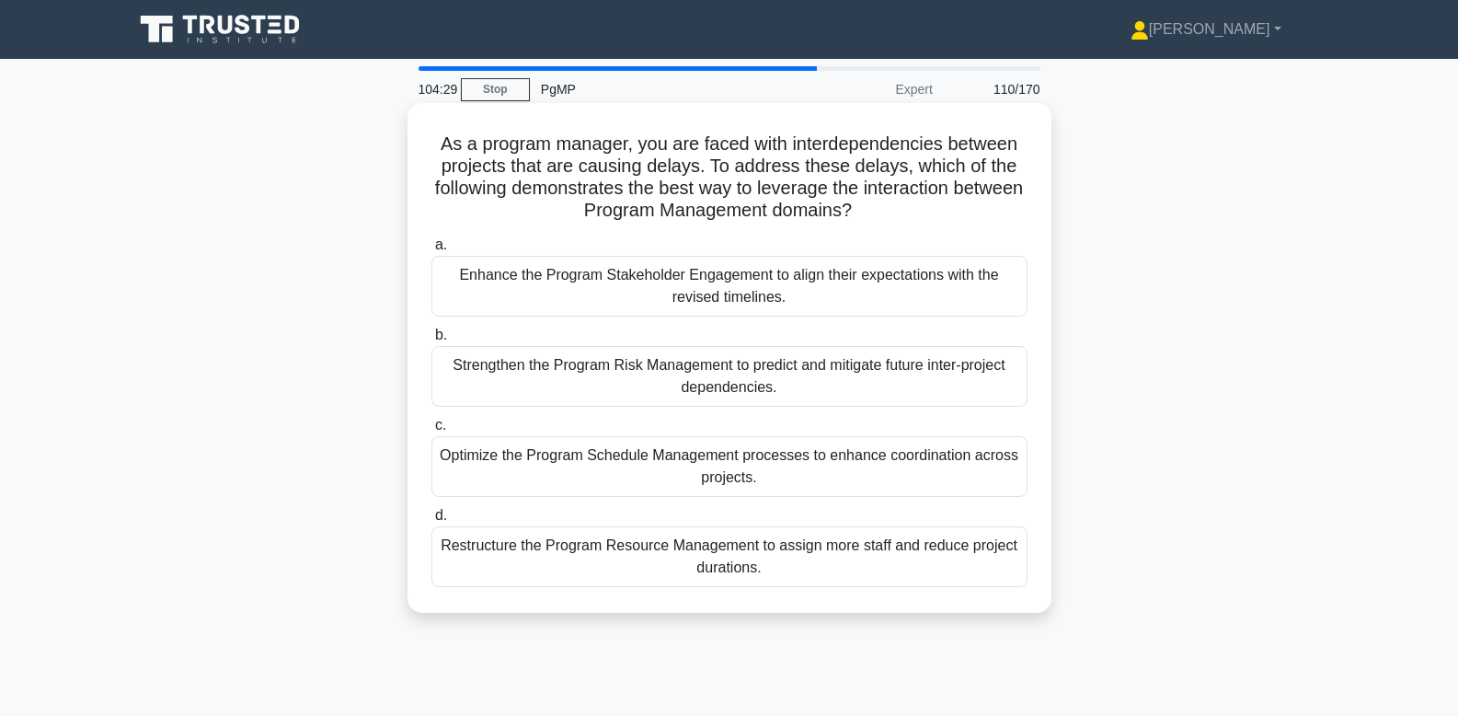
click at [924, 482] on div "Optimize the Program Schedule Management processes to enhance coordination acro…" at bounding box center [729, 466] width 596 height 61
click at [431, 431] on input "c. Optimize the Program Schedule Management processes to enhance coordination a…" at bounding box center [431, 425] width 0 height 12
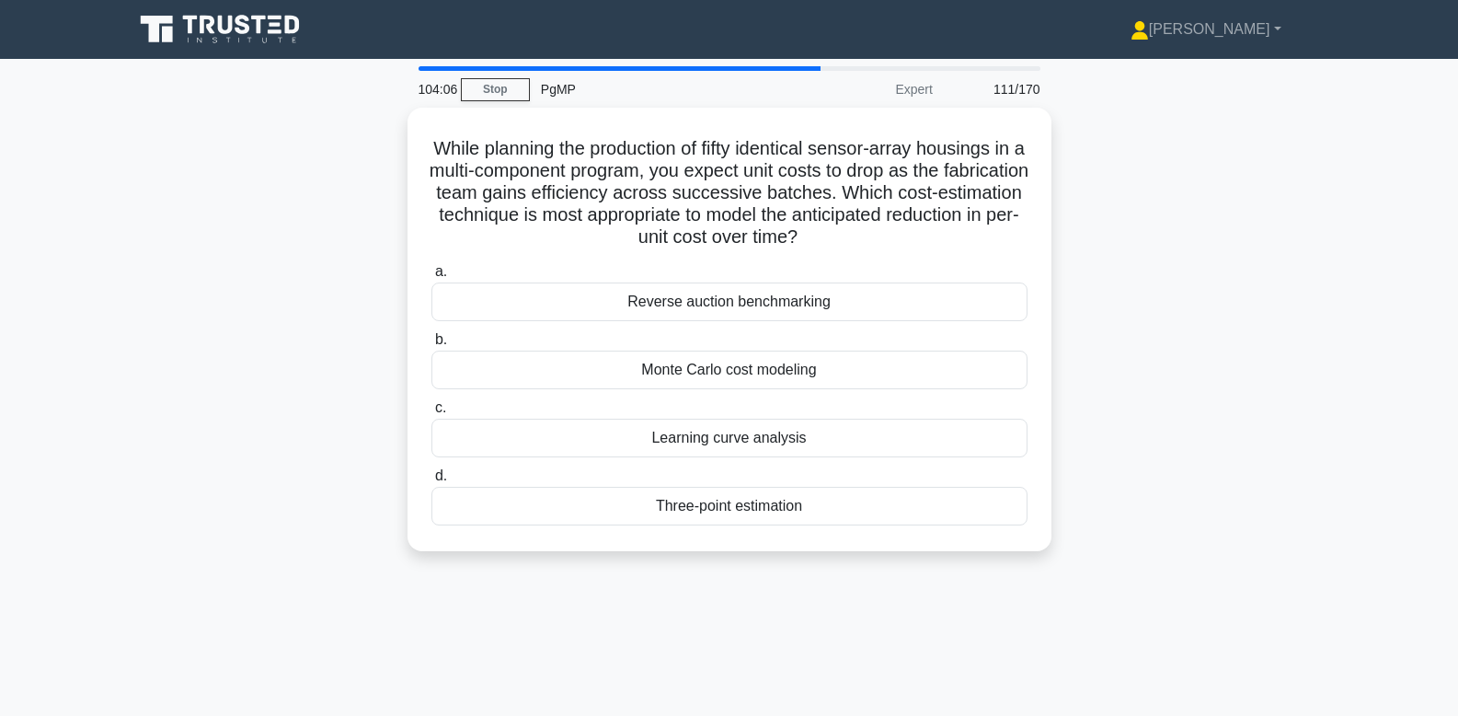
drag, startPoint x: 1152, startPoint y: 597, endPoint x: 383, endPoint y: 139, distance: 895.1
click at [383, 139] on div "104:06 Stop PgMP Expert 111/170 While planning the production of fifty identica…" at bounding box center [729, 526] width 1214 height 920
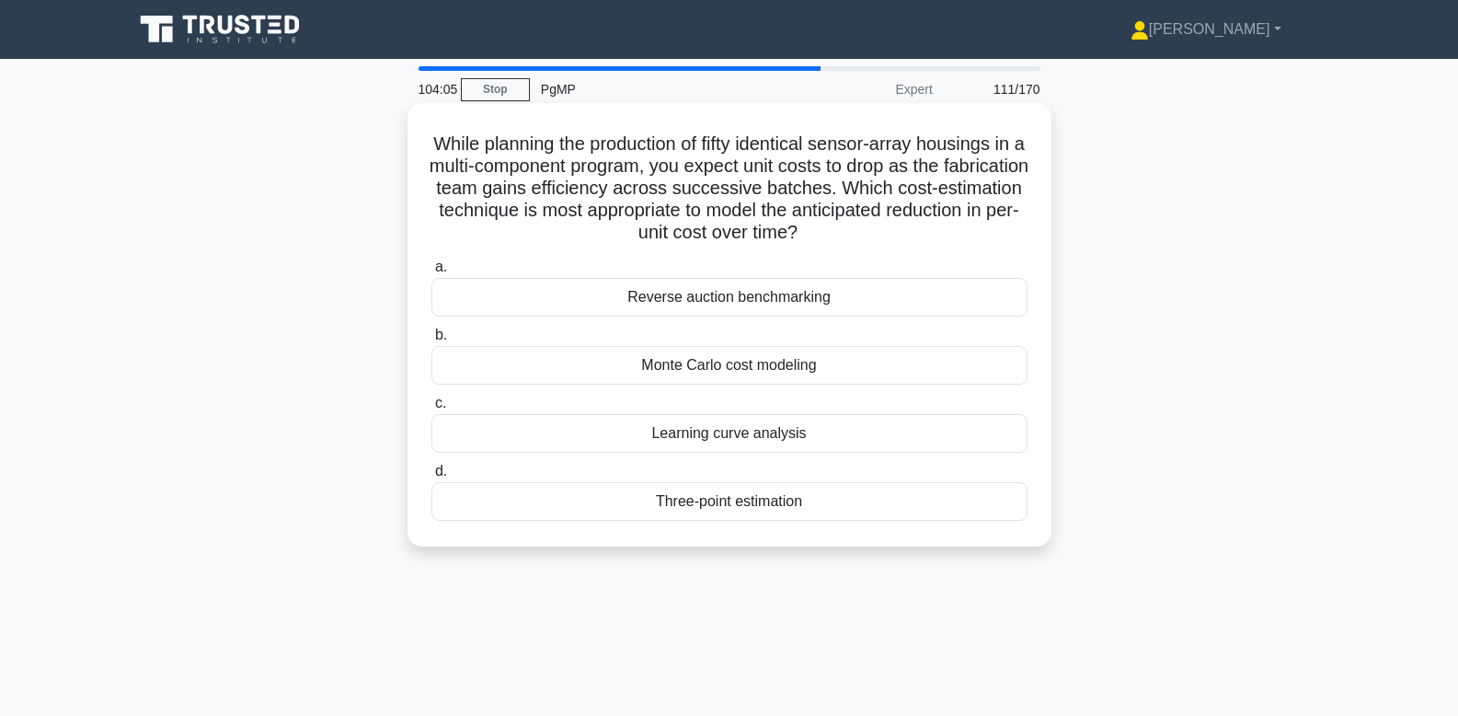
copy div "While planning the production of fifty identical sensor-array housings in a mul…"
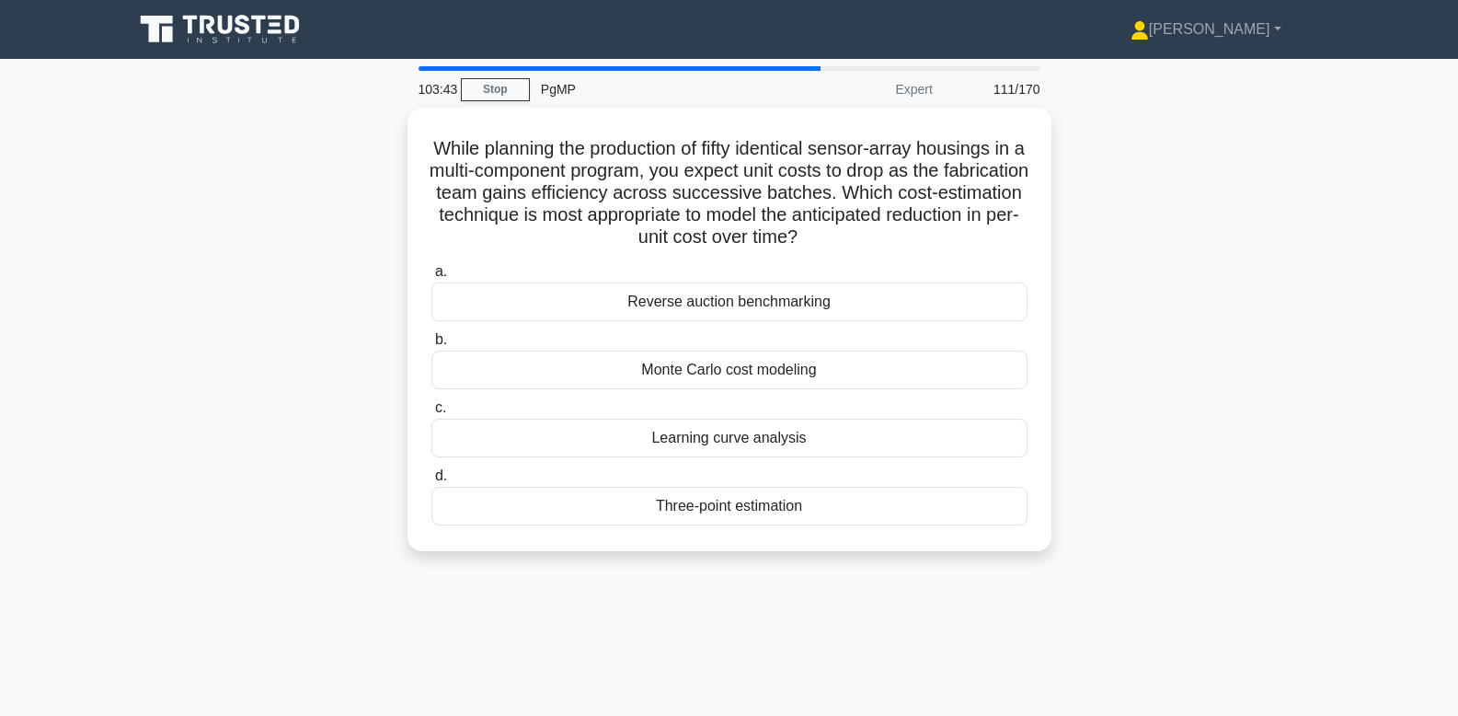
click at [1083, 388] on div "While planning the production of fifty identical sensor-array housings in a mul…" at bounding box center [729, 340] width 1214 height 465
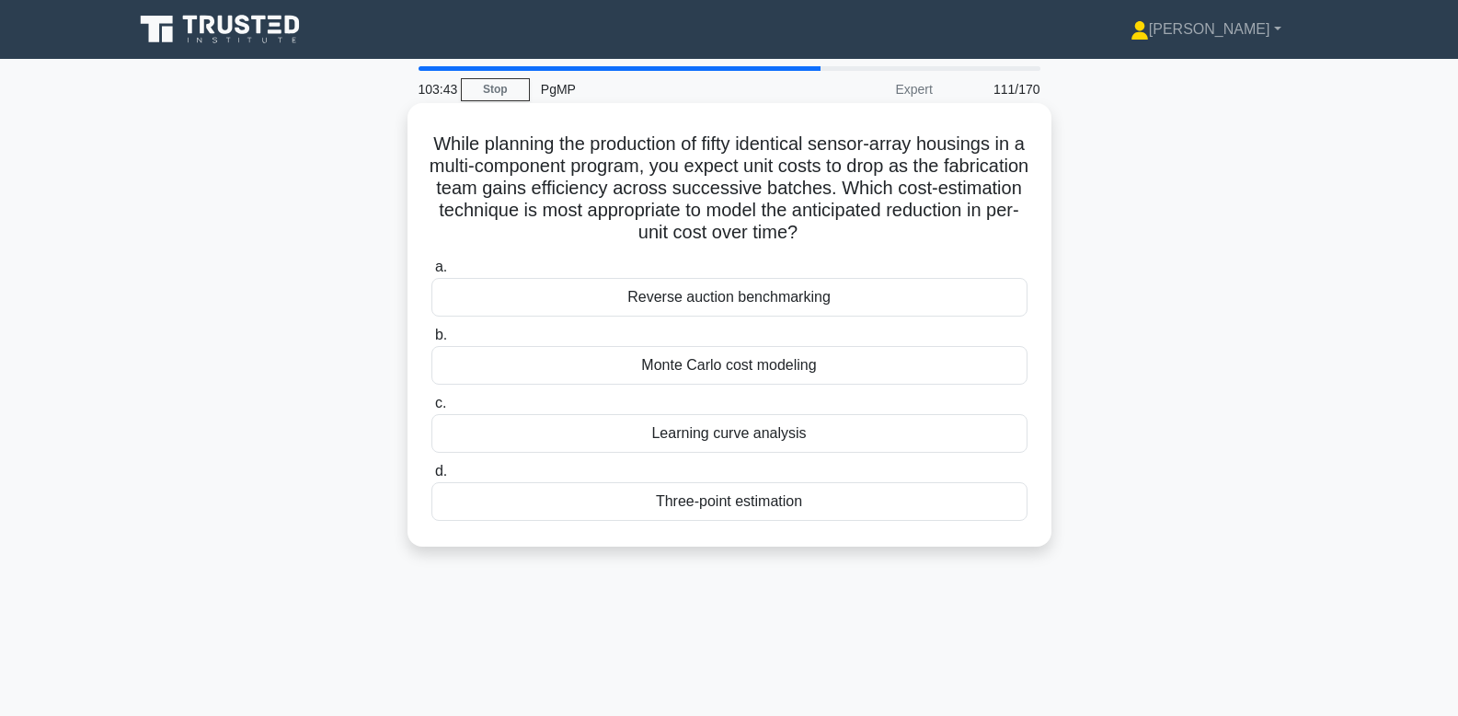
click at [794, 425] on div "Learning curve analysis" at bounding box center [729, 433] width 596 height 39
click at [431, 409] on input "c. Learning curve analysis" at bounding box center [431, 403] width 0 height 12
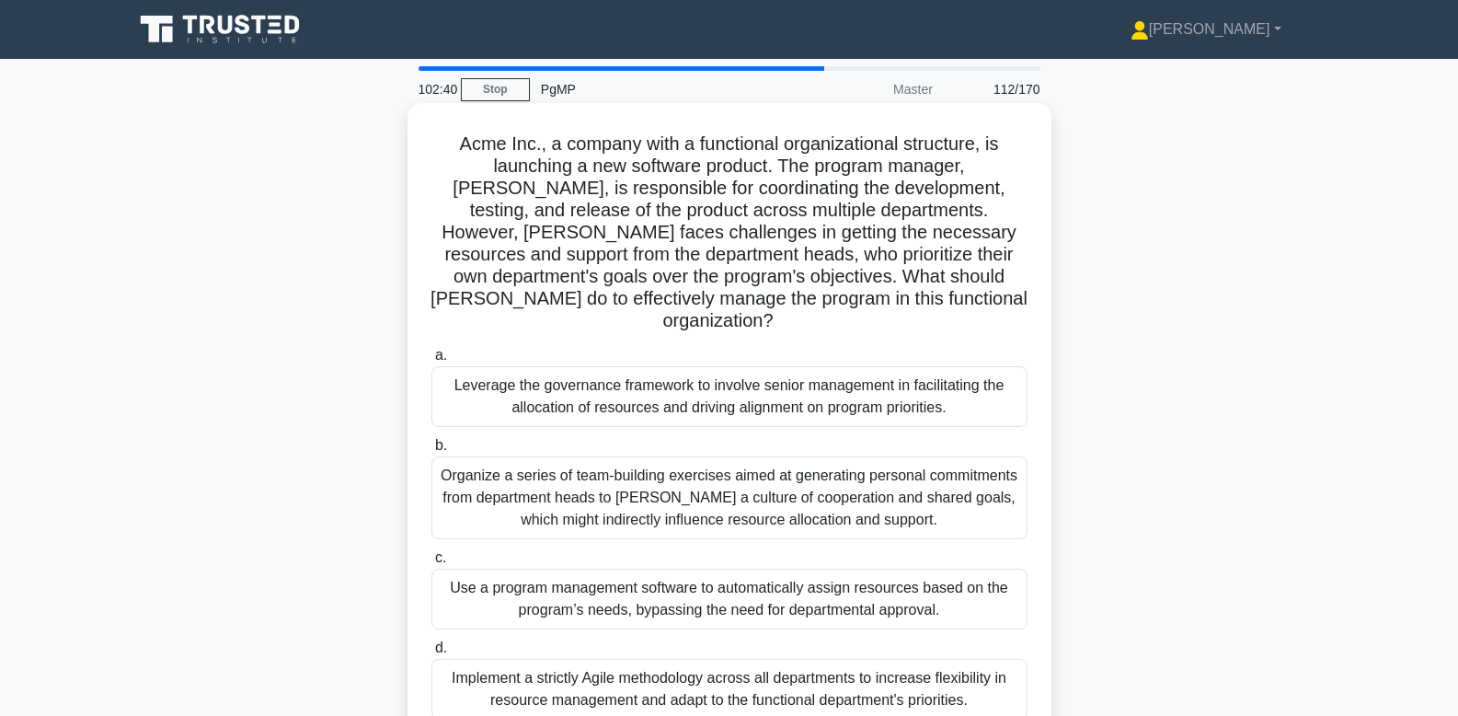
click at [834, 366] on div "Leverage the governance framework to involve senior management in facilitating …" at bounding box center [729, 396] width 596 height 61
click at [431, 362] on input "a. Leverage the governance framework to involve senior management in facilitati…" at bounding box center [431, 356] width 0 height 12
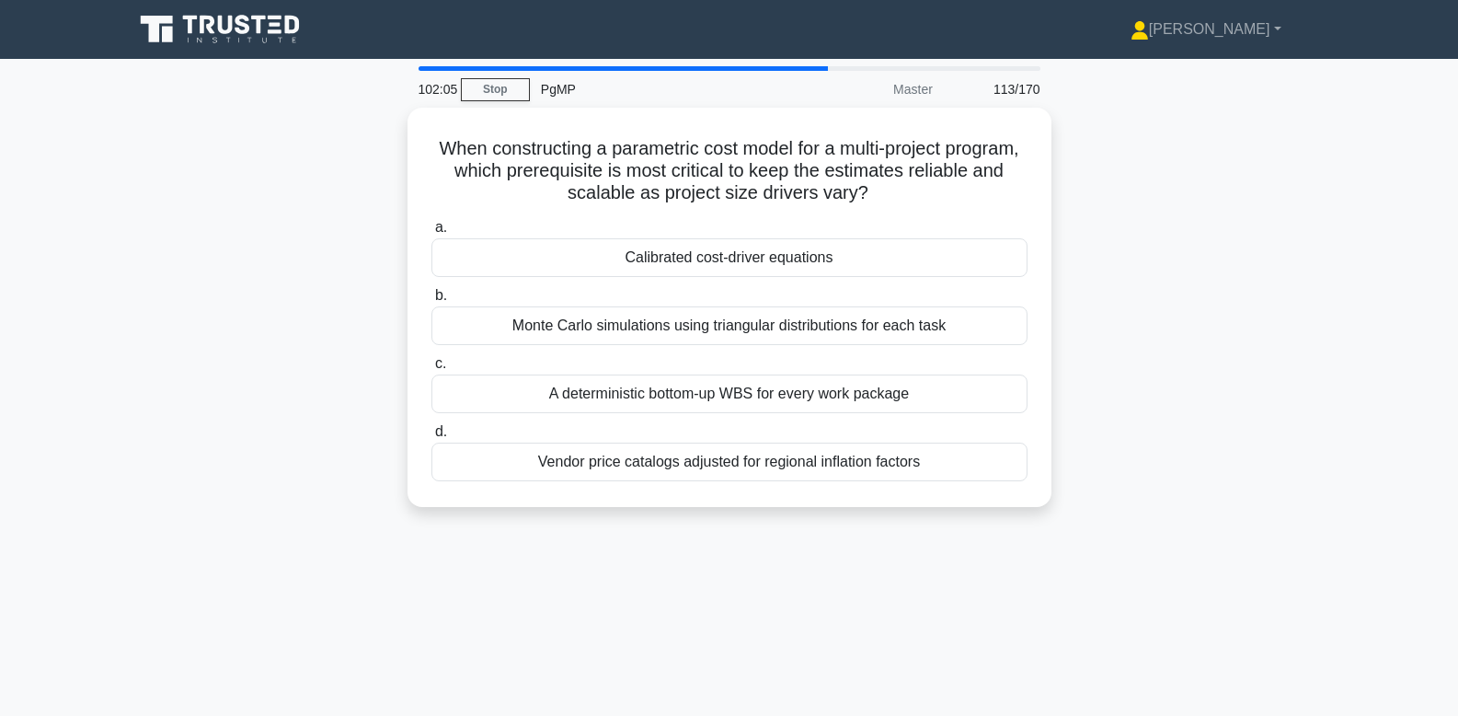
drag, startPoint x: 1100, startPoint y: 622, endPoint x: 346, endPoint y: 148, distance: 890.7
click at [346, 148] on div "102:05 Stop PgMP Master 113/170 When constructing a parametric cost model for a…" at bounding box center [729, 526] width 1214 height 920
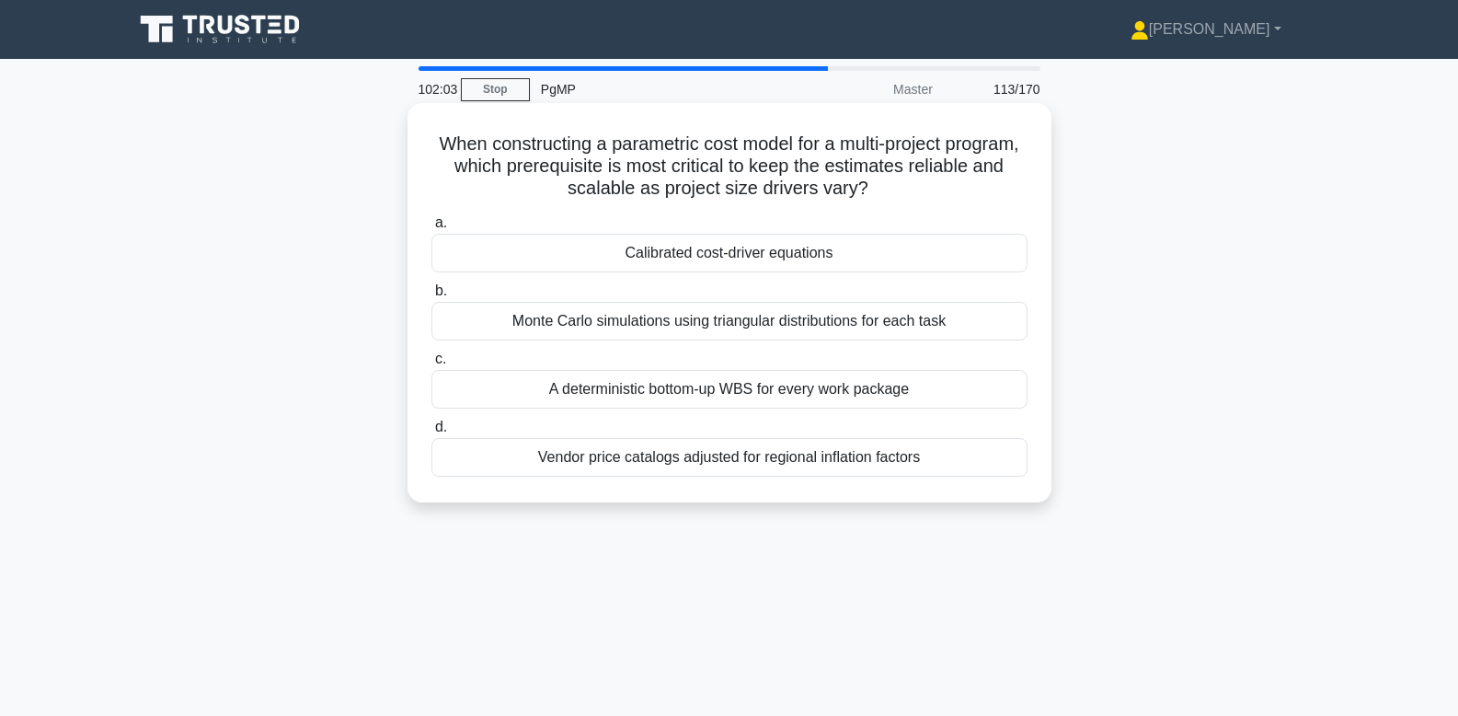
copy div "When constructing a parametric cost model for a multi-project program, which pr…"
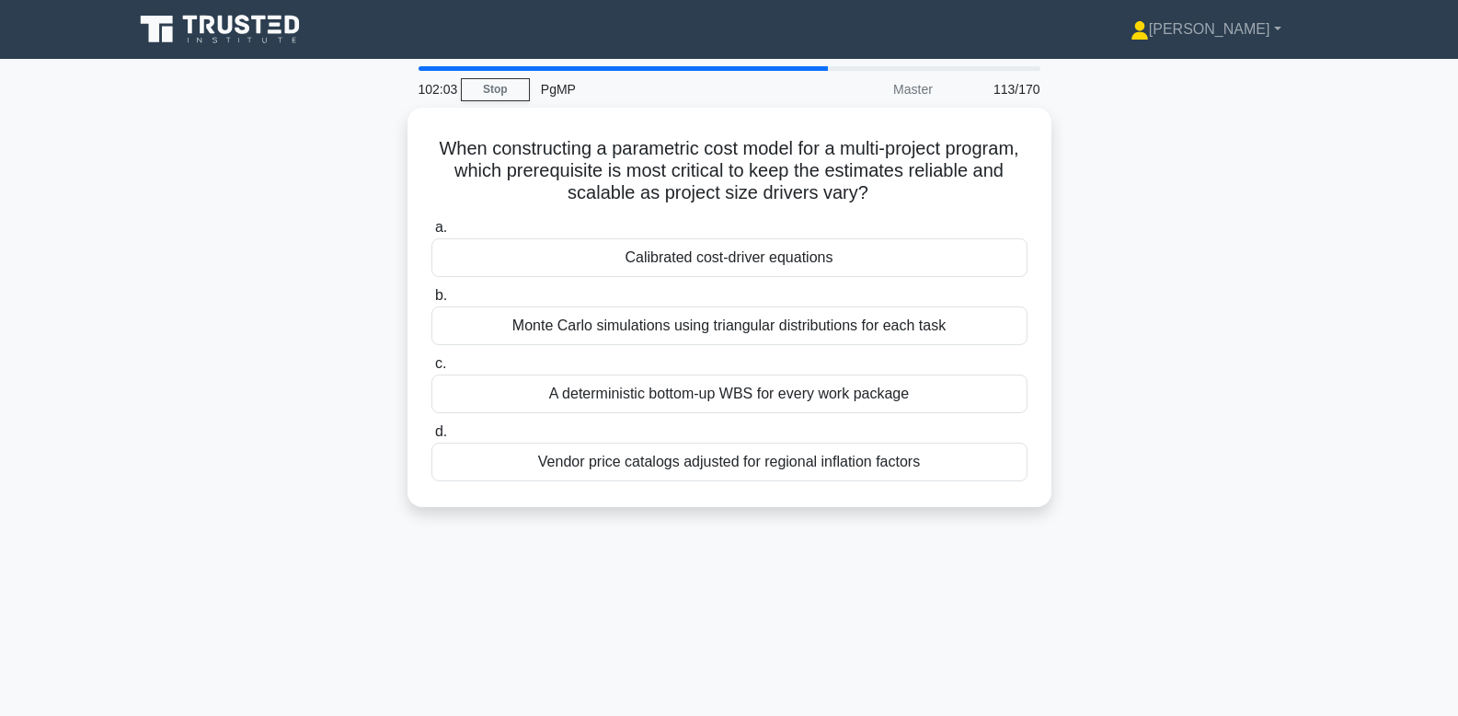
click at [1083, 371] on div "When constructing a parametric cost model for a multi-project program, which pr…" at bounding box center [729, 318] width 1214 height 421
click at [1083, 457] on div "When constructing a parametric cost model for a multi-project program, which pr…" at bounding box center [729, 318] width 1214 height 421
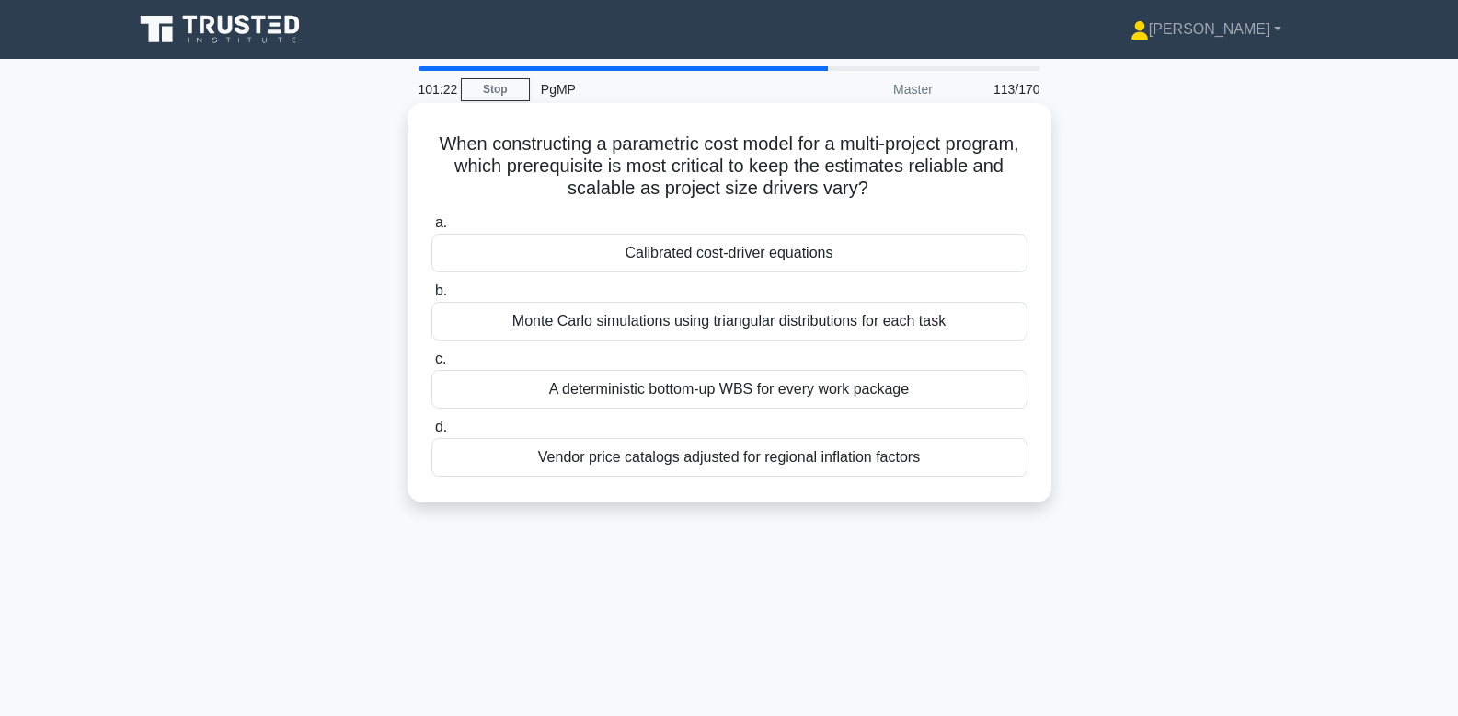
click at [802, 248] on div "Calibrated cost-driver equations" at bounding box center [729, 253] width 596 height 39
click at [431, 229] on input "a. Calibrated cost-driver equations" at bounding box center [431, 223] width 0 height 12
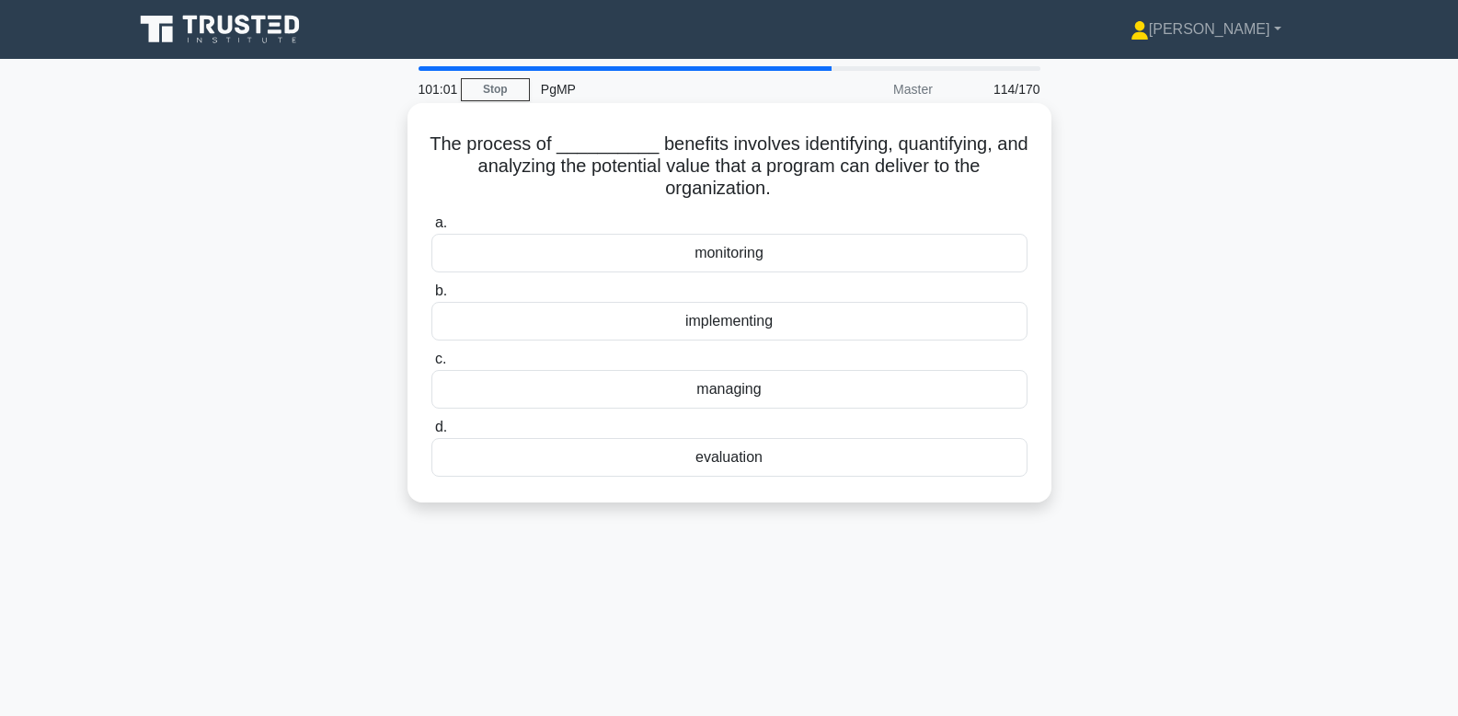
click at [905, 386] on div "managing" at bounding box center [729, 389] width 596 height 39
click at [431, 365] on input "c. managing" at bounding box center [431, 359] width 0 height 12
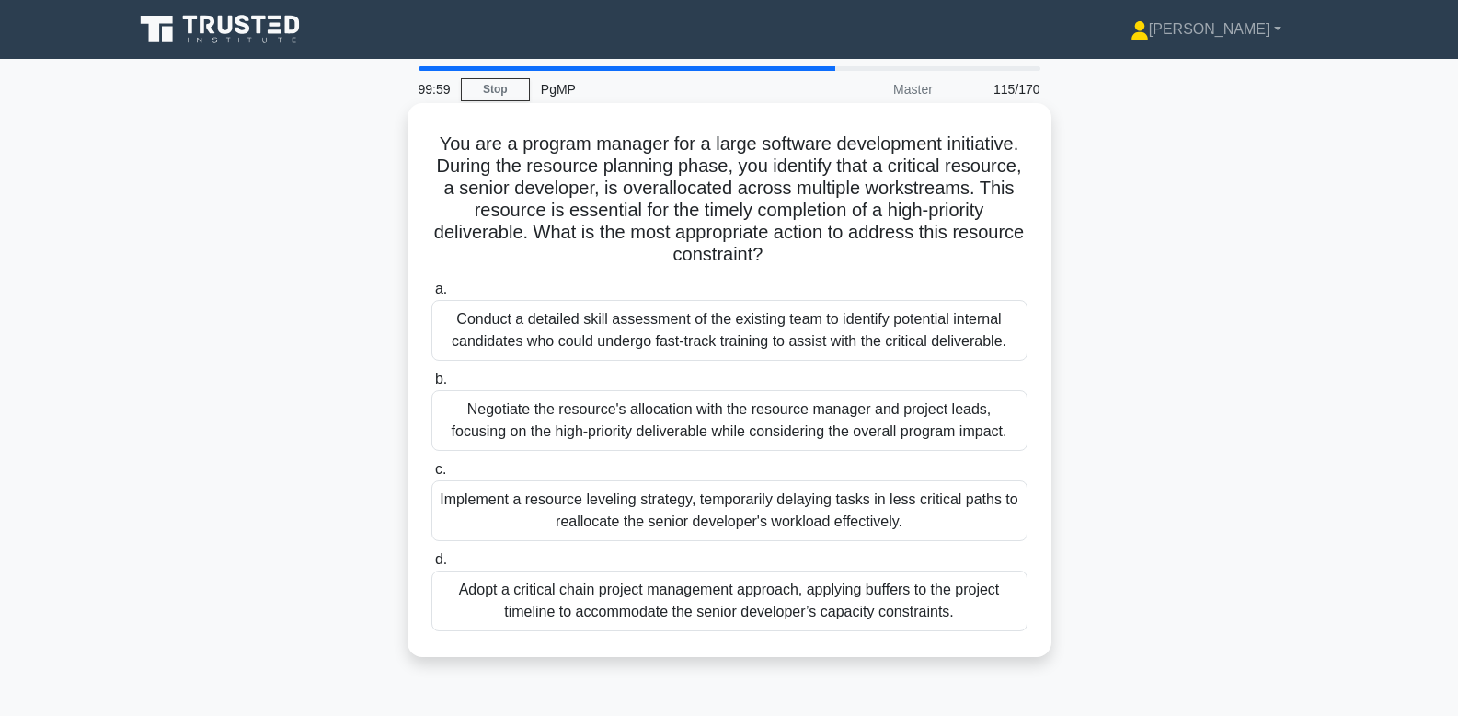
click at [616, 614] on div "Adopt a critical chain project management approach, applying buffers to the pro…" at bounding box center [729, 600] width 596 height 61
click at [431, 566] on input "d. Adopt a critical chain project management approach, applying buffers to the …" at bounding box center [431, 560] width 0 height 12
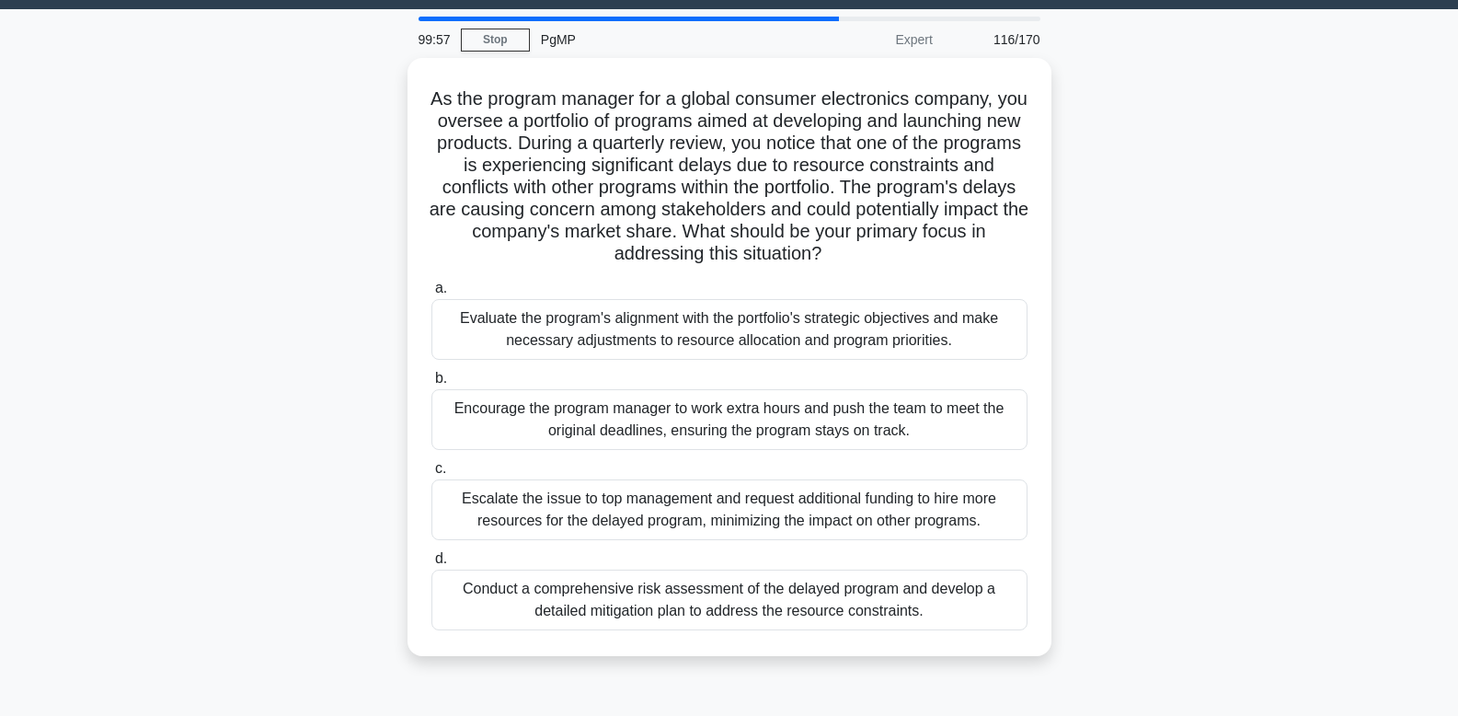
scroll to position [51, 0]
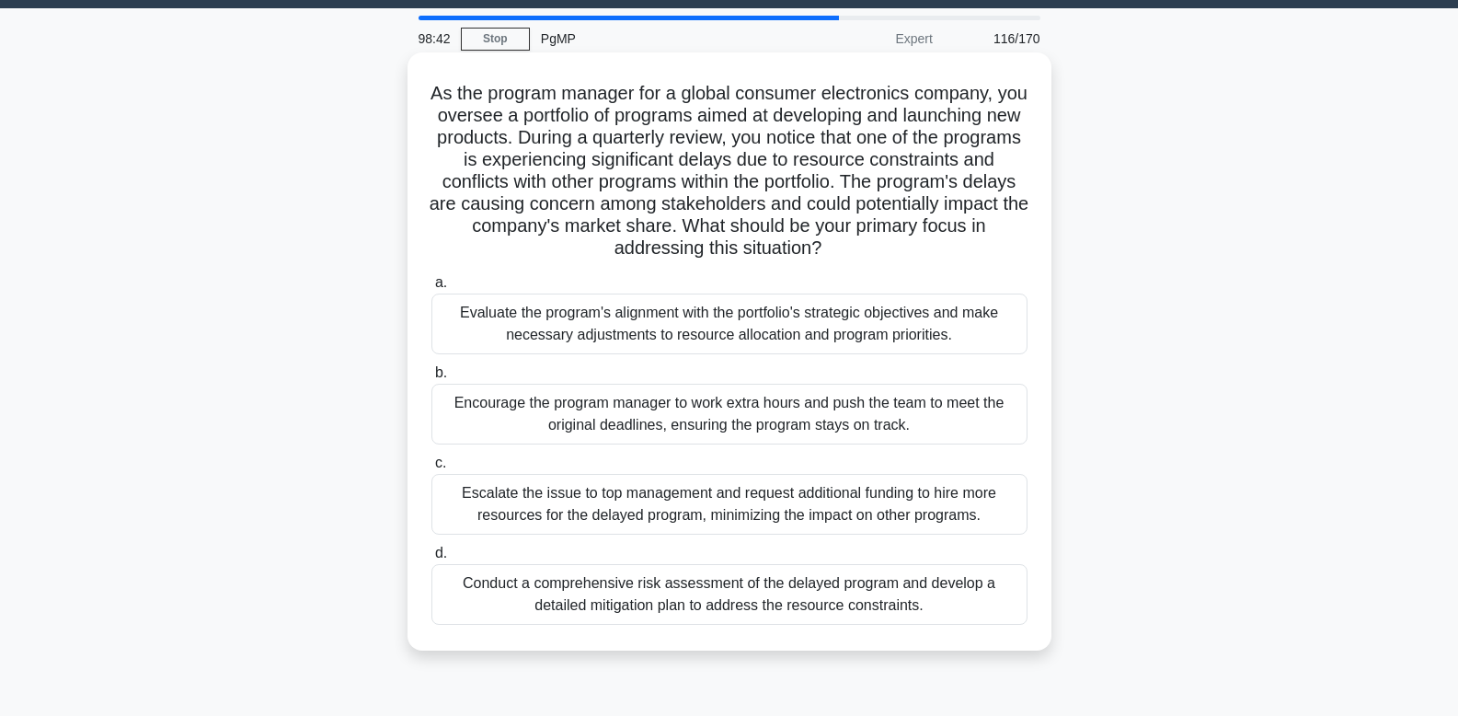
click at [729, 329] on div "Evaluate the program's alignment with the portfolio's strategic objectives and …" at bounding box center [729, 323] width 596 height 61
click at [431, 289] on input "a. Evaluate the program's alignment with the portfolio's strategic objectives a…" at bounding box center [431, 283] width 0 height 12
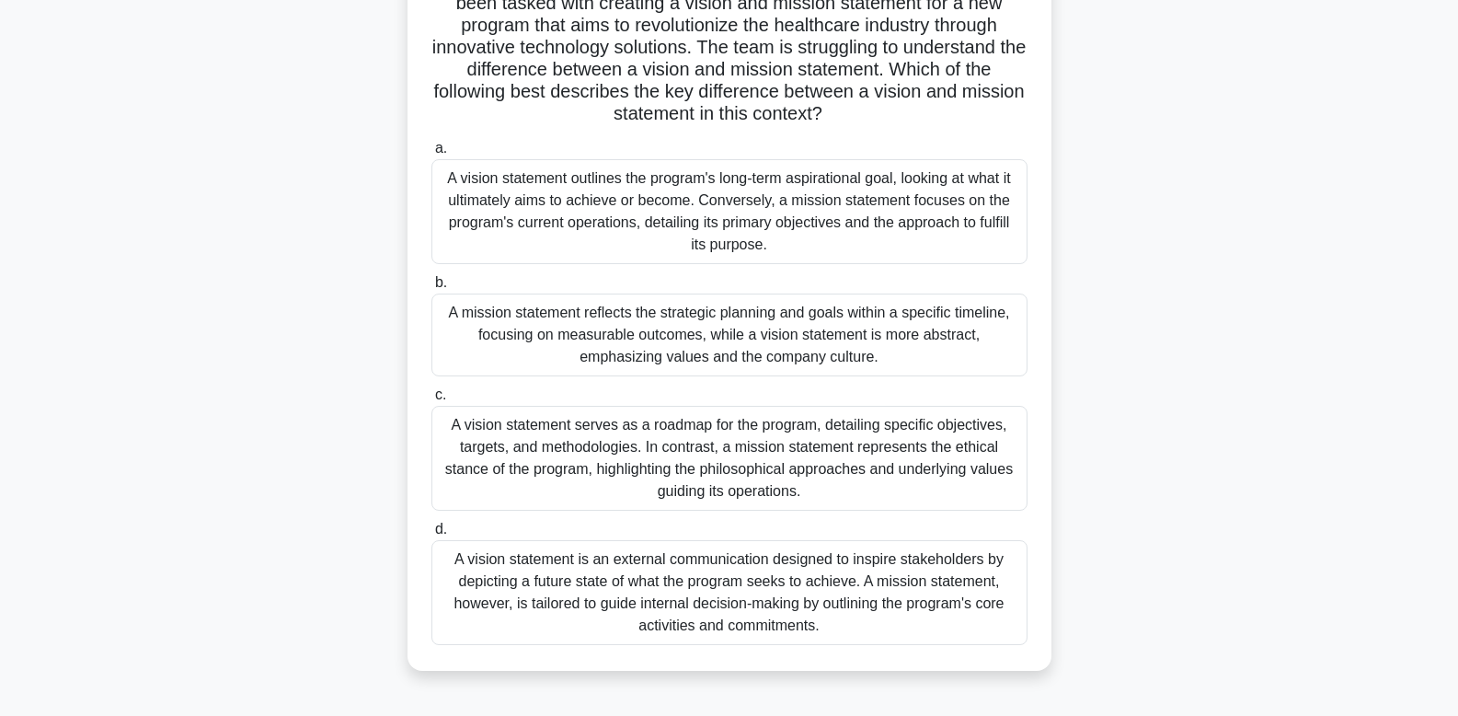
scroll to position [189, 0]
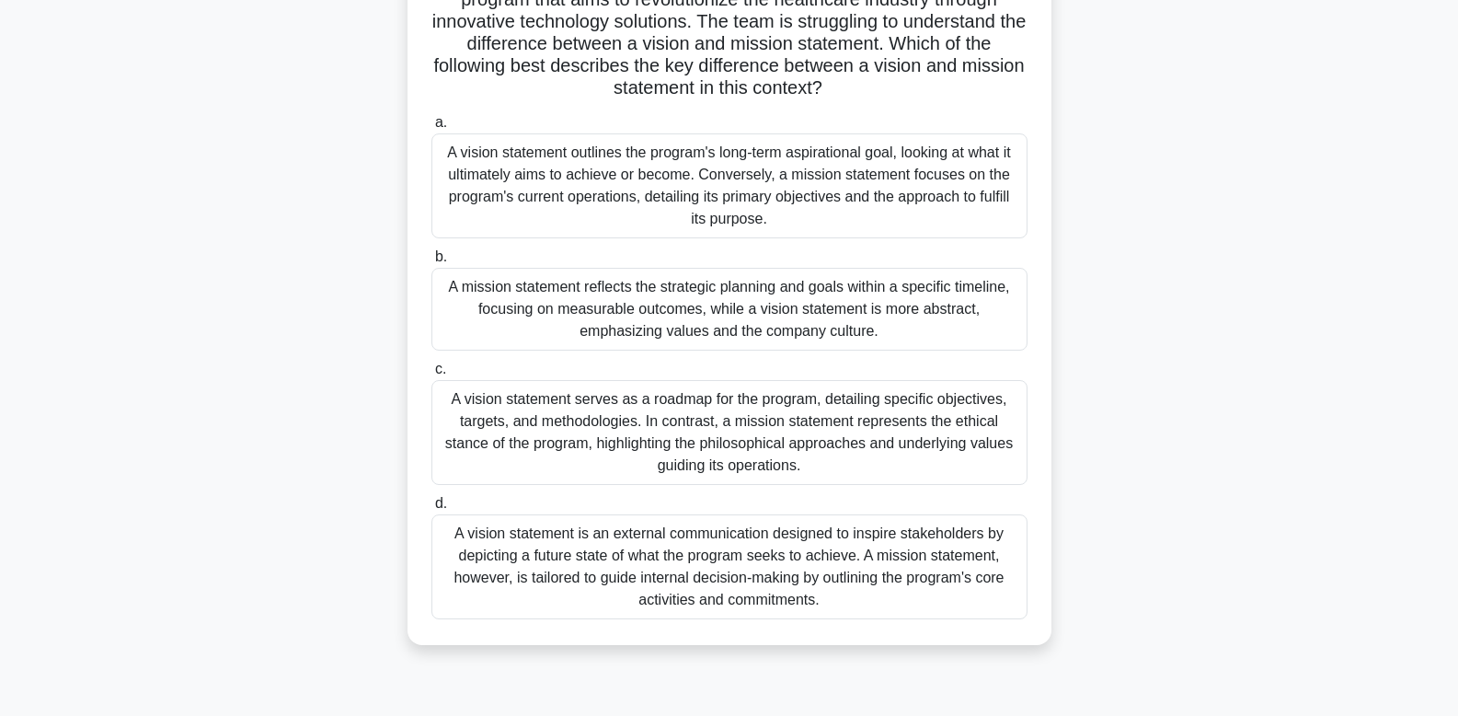
click at [922, 305] on div "A mission statement reflects the strategic planning and goals within a specific…" at bounding box center [729, 309] width 596 height 83
click at [431, 263] on input "b. A mission statement reflects the strategic planning and goals within a speci…" at bounding box center [431, 257] width 0 height 12
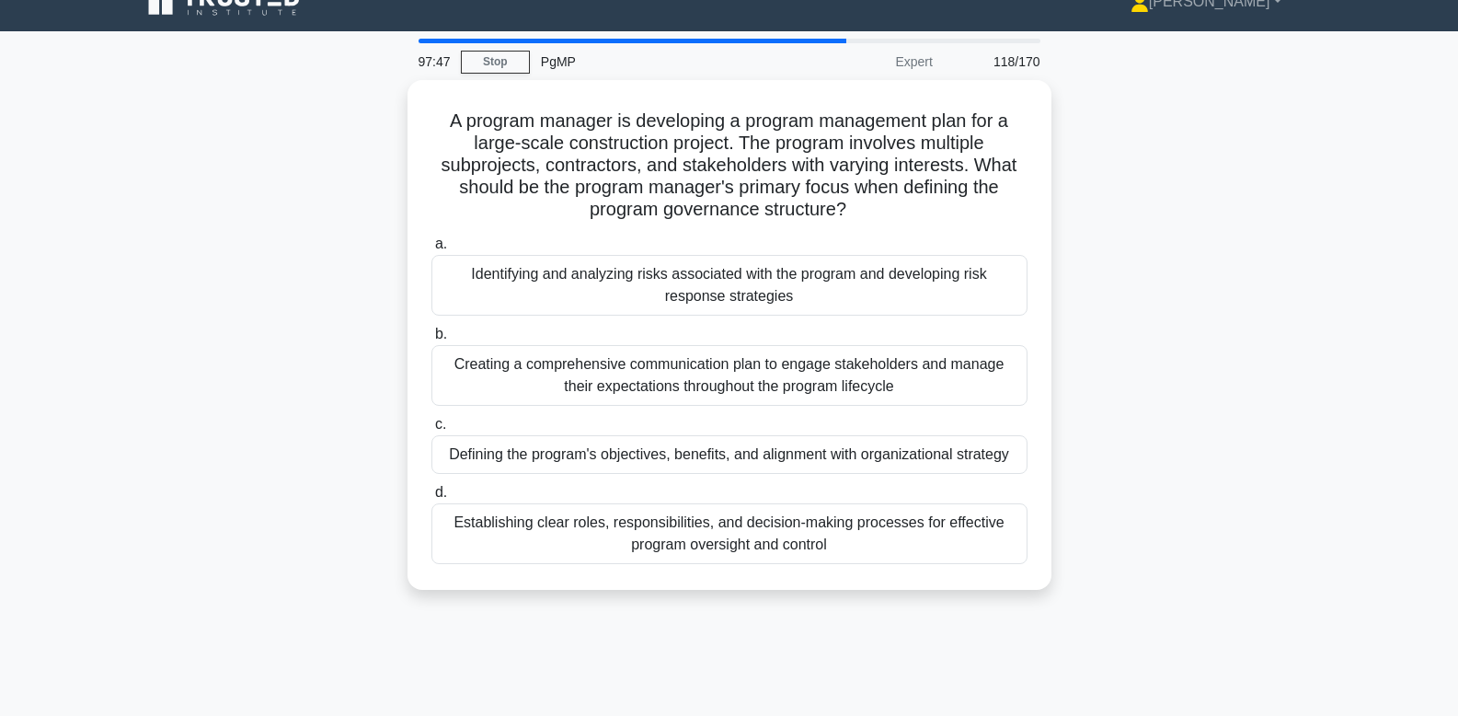
scroll to position [0, 0]
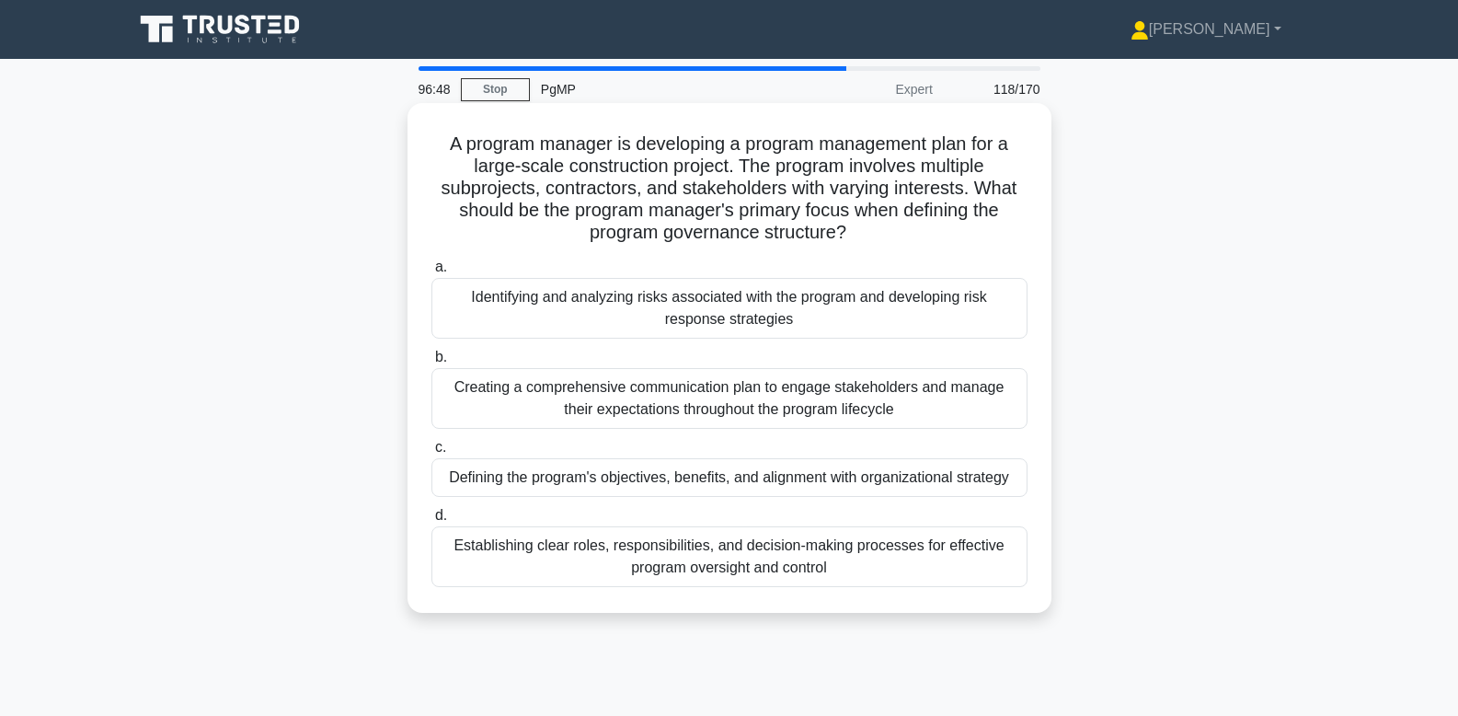
drag, startPoint x: 1235, startPoint y: 657, endPoint x: 442, endPoint y: 138, distance: 948.3
click at [442, 138] on div "96:48 Stop PgMP Expert 118/170 A program manager is developing a program manage…" at bounding box center [729, 526] width 1214 height 920
copy div "A program manager is developing a program management plan for a large-scale con…"
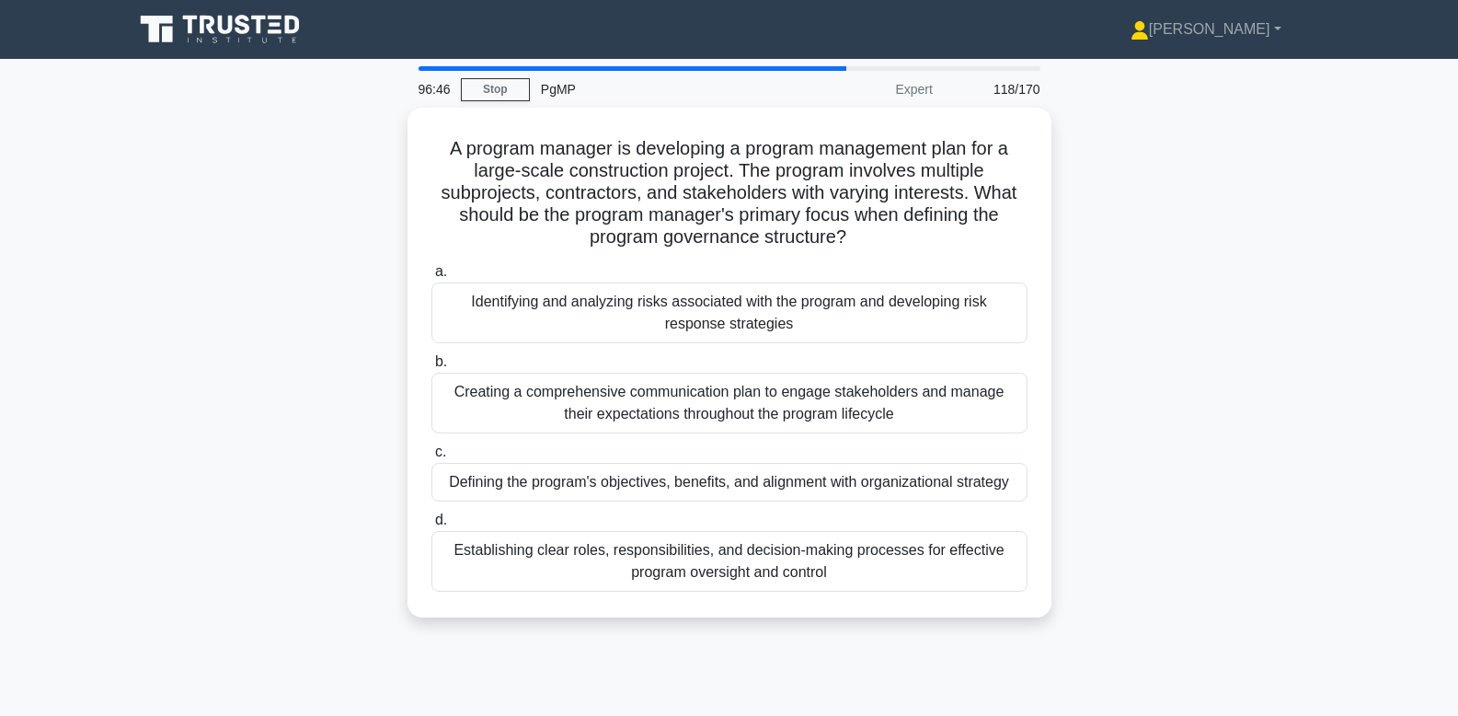
click at [1083, 265] on div "A program manager is developing a program management plan for a large-scale con…" at bounding box center [729, 374] width 1214 height 532
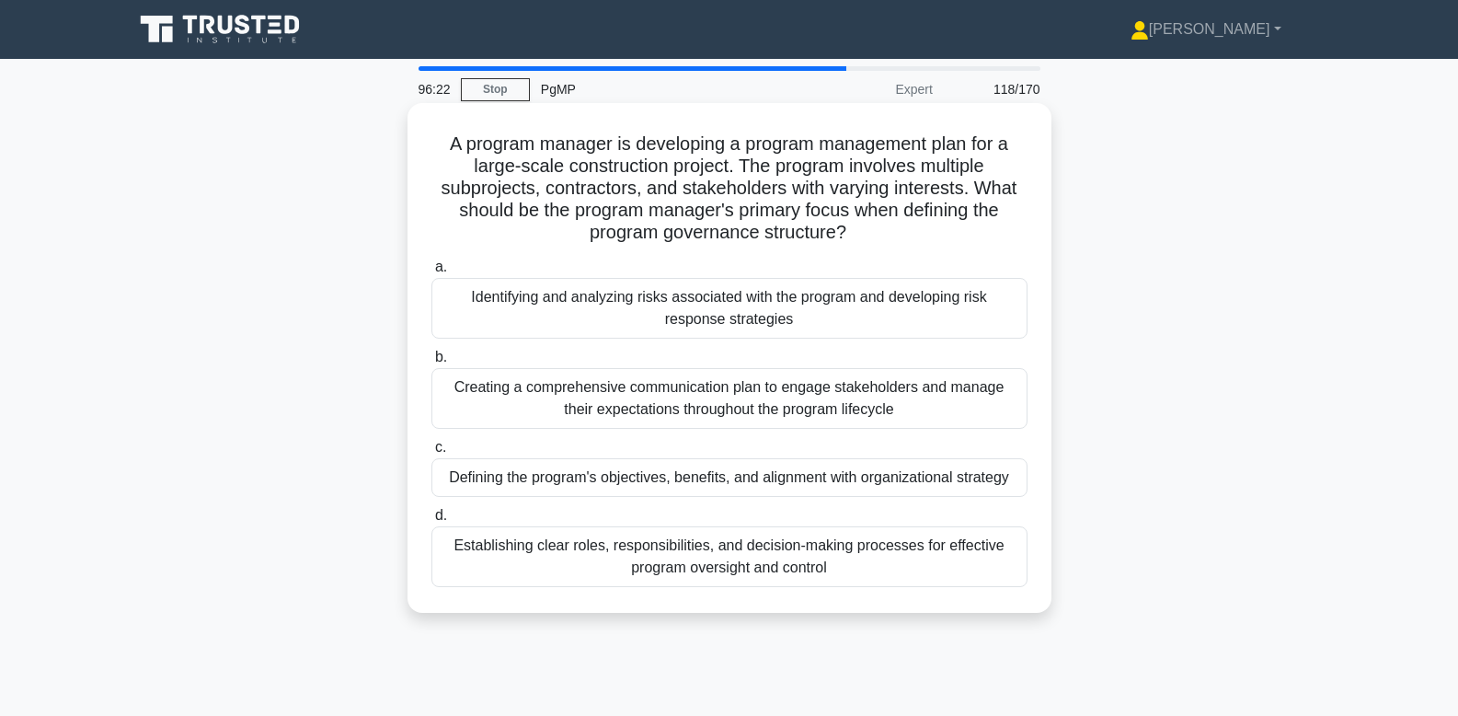
click at [727, 565] on div "Establishing clear roles, responsibilities, and decision-making processes for e…" at bounding box center [729, 556] width 596 height 61
click at [431, 522] on input "d. Establishing clear roles, responsibilities, and decision-making processes fo…" at bounding box center [431, 516] width 0 height 12
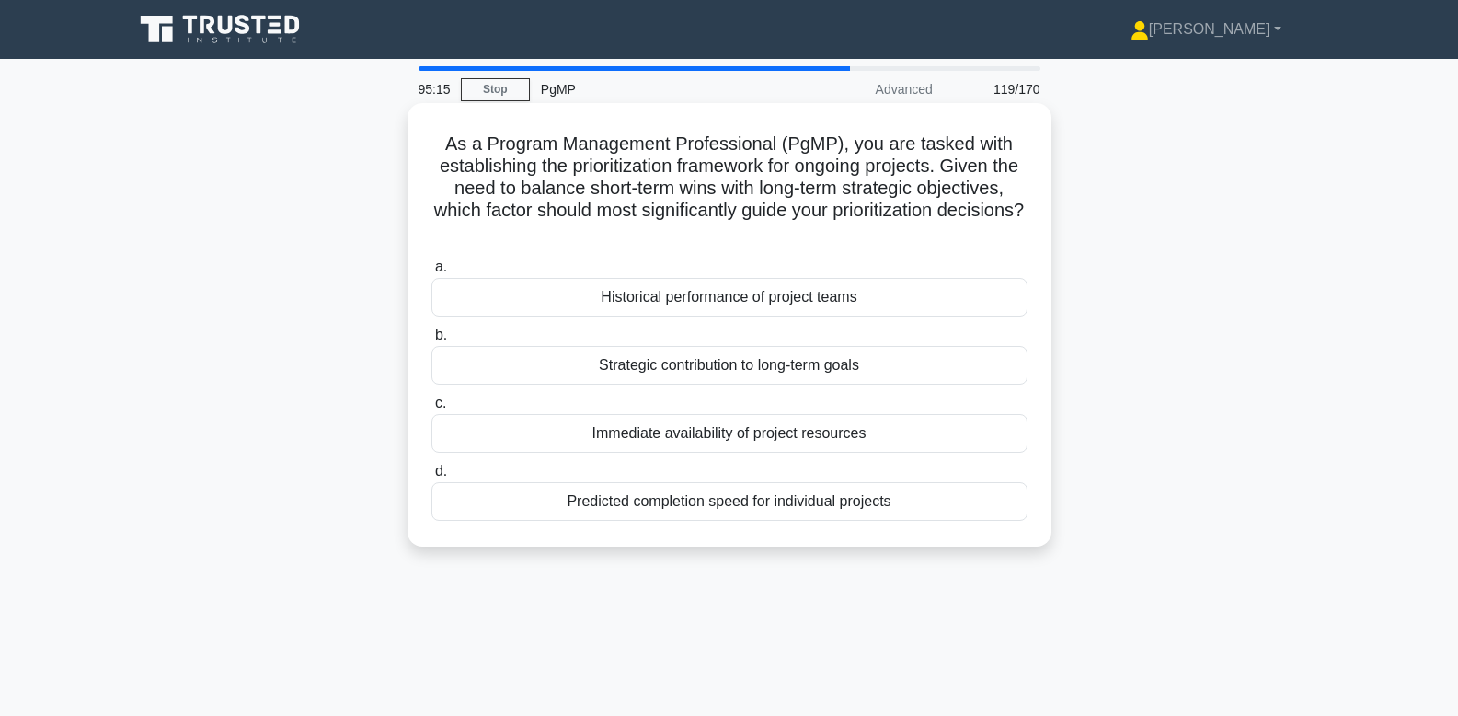
click at [878, 438] on div "Immediate availability of project resources" at bounding box center [729, 433] width 596 height 39
click at [431, 409] on input "c. Immediate availability of project resources" at bounding box center [431, 403] width 0 height 12
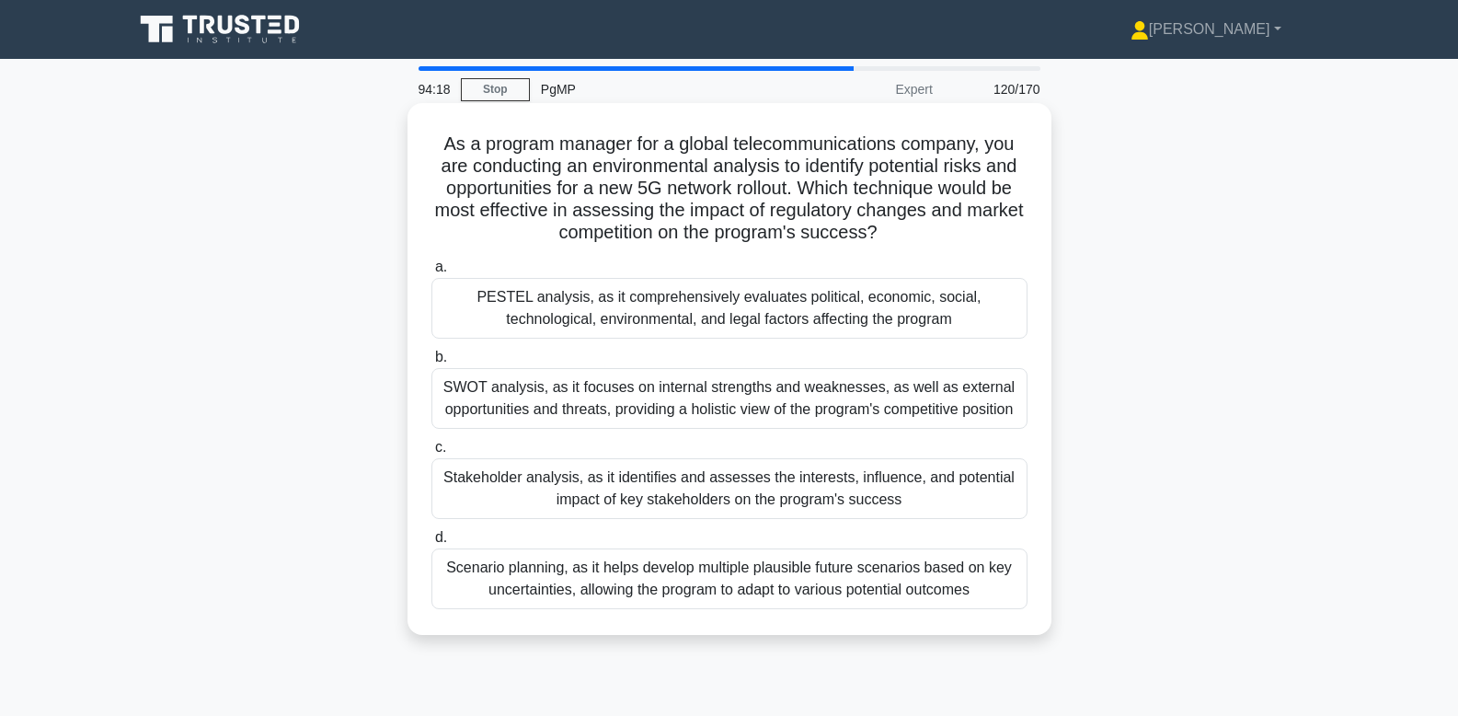
click at [935, 400] on div "SWOT analysis, as it focuses on internal strengths and weaknesses, as well as e…" at bounding box center [729, 398] width 596 height 61
click at [431, 363] on input "b. SWOT analysis, as it focuses on internal strengths and weaknesses, as well a…" at bounding box center [431, 357] width 0 height 12
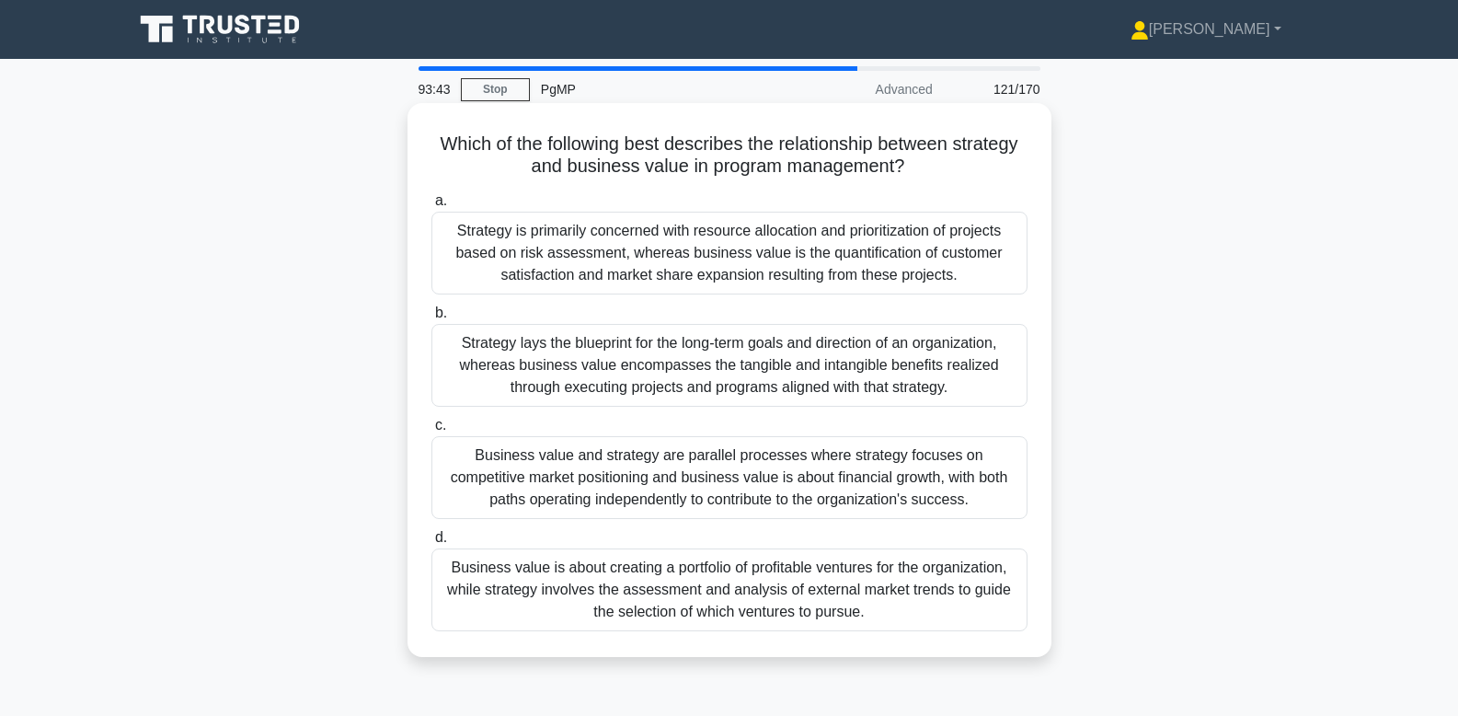
click at [962, 361] on div "Strategy lays the blueprint for the long-term goals and direction of an organiz…" at bounding box center [729, 365] width 596 height 83
click at [431, 319] on input "b. Strategy lays the blueprint for the long-term goals and direction of an orga…" at bounding box center [431, 313] width 0 height 12
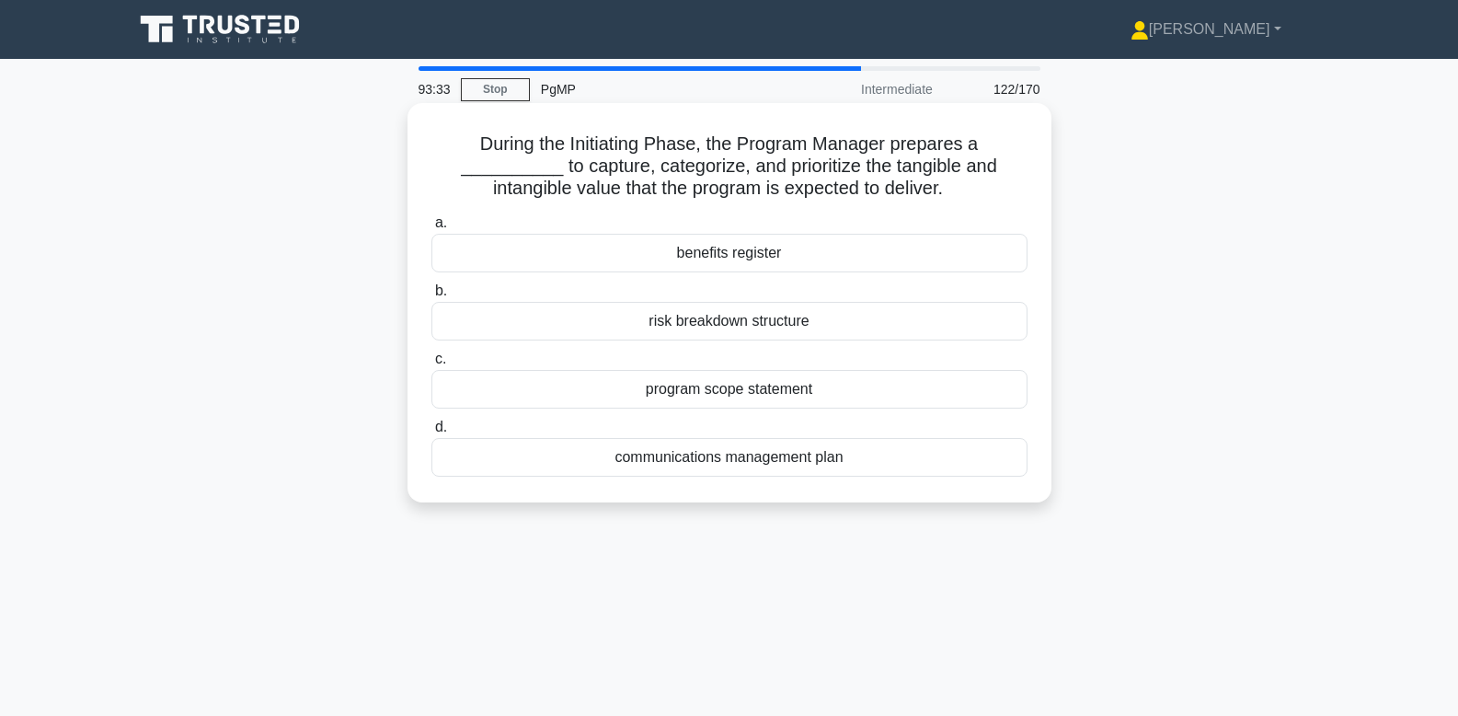
click at [897, 243] on div "benefits register" at bounding box center [729, 253] width 596 height 39
click at [431, 229] on input "a. benefits register" at bounding box center [431, 223] width 0 height 12
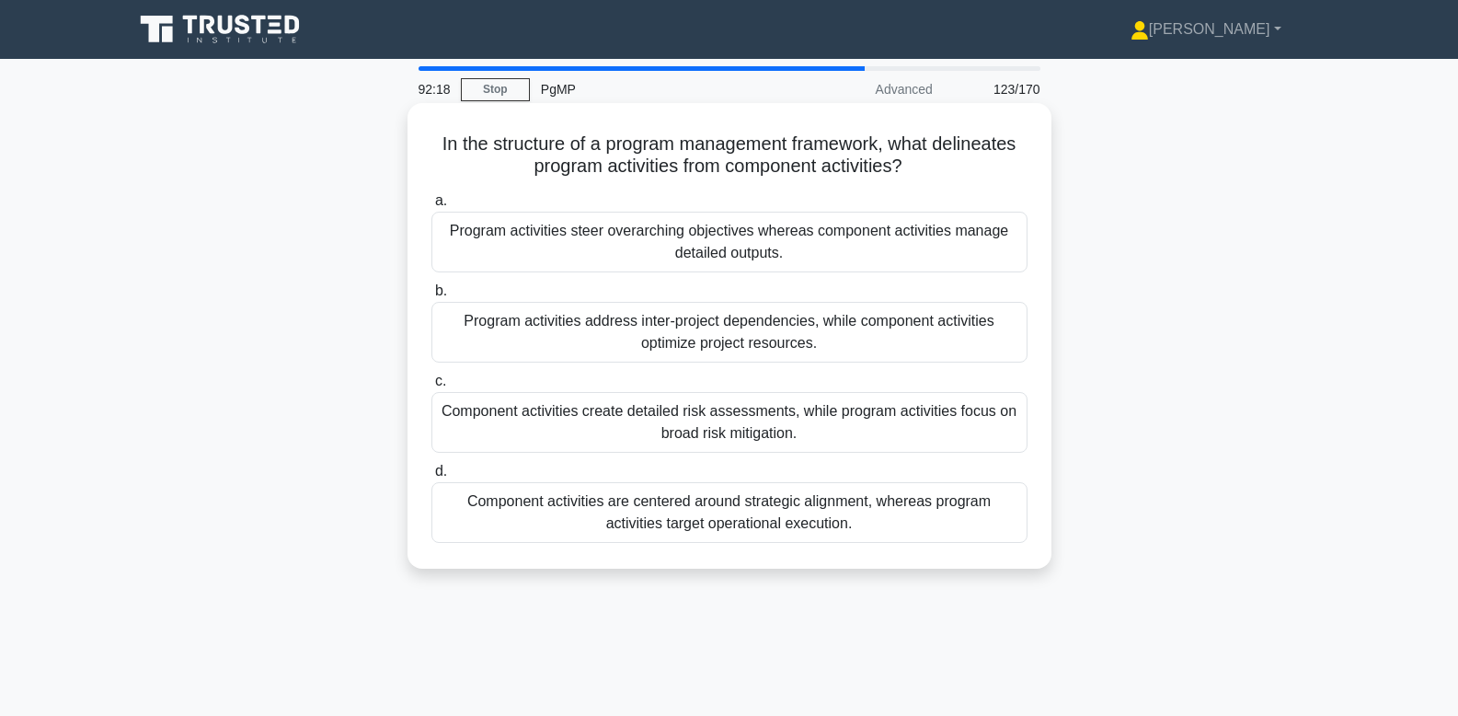
click at [919, 328] on div "Program activities address inter-project dependencies, while component activiti…" at bounding box center [729, 332] width 596 height 61
click at [431, 297] on input "b. Program activities address inter-project dependencies, while component activ…" at bounding box center [431, 291] width 0 height 12
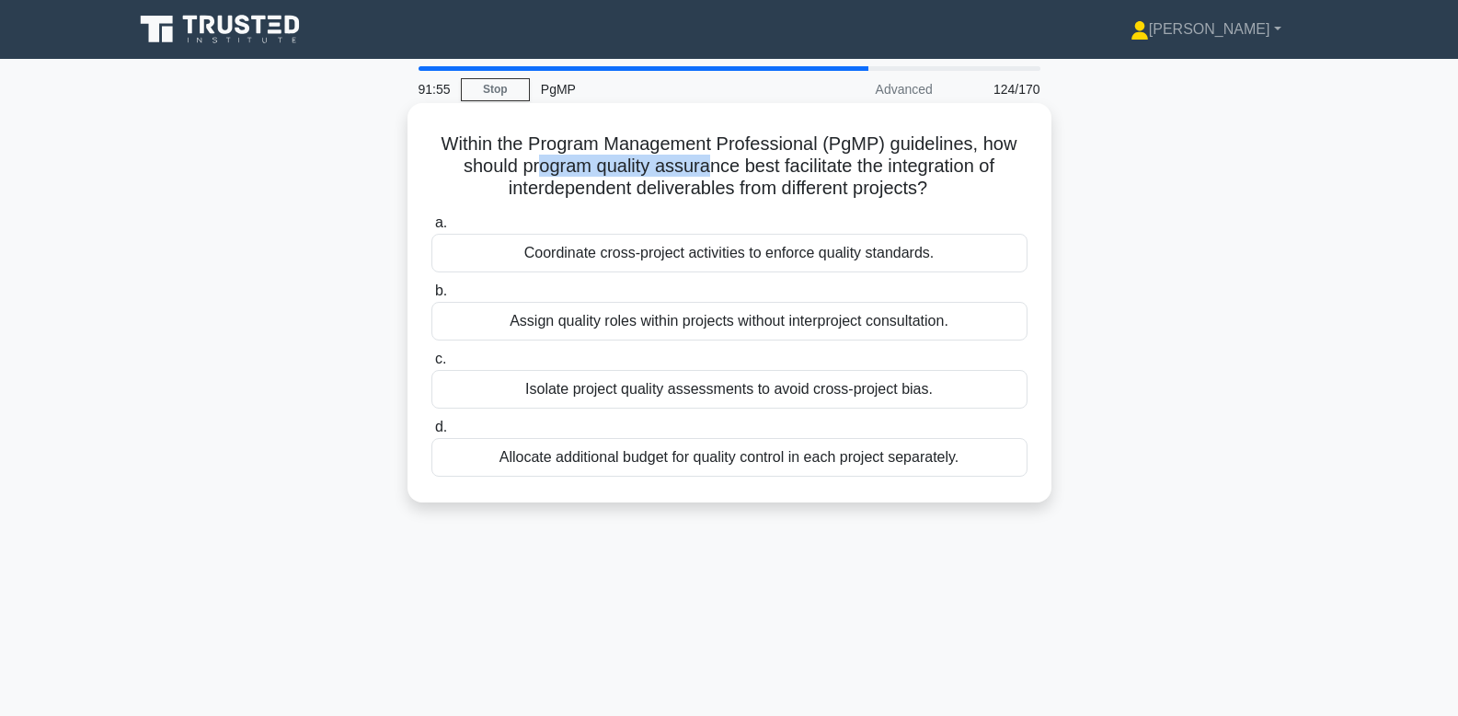
drag, startPoint x: 537, startPoint y: 169, endPoint x: 706, endPoint y: 167, distance: 168.3
click at [706, 167] on h5 "Within the Program Management Professional (PgMP) guidelines, how should progra…" at bounding box center [730, 166] width 600 height 68
click at [537, 245] on div "Coordinate cross-project activities to enforce quality standards." at bounding box center [729, 253] width 596 height 39
click at [431, 229] on input "a. Coordinate cross-project activities to enforce quality standards." at bounding box center [431, 223] width 0 height 12
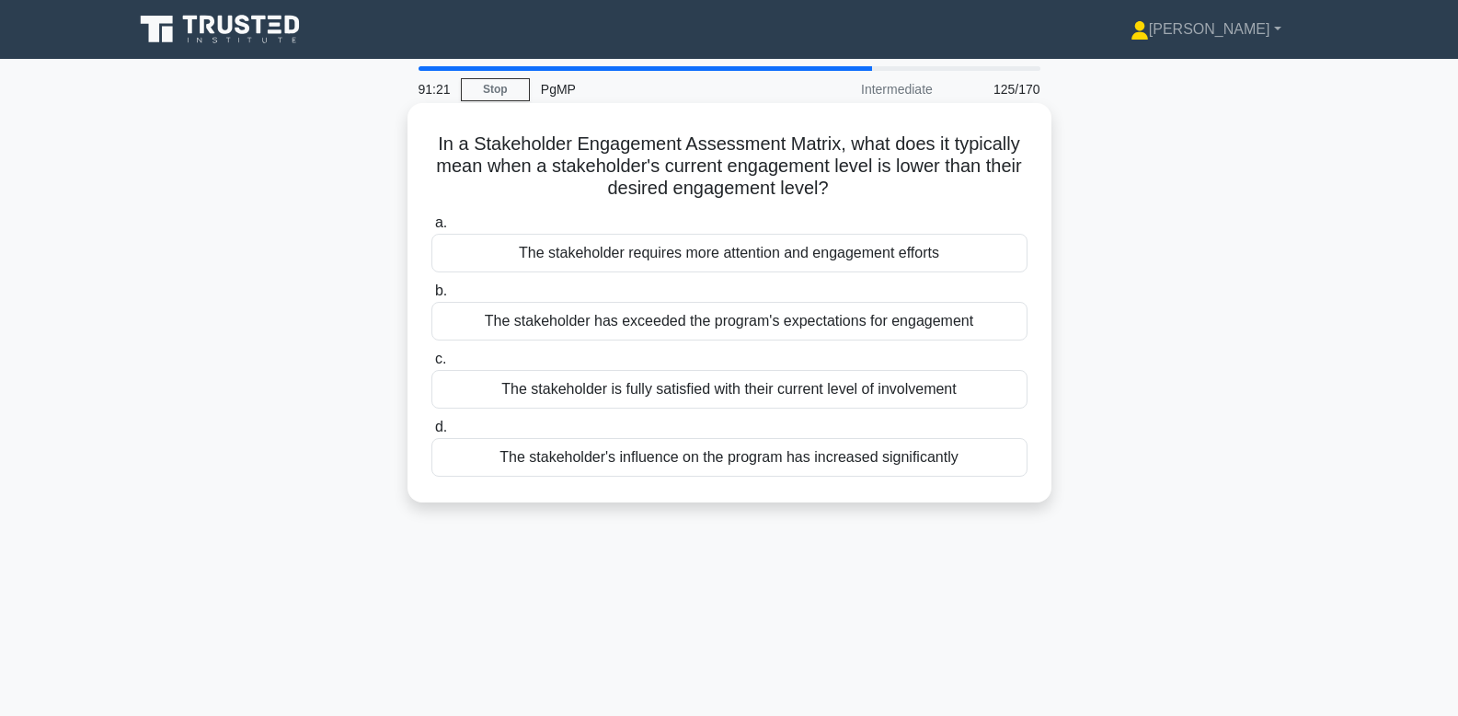
click at [596, 255] on div "The stakeholder requires more attention and engagement efforts" at bounding box center [729, 253] width 596 height 39
click at [431, 229] on input "a. The stakeholder requires more attention and engagement efforts" at bounding box center [431, 223] width 0 height 12
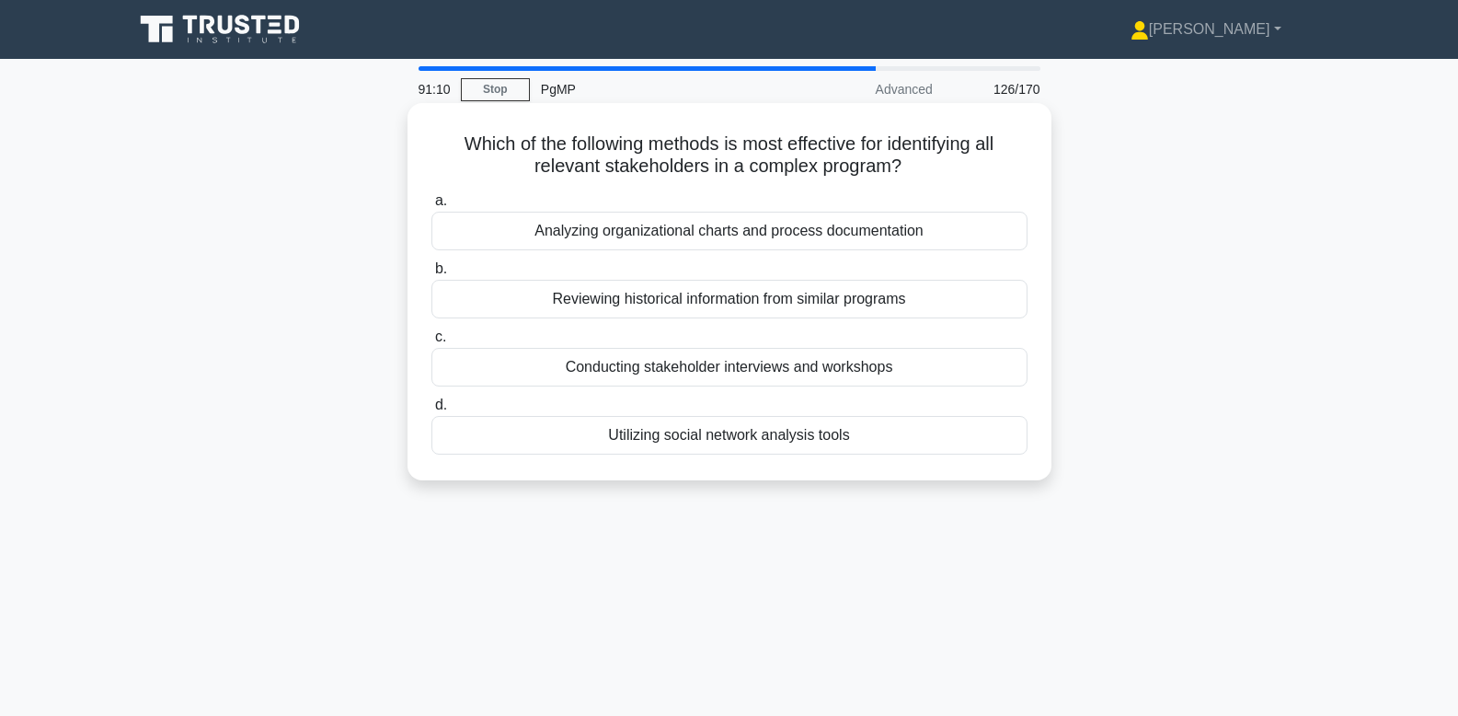
click at [852, 366] on div "Conducting stakeholder interviews and workshops" at bounding box center [729, 367] width 596 height 39
click at [431, 343] on input "c. Conducting stakeholder interviews and workshops" at bounding box center [431, 337] width 0 height 12
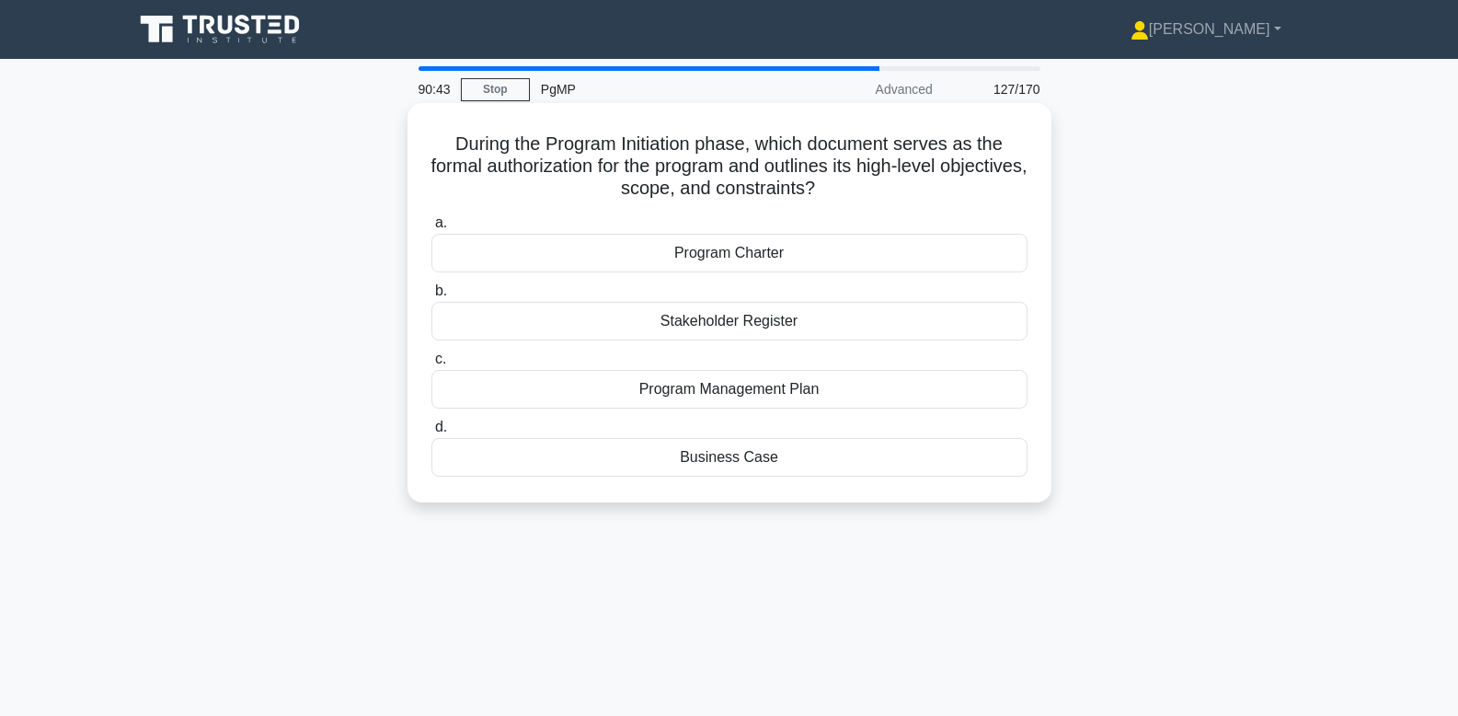
click at [863, 248] on div "Program Charter" at bounding box center [729, 253] width 596 height 39
click at [431, 229] on input "a. Program Charter" at bounding box center [431, 223] width 0 height 12
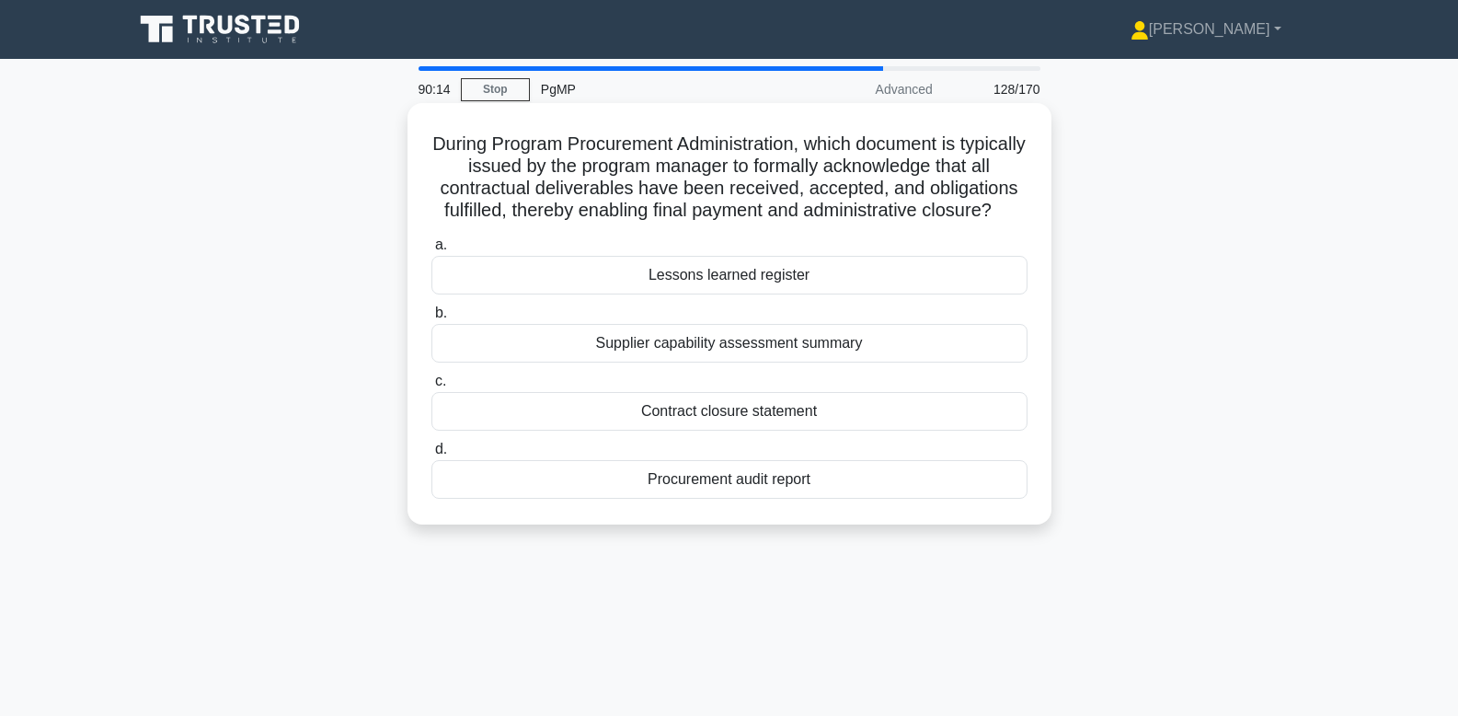
click at [776, 410] on div "Contract closure statement" at bounding box center [729, 411] width 596 height 39
click at [431, 387] on input "c. Contract closure statement" at bounding box center [431, 381] width 0 height 12
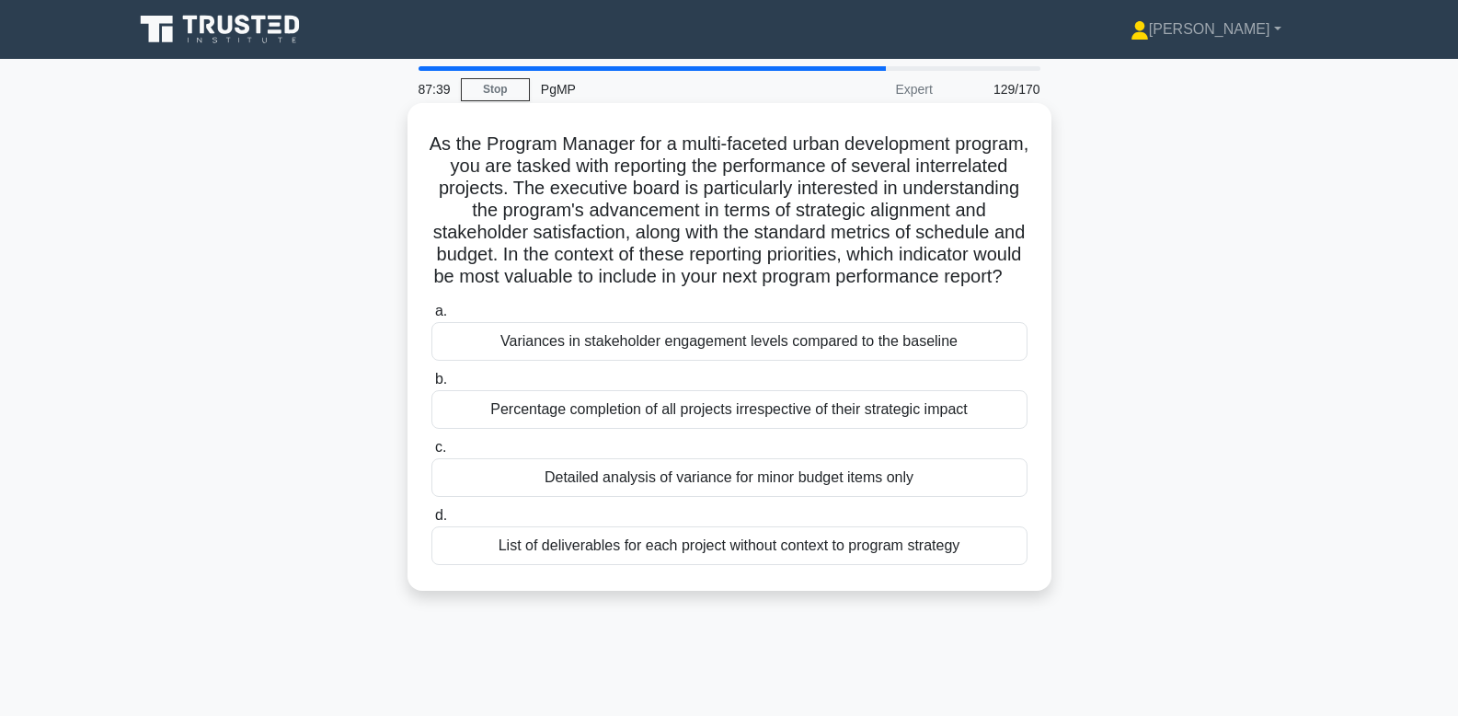
drag, startPoint x: 1093, startPoint y: 645, endPoint x: 430, endPoint y: 147, distance: 828.4
click at [430, 147] on div "87:39 Stop PgMP Expert 129/170 As the Program Manager for a multi-faceted urban…" at bounding box center [729, 526] width 1214 height 920
copy div "As the Program Manager for a multi-faceted urban development program, you are t…"
click at [785, 156] on h5 "As the Program Manager for a multi-faceted urban development program, you are t…" at bounding box center [730, 210] width 600 height 156
click at [790, 253] on h5 "As the Program Manager for a multi-faceted urban development program, you are t…" at bounding box center [730, 210] width 600 height 156
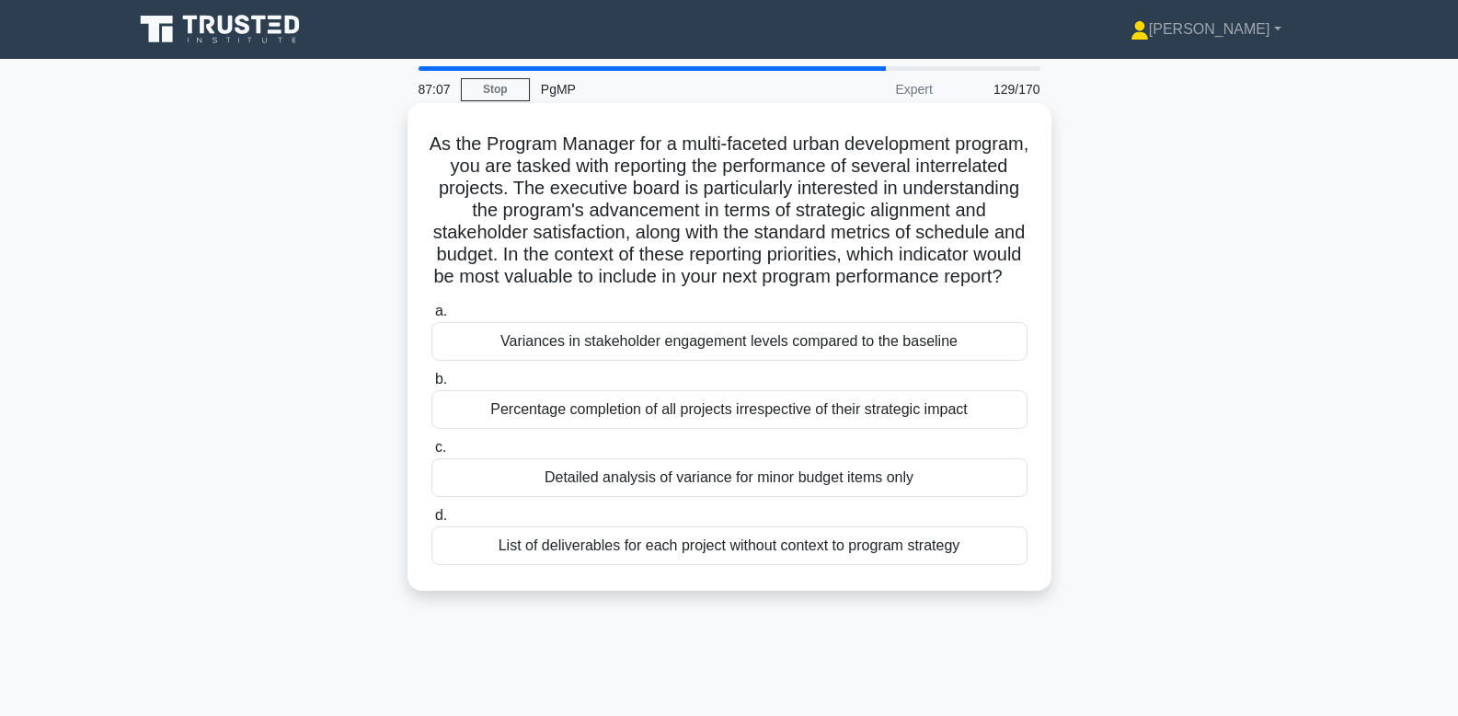
click at [784, 340] on div "Variances in stakeholder engagement levels compared to the baseline" at bounding box center [729, 341] width 596 height 39
click at [431, 317] on input "a. Variances in stakeholder engagement levels compared to the baseline" at bounding box center [431, 311] width 0 height 12
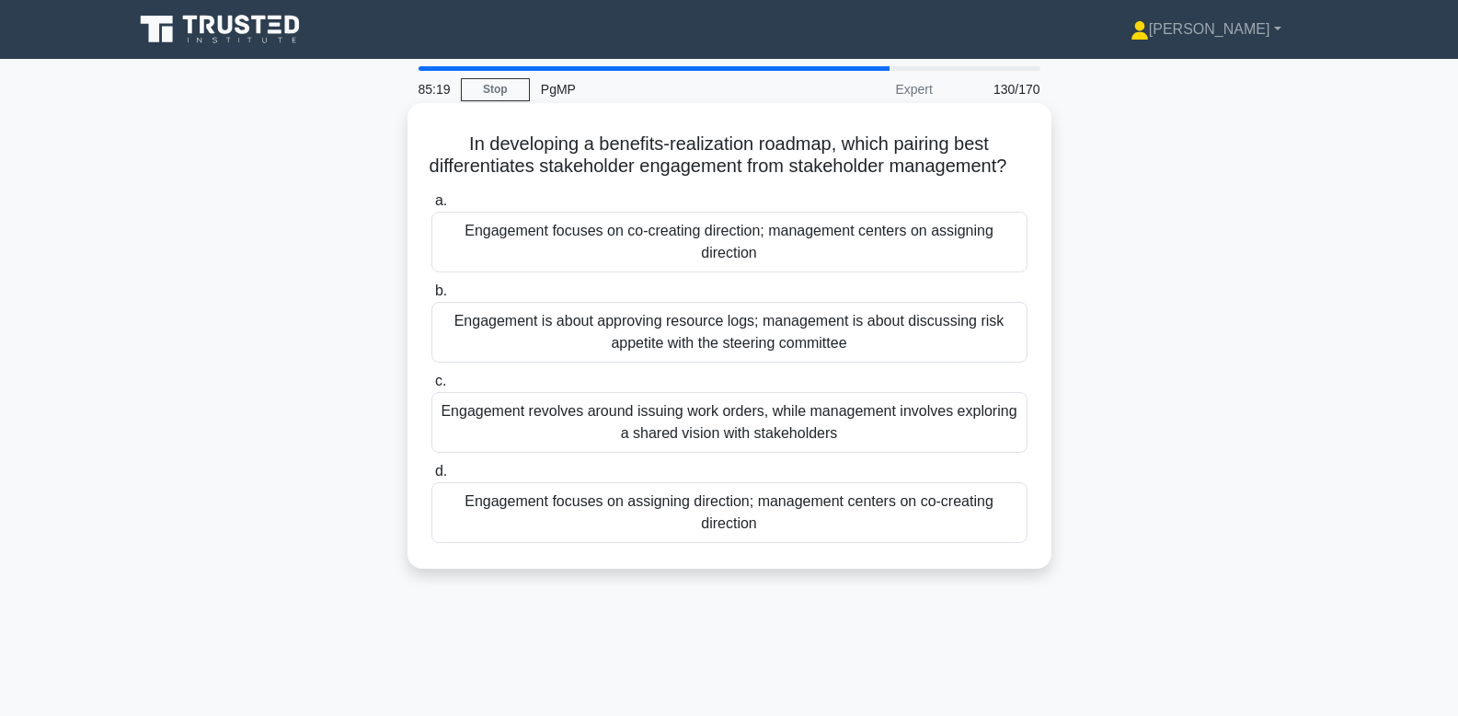
click at [620, 519] on div "Engagement focuses on assigning direction; management centers on co-creating di…" at bounding box center [729, 512] width 596 height 61
click at [431, 477] on input "d. Engagement focuses on assigning direction; management centers on co-creating…" at bounding box center [431, 471] width 0 height 12
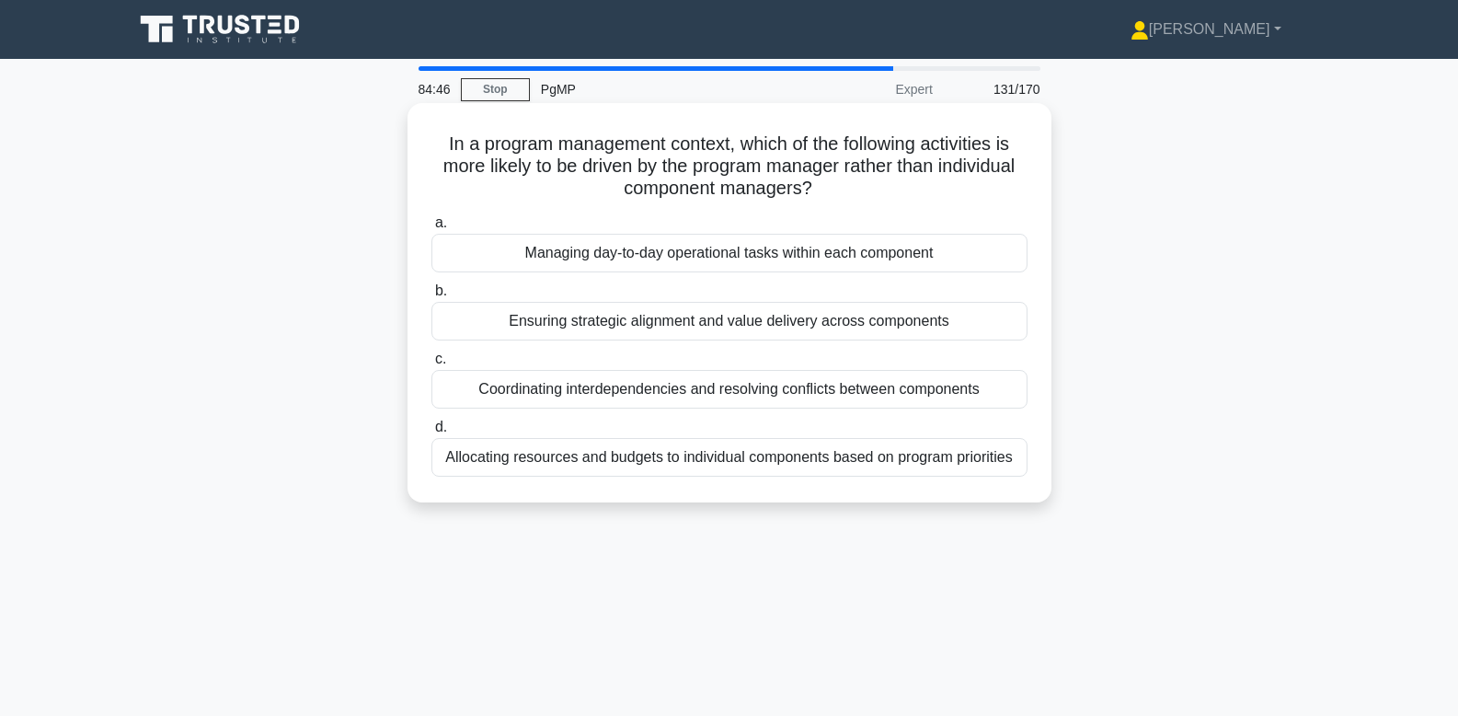
click at [780, 327] on div "Ensuring strategic alignment and value delivery across components" at bounding box center [729, 321] width 596 height 39
click at [431, 297] on input "b. Ensuring strategic alignment and value delivery across components" at bounding box center [431, 291] width 0 height 12
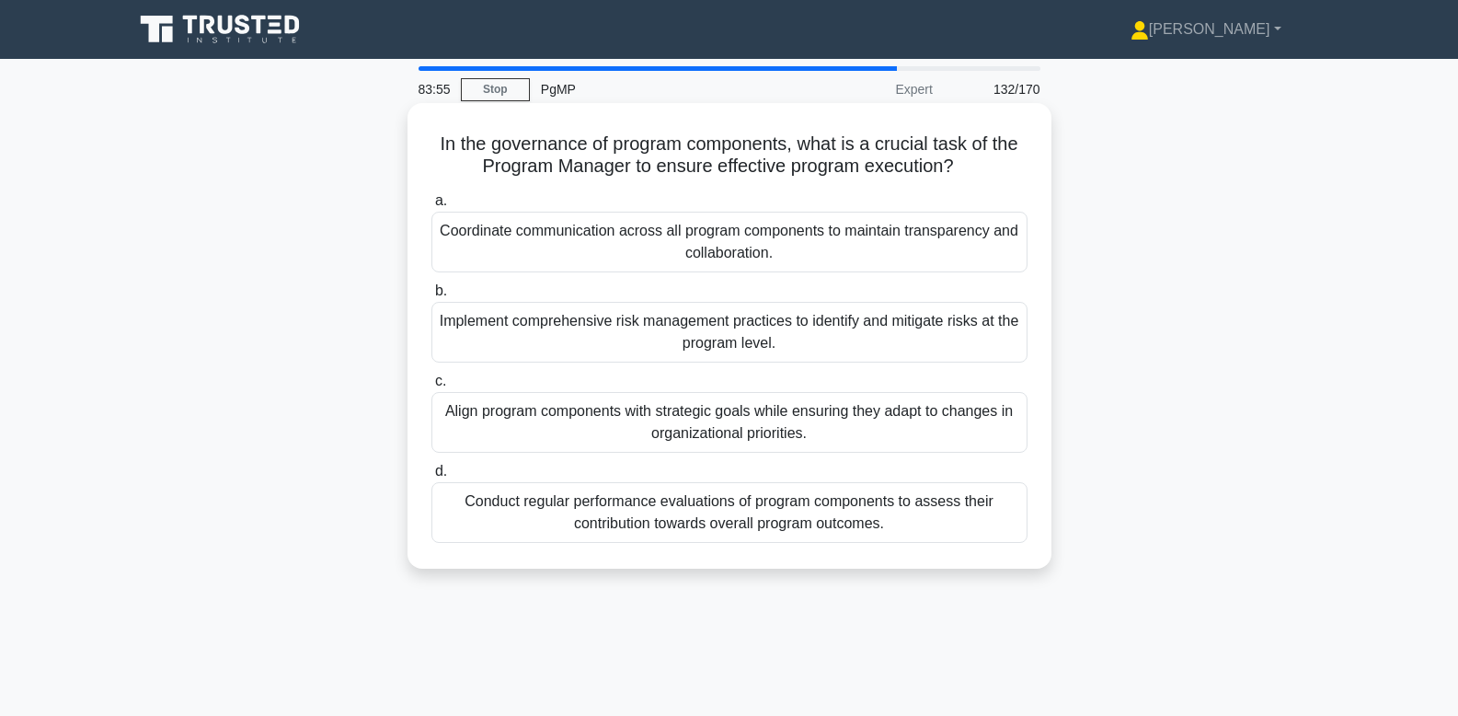
click at [777, 511] on div "Conduct regular performance evaluations of program components to assess their c…" at bounding box center [729, 512] width 596 height 61
click at [431, 477] on input "d. Conduct regular performance evaluations of program components to assess thei…" at bounding box center [431, 471] width 0 height 12
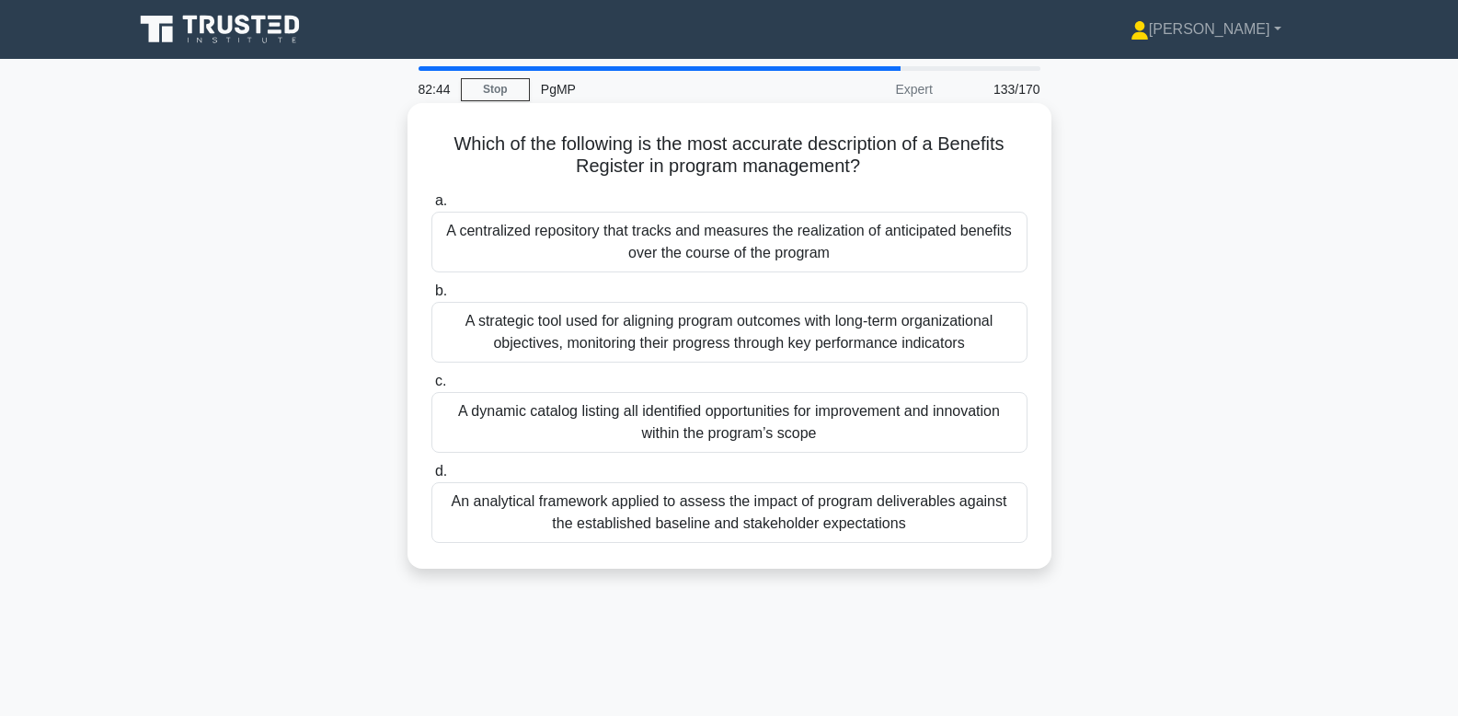
click at [942, 338] on div "A strategic tool used for aligning program outcomes with long-term organization…" at bounding box center [729, 332] width 596 height 61
click at [431, 297] on input "b. A strategic tool used for aligning program outcomes with long-term organizat…" at bounding box center [431, 291] width 0 height 12
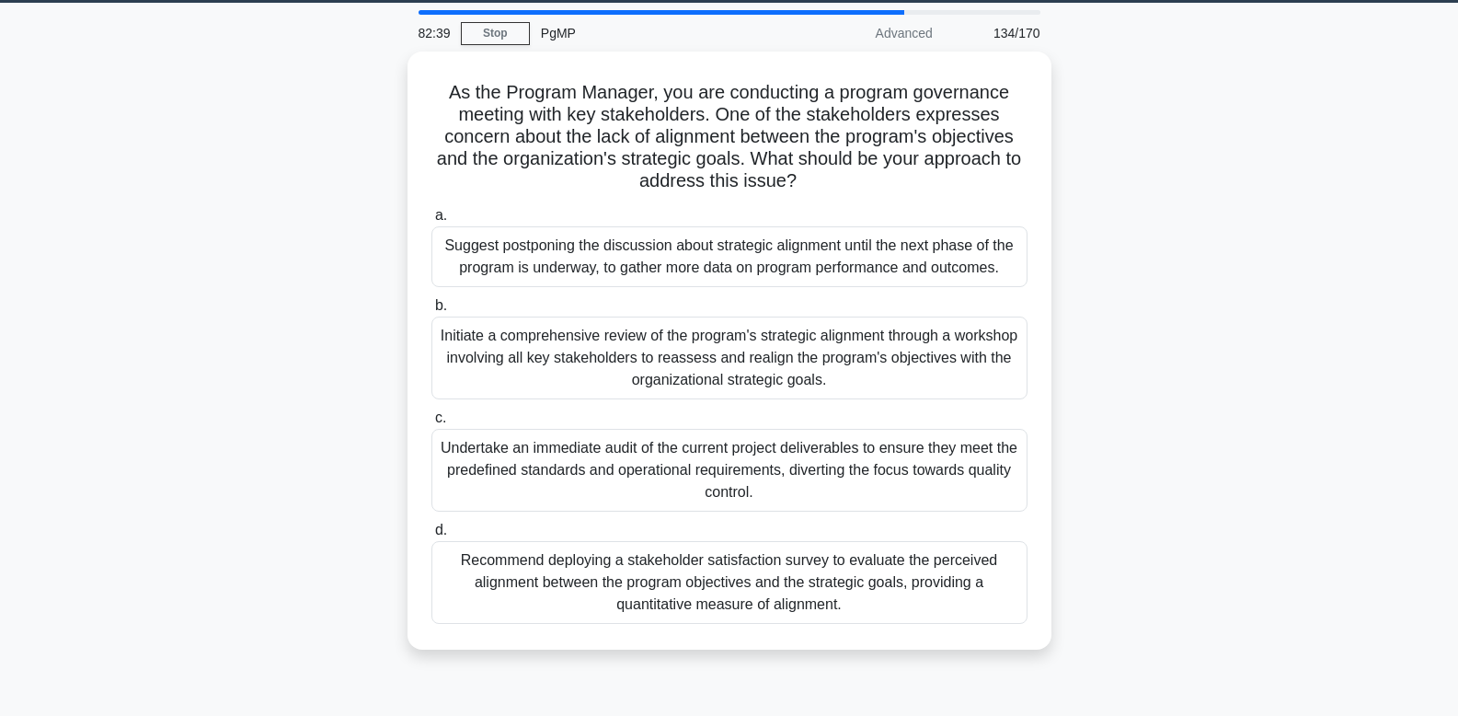
scroll to position [59, 0]
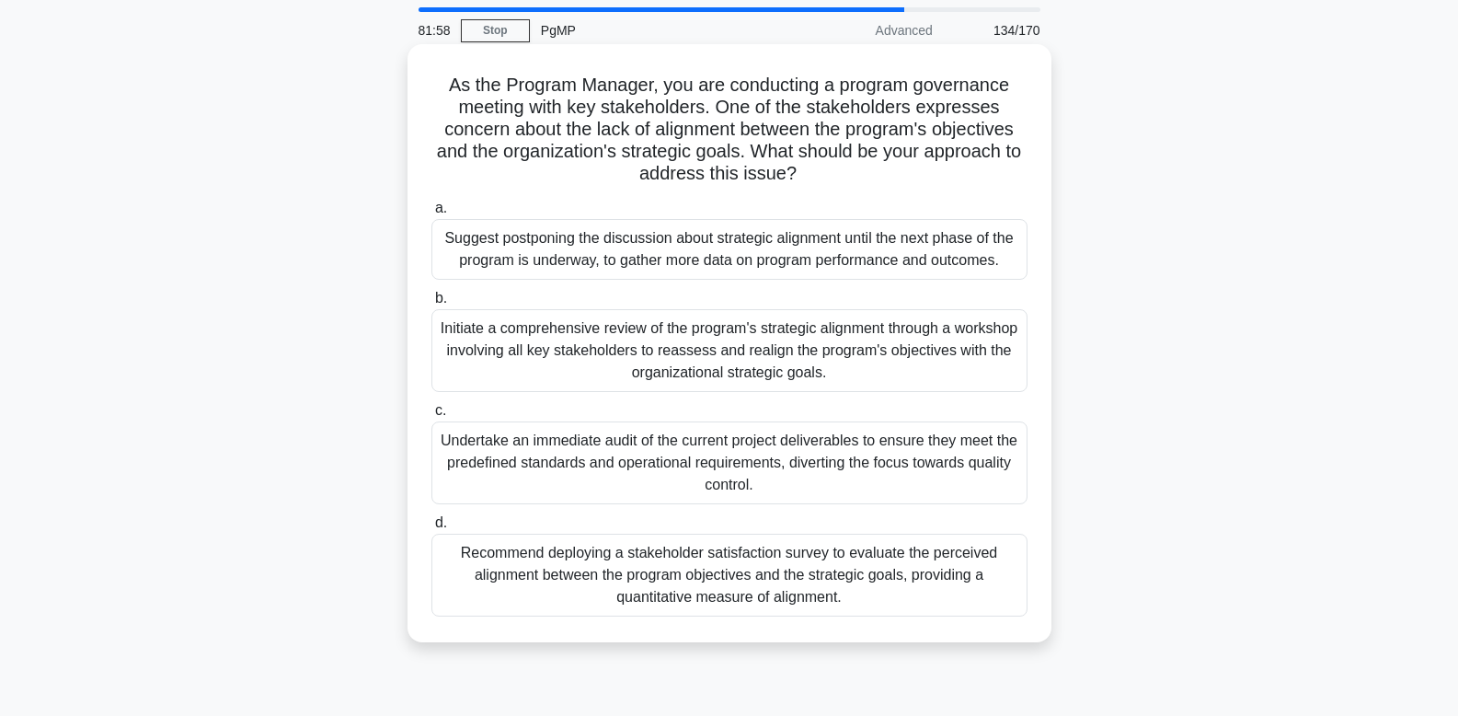
click at [952, 356] on div "Initiate a comprehensive review of the program's strategic alignment through a …" at bounding box center [729, 350] width 596 height 83
click at [431, 304] on input "b. Initiate a comprehensive review of the program's strategic alignment through…" at bounding box center [431, 299] width 0 height 12
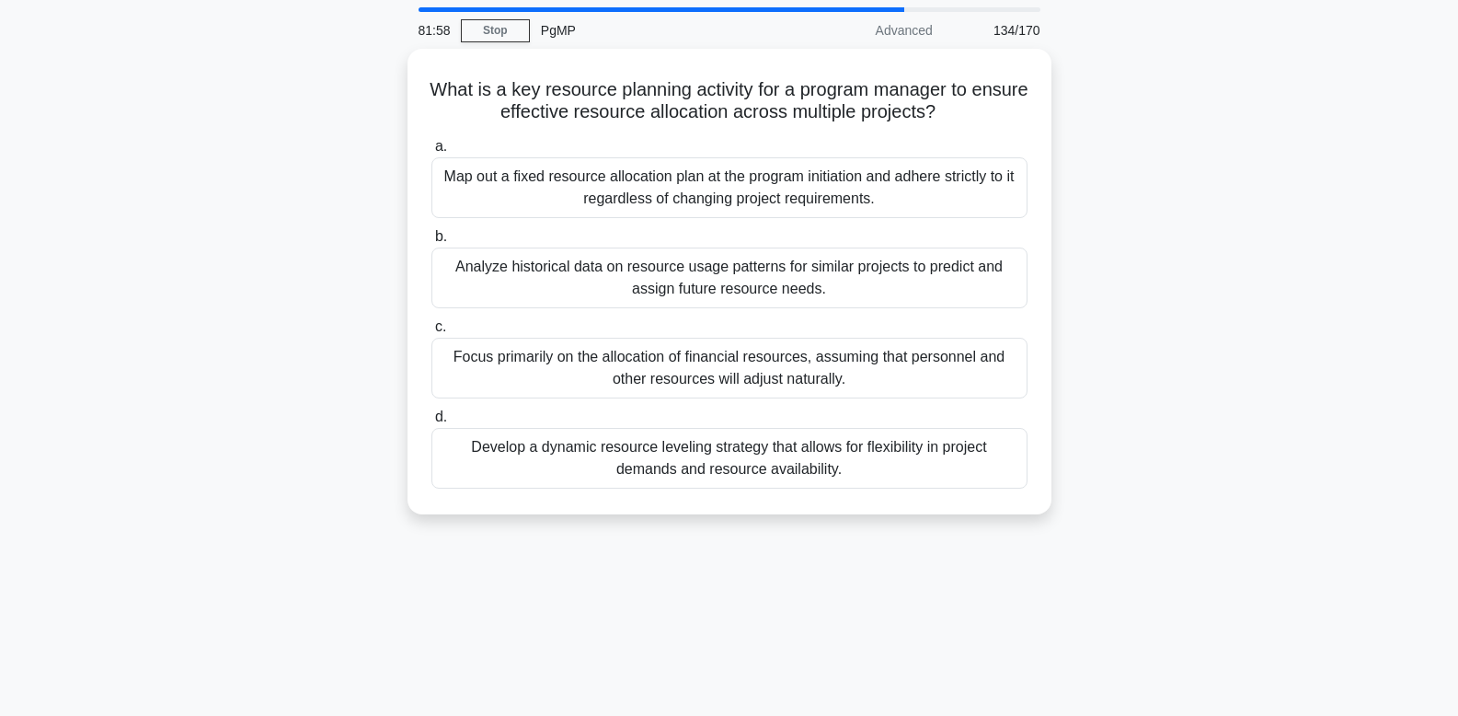
scroll to position [0, 0]
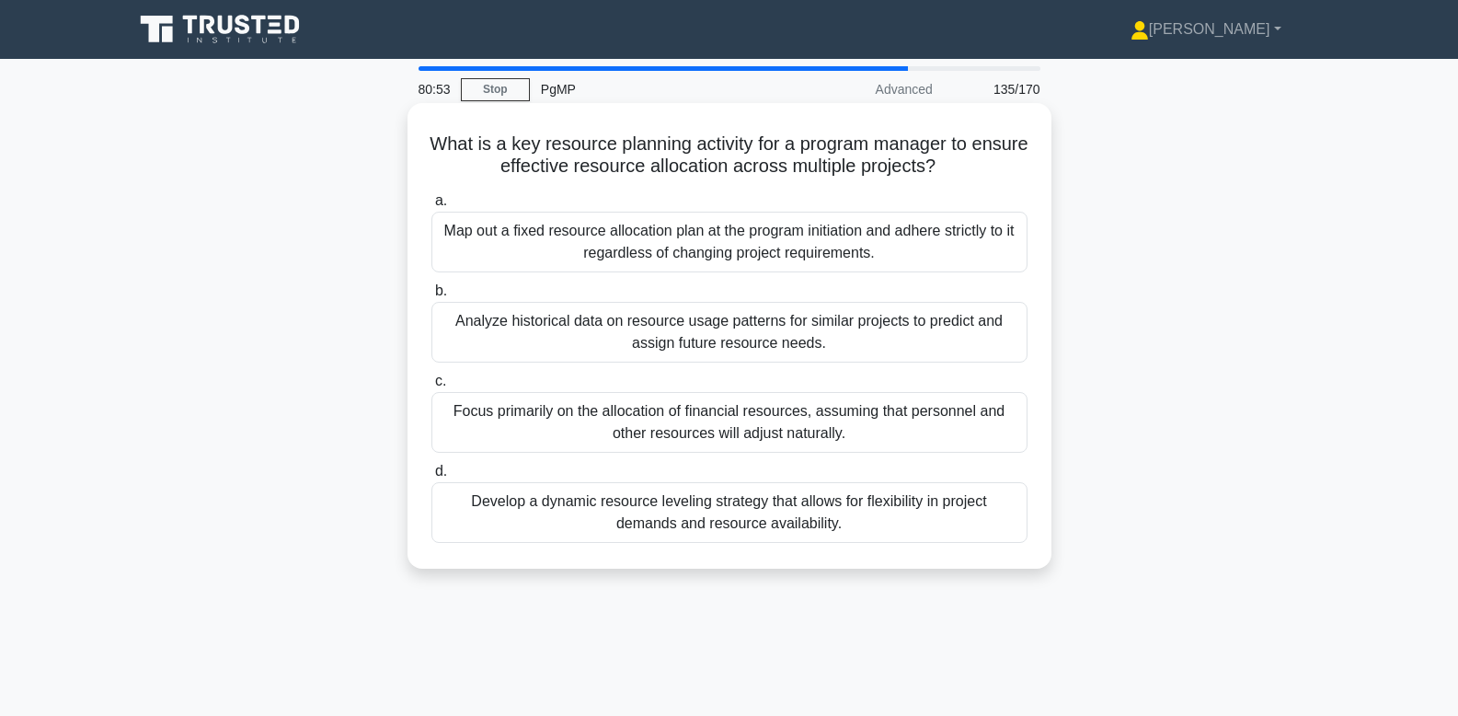
click at [946, 526] on div "Develop a dynamic resource leveling strategy that allows for flexibility in pro…" at bounding box center [729, 512] width 596 height 61
click at [431, 477] on input "d. Develop a dynamic resource leveling strategy that allows for flexibility in …" at bounding box center [431, 471] width 0 height 12
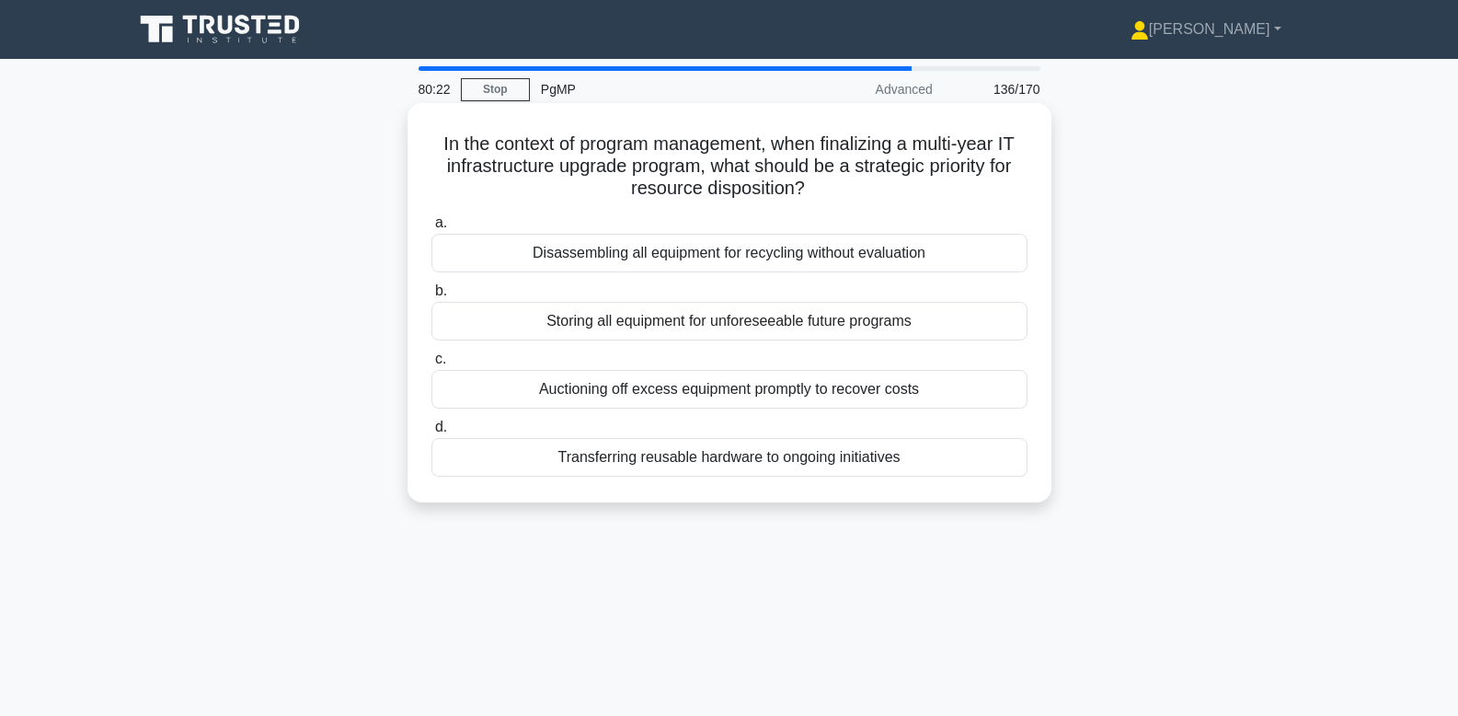
click at [951, 460] on div "Transferring reusable hardware to ongoing initiatives" at bounding box center [729, 457] width 596 height 39
click at [431, 433] on input "d. Transferring reusable hardware to ongoing initiatives" at bounding box center [431, 427] width 0 height 12
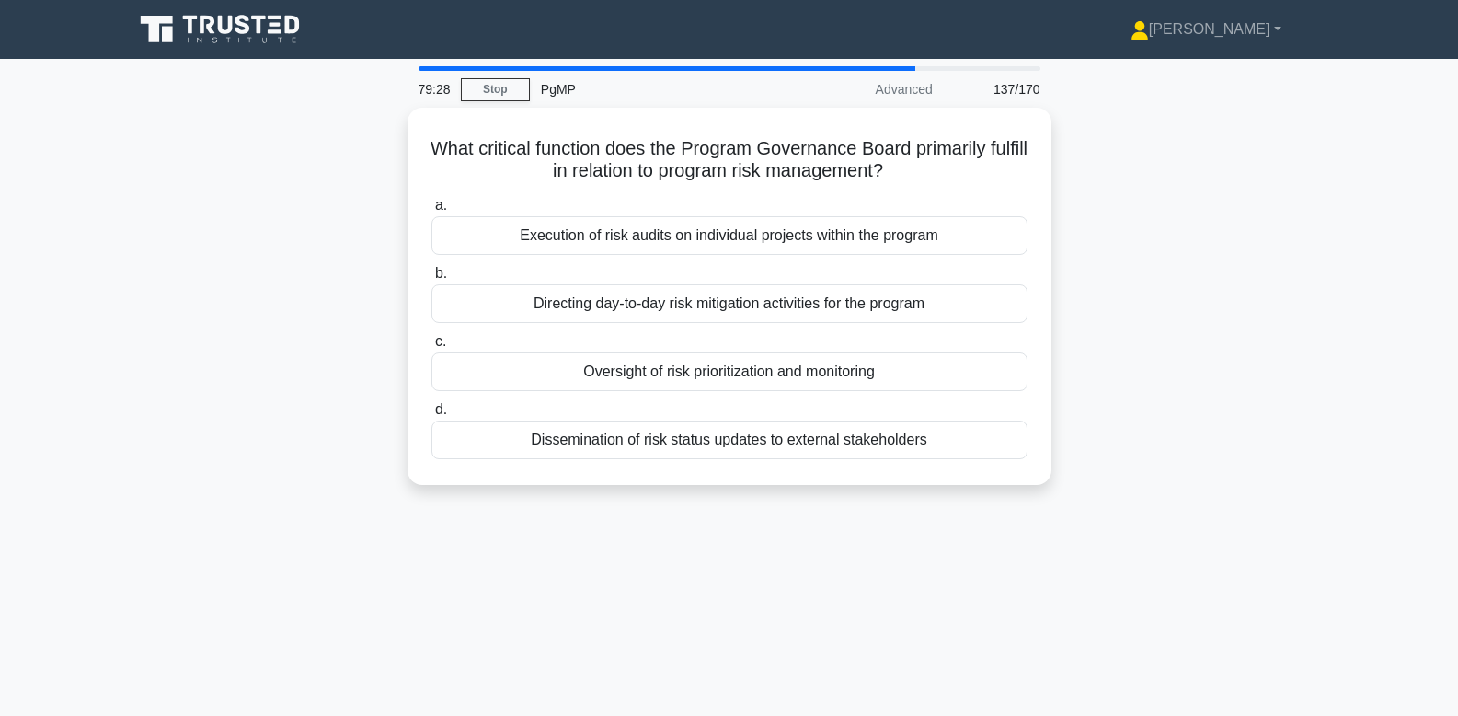
drag, startPoint x: 1218, startPoint y: 543, endPoint x: 401, endPoint y: 134, distance: 913.2
click at [401, 134] on div "79:28 Stop PgMP Advanced 137/170 What critical function does the Program Govern…" at bounding box center [729, 526] width 1214 height 920
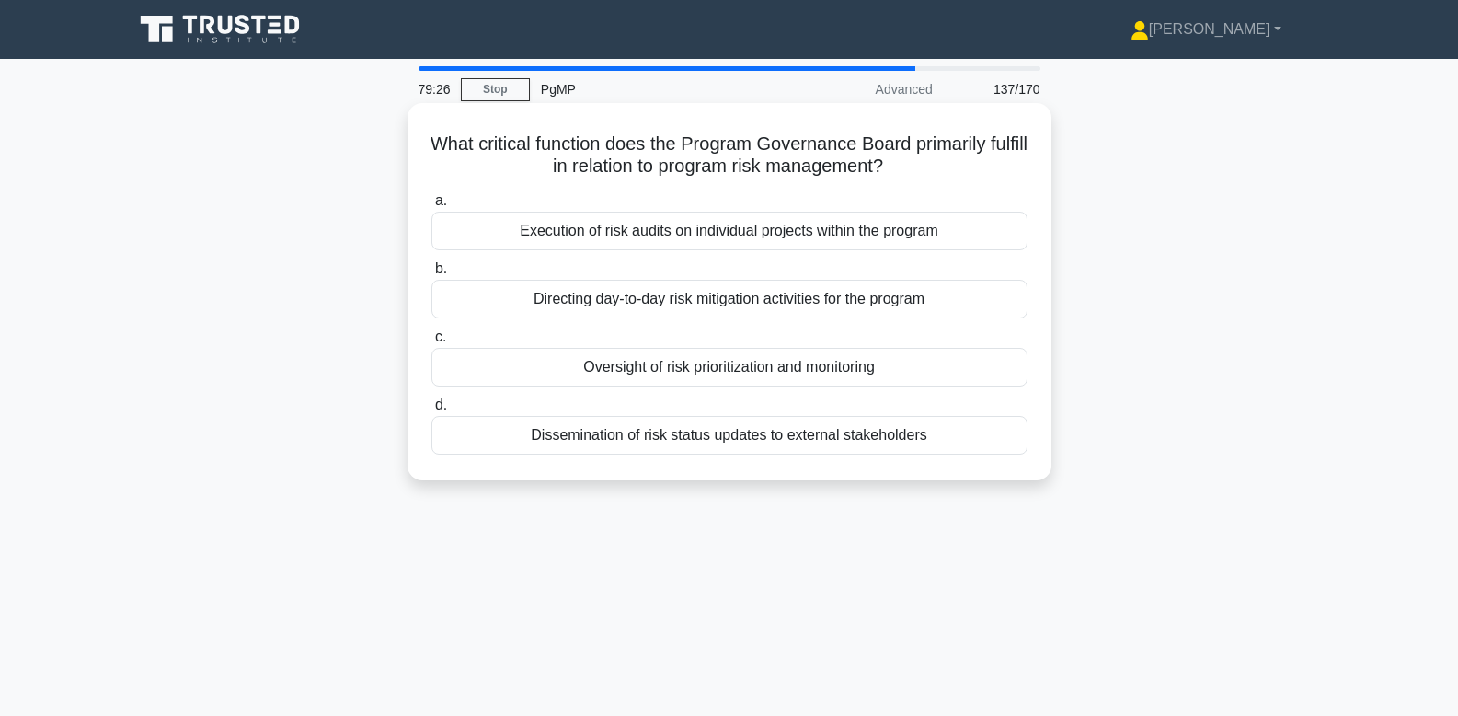
copy div "What critical function does the Program Governance Board primarily fulfill in r…"
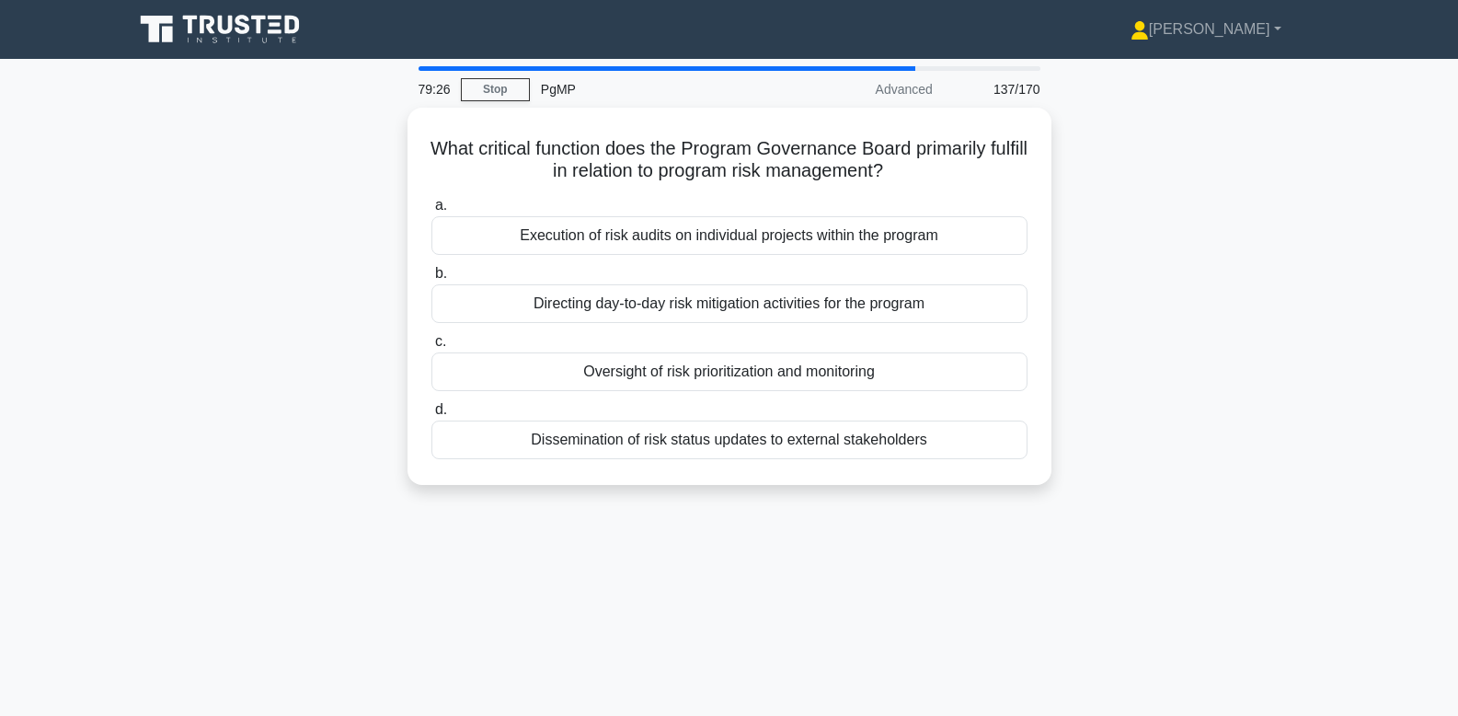
click at [353, 131] on div "What critical function does the Program Governance Board primarily fulfill in r…" at bounding box center [729, 307] width 1214 height 399
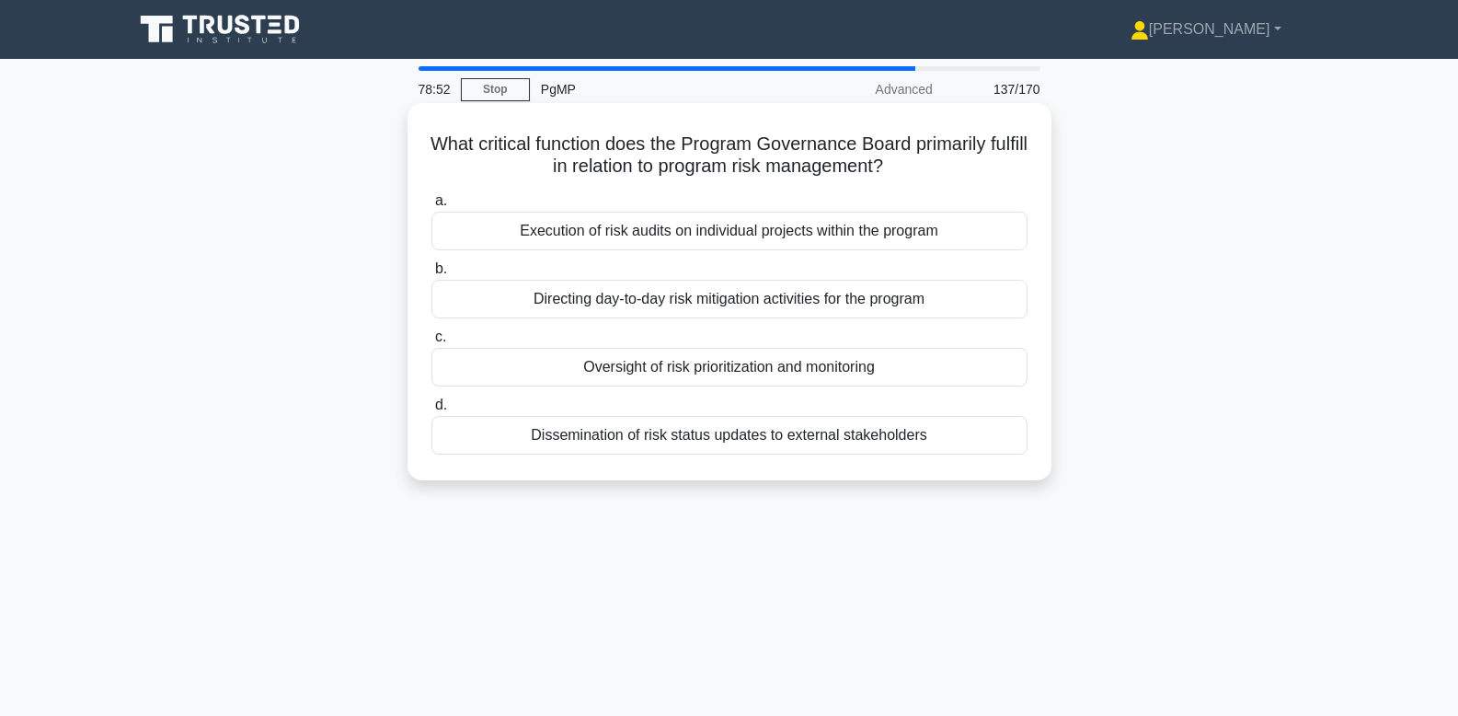
click at [576, 362] on div "Oversight of risk prioritization and monitoring" at bounding box center [729, 367] width 596 height 39
click at [431, 343] on input "c. Oversight of risk prioritization and monitoring" at bounding box center [431, 337] width 0 height 12
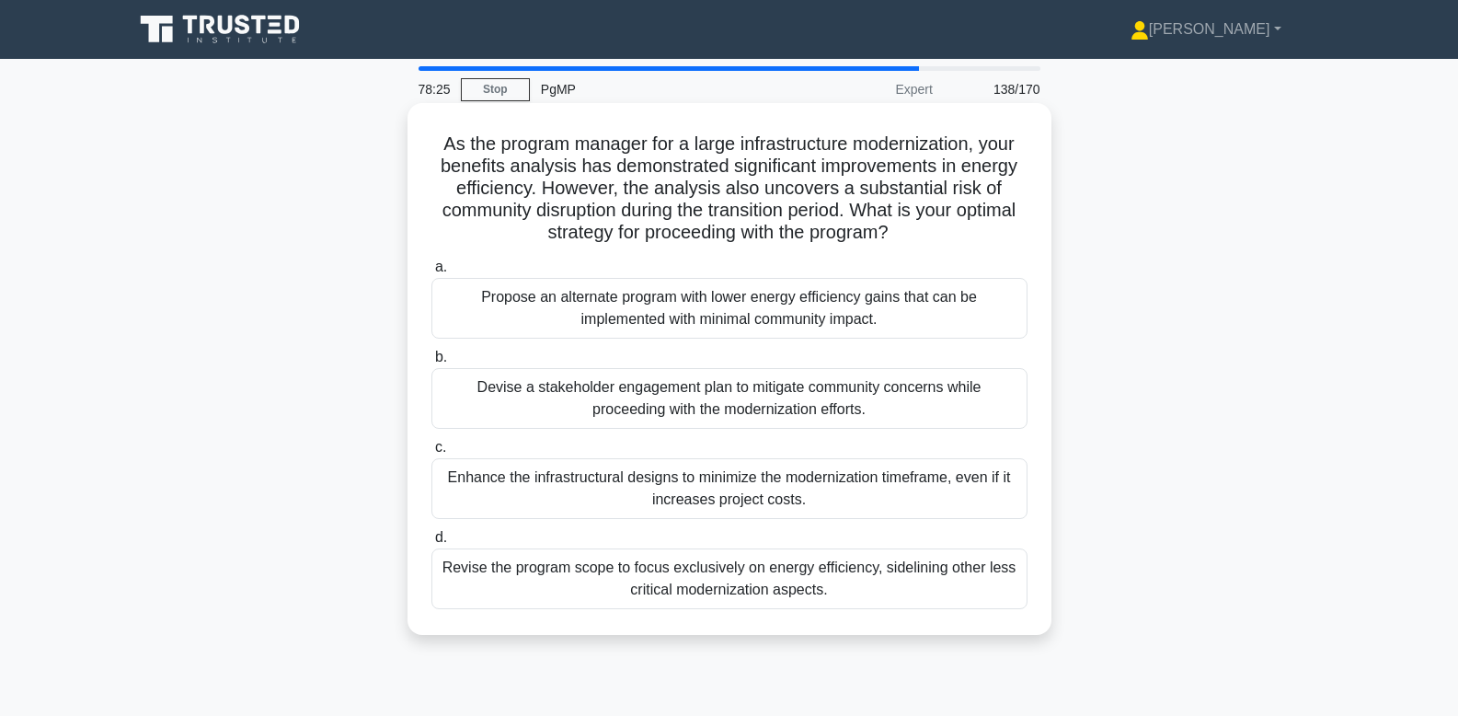
click at [940, 400] on div "Devise a stakeholder engagement plan to mitigate community concerns while proce…" at bounding box center [729, 398] width 596 height 61
click at [431, 363] on input "b. Devise a stakeholder engagement plan to mitigate community concerns while pr…" at bounding box center [431, 357] width 0 height 12
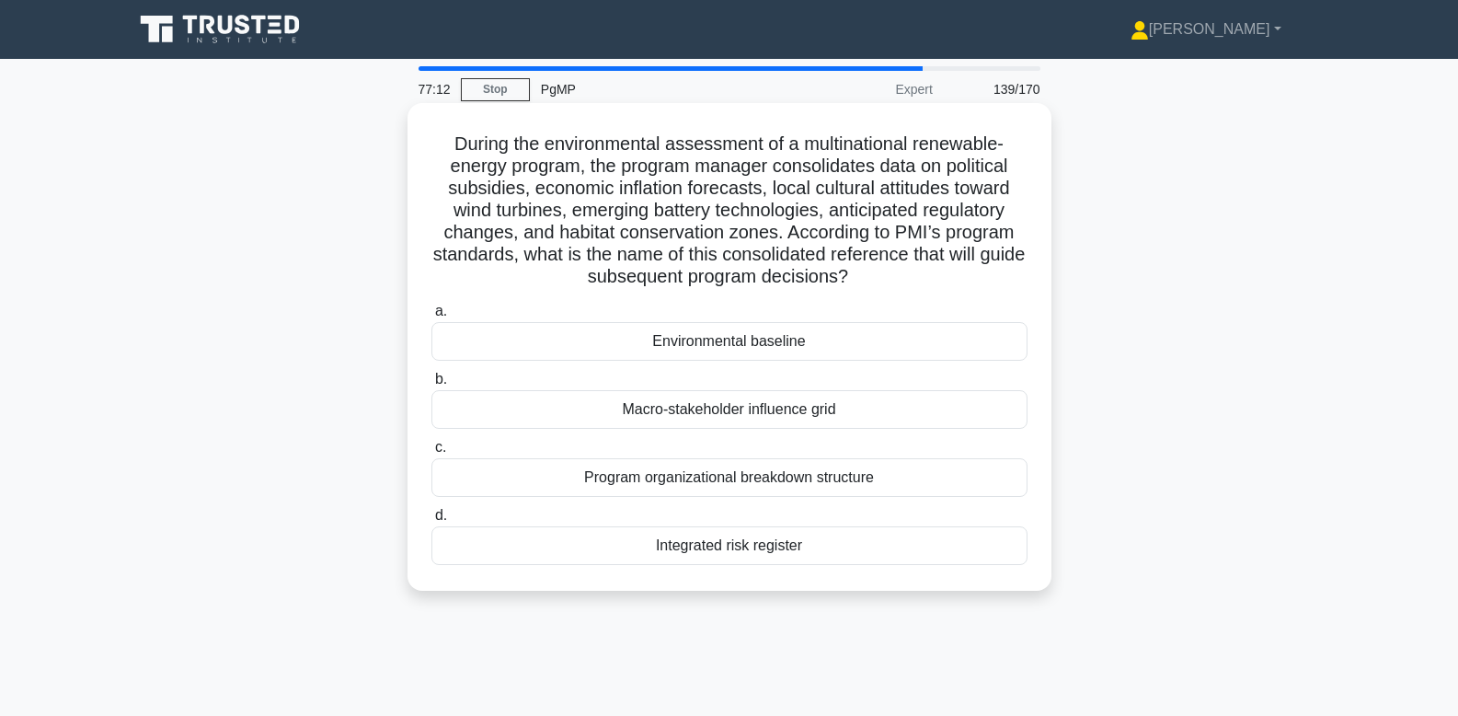
click at [935, 336] on div "Environmental baseline" at bounding box center [729, 341] width 596 height 39
click at [431, 317] on input "a. Environmental baseline" at bounding box center [431, 311] width 0 height 12
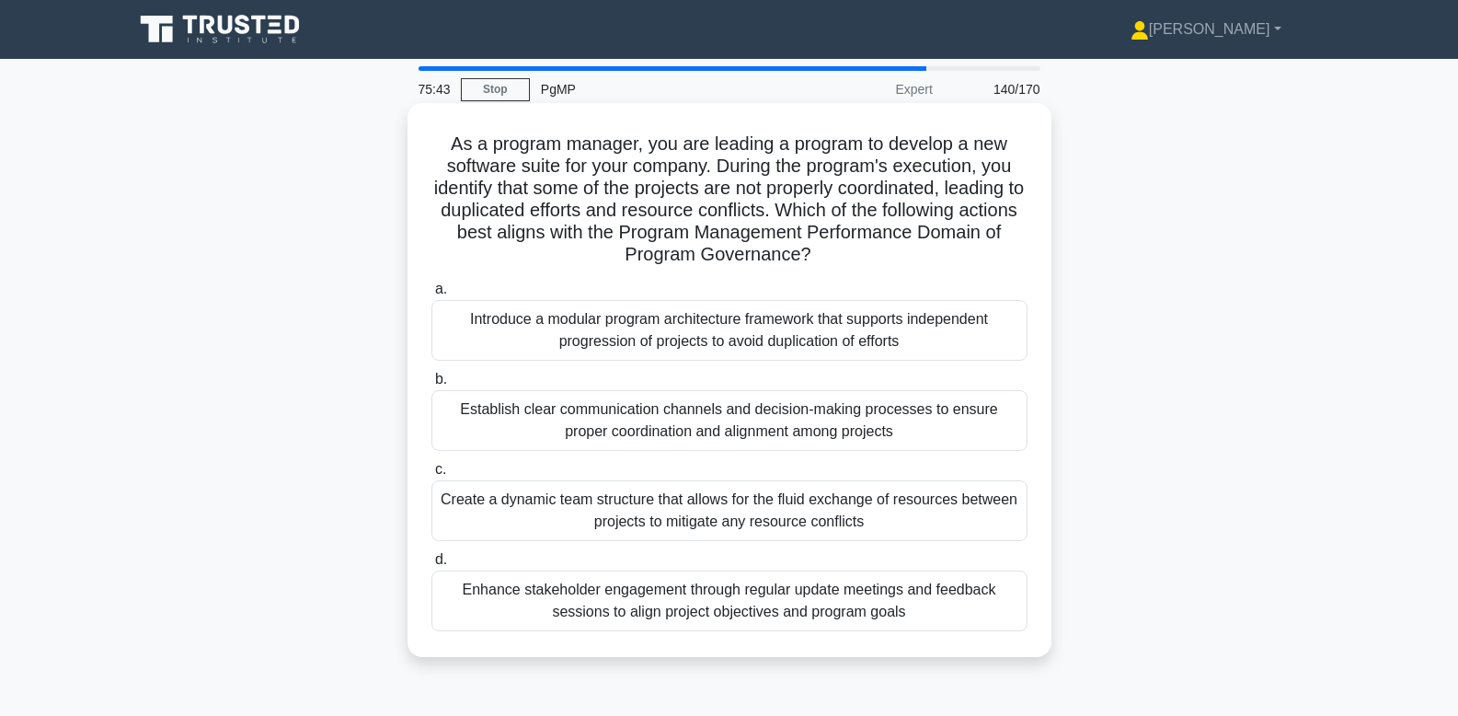
click at [855, 525] on div "Create a dynamic team structure that allows for the fluid exchange of resources…" at bounding box center [729, 510] width 596 height 61
click at [431, 476] on input "c. Create a dynamic team structure that allows for the fluid exchange of resour…" at bounding box center [431, 470] width 0 height 12
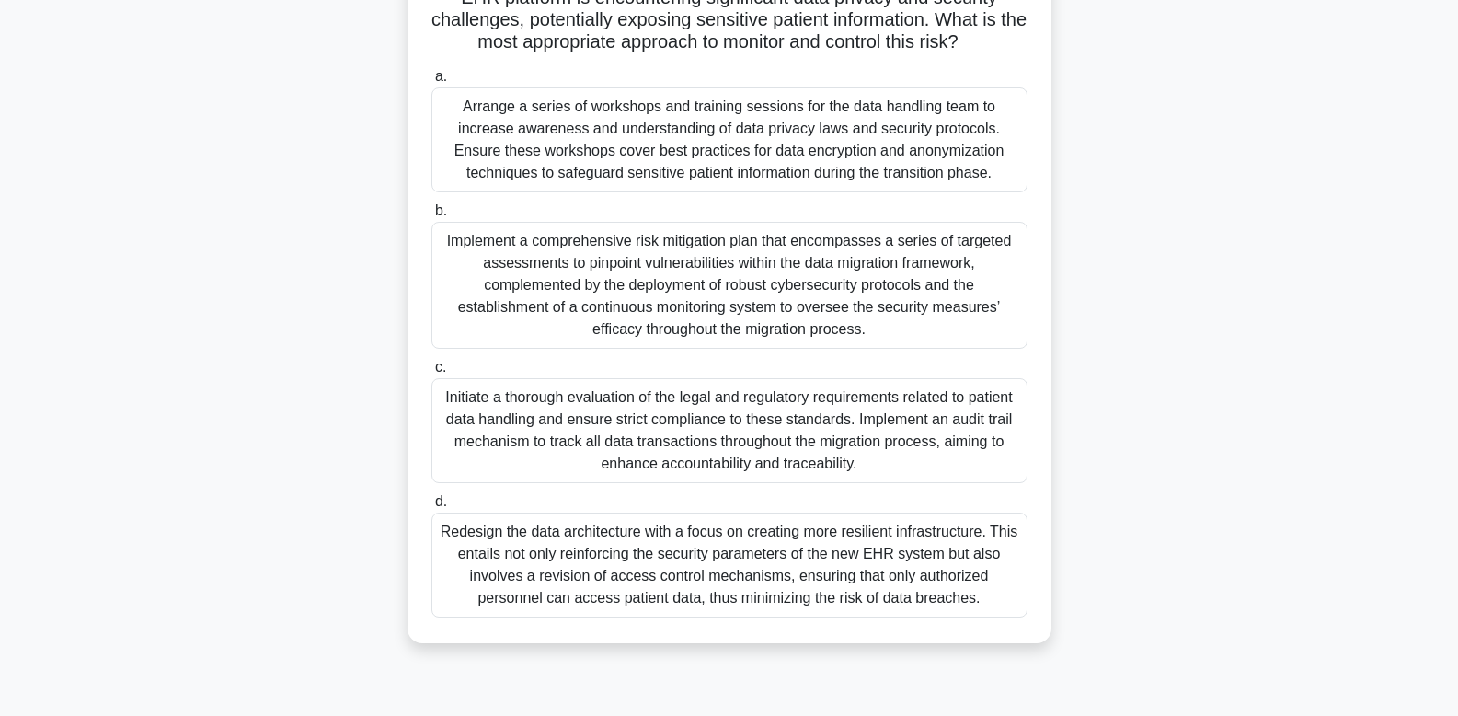
scroll to position [259, 0]
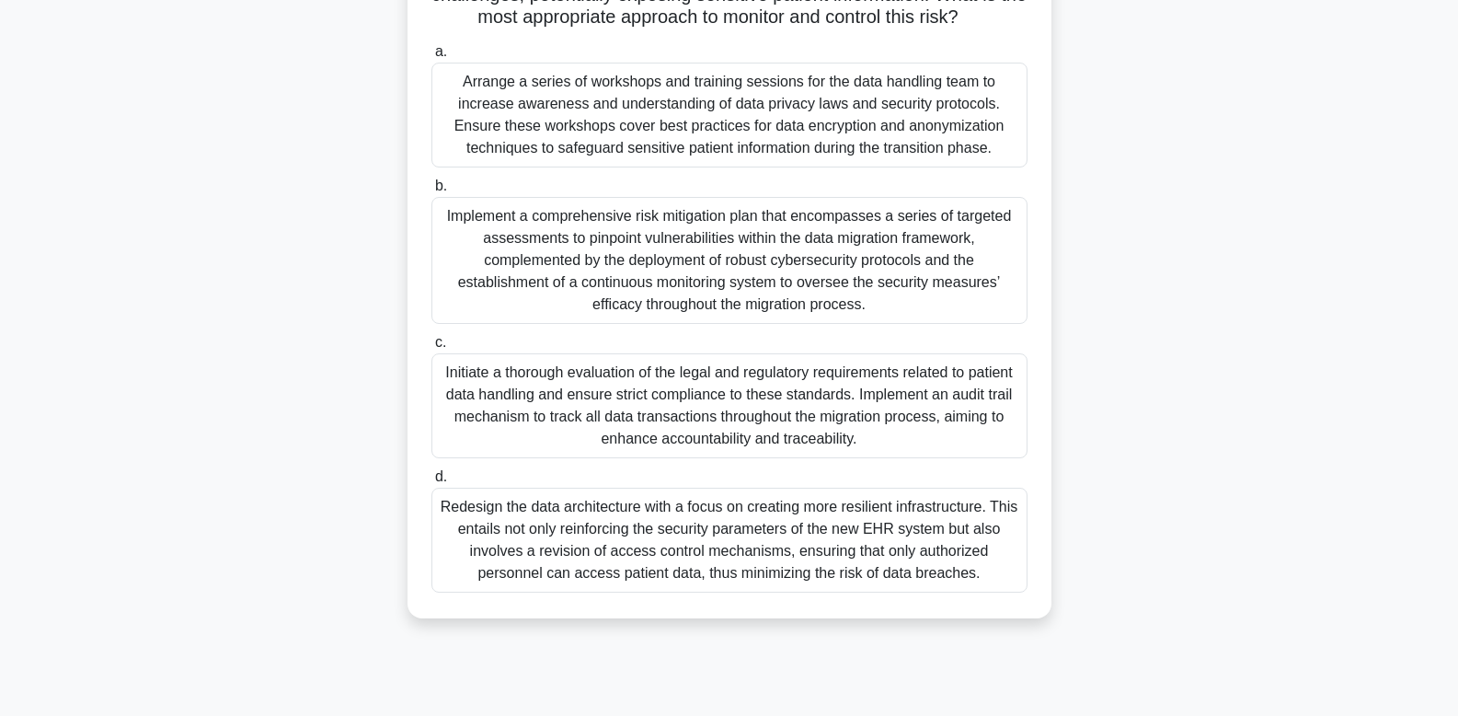
click at [793, 242] on div "Implement a comprehensive risk mitigation plan that encompasses a series of tar…" at bounding box center [729, 260] width 596 height 127
click at [431, 192] on input "b. Implement a comprehensive risk mitigation plan that encompasses a series of …" at bounding box center [431, 186] width 0 height 12
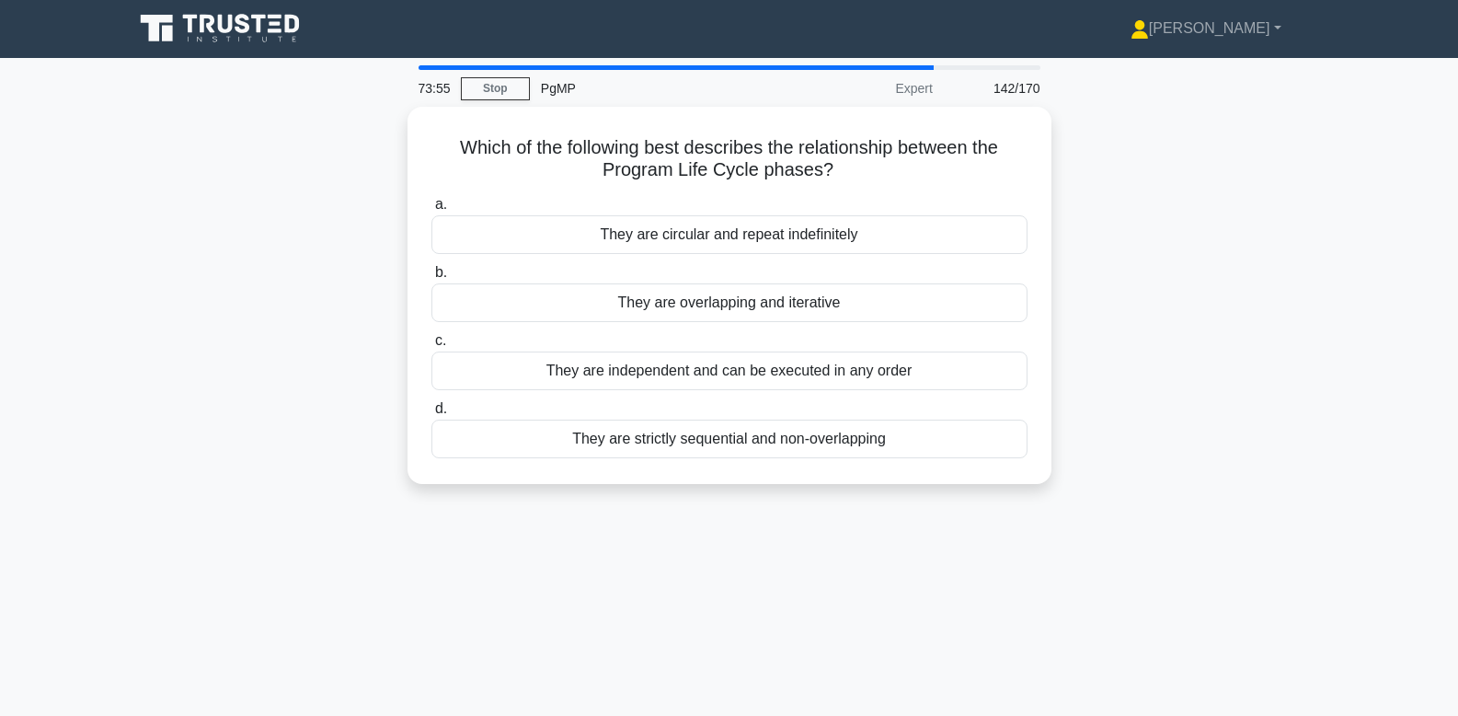
scroll to position [0, 0]
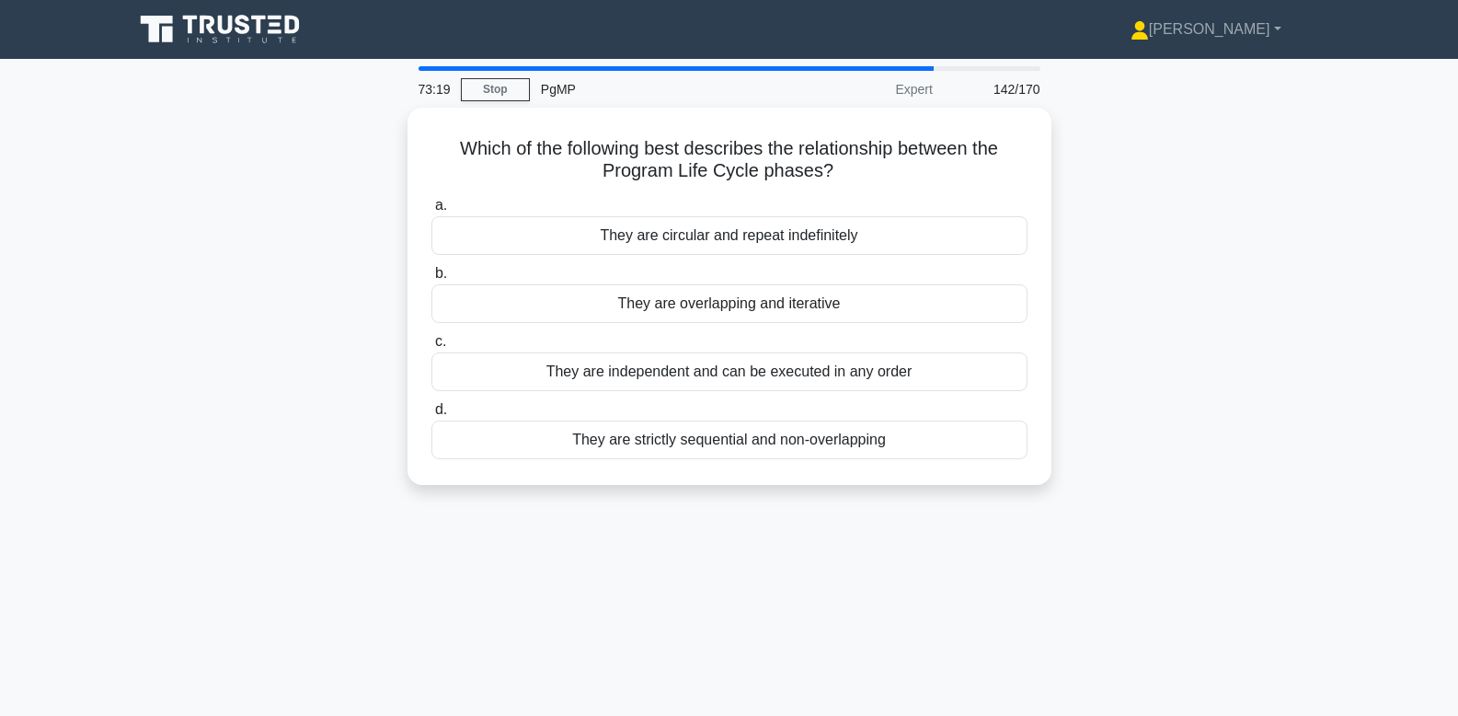
drag, startPoint x: 1285, startPoint y: 580, endPoint x: 391, endPoint y: 143, distance: 995.2
click at [391, 143] on div "73:19 Stop PgMP Expert 142/170 Which of the following best describes the relati…" at bounding box center [729, 526] width 1214 height 920
click at [1083, 411] on div "Which of the following best describes the relationship between the Program Life…" at bounding box center [729, 307] width 1214 height 399
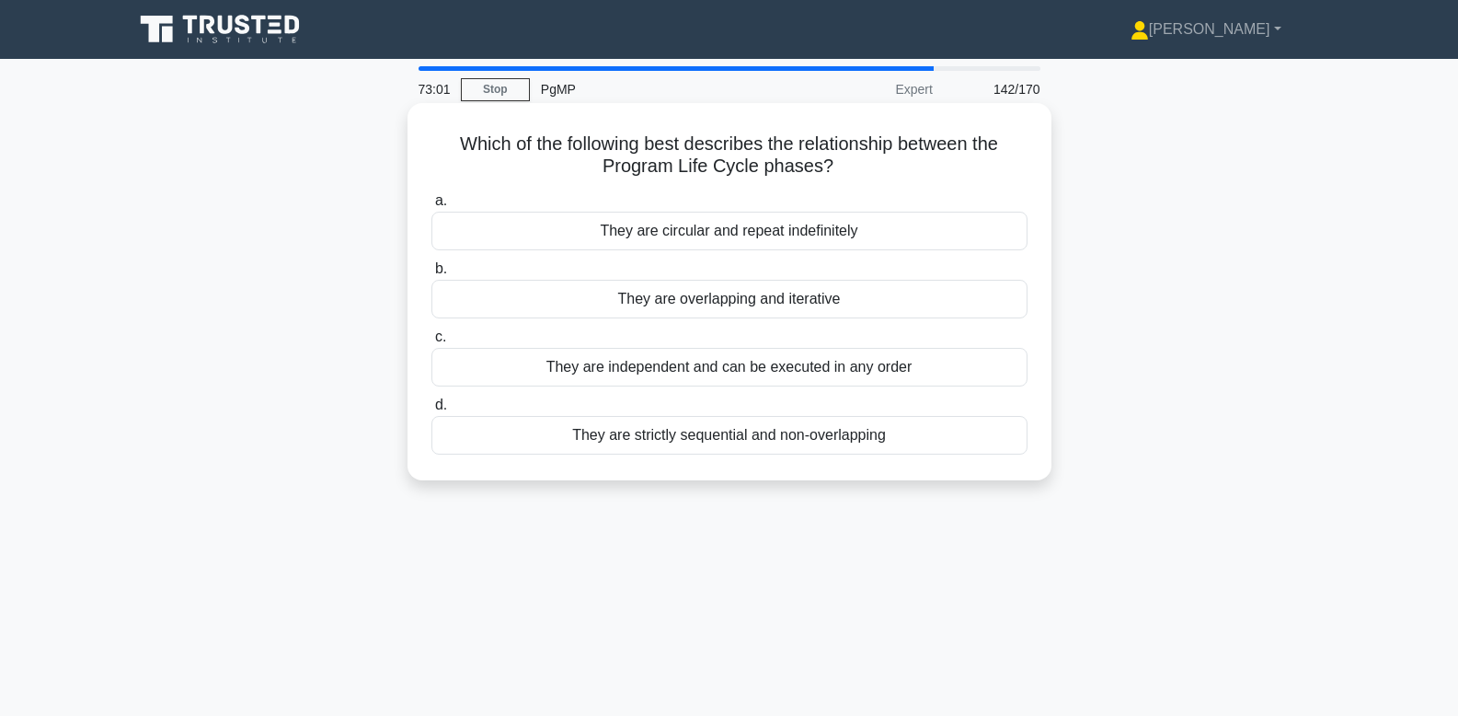
click at [888, 294] on div "They are overlapping and iterative" at bounding box center [729, 299] width 596 height 39
click at [431, 275] on input "b. They are overlapping and iterative" at bounding box center [431, 269] width 0 height 12
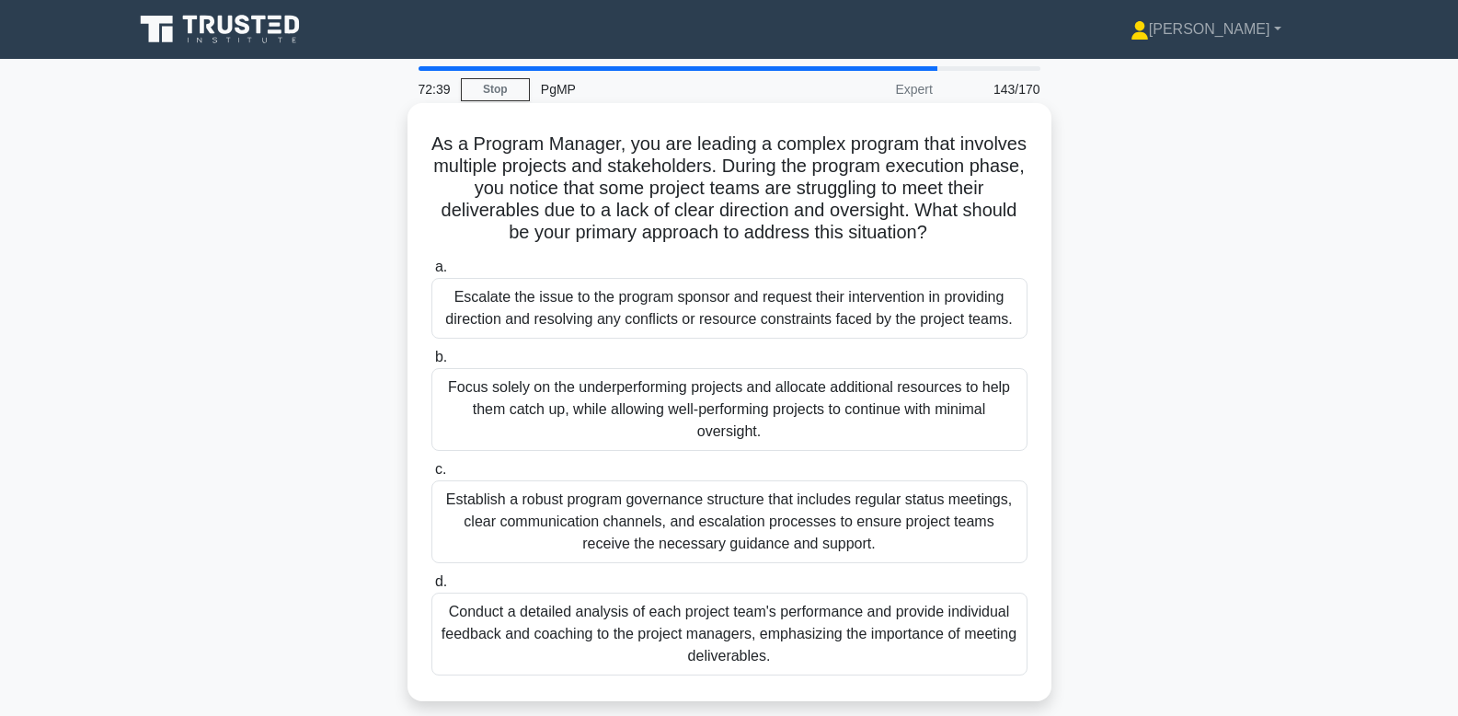
click at [903, 519] on div "Establish a robust program governance structure that includes regular status me…" at bounding box center [729, 521] width 596 height 83
click at [431, 476] on input "c. Establish a robust program governance structure that includes regular status…" at bounding box center [431, 470] width 0 height 12
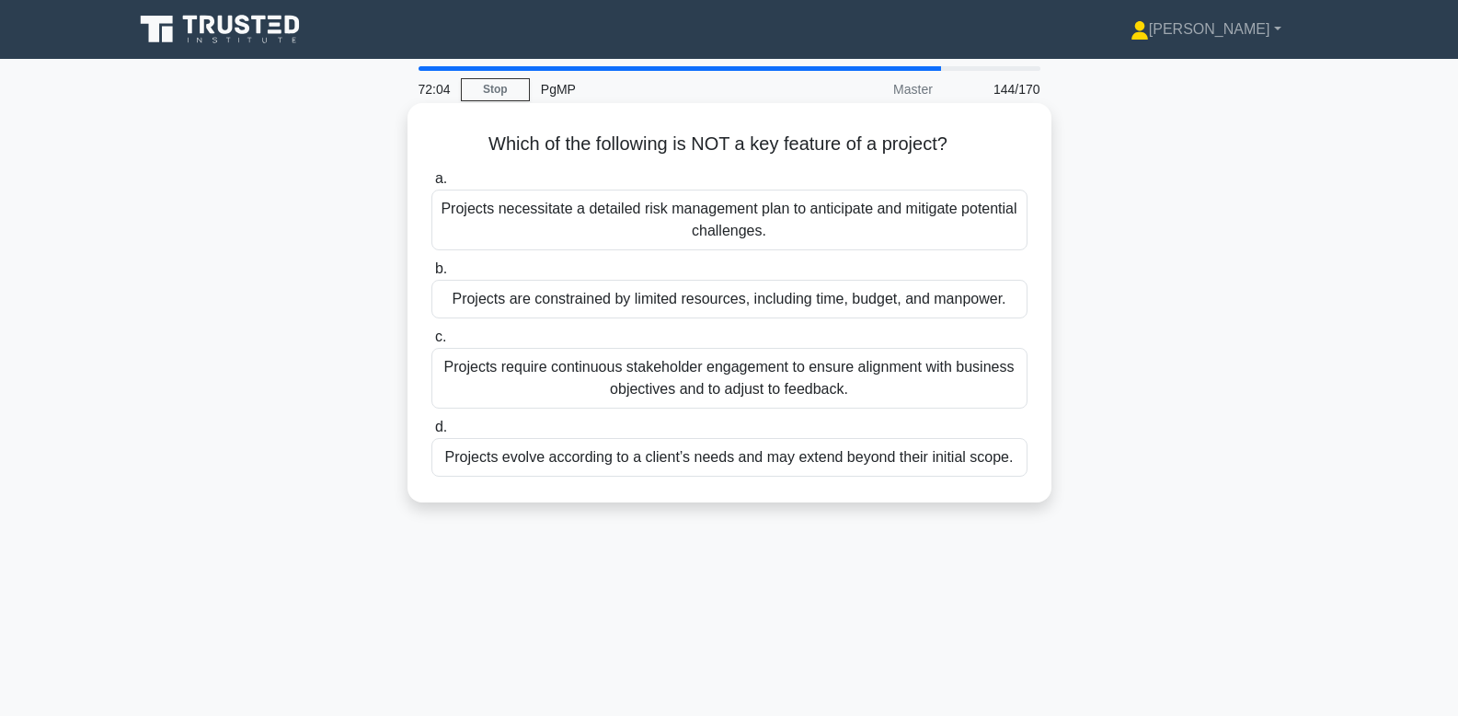
click at [945, 375] on div "Projects require continuous stakeholder engagement to ensure alignment with bus…" at bounding box center [729, 378] width 596 height 61
click at [431, 343] on input "c. Projects require continuous stakeholder engagement to ensure alignment with …" at bounding box center [431, 337] width 0 height 12
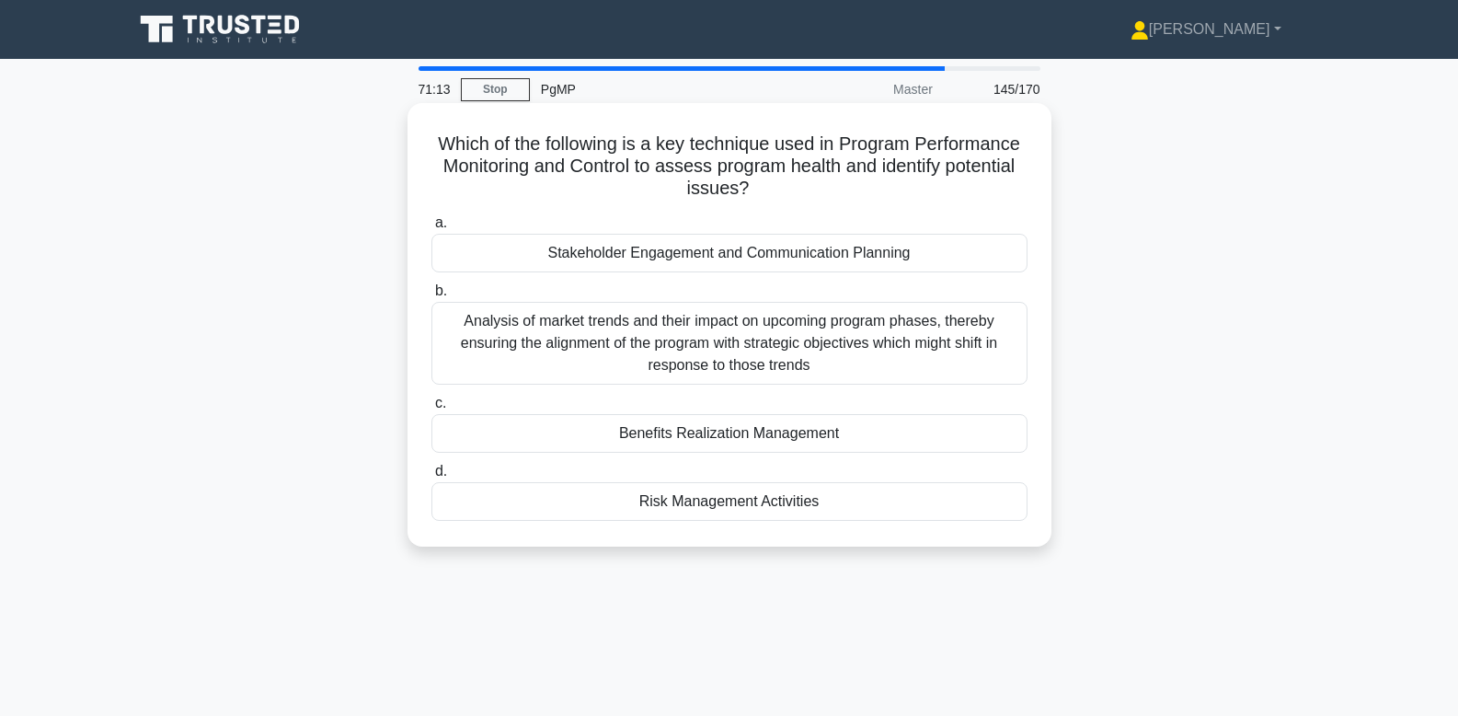
click at [844, 435] on div "Benefits Realization Management" at bounding box center [729, 433] width 596 height 39
click at [431, 409] on input "c. Benefits Realization Management" at bounding box center [431, 403] width 0 height 12
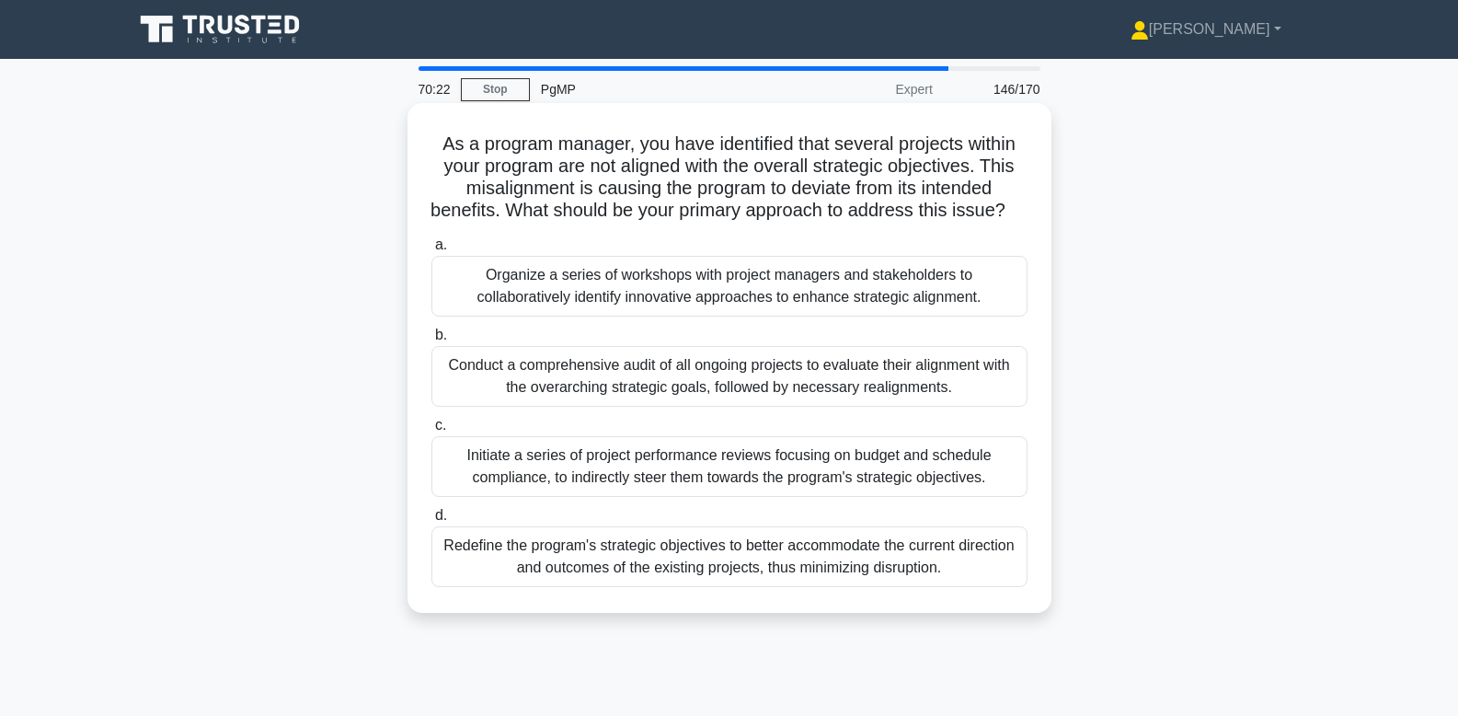
click at [878, 397] on div "Conduct a comprehensive audit of all ongoing projects to evaluate their alignme…" at bounding box center [729, 376] width 596 height 61
click at [431, 341] on input "b. Conduct a comprehensive audit of all ongoing projects to evaluate their alig…" at bounding box center [431, 335] width 0 height 12
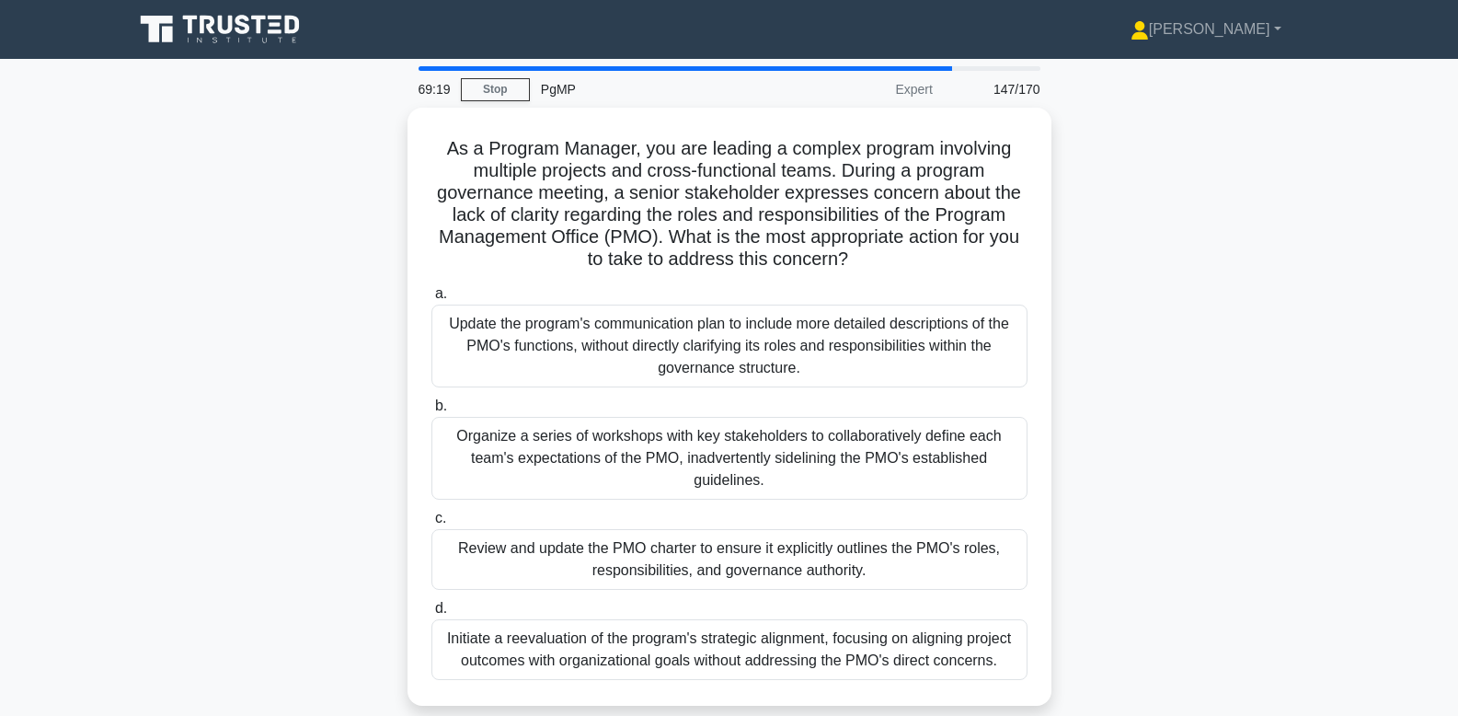
drag, startPoint x: 898, startPoint y: 560, endPoint x: 1339, endPoint y: 526, distance: 442.8
click at [1083, 526] on main "69:19 Stop PgMP Expert 147/170 As a Program Manager, you are leading a complex …" at bounding box center [729, 526] width 1458 height 935
click at [1083, 526] on main "69:18 Stop PgMP Expert 147/170 As a Program Manager, you are leading a complex …" at bounding box center [729, 526] width 1458 height 935
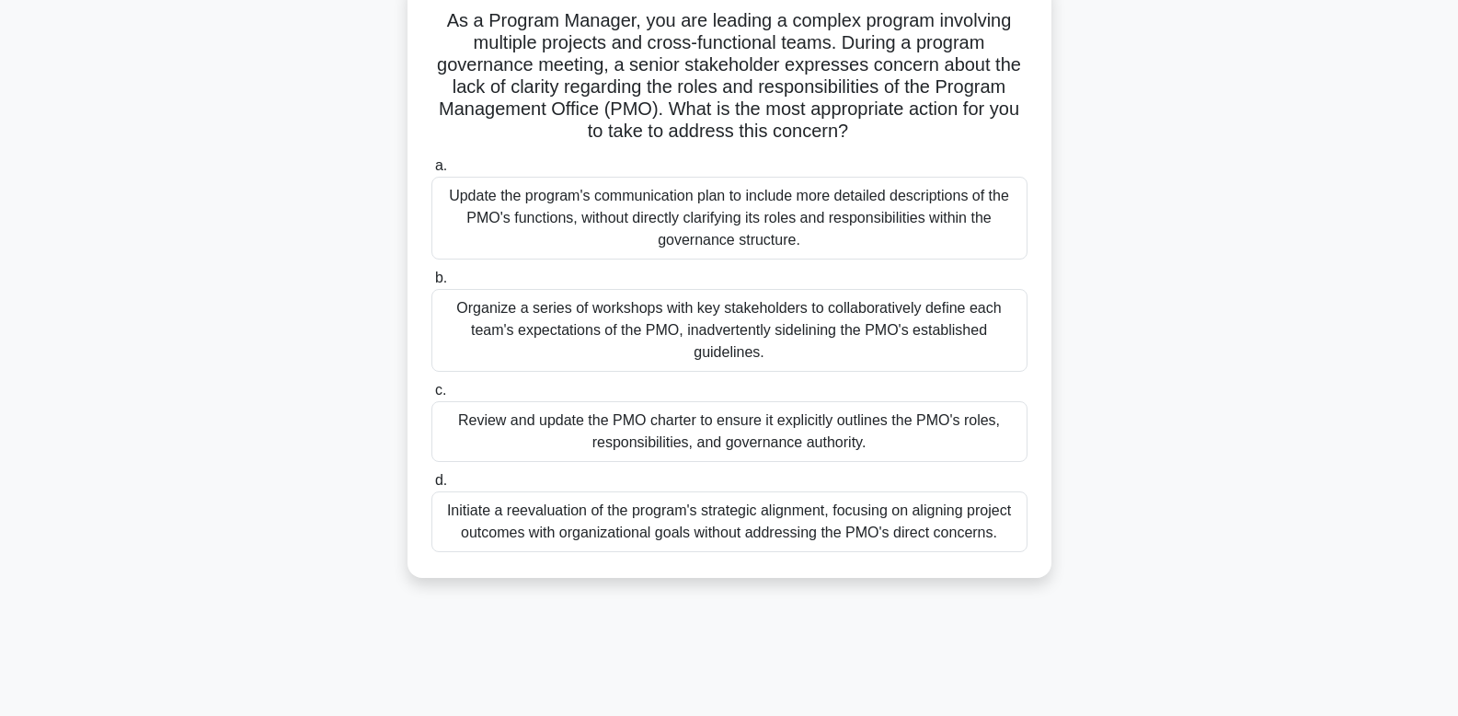
scroll to position [131, 0]
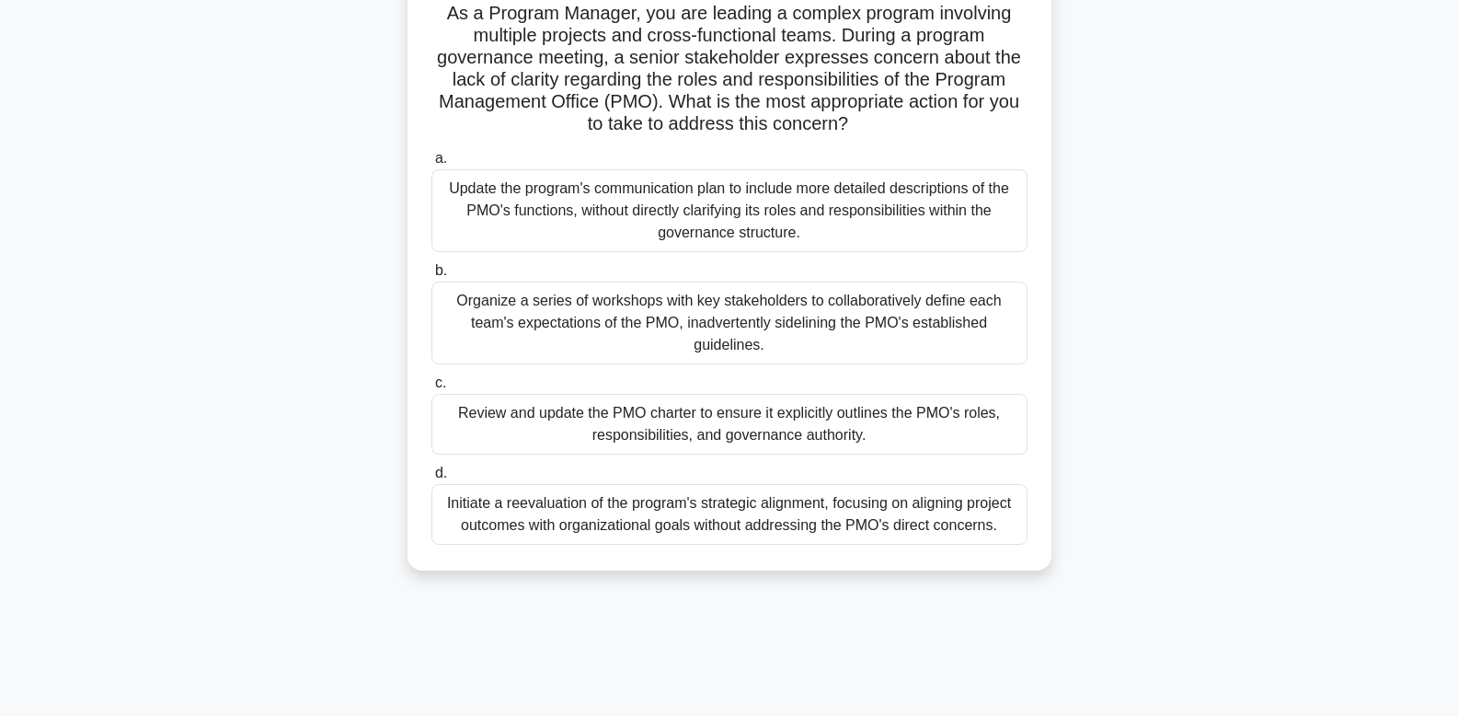
click at [965, 418] on div "Review and update the PMO charter to ensure it explicitly outlines the PMO's ro…" at bounding box center [729, 424] width 596 height 61
click at [431, 389] on input "c. Review and update the PMO charter to ensure it explicitly outlines the PMO's…" at bounding box center [431, 383] width 0 height 12
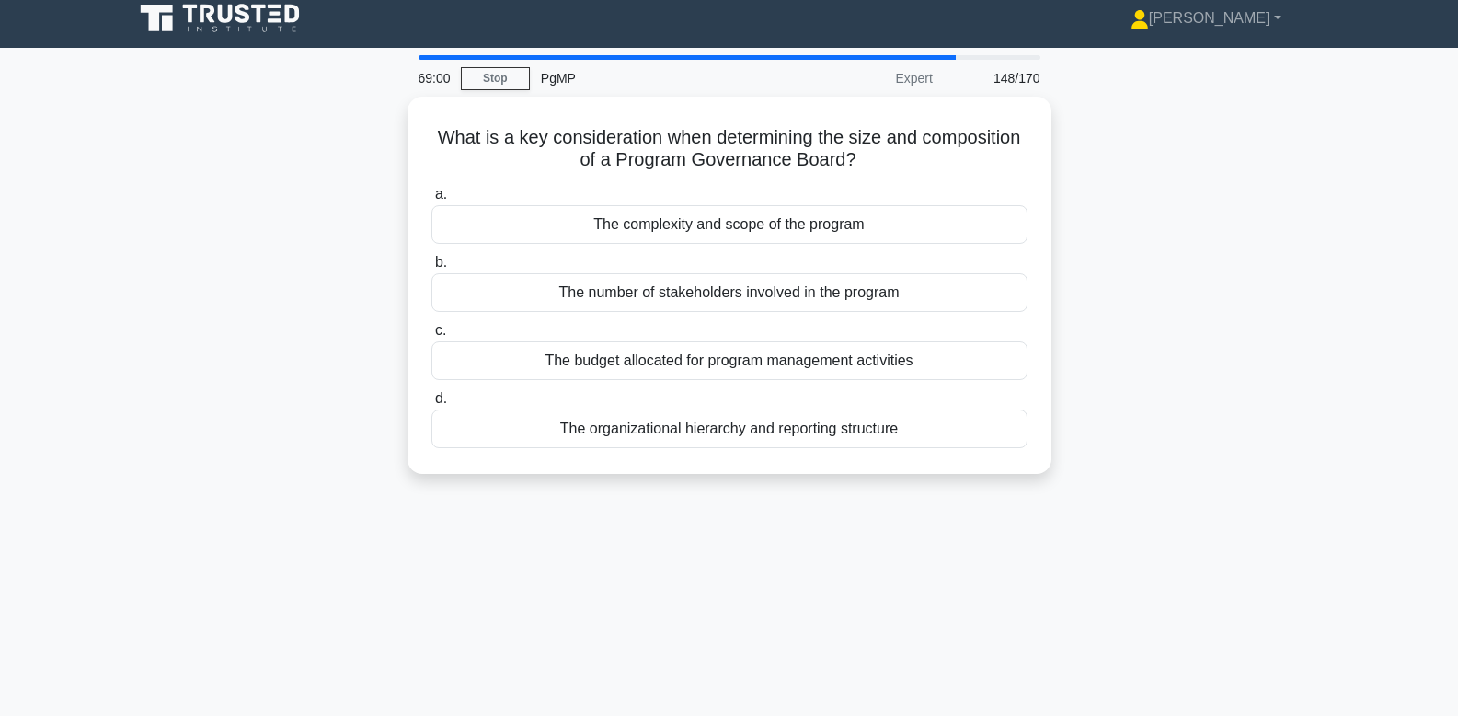
scroll to position [0, 0]
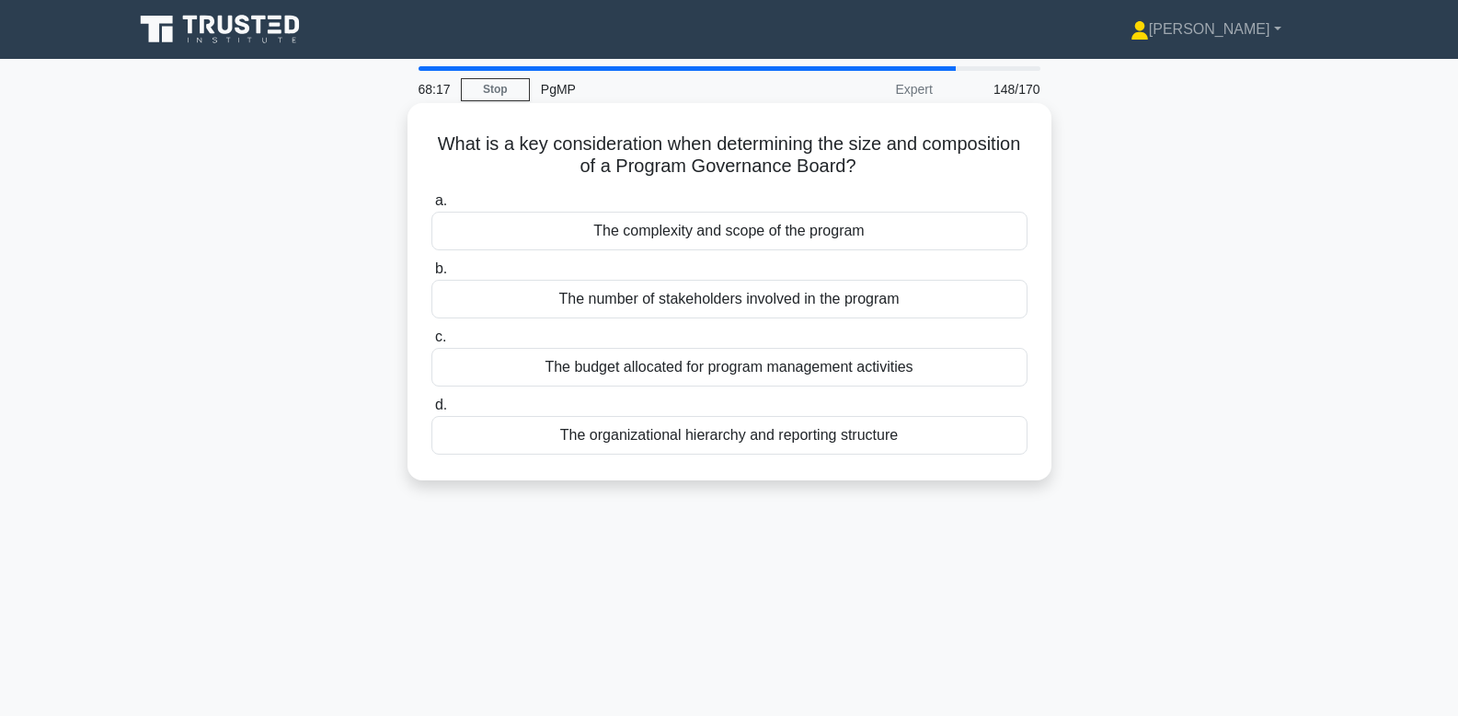
click at [981, 299] on div "The number of stakeholders involved in the program" at bounding box center [729, 299] width 596 height 39
click at [431, 275] on input "b. The number of stakeholders involved in the program" at bounding box center [431, 269] width 0 height 12
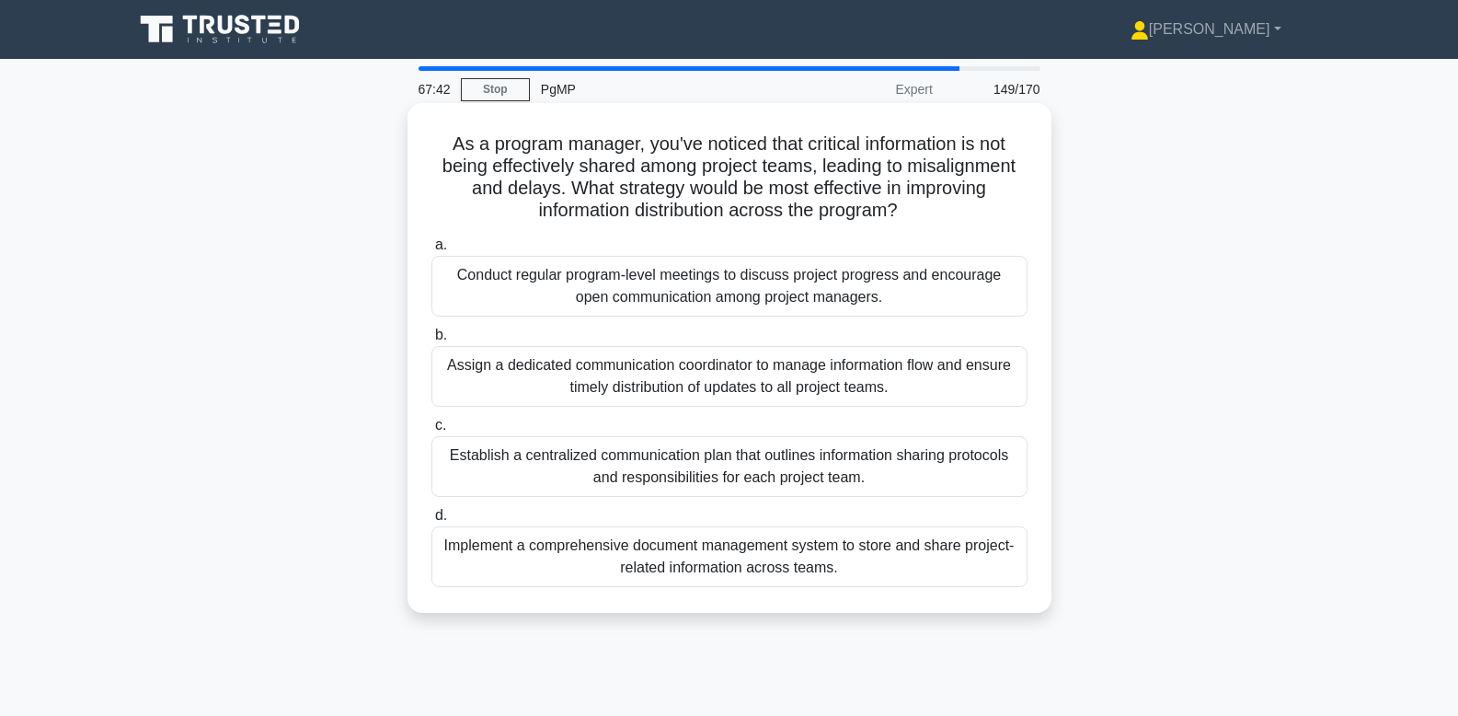
click at [962, 290] on div "Conduct regular program-level meetings to discuss project progress and encourag…" at bounding box center [729, 286] width 596 height 61
click at [431, 251] on input "a. Conduct regular program-level meetings to discuss project progress and encou…" at bounding box center [431, 245] width 0 height 12
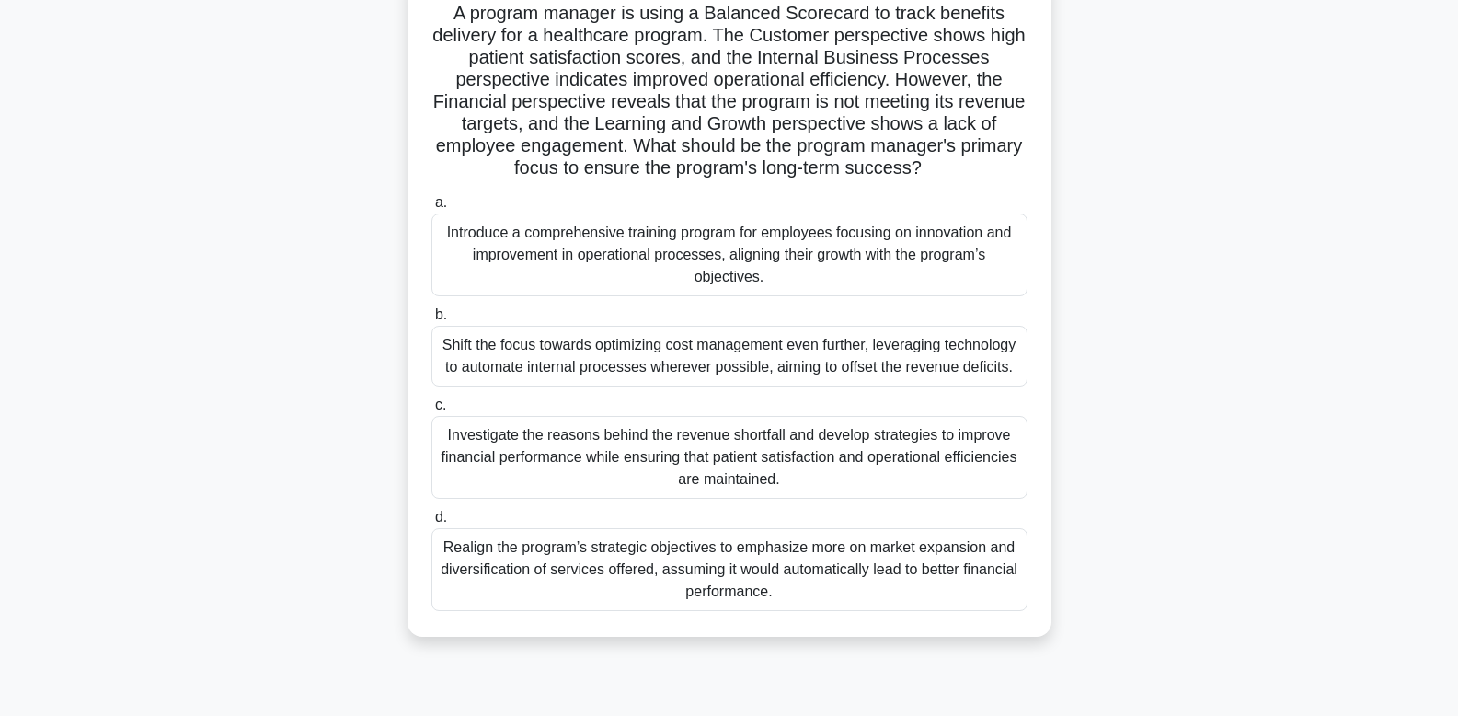
scroll to position [138, 0]
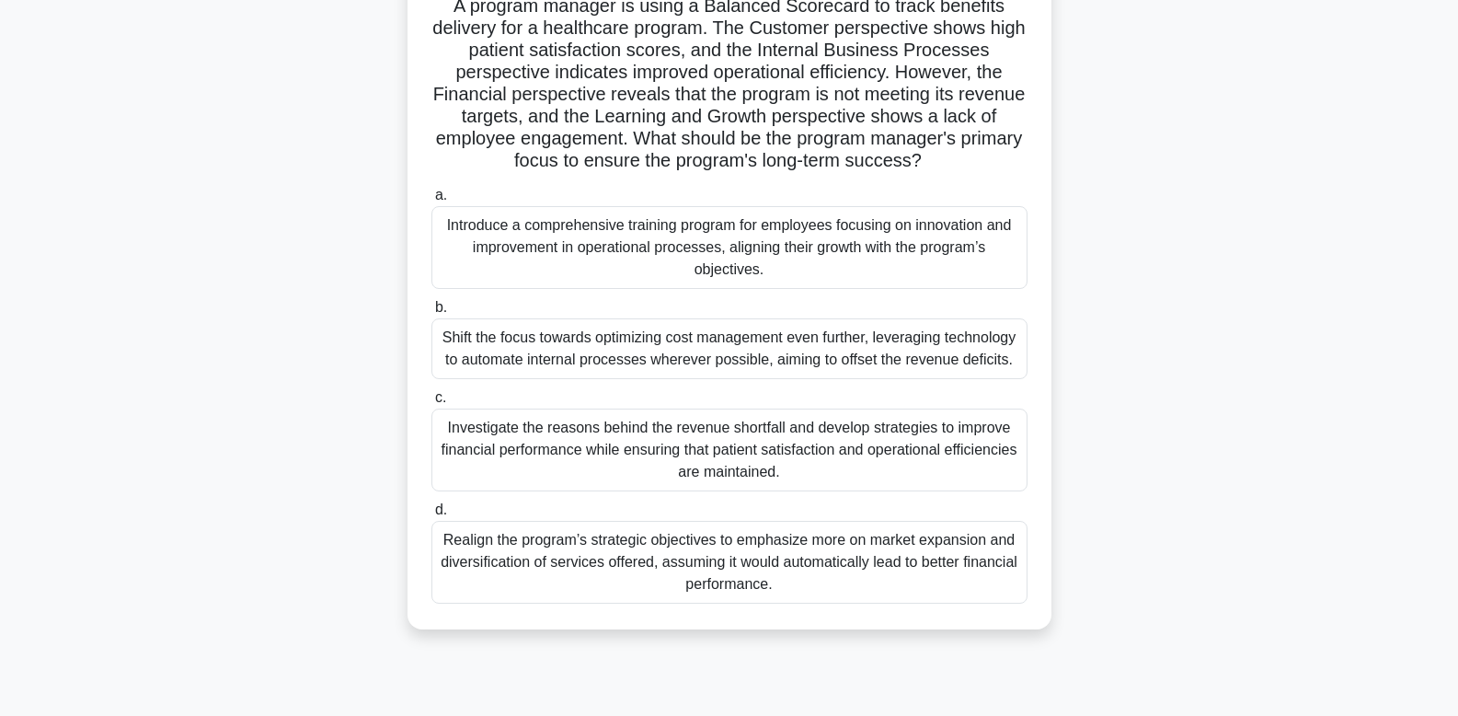
click at [955, 445] on div "Investigate the reasons behind the revenue shortfall and develop strategies to …" at bounding box center [729, 449] width 596 height 83
click at [431, 404] on input "c. Investigate the reasons behind the revenue shortfall and develop strategies …" at bounding box center [431, 398] width 0 height 12
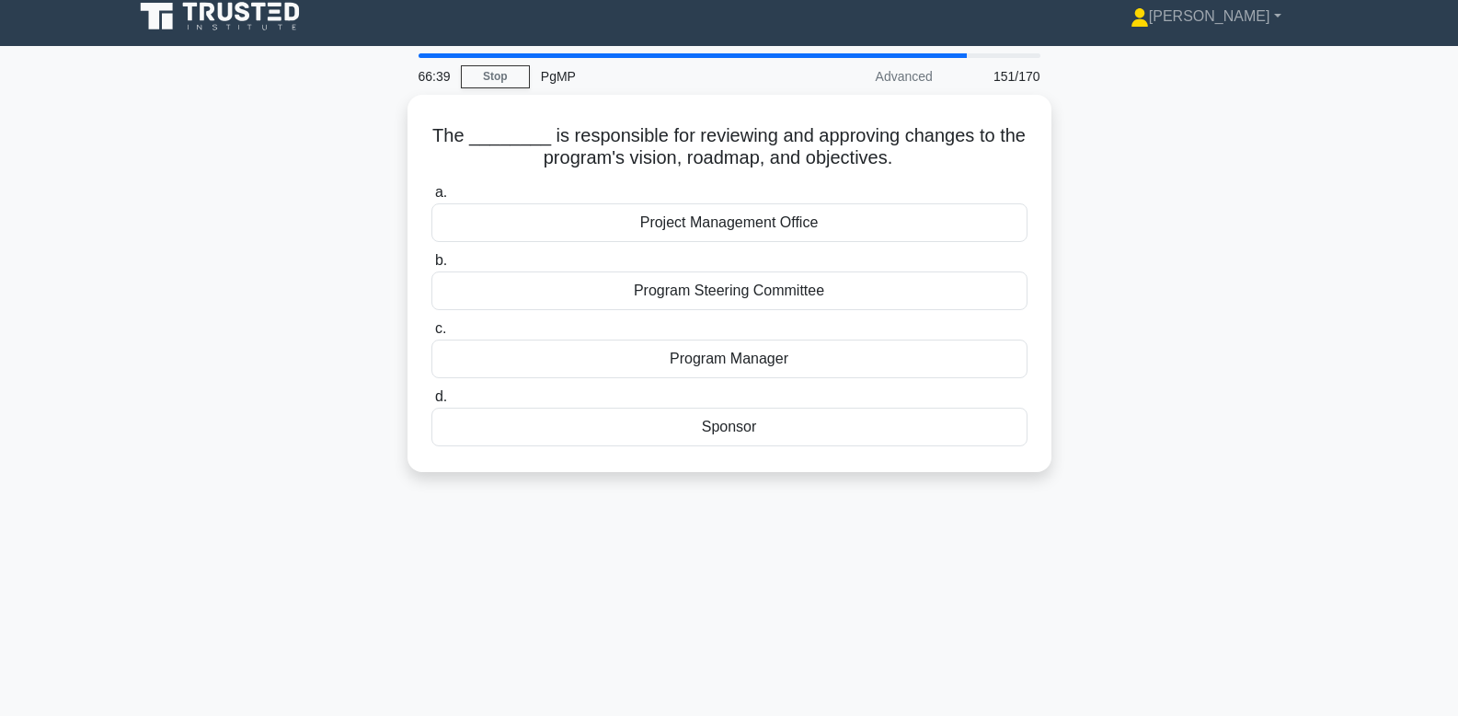
scroll to position [0, 0]
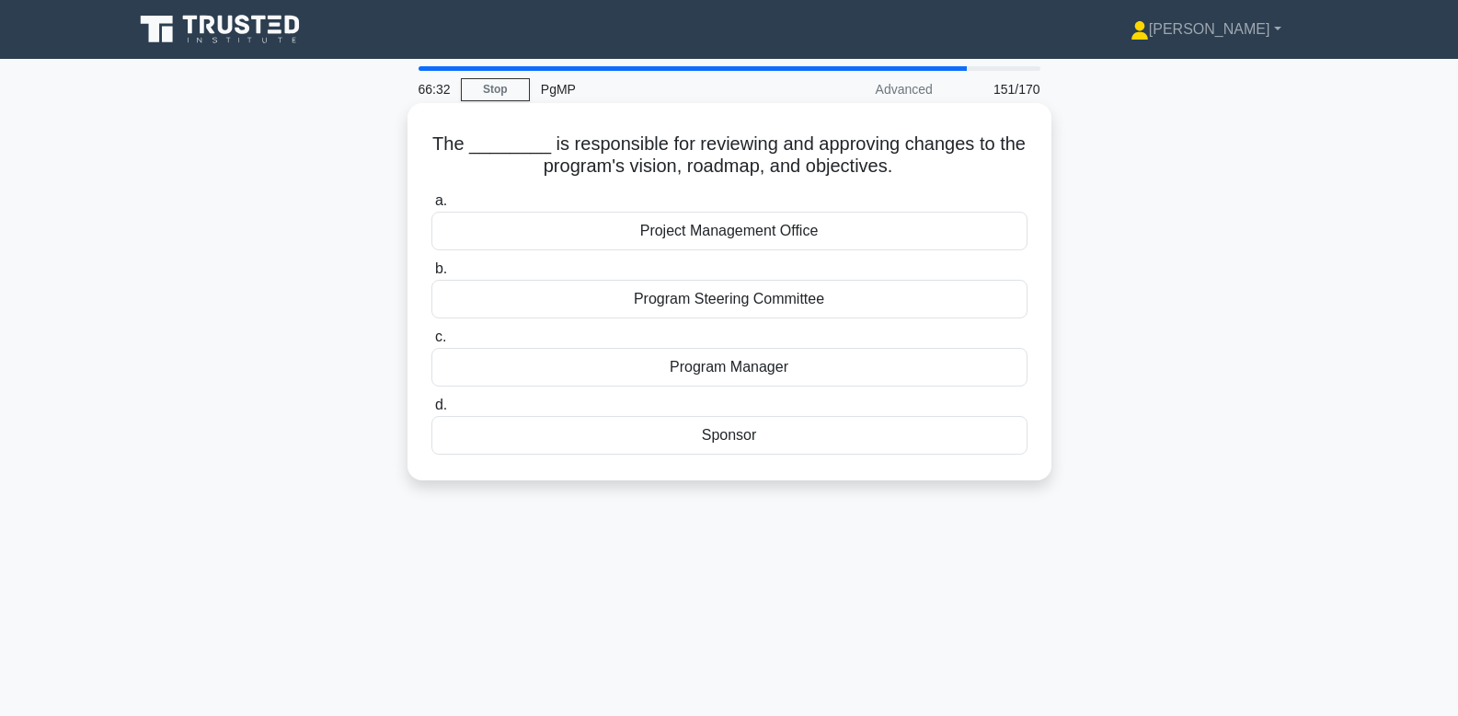
click at [739, 307] on div "Program Steering Committee" at bounding box center [729, 299] width 596 height 39
click at [431, 275] on input "b. Program Steering Committee" at bounding box center [431, 269] width 0 height 12
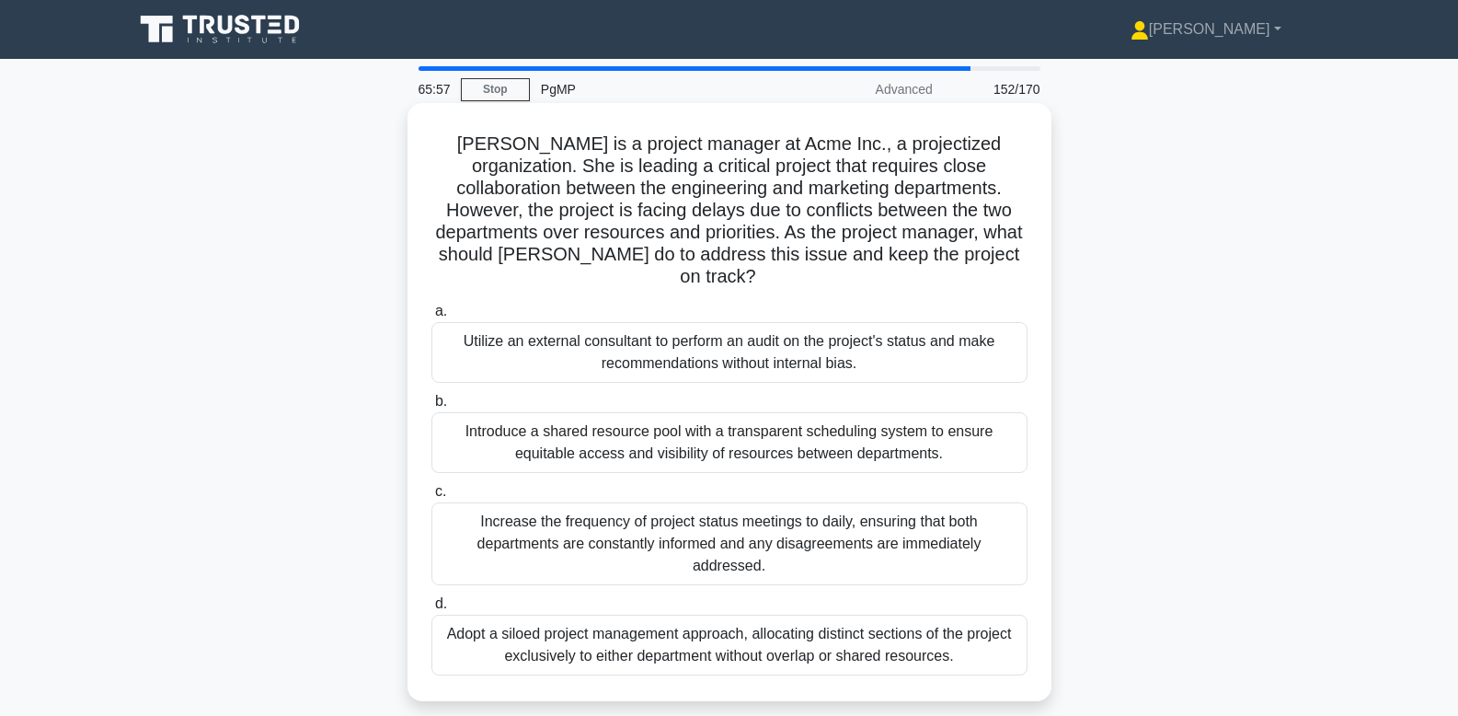
click at [727, 419] on div "Introduce a shared resource pool with a transparent scheduling system to ensure…" at bounding box center [729, 442] width 596 height 61
click at [431, 407] on input "b. Introduce a shared resource pool with a transparent scheduling system to ens…" at bounding box center [431, 402] width 0 height 12
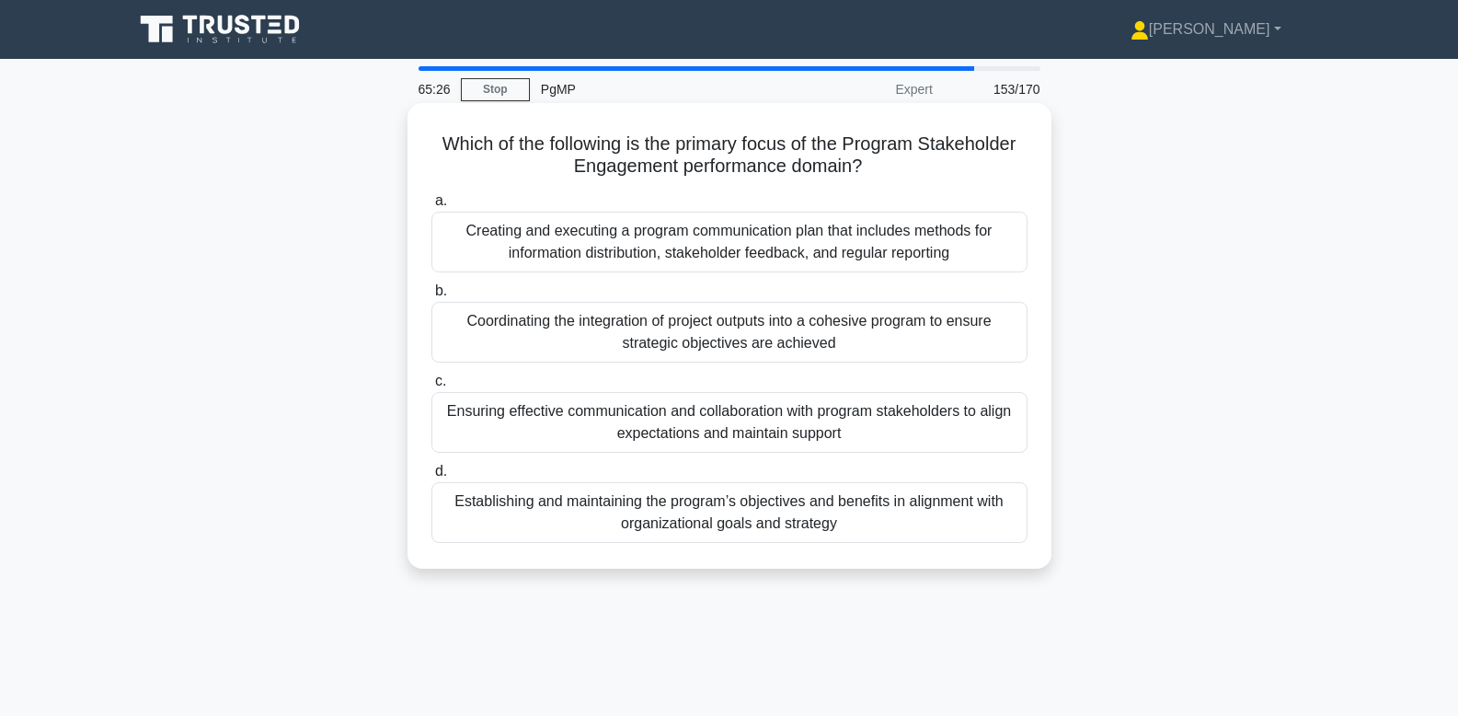
click at [858, 426] on div "Ensuring effective communication and collaboration with program stakeholders to…" at bounding box center [729, 422] width 596 height 61
click at [431, 387] on input "c. Ensuring effective communication and collaboration with program stakeholders…" at bounding box center [431, 381] width 0 height 12
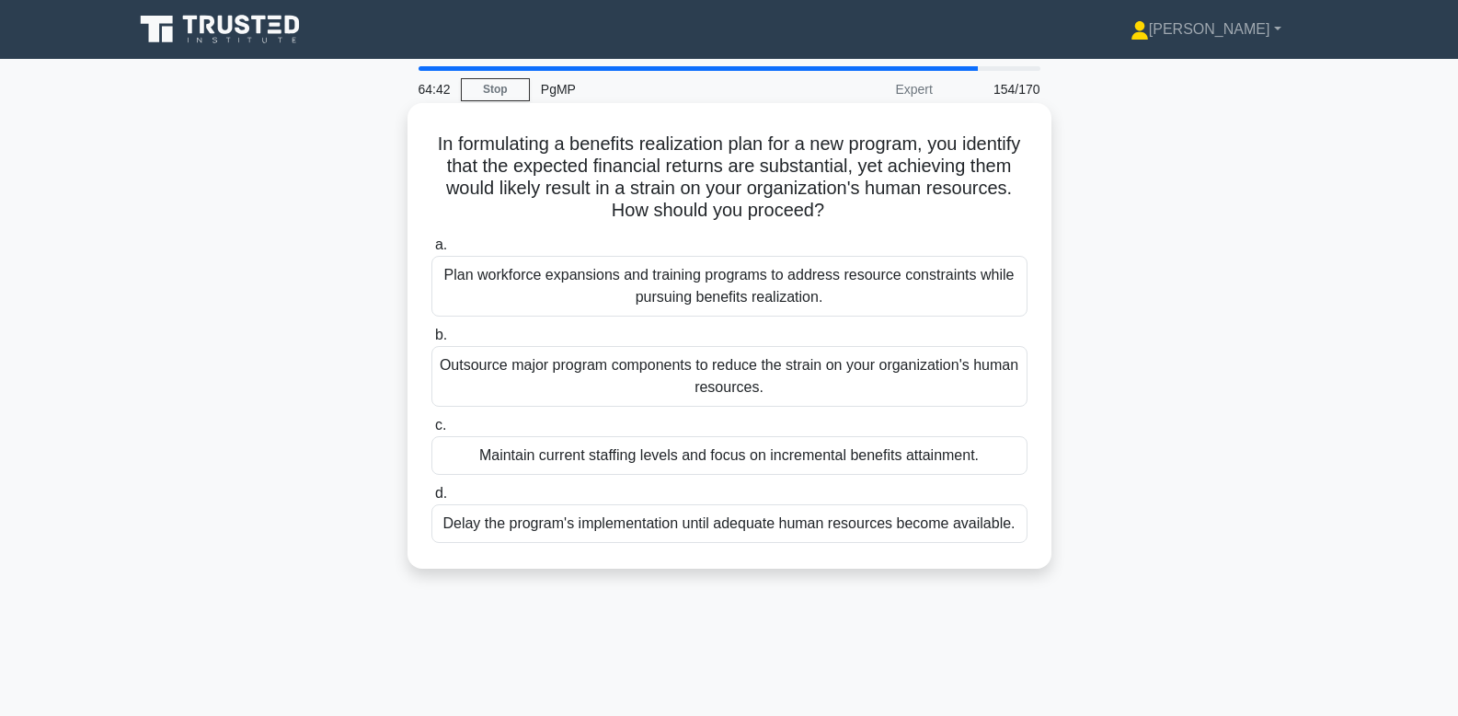
drag, startPoint x: 1131, startPoint y: 600, endPoint x: 434, endPoint y: 138, distance: 835.5
click at [409, 127] on div "64:42 Stop PgMP Expert 154/170 In formulating a benefits realization plan for a…" at bounding box center [729, 526] width 1214 height 920
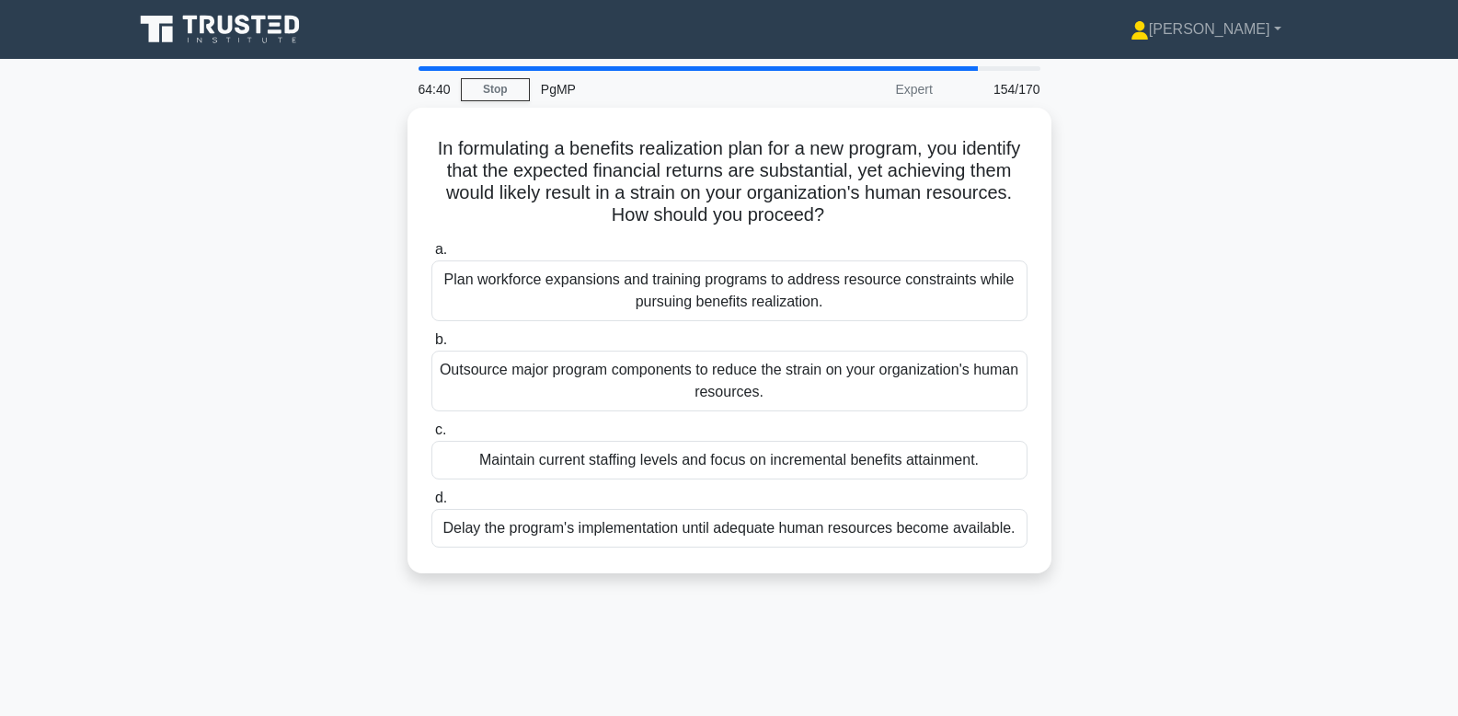
click at [1083, 407] on div "In formulating a benefits realization plan for a new program, you identify that…" at bounding box center [729, 352] width 1214 height 488
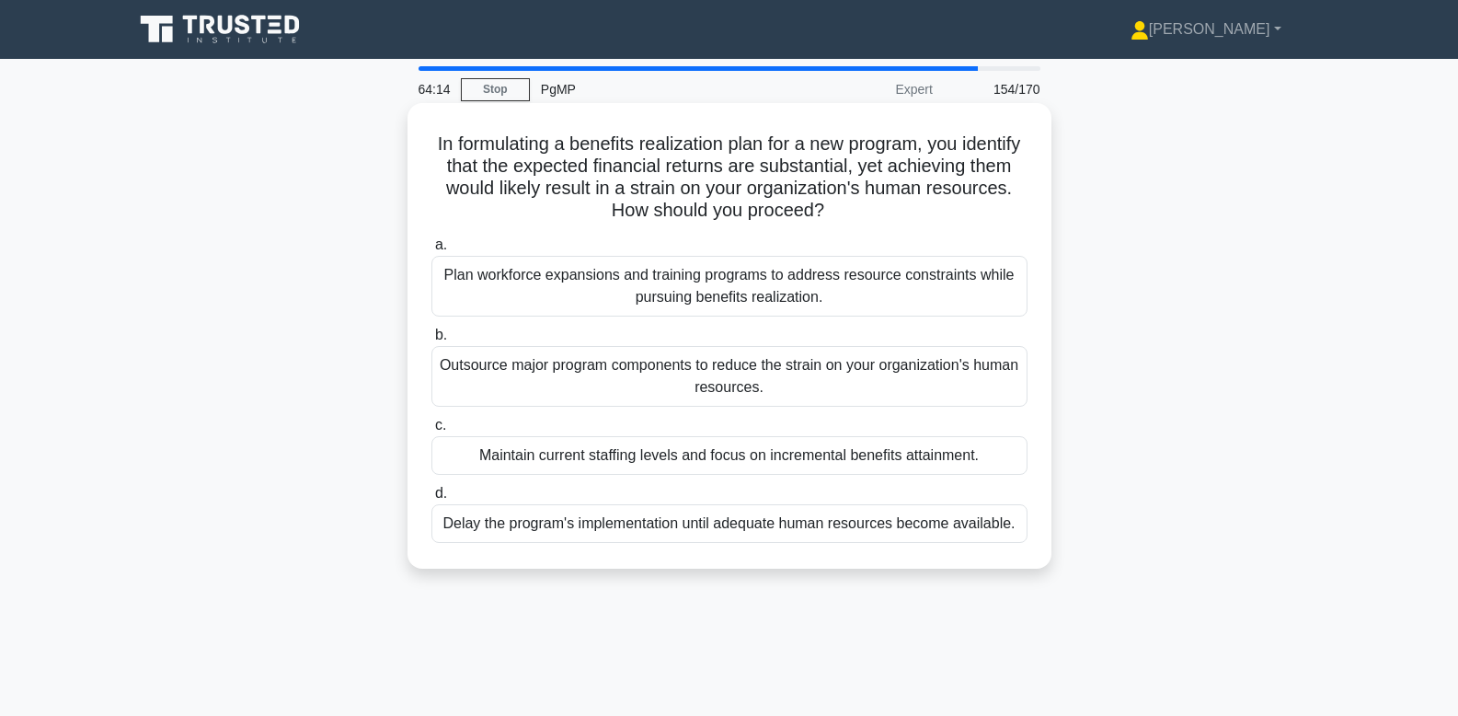
click at [685, 304] on div "Plan workforce expansions and training programs to address resource constraints…" at bounding box center [729, 286] width 596 height 61
click at [431, 251] on input "a. Plan workforce expansions and training programs to address resource constrai…" at bounding box center [431, 245] width 0 height 12
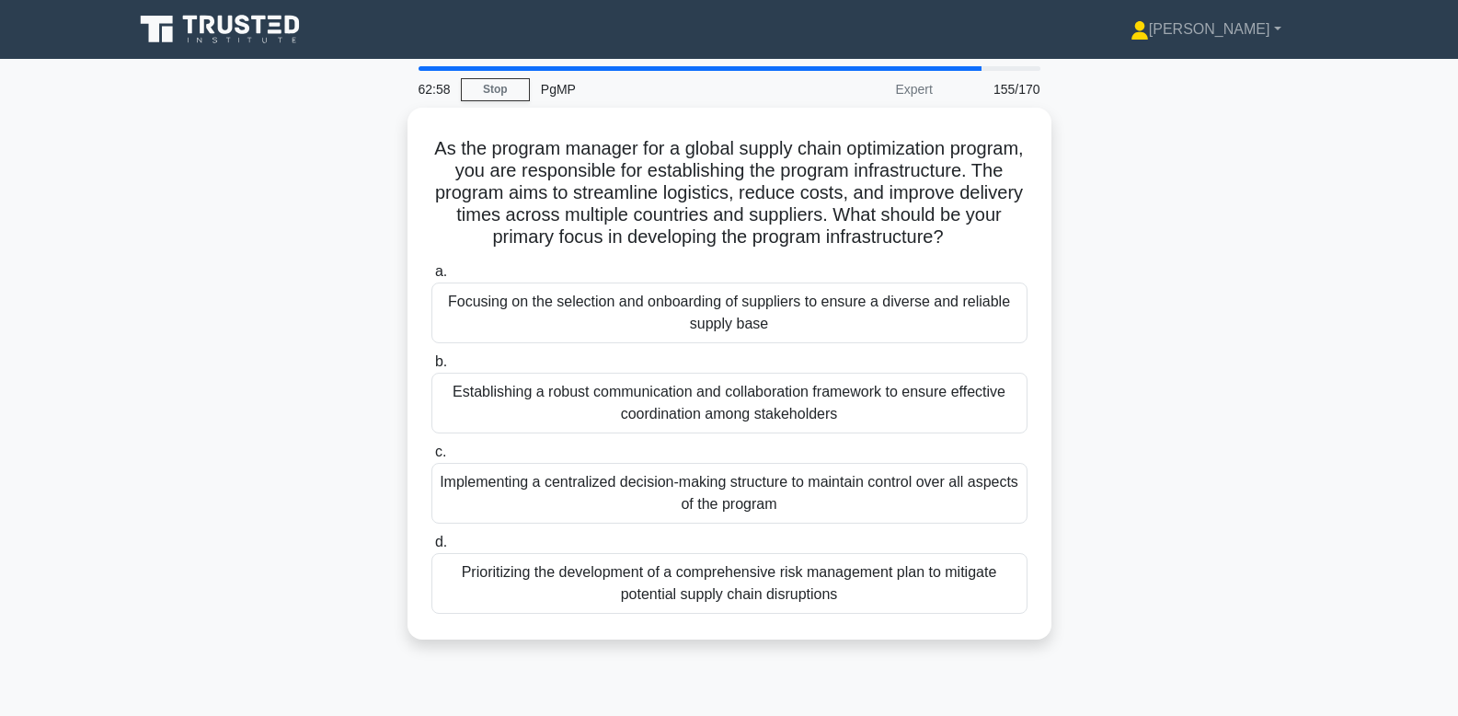
drag, startPoint x: 1146, startPoint y: 675, endPoint x: 366, endPoint y: 143, distance: 944.0
click at [366, 143] on div "62:58 Stop PgMP Expert 155/170 As the program manager for a global supply chain…" at bounding box center [729, 526] width 1214 height 920
click at [1083, 370] on div "As the program manager for a global supply chain optimization program, you are …" at bounding box center [729, 385] width 1214 height 554
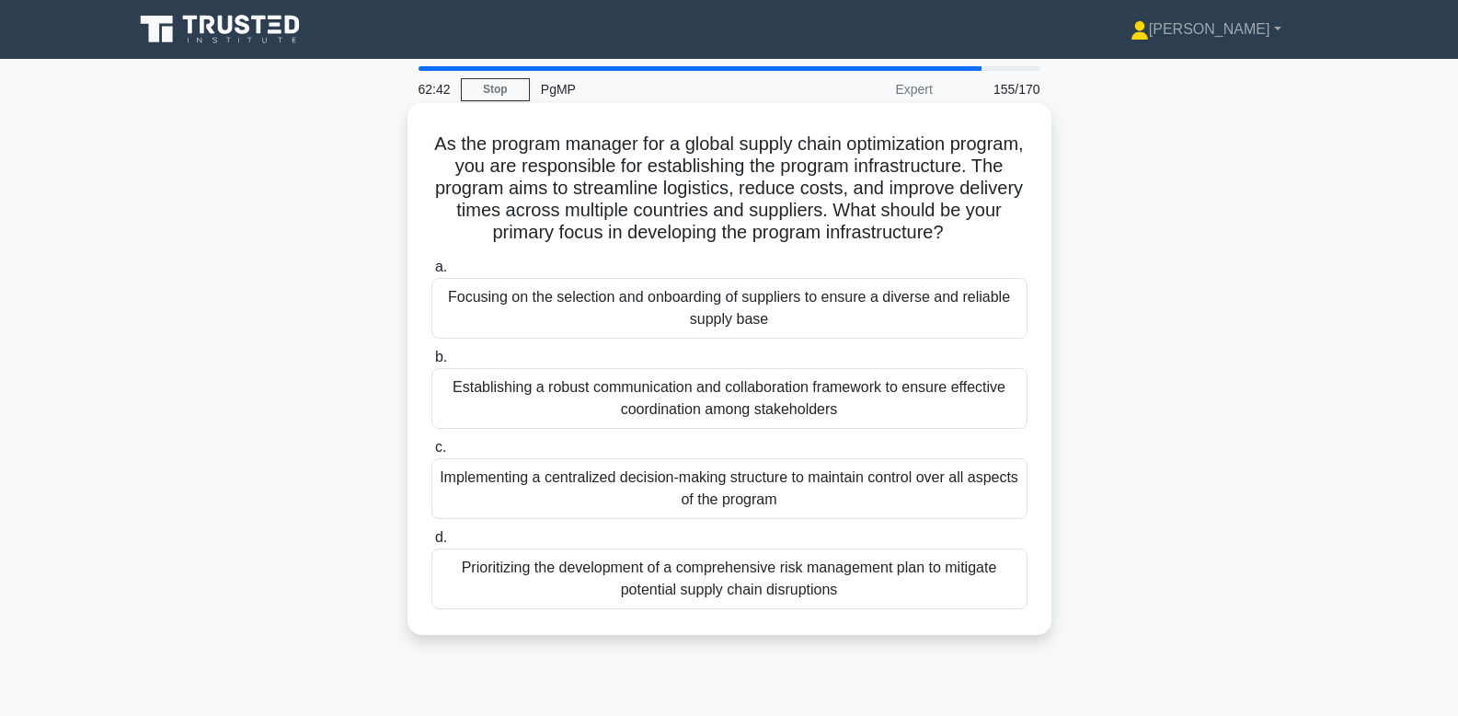
click at [890, 392] on div "Establishing a robust communication and collaboration framework to ensure effec…" at bounding box center [729, 398] width 596 height 61
click at [431, 363] on input "b. Establishing a robust communication and collaboration framework to ensure ef…" at bounding box center [431, 357] width 0 height 12
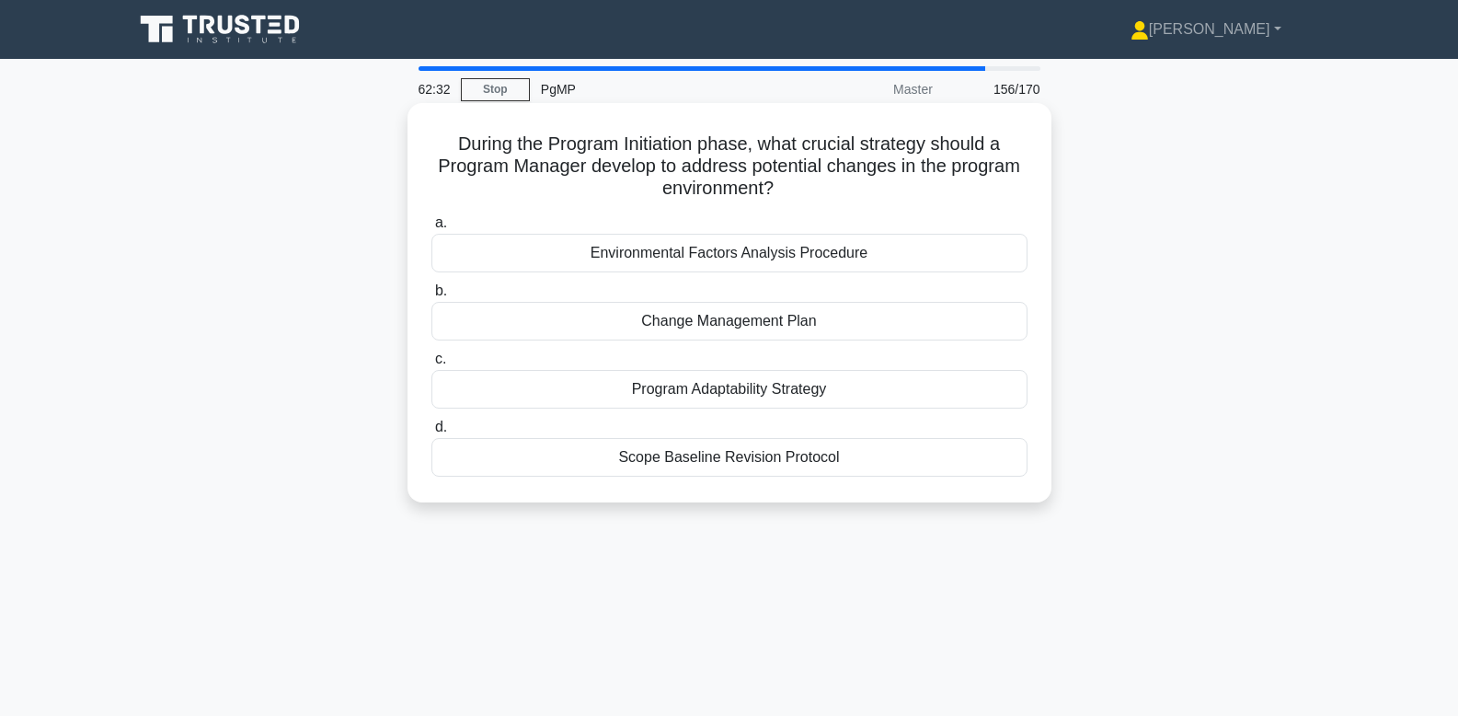
click at [905, 258] on div "Environmental Factors Analysis Procedure" at bounding box center [729, 253] width 596 height 39
click at [431, 229] on input "a. Environmental Factors Analysis Procedure" at bounding box center [431, 223] width 0 height 12
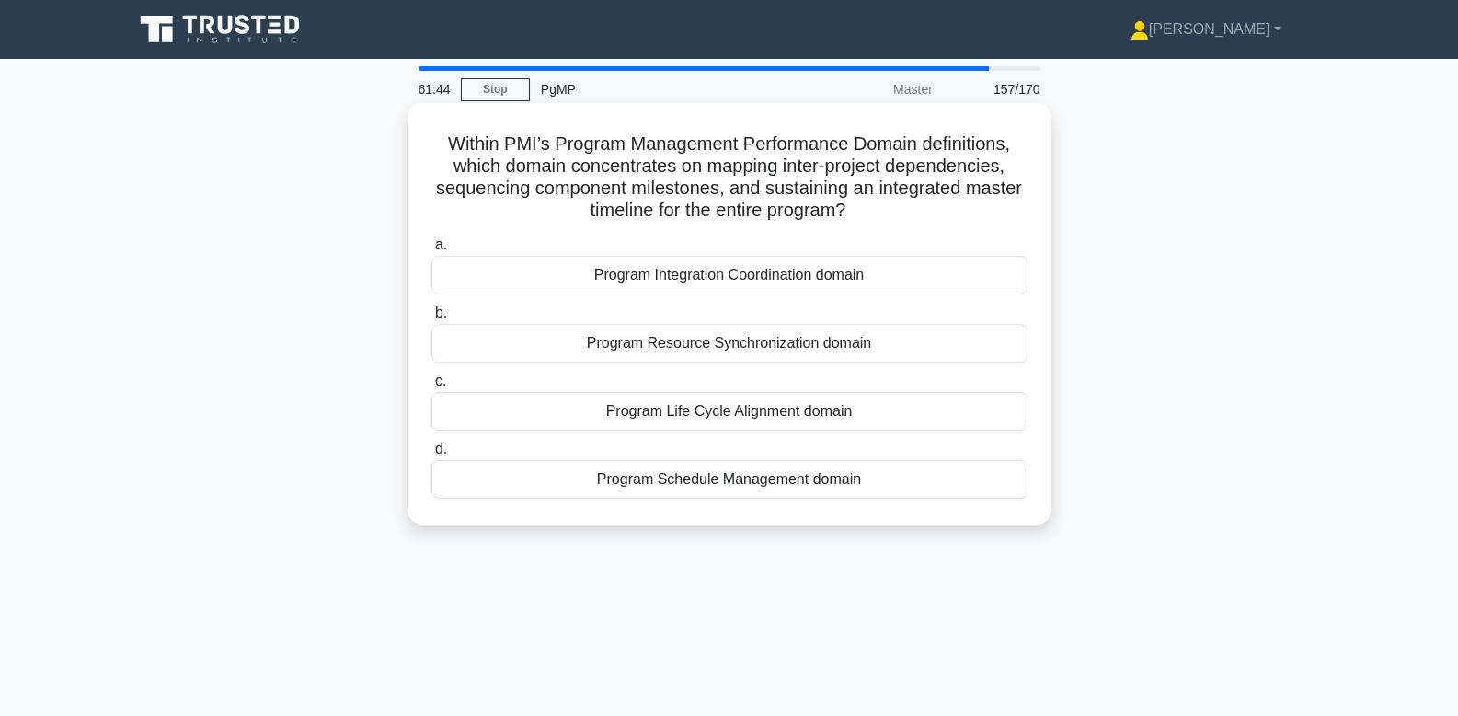
click at [816, 270] on div "Program Integration Coordination domain" at bounding box center [729, 275] width 596 height 39
click at [431, 251] on input "a. Program Integration Coordination domain" at bounding box center [431, 245] width 0 height 12
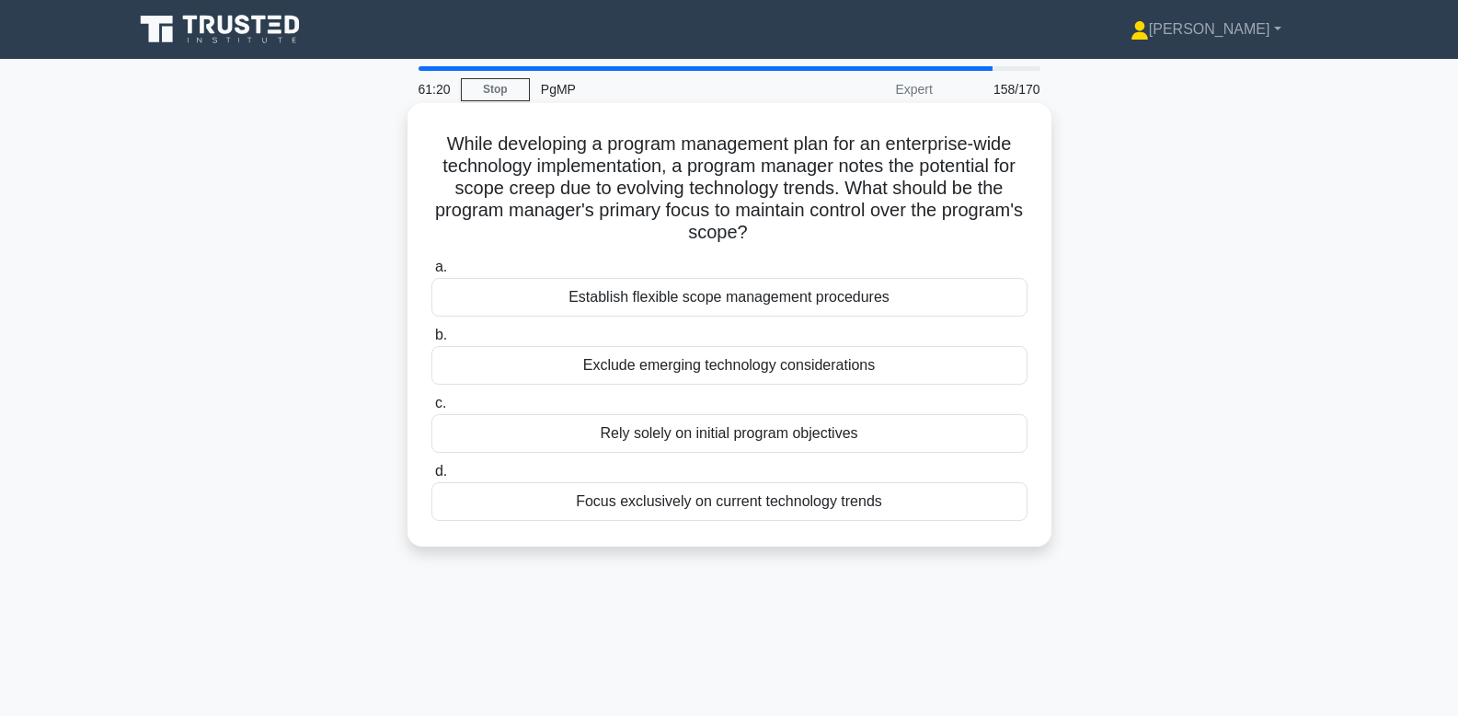
click at [861, 301] on div "Establish flexible scope management procedures" at bounding box center [729, 297] width 596 height 39
click at [431, 273] on input "a. Establish flexible scope management procedures" at bounding box center [431, 267] width 0 height 12
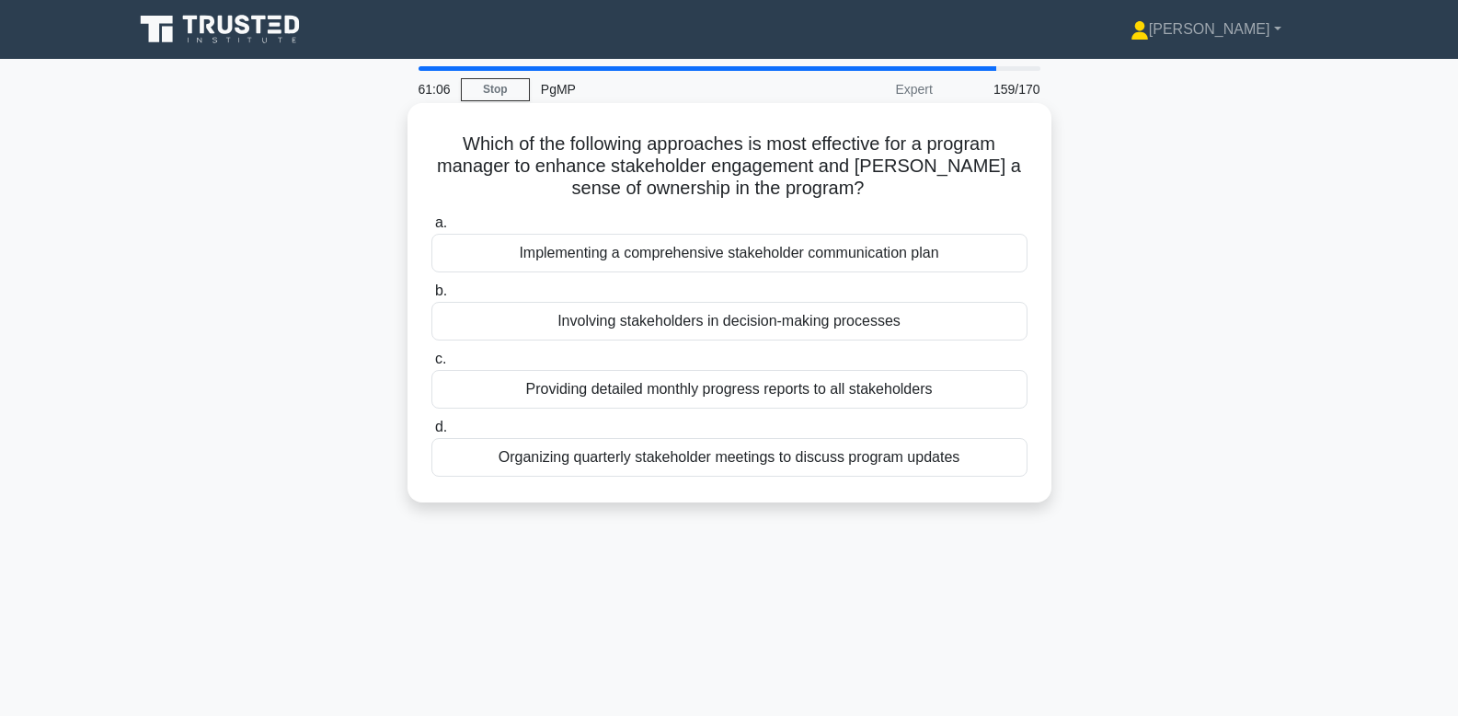
click at [964, 254] on div "Implementing a comprehensive stakeholder communication plan" at bounding box center [729, 253] width 596 height 39
click at [431, 229] on input "a. Implementing a comprehensive stakeholder communication plan" at bounding box center [431, 223] width 0 height 12
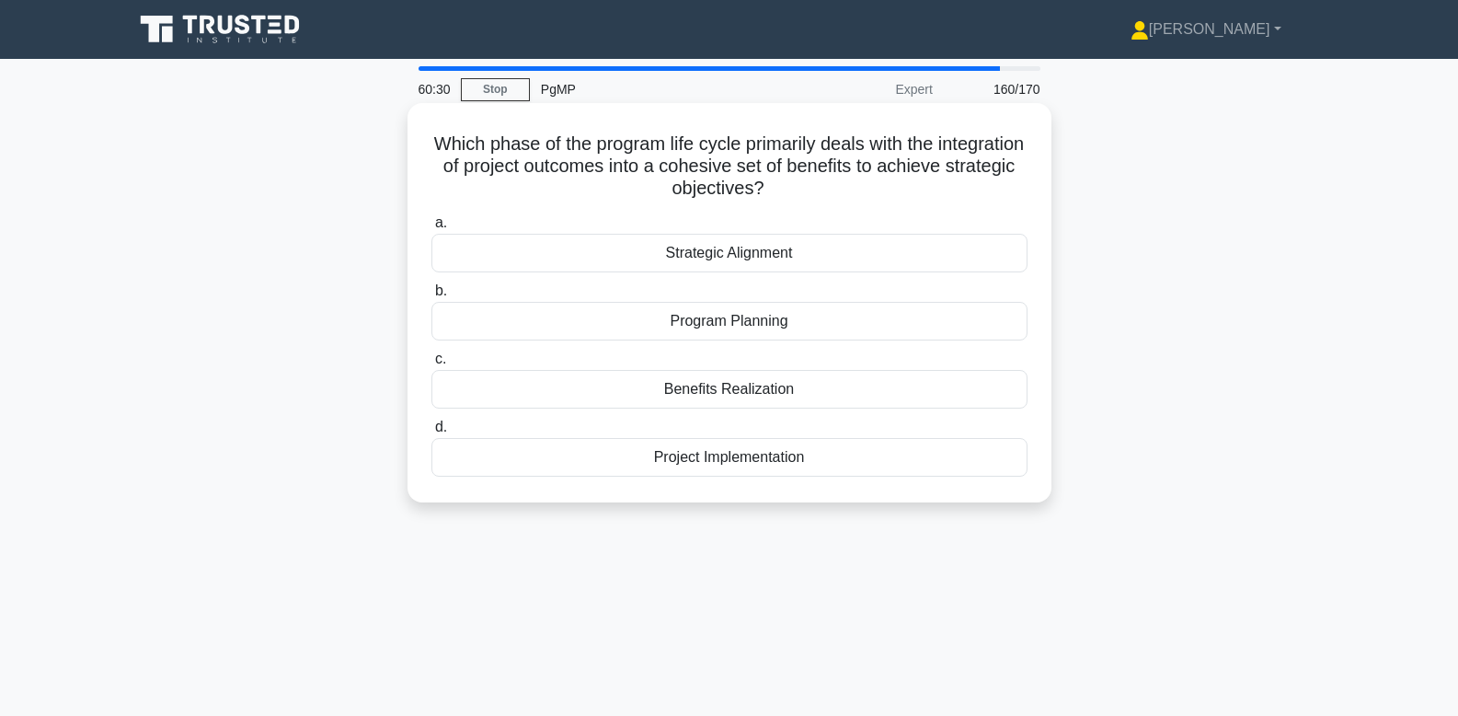
drag, startPoint x: 660, startPoint y: 155, endPoint x: 796, endPoint y: 184, distance: 138.4
click at [796, 184] on h5 "Which phase of the program life cycle primarily deals with the integration of p…" at bounding box center [730, 166] width 600 height 68
click at [917, 385] on div "Benefits Realization" at bounding box center [729, 389] width 596 height 39
click at [431, 365] on input "c. Benefits Realization" at bounding box center [431, 359] width 0 height 12
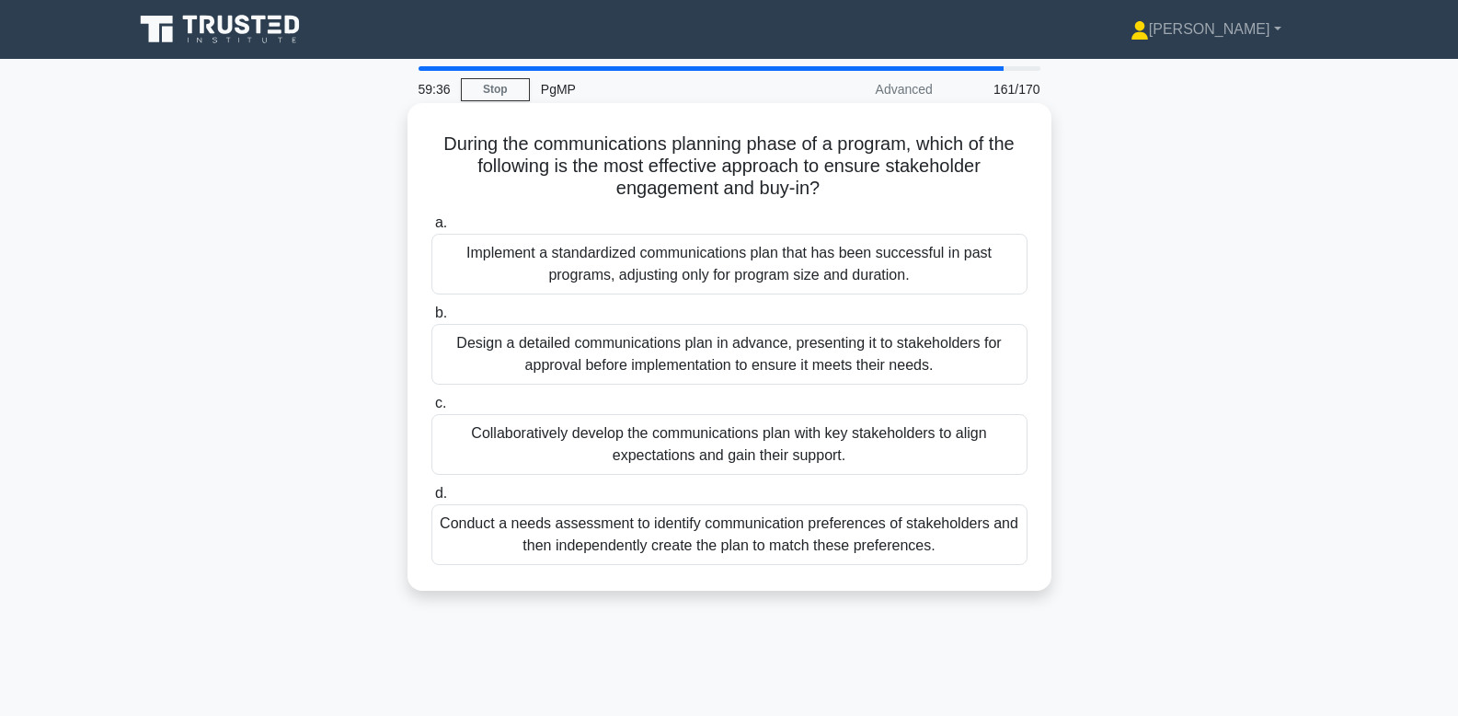
click at [973, 439] on div "Collaboratively develop the communications plan with key stakeholders to align …" at bounding box center [729, 444] width 596 height 61
click at [431, 409] on input "c. Collaboratively develop the communications plan with key stakeholders to ali…" at bounding box center [431, 403] width 0 height 12
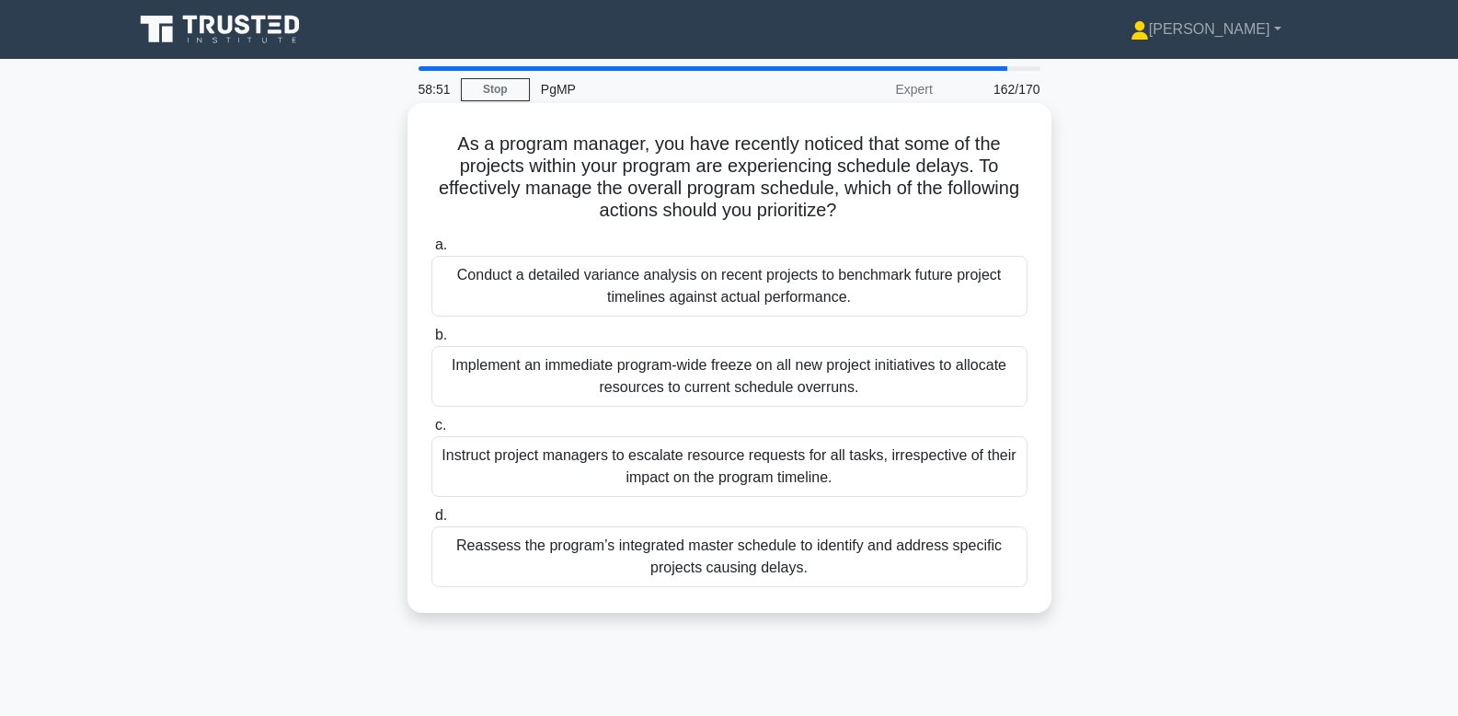
click at [855, 557] on div "Reassess the program’s integrated master schedule to identify and address speci…" at bounding box center [729, 556] width 596 height 61
click at [431, 522] on input "d. Reassess the program’s integrated master schedule to identify and address sp…" at bounding box center [431, 516] width 0 height 12
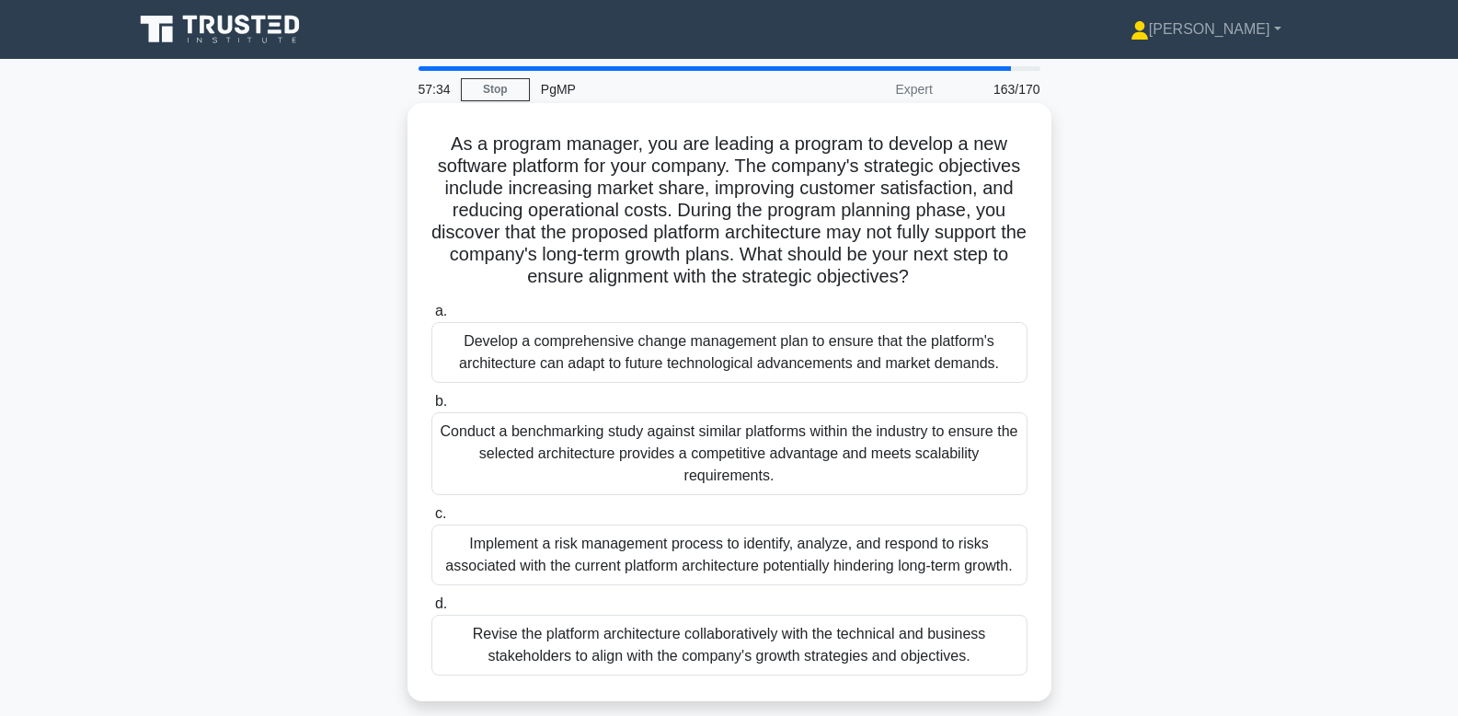
click at [637, 663] on div "Revise the platform architecture collaboratively with the technical and busines…" at bounding box center [729, 644] width 596 height 61
click at [431, 610] on input "d. Revise the platform architecture collaboratively with the technical and busi…" at bounding box center [431, 604] width 0 height 12
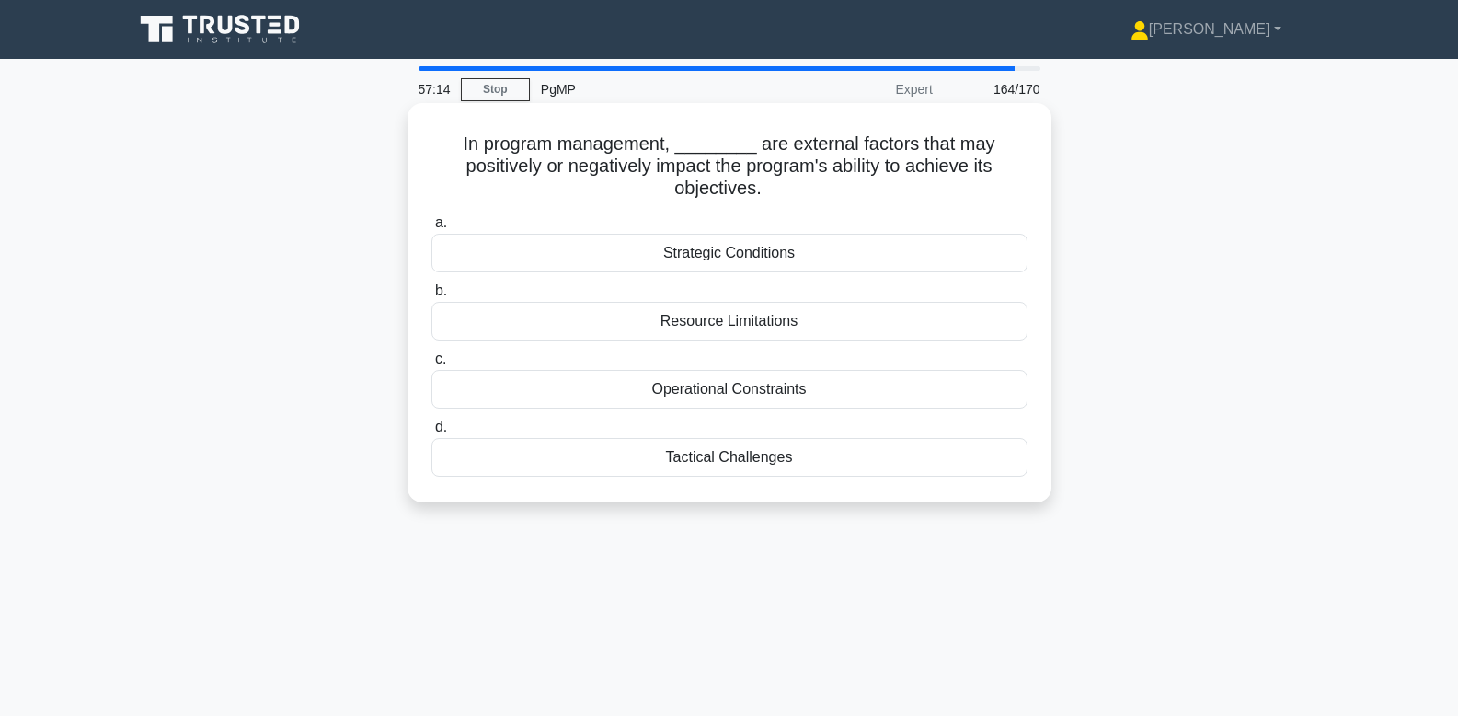
click at [878, 259] on div "Strategic Conditions" at bounding box center [729, 253] width 596 height 39
click at [431, 229] on input "a. Strategic Conditions" at bounding box center [431, 223] width 0 height 12
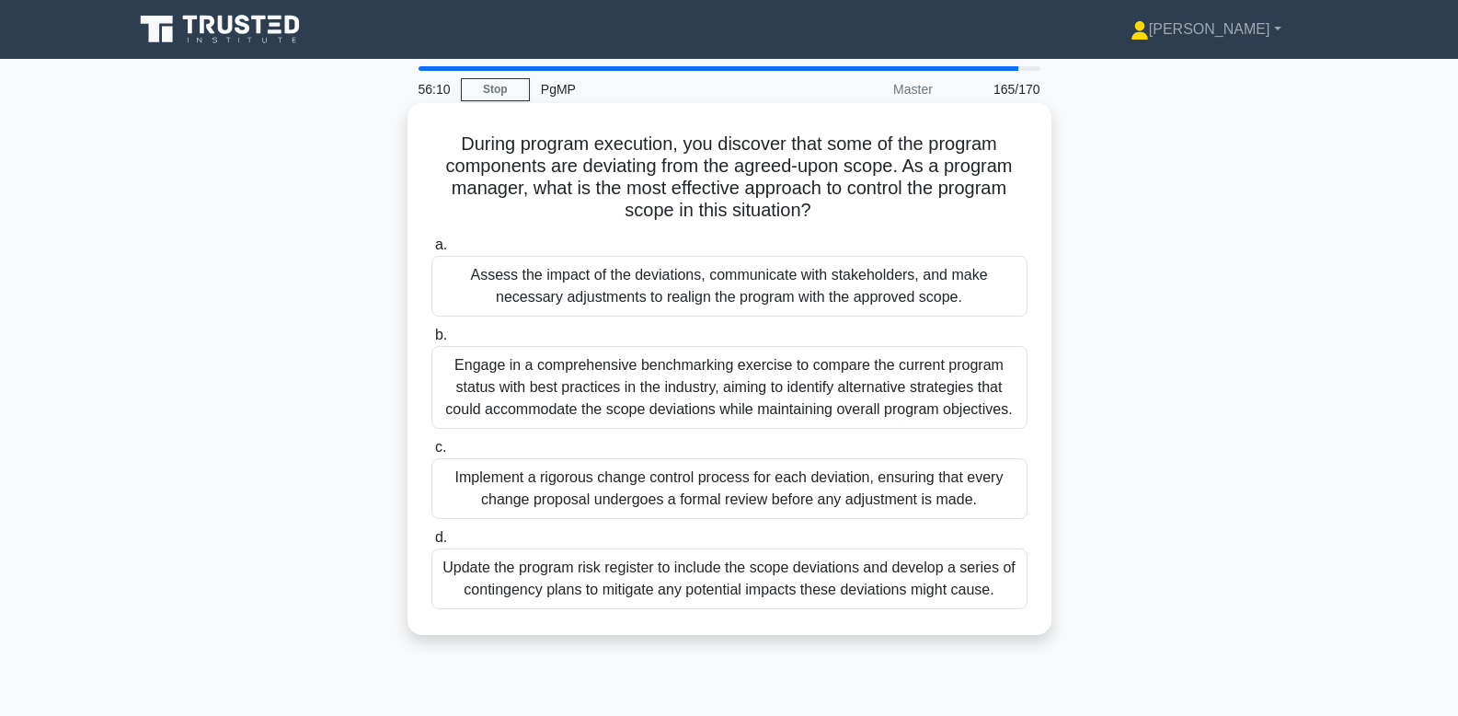
click at [991, 288] on div "Assess the impact of the deviations, communicate with stakeholders, and make ne…" at bounding box center [729, 286] width 596 height 61
click at [431, 251] on input "a. Assess the impact of the deviations, communicate with stakeholders, and make…" at bounding box center [431, 245] width 0 height 12
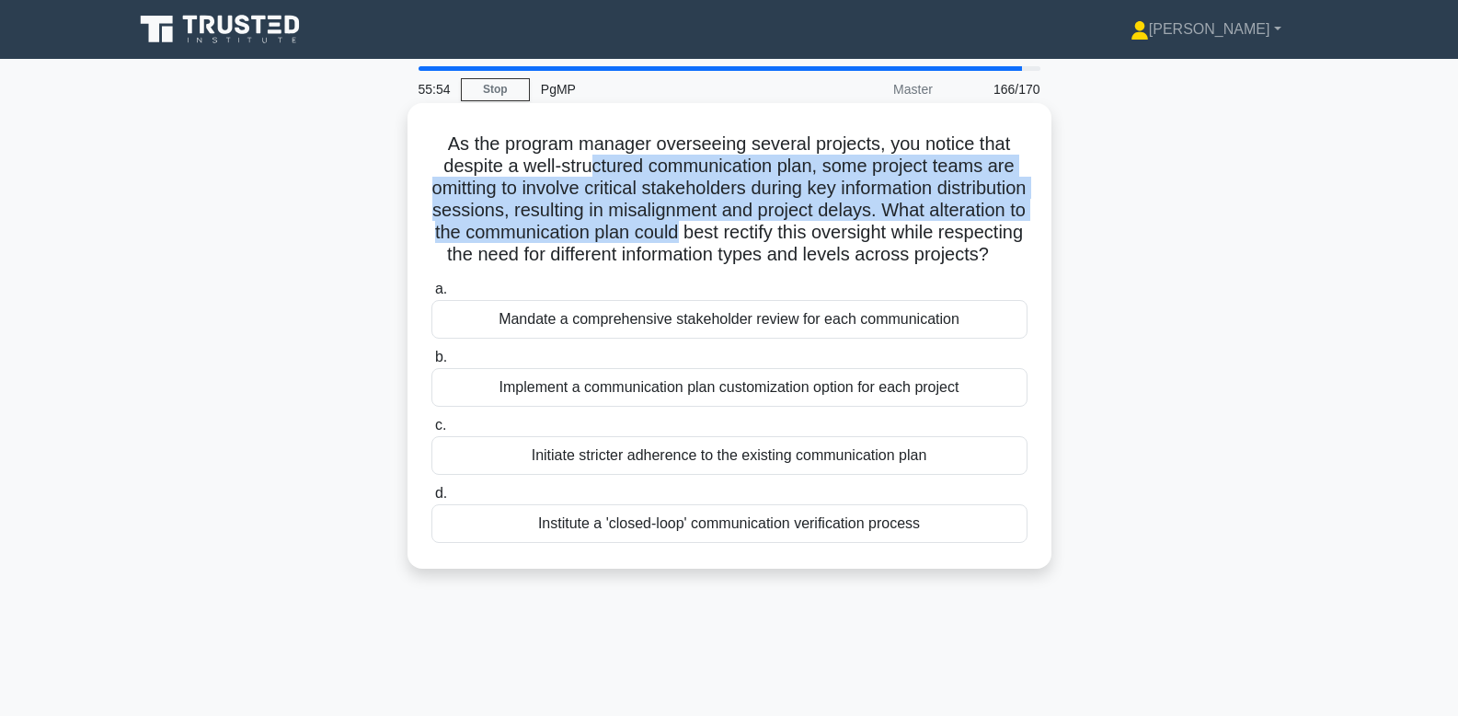
drag, startPoint x: 591, startPoint y: 164, endPoint x: 794, endPoint y: 237, distance: 216.2
click at [794, 237] on h5 "As the program manager overseeing several projects, you notice that despite a w…" at bounding box center [730, 199] width 600 height 134
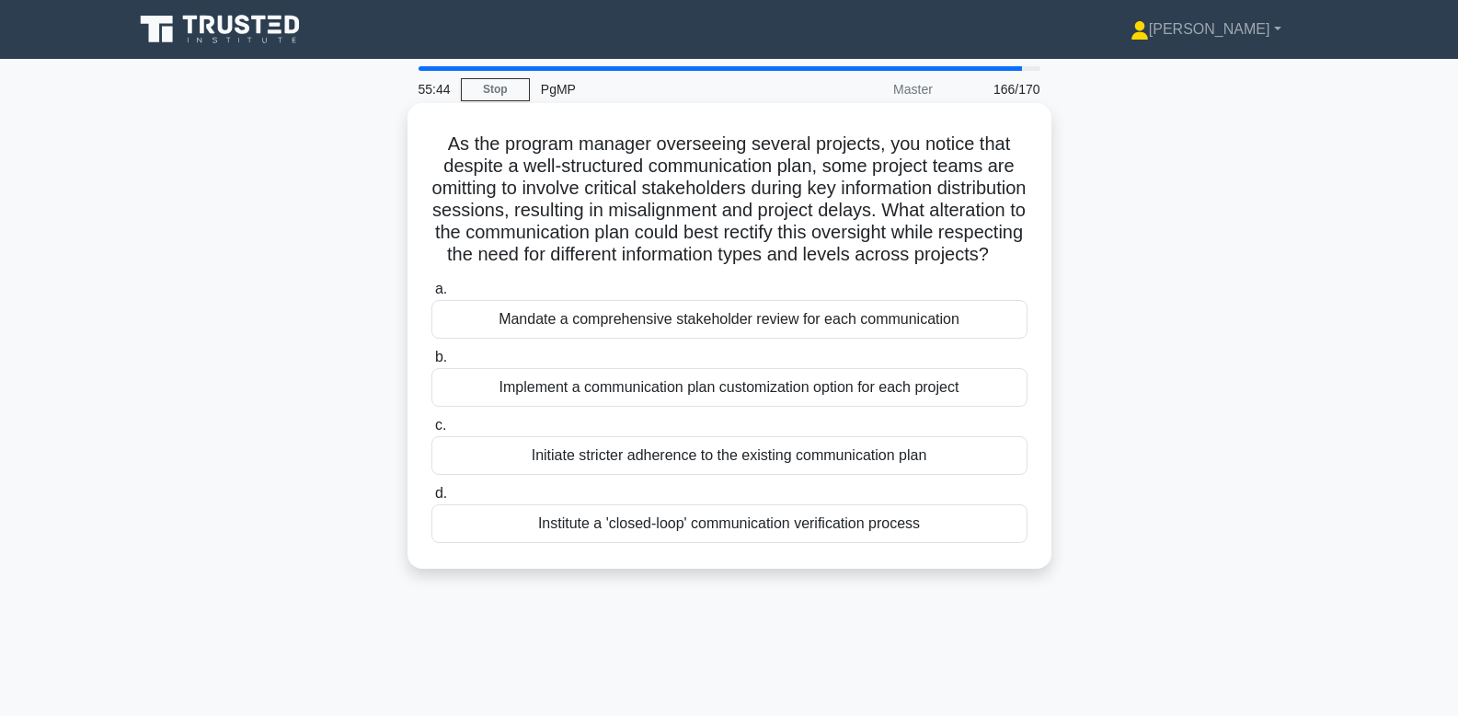
click at [893, 407] on div "Implement a communication plan customization option for each project" at bounding box center [729, 387] width 596 height 39
click at [431, 363] on input "b. Implement a communication plan customization option for each project" at bounding box center [431, 357] width 0 height 12
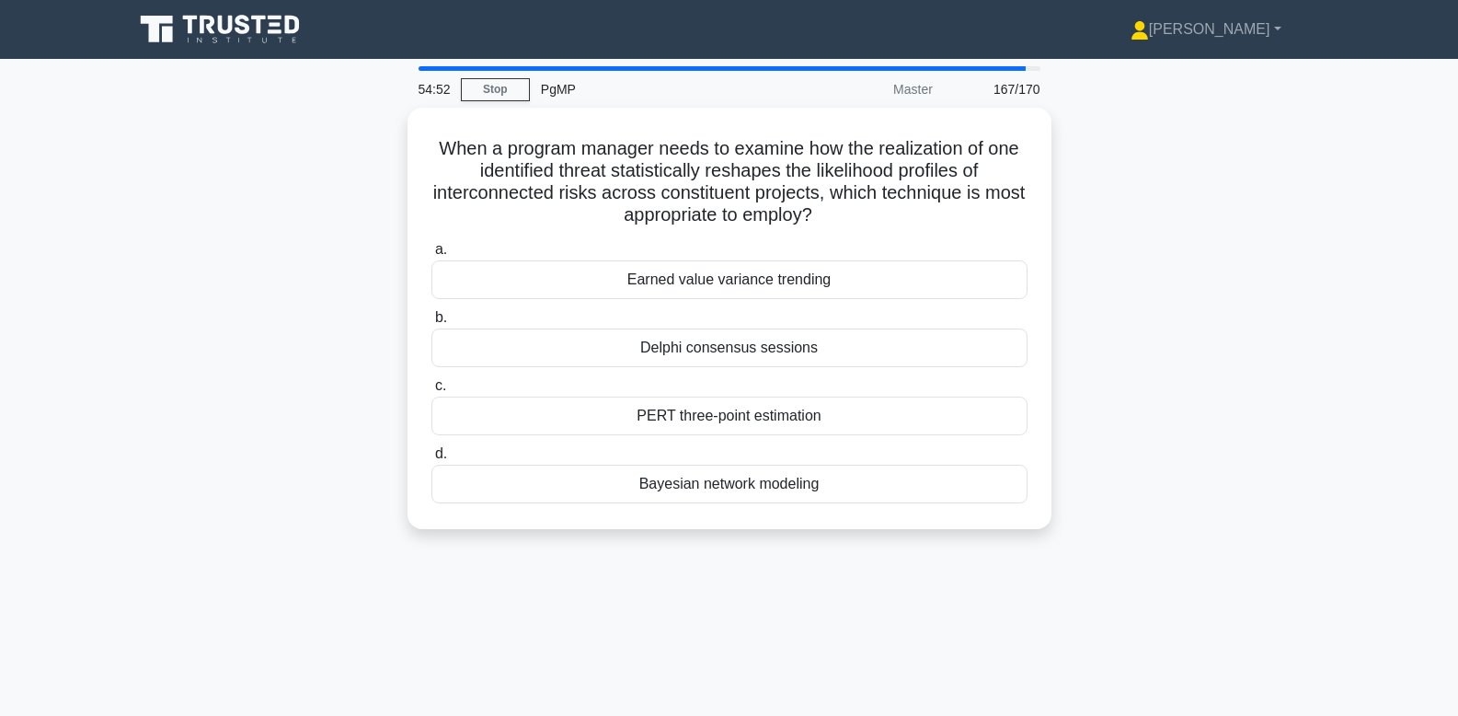
drag, startPoint x: 1150, startPoint y: 643, endPoint x: 247, endPoint y: 104, distance: 1051.9
click at [247, 104] on div "54:52 Stop PgMP Master 167/170 When a program manager needs to examine how the …" at bounding box center [729, 526] width 1214 height 920
click at [1083, 456] on div "When a program manager needs to examine how the realization of one identified t…" at bounding box center [729, 329] width 1214 height 443
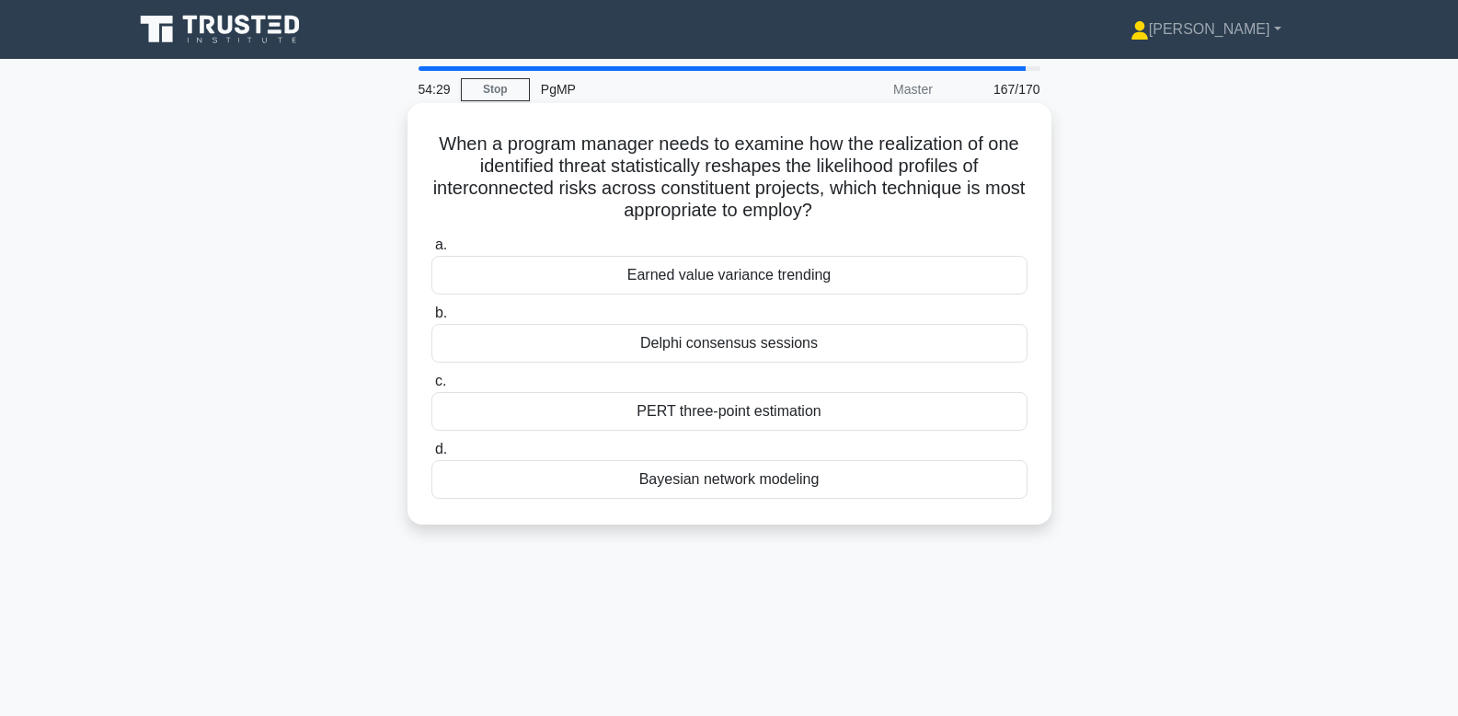
click at [797, 471] on div "Bayesian network modeling" at bounding box center [729, 479] width 596 height 39
click at [431, 455] on input "d. Bayesian network modeling" at bounding box center [431, 449] width 0 height 12
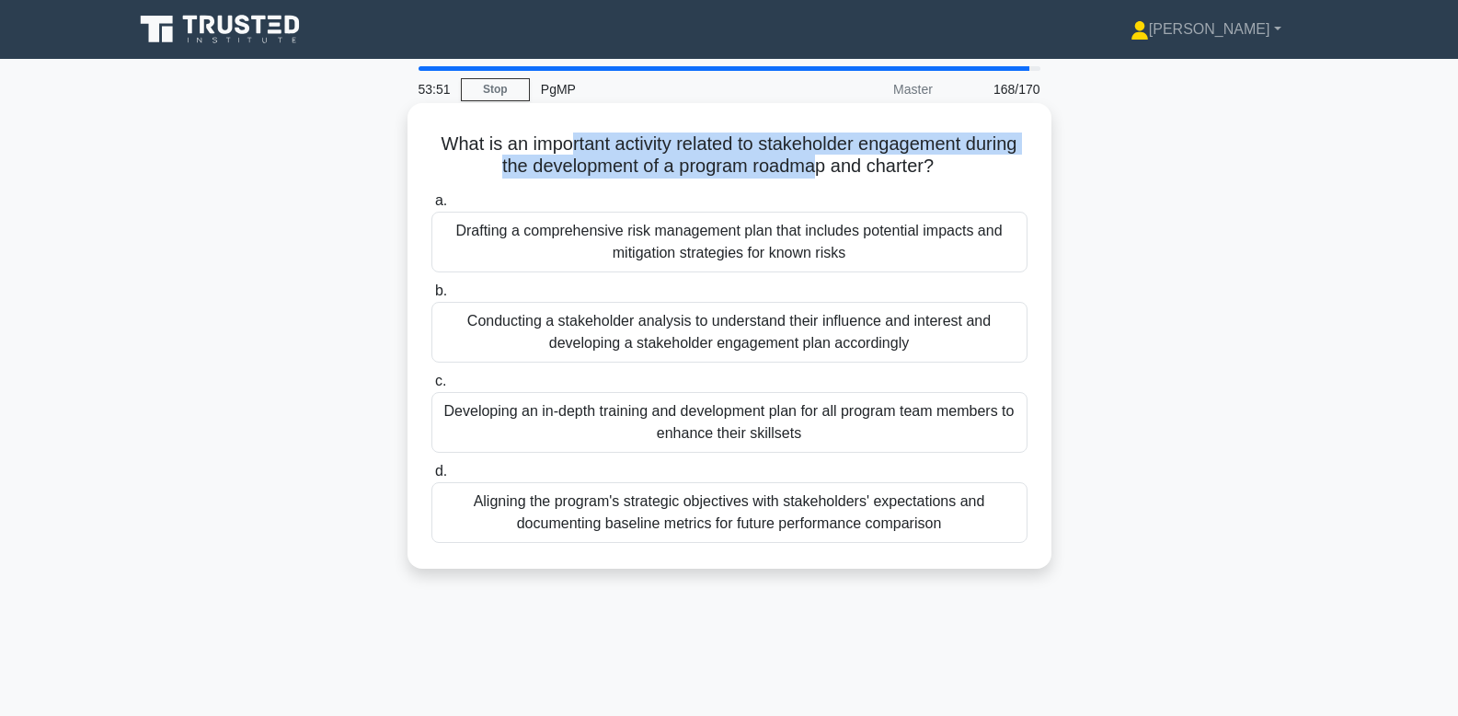
drag, startPoint x: 569, startPoint y: 143, endPoint x: 809, endPoint y: 164, distance: 241.0
click at [809, 164] on h5 "What is an important activity related to stakeholder engagement during the deve…" at bounding box center [730, 155] width 600 height 46
click at [811, 164] on h5 "What is an important activity related to stakeholder engagement during the deve…" at bounding box center [730, 155] width 600 height 46
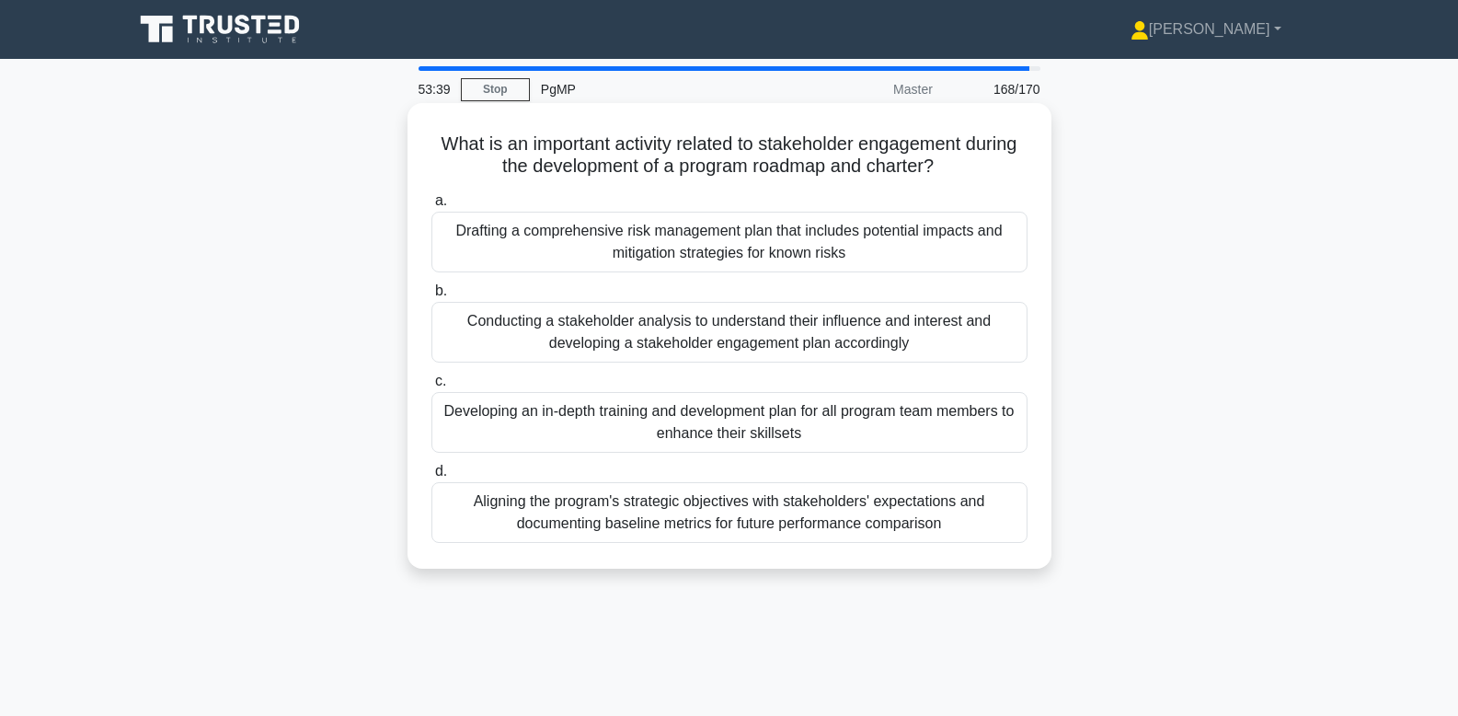
drag, startPoint x: 455, startPoint y: 142, endPoint x: 972, endPoint y: 155, distance: 517.1
click at [972, 155] on h5 "What is an important activity related to stakeholder engagement during the deve…" at bounding box center [730, 155] width 600 height 46
click at [747, 157] on h5 "What is an important activity related to stakeholder engagement during the deve…" at bounding box center [730, 155] width 600 height 46
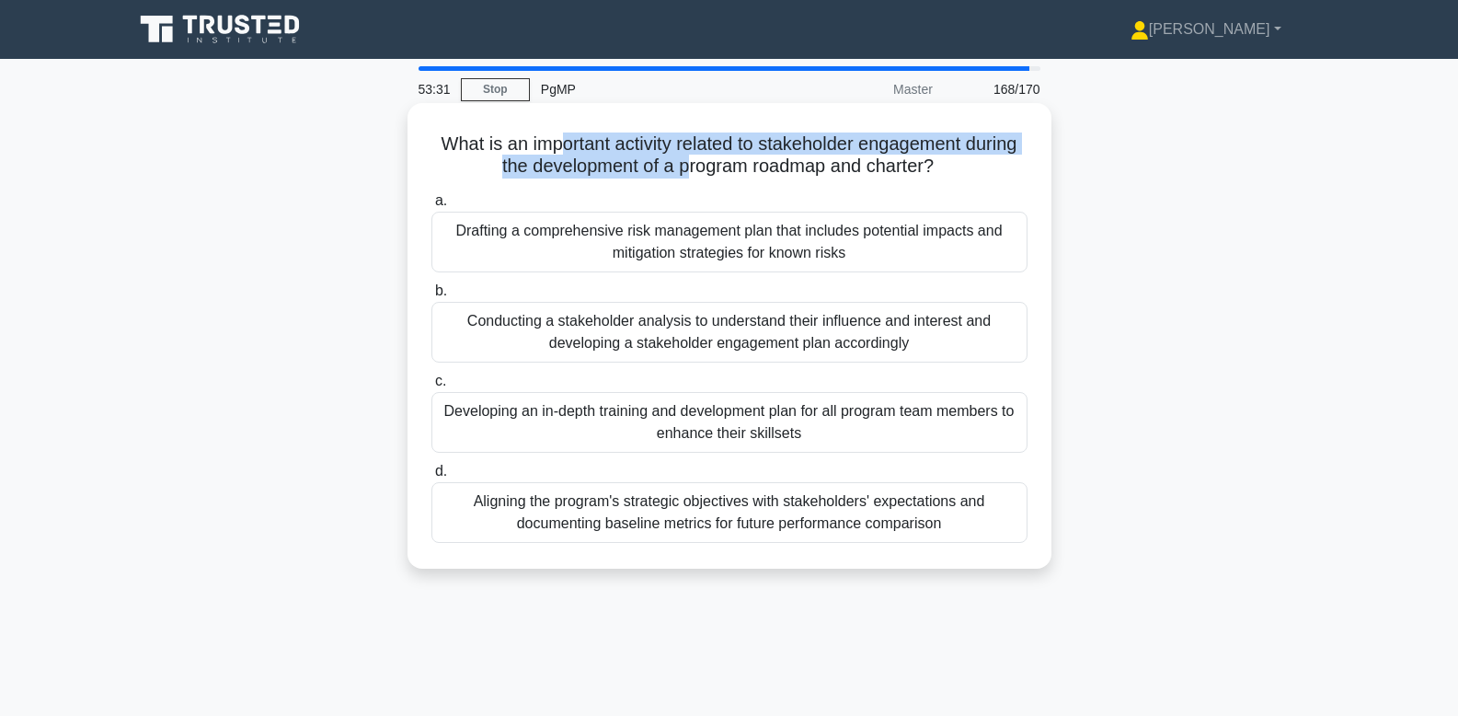
drag, startPoint x: 563, startPoint y: 140, endPoint x: 690, endPoint y: 169, distance: 130.3
click at [690, 169] on h5 "What is an important activity related to stakeholder engagement during the deve…" at bounding box center [730, 155] width 600 height 46
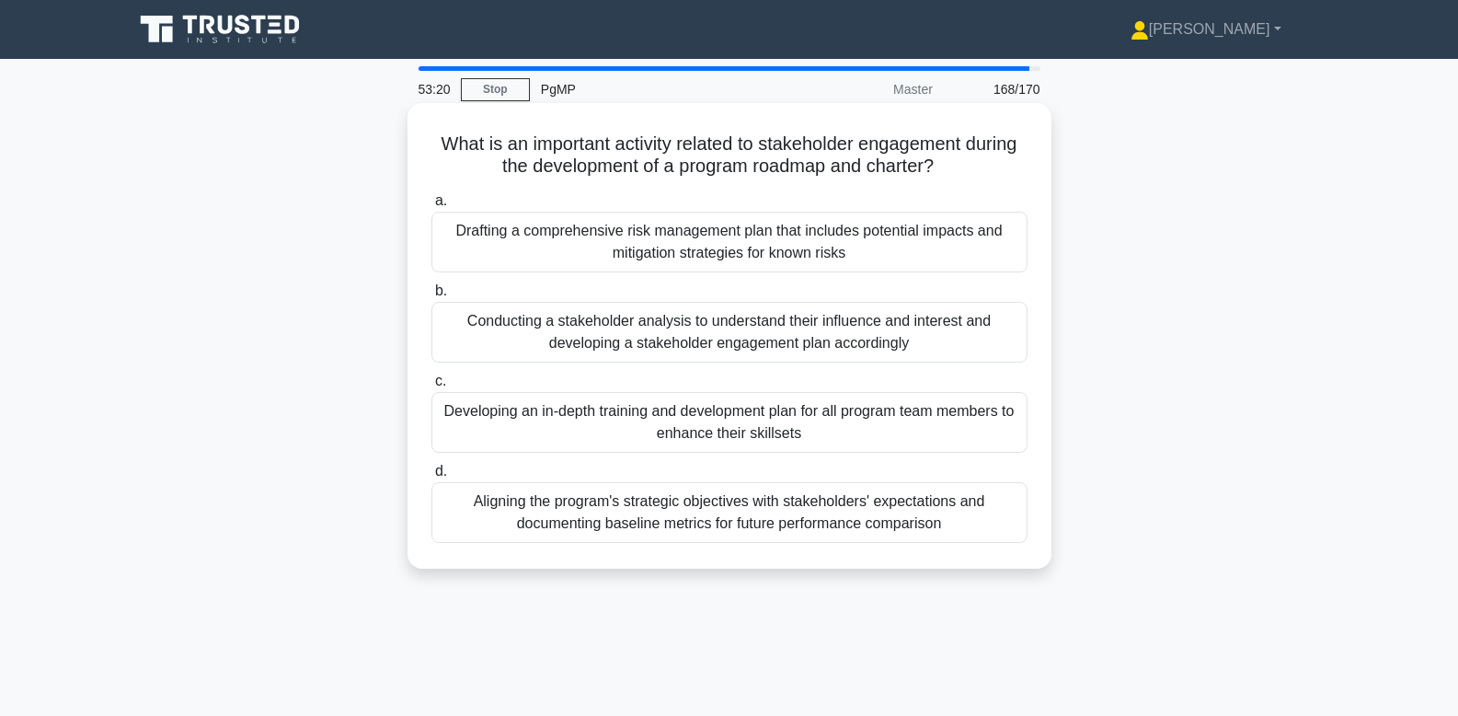
drag, startPoint x: 626, startPoint y: 138, endPoint x: 718, endPoint y: 182, distance: 102.9
click at [718, 182] on div "What is an important activity related to stakeholder engagement during the deve…" at bounding box center [729, 335] width 629 height 451
click at [719, 178] on h5 "What is an important activity related to stakeholder engagement during the deve…" at bounding box center [730, 155] width 600 height 46
click at [954, 324] on div "Conducting a stakeholder analysis to understand their influence and interest an…" at bounding box center [729, 332] width 596 height 61
click at [431, 297] on input "b. Conducting a stakeholder analysis to understand their influence and interest…" at bounding box center [431, 291] width 0 height 12
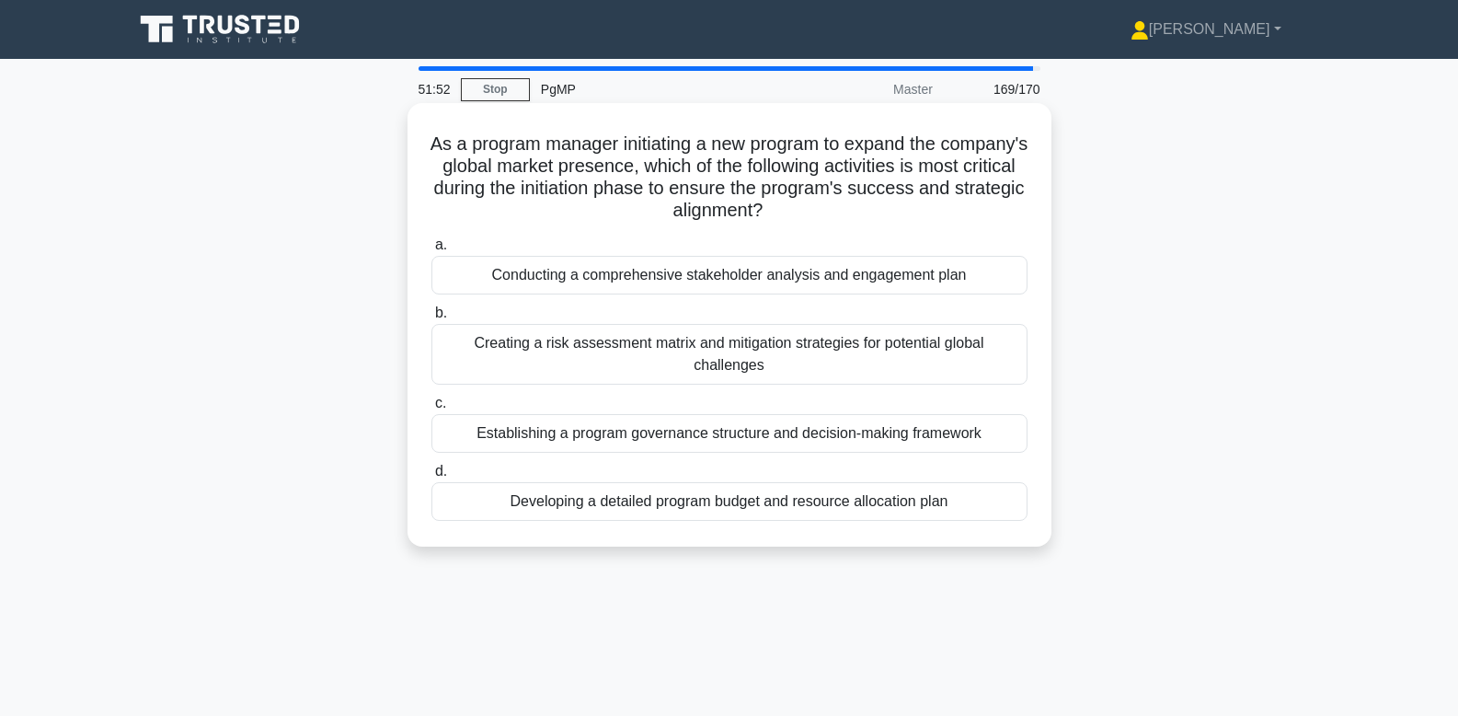
click at [945, 272] on div "Conducting a comprehensive stakeholder analysis and engagement plan" at bounding box center [729, 275] width 596 height 39
click at [431, 251] on input "a. Conducting a comprehensive stakeholder analysis and engagement plan" at bounding box center [431, 245] width 0 height 12
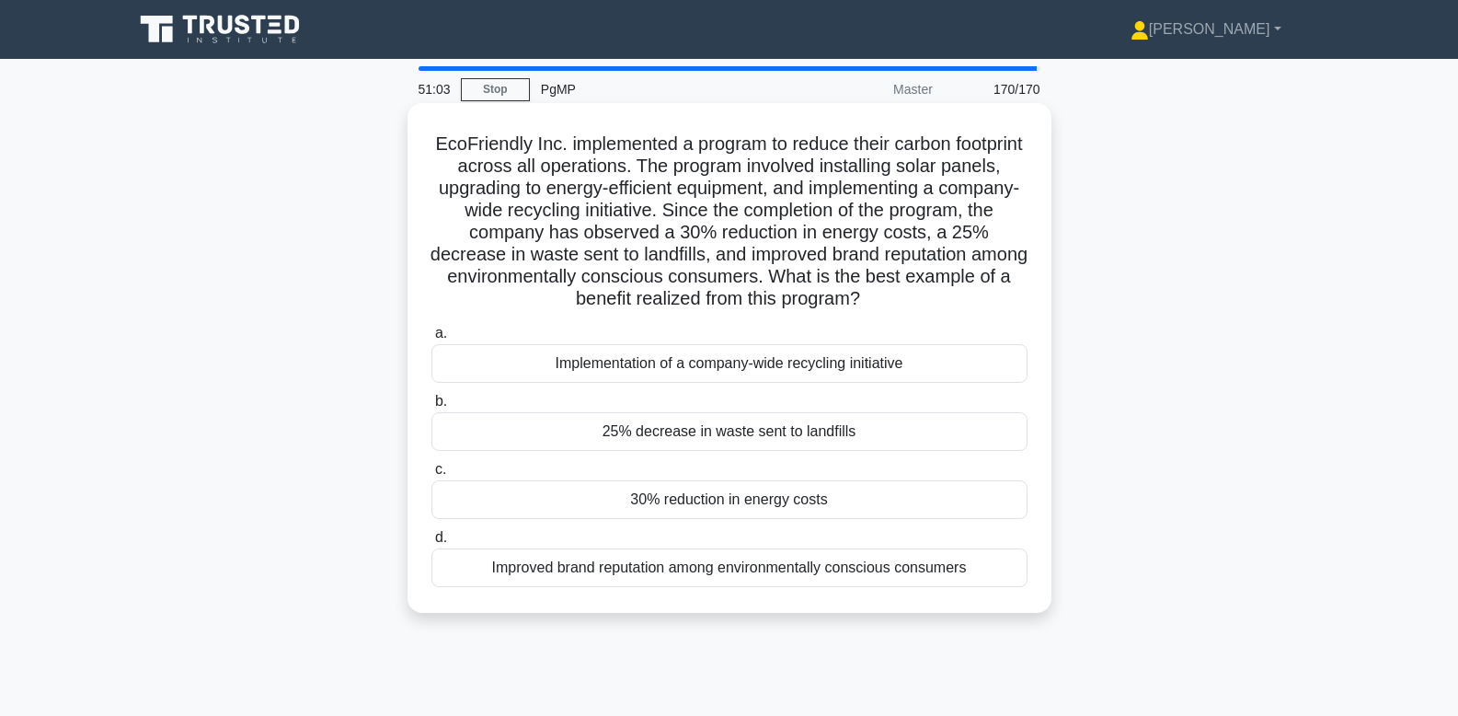
click at [731, 570] on div "Improved brand reputation among environmentally conscious consumers" at bounding box center [729, 567] width 596 height 39
click at [431, 544] on input "d. Improved brand reputation among environmentally conscious consumers" at bounding box center [431, 538] width 0 height 12
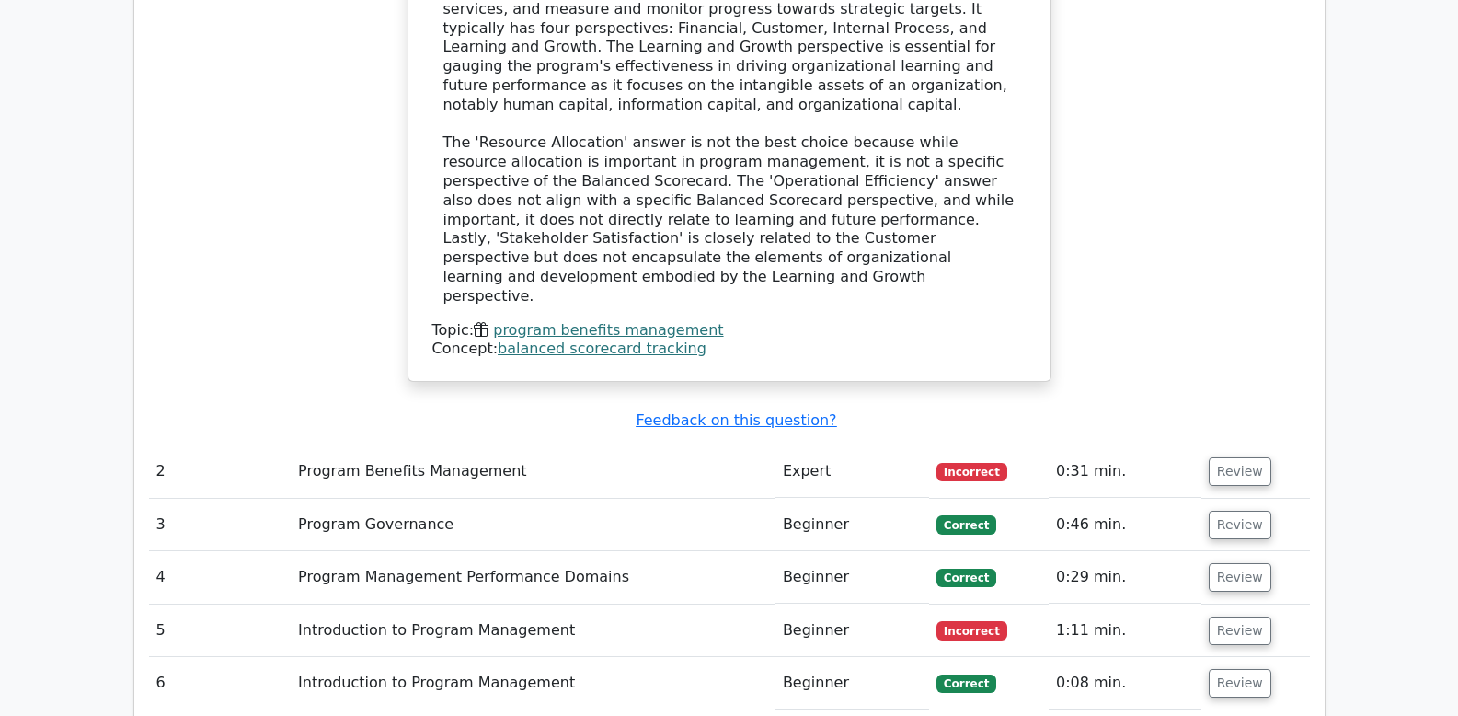
scroll to position [1826, 0]
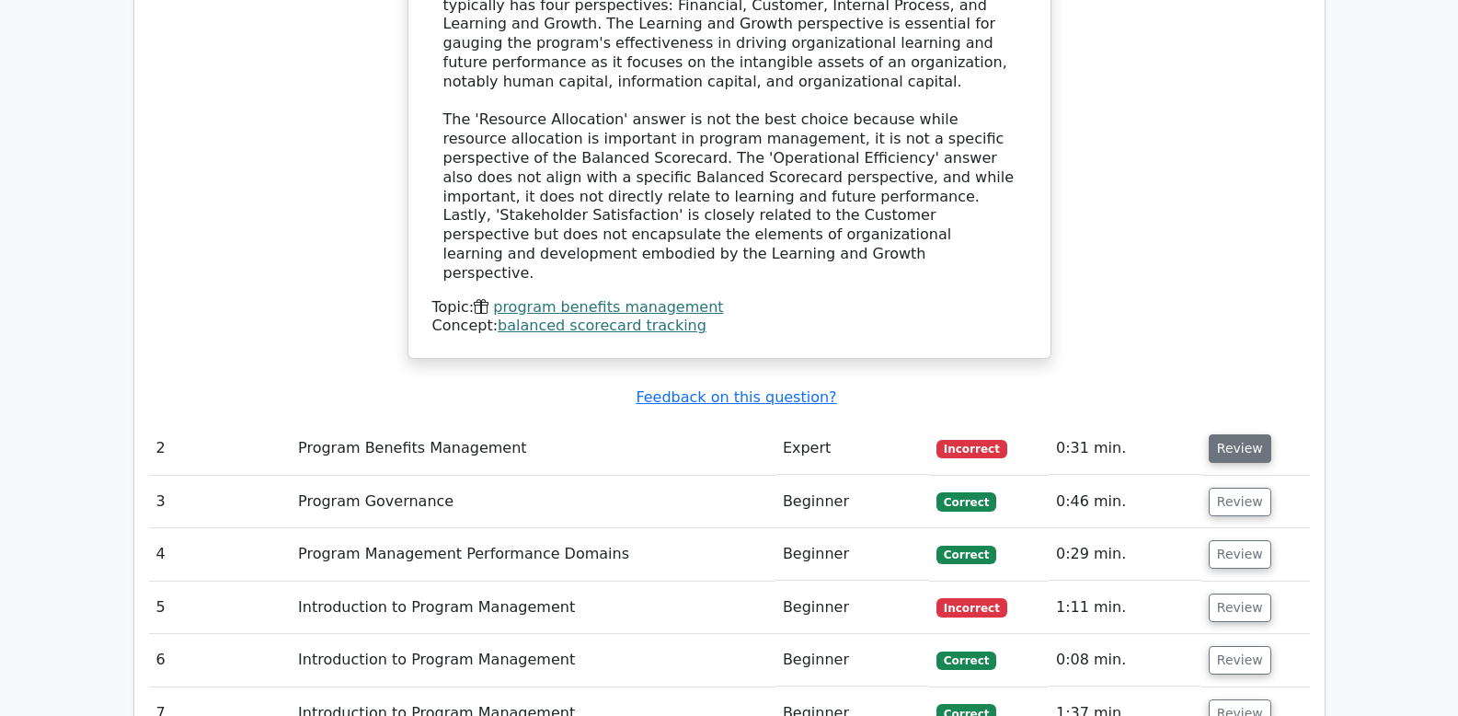
click at [1233, 434] on button "Review" at bounding box center [1240, 448] width 63 height 29
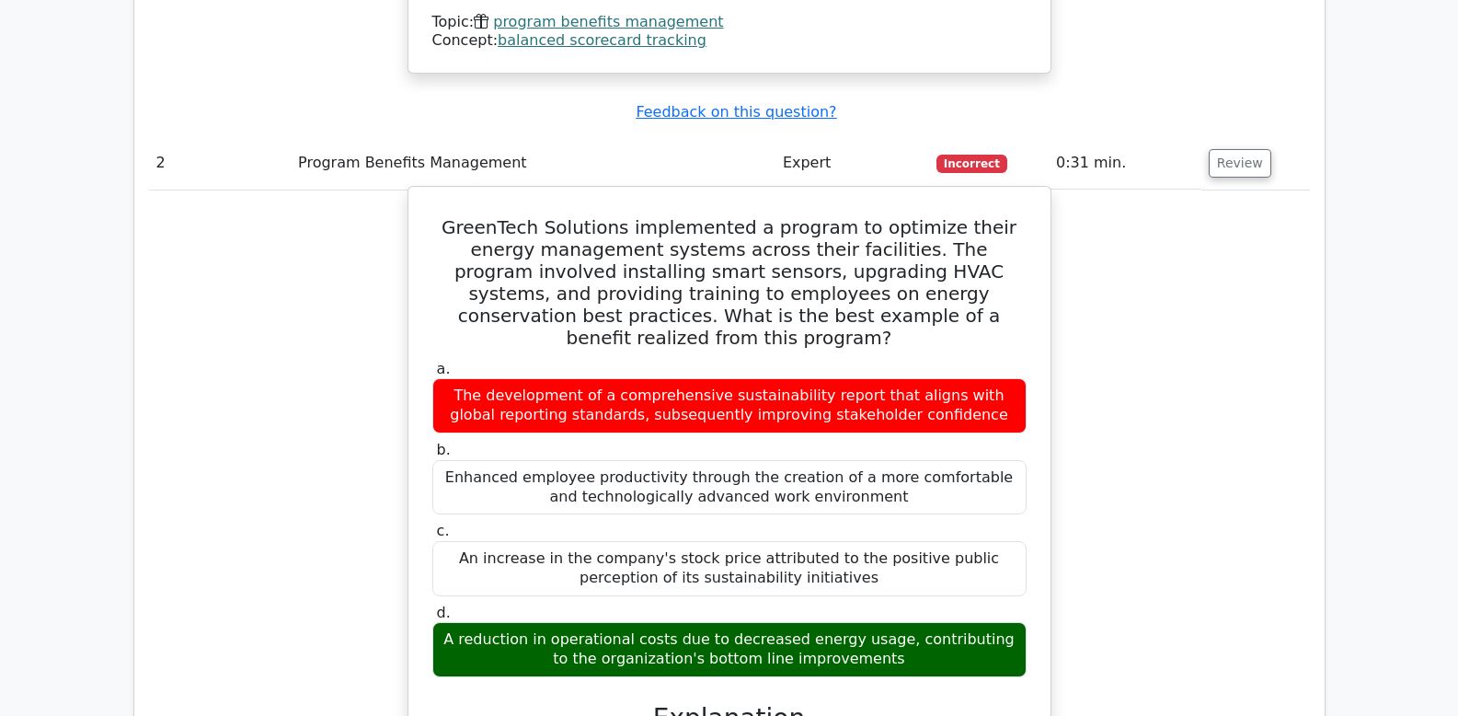
scroll to position [2132, 0]
